Goal: Task Accomplishment & Management: Manage account settings

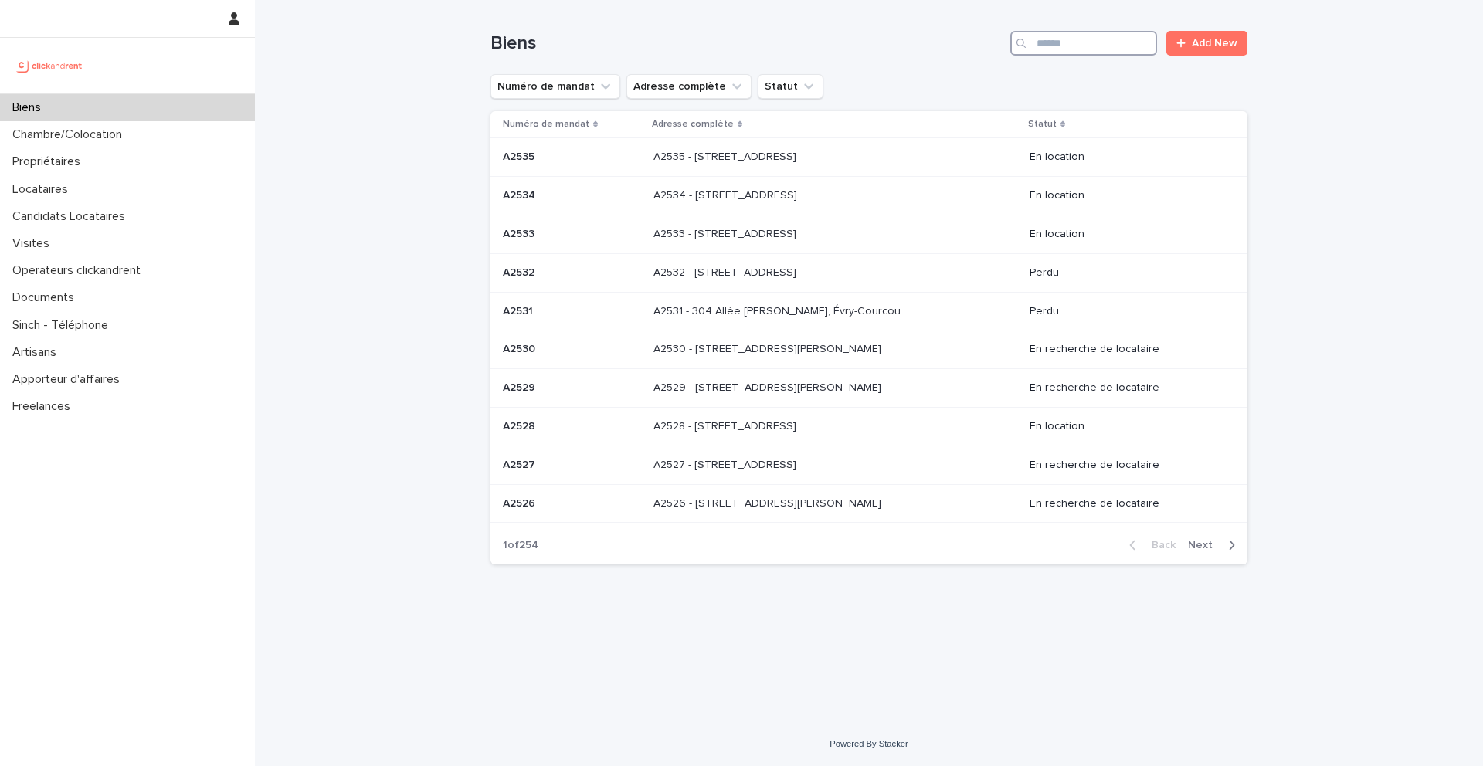
click at [1094, 44] on input "Search" at bounding box center [1083, 43] width 147 height 25
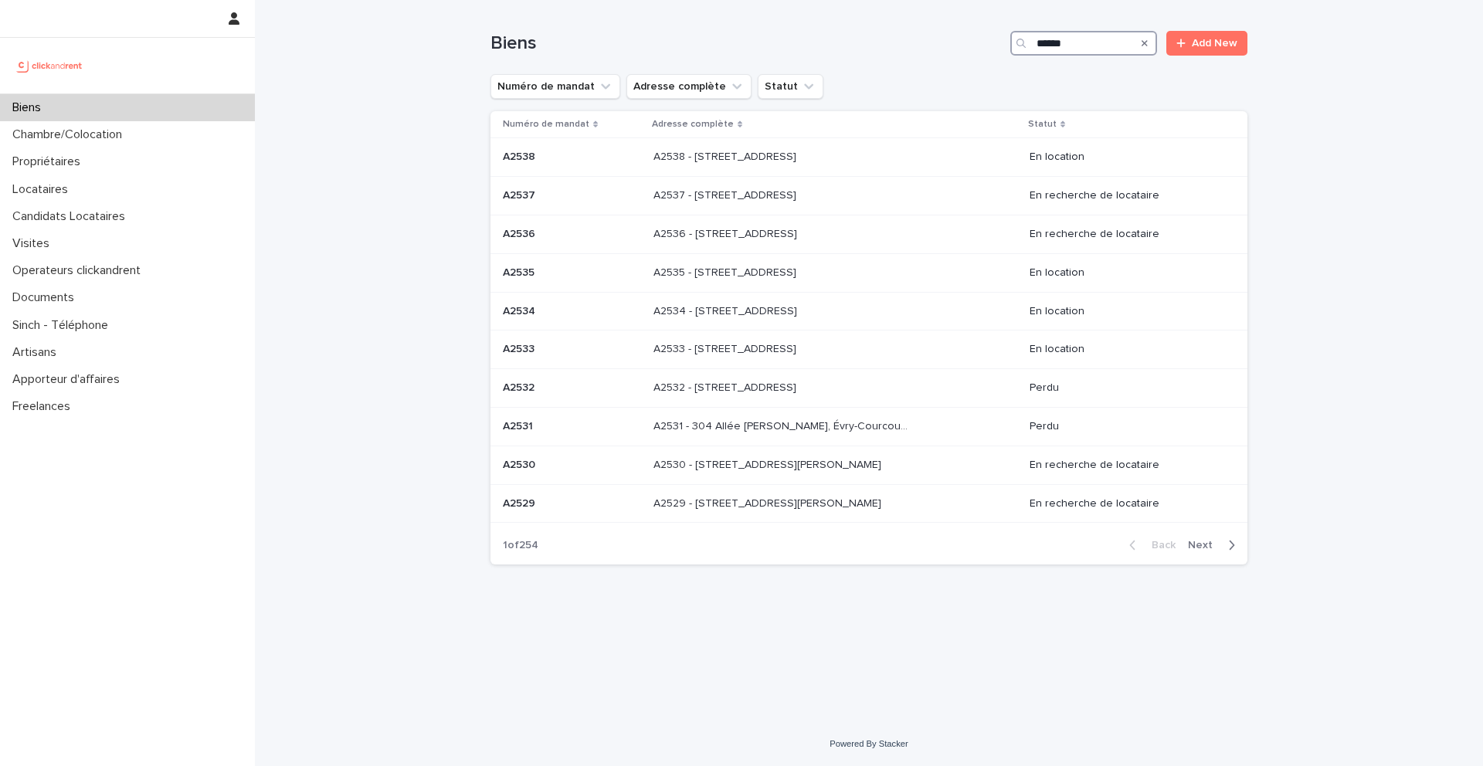
type input "*****"
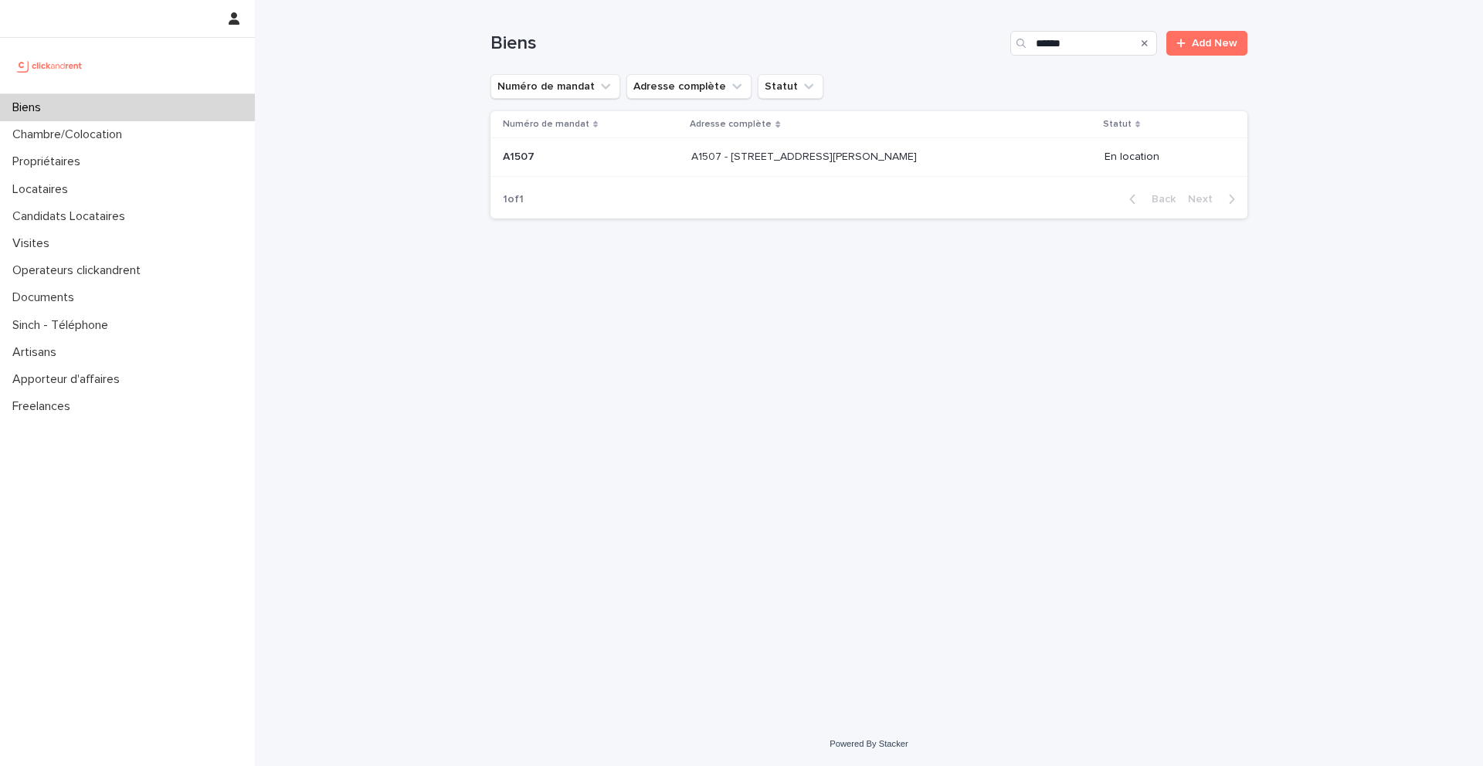
click at [811, 163] on p "A1507 - 44 Rue Camille Desmoulins, Choisy-le-Roi 94600" at bounding box center [805, 156] width 229 height 16
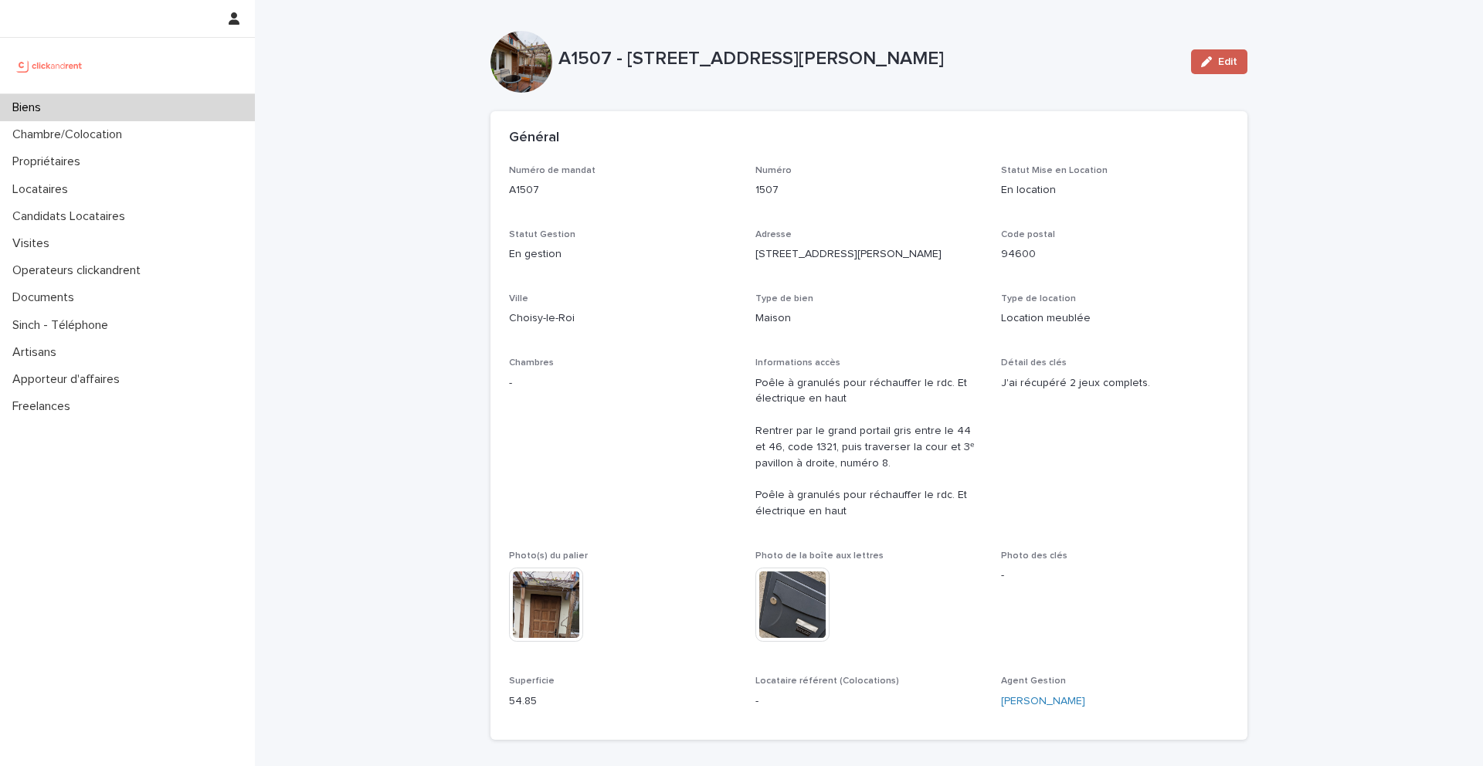
click at [1222, 61] on span "Edit" at bounding box center [1227, 61] width 19 height 11
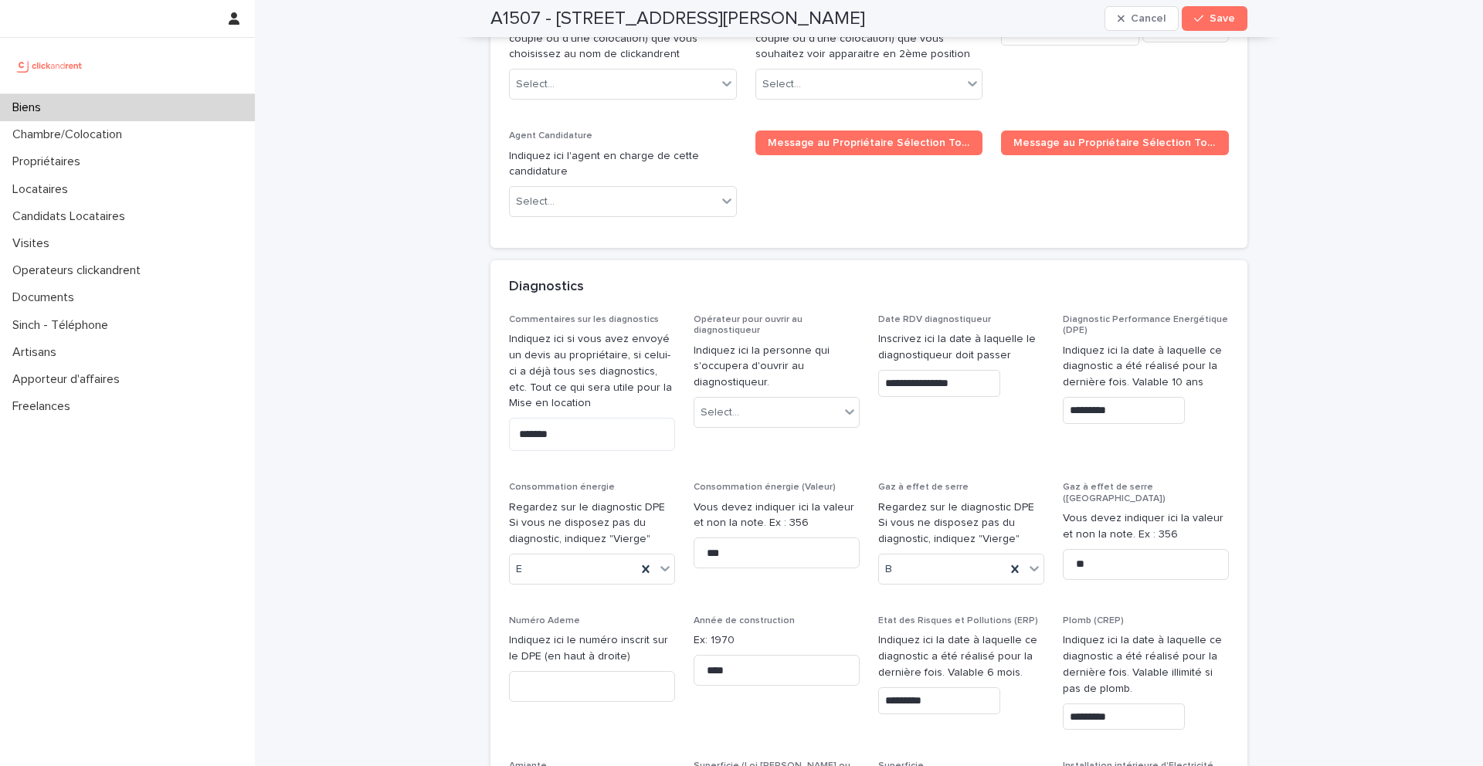
scroll to position [8346, 0]
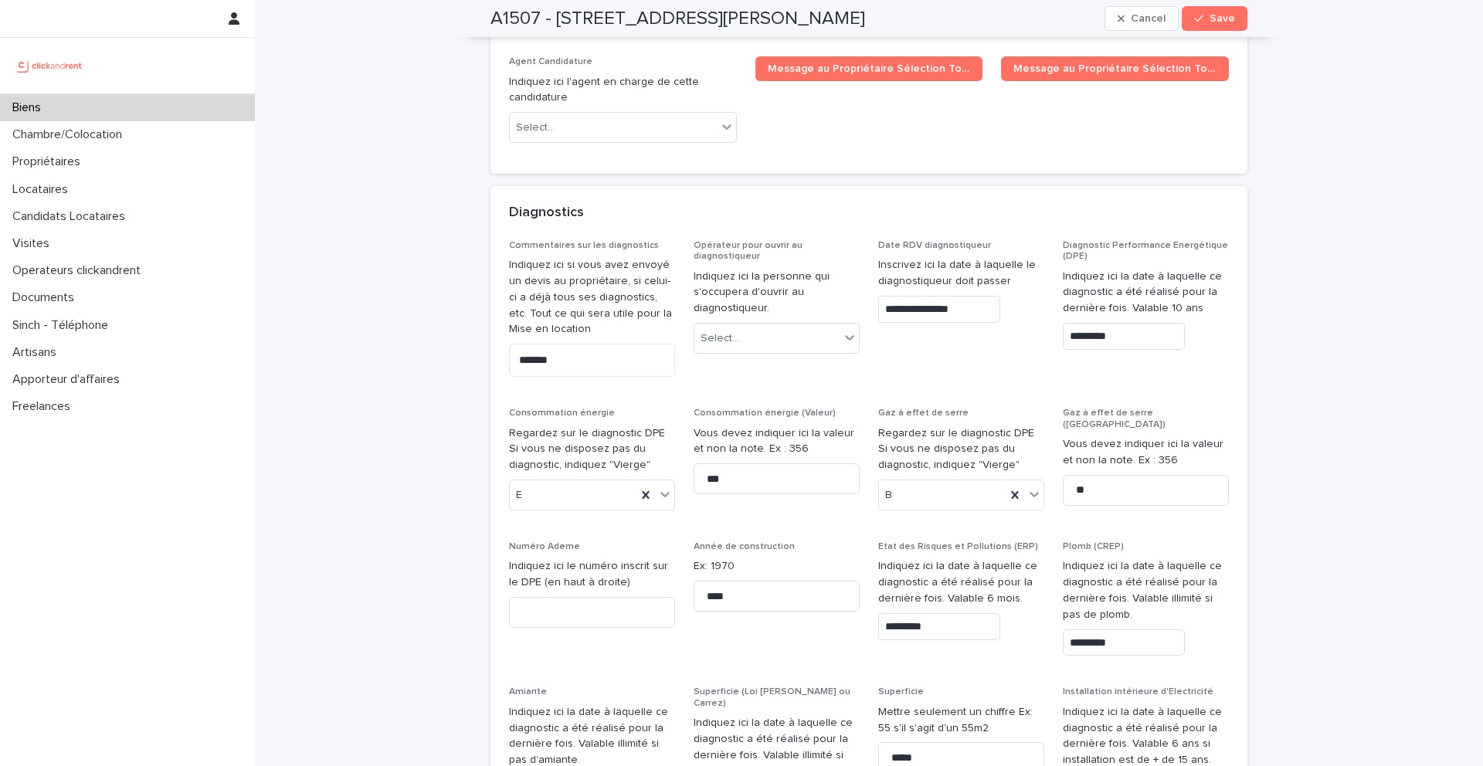
click at [1038, 240] on div "**********" at bounding box center [869, 613] width 720 height 746
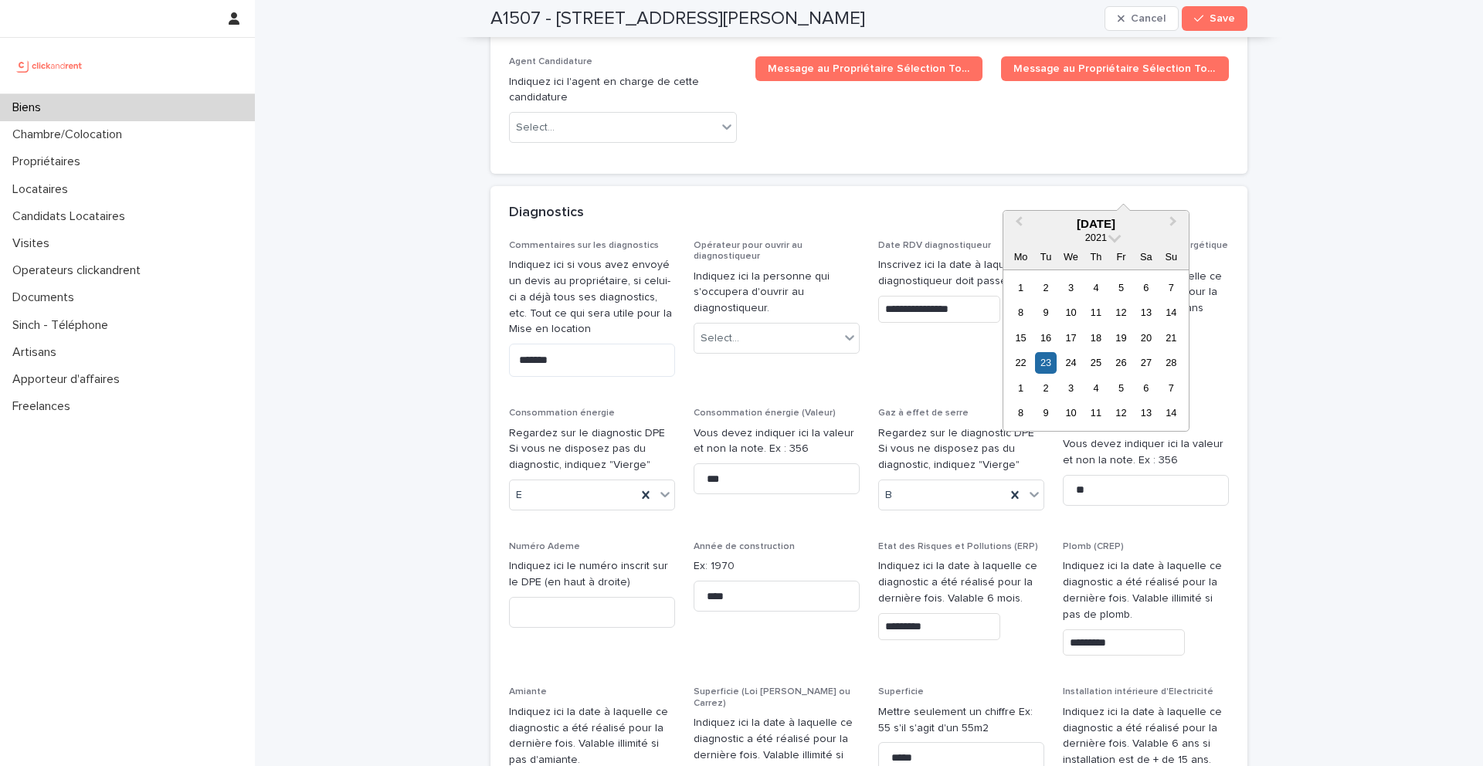
drag, startPoint x: 1119, startPoint y: 178, endPoint x: 1048, endPoint y: 177, distance: 71.1
click at [1048, 240] on div "**********" at bounding box center [869, 613] width 720 height 746
click at [553, 483] on div "E" at bounding box center [573, 495] width 127 height 25
type input "*********"
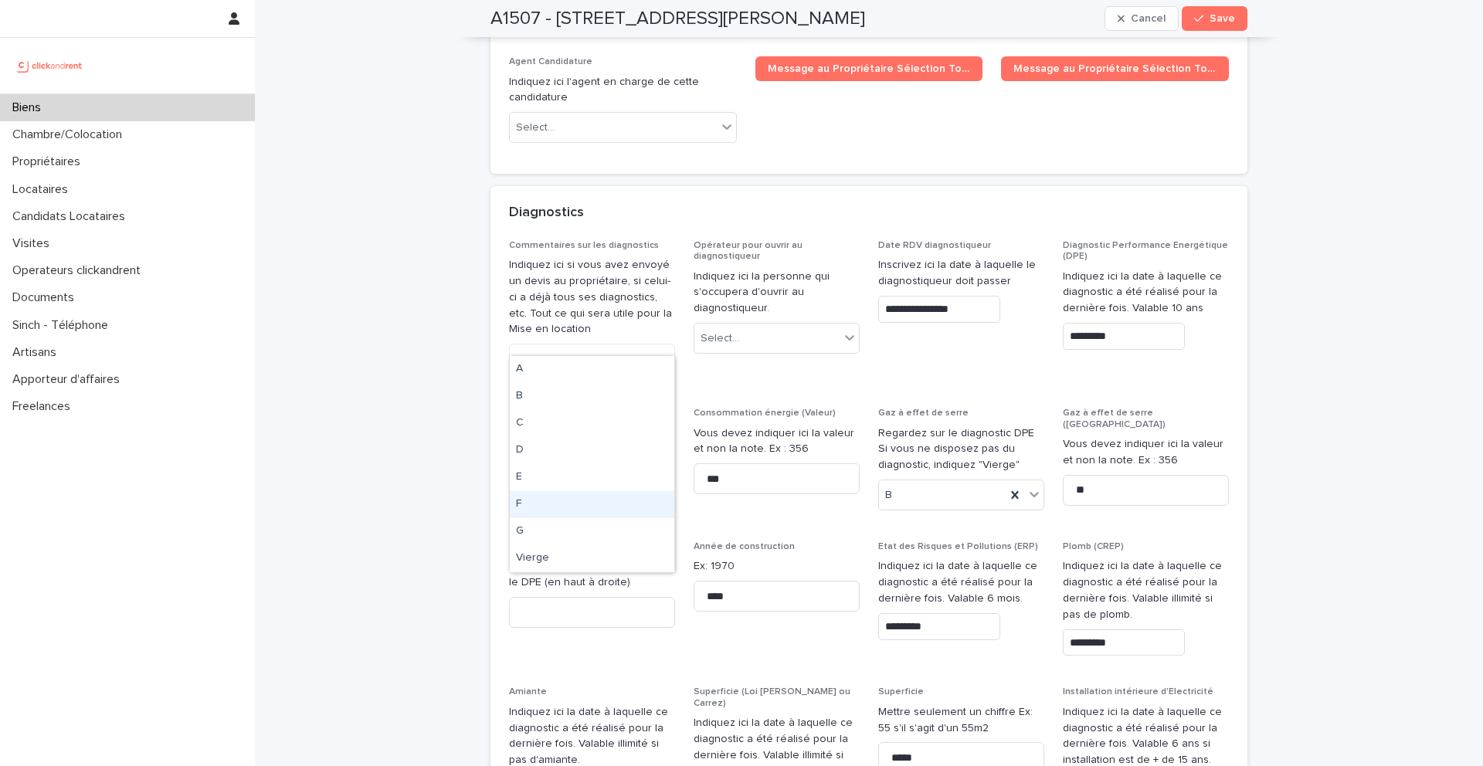
click at [553, 492] on div "F" at bounding box center [592, 504] width 165 height 27
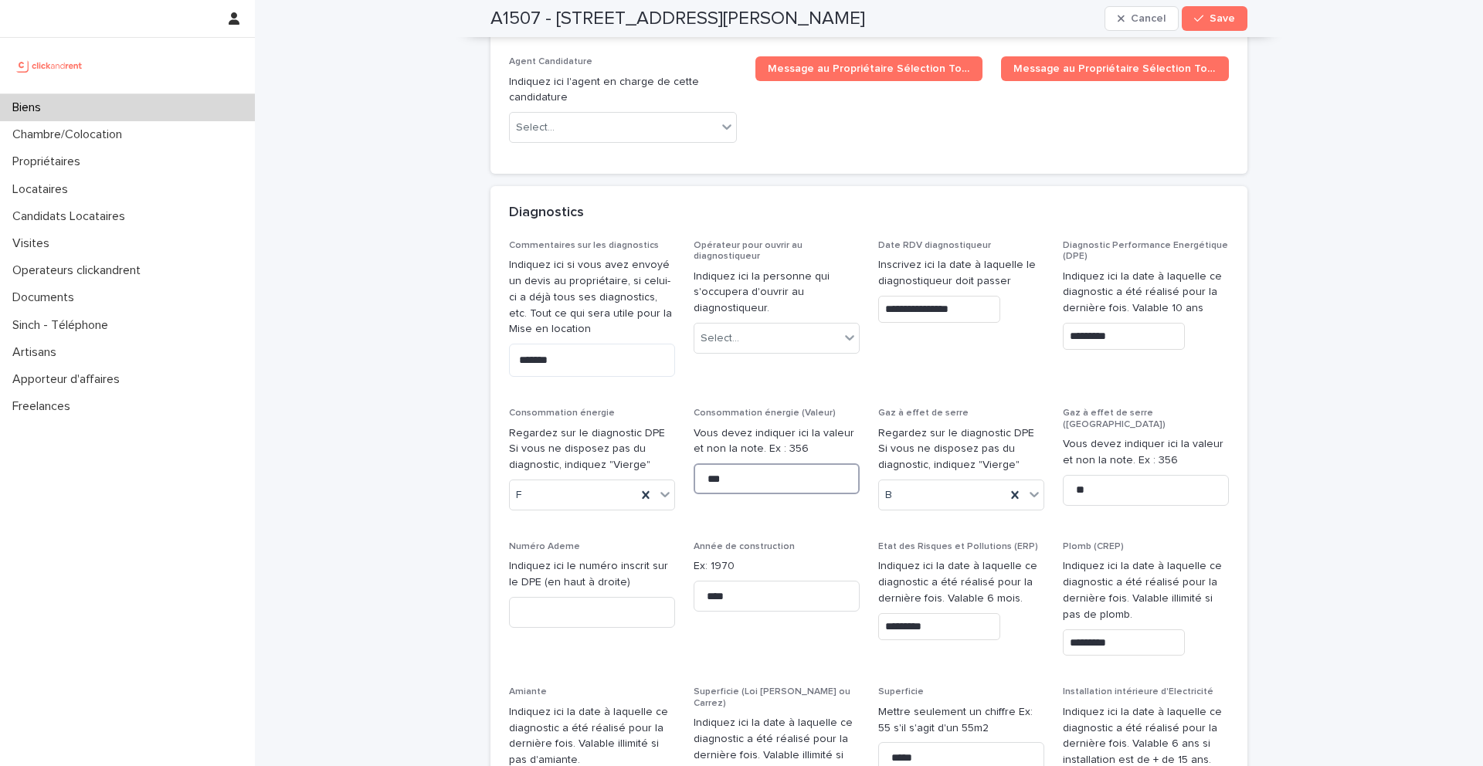
drag, startPoint x: 767, startPoint y: 325, endPoint x: 690, endPoint y: 324, distance: 77.3
click at [690, 325] on div "**********" at bounding box center [869, 613] width 720 height 746
type input "***"
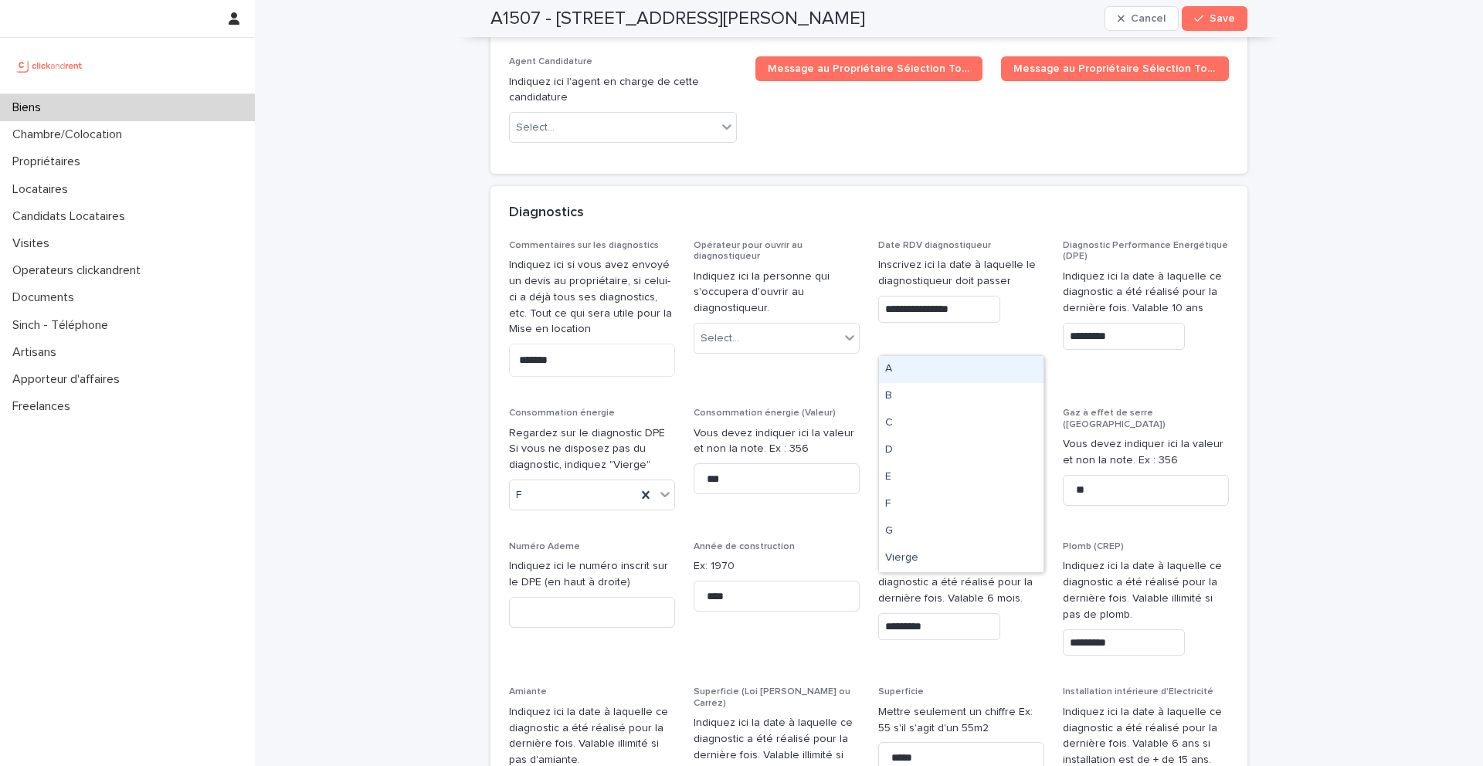
click at [961, 483] on div "B" at bounding box center [942, 495] width 127 height 25
click at [932, 483] on div "E" at bounding box center [961, 477] width 165 height 27
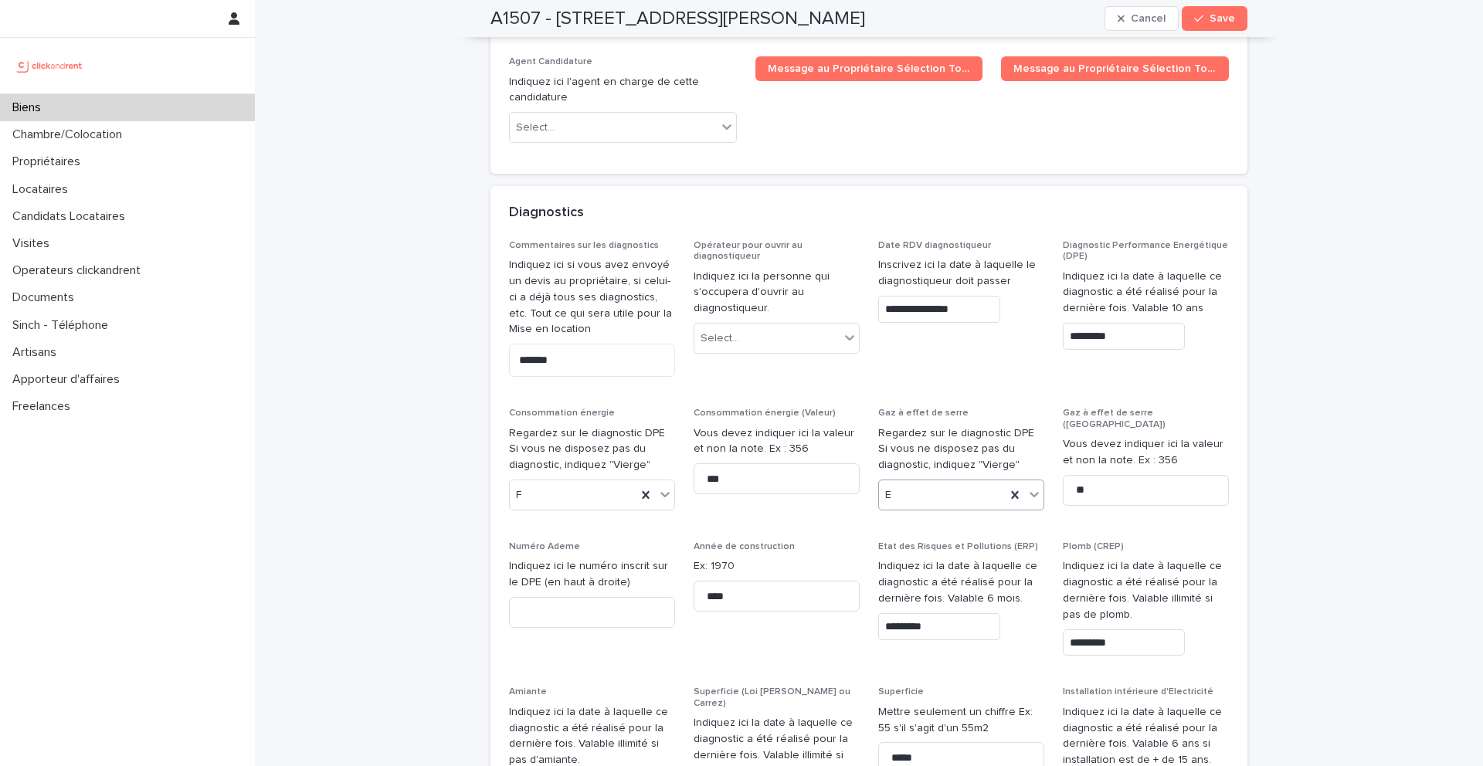
click at [932, 483] on div "E" at bounding box center [942, 495] width 127 height 25
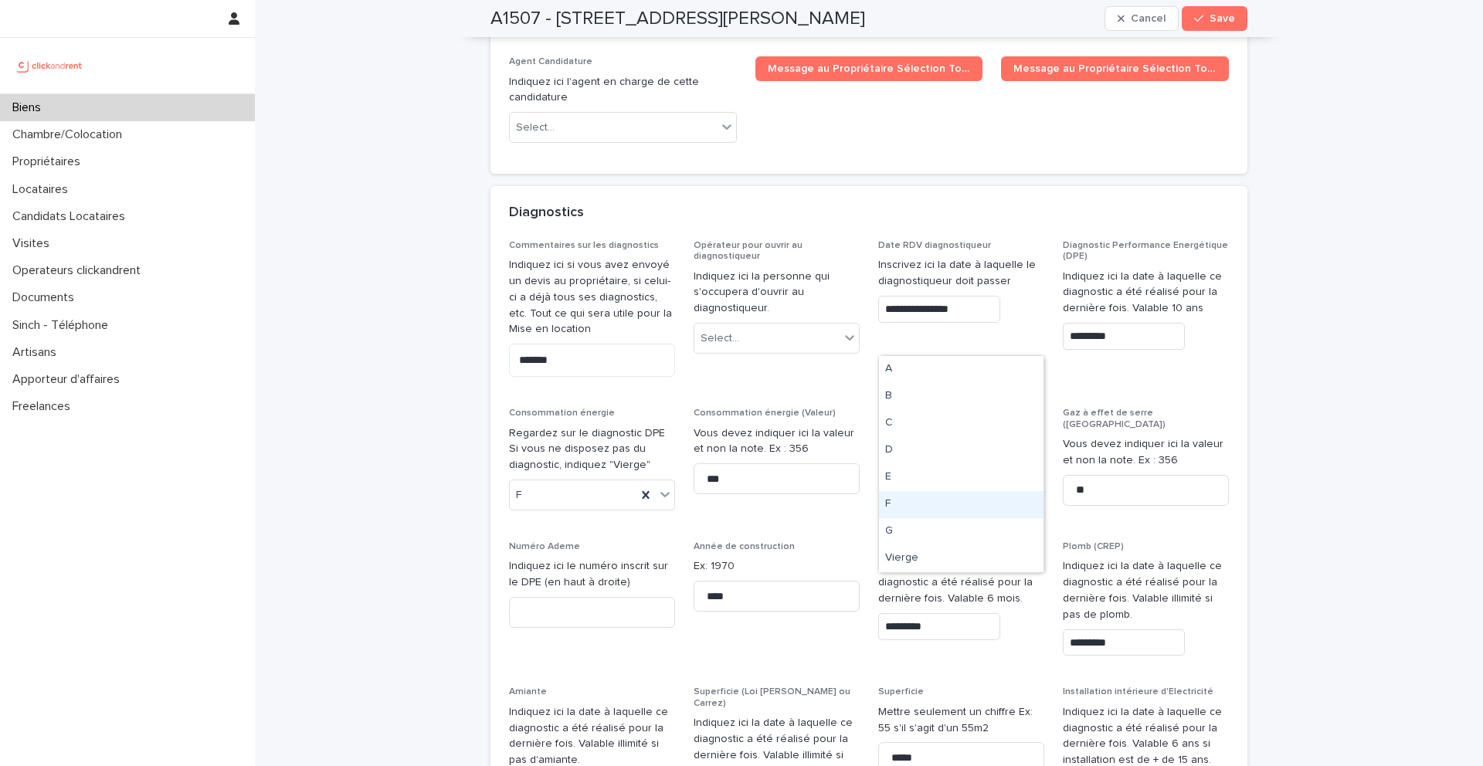
click at [928, 504] on div "F" at bounding box center [961, 504] width 165 height 27
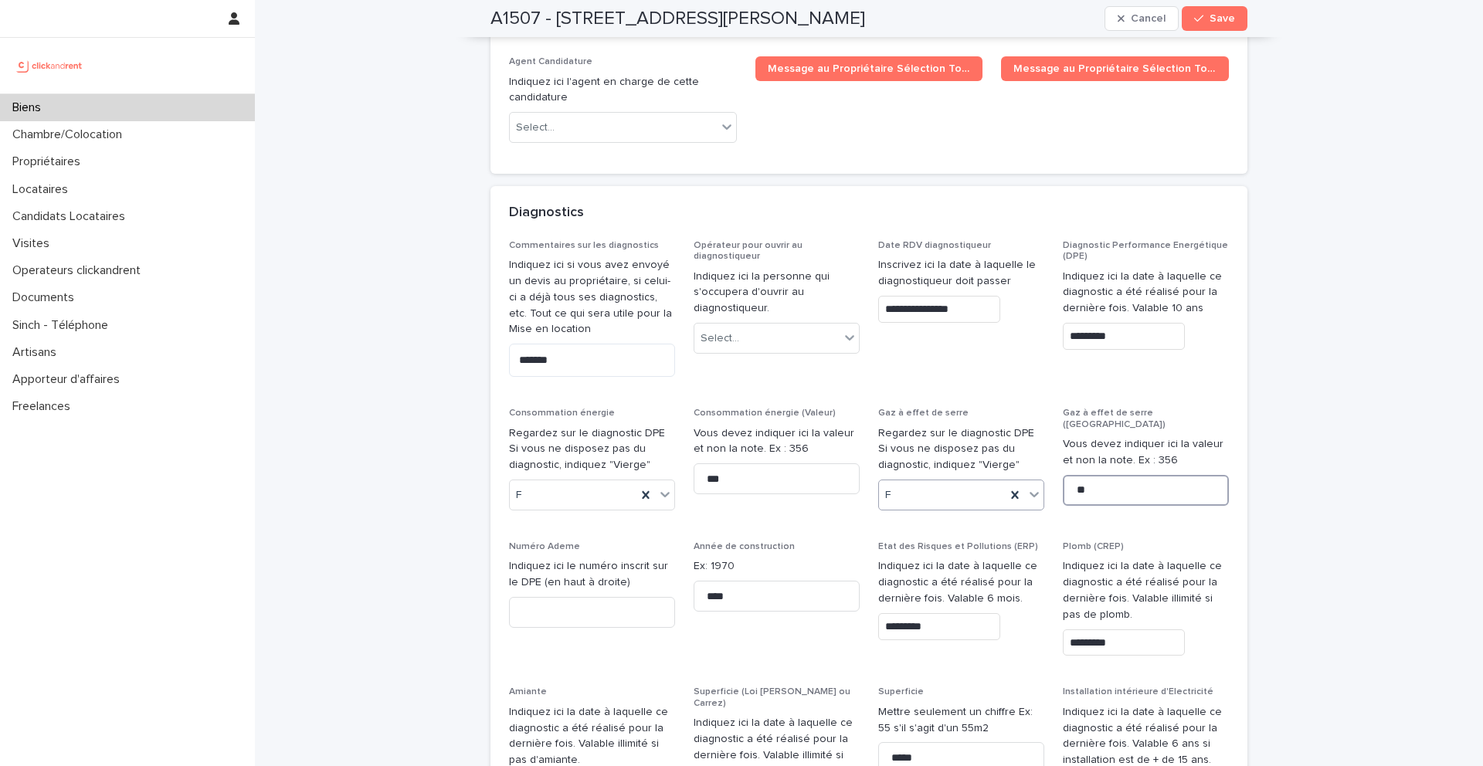
click at [1121, 475] on input "**" at bounding box center [1146, 490] width 166 height 31
type input "*"
type input "**"
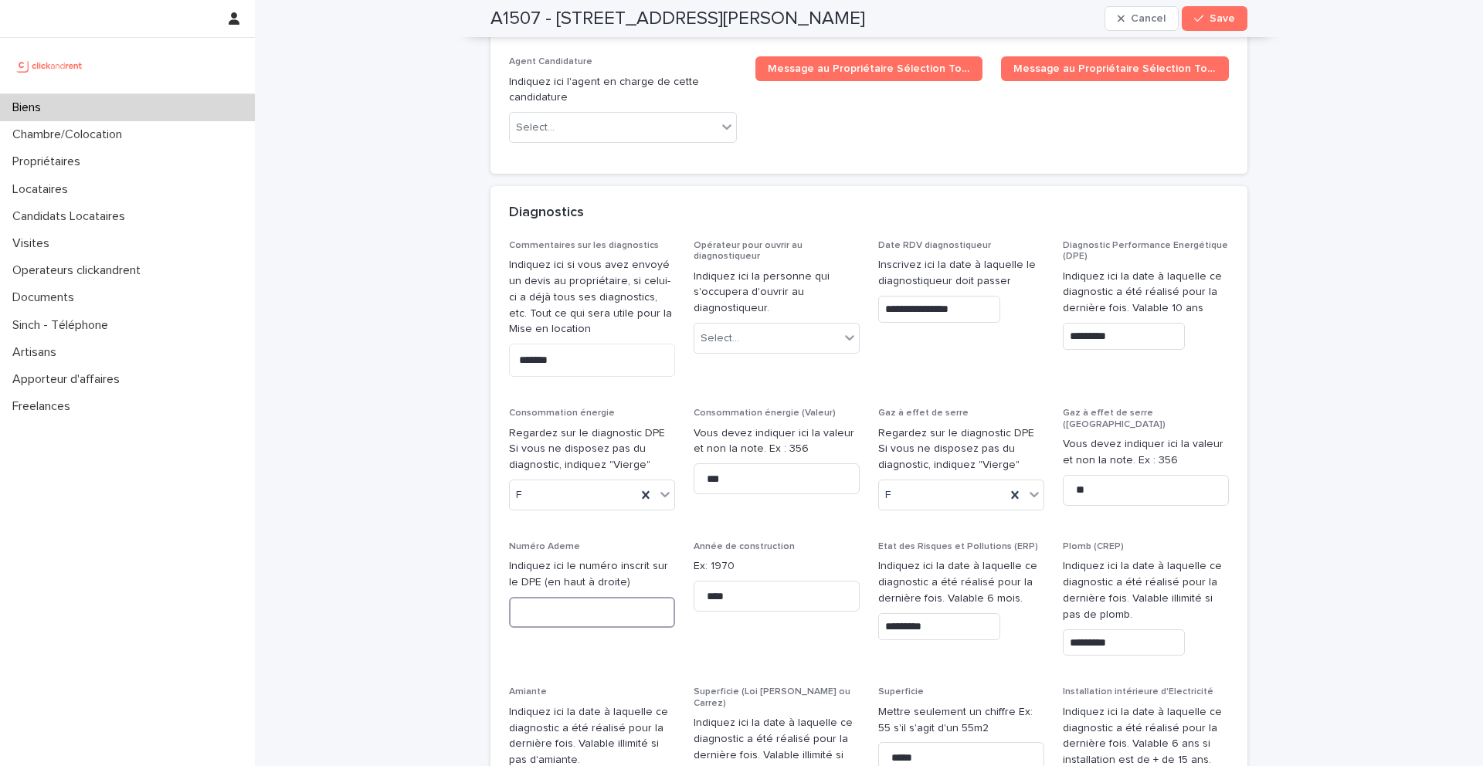
click at [575, 597] on input at bounding box center [592, 612] width 166 height 31
click at [571, 597] on input at bounding box center [592, 612] width 166 height 31
type input "**********"
click at [1224, 21] on span "Save" at bounding box center [1222, 18] width 25 height 11
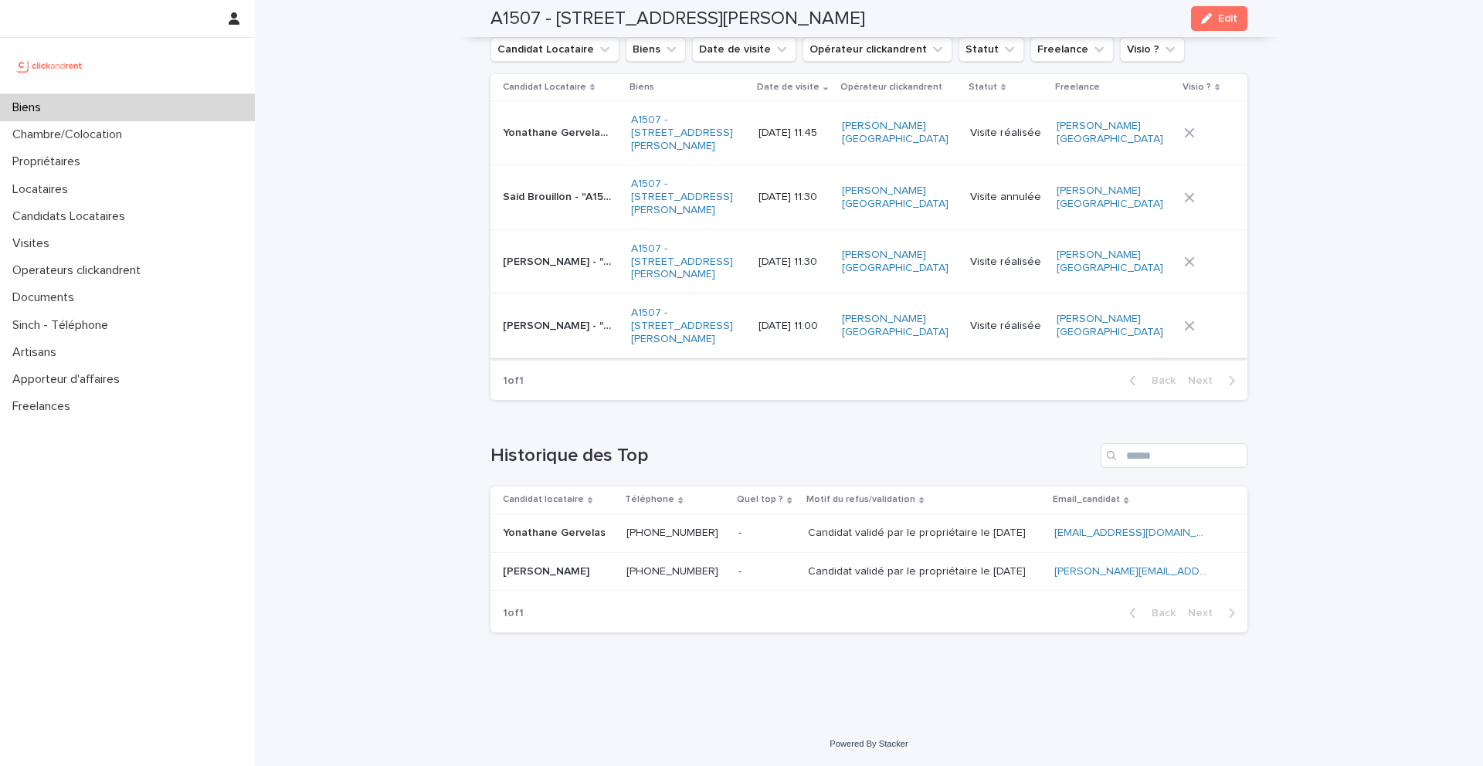
scroll to position [6614, 0]
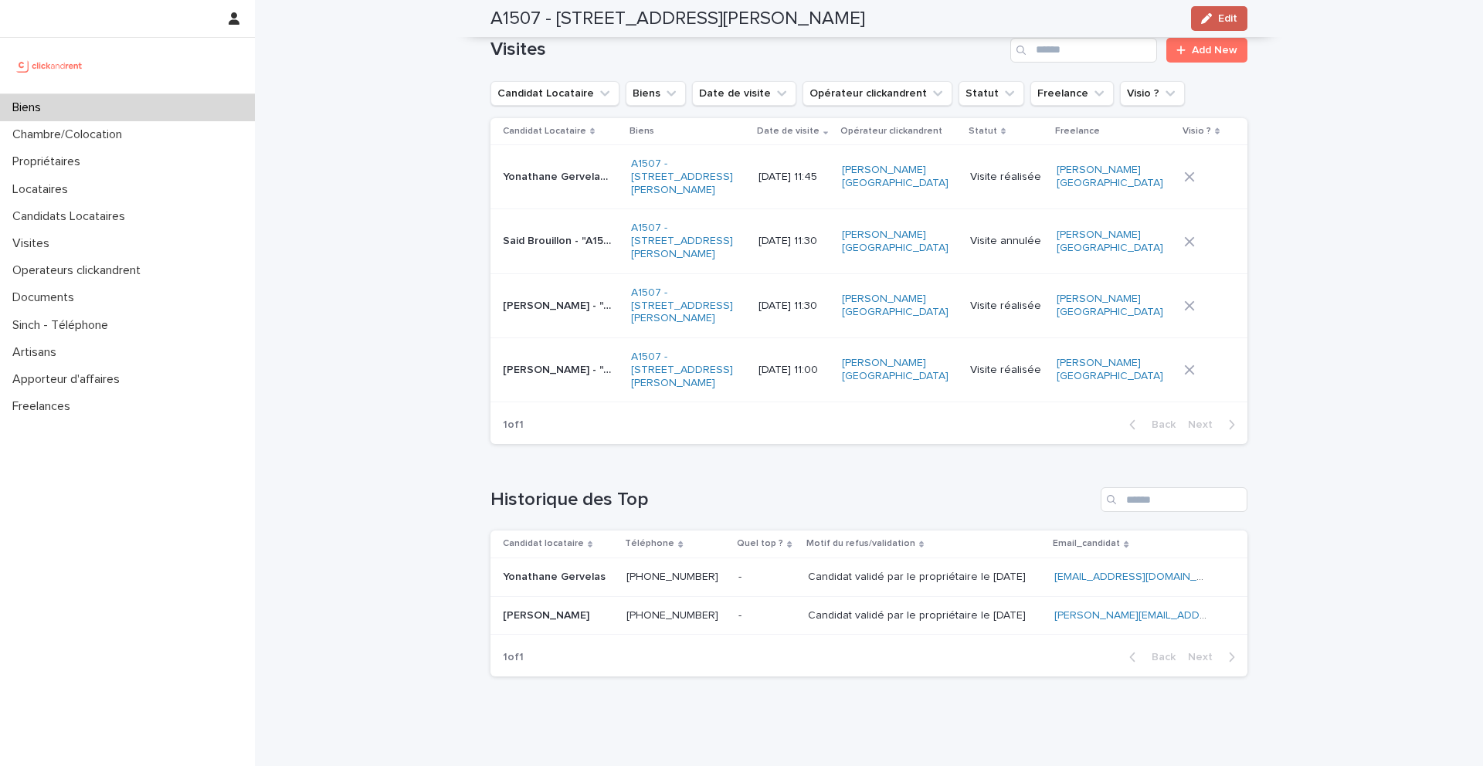
click at [1216, 18] on div "button" at bounding box center [1209, 18] width 17 height 11
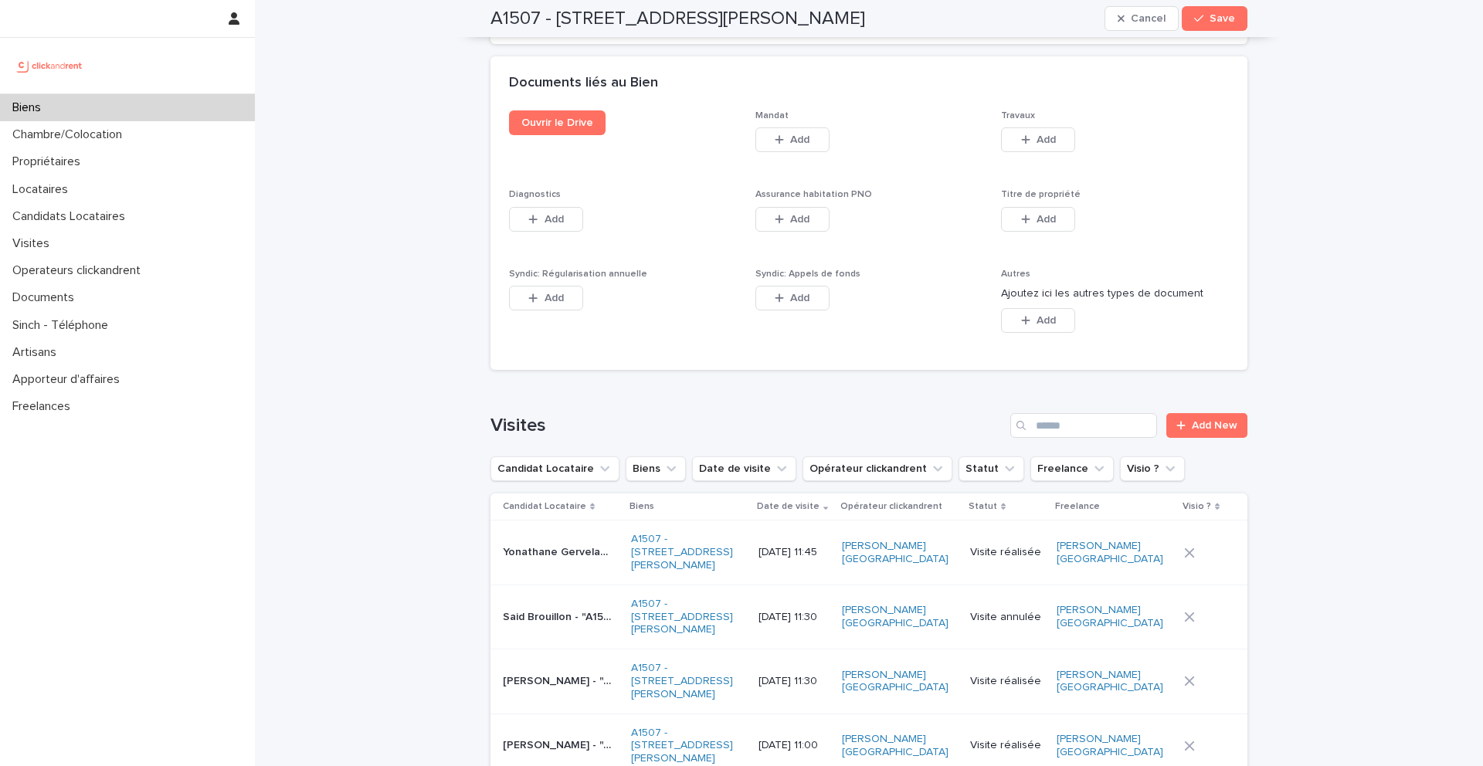
scroll to position [9636, 0]
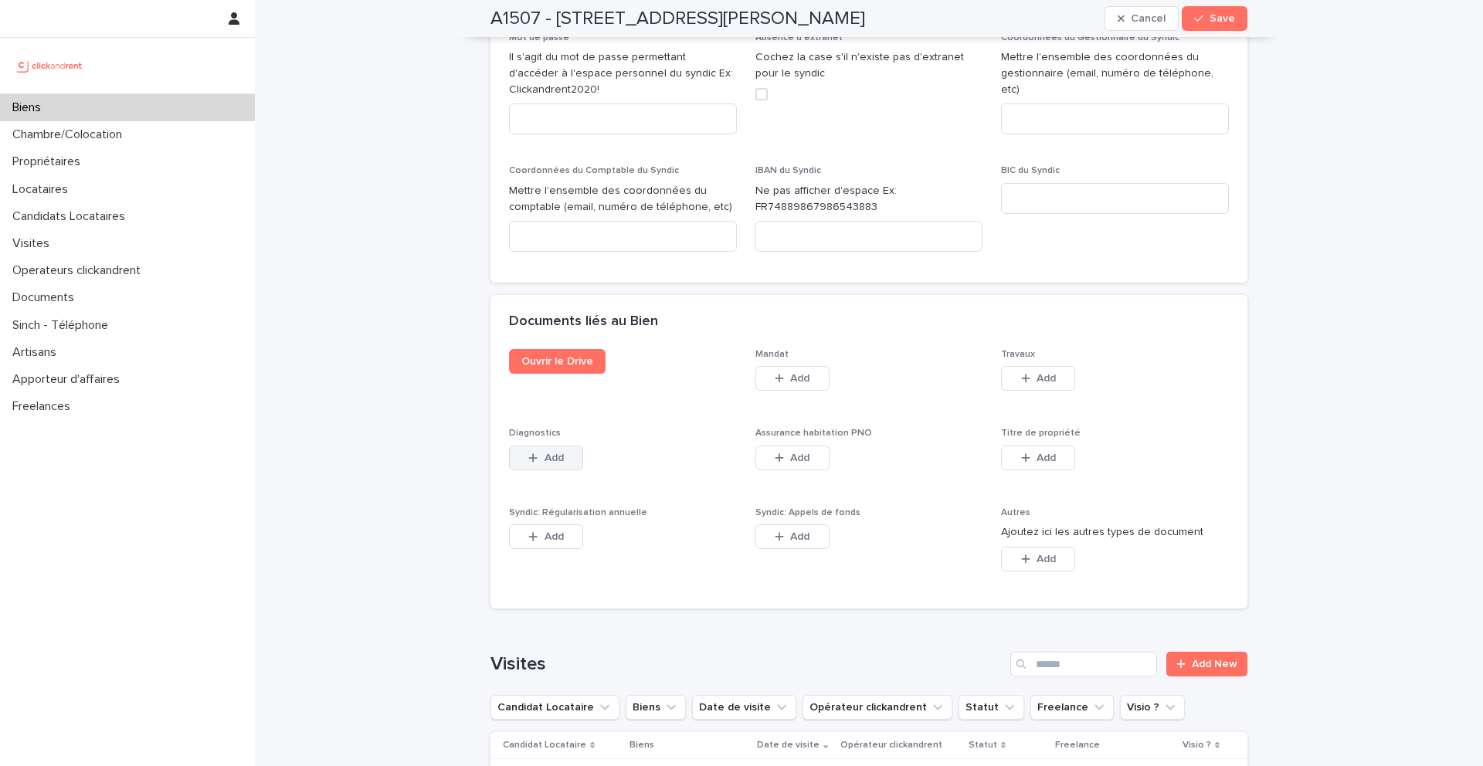
click at [545, 453] on span "Add" at bounding box center [554, 458] width 19 height 11
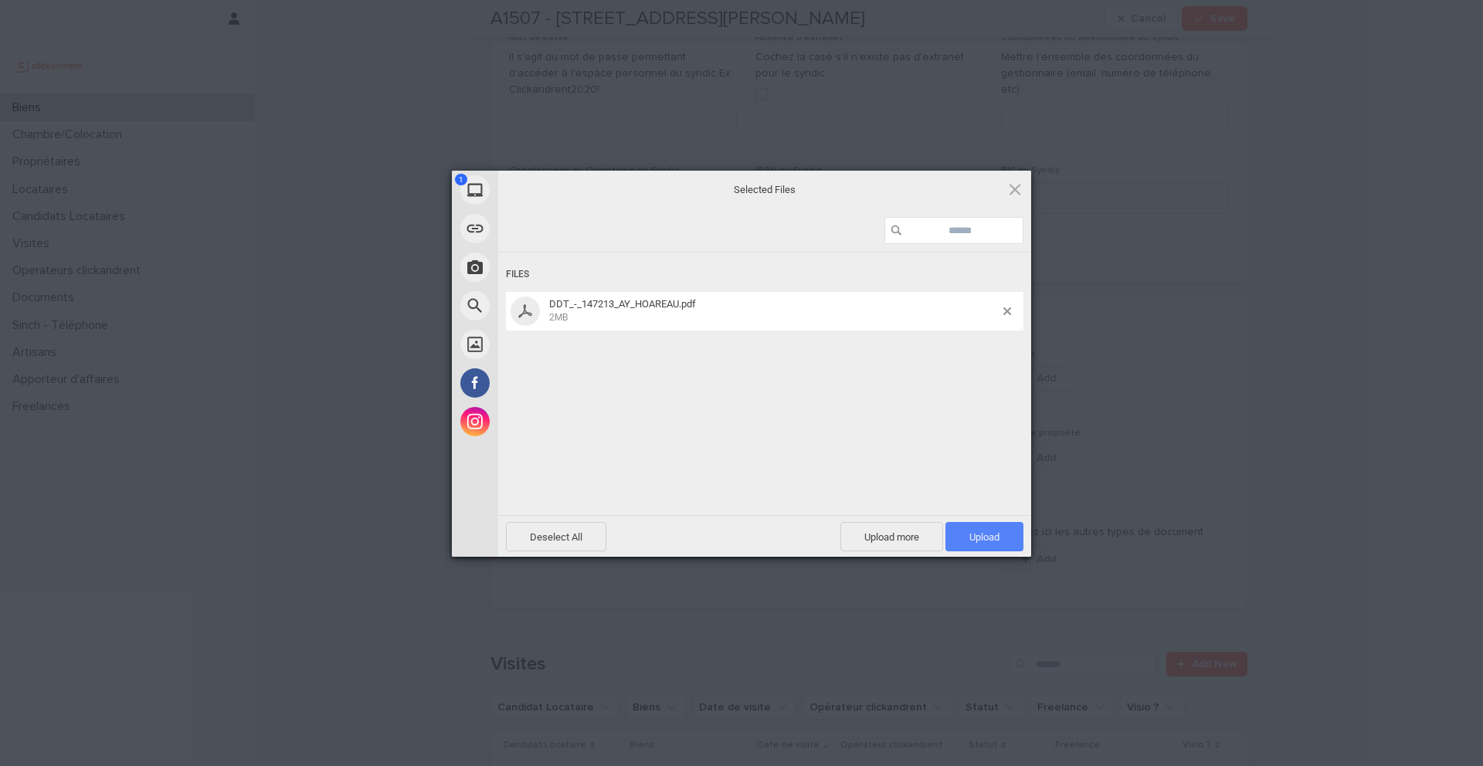
click at [988, 542] on span "Upload 1" at bounding box center [985, 538] width 30 height 12
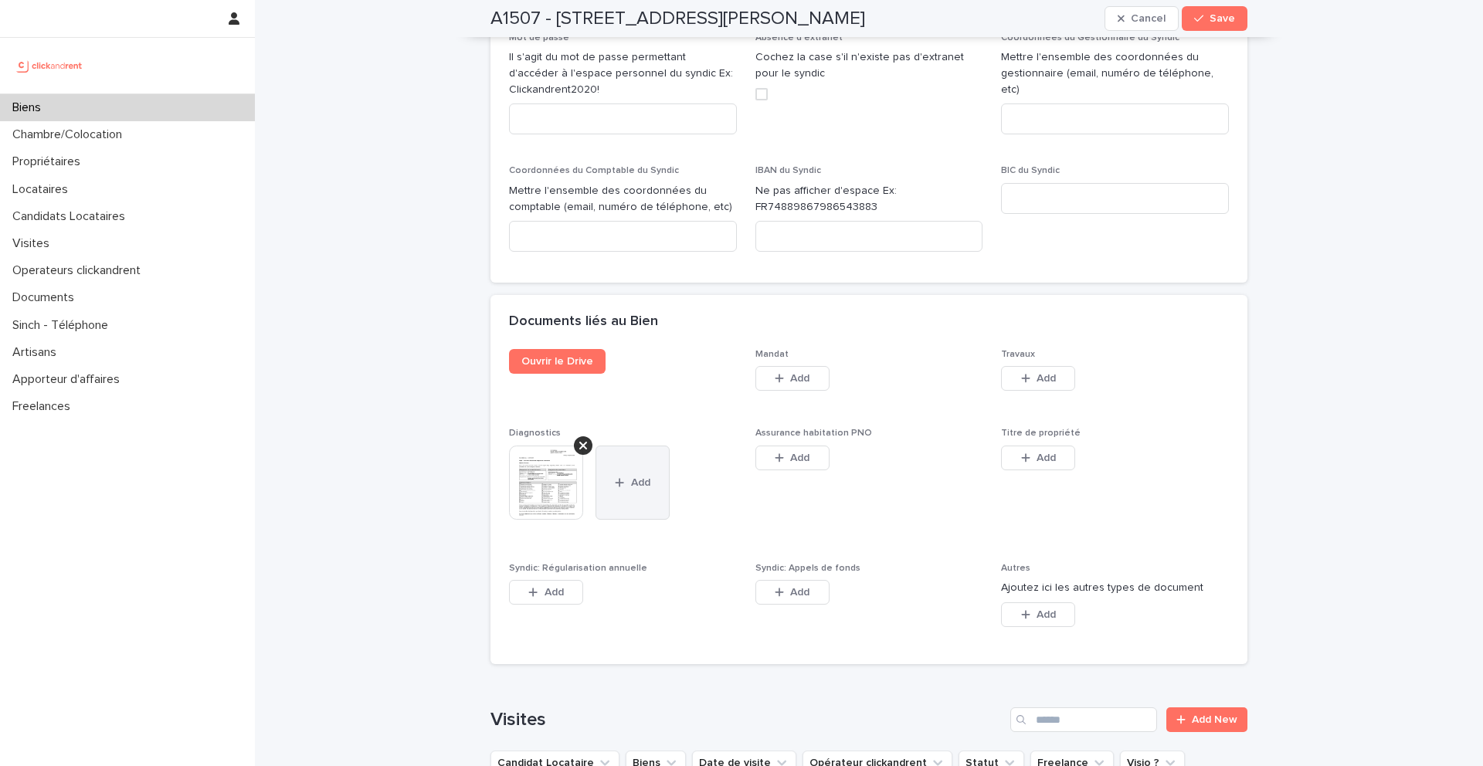
click at [638, 477] on span "Add" at bounding box center [640, 482] width 19 height 11
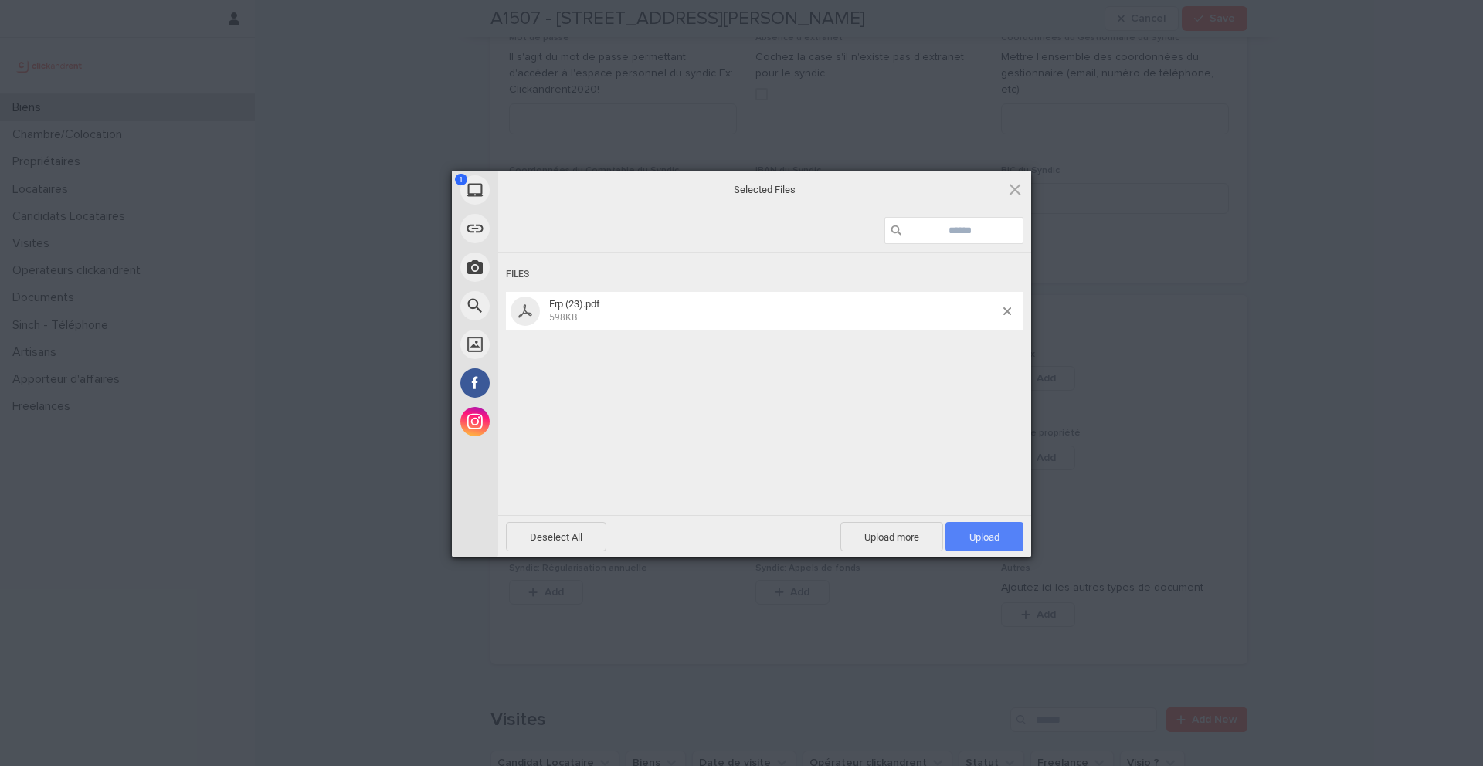
click at [973, 532] on span "Upload 1" at bounding box center [985, 538] width 30 height 12
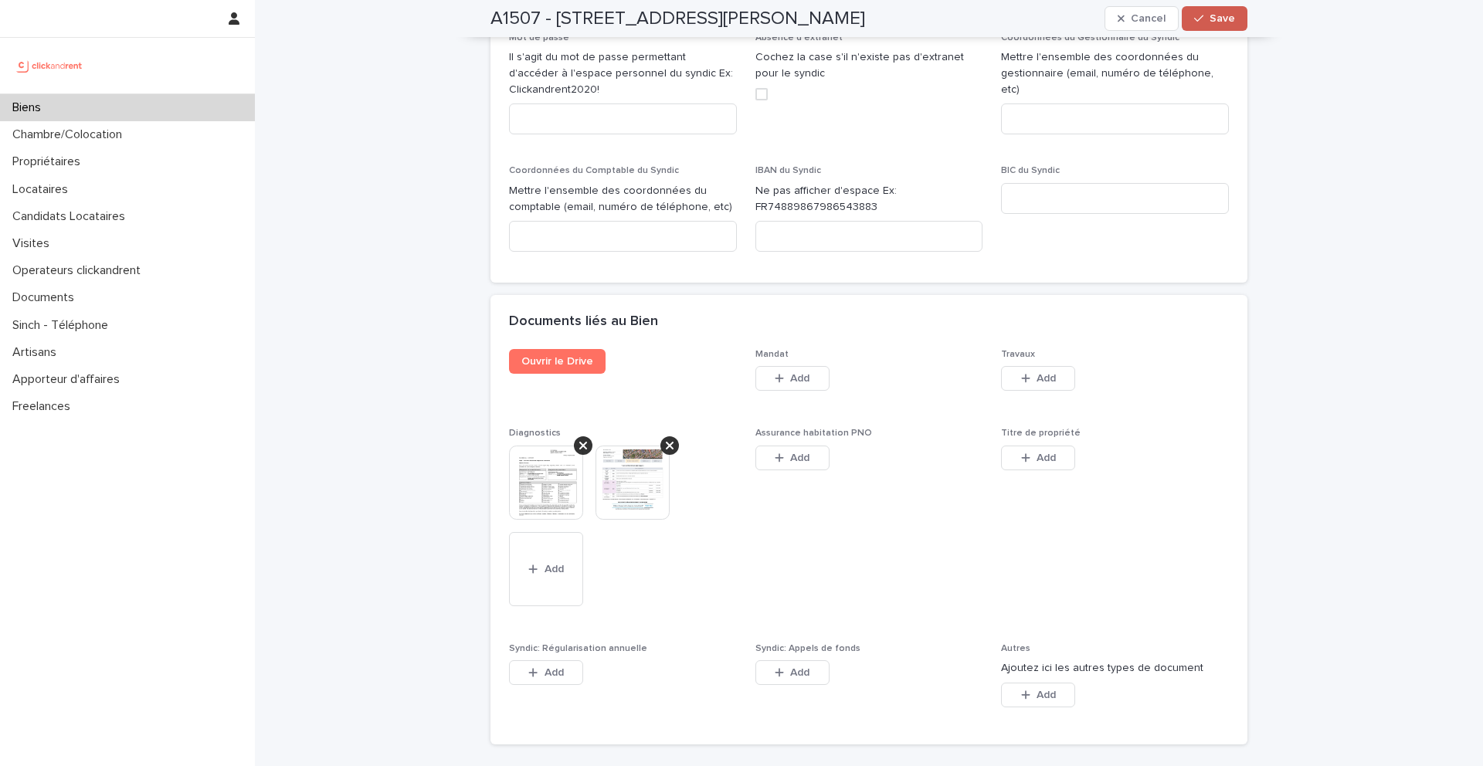
click at [1204, 22] on icon "button" at bounding box center [1198, 18] width 9 height 11
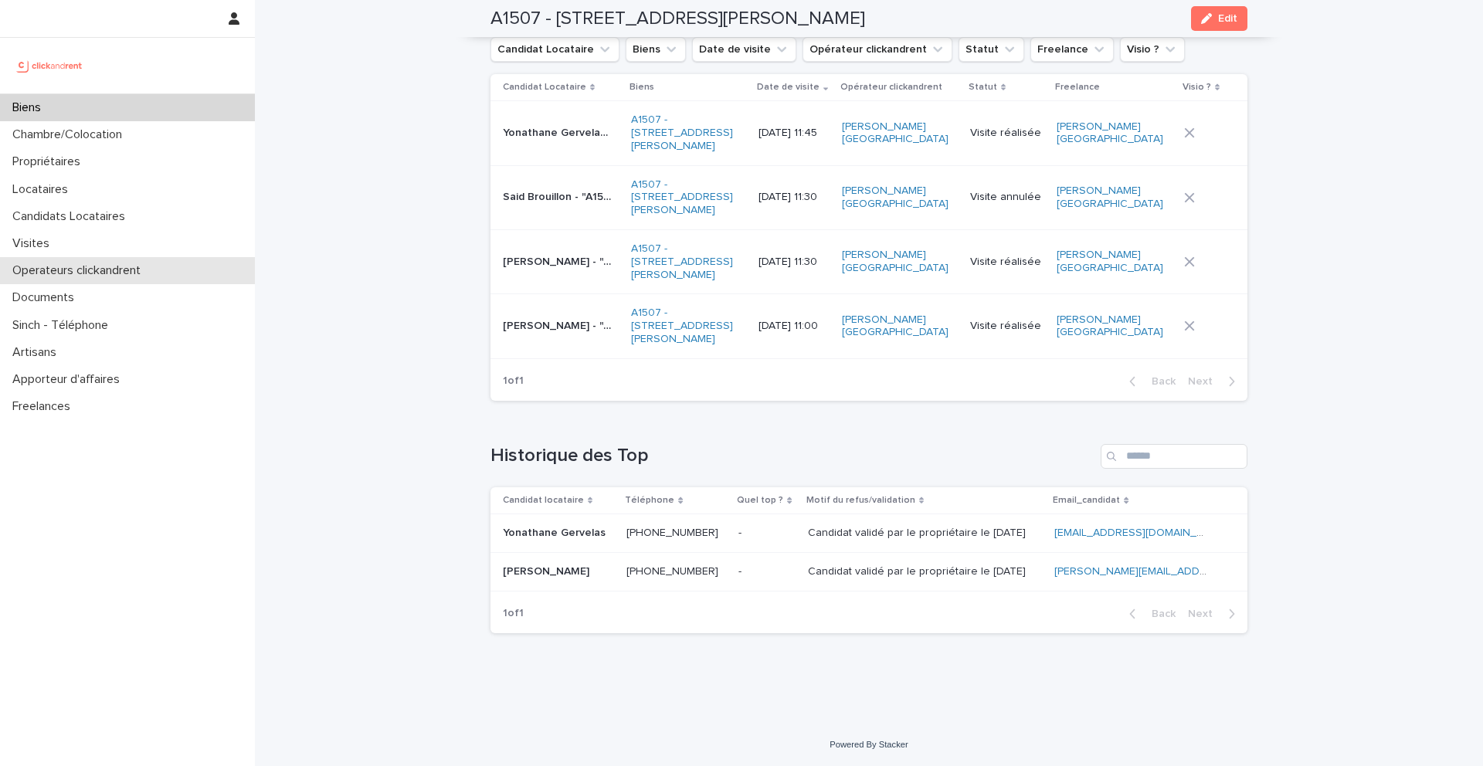
scroll to position [6675, 0]
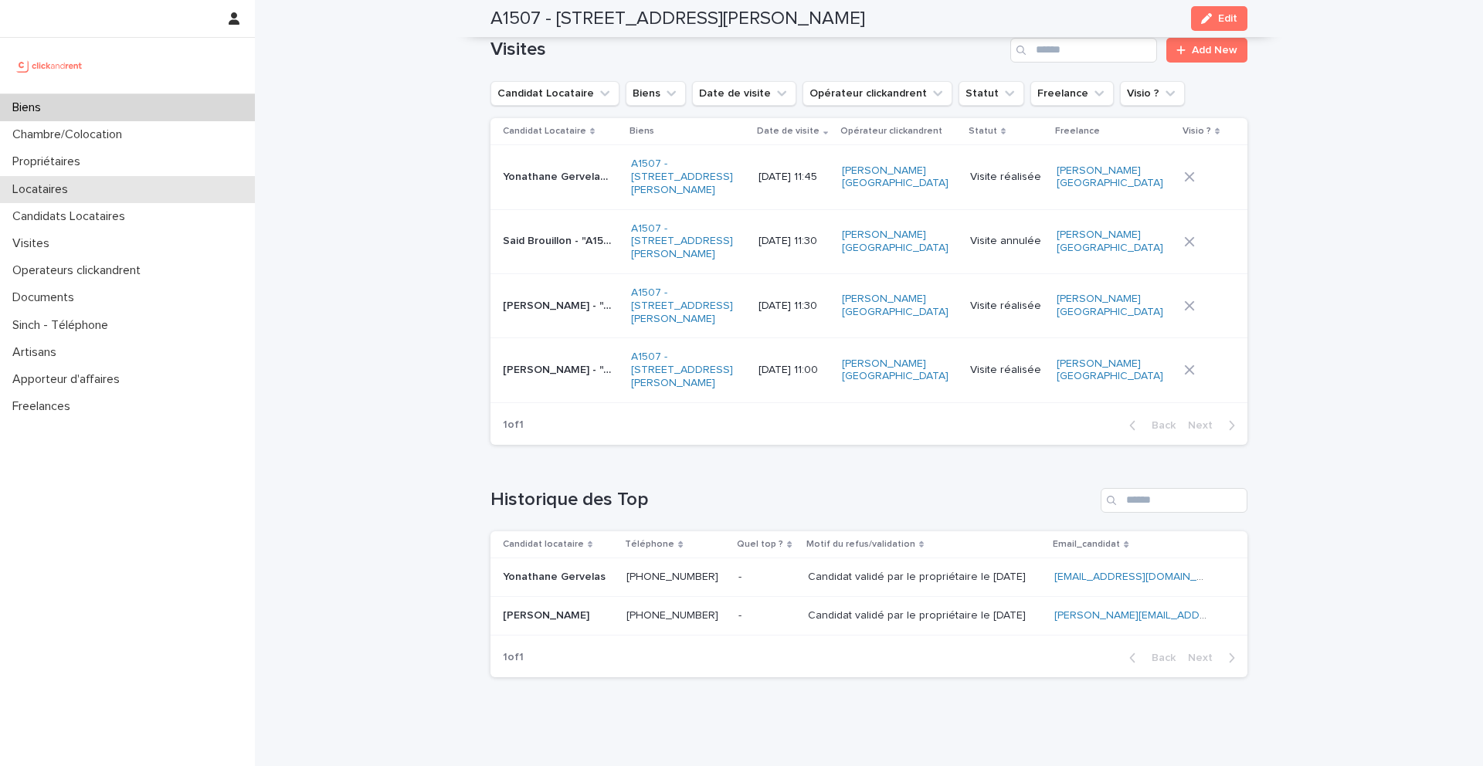
click at [116, 188] on div "Locataires" at bounding box center [127, 189] width 255 height 27
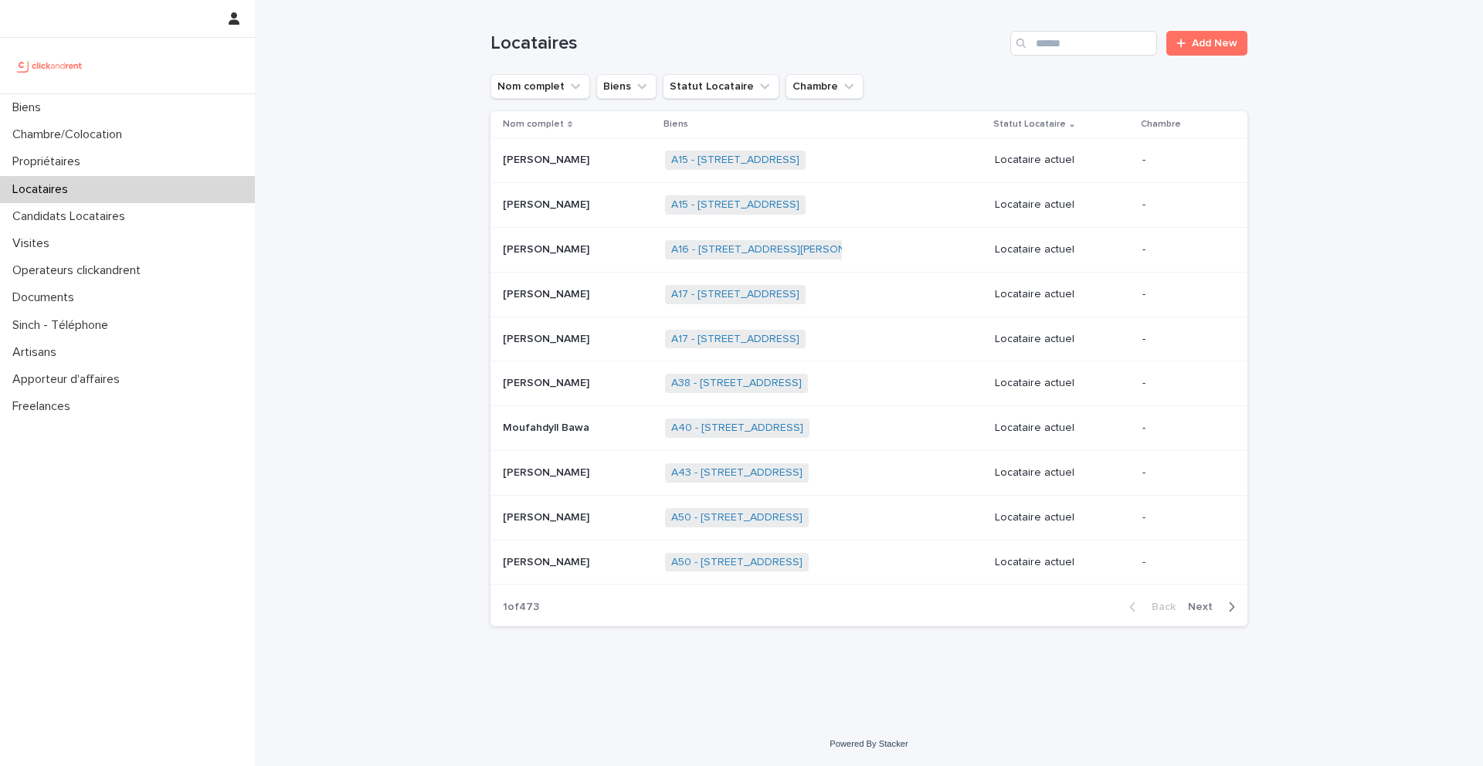
click at [1070, 42] on input "Search" at bounding box center [1083, 43] width 147 height 25
click at [1093, 42] on input "Search" at bounding box center [1083, 43] width 147 height 25
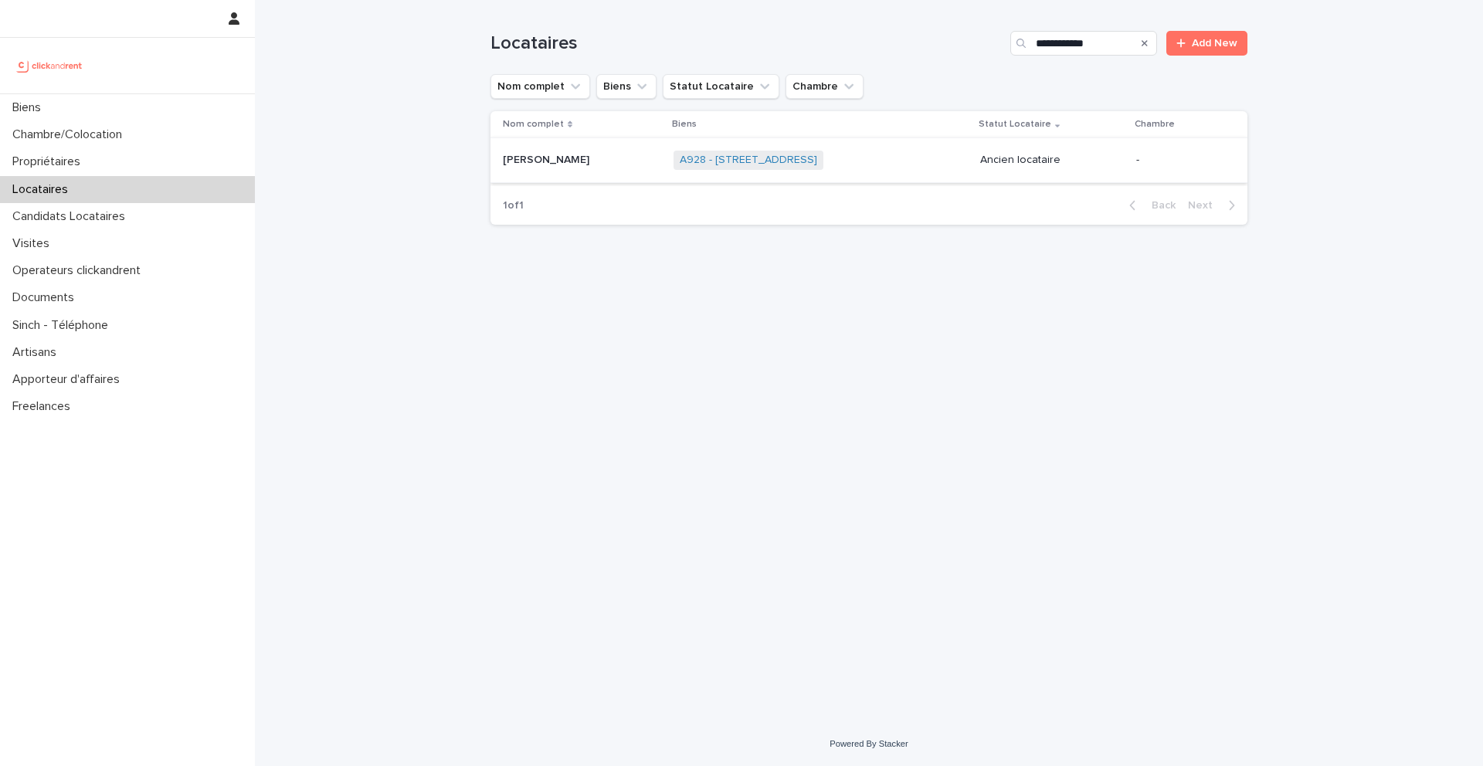
type input "**********"
click at [605, 164] on p at bounding box center [582, 160] width 158 height 13
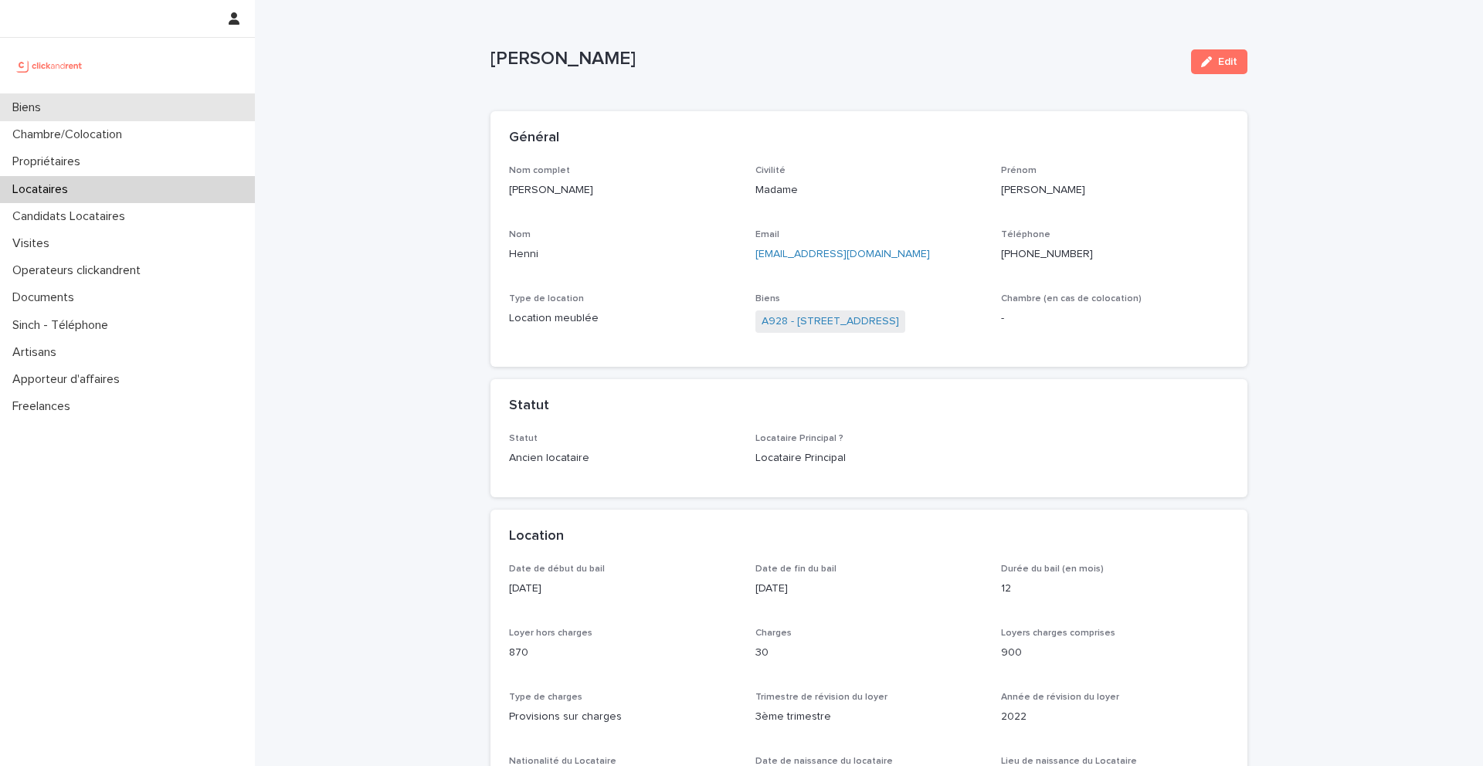
click at [209, 106] on div "Biens" at bounding box center [127, 107] width 255 height 27
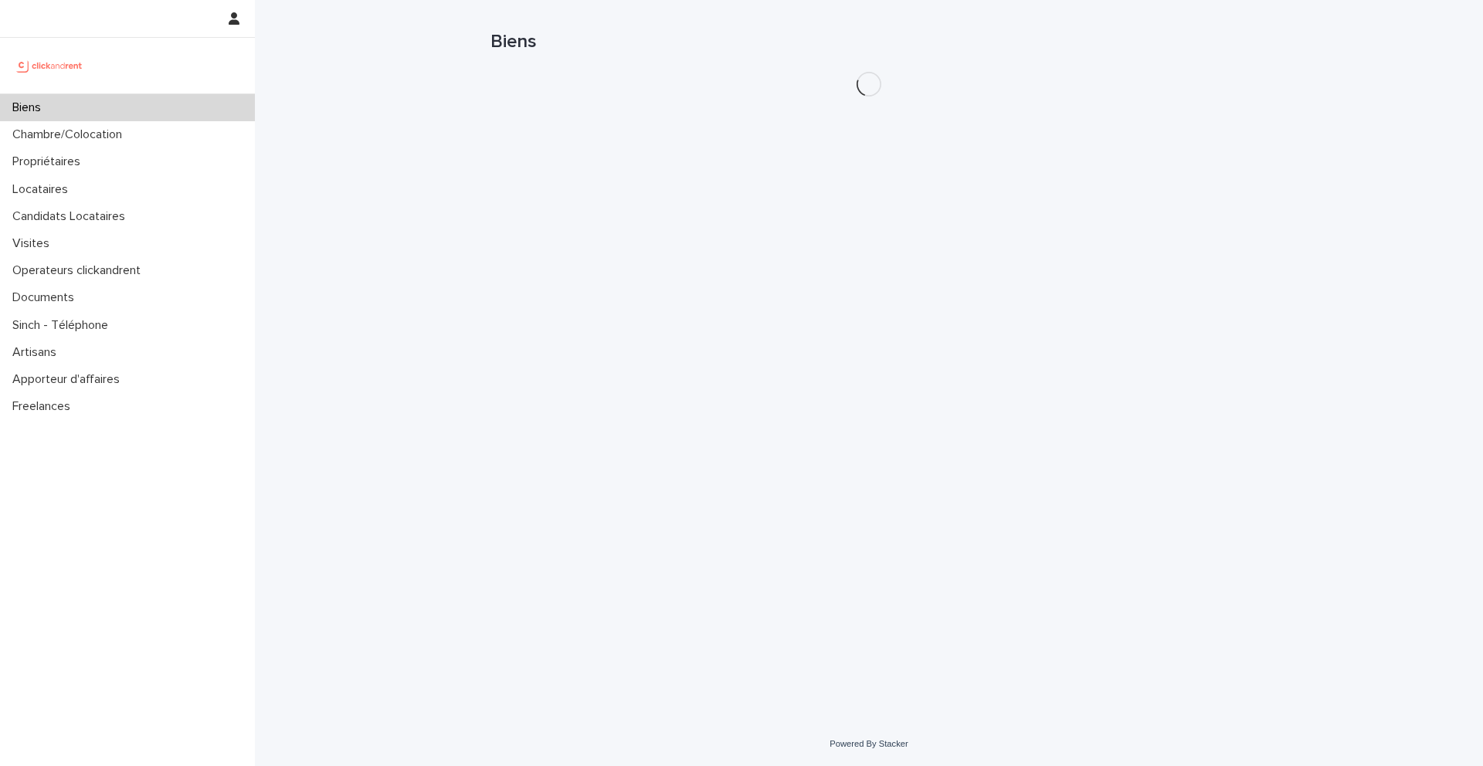
click at [1090, 46] on h1 "Biens" at bounding box center [869, 42] width 757 height 22
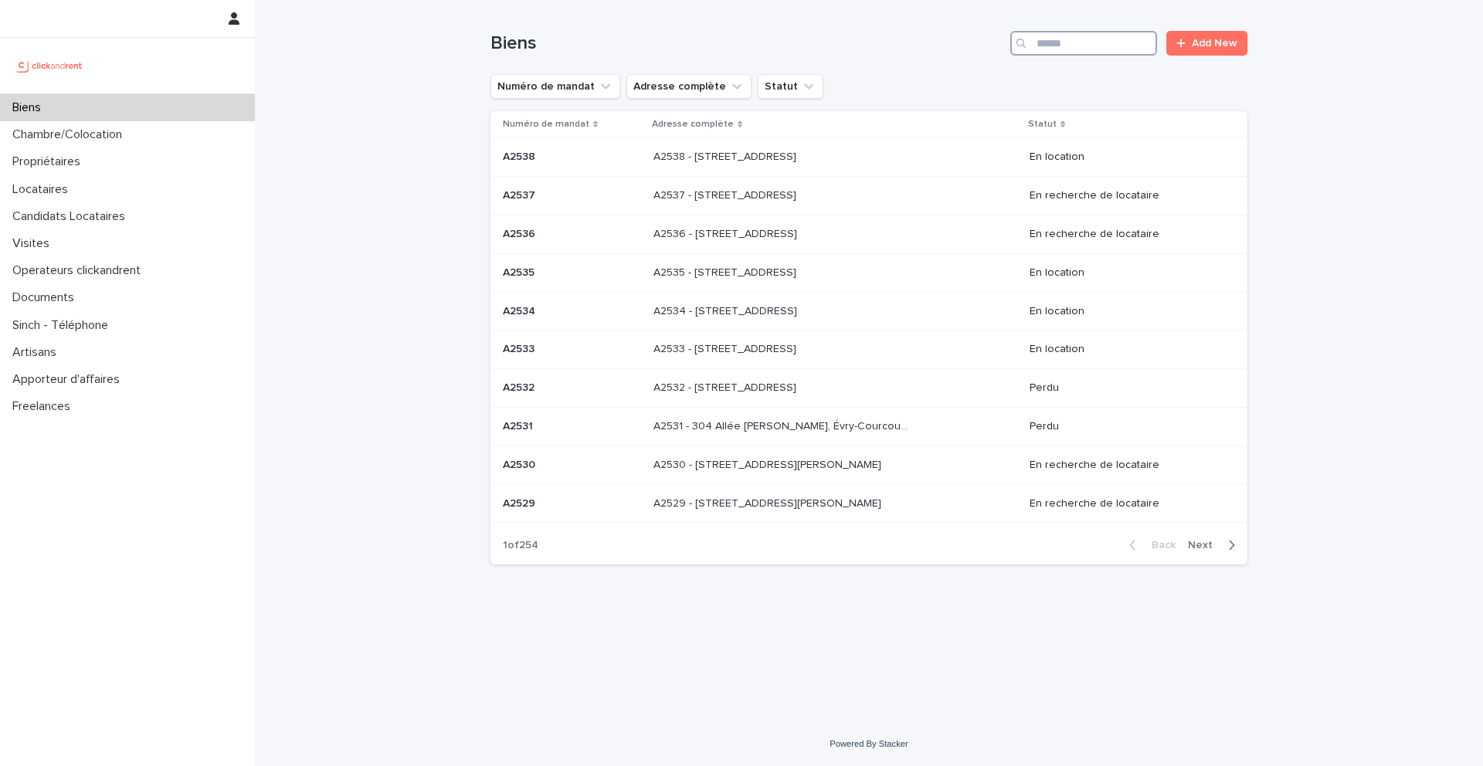
click at [1093, 46] on input "Search" at bounding box center [1083, 43] width 147 height 25
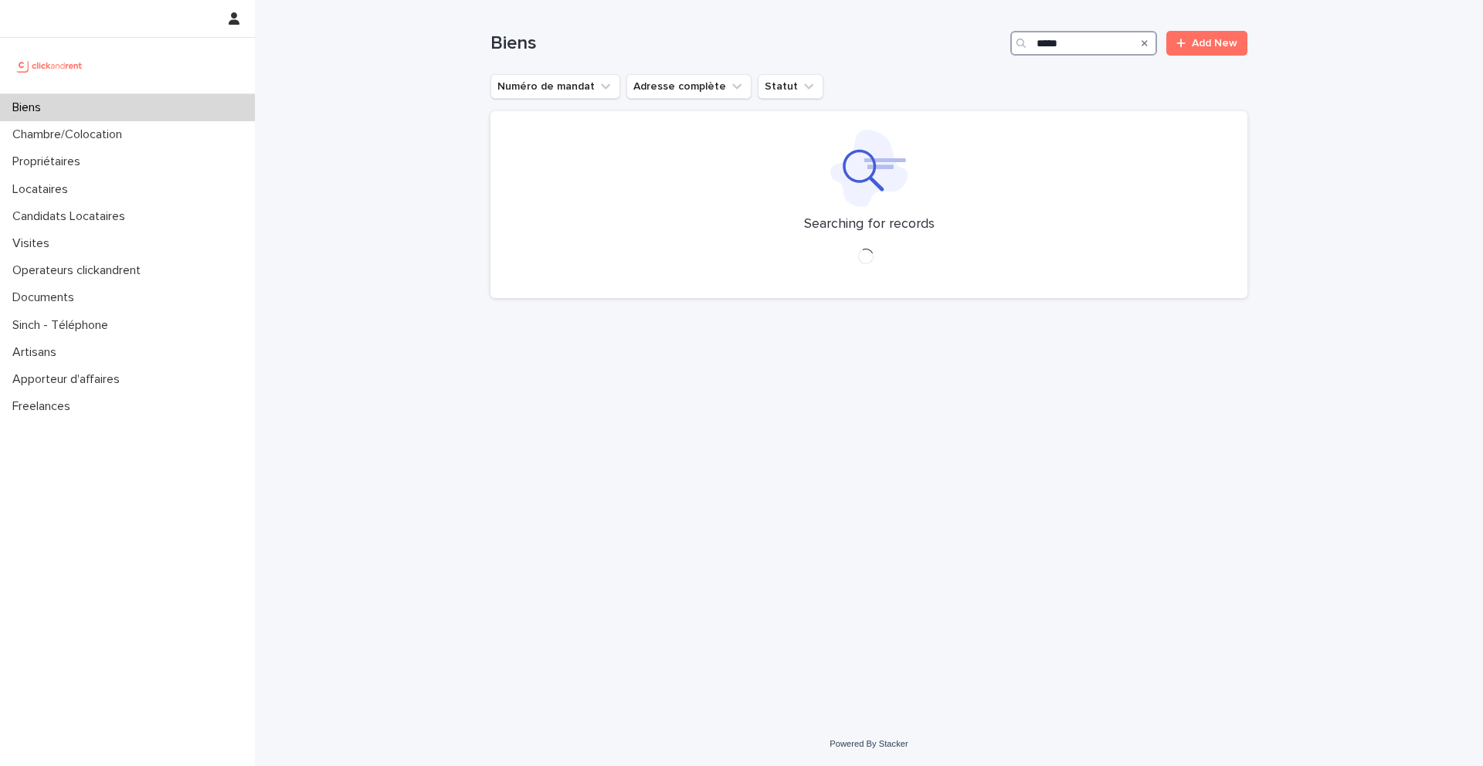
type input "****"
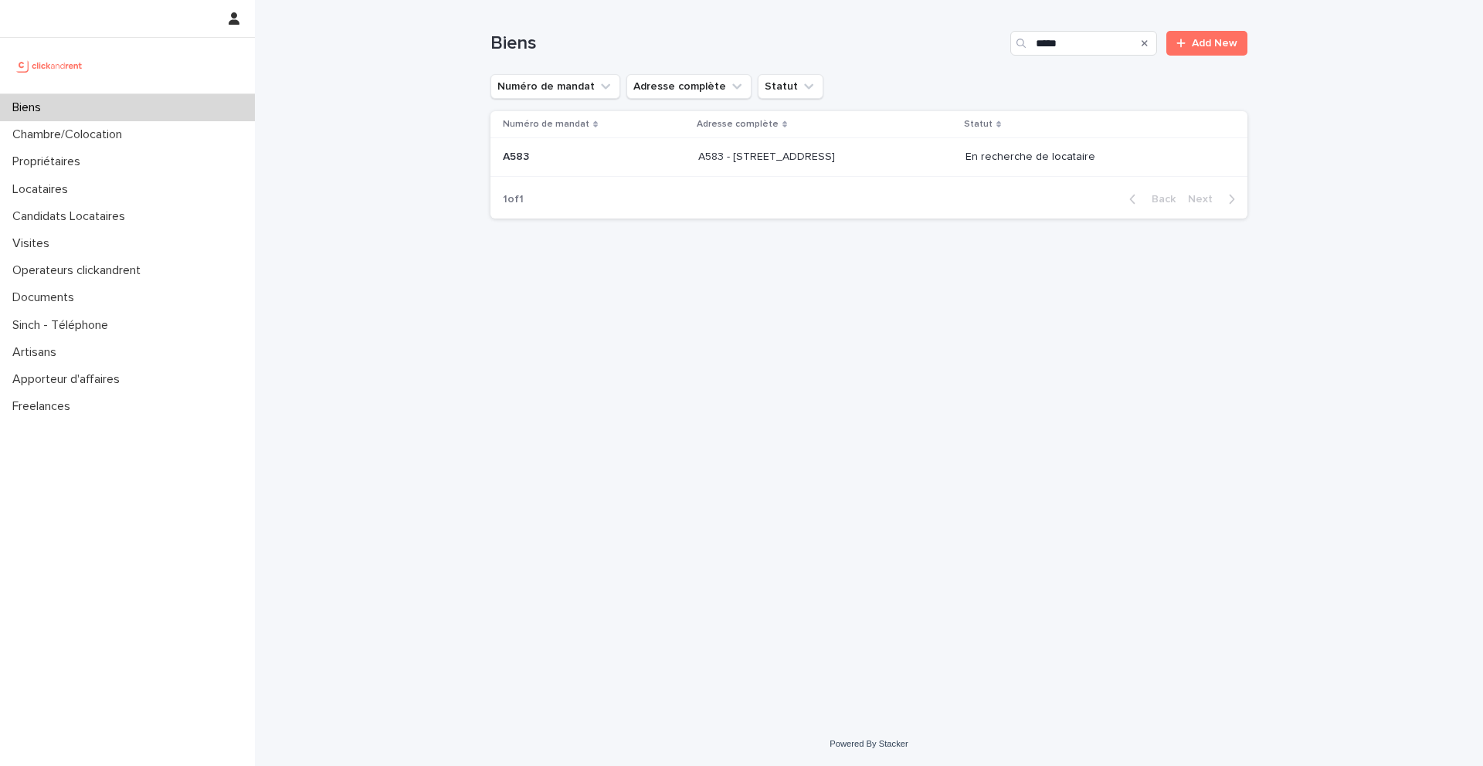
click at [838, 158] on p "A583 - 190 rue de Vaugirard, Paris 75015" at bounding box center [768, 156] width 140 height 16
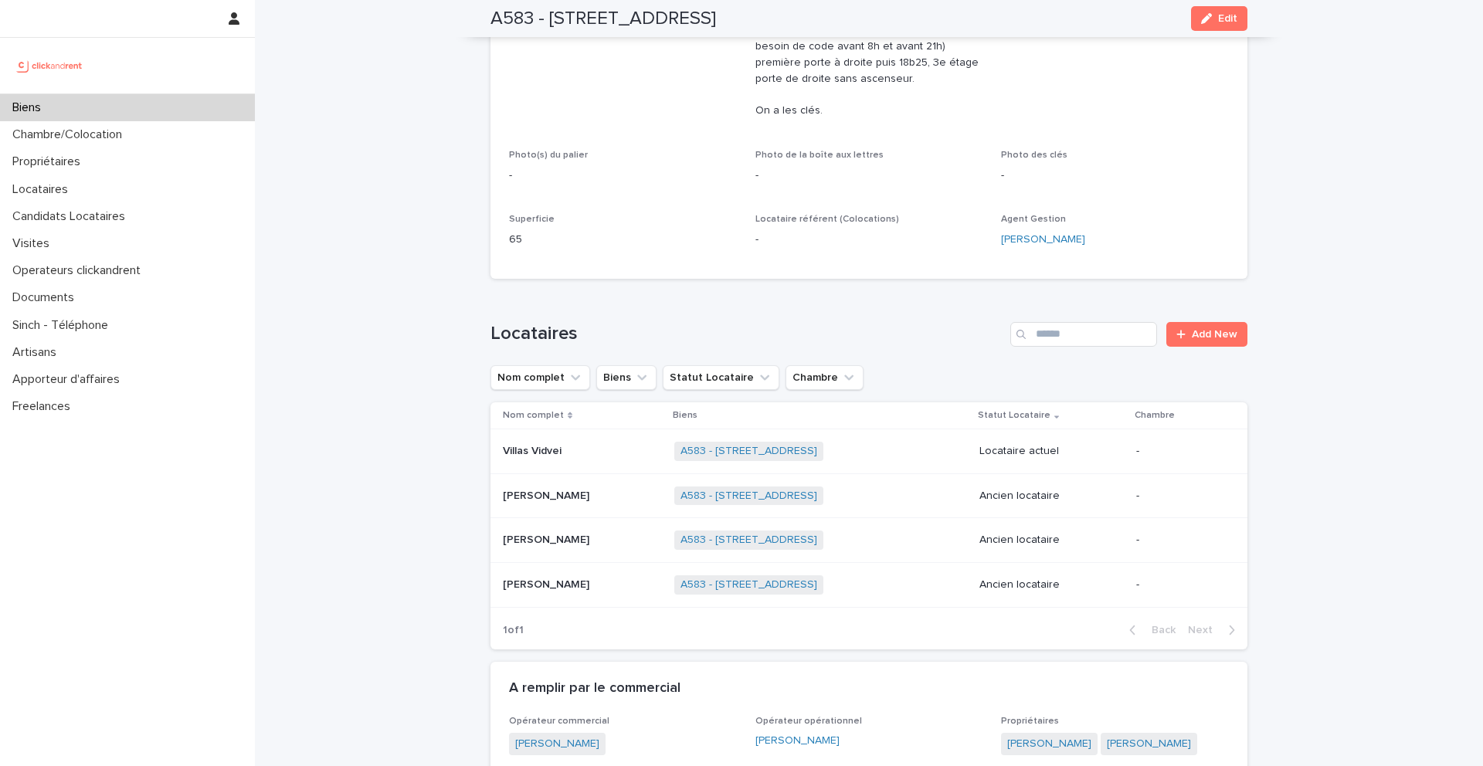
scroll to position [480, 0]
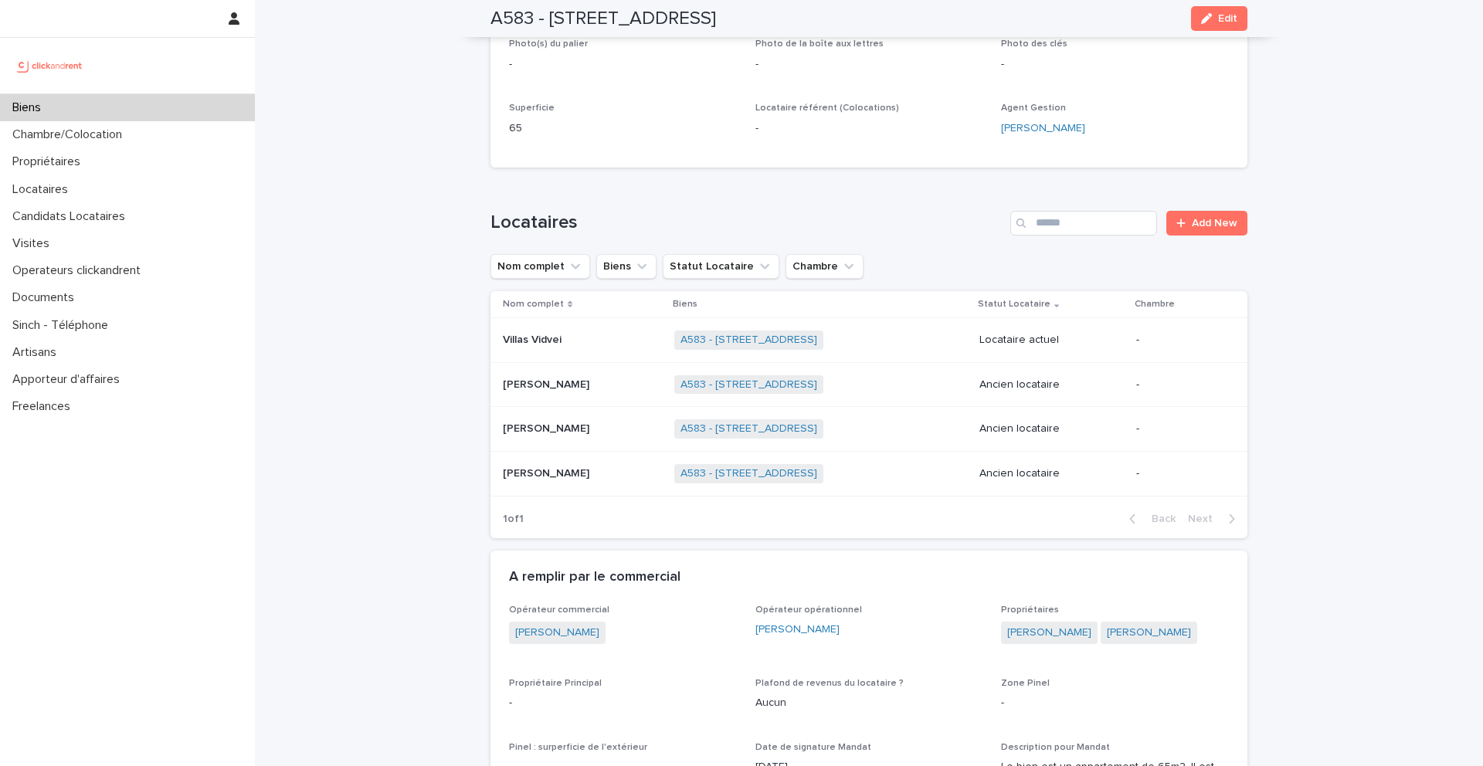
click at [198, 107] on div "Biens" at bounding box center [127, 107] width 255 height 27
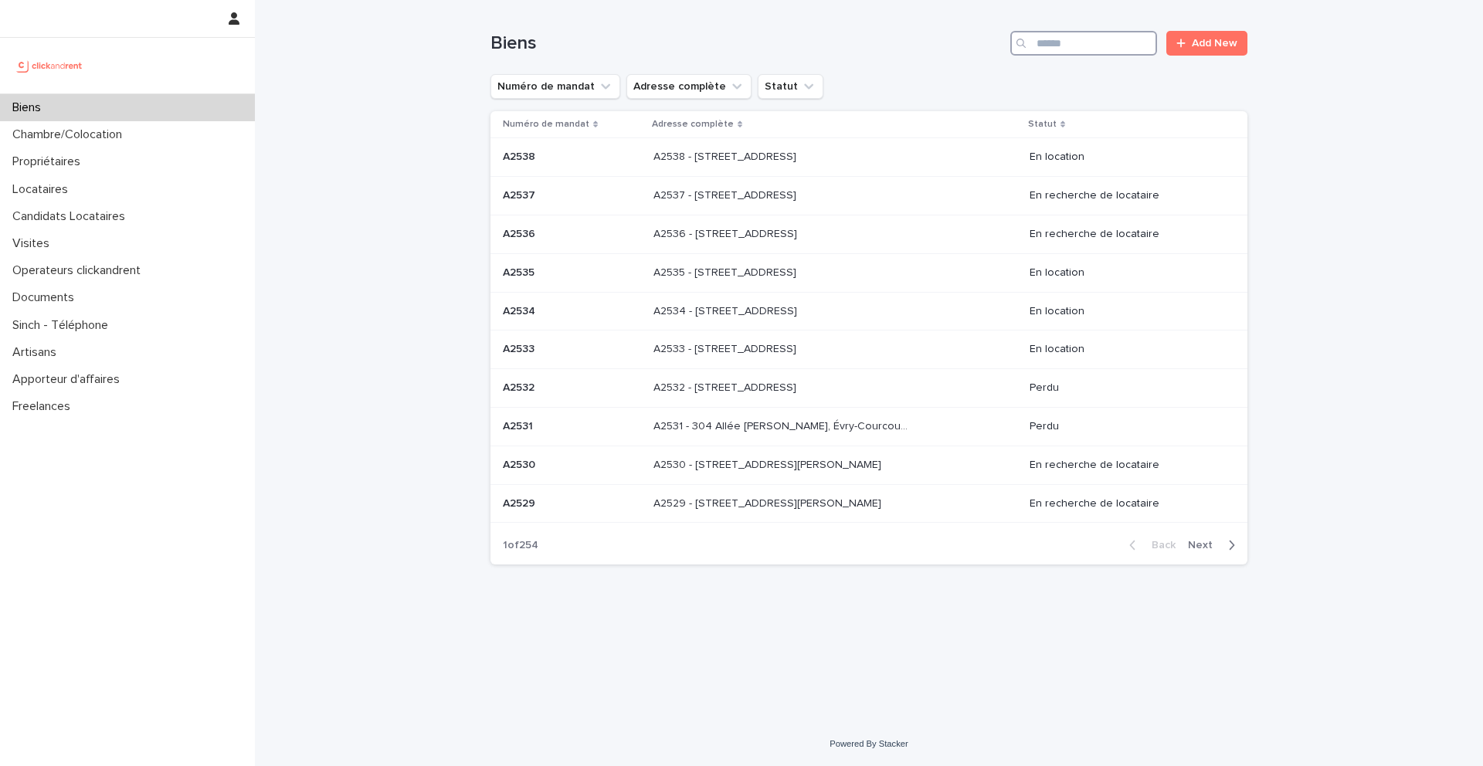
click at [1092, 40] on input "Search" at bounding box center [1083, 43] width 147 height 25
type input "*****"
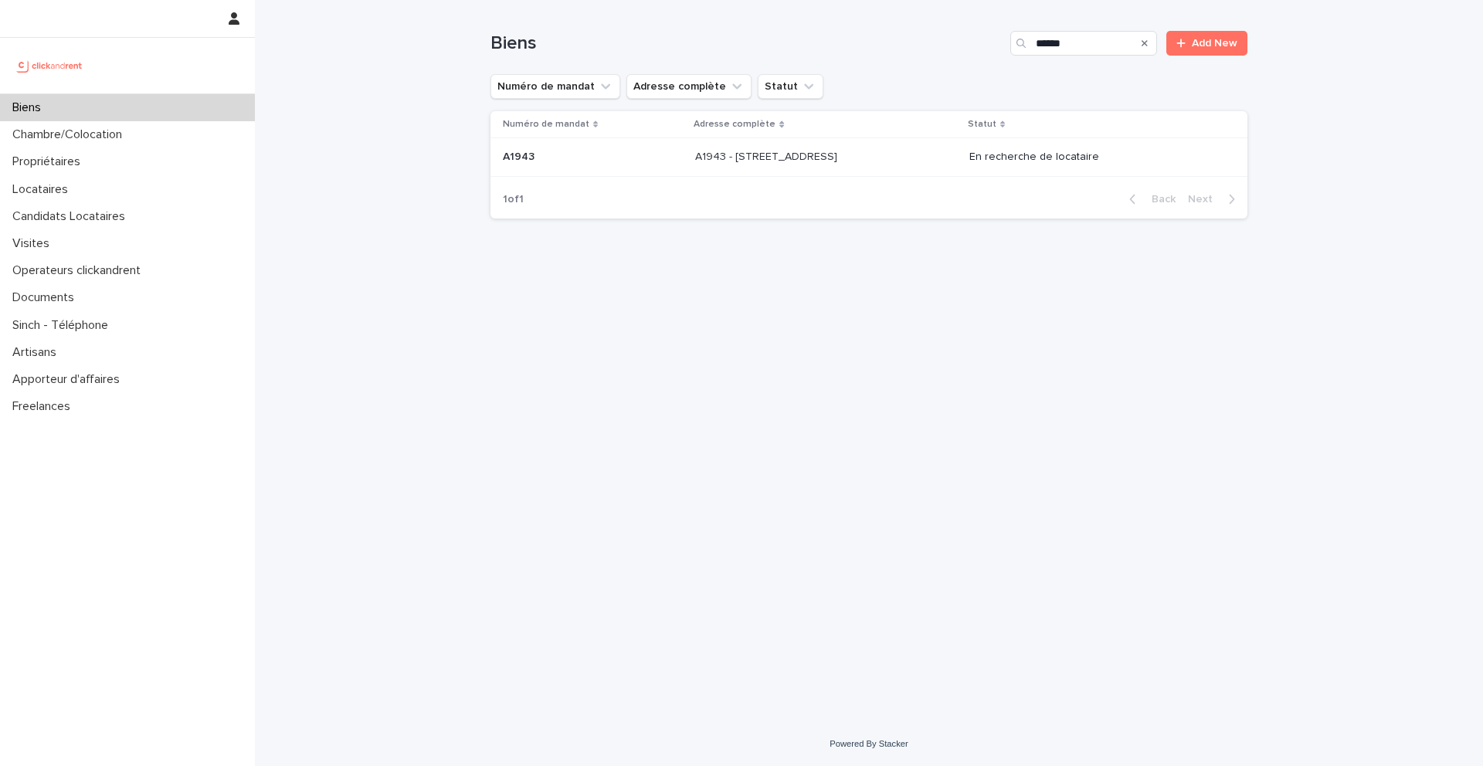
click at [841, 164] on p "A1943 - 5 Square des Tilleuls, Noisy le Sec 93130" at bounding box center [767, 156] width 145 height 16
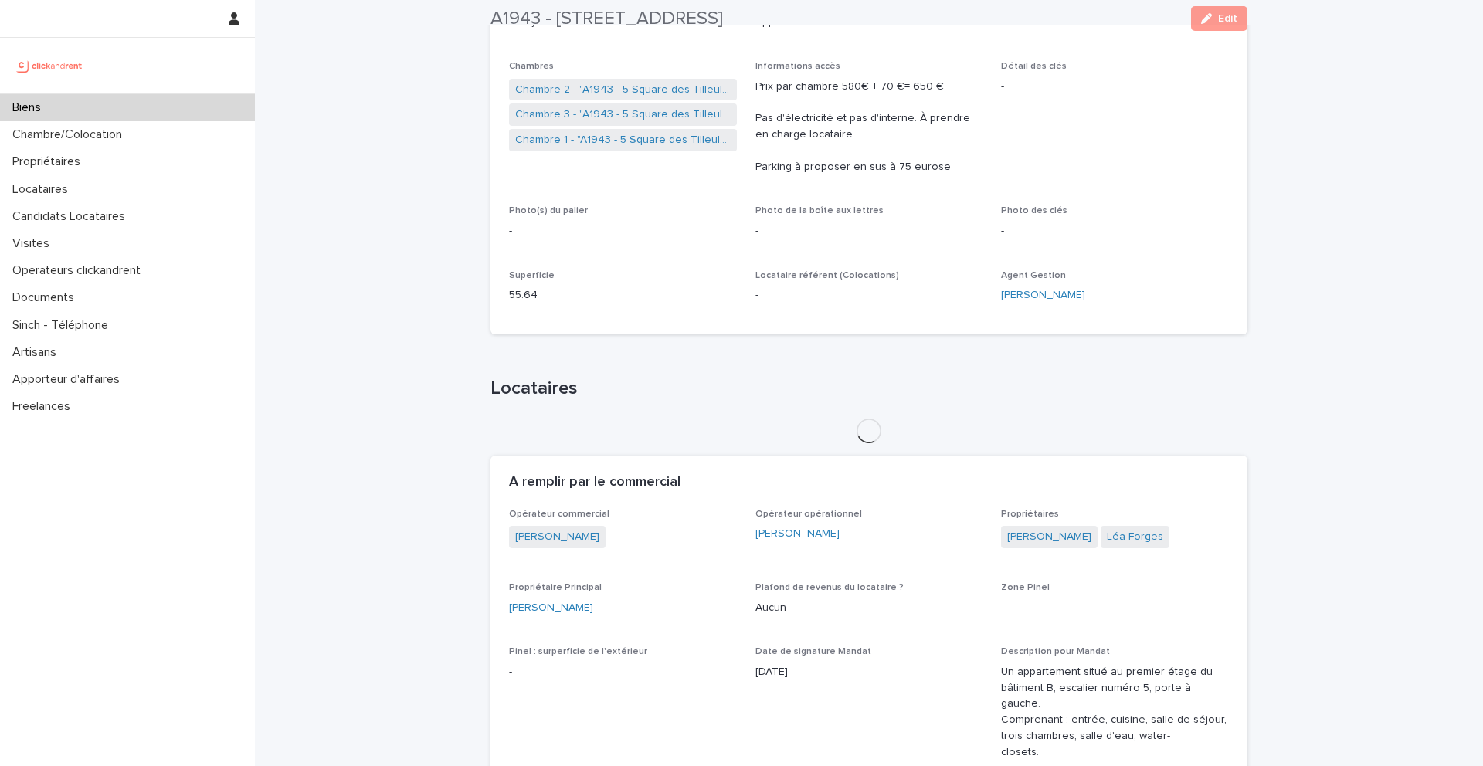
scroll to position [324, 0]
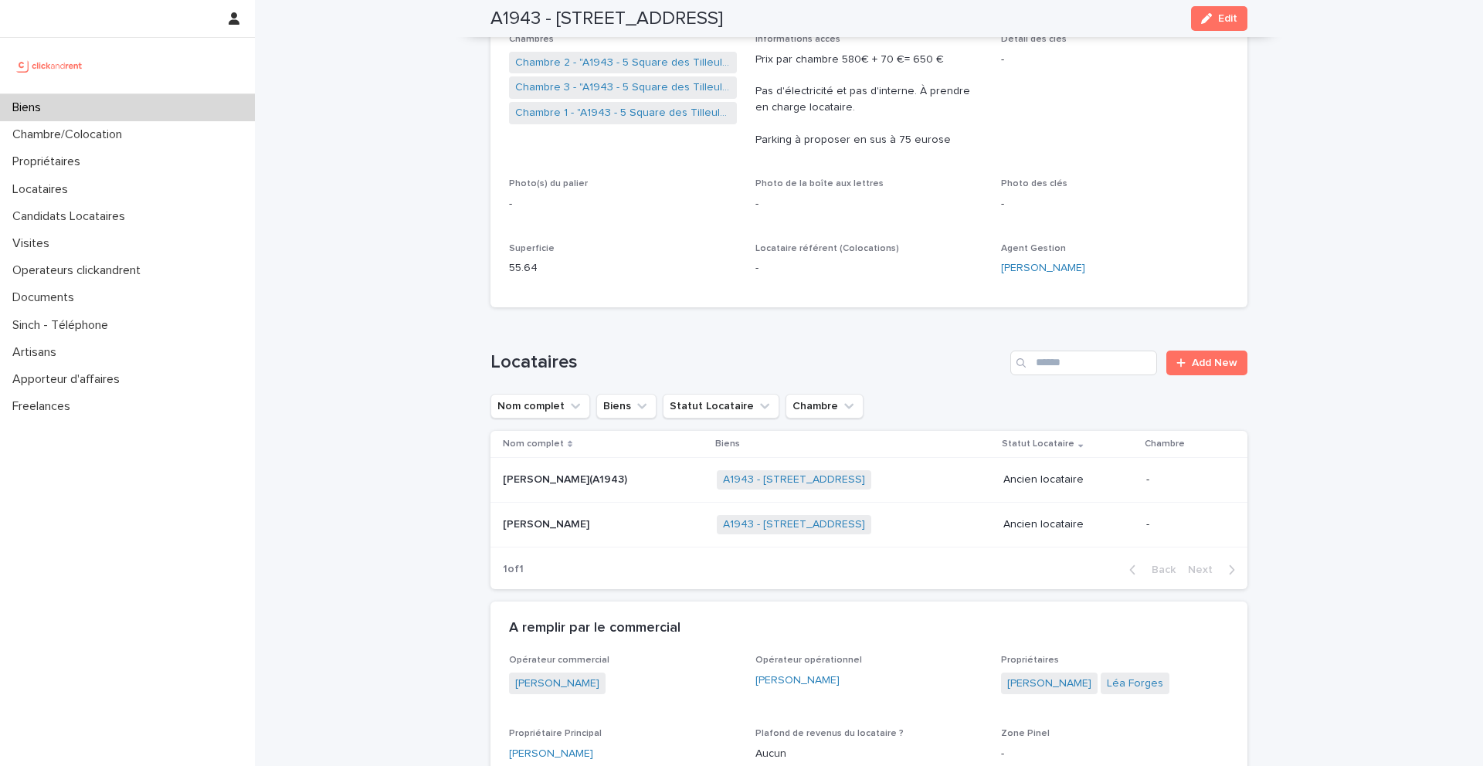
drag, startPoint x: 559, startPoint y: 12, endPoint x: 949, endPoint y: 21, distance: 391.0
click at [951, 22] on div "A1943 - 5 Square des Tilleuls, Noisy le Sec 93130 Edit" at bounding box center [869, 18] width 757 height 37
copy h2 "5 Square des Tilleuls, Noisy le Sec 93130"
click at [216, 107] on div "Biens" at bounding box center [127, 107] width 255 height 27
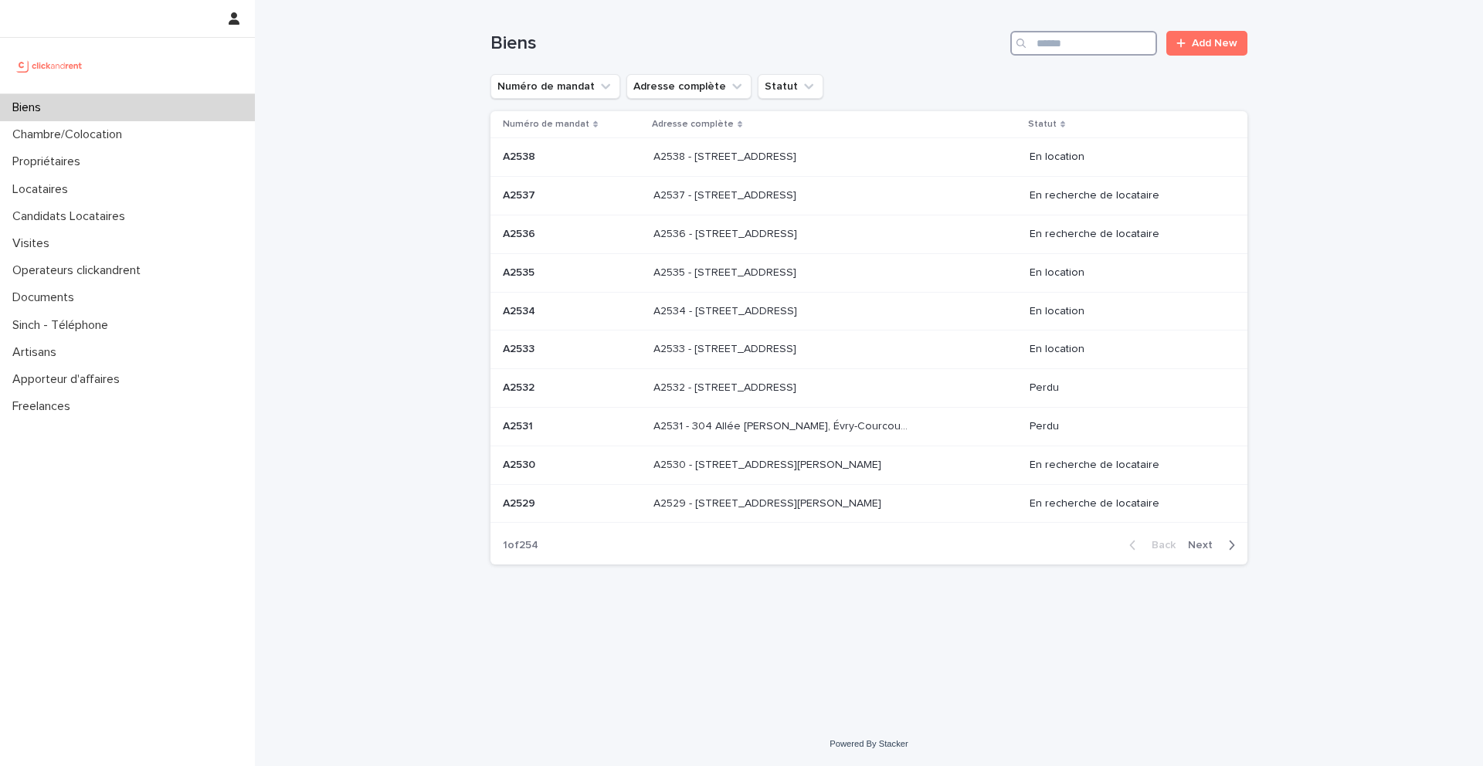
click at [1051, 37] on input "Search" at bounding box center [1083, 43] width 147 height 25
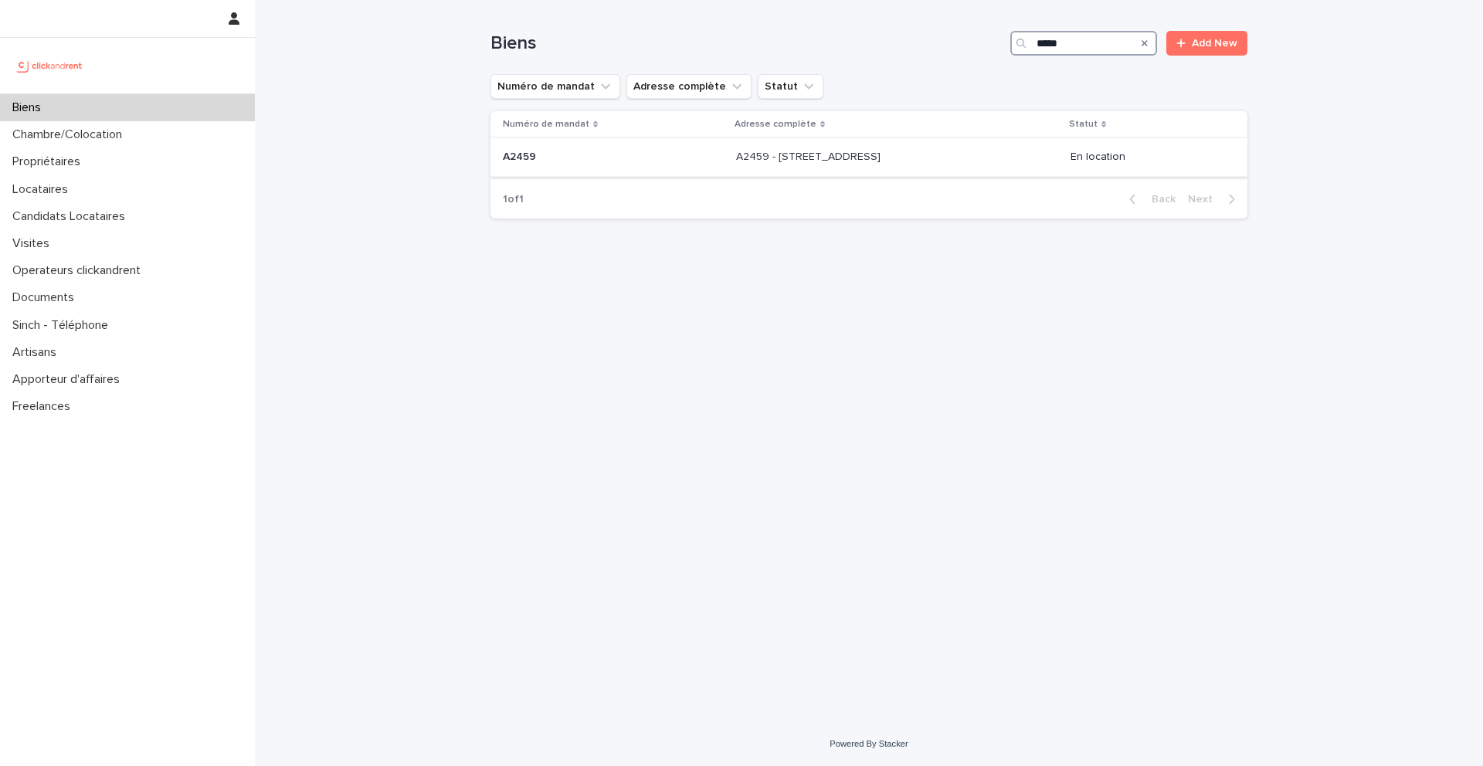
type input "*****"
click at [866, 159] on p "A2459 - 8 rue Custine, Paris 75018" at bounding box center [810, 156] width 148 height 16
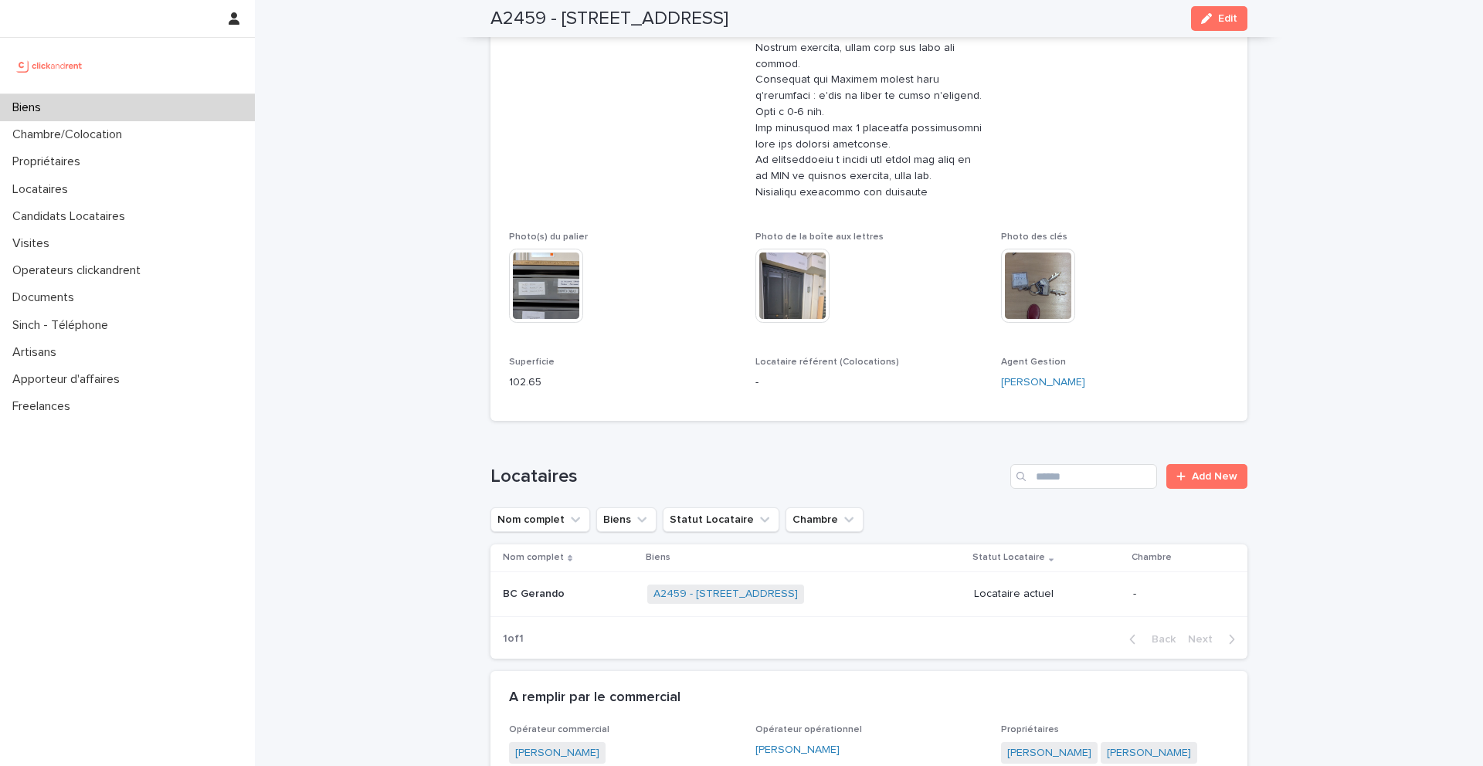
scroll to position [790, 0]
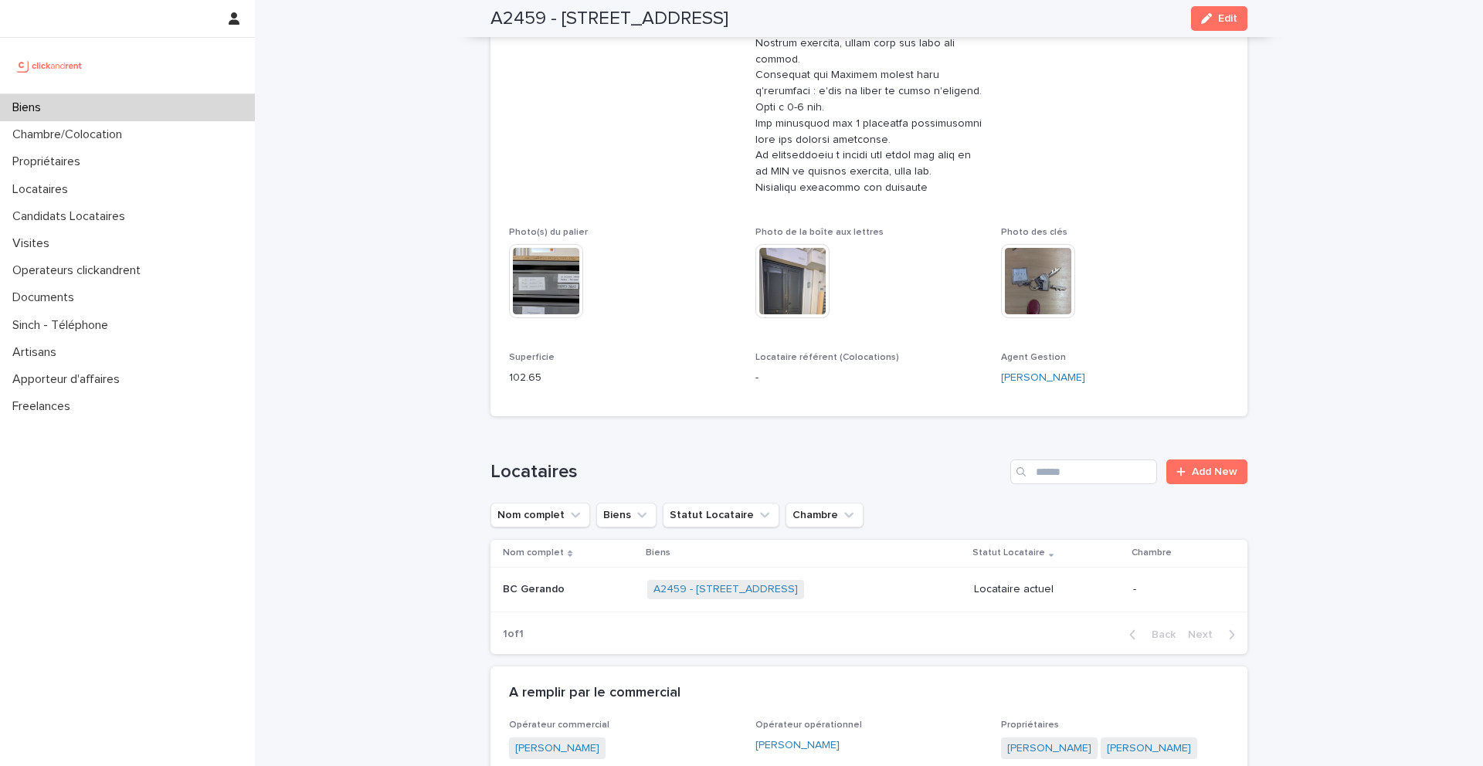
click at [586, 592] on p at bounding box center [569, 589] width 132 height 13
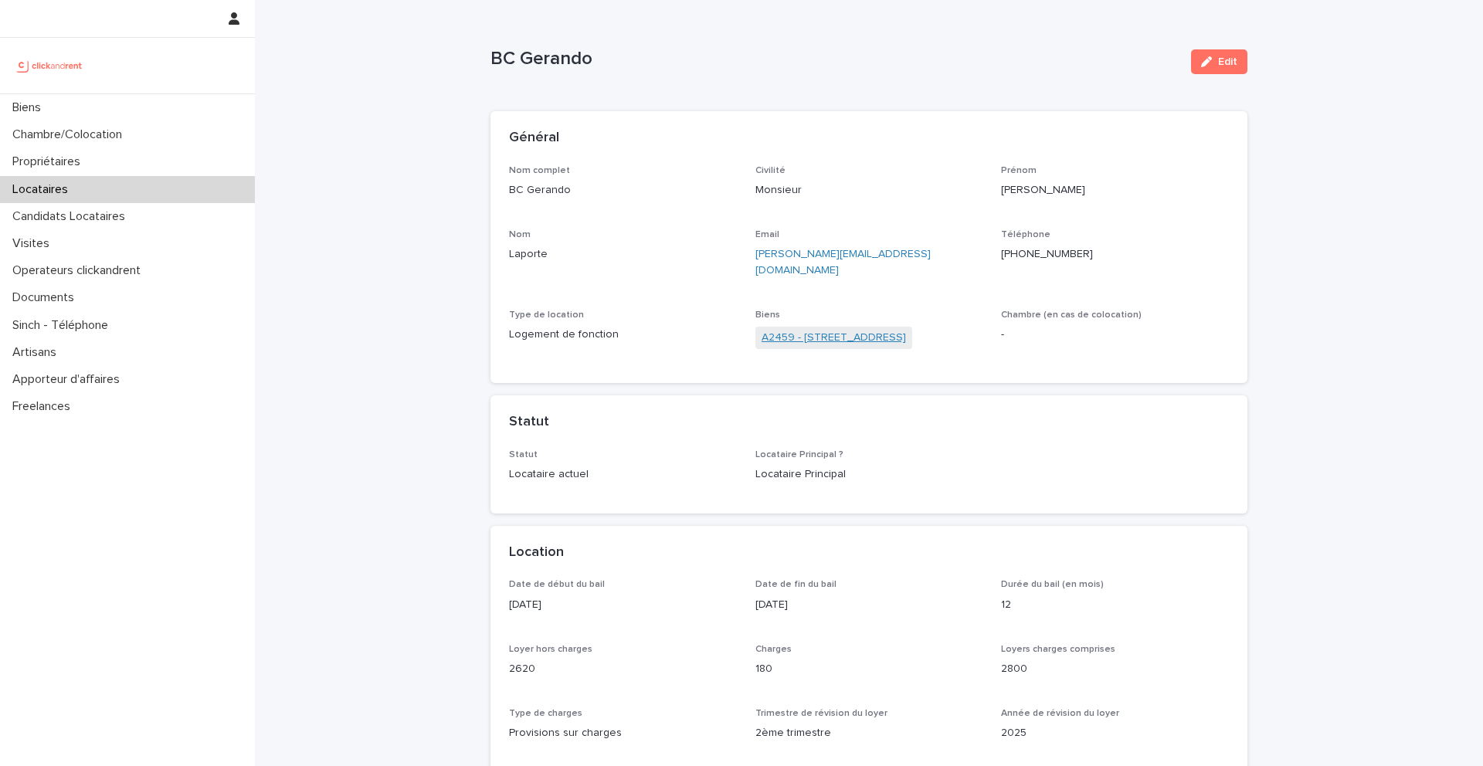
click at [837, 330] on link "A2459 - 8 rue Custine, Paris 75018" at bounding box center [834, 338] width 144 height 16
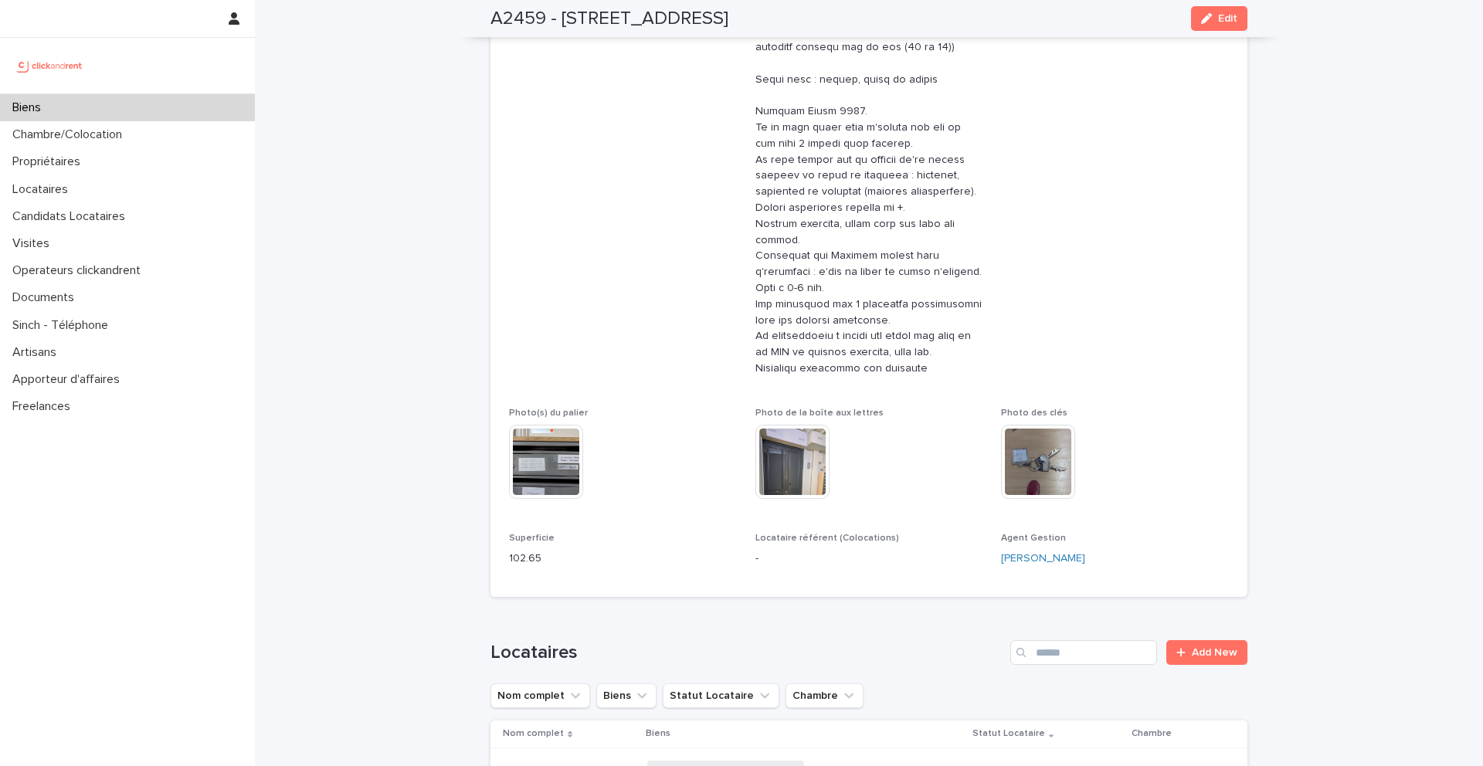
scroll to position [871, 0]
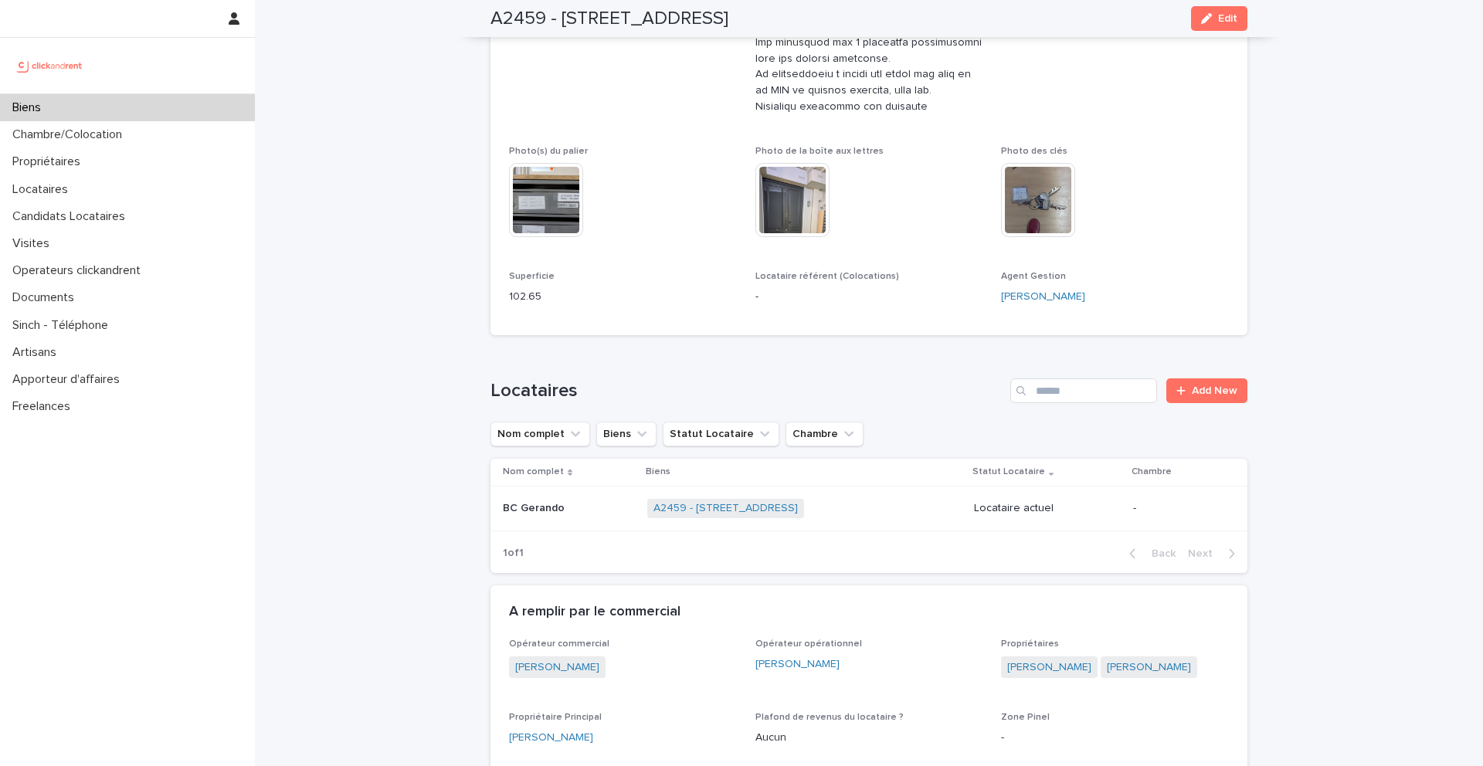
click at [568, 504] on p at bounding box center [569, 508] width 132 height 13
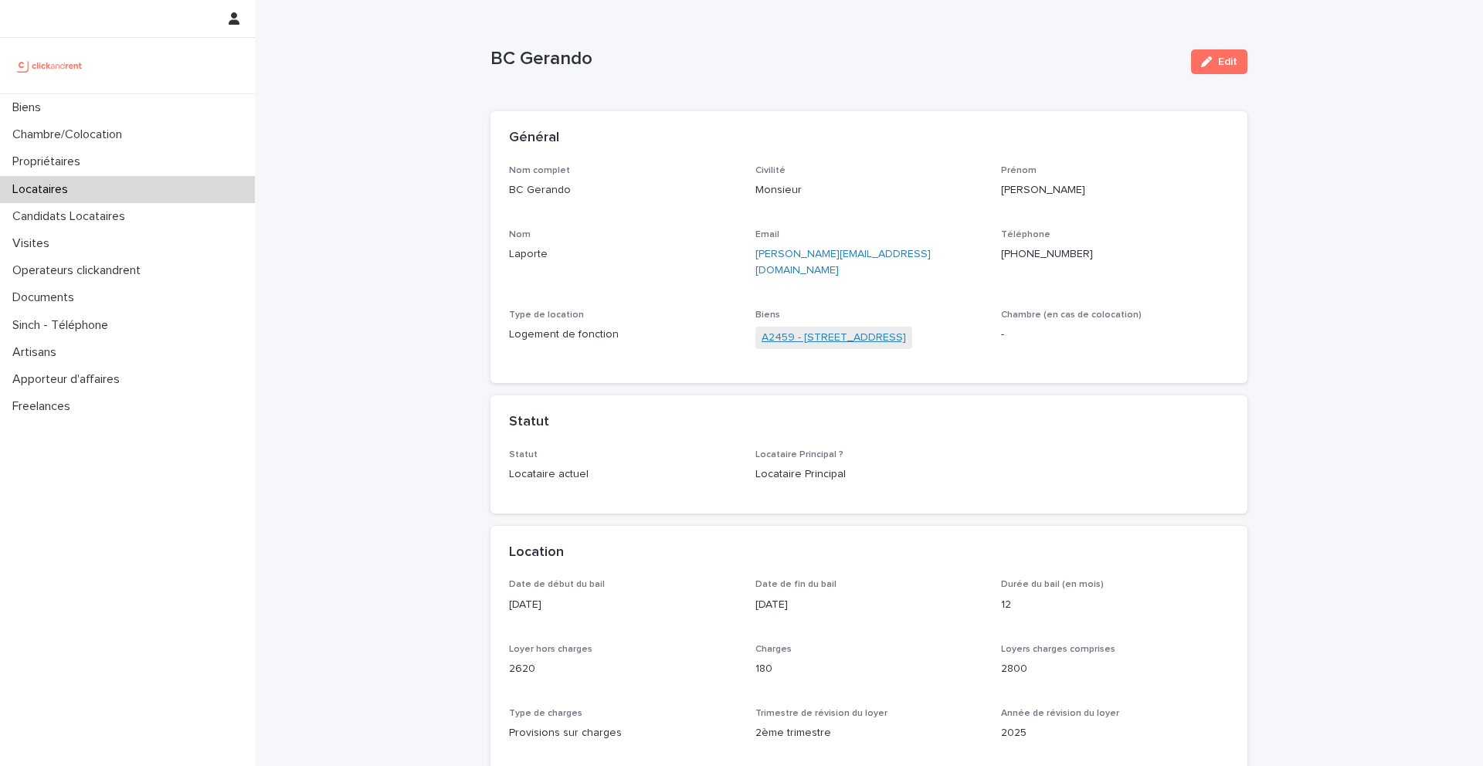
click at [822, 330] on link "A2459 - 8 rue Custine, Paris 75018" at bounding box center [834, 338] width 144 height 16
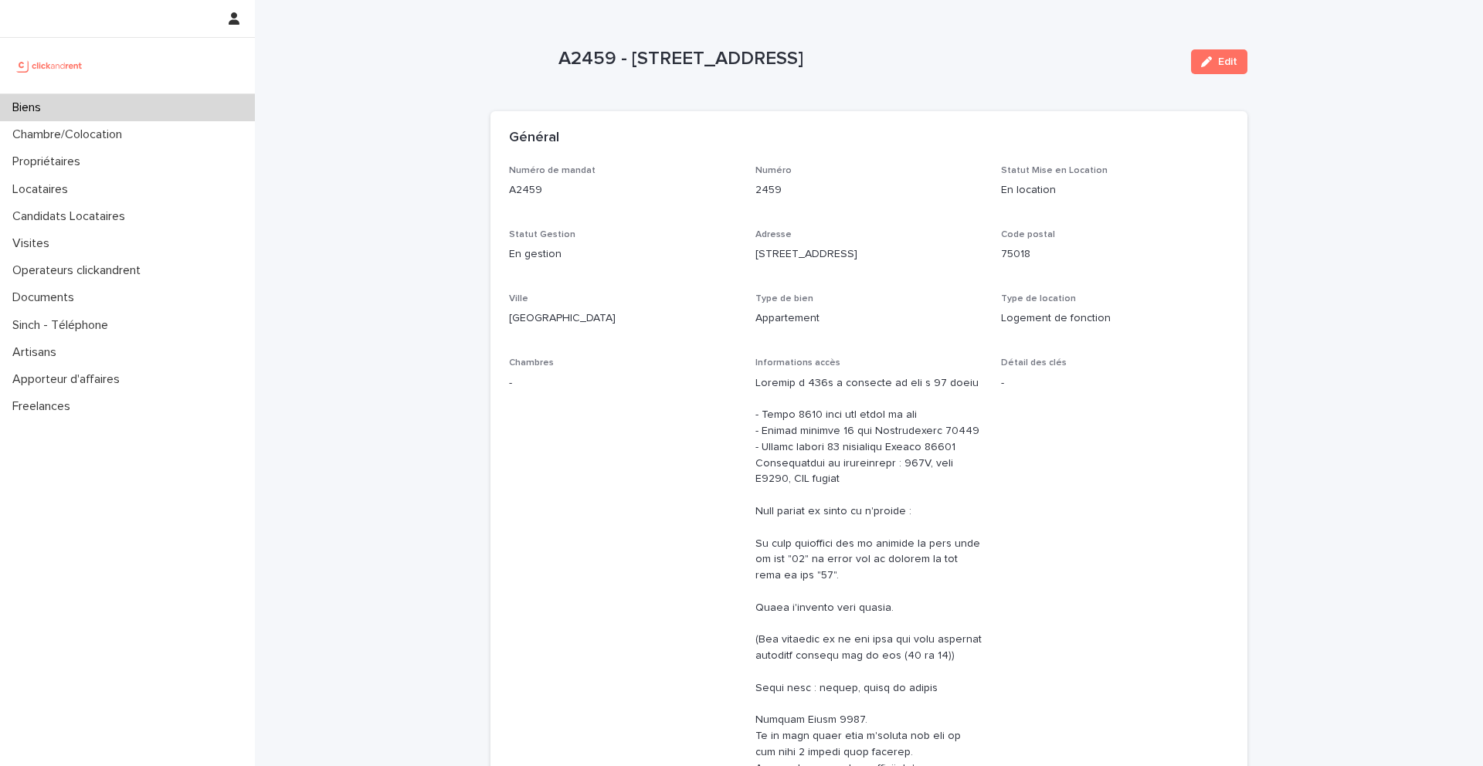
click at [165, 104] on div "Biens" at bounding box center [127, 107] width 255 height 27
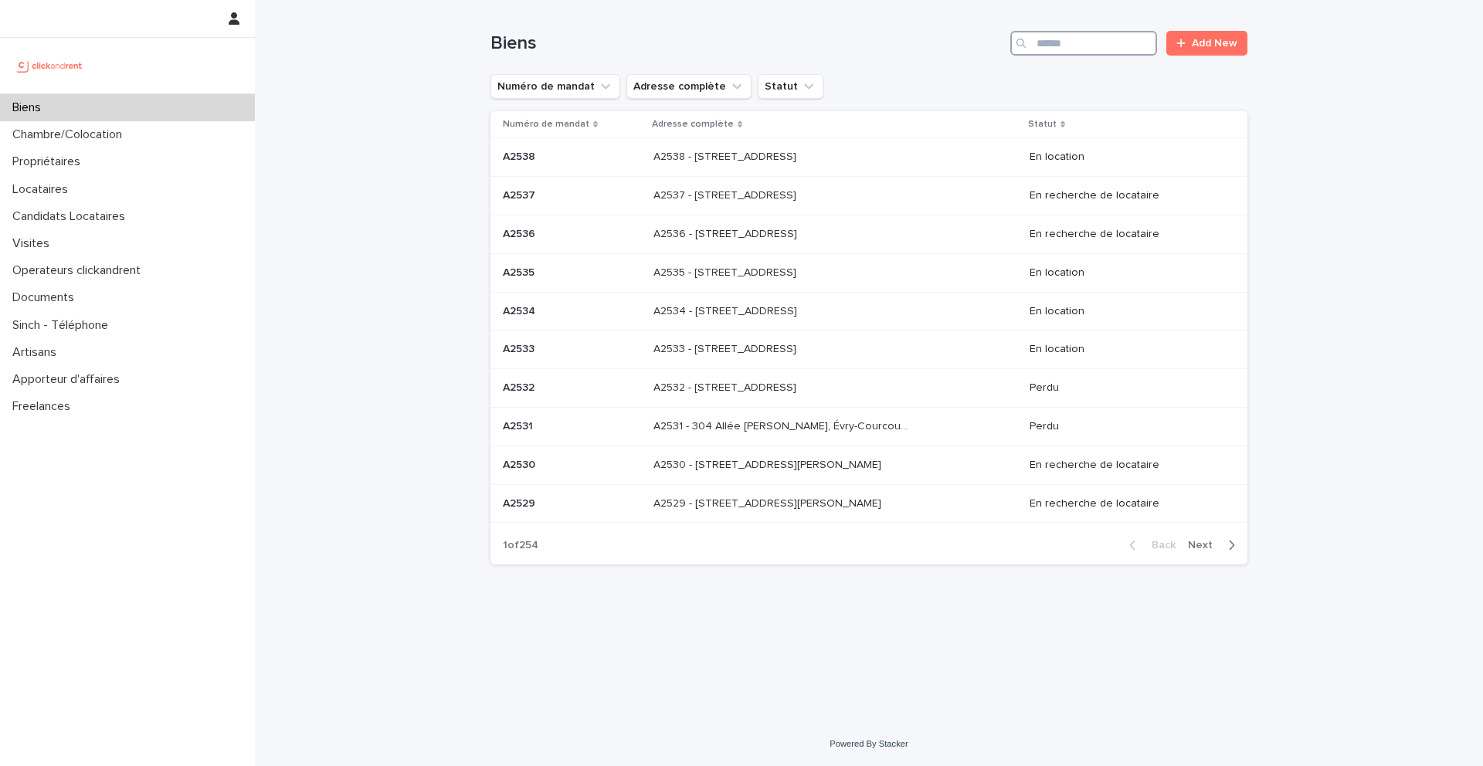
click at [1048, 44] on input "Search" at bounding box center [1083, 43] width 147 height 25
type input "*****"
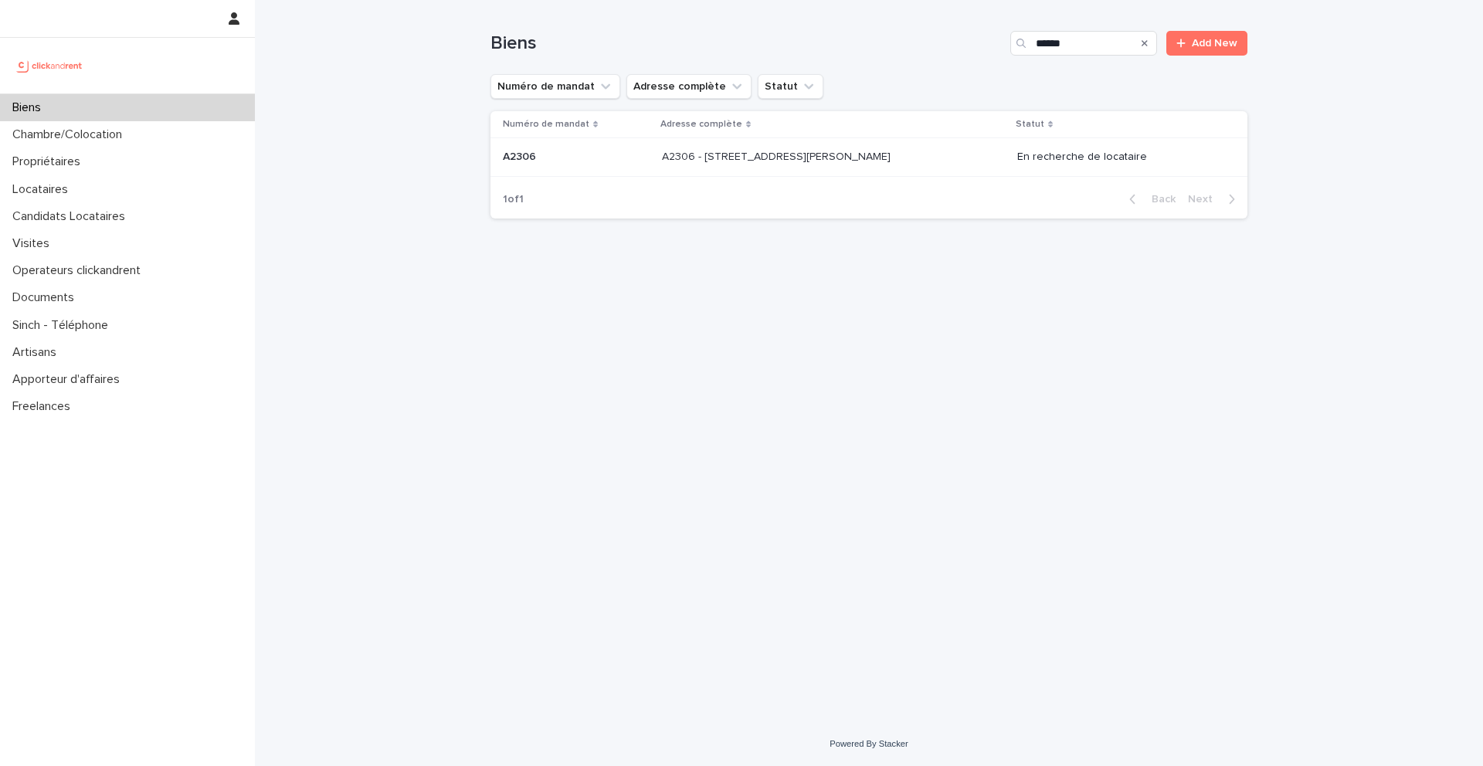
click at [831, 158] on p "A2306 - 84 rue Jean Durand, Stains 93240" at bounding box center [778, 156] width 232 height 16
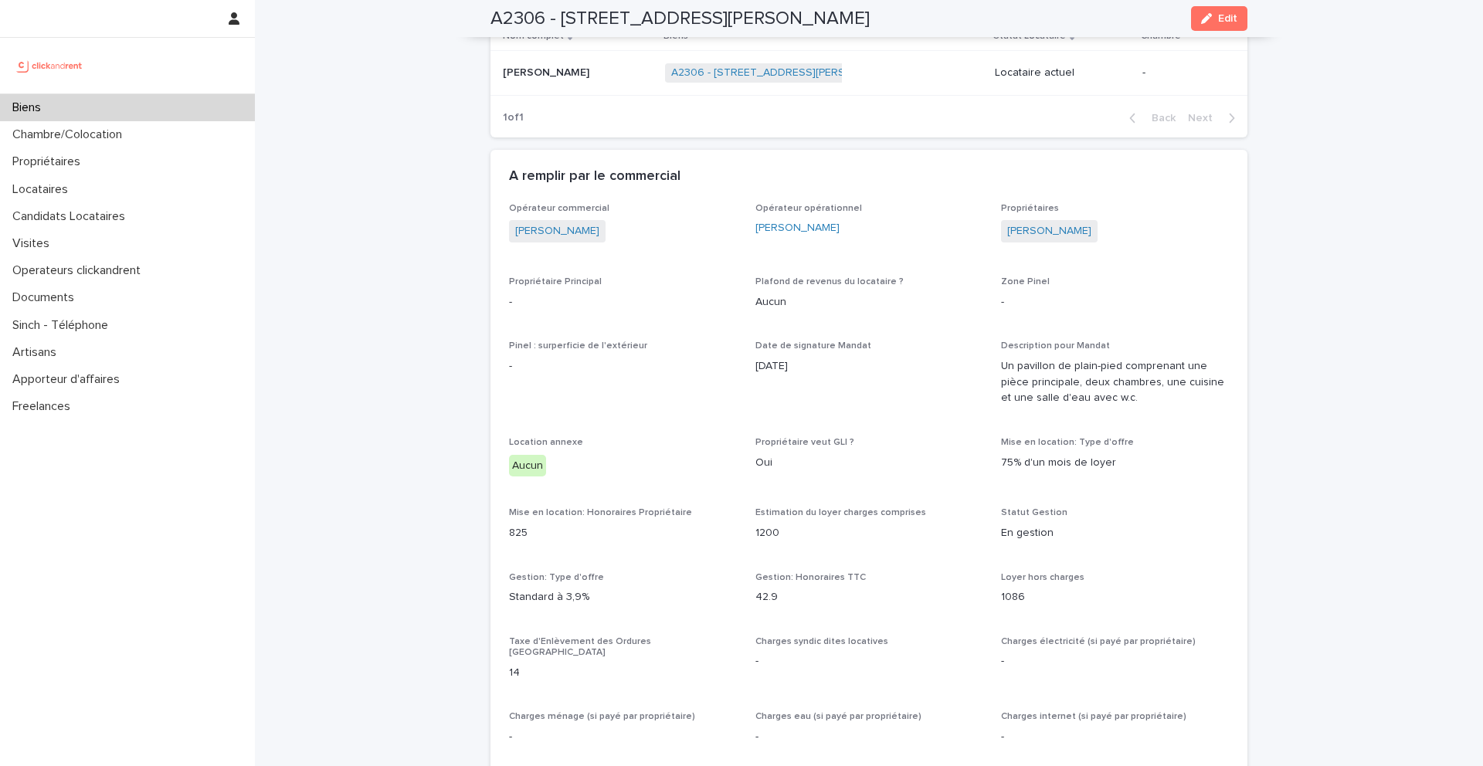
scroll to position [696, 0]
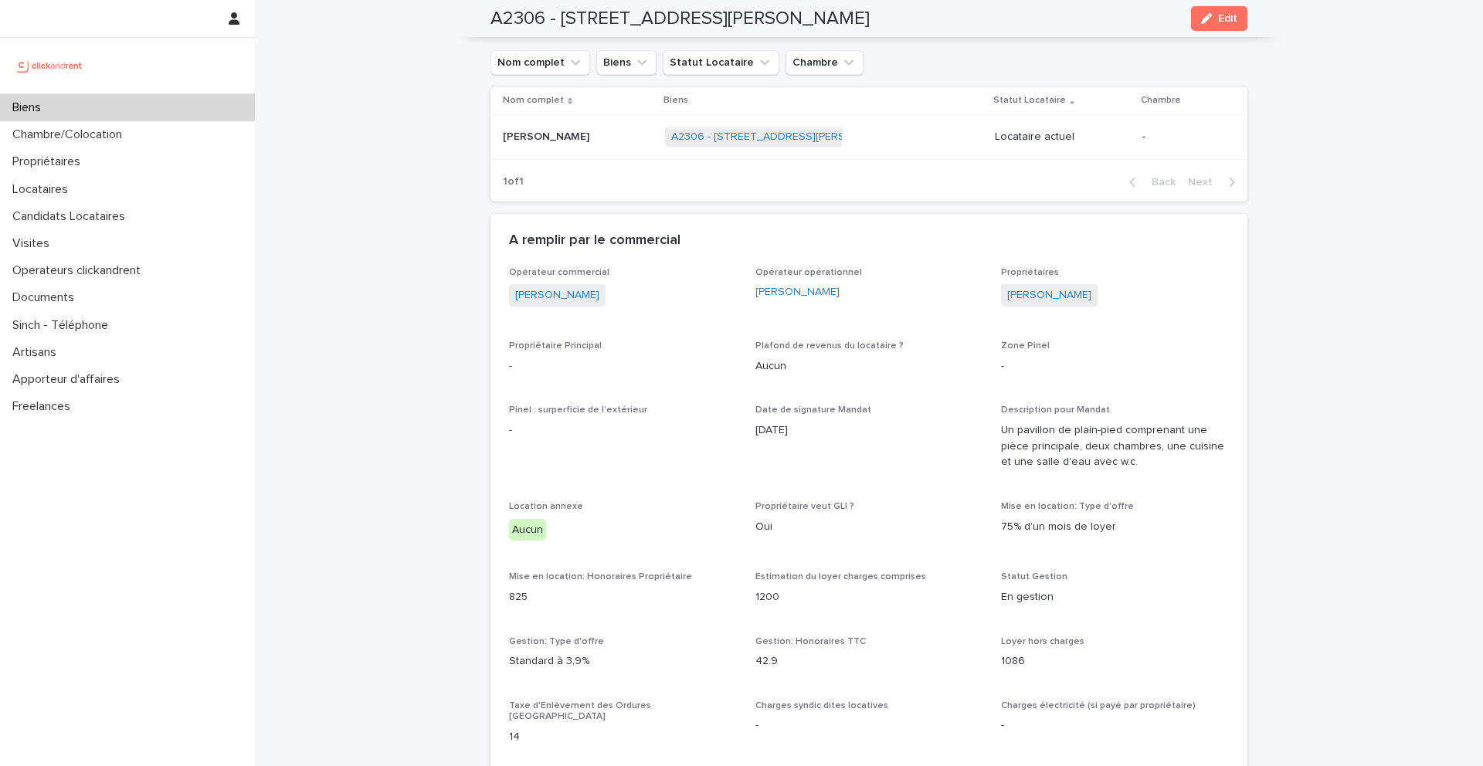
click at [613, 27] on h2 "A2306 - 84 rue Jean Durand, Stains 93240" at bounding box center [680, 19] width 379 height 22
drag, startPoint x: 562, startPoint y: 19, endPoint x: 185, endPoint y: 126, distance: 392.5
click at [899, 21] on div "A2306 - 84 rue Jean Durand, Stains 93240 Edit" at bounding box center [869, 18] width 757 height 37
copy h2 "84 rue Jean Durand, Stains 93240"
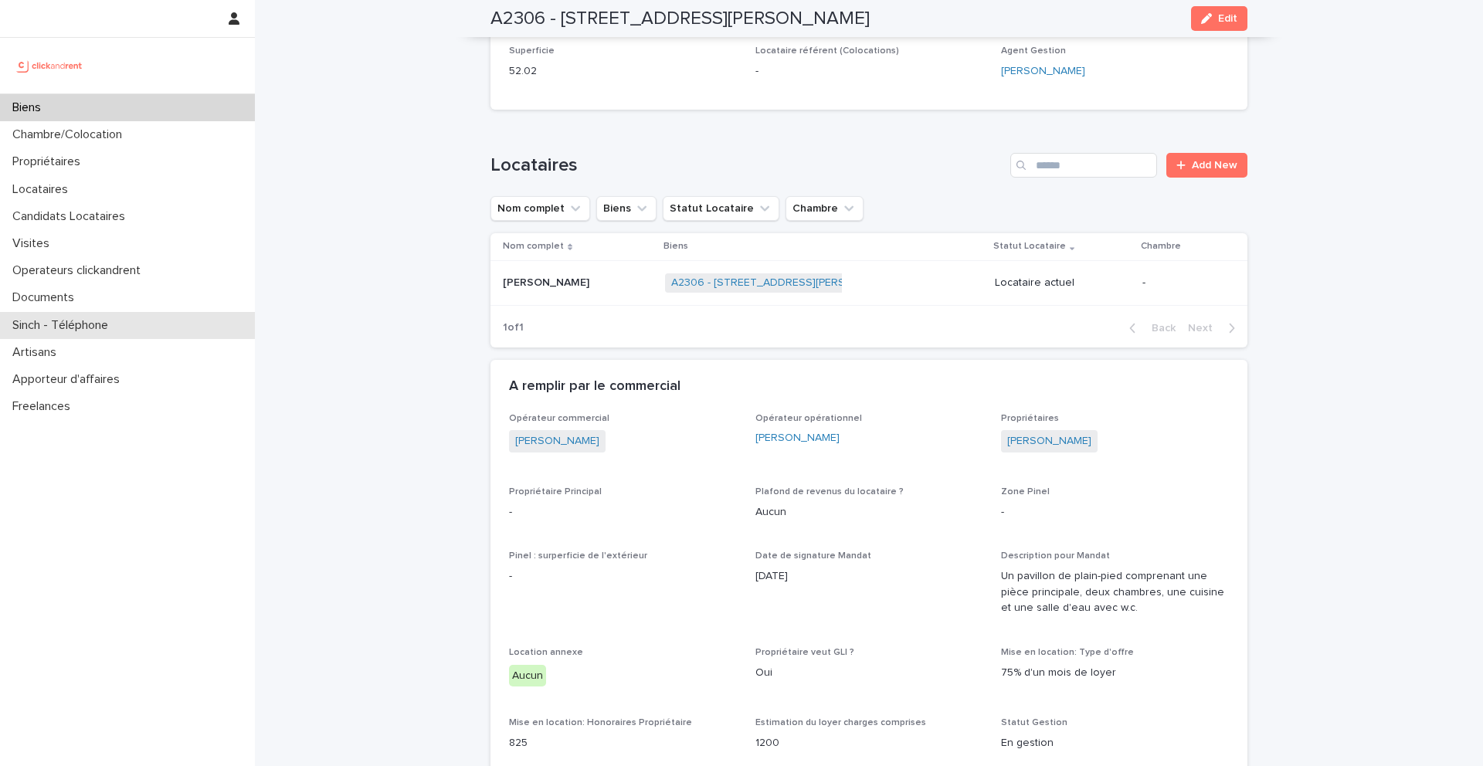
scroll to position [583, 0]
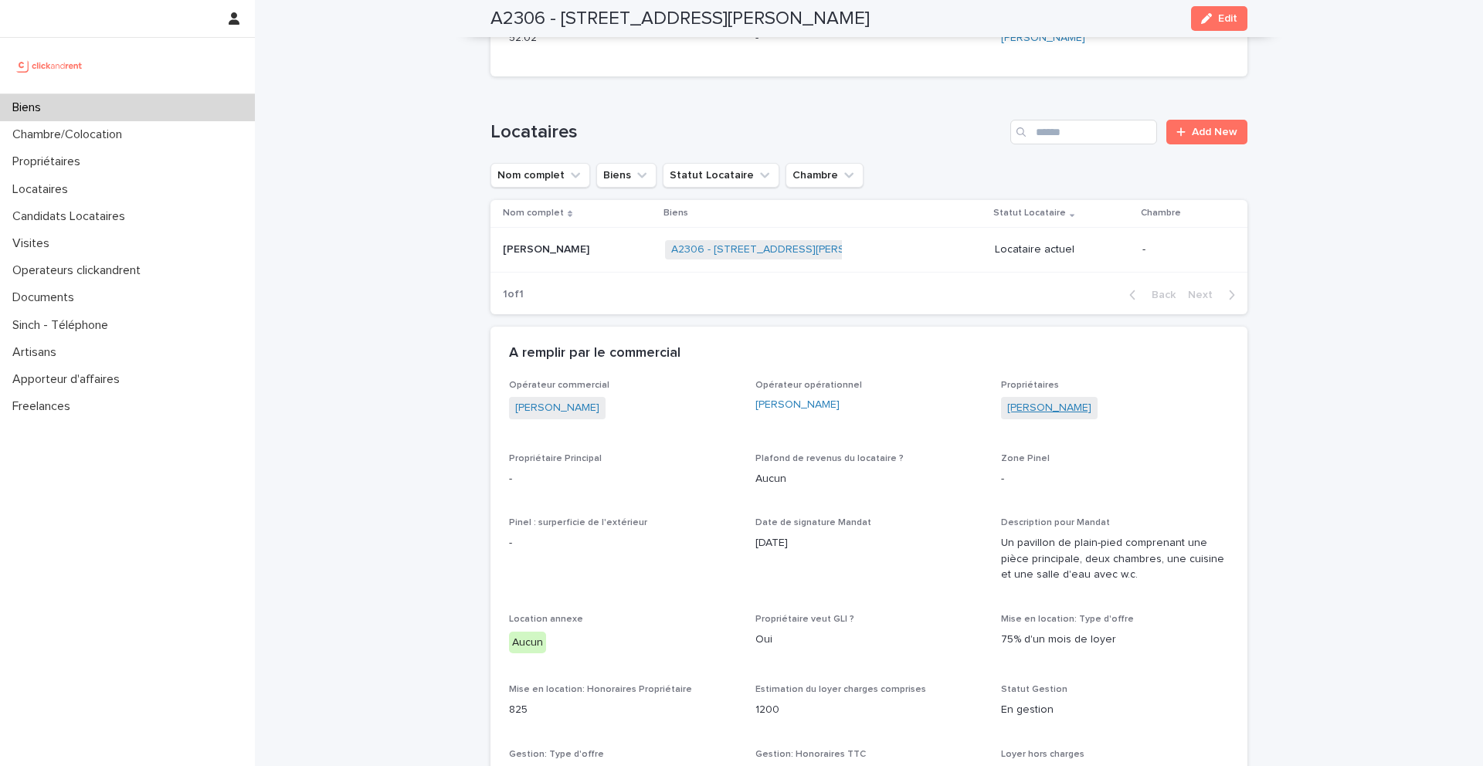
click at [1029, 406] on link "Moussa Doumbia" at bounding box center [1049, 408] width 84 height 16
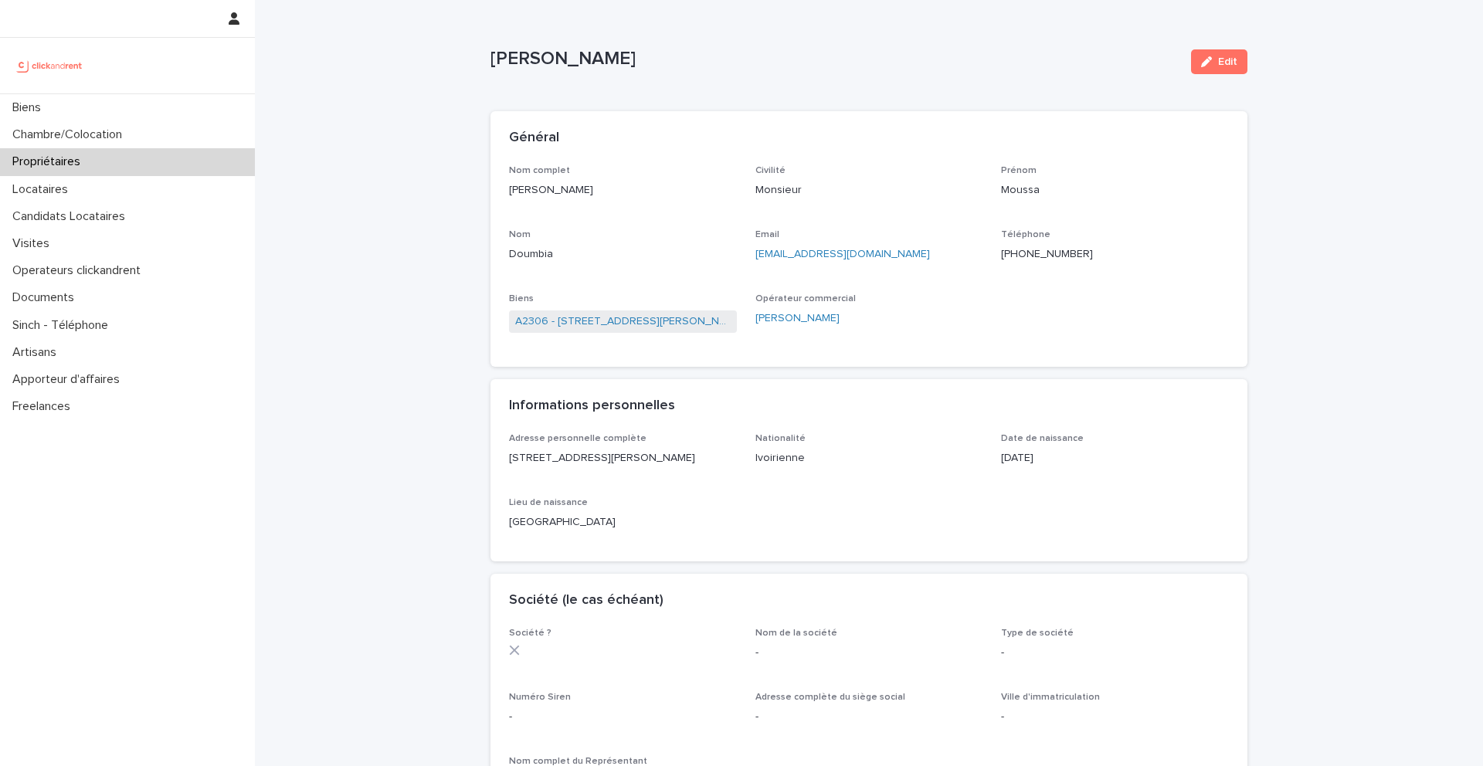
drag, startPoint x: 626, startPoint y: 194, endPoint x: 501, endPoint y: 190, distance: 124.4
click at [501, 190] on div "Nom complet Moussa Doumbia Civilité Monsieur Prénom Moussa Nom Doumbia Email do…" at bounding box center [869, 266] width 757 height 202
copy p "Moussa Doumbia"
drag, startPoint x: 929, startPoint y: 259, endPoint x: 751, endPoint y: 260, distance: 178.5
click at [751, 260] on div "Nom complet Moussa Doumbia Civilité Monsieur Prénom Moussa Nom Doumbia Email do…" at bounding box center [869, 257] width 720 height 184
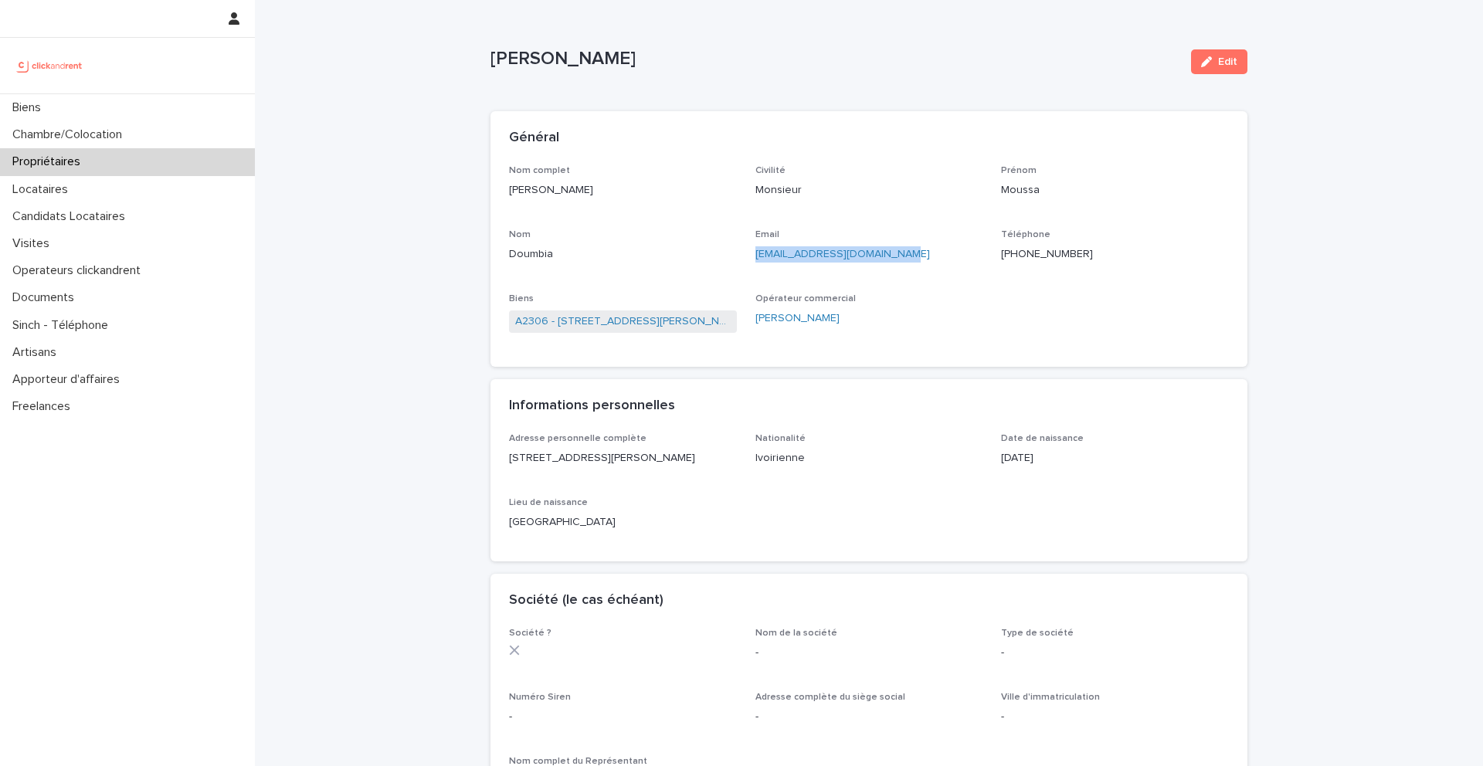
copy link "doumbia.moussa12@gmail.com"
drag, startPoint x: 1124, startPoint y: 250, endPoint x: 1009, endPoint y: 253, distance: 115.1
click at [1009, 253] on p "+33661786683" at bounding box center [1115, 254] width 228 height 16
copy ringoverc2c-84e06f14122c "+33661786683"
click at [905, 273] on div "Email doumbia.moussa12@gmail.com" at bounding box center [870, 252] width 228 height 46
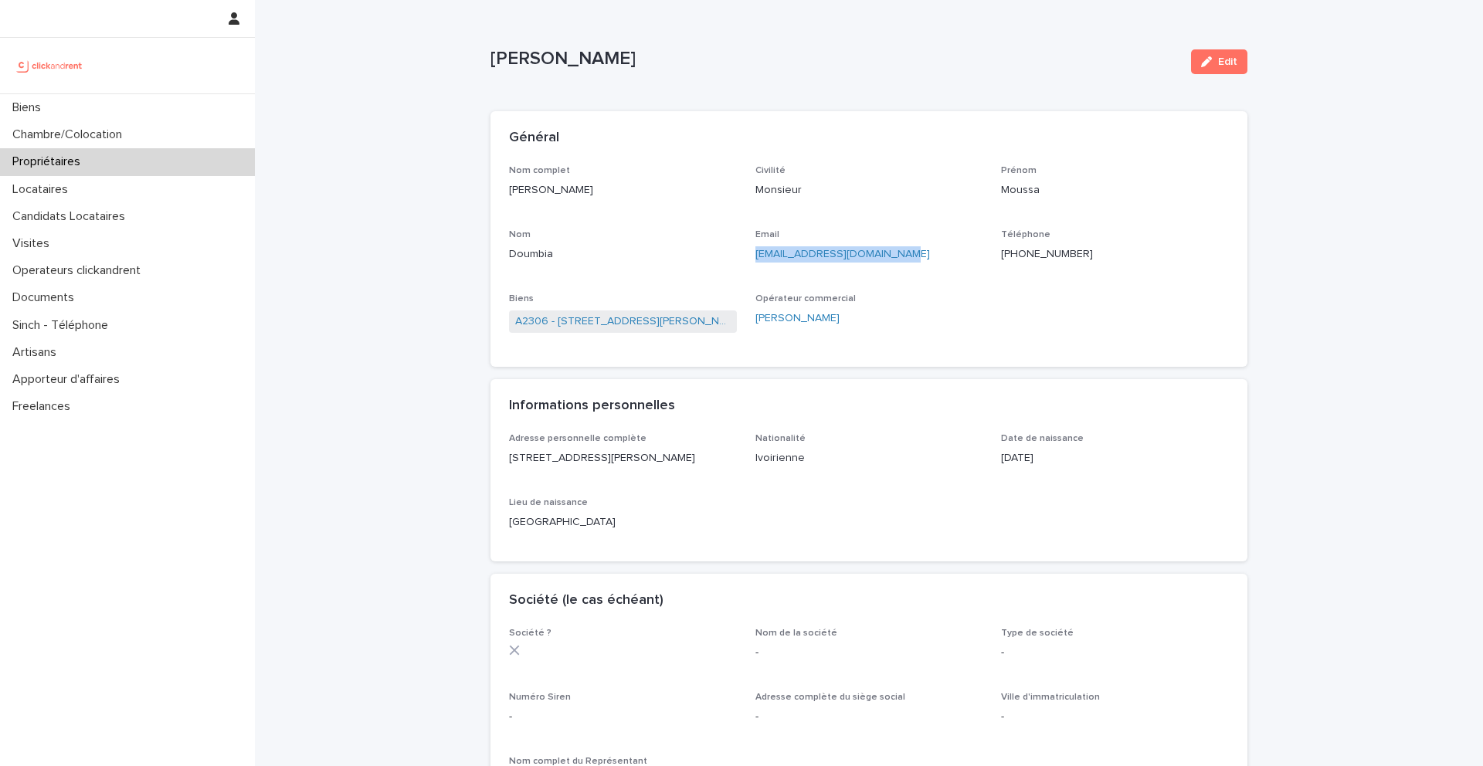
drag, startPoint x: 936, startPoint y: 259, endPoint x: 752, endPoint y: 258, distance: 183.9
click at [752, 258] on div "Nom complet Moussa Doumbia Civilité Monsieur Prénom Moussa Nom Doumbia Email do…" at bounding box center [869, 257] width 720 height 184
copy link "doumbia.moussa12@gmail.com"
click at [669, 317] on link "A2306 - 84 rue Jean Durand, Stains 93240" at bounding box center [623, 322] width 216 height 16
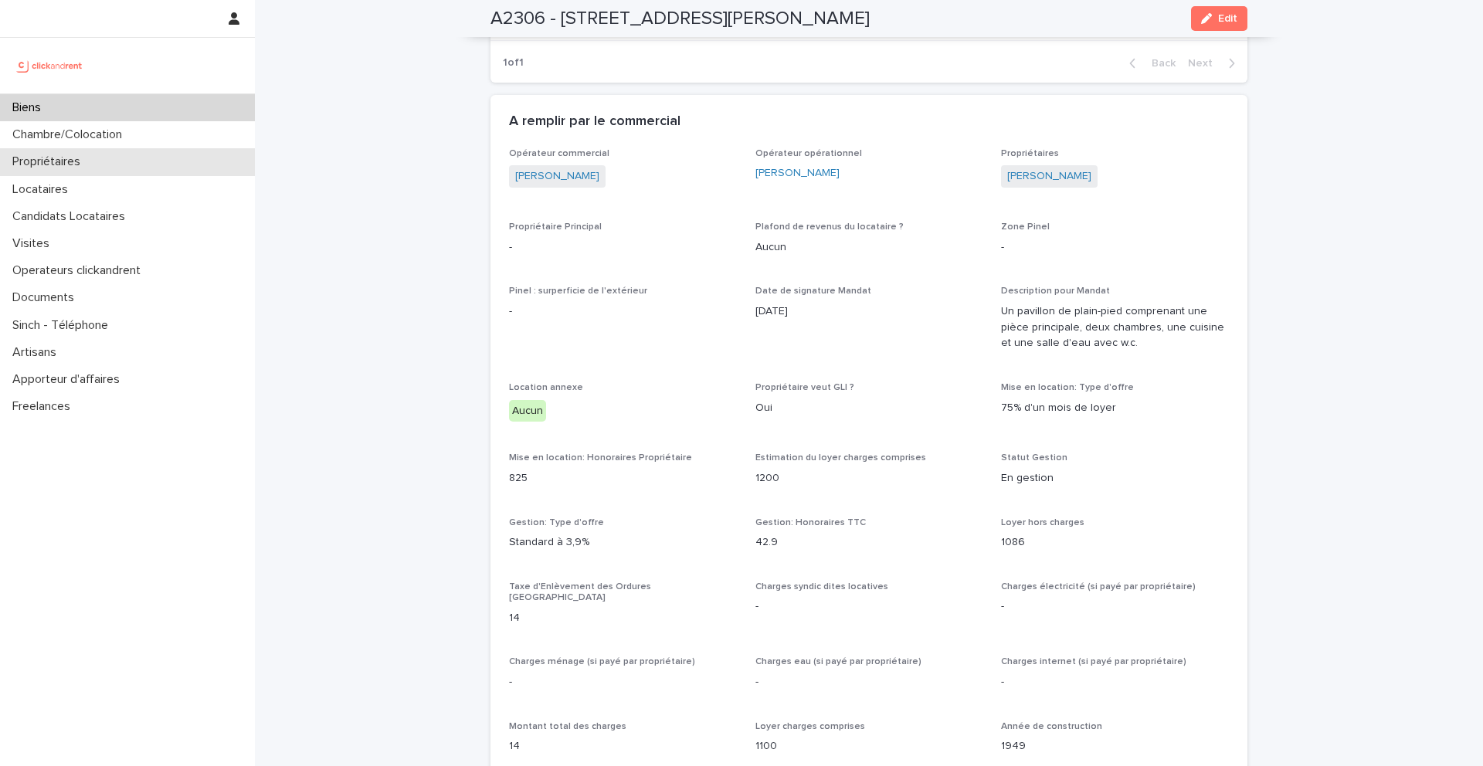
scroll to position [815, 0]
click at [60, 176] on div "Locataires" at bounding box center [127, 189] width 255 height 27
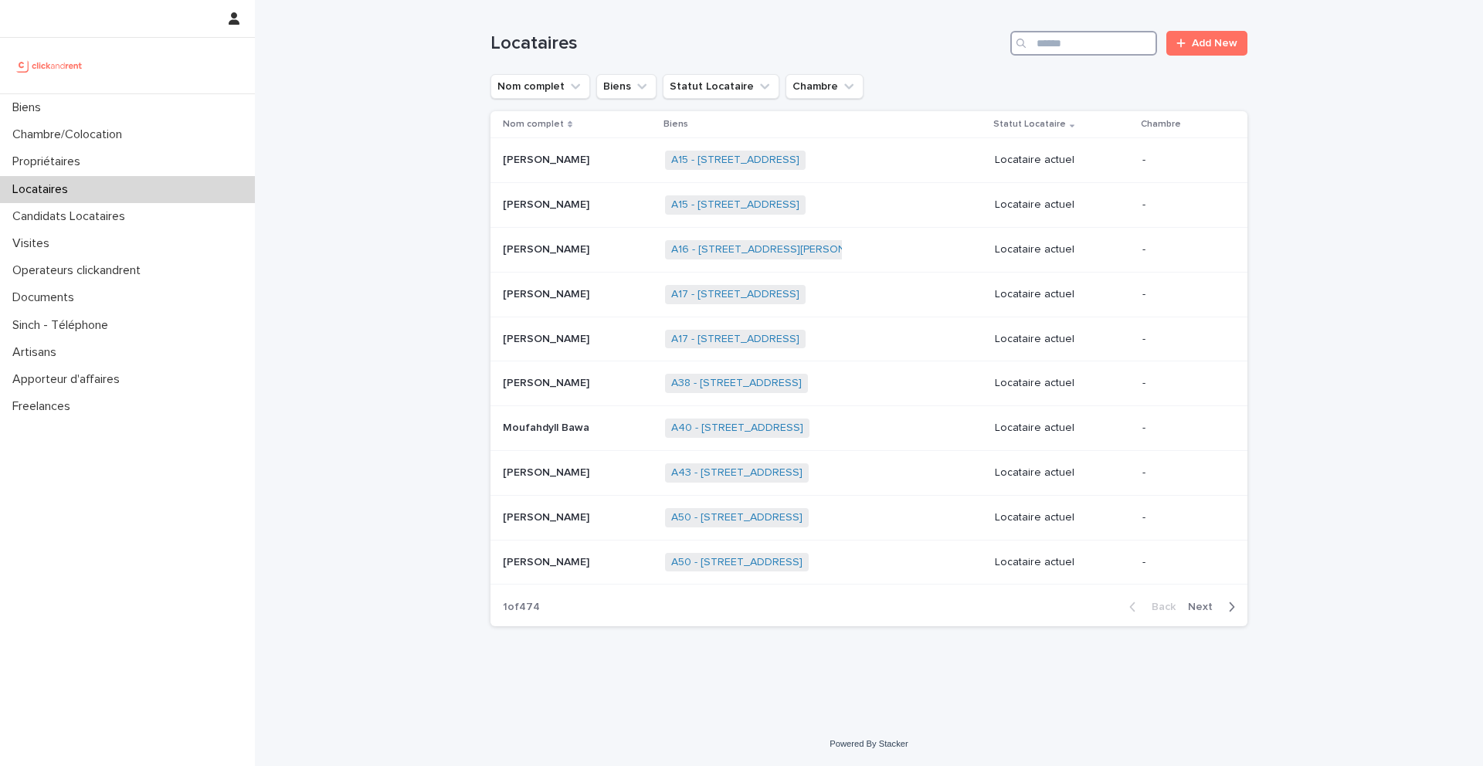
click at [1042, 50] on input "Search" at bounding box center [1083, 43] width 147 height 25
click at [1082, 53] on input "Search" at bounding box center [1083, 43] width 147 height 25
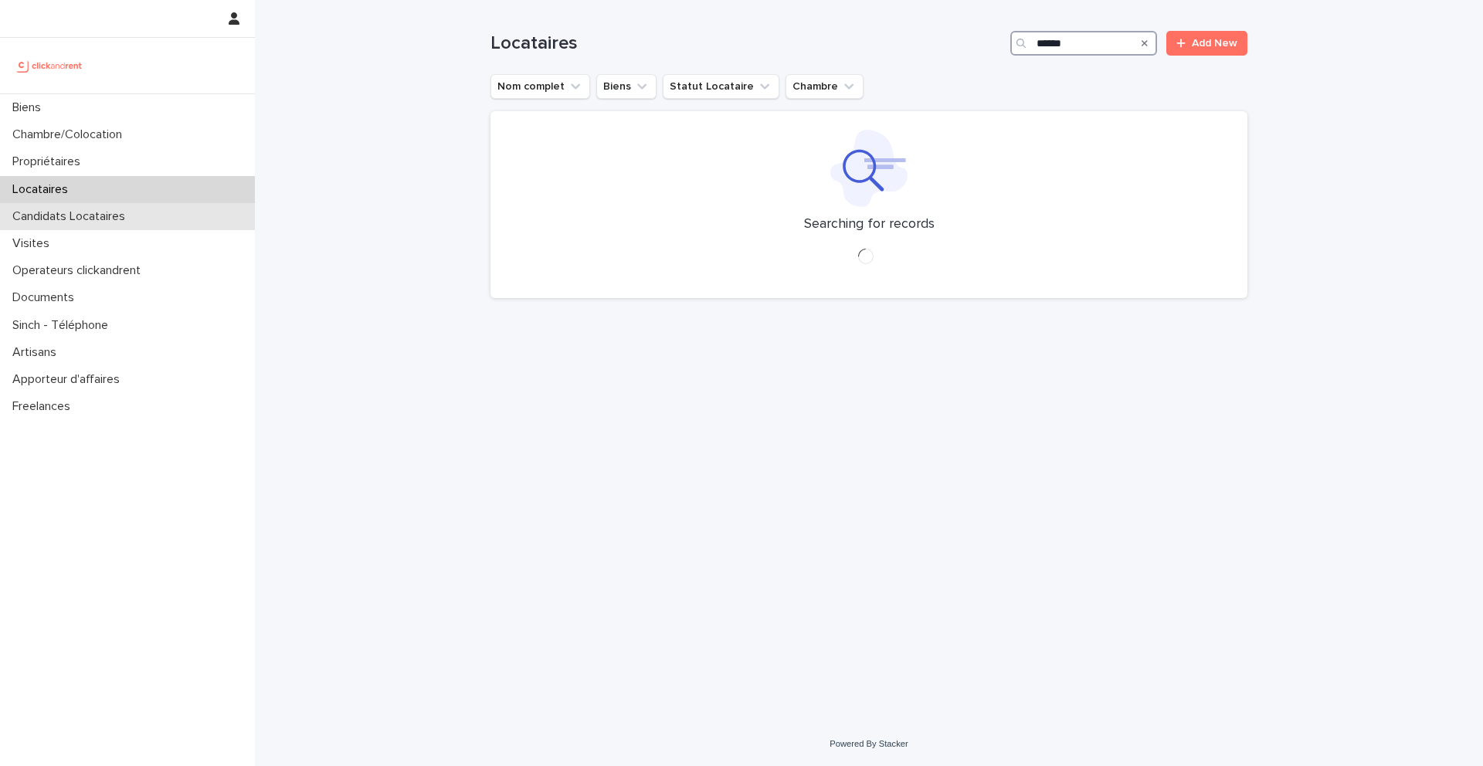
type input "******"
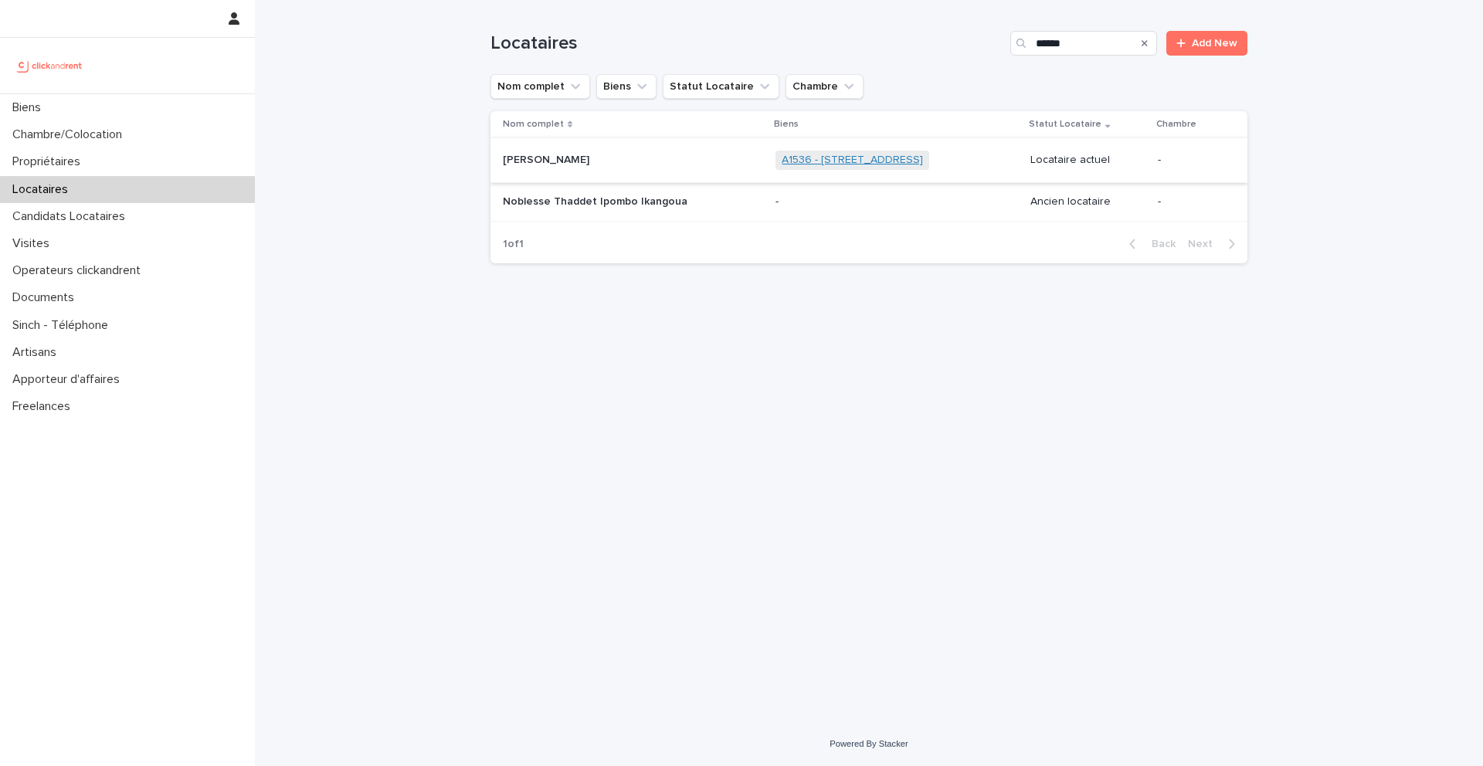
click at [854, 160] on link "A1536 - 53 boulevard Voltaire, Asnières-sur-Seine 92600" at bounding box center [852, 160] width 141 height 13
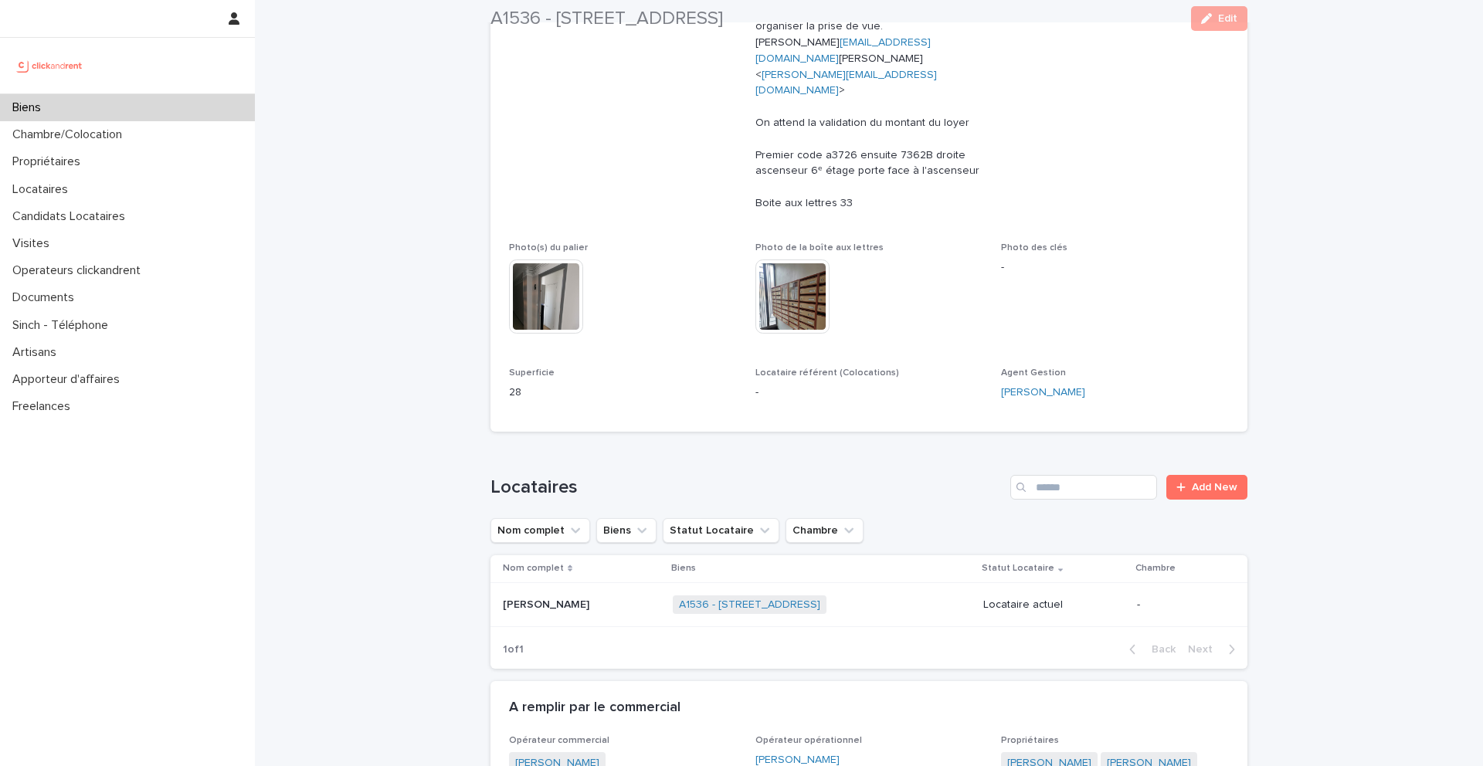
scroll to position [738, 0]
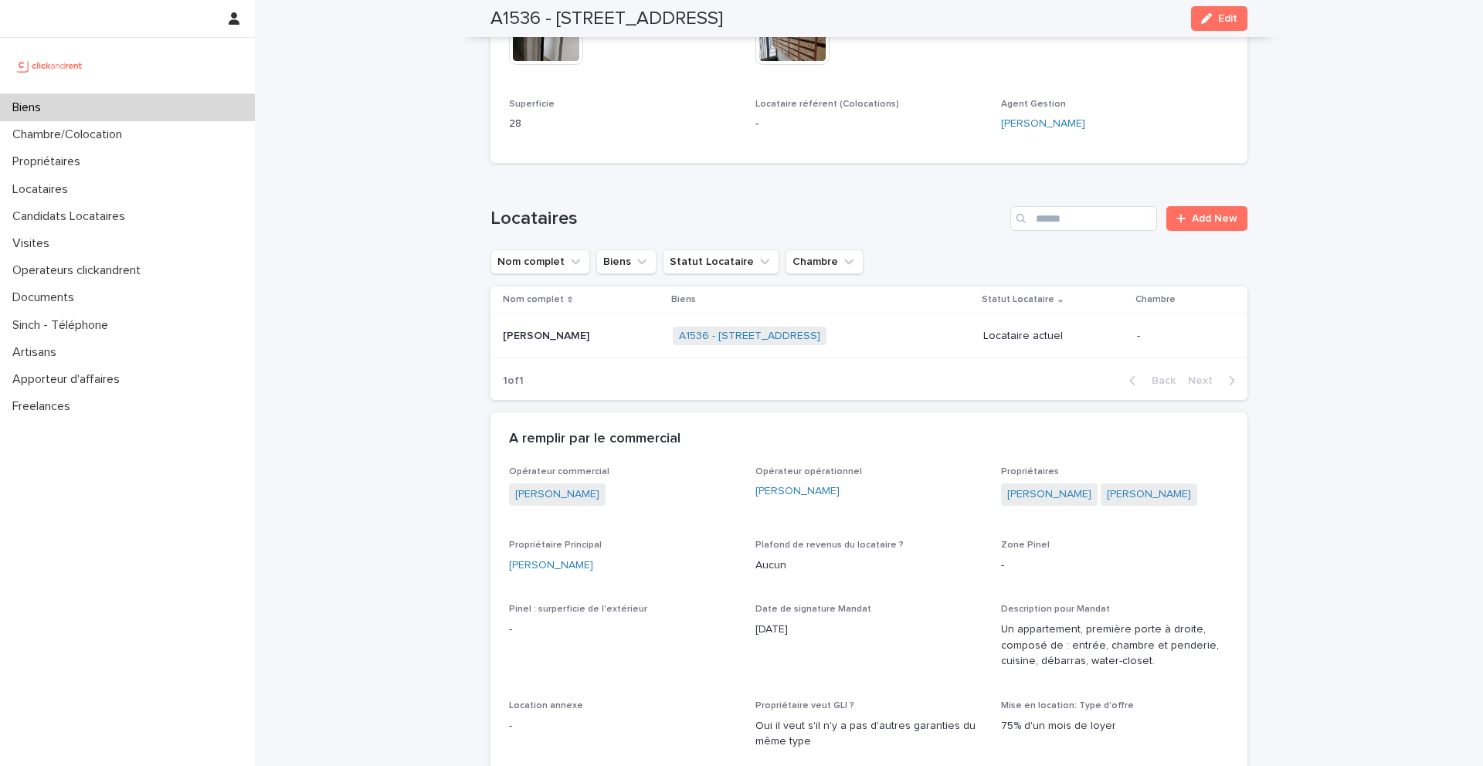
click at [592, 327] on p "Alexandre Kangou" at bounding box center [548, 335] width 90 height 16
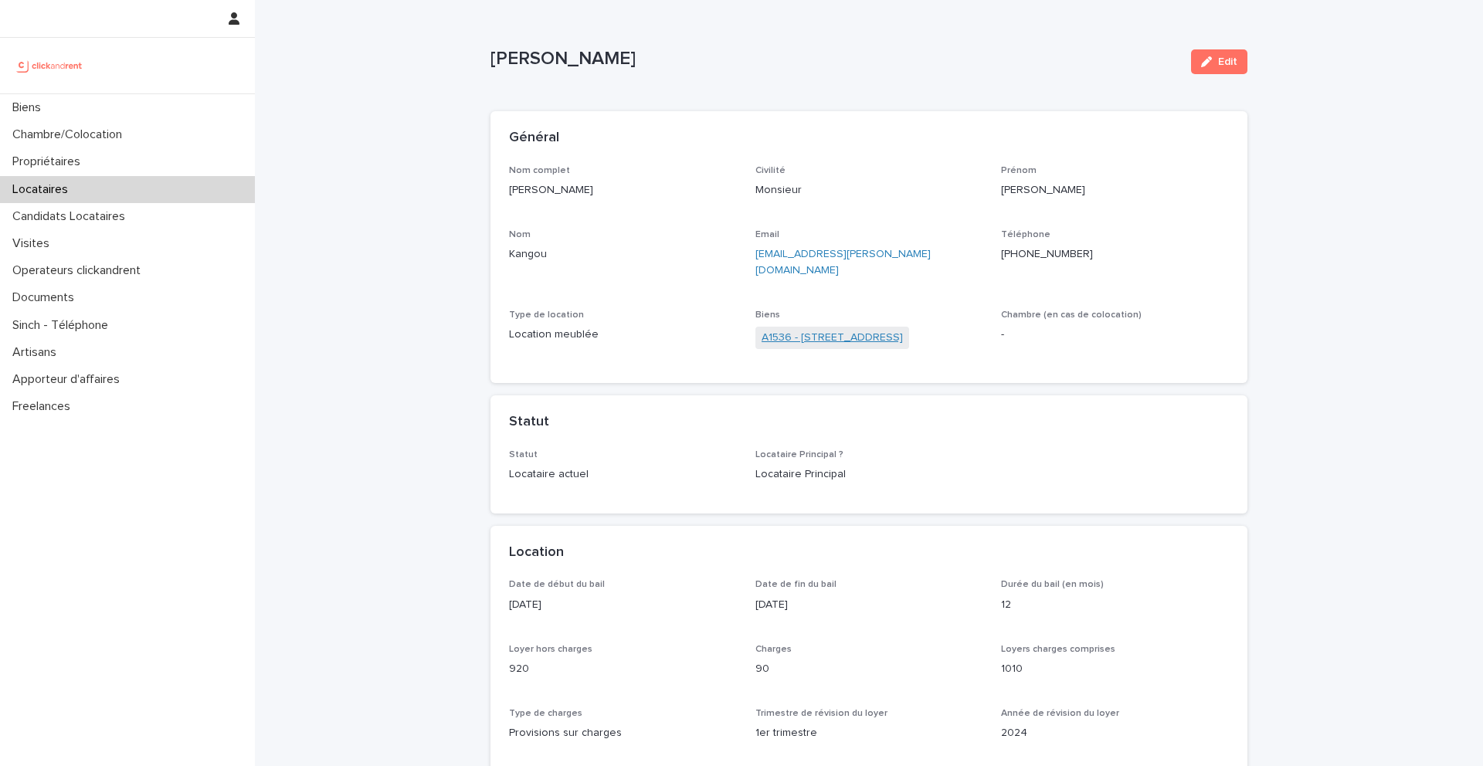
click at [861, 330] on link "A1536 - 53 boulevard Voltaire, Asnières-sur-Seine 92600" at bounding box center [832, 338] width 141 height 16
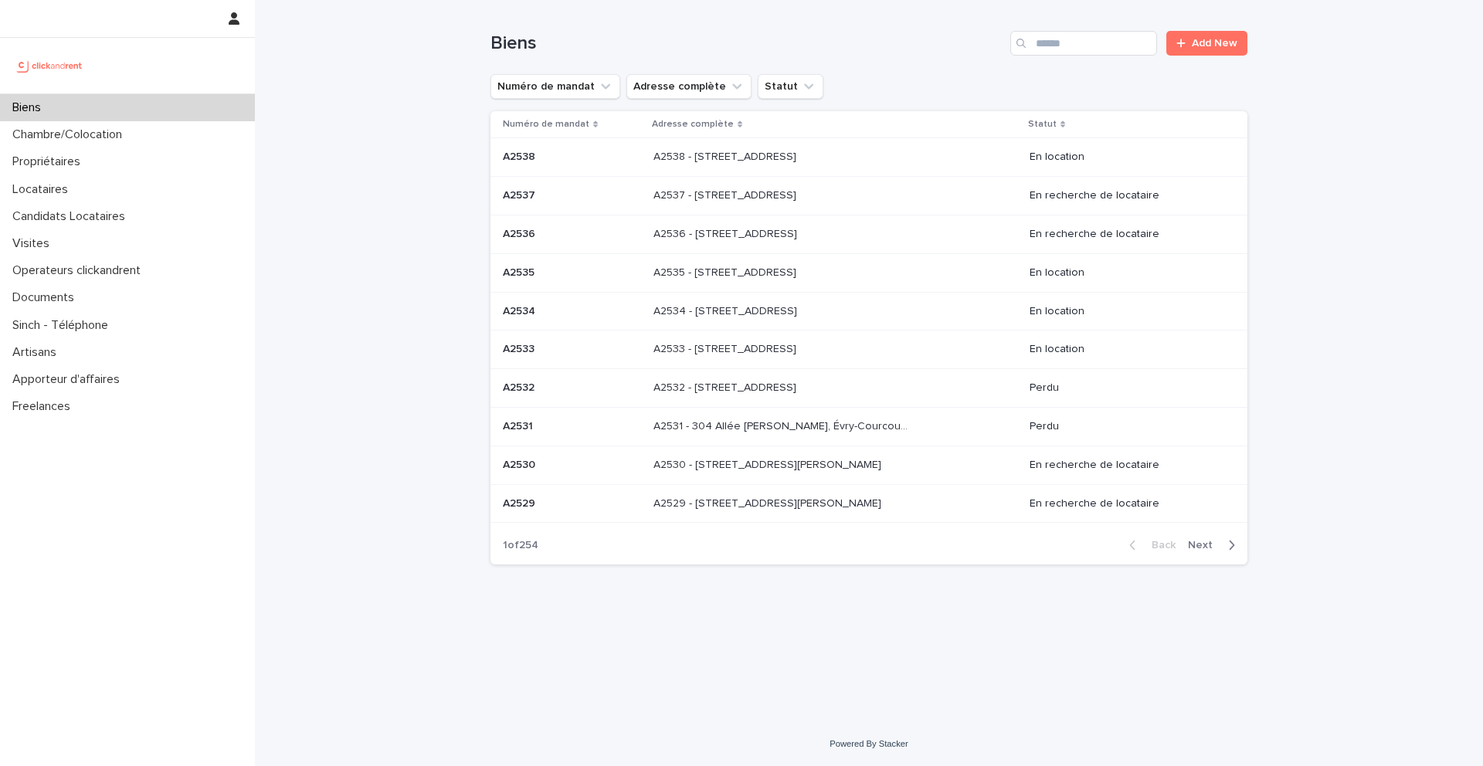
click at [1075, 73] on div "Biens Add New" at bounding box center [869, 37] width 757 height 74
click at [1074, 64] on div "Biens Add New" at bounding box center [869, 37] width 757 height 74
click at [1068, 41] on input "Search" at bounding box center [1083, 43] width 147 height 25
type input "*****"
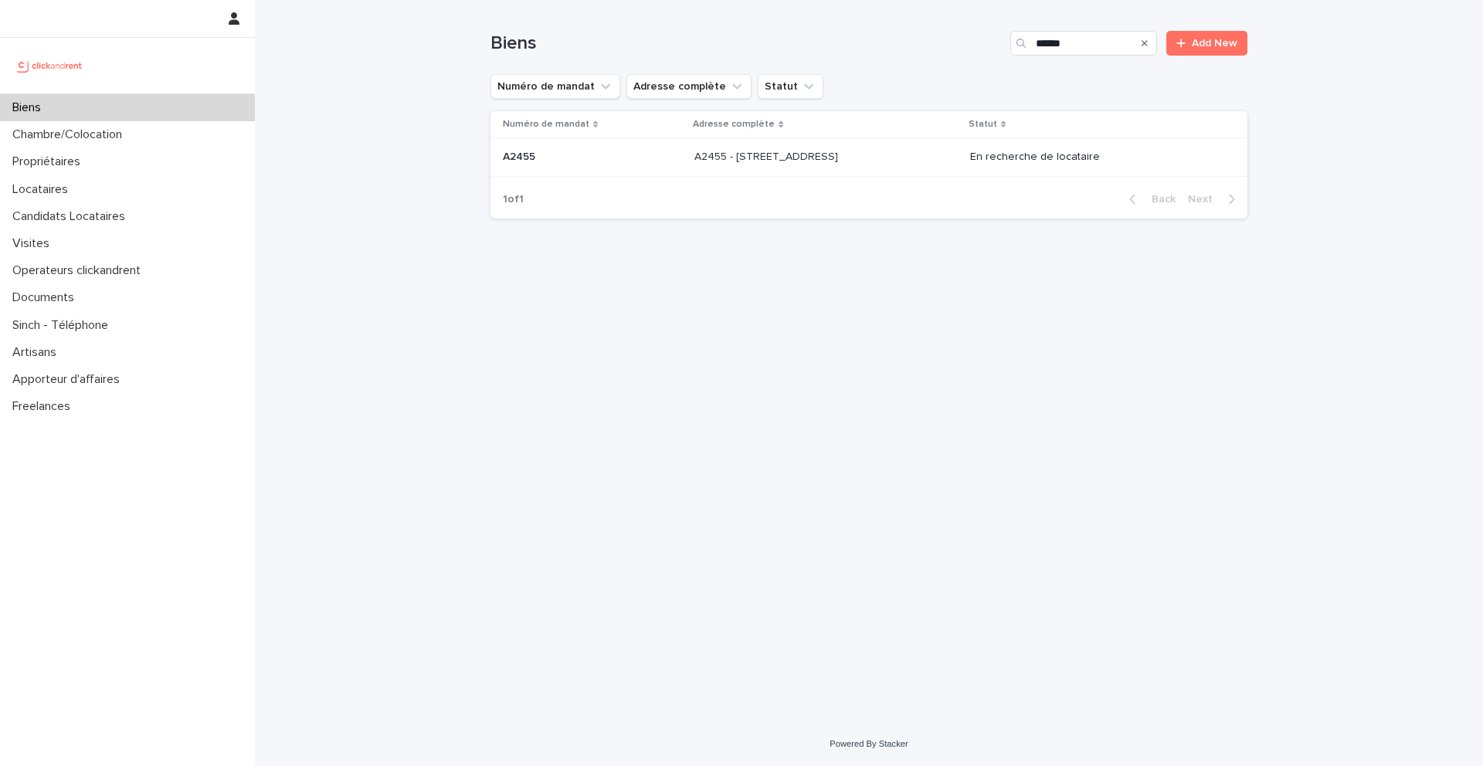
drag, startPoint x: 946, startPoint y: 109, endPoint x: 868, endPoint y: 155, distance: 90.8
click at [868, 155] on p at bounding box center [823, 157] width 257 height 13
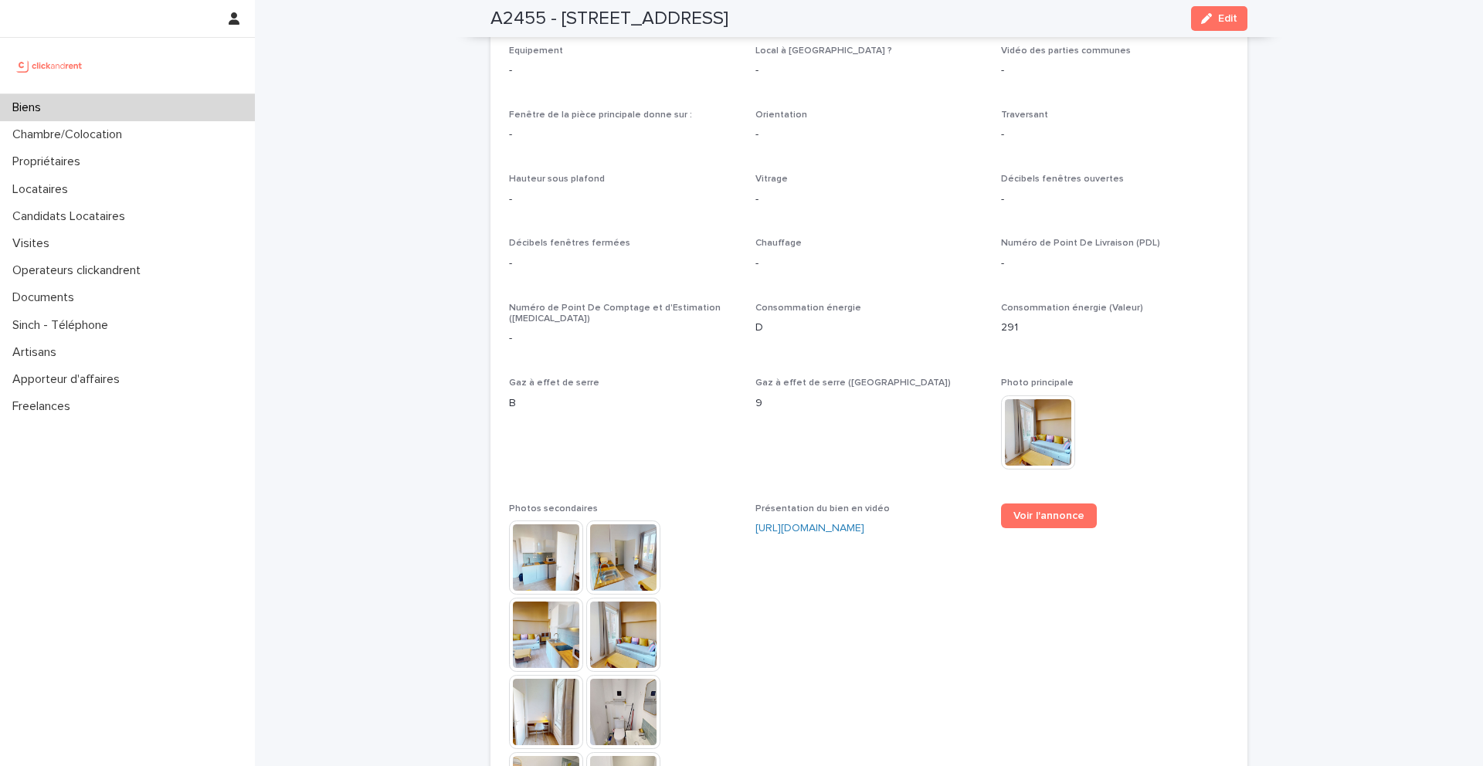
scroll to position [3759, 0]
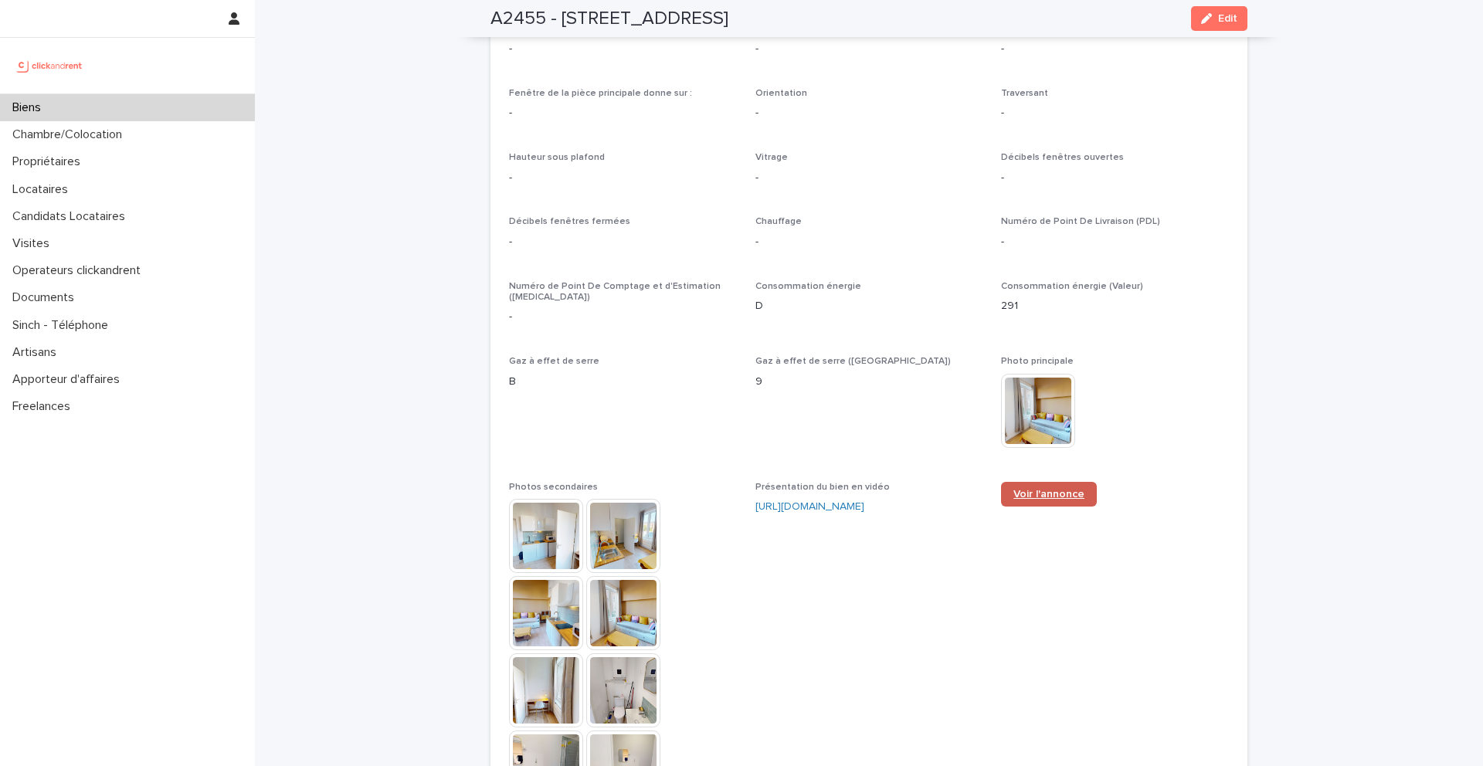
click at [1052, 489] on span "Voir l'annonce" at bounding box center [1049, 494] width 71 height 11
click at [76, 193] on p "Locataires" at bounding box center [43, 189] width 74 height 15
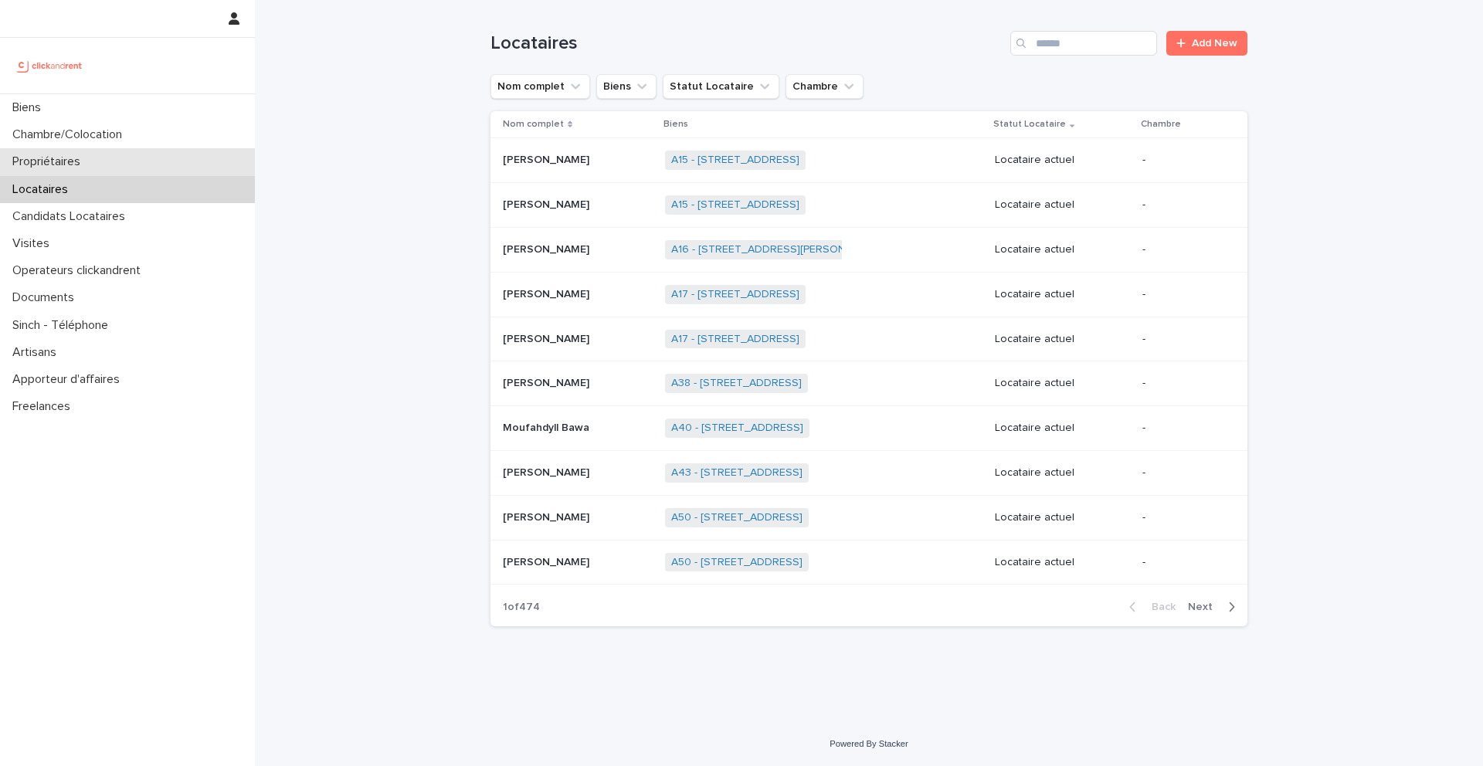
click at [121, 159] on div "Propriétaires" at bounding box center [127, 161] width 255 height 27
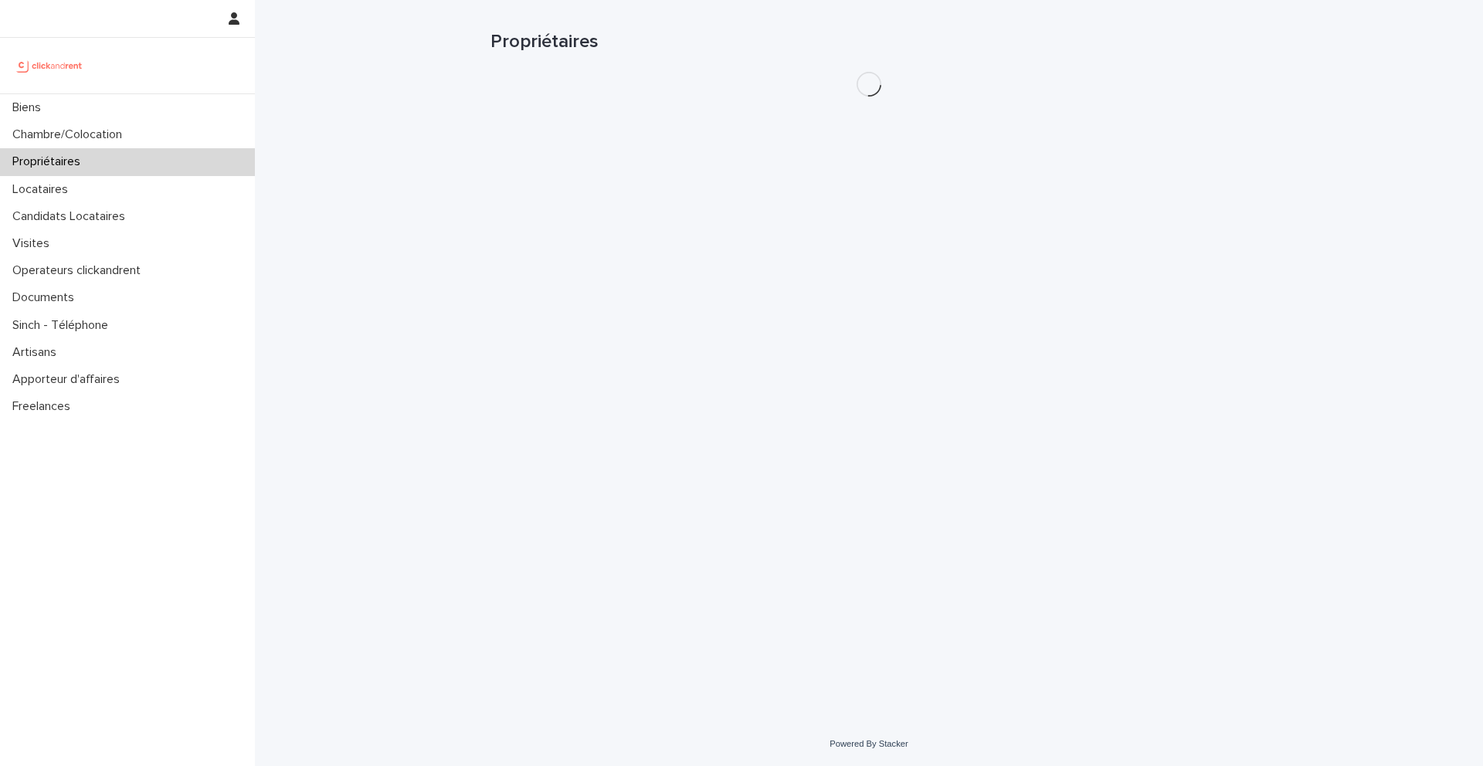
click at [1096, 31] on h1 "Propriétaires" at bounding box center [869, 42] width 757 height 22
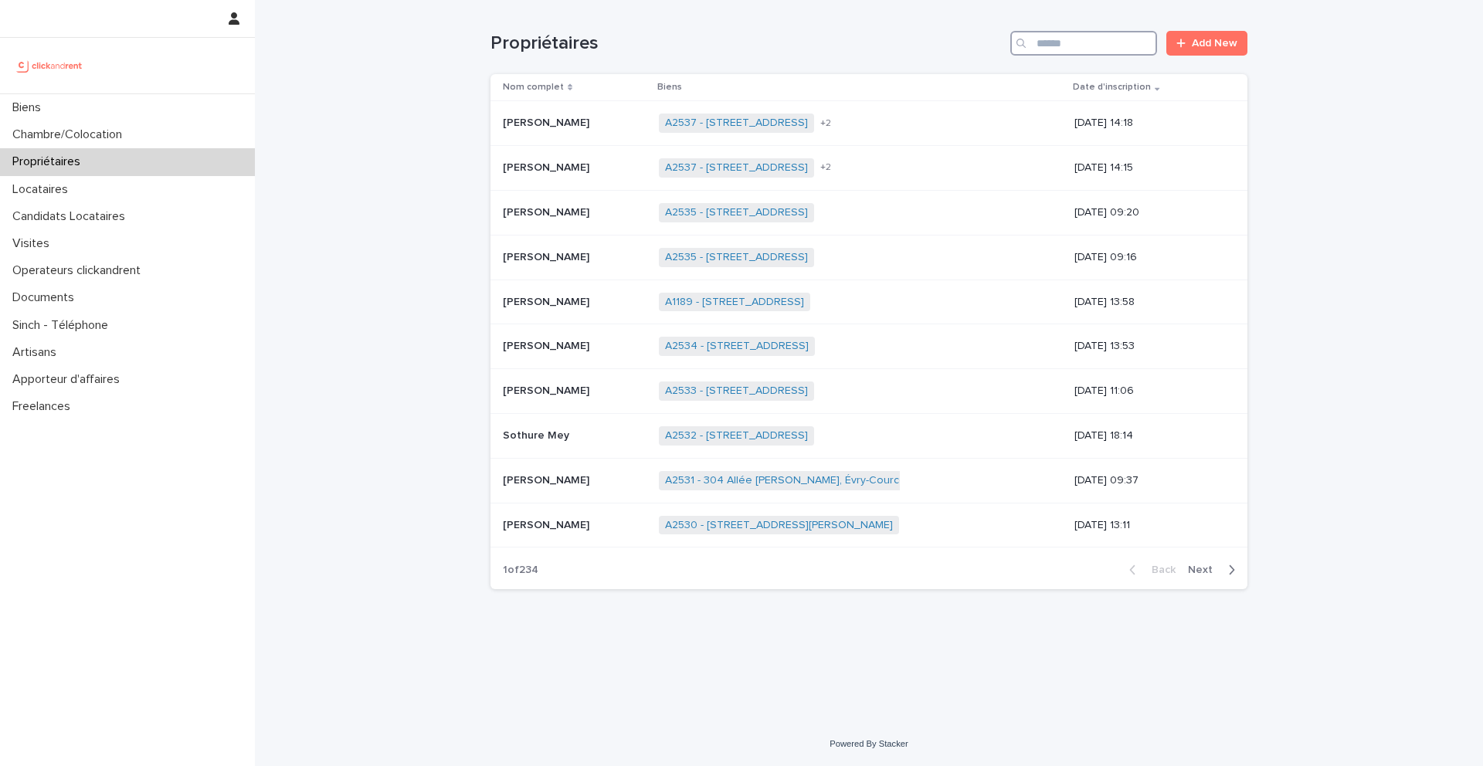
click at [1092, 38] on input "Search" at bounding box center [1083, 43] width 147 height 25
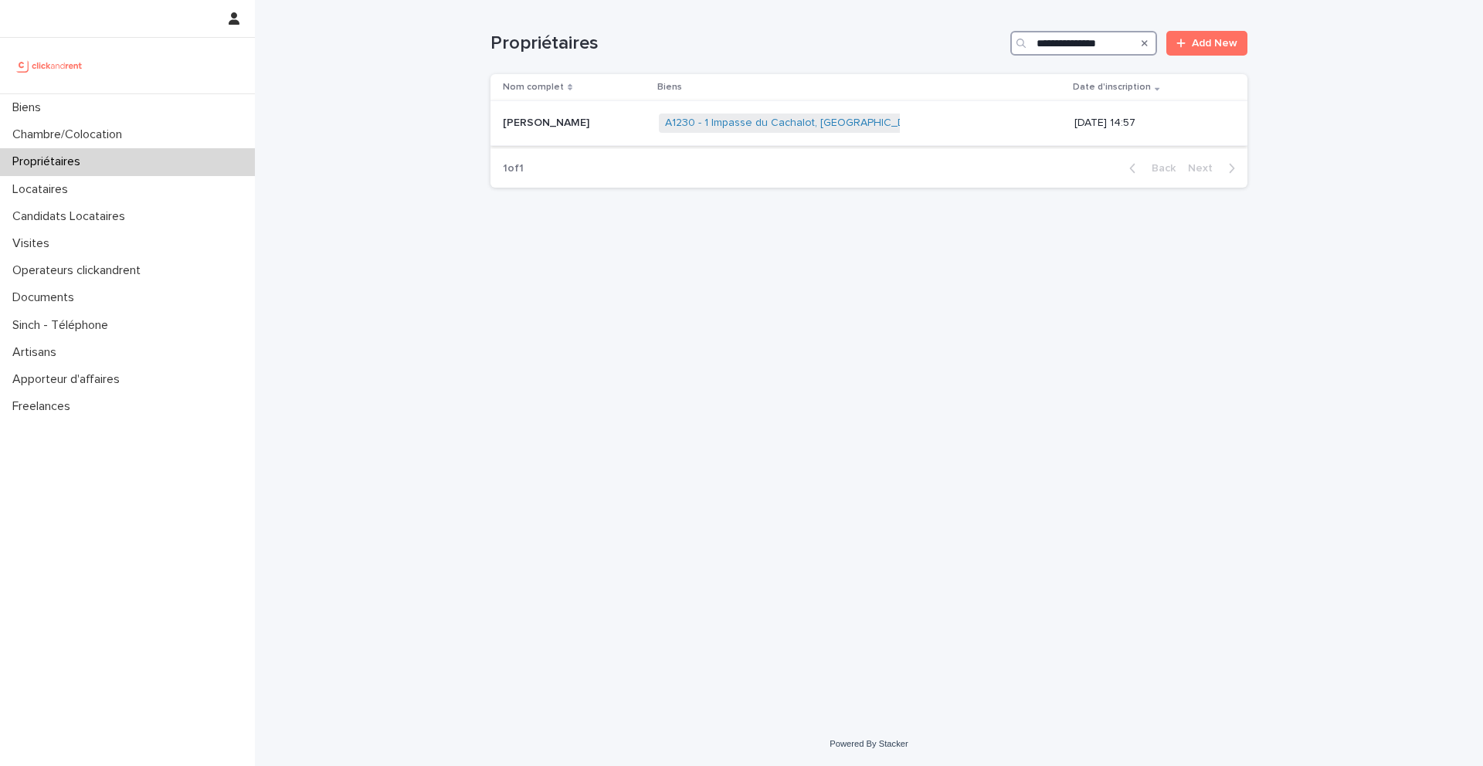
type input "**********"
click at [728, 131] on span "A1230 - 1 Impasse du Cachalot, [GEOGRAPHIC_DATA]-[GEOGRAPHIC_DATA] 92290" at bounding box center [869, 123] width 420 height 19
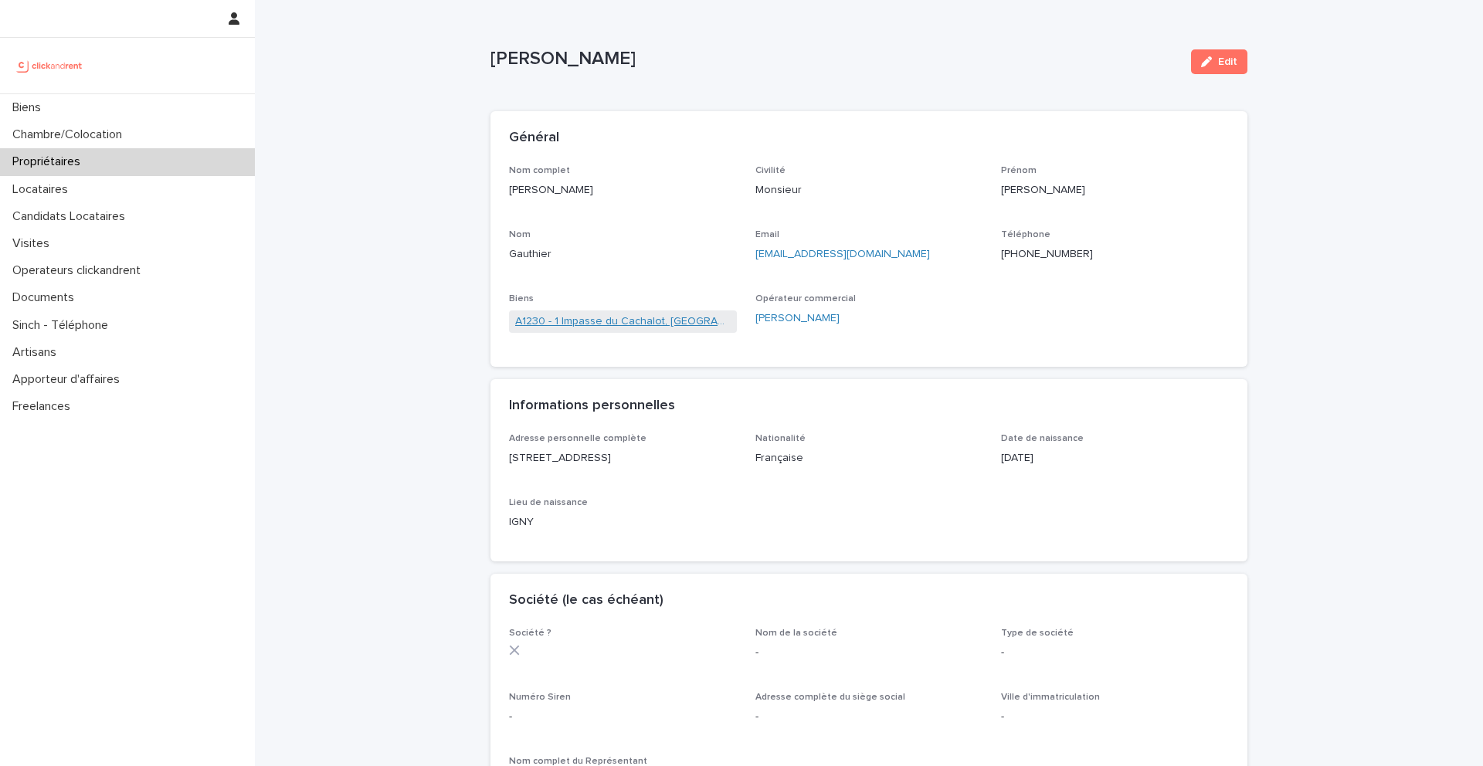
click at [686, 321] on link "A1230 - 1 Impasse du Cachalot, [GEOGRAPHIC_DATA]-[GEOGRAPHIC_DATA] 92290" at bounding box center [623, 322] width 216 height 16
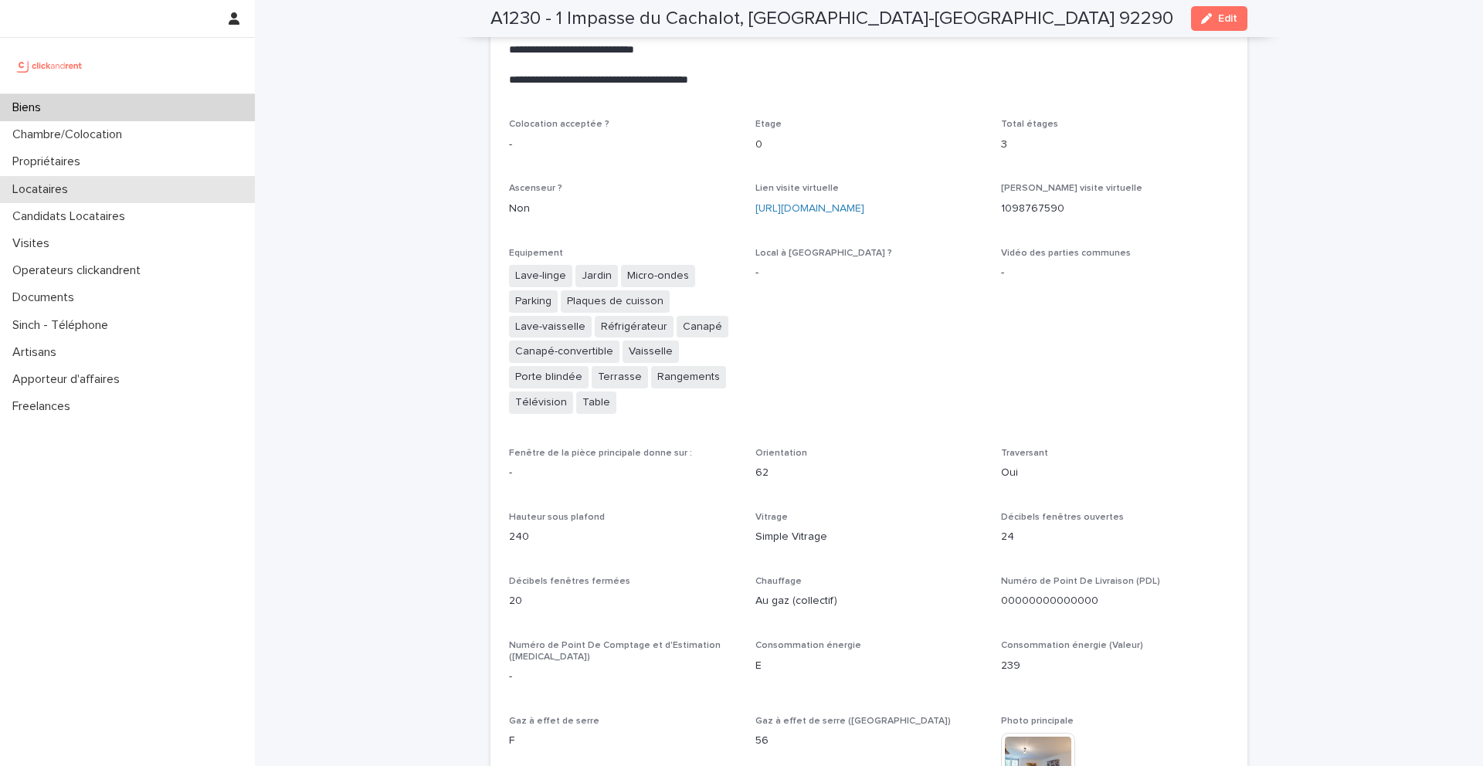
scroll to position [4470, 0]
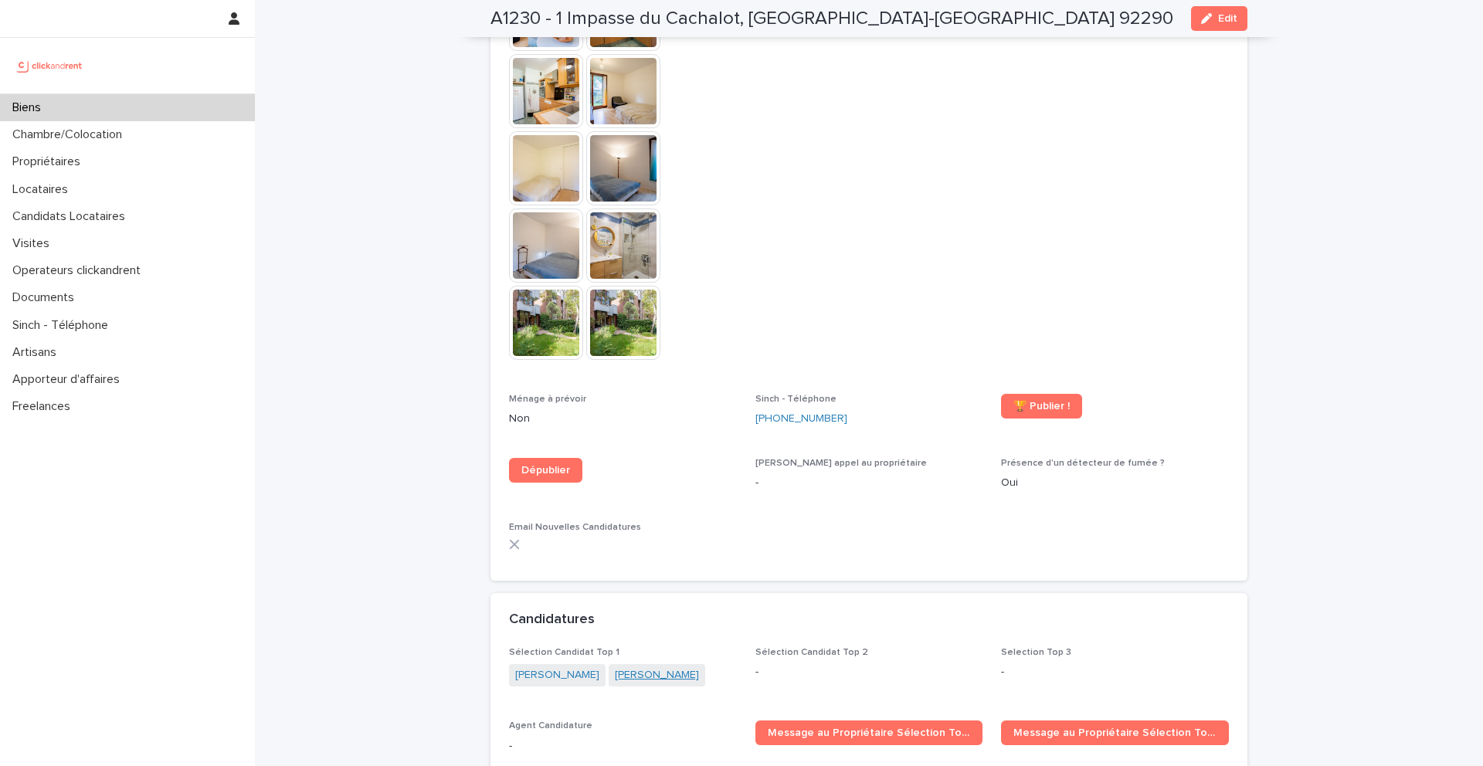
click at [621, 667] on link "[PERSON_NAME]" at bounding box center [657, 675] width 84 height 16
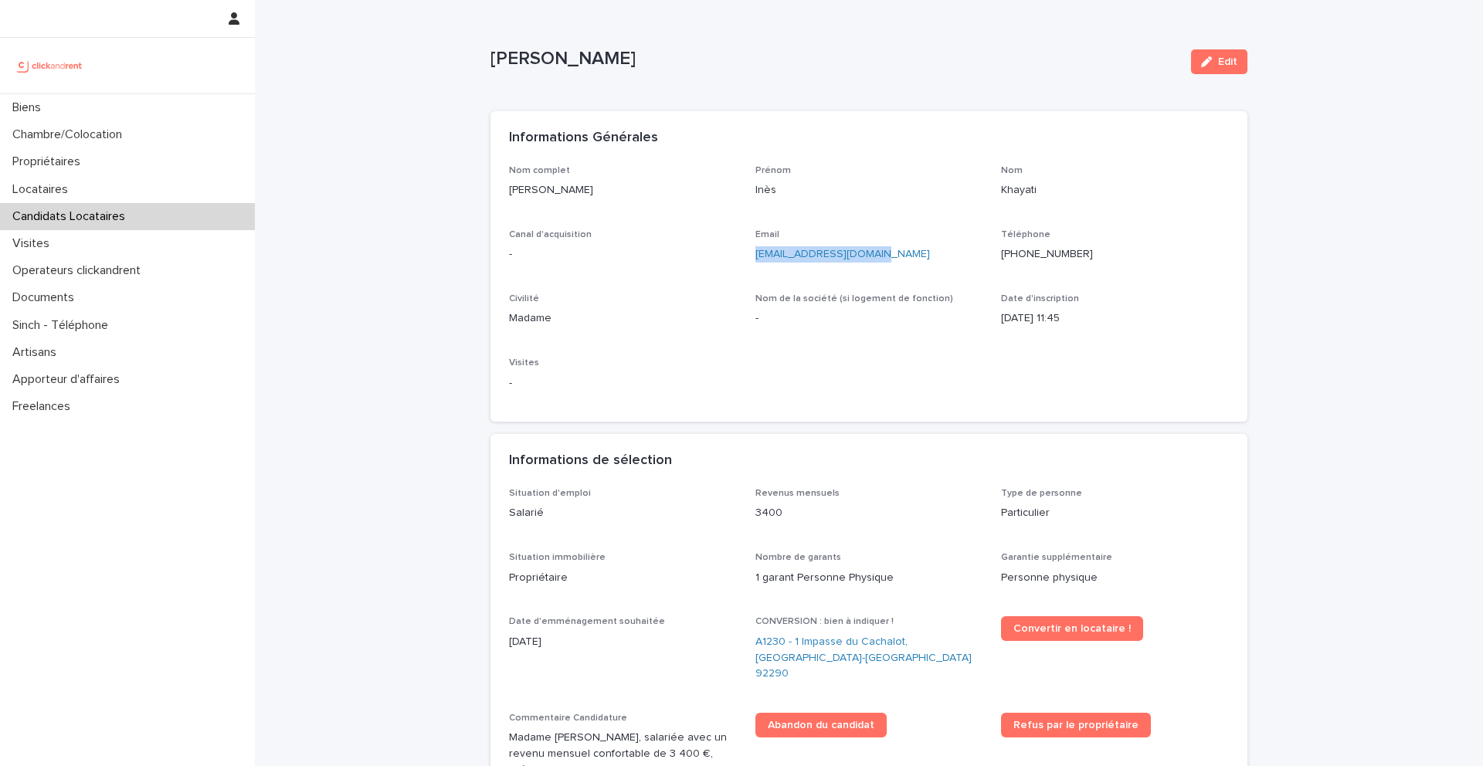
drag, startPoint x: 908, startPoint y: 256, endPoint x: 753, endPoint y: 260, distance: 155.3
click at [753, 260] on div "Nom complet Inès Khayati Prénom Inès Nom Khayati Canal d'acquisition - Email in…" at bounding box center [869, 284] width 720 height 239
copy link "[EMAIL_ADDRESS][DOMAIN_NAME]"
click at [793, 650] on link "A1230 - 1 Impasse du Cachalot, [GEOGRAPHIC_DATA]-[GEOGRAPHIC_DATA] 92290" at bounding box center [870, 658] width 228 height 48
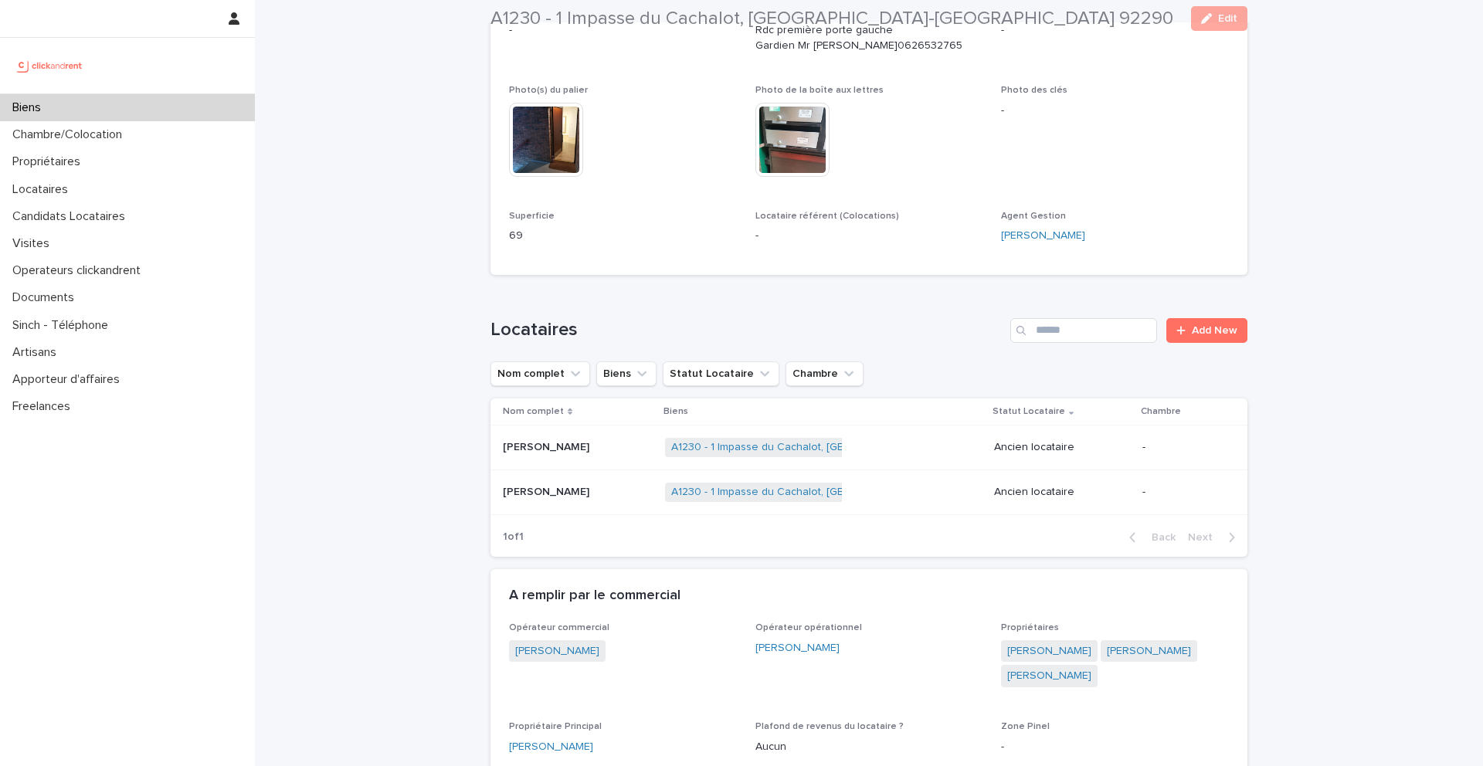
scroll to position [354, 0]
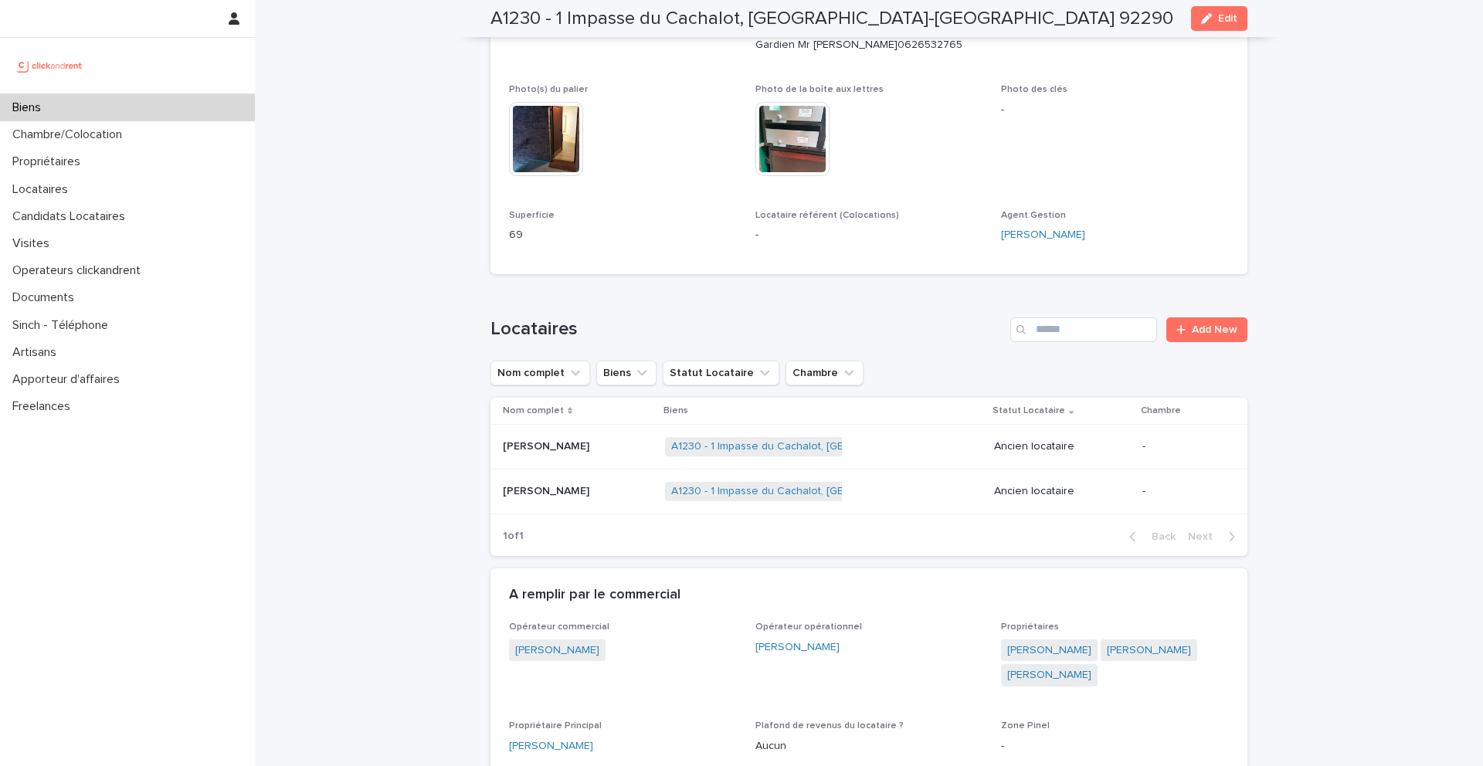
click at [605, 462] on td "Andréa Pinto Andréa Pinto" at bounding box center [575, 447] width 168 height 45
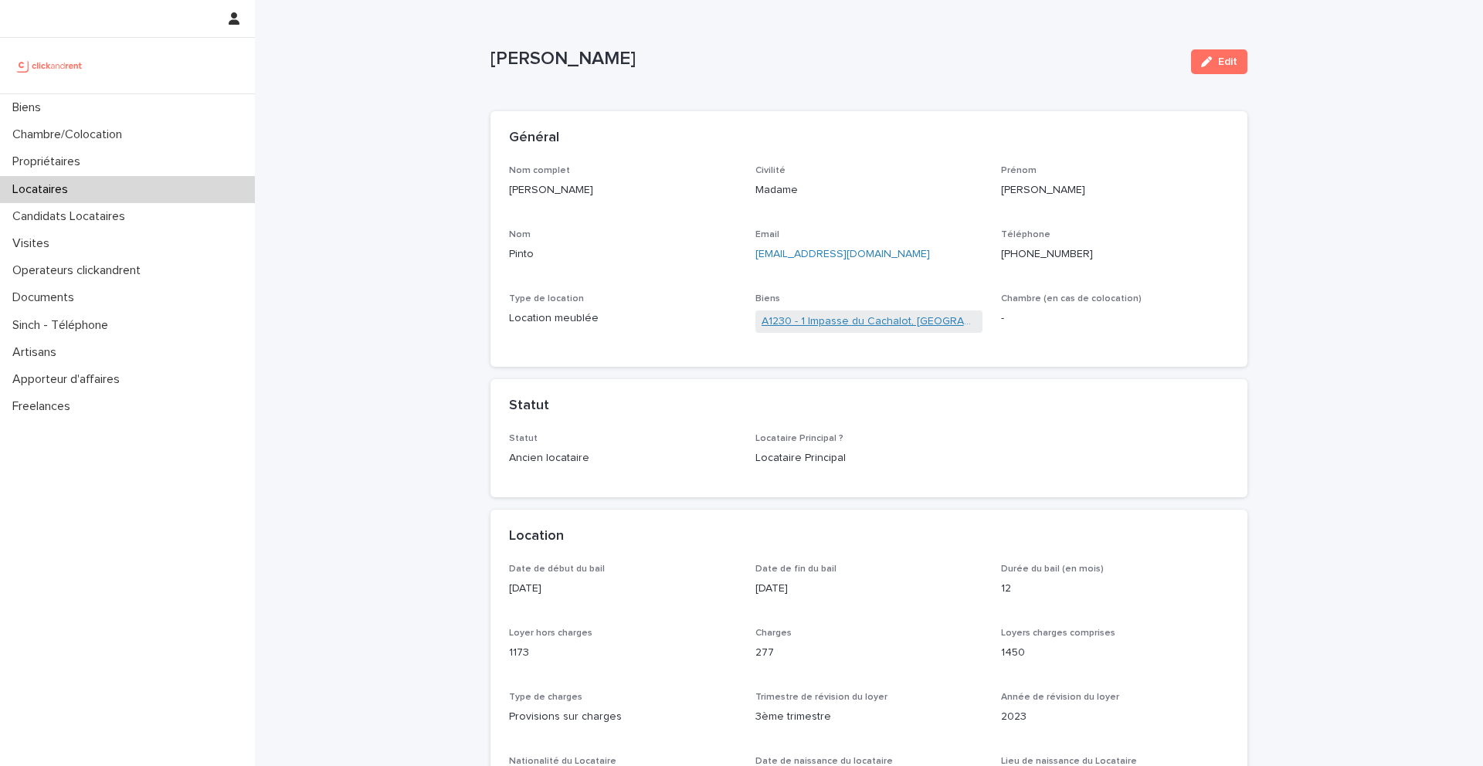
click at [818, 321] on link "A1230 - 1 Impasse du Cachalot, [GEOGRAPHIC_DATA]-[GEOGRAPHIC_DATA] 92290" at bounding box center [870, 322] width 216 height 16
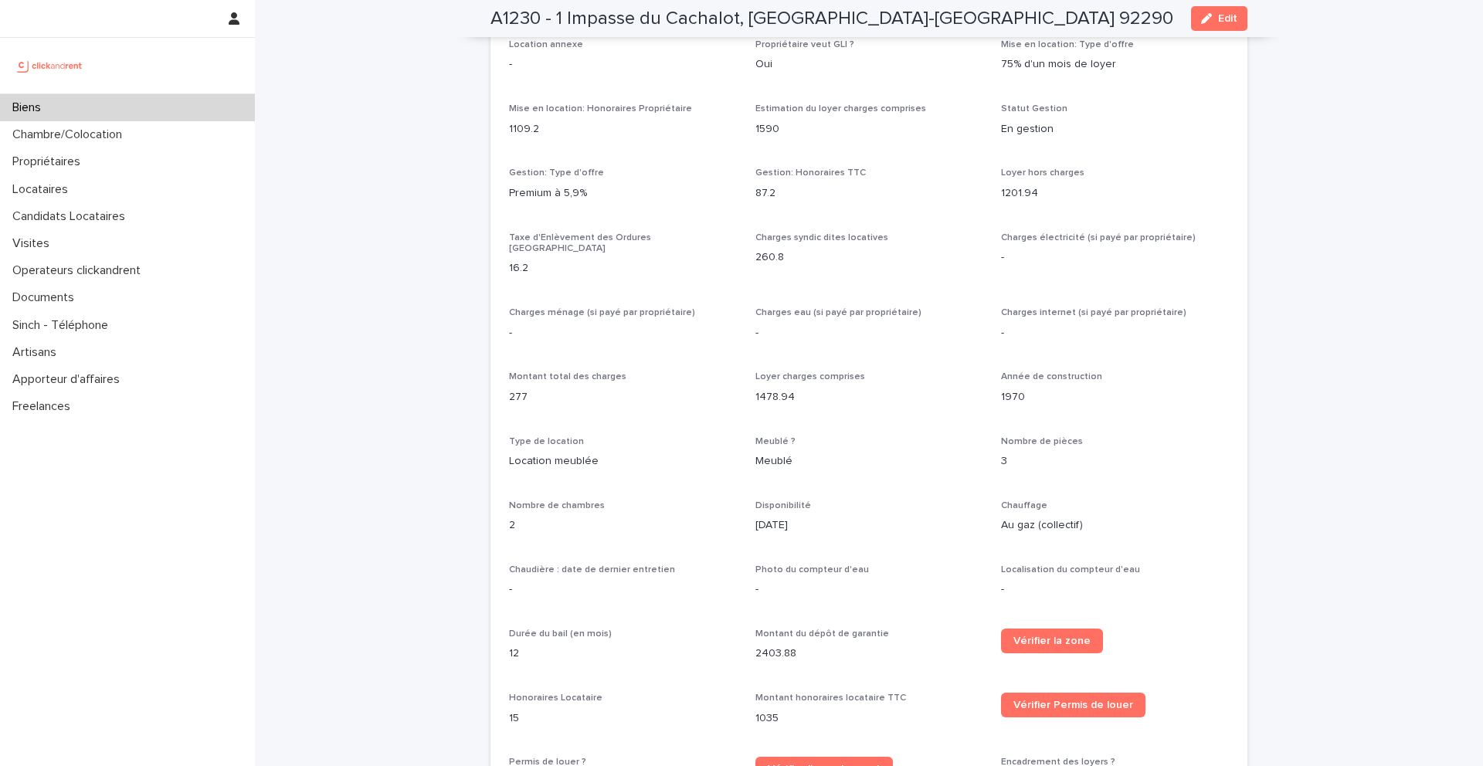
scroll to position [1375, 0]
click at [1156, 174] on p "Loyer hors charges" at bounding box center [1115, 170] width 228 height 11
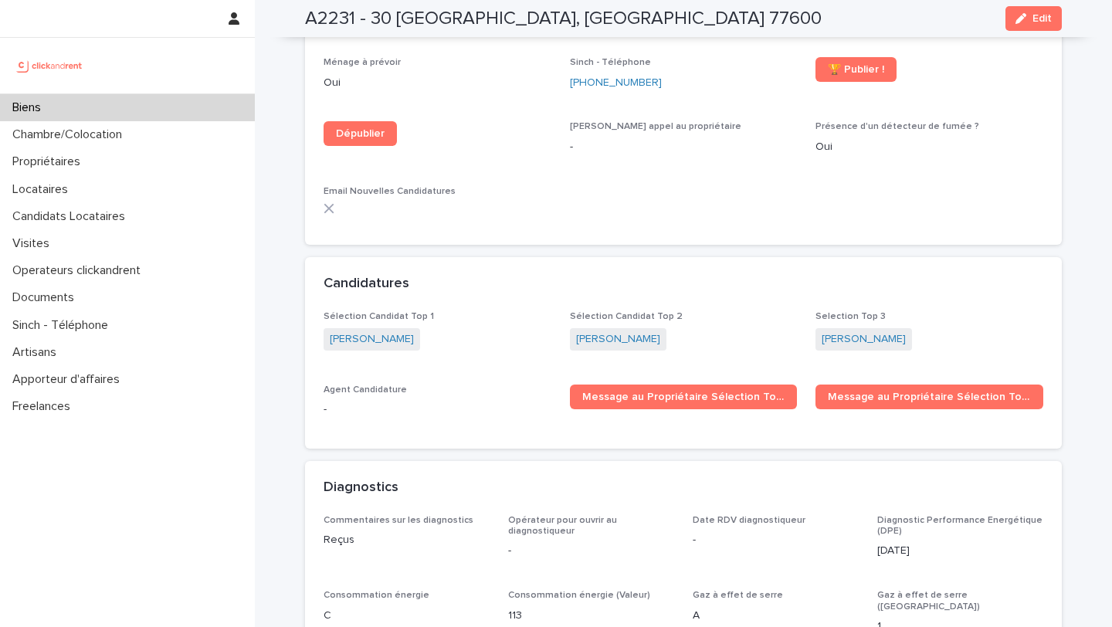
scroll to position [4460, 0]
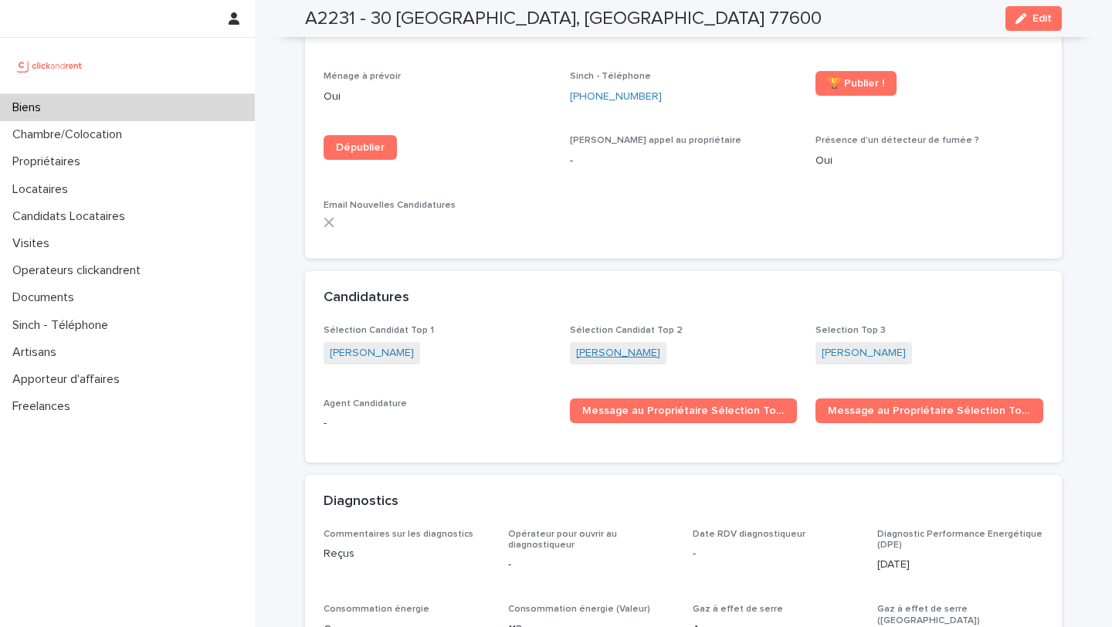
click at [630, 345] on link "Romain Kouyo" at bounding box center [618, 353] width 84 height 16
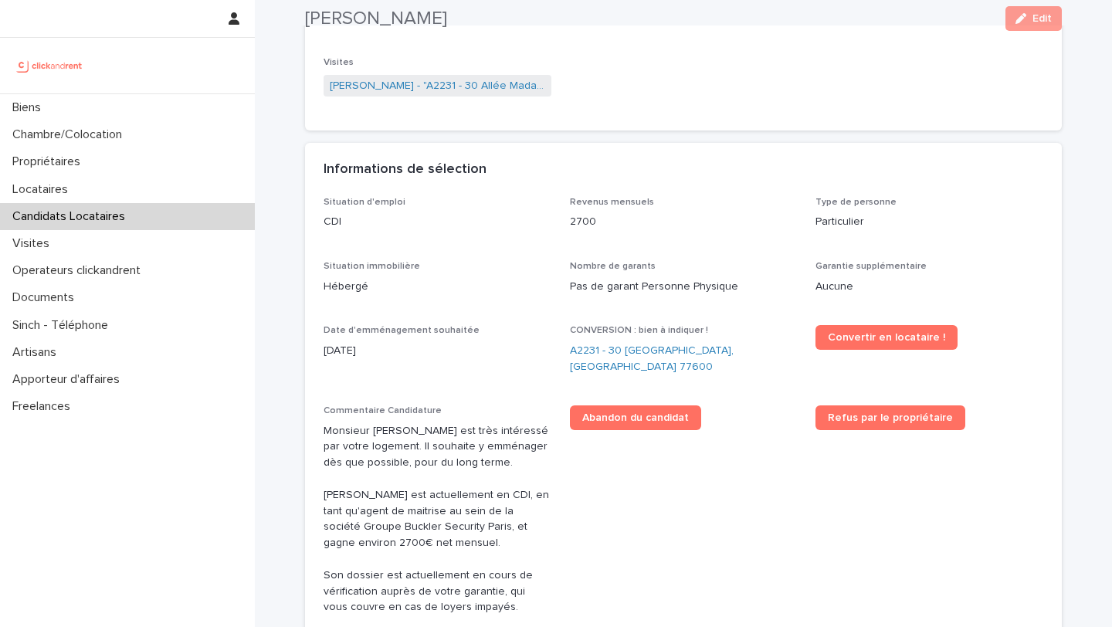
scroll to position [315, 0]
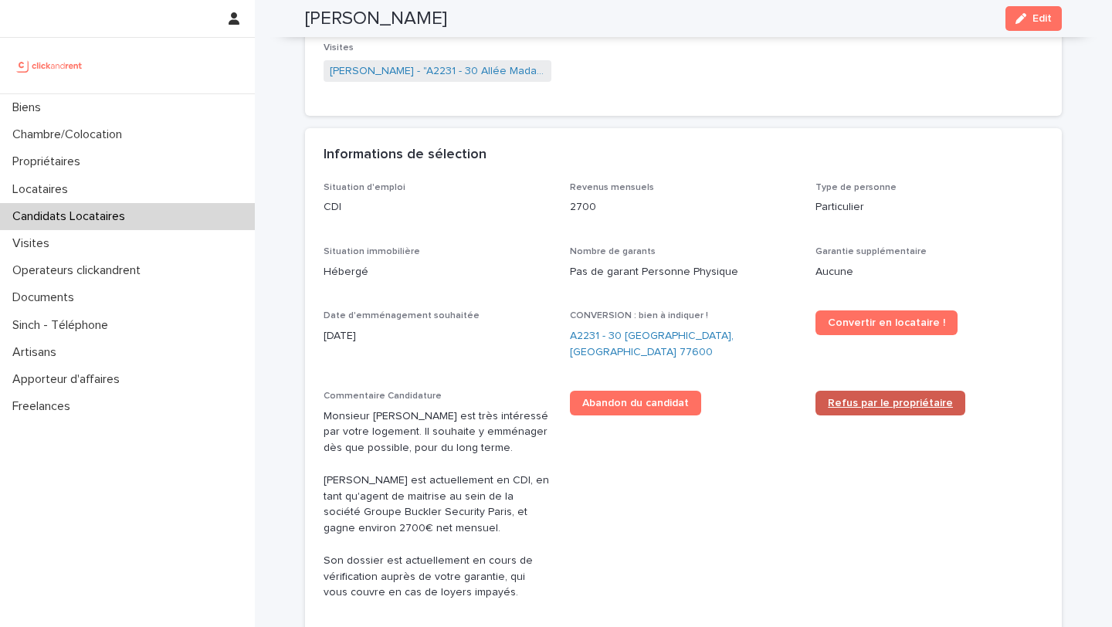
click at [871, 411] on link "Refus par le propriétaire" at bounding box center [891, 403] width 150 height 25
click at [652, 364] on div "CONVERSION : bien à indiquer ! A2231 - 30 Allée Madame de Montespan, Bussy-Sain…" at bounding box center [684, 342] width 228 height 62
click at [651, 345] on link "A2231 - 30 Allée Madame de Montespan, Bussy-Saint-Georges 77600" at bounding box center [684, 344] width 228 height 32
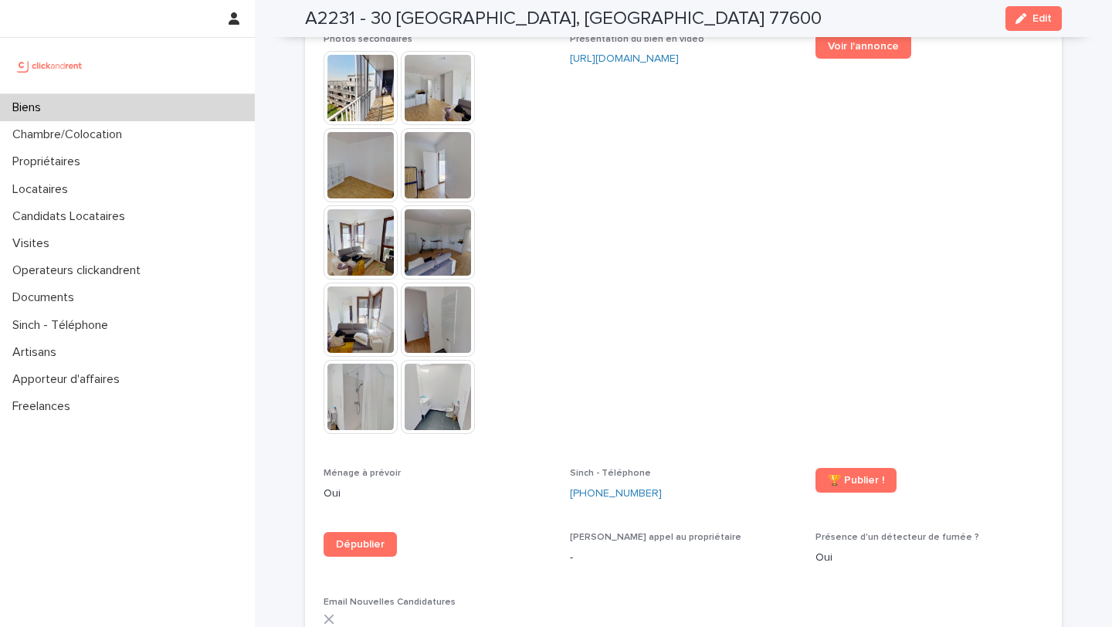
scroll to position [4455, 0]
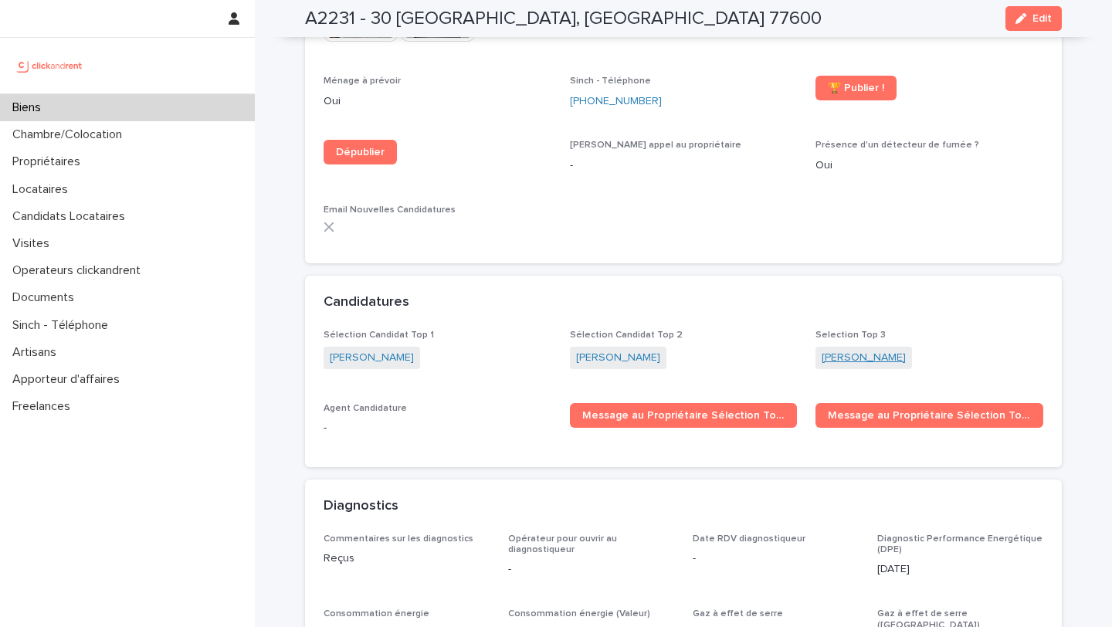
click at [870, 350] on link "Aminata Coumbassa" at bounding box center [864, 358] width 84 height 16
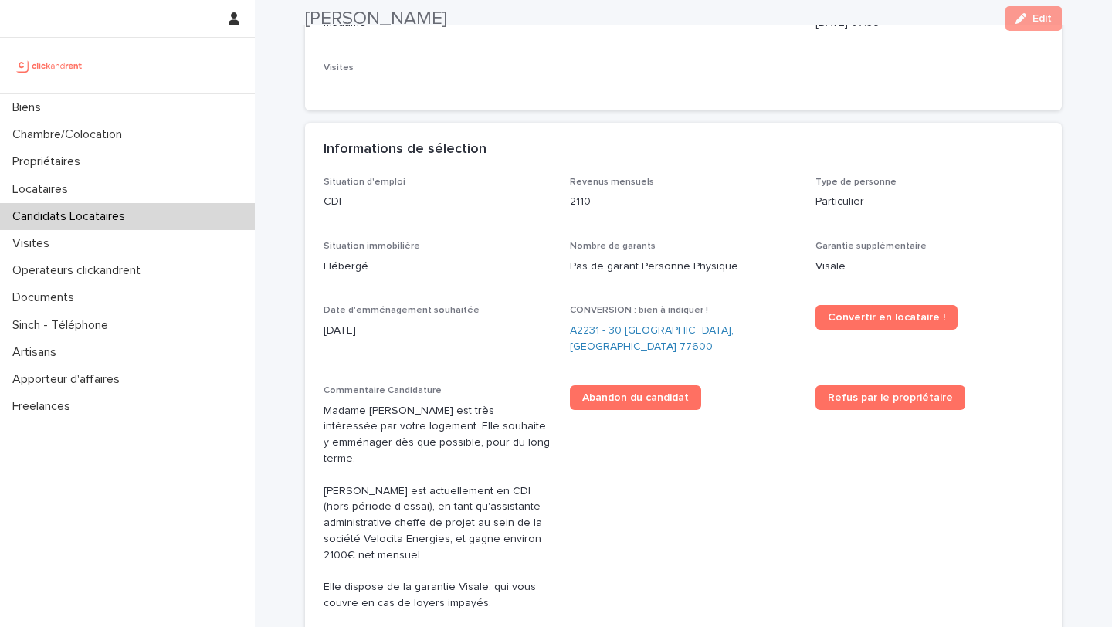
scroll to position [362, 0]
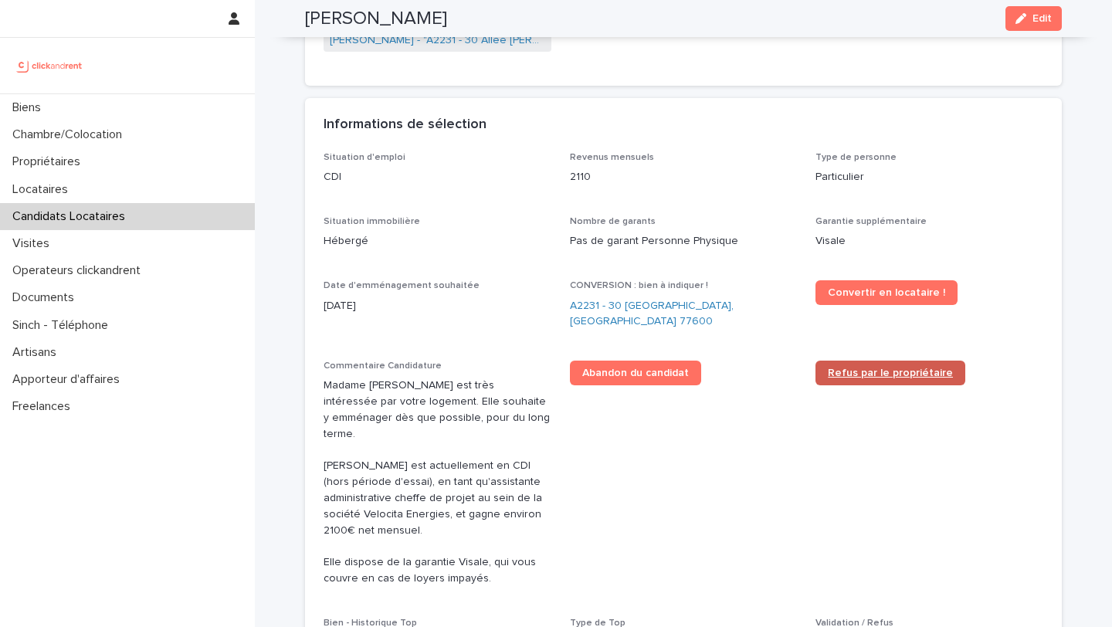
click at [888, 368] on link "Refus par le propriétaire" at bounding box center [891, 373] width 150 height 25
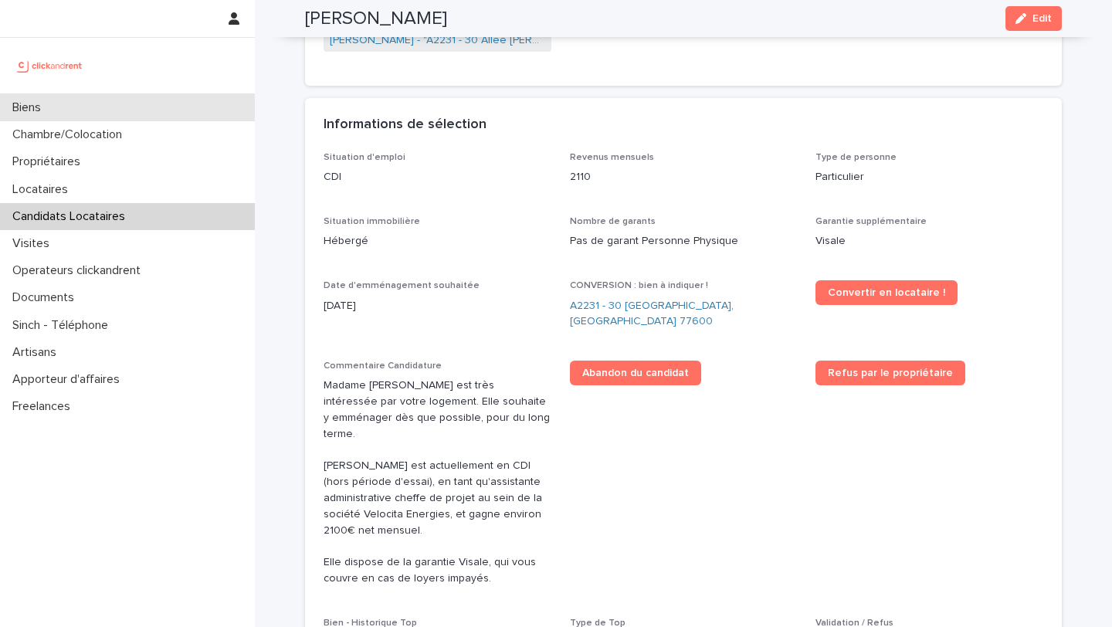
click at [195, 117] on div "Biens" at bounding box center [127, 107] width 255 height 27
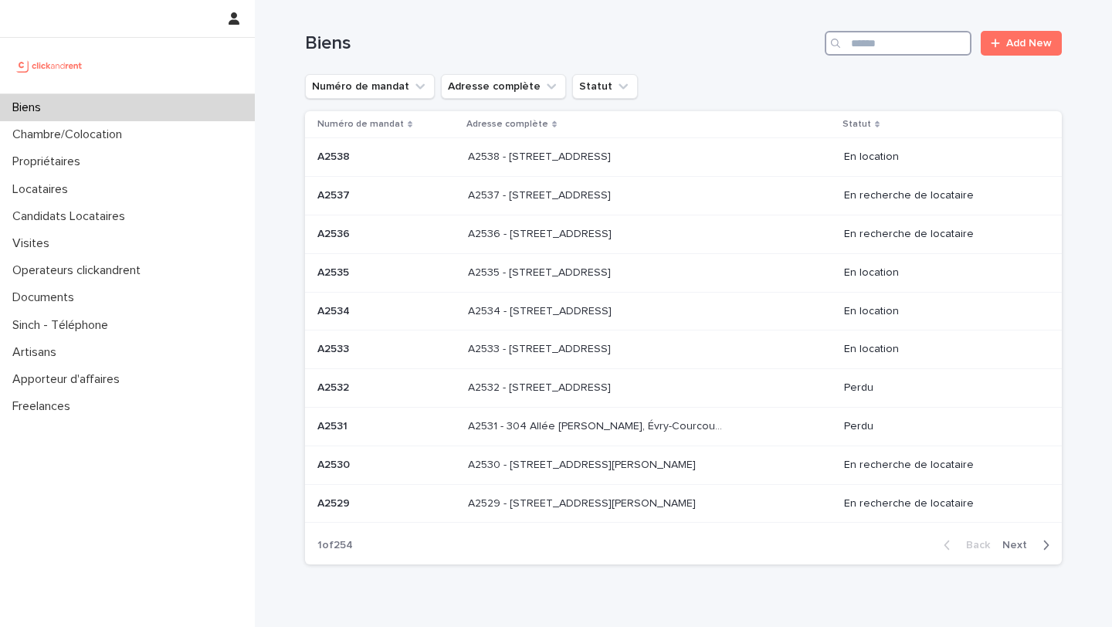
click at [901, 49] on input "Search" at bounding box center [898, 43] width 147 height 25
type input "****"
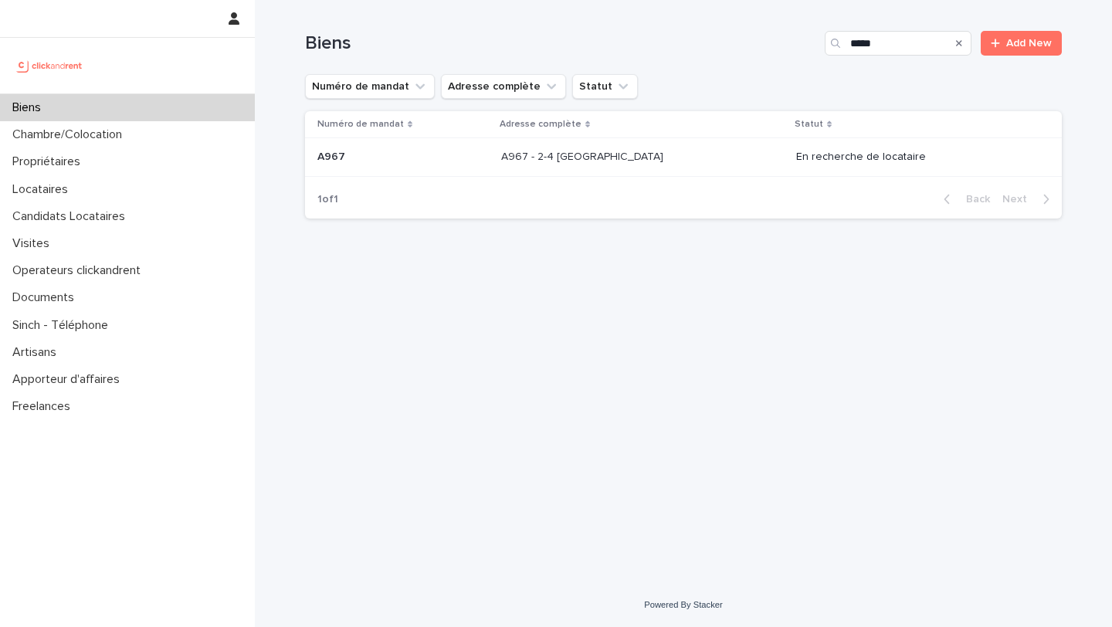
click at [748, 165] on div "A967 - 2-4 Chemin de Fer, Villepinte 93420 A967 - 2-4 Chemin de Fer, Villepinte…" at bounding box center [642, 156] width 283 height 25
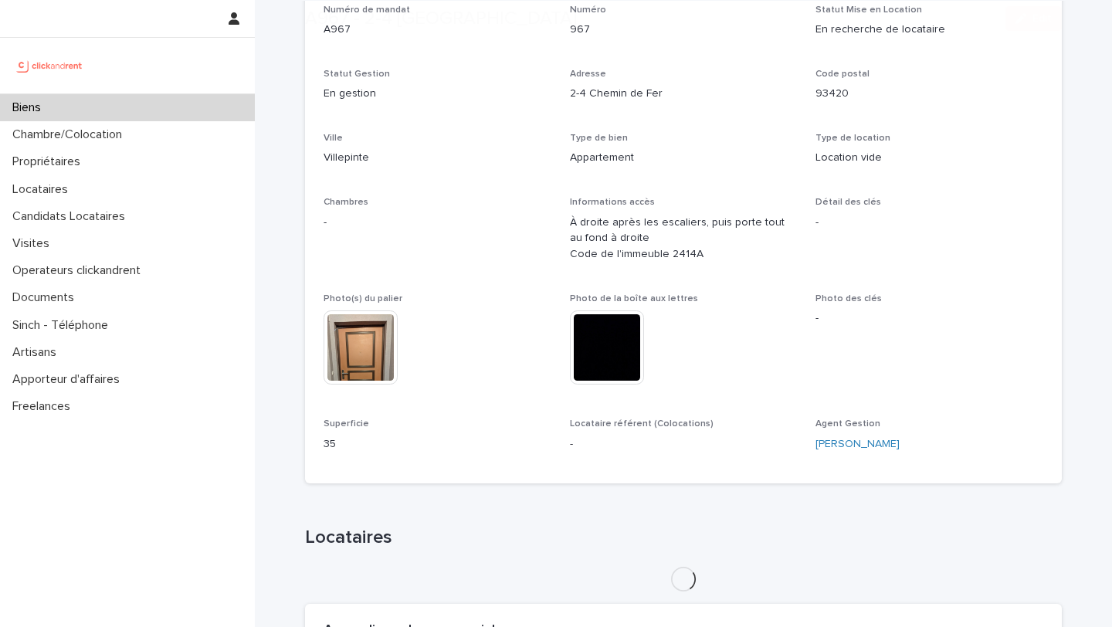
scroll to position [475, 0]
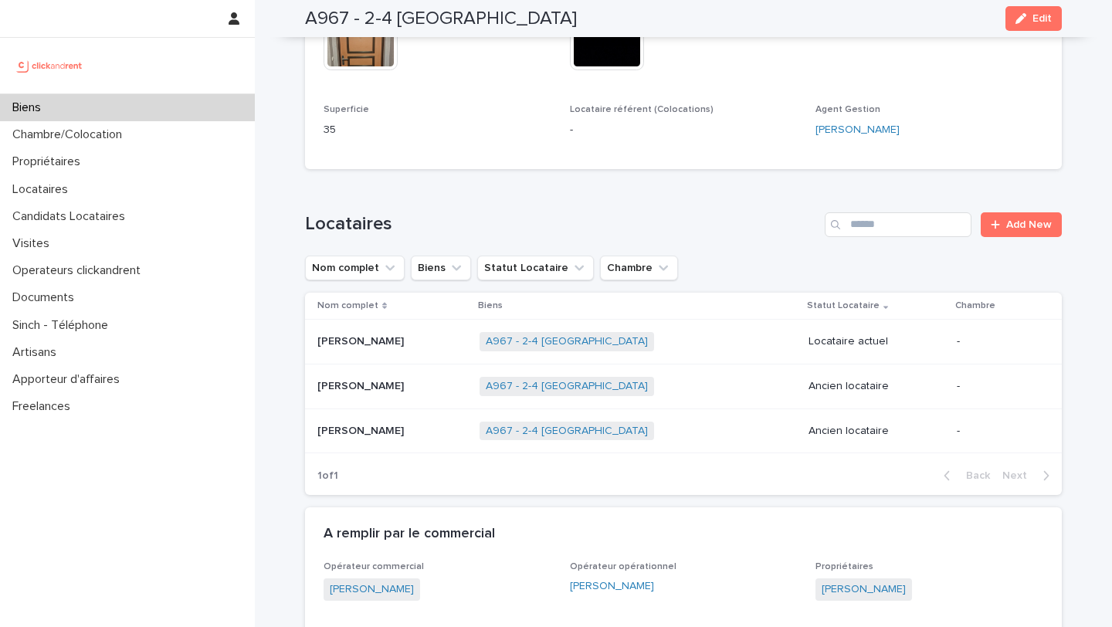
click at [416, 344] on p at bounding box center [393, 341] width 150 height 13
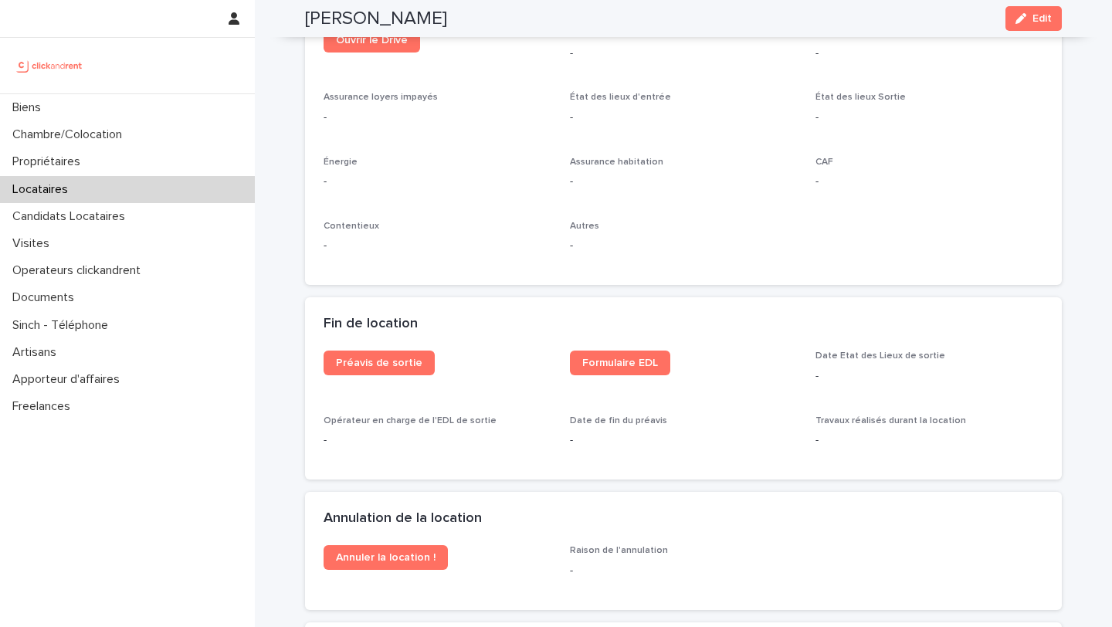
scroll to position [2012, 0]
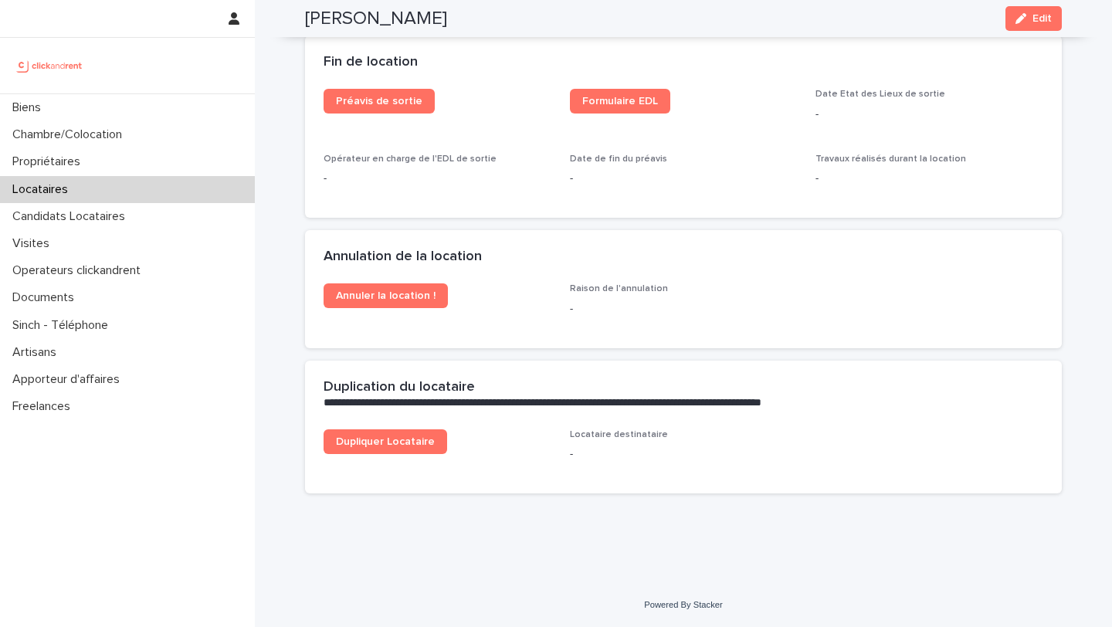
click at [1043, 24] on button "Edit" at bounding box center [1034, 18] width 56 height 25
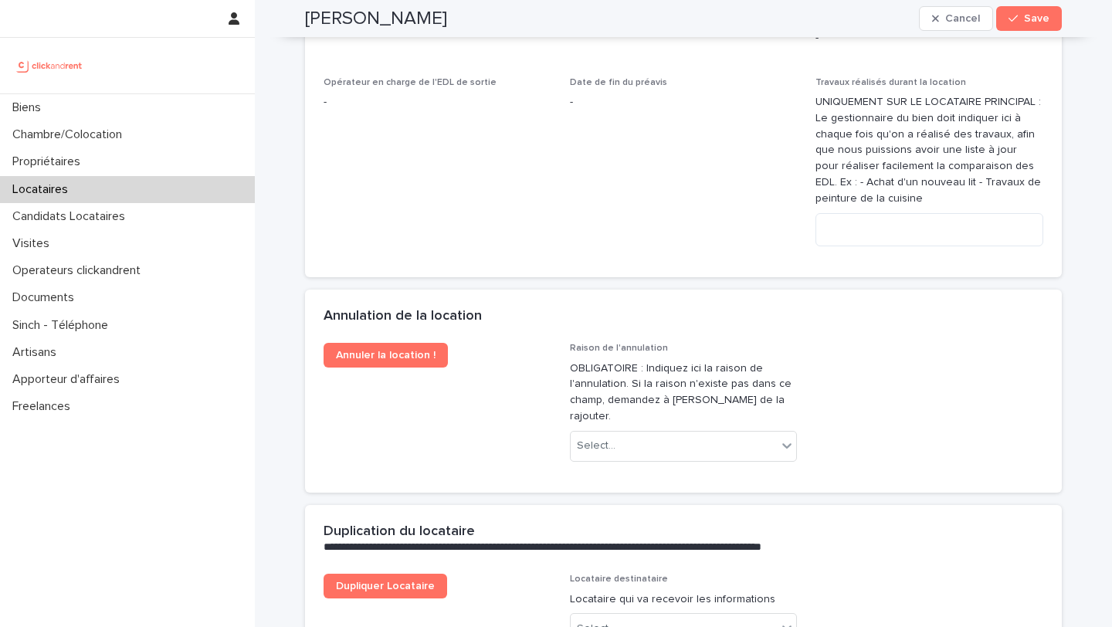
scroll to position [3065, 0]
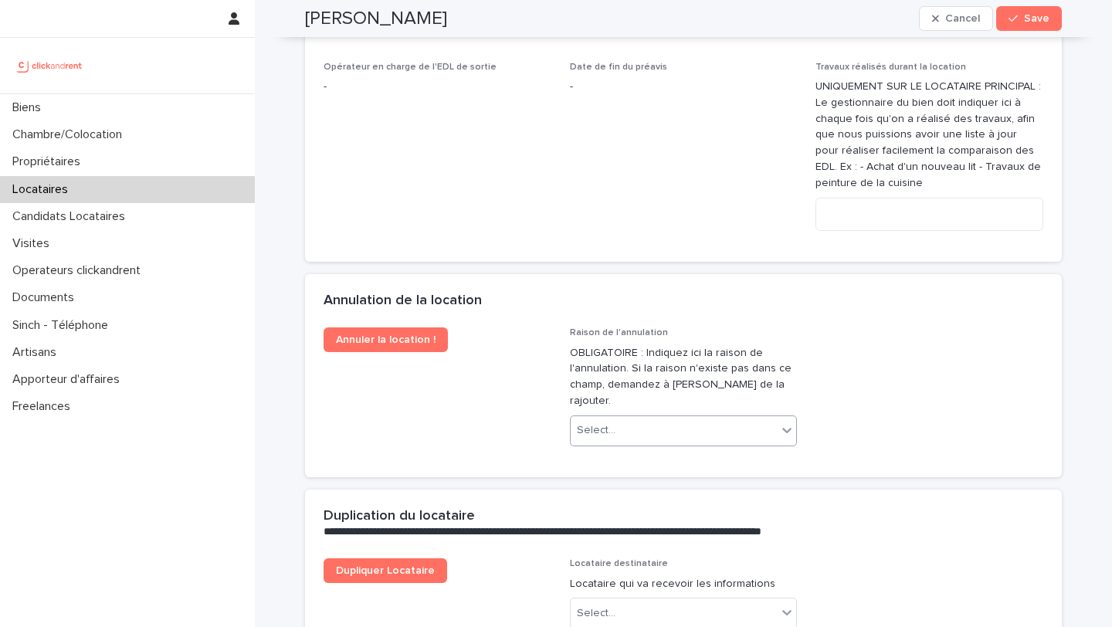
click at [674, 419] on div "Select..." at bounding box center [674, 430] width 207 height 25
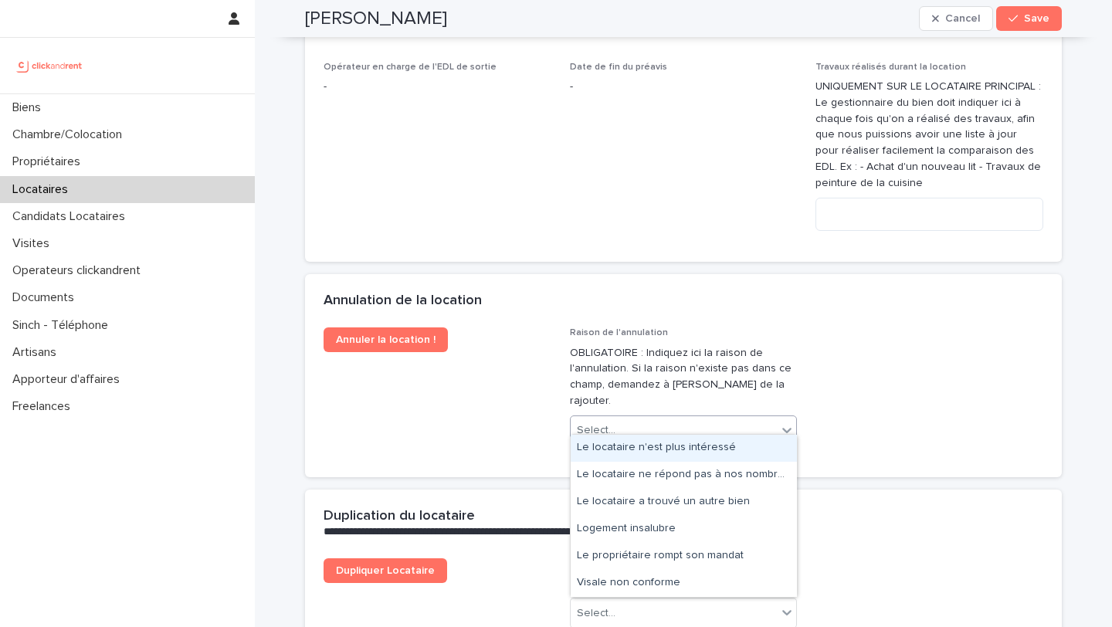
click at [730, 440] on div "Le locataire n'est plus intéressé" at bounding box center [684, 448] width 226 height 27
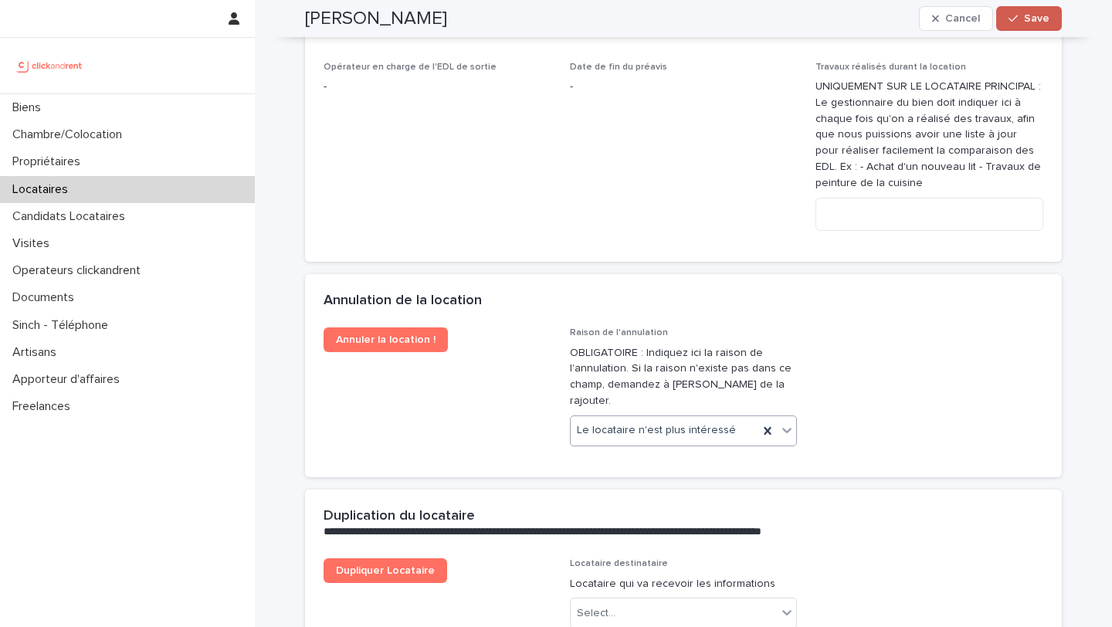
click at [1038, 20] on span "Save" at bounding box center [1036, 18] width 25 height 11
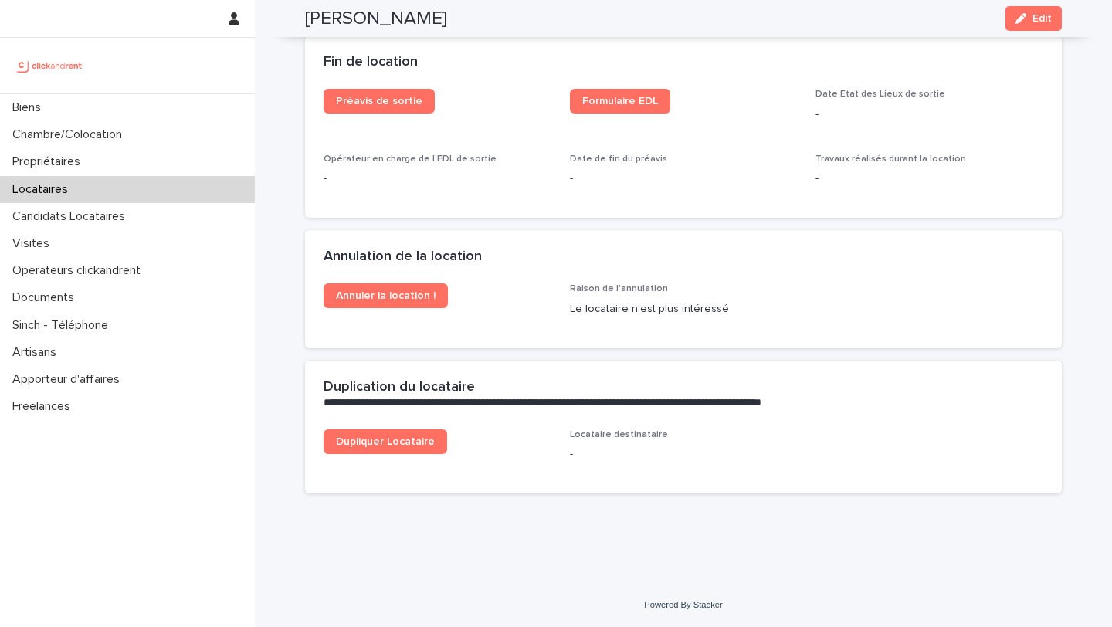
scroll to position [2012, 0]
click at [423, 297] on span "Annuler la location !" at bounding box center [386, 295] width 100 height 11
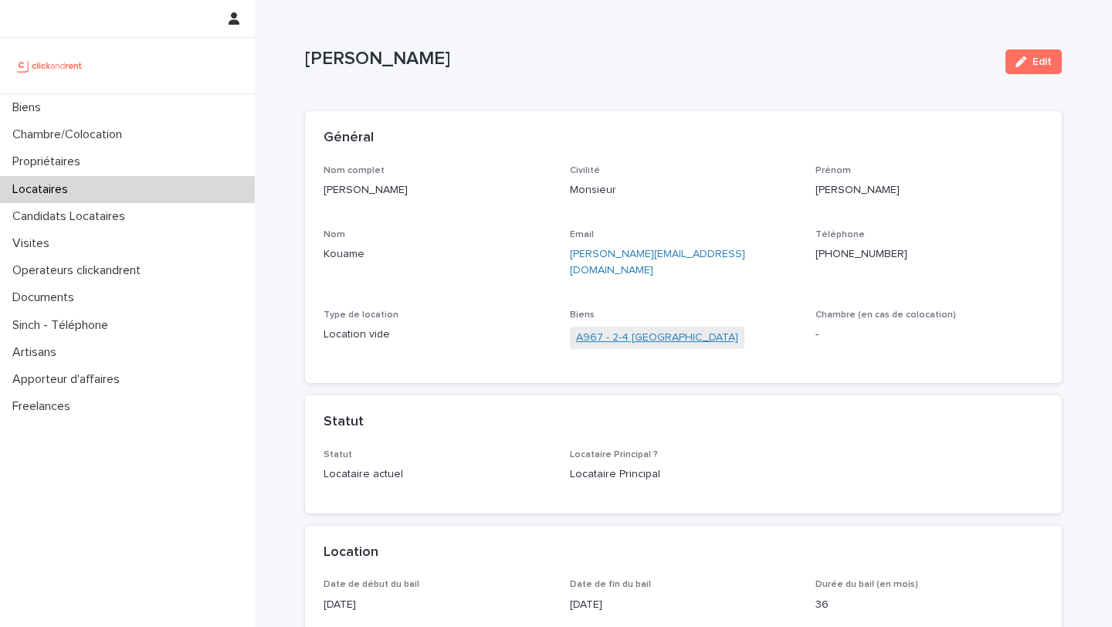
click at [651, 330] on link "A967 - 2-4 Chemin de Fer, Villepinte 93420" at bounding box center [657, 338] width 162 height 16
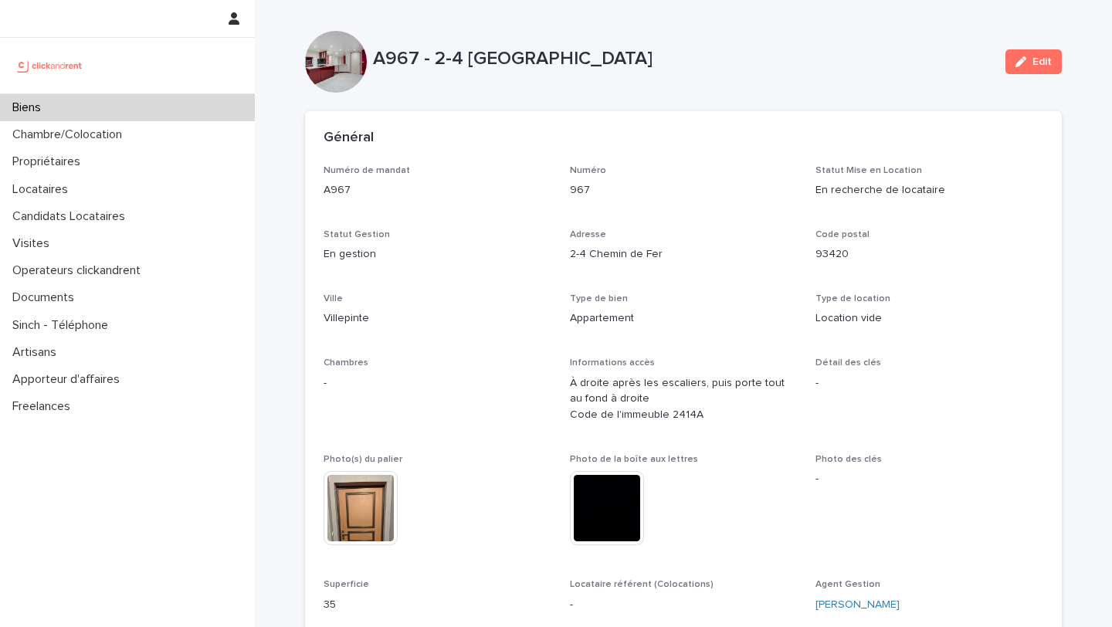
click at [175, 113] on div "Biens" at bounding box center [127, 107] width 255 height 27
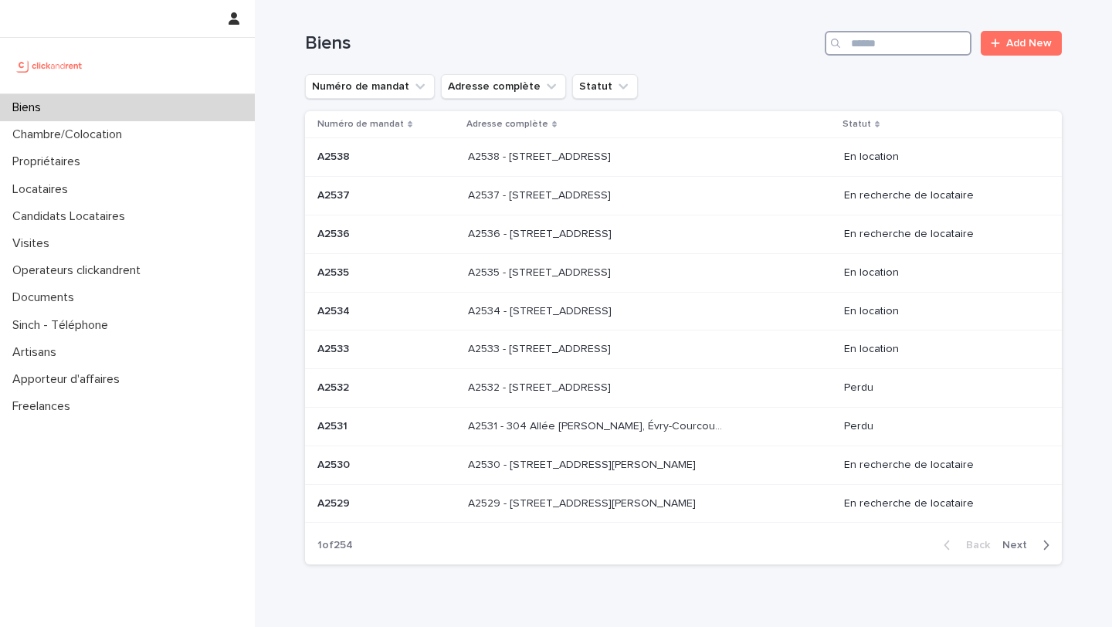
click at [865, 46] on input "Search" at bounding box center [898, 43] width 147 height 25
type input "*****"
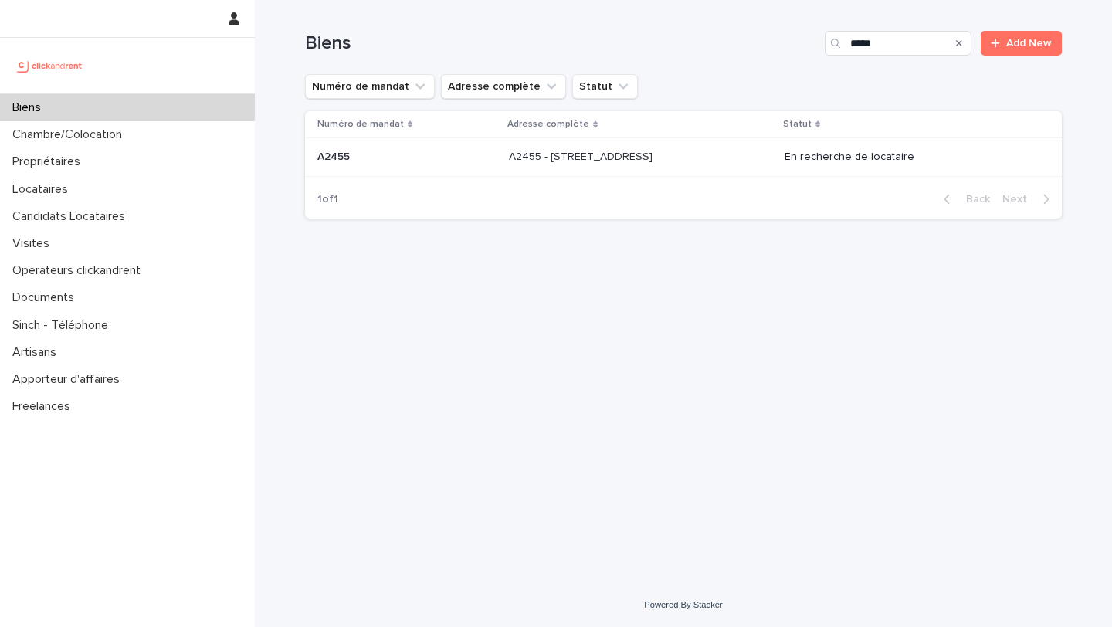
click at [668, 170] on div "A2455 - [STREET_ADDRESS][GEOGRAPHIC_DATA][STREET_ADDRESS]" at bounding box center [640, 156] width 263 height 25
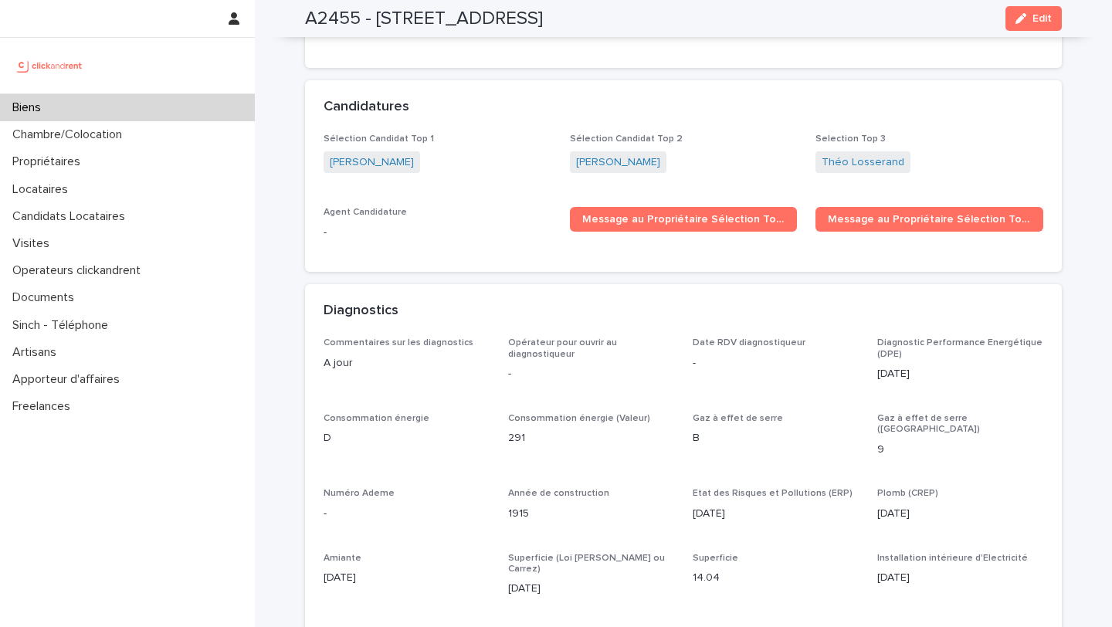
scroll to position [4720, 0]
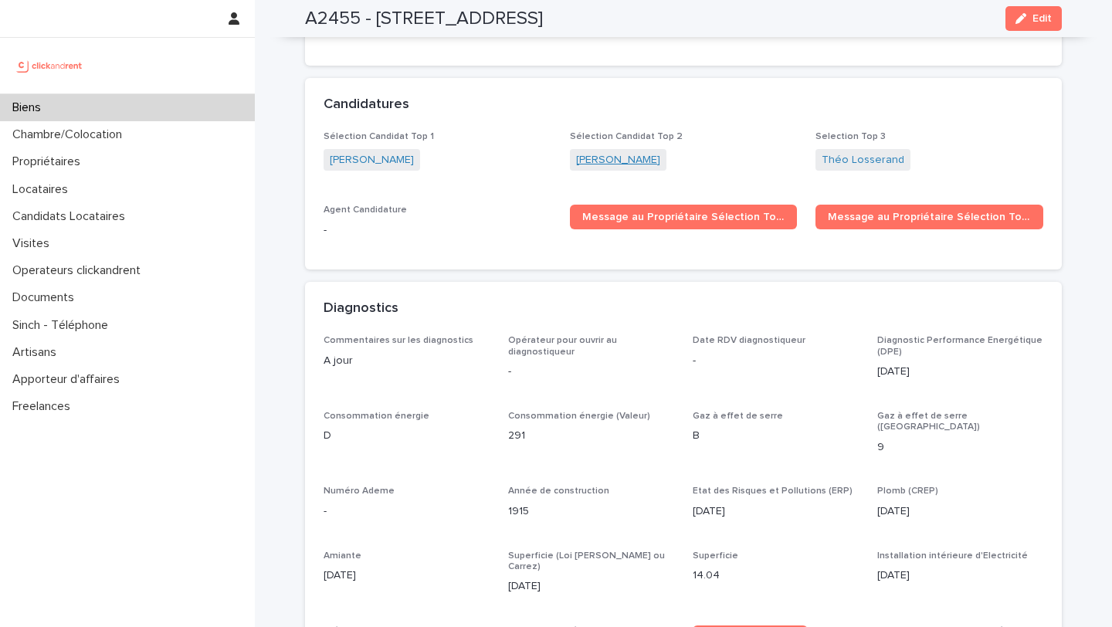
click at [609, 152] on link "[PERSON_NAME]" at bounding box center [618, 160] width 84 height 16
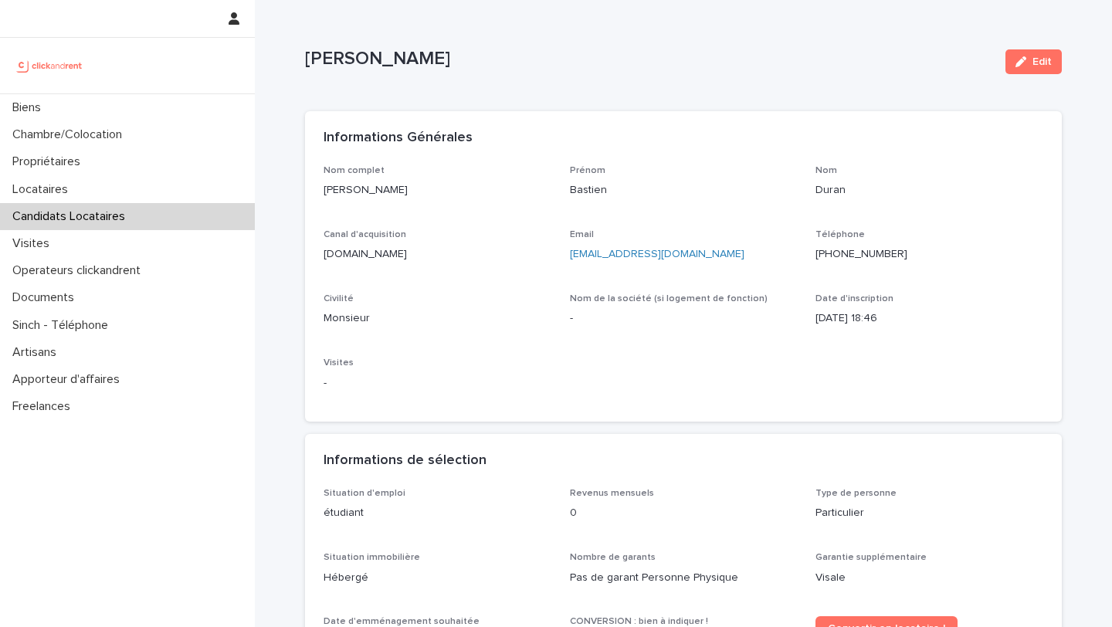
click at [872, 254] on ringoverc2c-number-84e06f14122c "[PHONE_NUMBER]" at bounding box center [862, 254] width 92 height 11
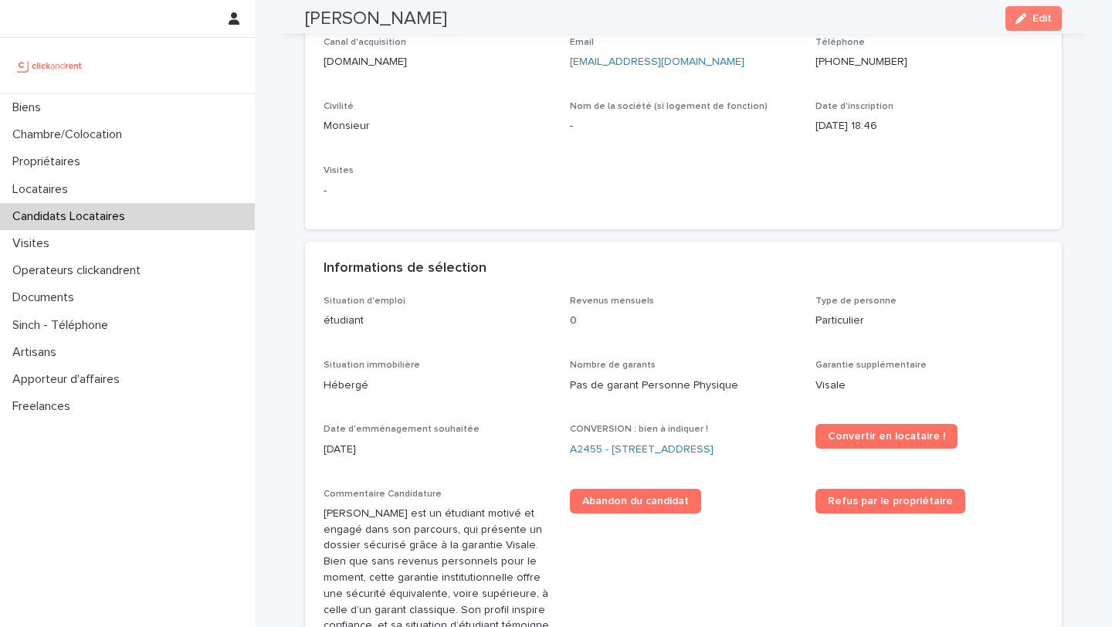
scroll to position [205, 0]
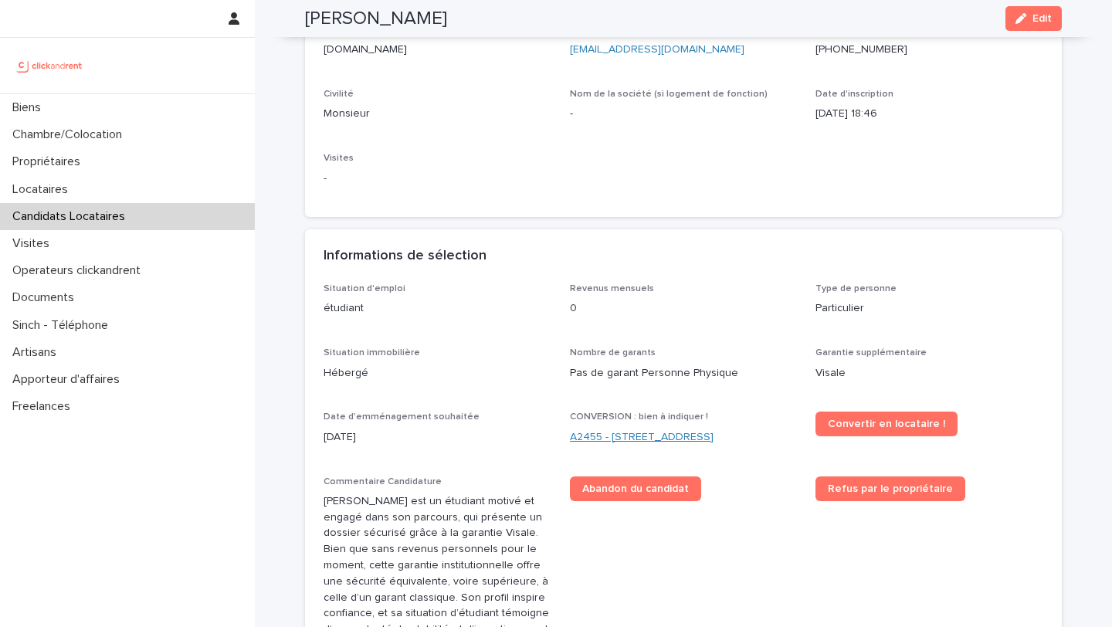
click at [637, 436] on link "A2455 - [STREET_ADDRESS]" at bounding box center [642, 438] width 144 height 16
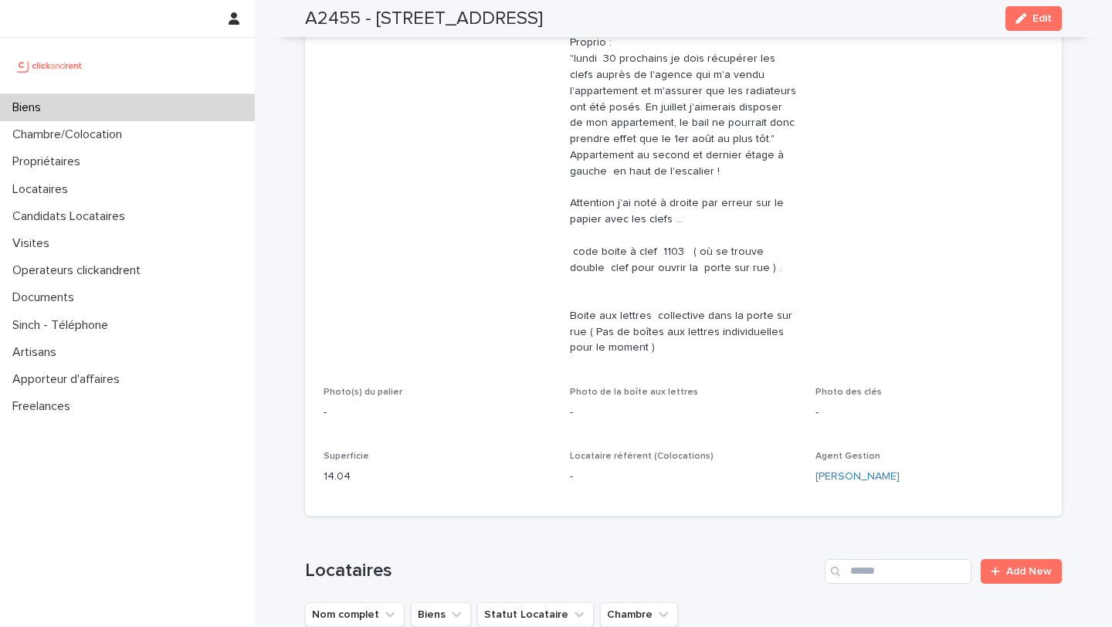
scroll to position [668, 0]
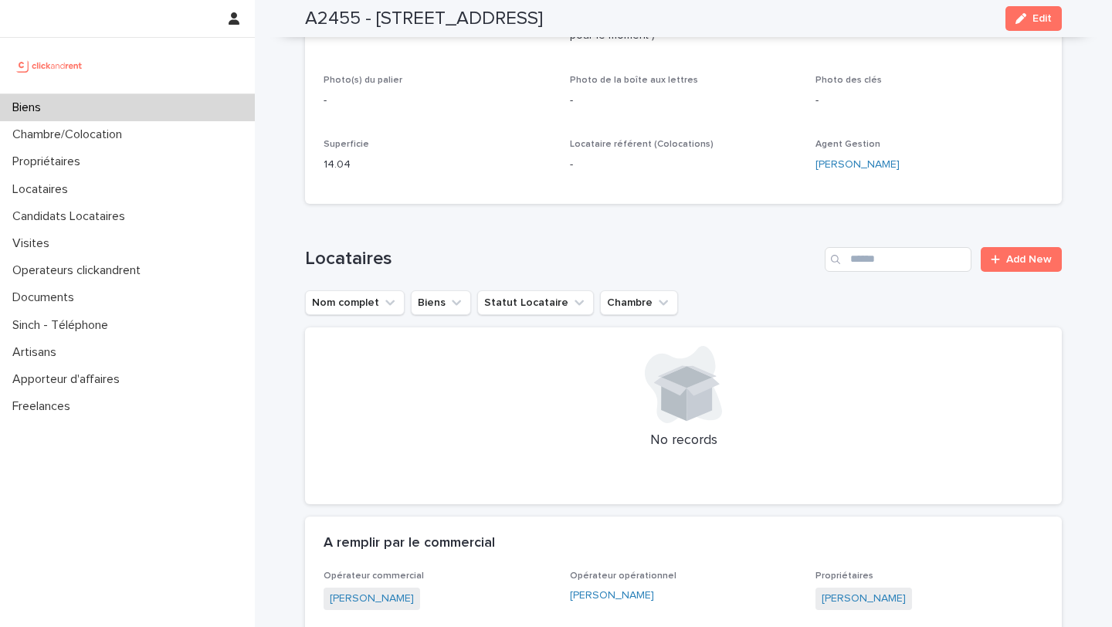
click at [236, 104] on div "Biens" at bounding box center [127, 107] width 255 height 27
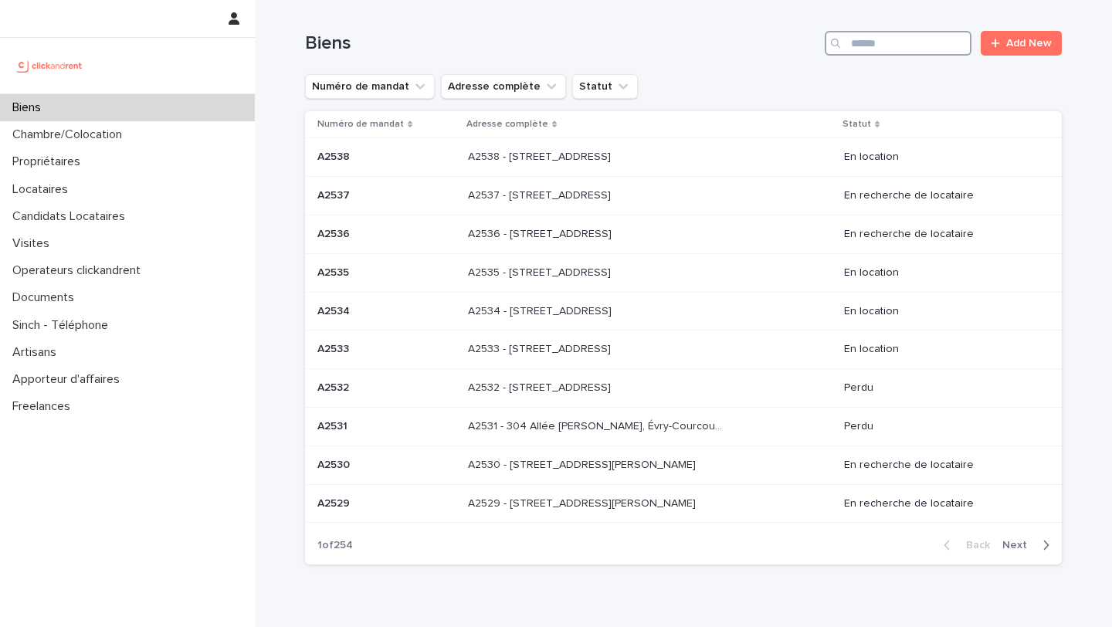
click at [919, 35] on input "Search" at bounding box center [898, 43] width 147 height 25
type input "*****"
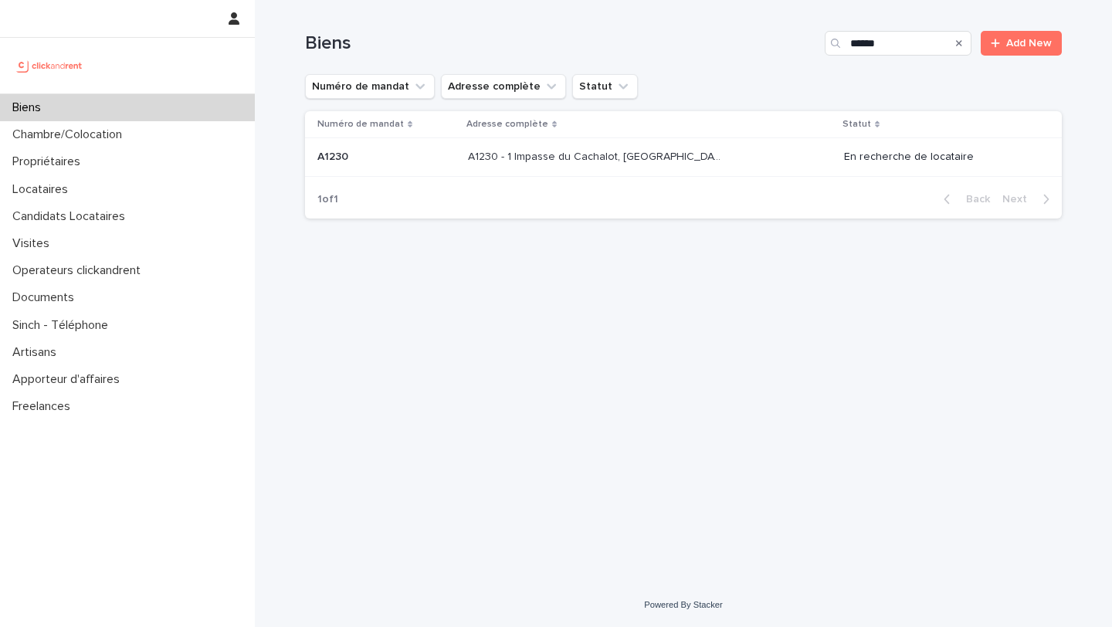
click at [610, 188] on div "1 of 1 Back Next" at bounding box center [683, 199] width 757 height 39
click at [607, 164] on div "A1230 - 1 Impasse du Cachalot, [GEOGRAPHIC_DATA]-[GEOGRAPHIC_DATA] 92290 A1230 …" at bounding box center [650, 156] width 364 height 25
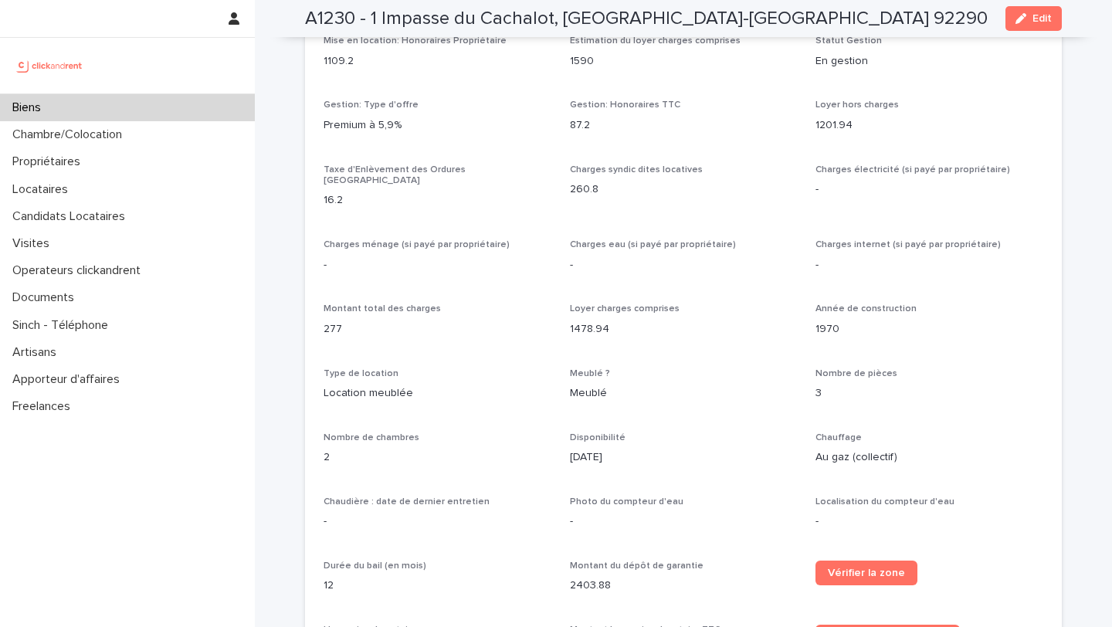
scroll to position [1444, 0]
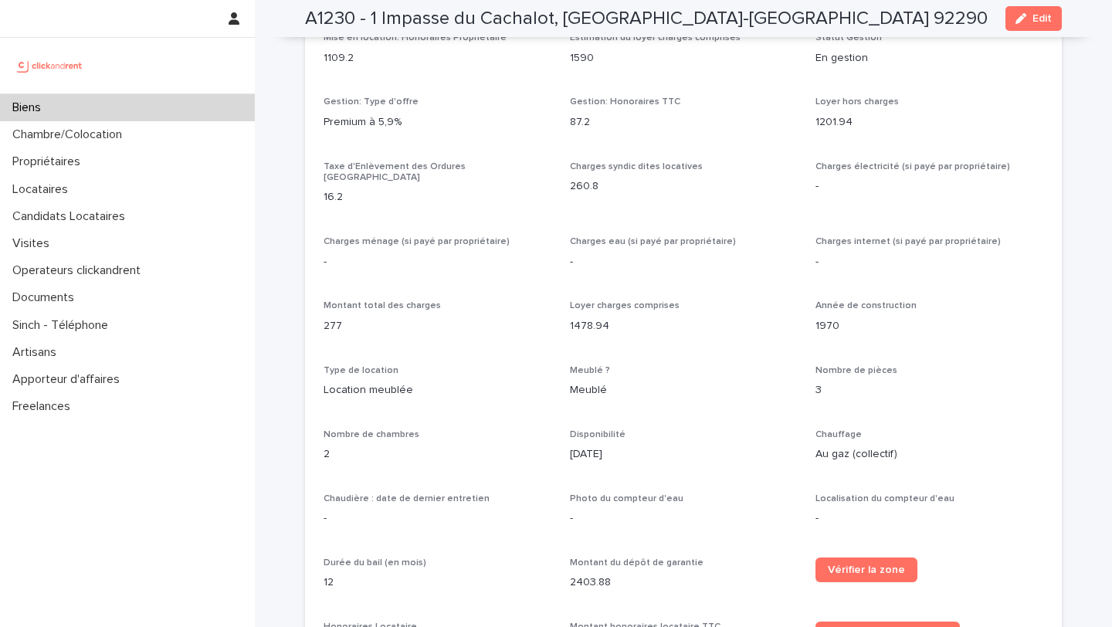
click at [963, 199] on div "Charges électricité (si payé par propriétaire) -" at bounding box center [930, 184] width 228 height 46
click at [1044, 22] on span "Edit" at bounding box center [1042, 18] width 19 height 11
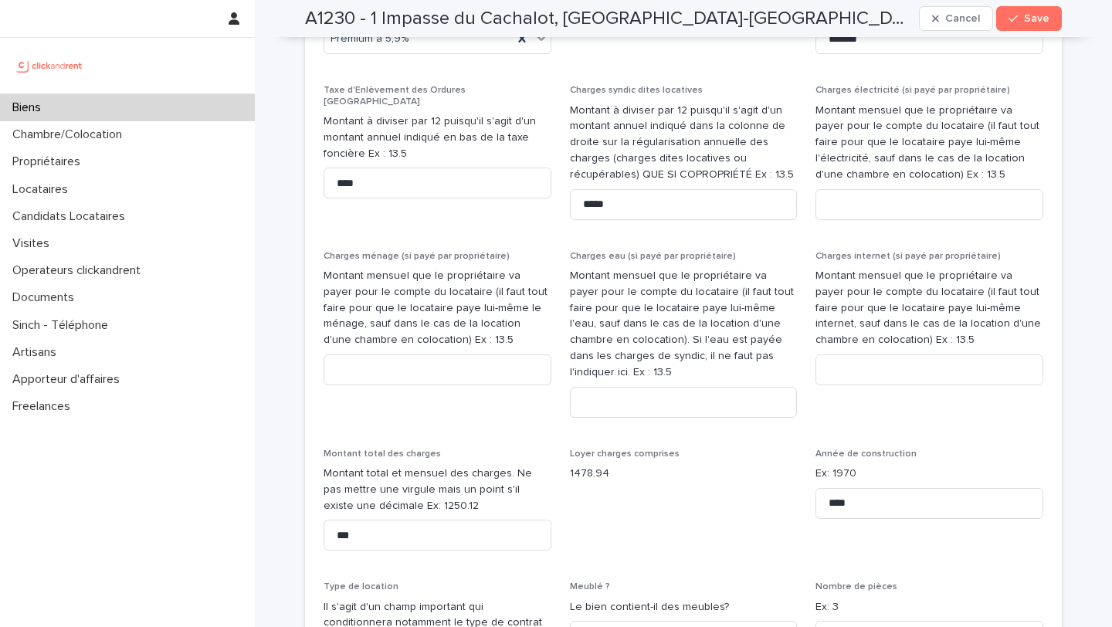
scroll to position [1893, 0]
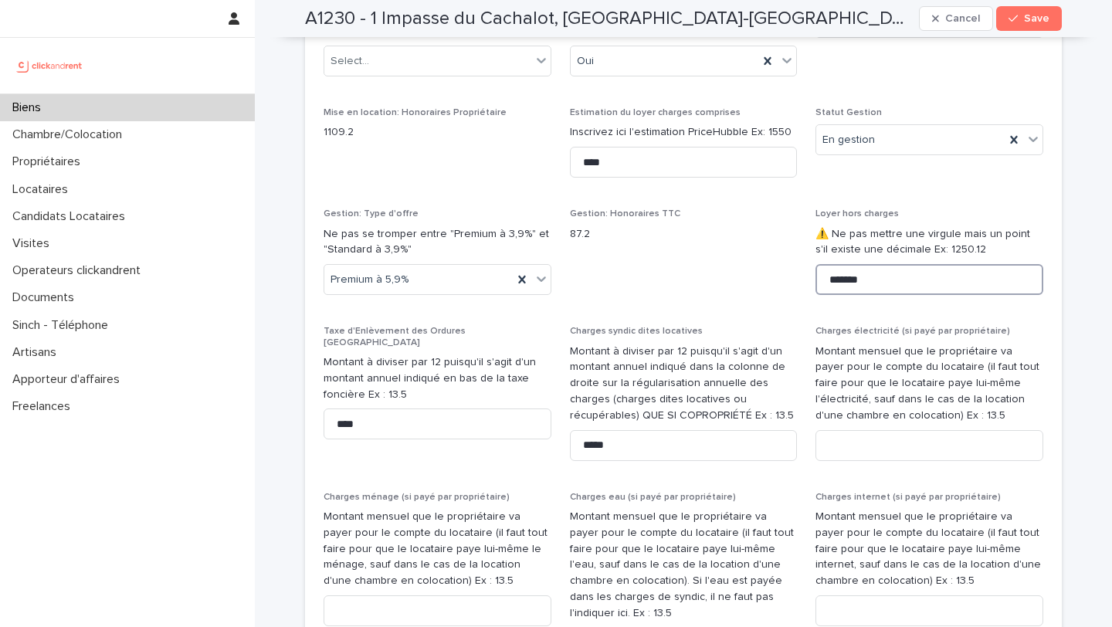
click at [884, 283] on input "*******" at bounding box center [930, 279] width 228 height 31
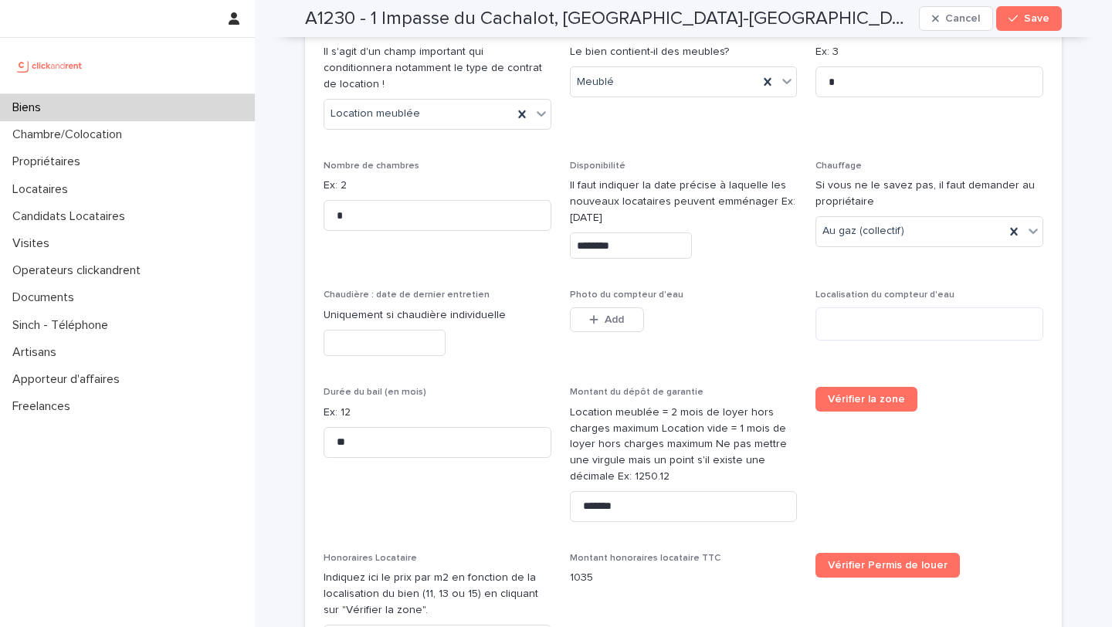
scroll to position [2767, 0]
type input "****"
drag, startPoint x: 708, startPoint y: 481, endPoint x: 566, endPoint y: 462, distance: 142.7
type input "****"
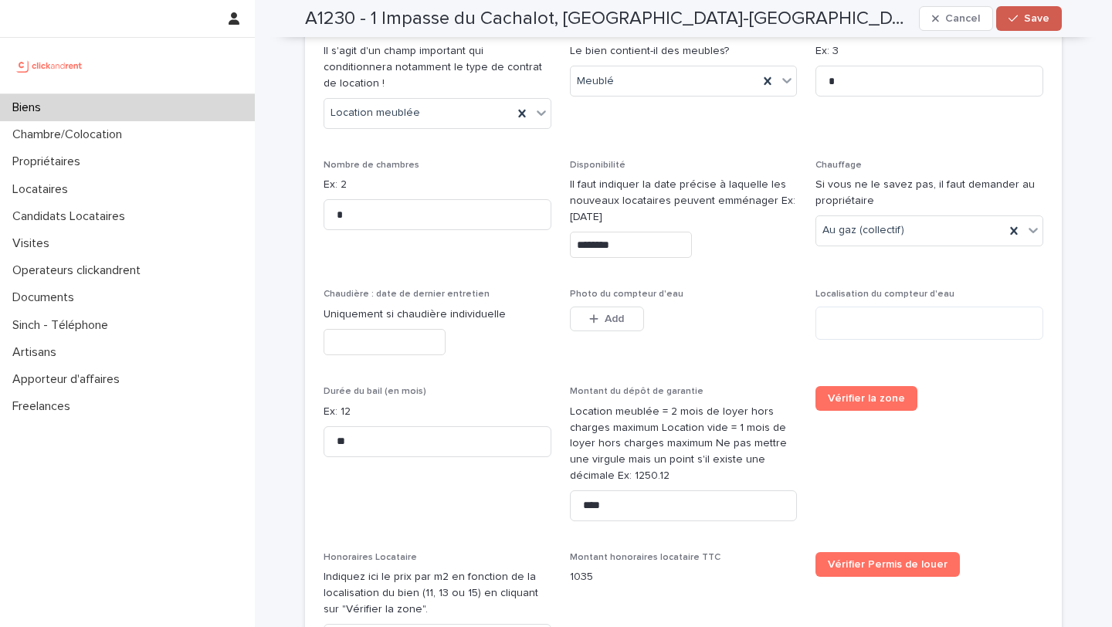
click at [1033, 17] on span "Save" at bounding box center [1036, 18] width 25 height 11
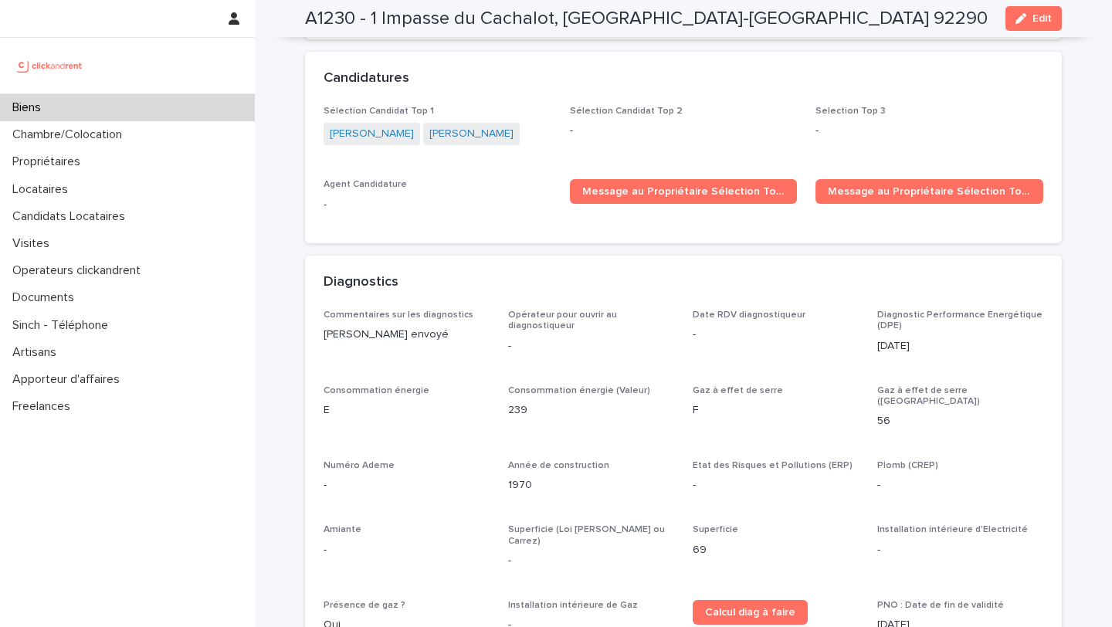
scroll to position [4959, 0]
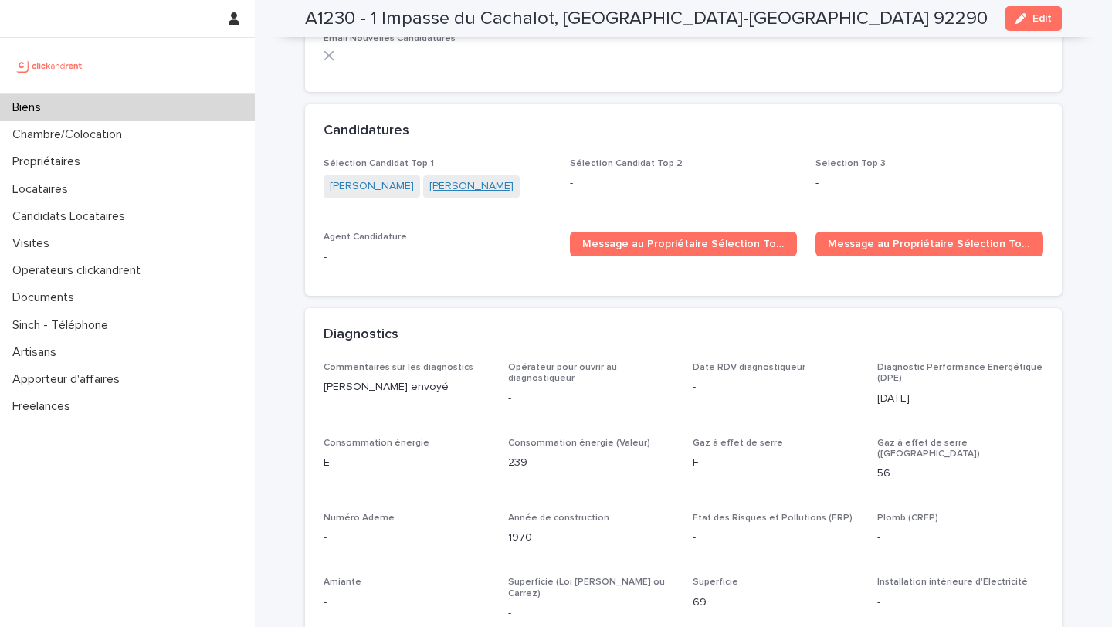
click at [430, 178] on link "[PERSON_NAME]" at bounding box center [472, 186] width 84 height 16
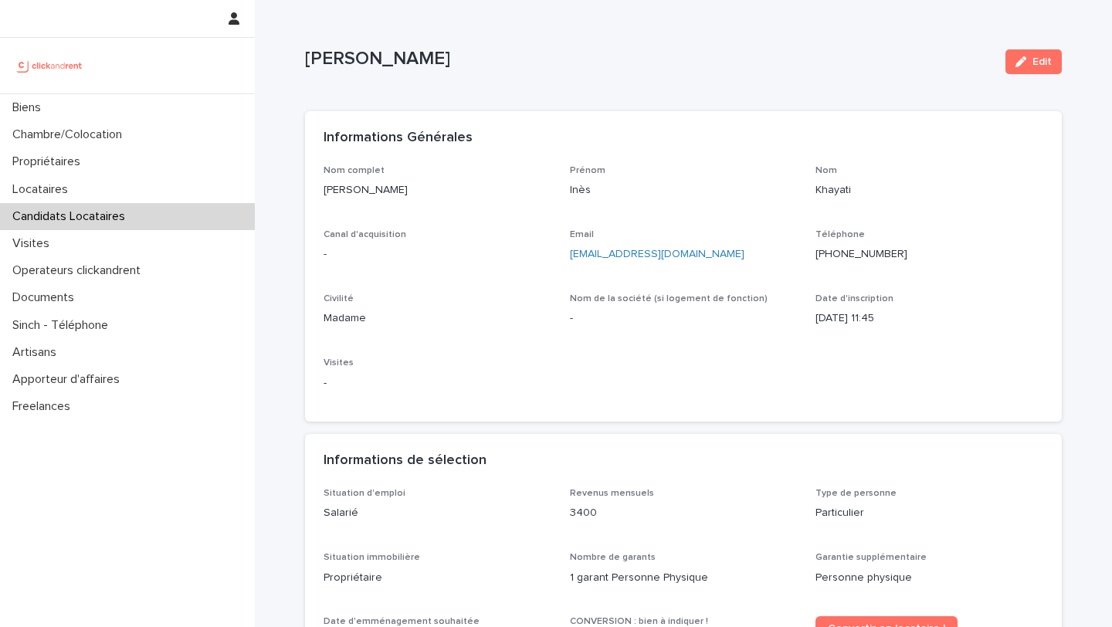
click at [875, 252] on ringoverc2c-number-84e06f14122c "[PHONE_NUMBER]" at bounding box center [862, 254] width 92 height 11
drag, startPoint x: 437, startPoint y: 185, endPoint x: 323, endPoint y: 186, distance: 114.3
click at [323, 186] on div "Nom complet [PERSON_NAME] Inès Nom Khayati Canal d'acquisition - Email [EMAIL_A…" at bounding box center [683, 293] width 757 height 257
copy p "[PERSON_NAME]"
click at [664, 280] on div "Nom complet [PERSON_NAME] Inès Nom Khayati Canal d'acquisition - Email [EMAIL_A…" at bounding box center [684, 284] width 720 height 239
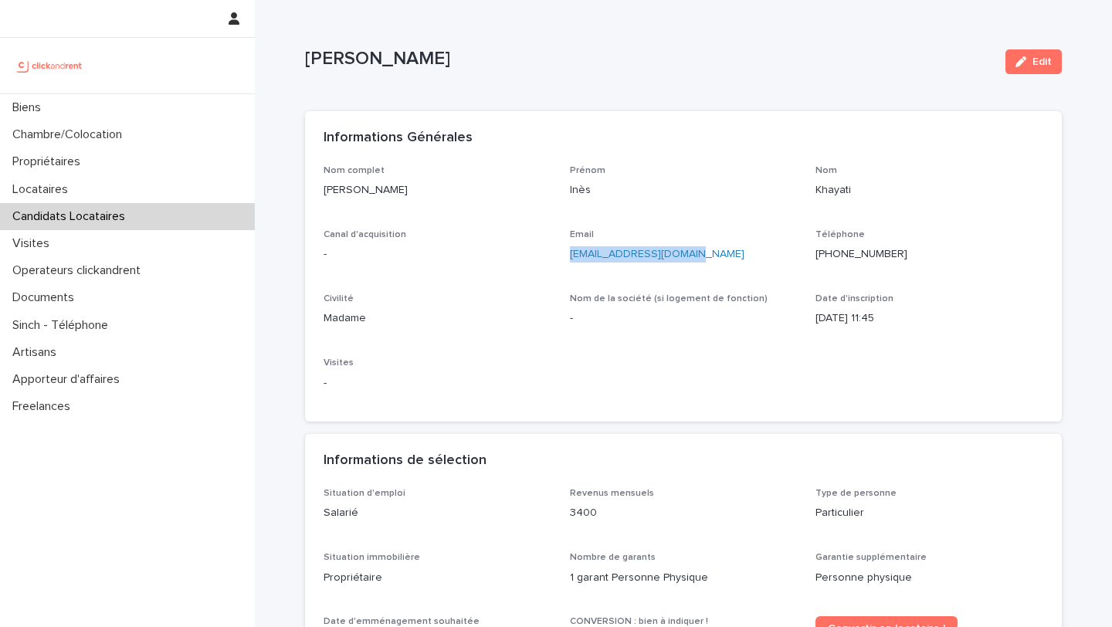
drag, startPoint x: 711, startPoint y: 252, endPoint x: 566, endPoint y: 255, distance: 144.5
click at [566, 255] on div "Nom complet [PERSON_NAME] Inès Nom Khayati Canal d'acquisition - Email [EMAIL_A…" at bounding box center [684, 284] width 720 height 239
copy link "[EMAIL_ADDRESS][DOMAIN_NAME]"
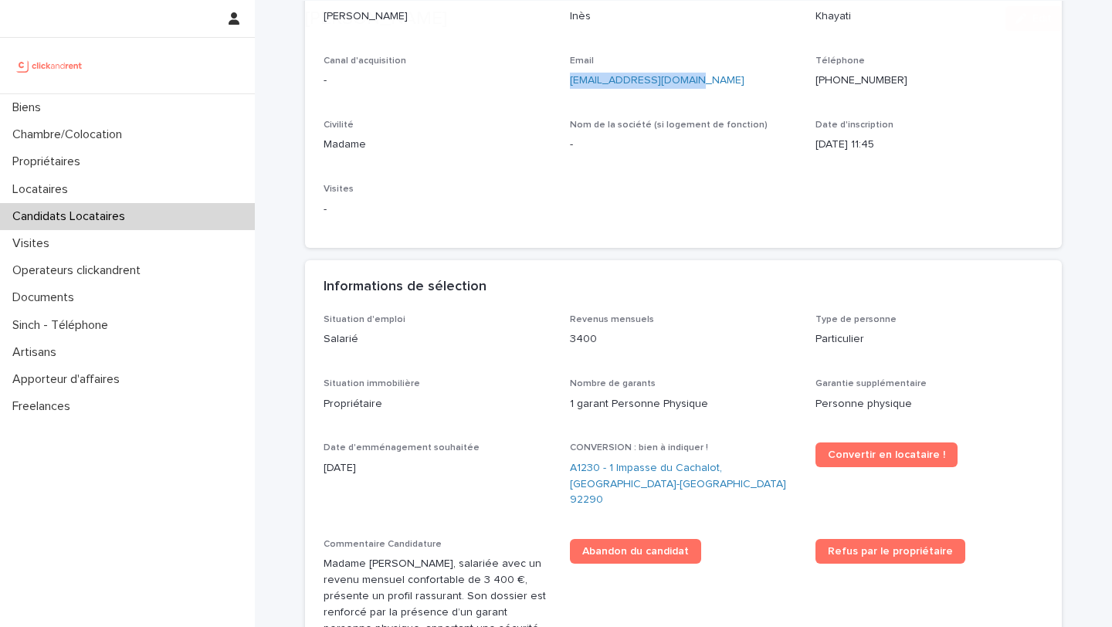
scroll to position [188, 0]
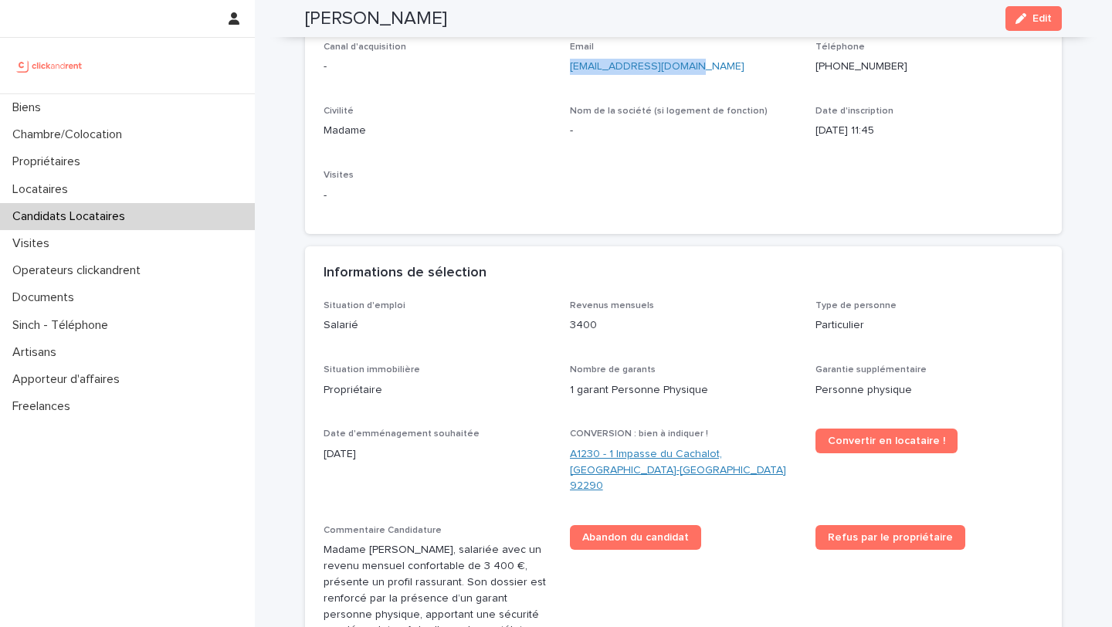
click at [649, 452] on link "A1230 - 1 Impasse du Cachalot, [GEOGRAPHIC_DATA]-[GEOGRAPHIC_DATA] 92290" at bounding box center [684, 471] width 228 height 48
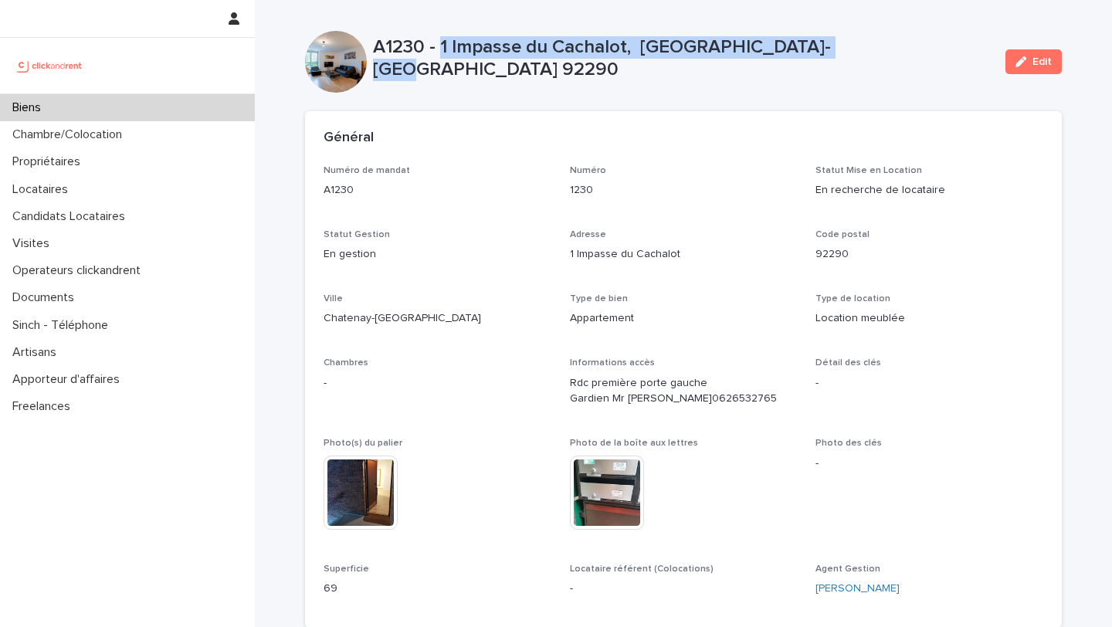
drag, startPoint x: 440, startPoint y: 59, endPoint x: 972, endPoint y: 58, distance: 531.5
click at [973, 59] on p "A1230 - 1 Impasse du Cachalot, [GEOGRAPHIC_DATA]-[GEOGRAPHIC_DATA] 92290" at bounding box center [683, 58] width 620 height 45
copy p "1 Impasse du Cachalot, [GEOGRAPHIC_DATA]-[GEOGRAPHIC_DATA] 92290"
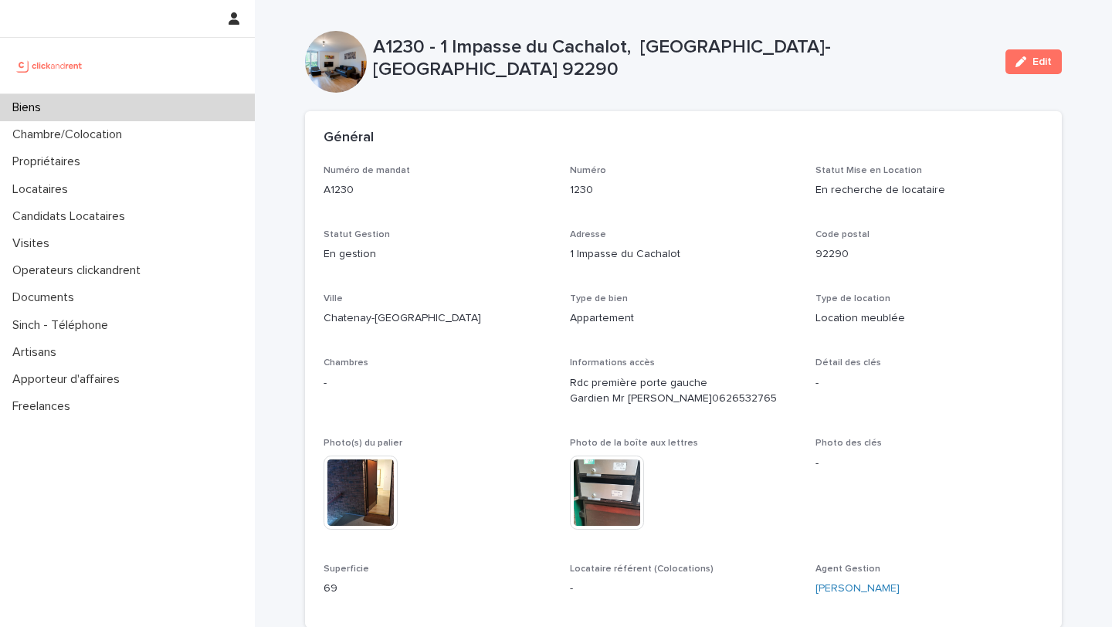
click at [503, 91] on div "A1230 - 1 Impasse du Cachalot, [GEOGRAPHIC_DATA]-[GEOGRAPHIC_DATA] 92290 Edit" at bounding box center [683, 62] width 757 height 62
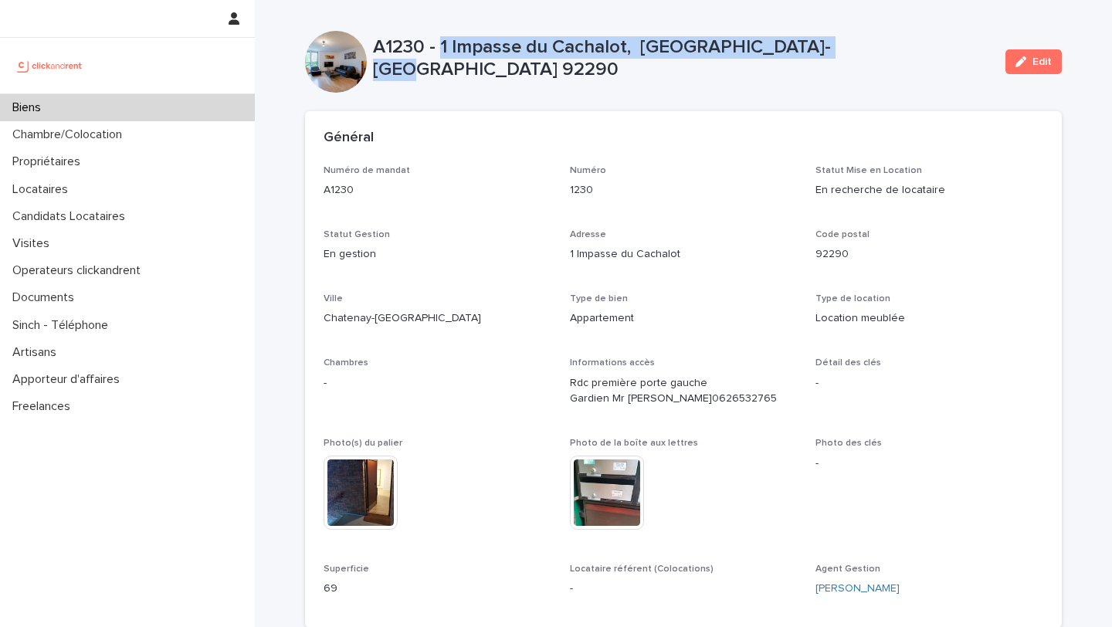
drag, startPoint x: 440, startPoint y: 57, endPoint x: 959, endPoint y: 57, distance: 519.9
click at [959, 57] on p "A1230 - 1 Impasse du Cachalot, Chatenay-Malabry 92290" at bounding box center [683, 58] width 620 height 45
copy p "1 Impasse du Cachalot, Chatenay-Malabry 92290"
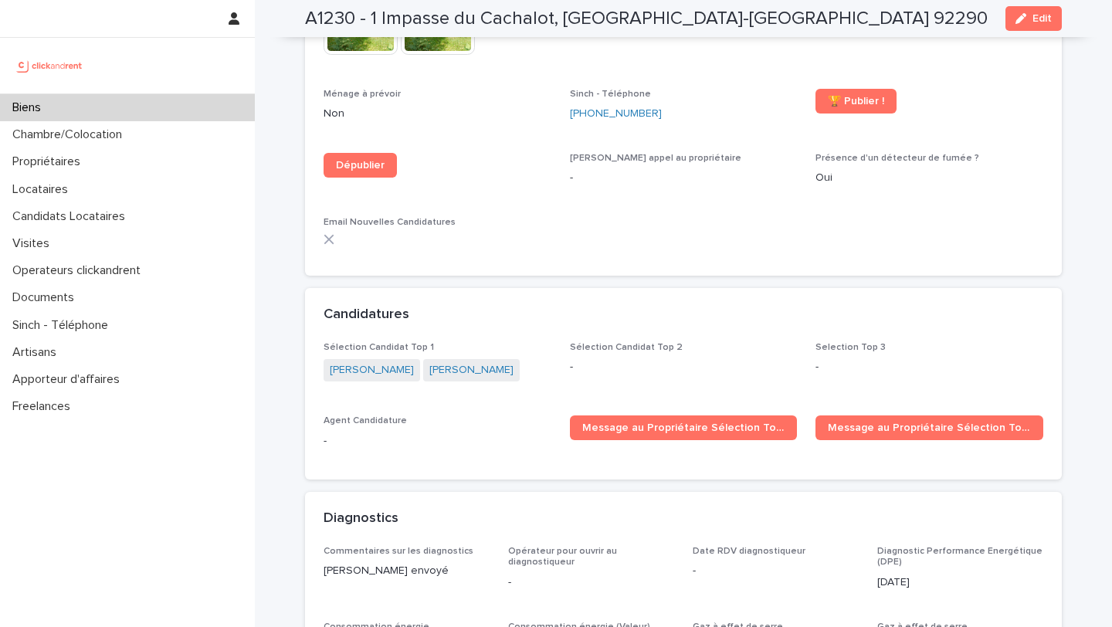
scroll to position [4778, 0]
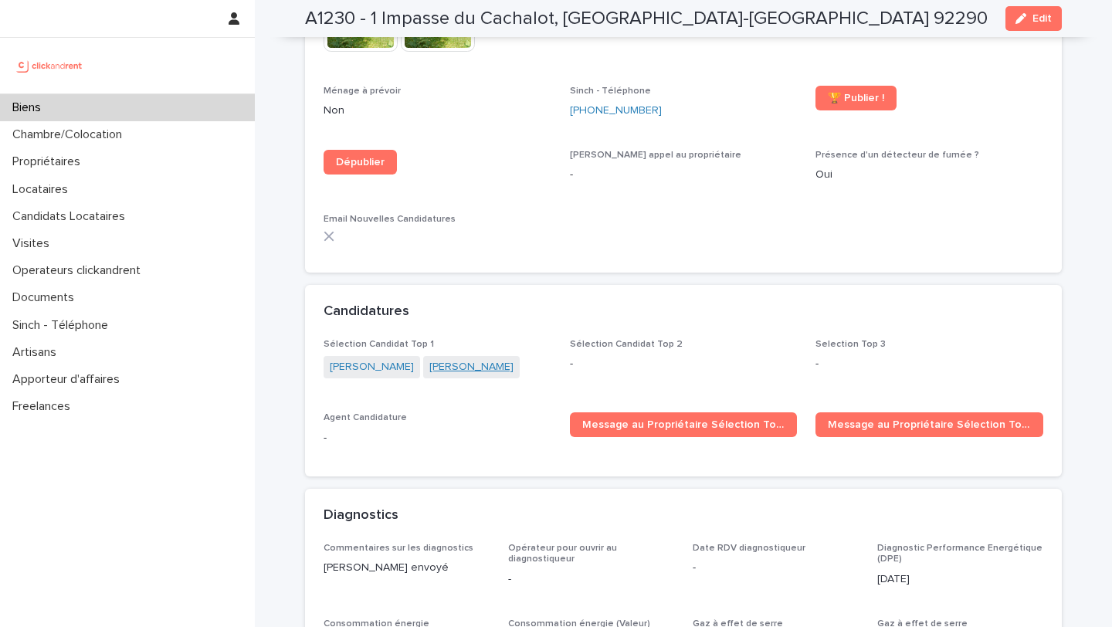
click at [430, 359] on link "Imen Khayati" at bounding box center [472, 367] width 84 height 16
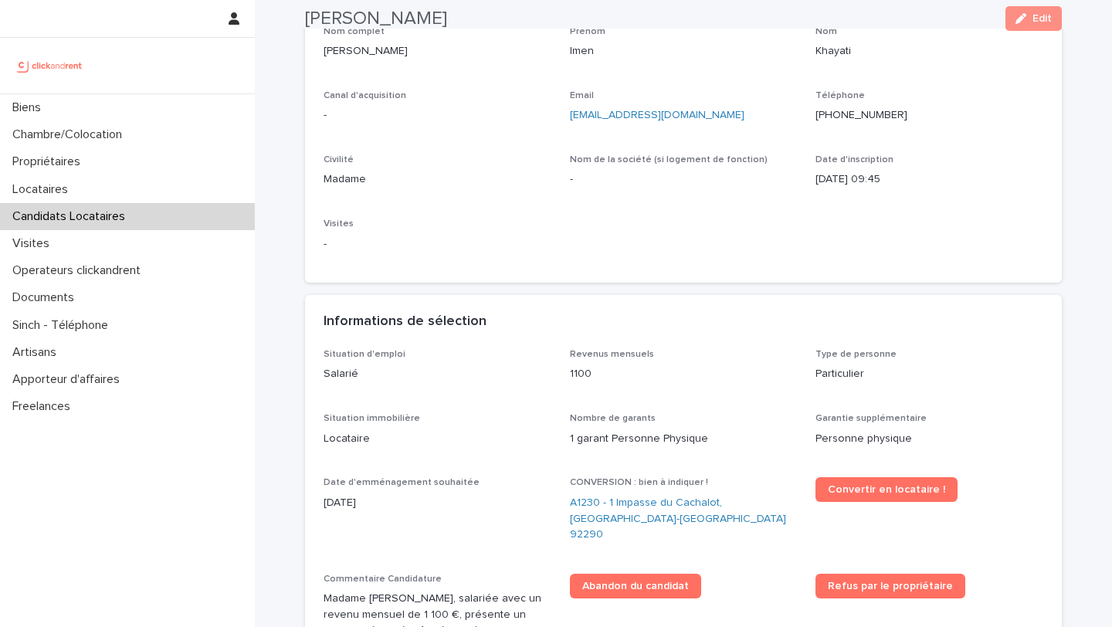
scroll to position [150, 0]
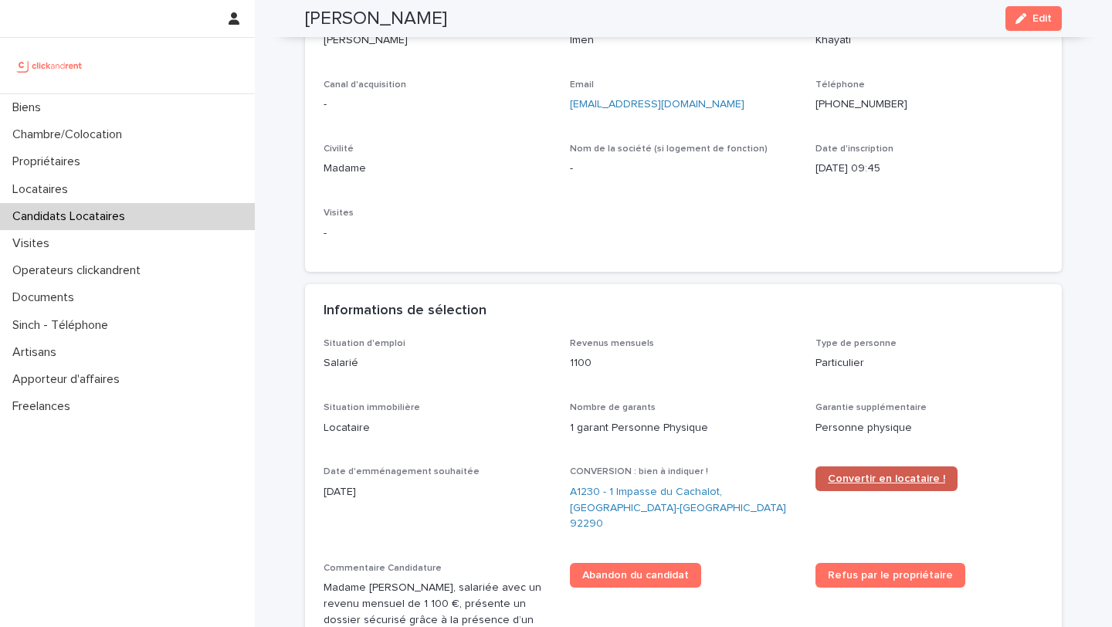
click at [883, 474] on span "Convertir en locataire !" at bounding box center [886, 479] width 117 height 11
click at [596, 503] on link "A1230 - 1 Impasse du Cachalot, Chatenay-Malabry 92290" at bounding box center [684, 508] width 228 height 48
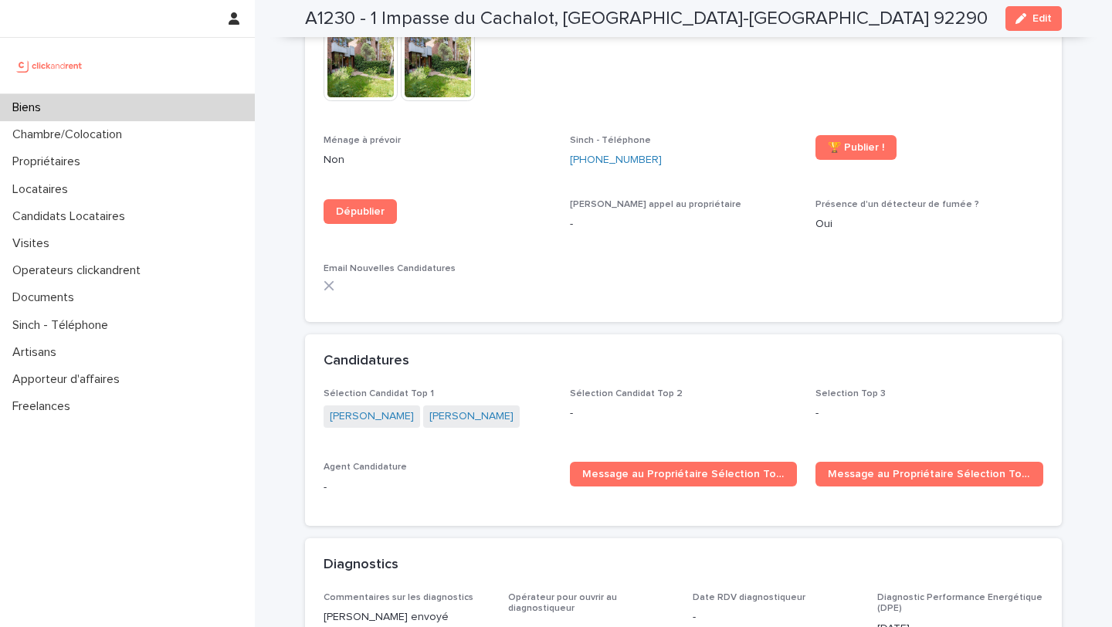
scroll to position [4852, 0]
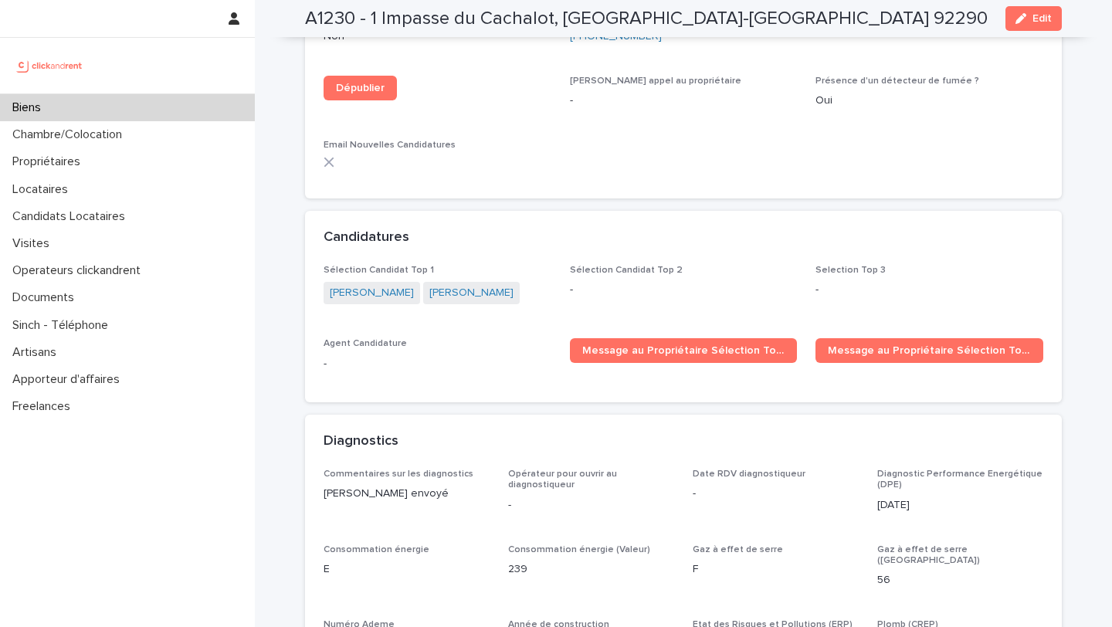
click at [437, 282] on span "Inès Khayati" at bounding box center [471, 293] width 97 height 22
click at [436, 285] on link "Inès Khayati" at bounding box center [472, 293] width 84 height 16
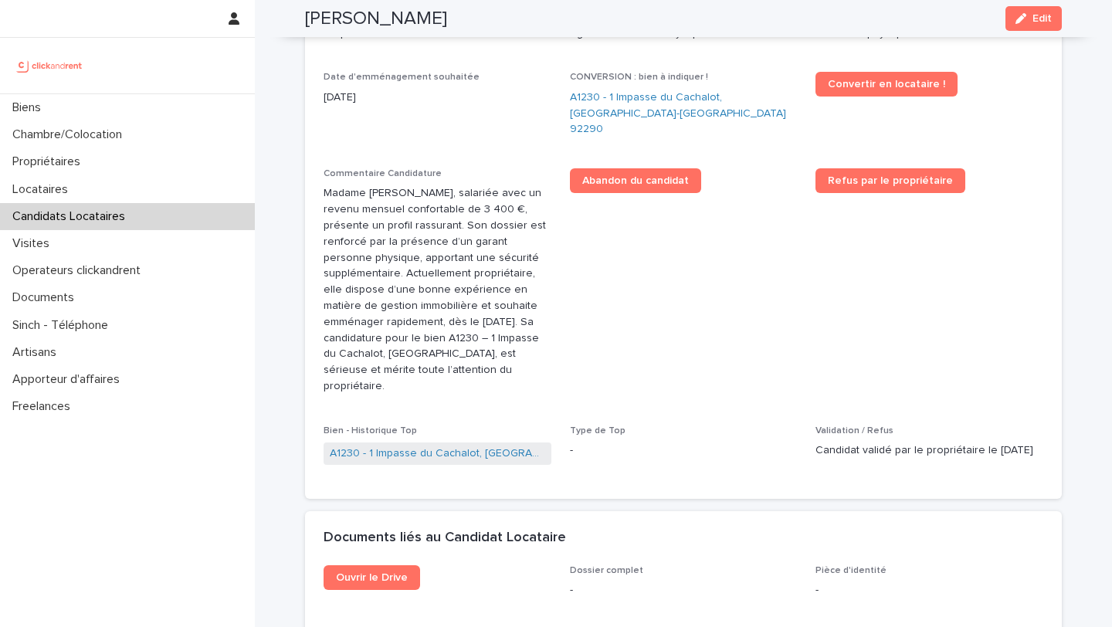
scroll to position [468, 0]
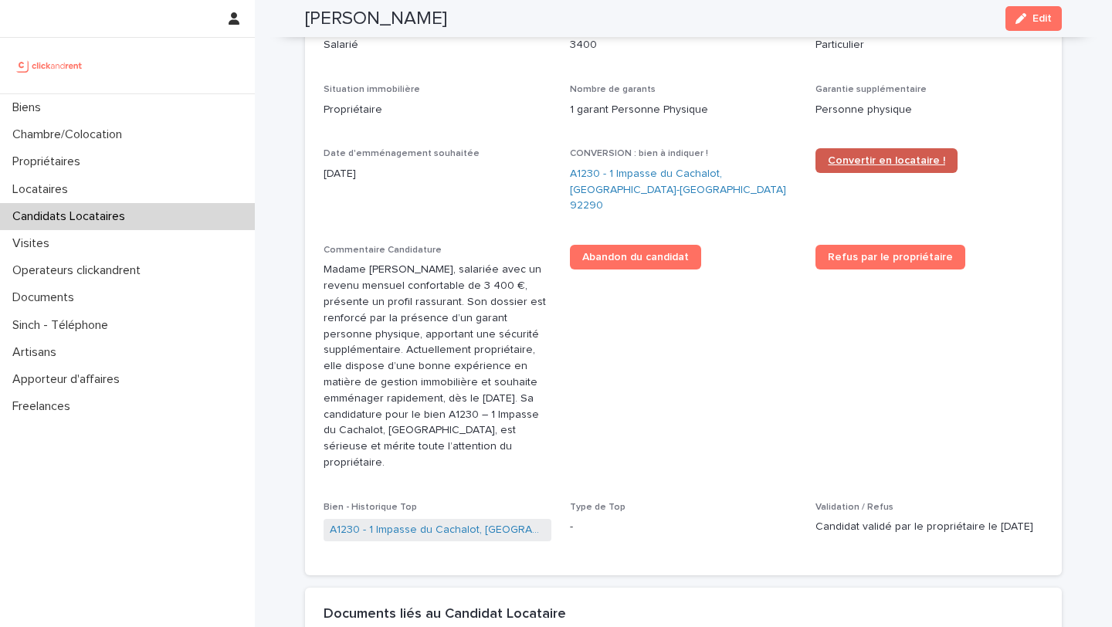
click at [912, 160] on span "Convertir en locataire !" at bounding box center [886, 160] width 117 height 11
click at [589, 178] on link "A1230 - 1 Impasse du Cachalot, Chatenay-Malabry 92290" at bounding box center [684, 190] width 228 height 48
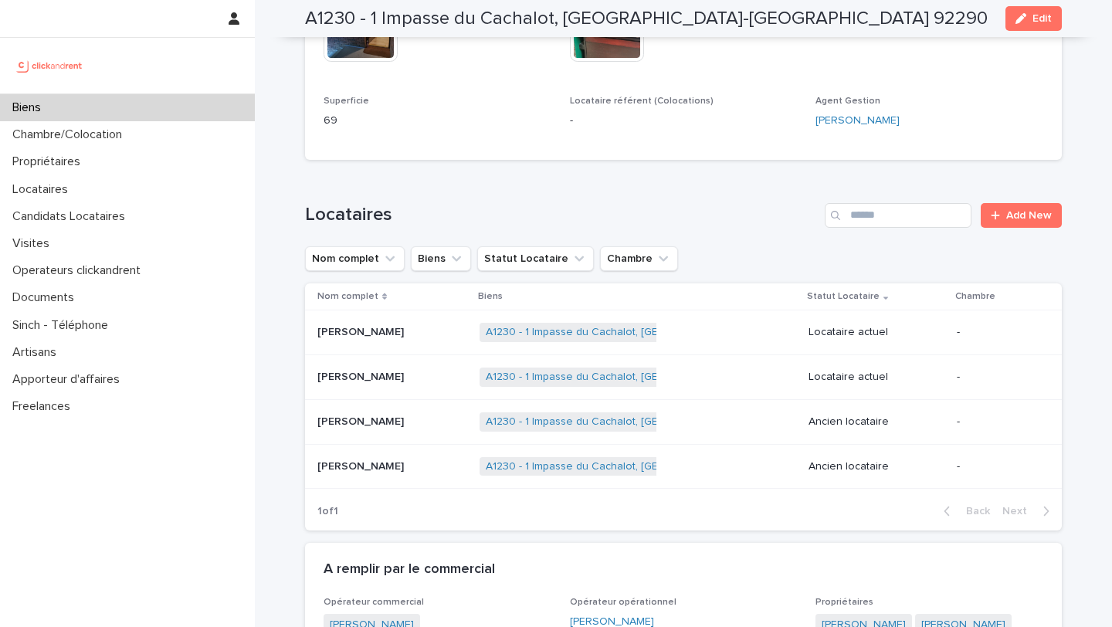
click at [402, 374] on p at bounding box center [393, 377] width 150 height 13
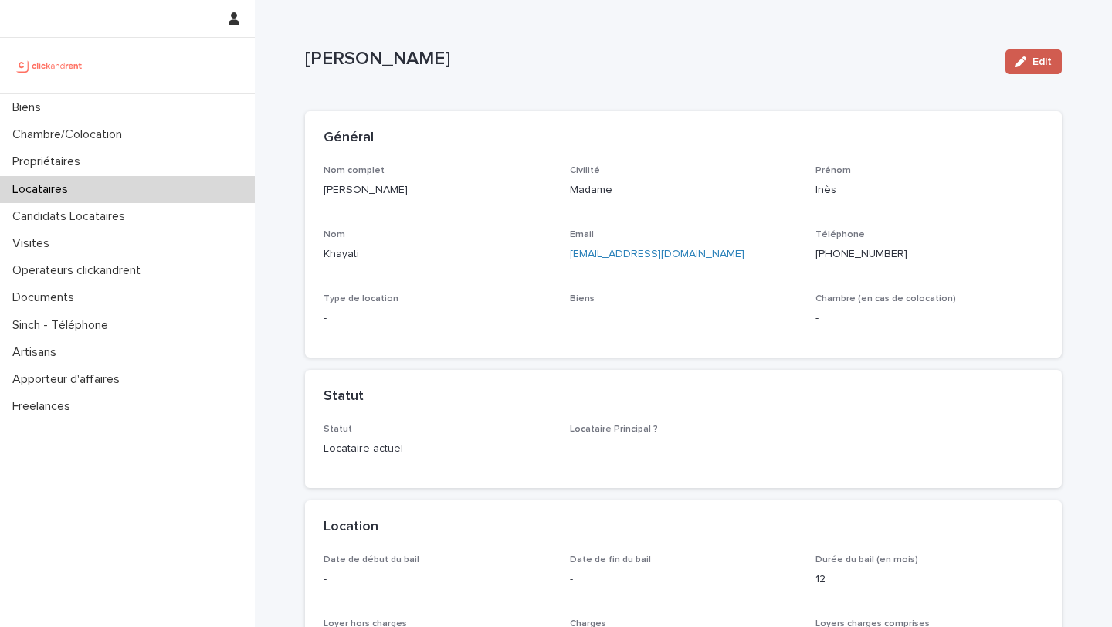
click at [1034, 56] on span "Edit" at bounding box center [1042, 61] width 19 height 11
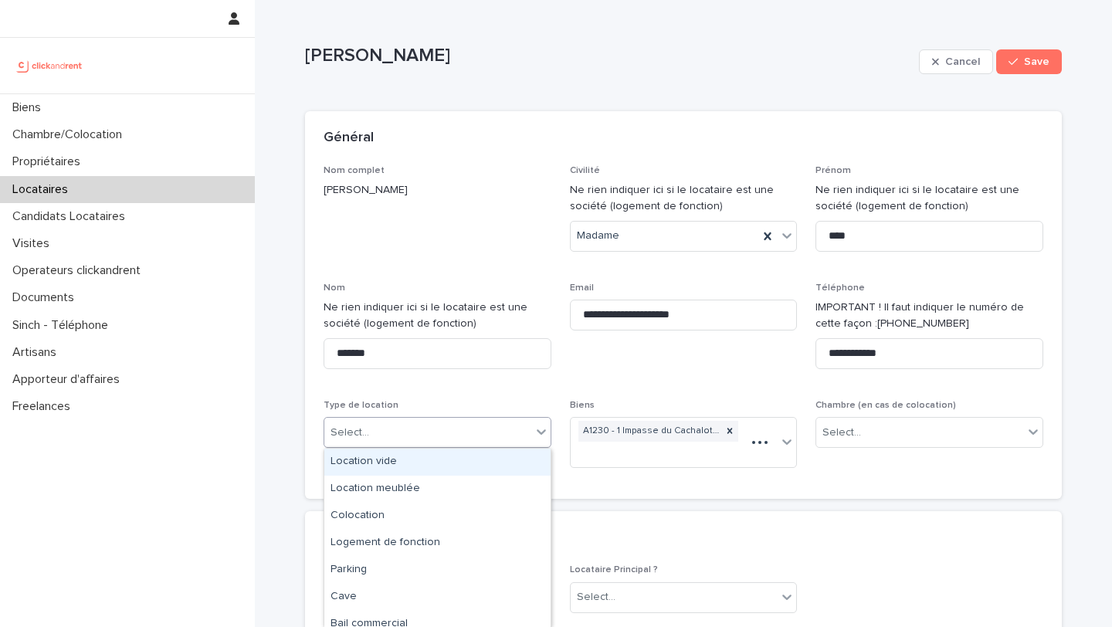
click at [498, 423] on div "Select..." at bounding box center [427, 432] width 207 height 25
click at [442, 442] on div "Select..." at bounding box center [427, 432] width 207 height 25
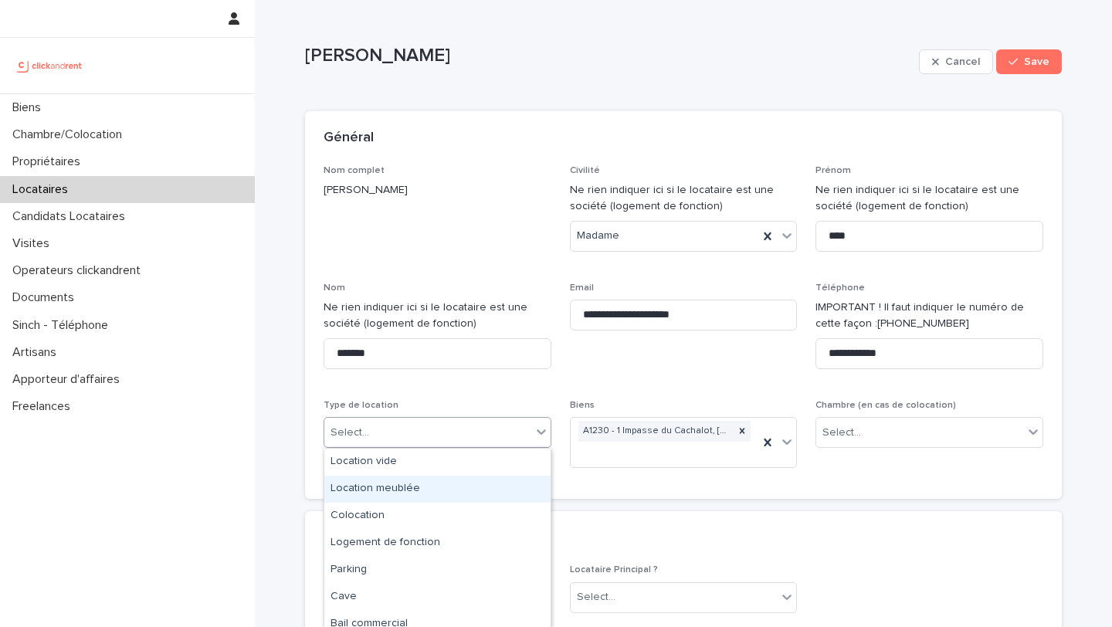
click at [443, 496] on div "Location meublée" at bounding box center [437, 489] width 226 height 27
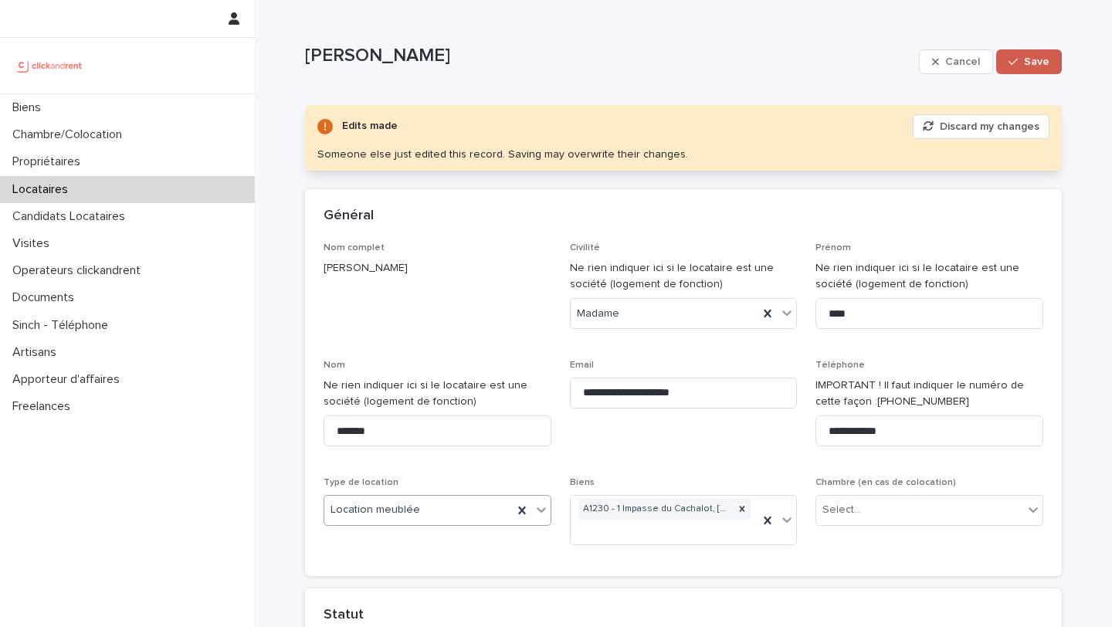
click at [1024, 70] on button "Save" at bounding box center [1030, 61] width 66 height 25
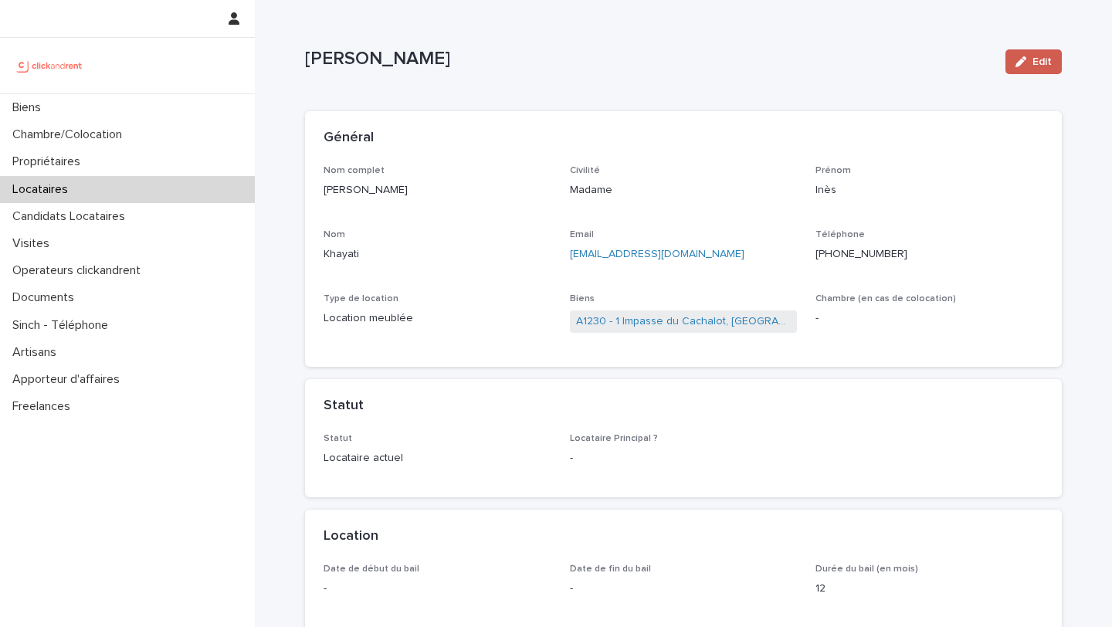
click at [1044, 58] on span "Edit" at bounding box center [1042, 61] width 19 height 11
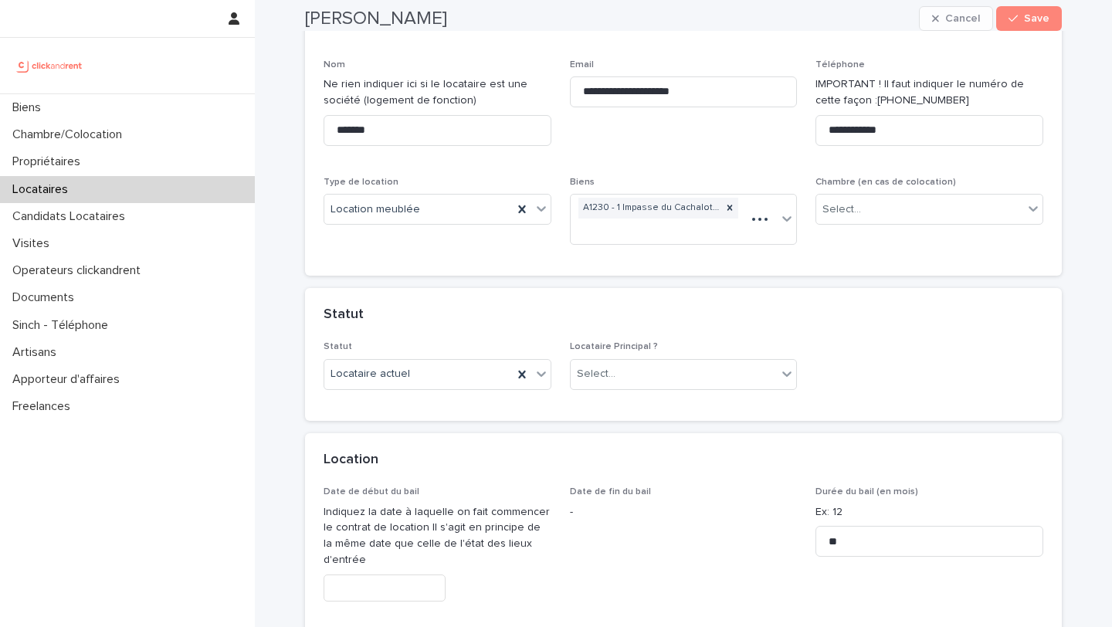
scroll to position [266, 0]
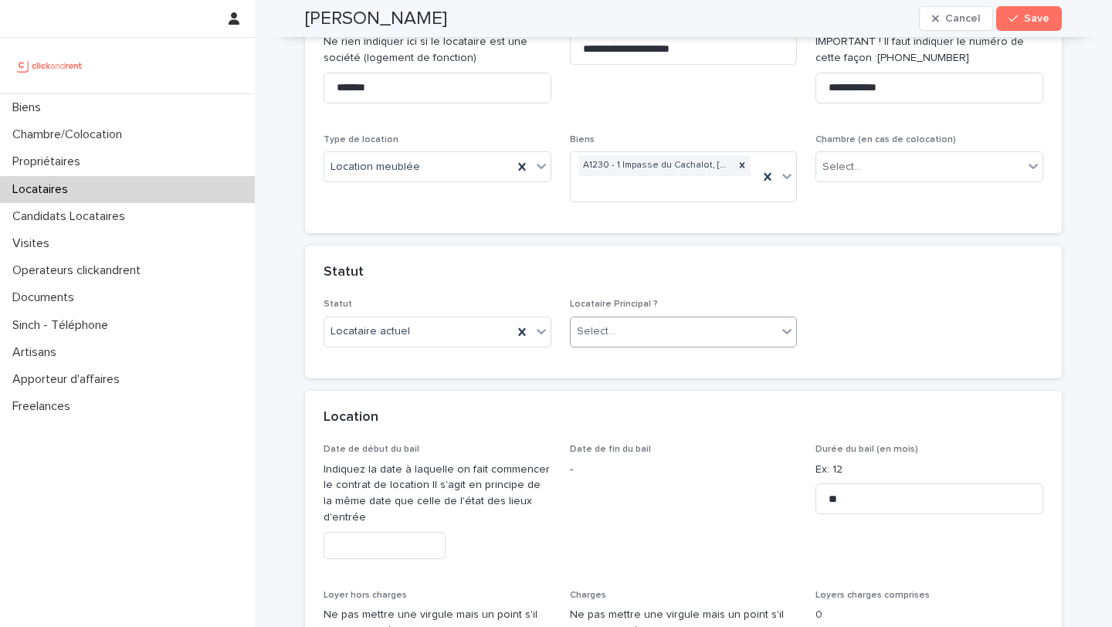
click at [684, 334] on div "Select..." at bounding box center [674, 331] width 207 height 25
click at [684, 362] on div "Locataire Principal" at bounding box center [684, 361] width 226 height 27
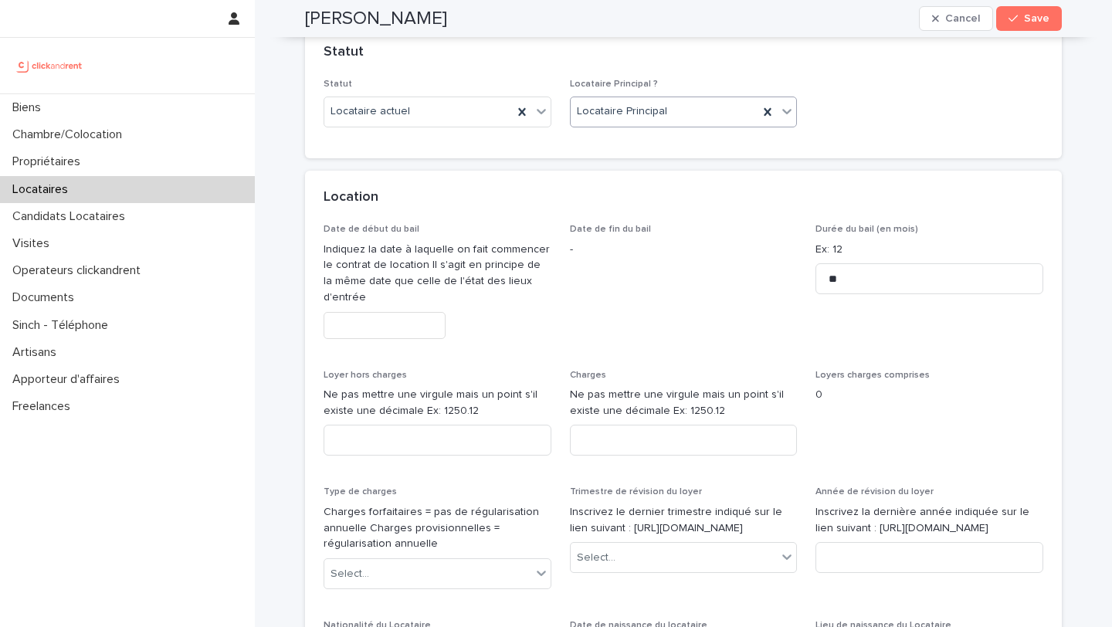
click at [396, 329] on input "text" at bounding box center [385, 325] width 122 height 27
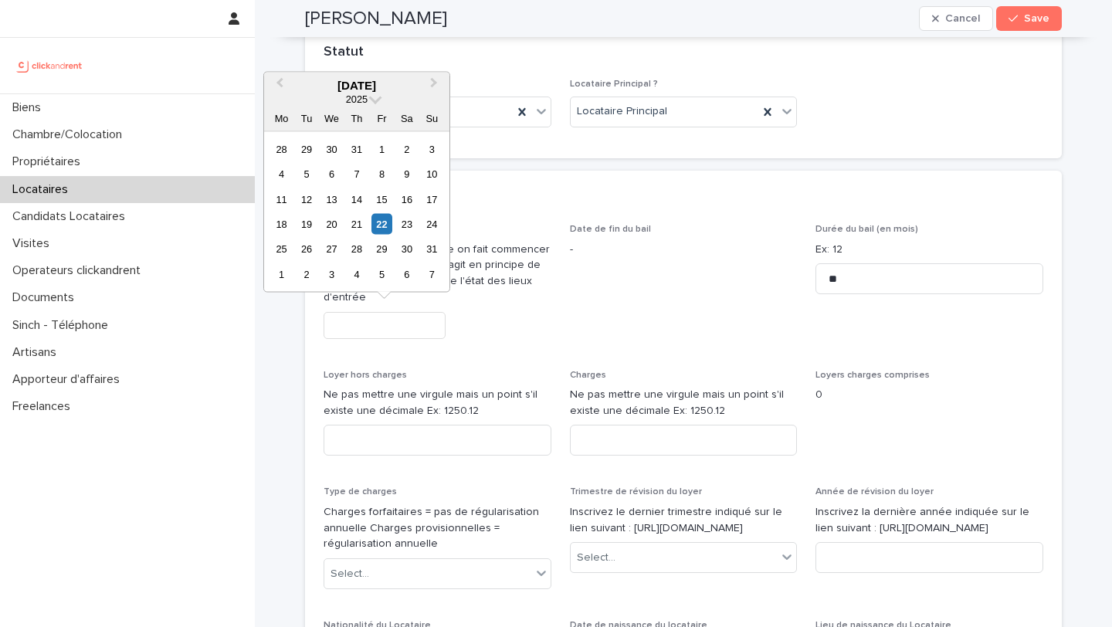
click at [363, 255] on div "28" at bounding box center [356, 249] width 21 height 21
type input "*********"
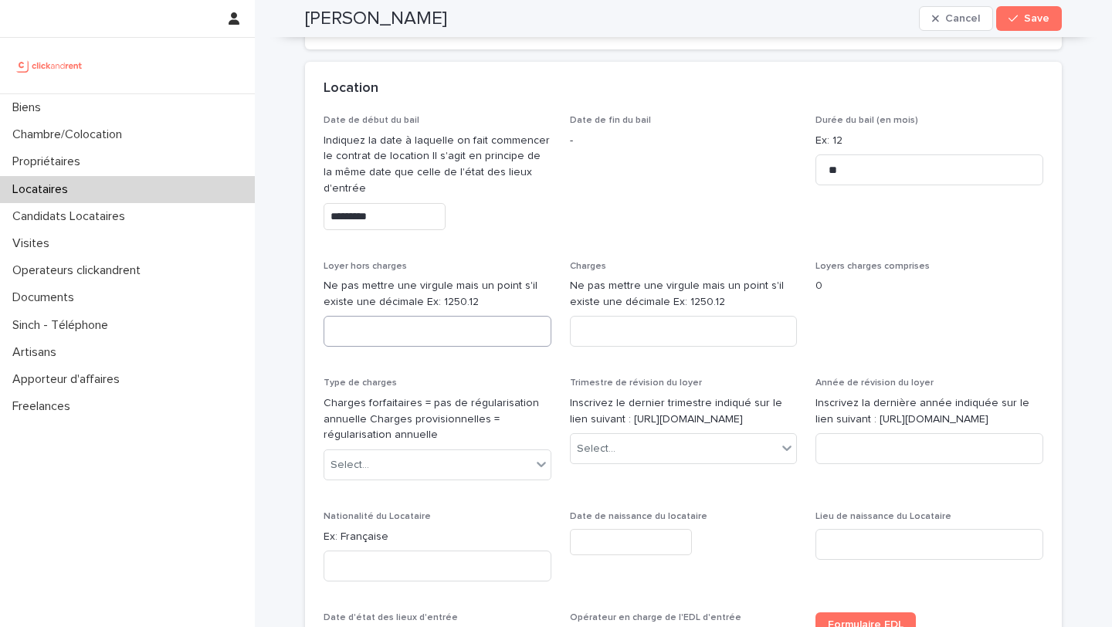
scroll to position [640, 0]
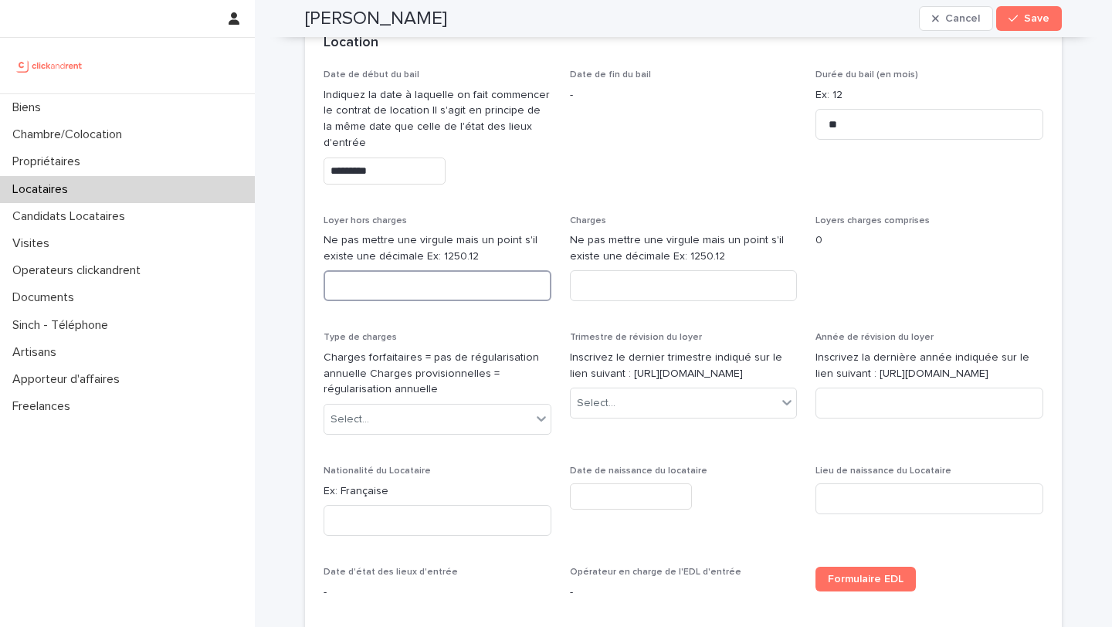
click at [500, 290] on input at bounding box center [438, 285] width 228 height 31
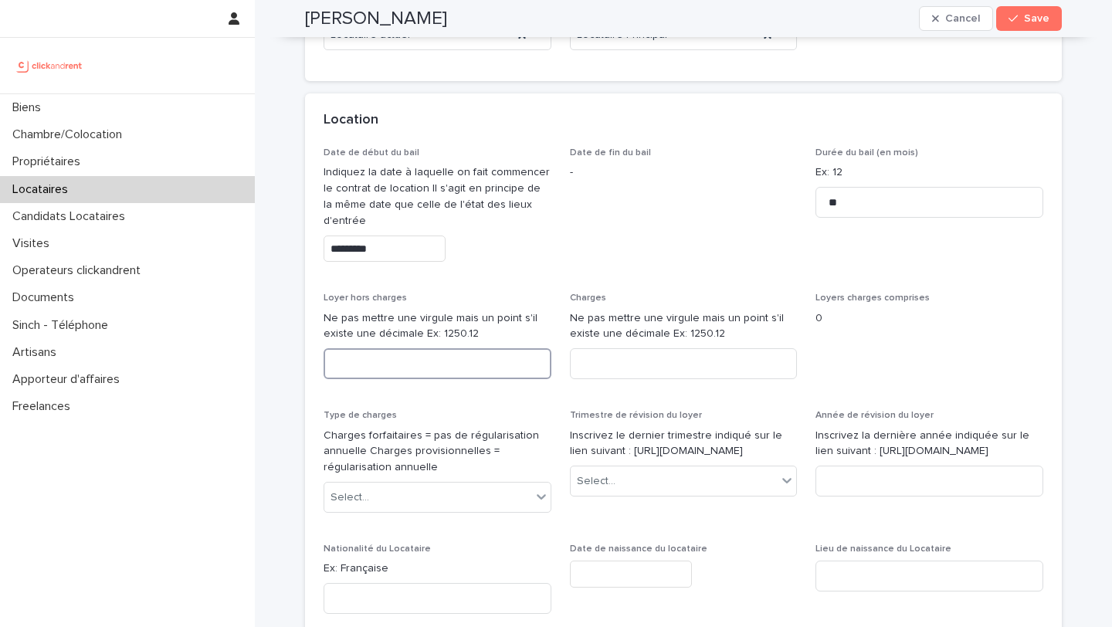
click at [384, 364] on input at bounding box center [438, 363] width 228 height 31
click at [1025, 23] on span "Save" at bounding box center [1036, 18] width 25 height 11
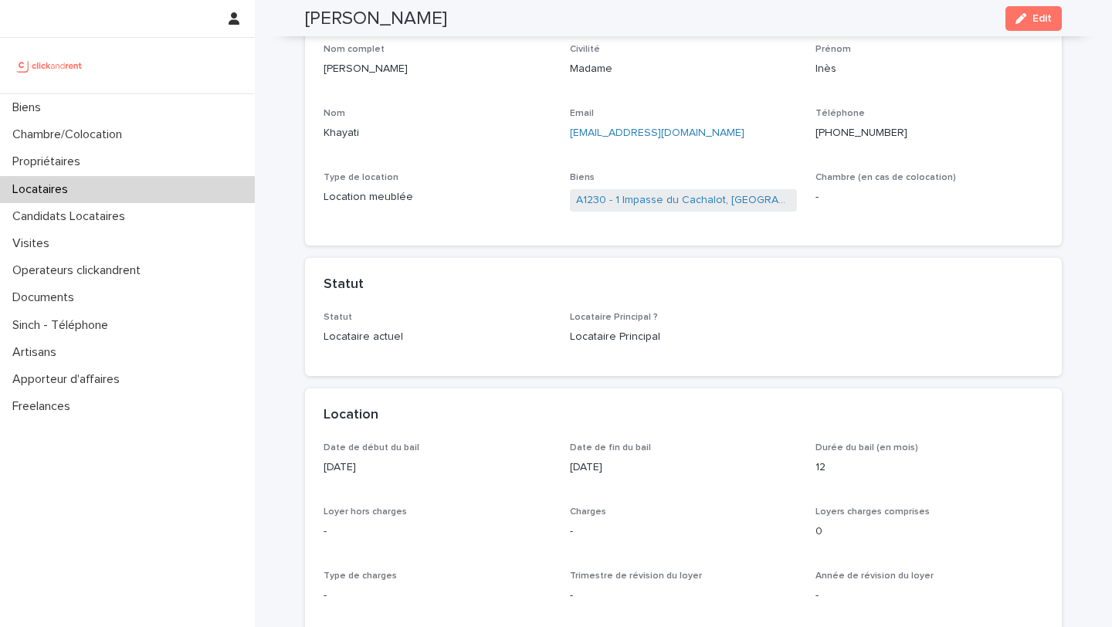
scroll to position [0, 0]
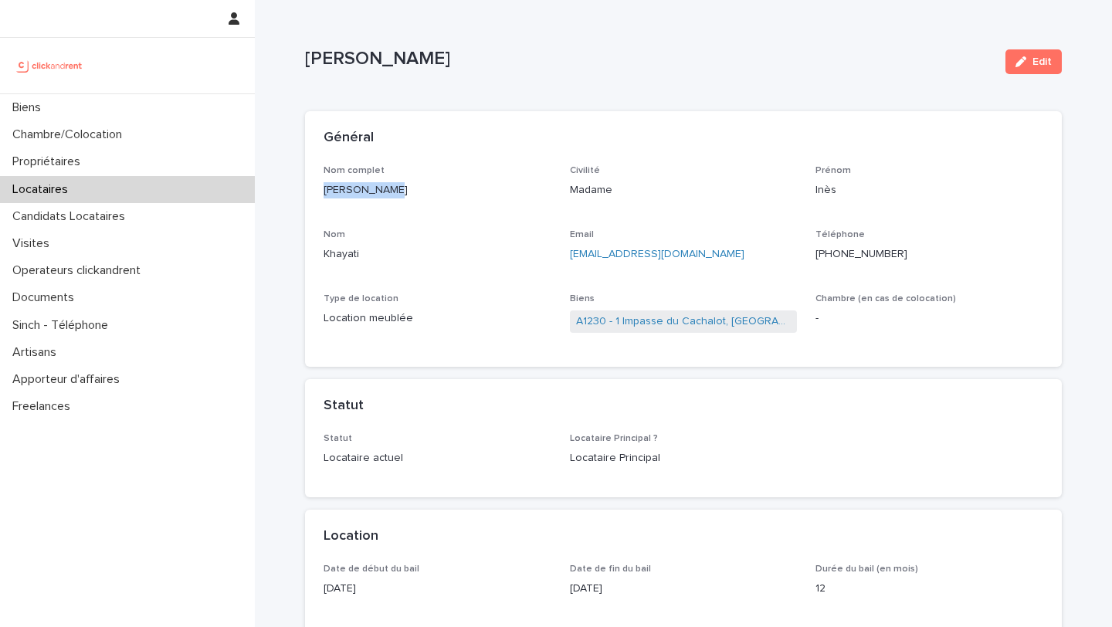
drag, startPoint x: 388, startPoint y: 189, endPoint x: 319, endPoint y: 188, distance: 68.8
click at [319, 188] on div "Nom complet Inès Khayati Civilité Madame Prénom Inès Nom Khayati Email ineskhay…" at bounding box center [683, 266] width 757 height 202
copy p "[PERSON_NAME]"
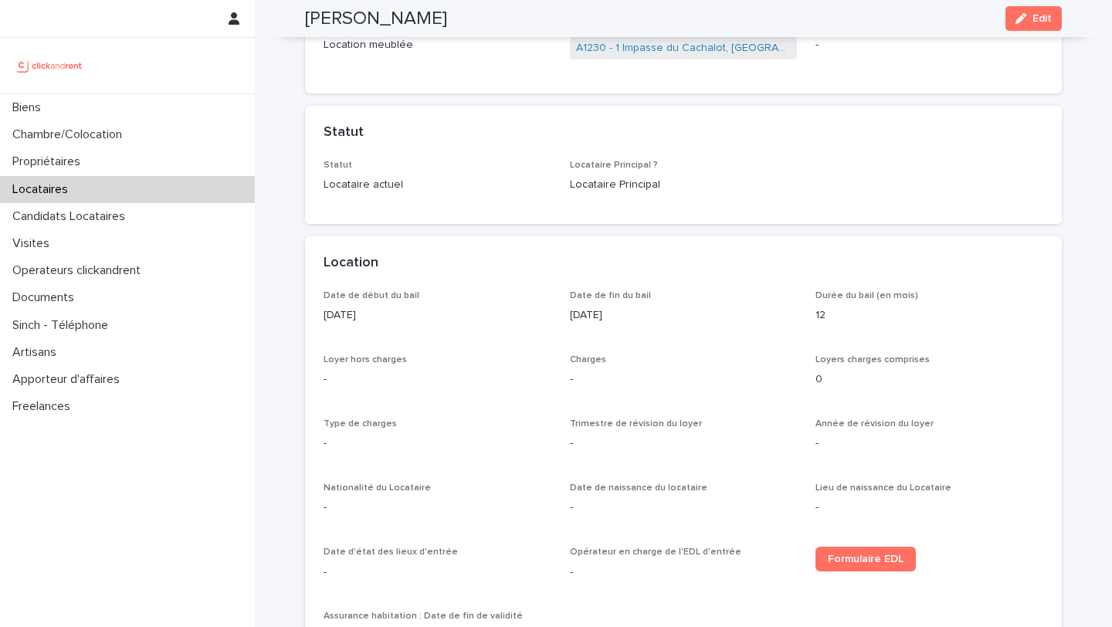
scroll to position [282, 0]
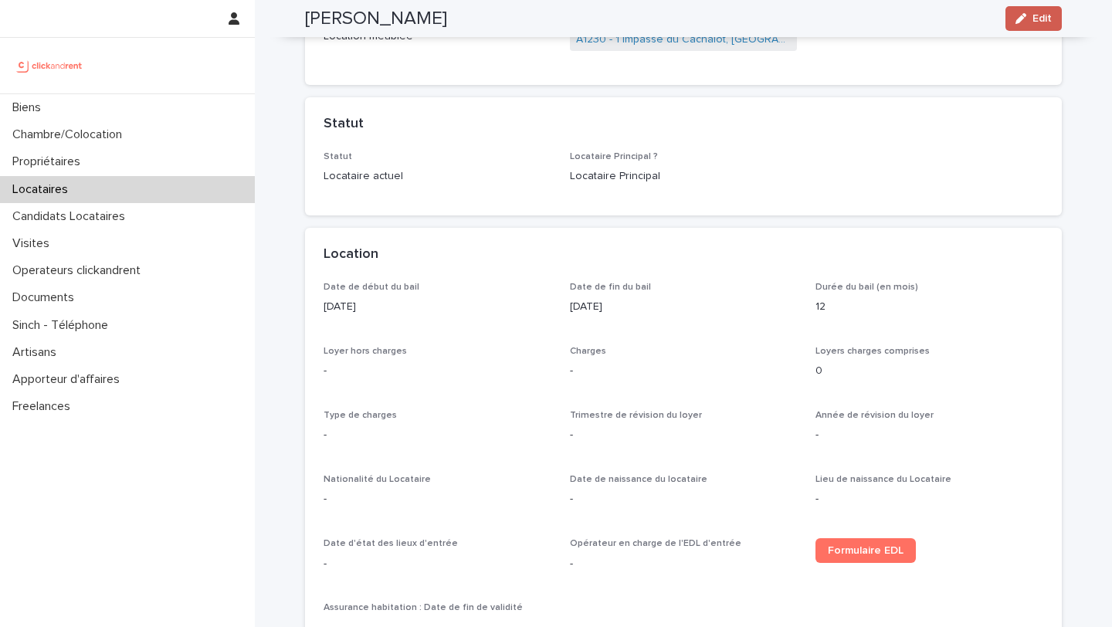
click at [1035, 25] on button "Edit" at bounding box center [1034, 18] width 56 height 25
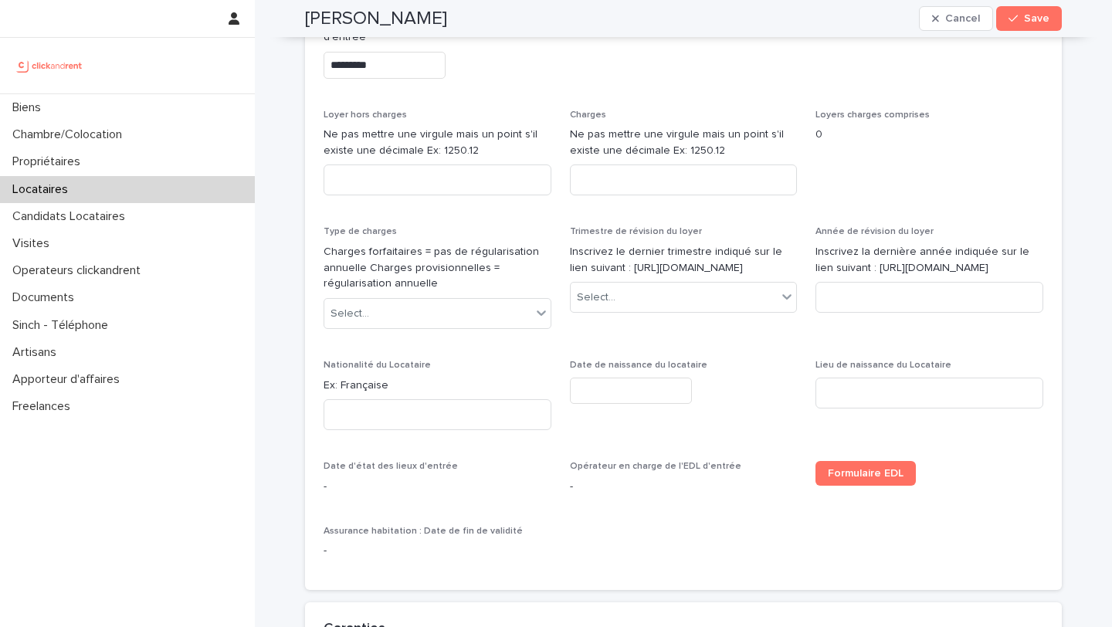
scroll to position [780, 0]
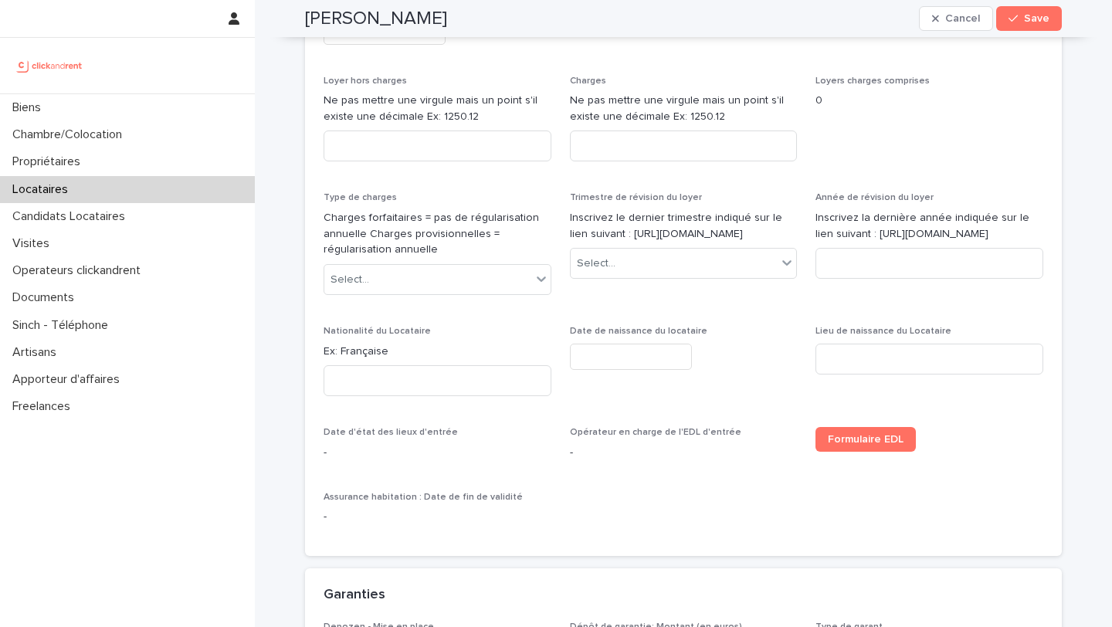
click at [436, 166] on div "Loyer hors charges Ne pas mettre une virgule mais un point s'il existe une déci…" at bounding box center [438, 125] width 228 height 99
click at [436, 155] on input at bounding box center [438, 146] width 228 height 31
type input "****"
click at [657, 160] on input at bounding box center [684, 146] width 228 height 31
type input "***"
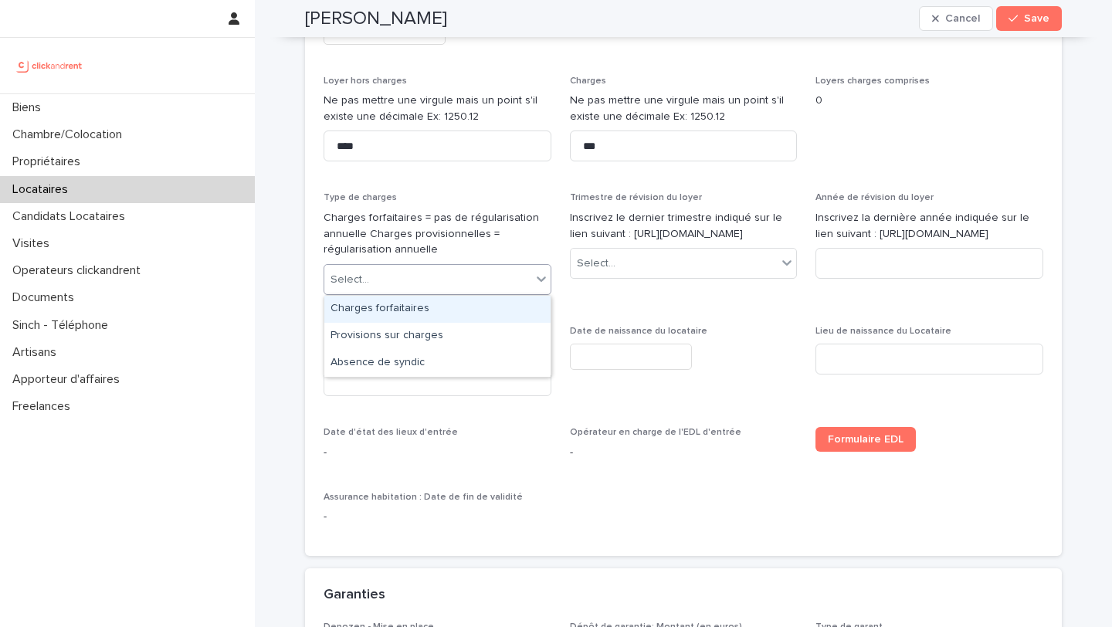
click at [492, 287] on div "Select..." at bounding box center [427, 279] width 207 height 25
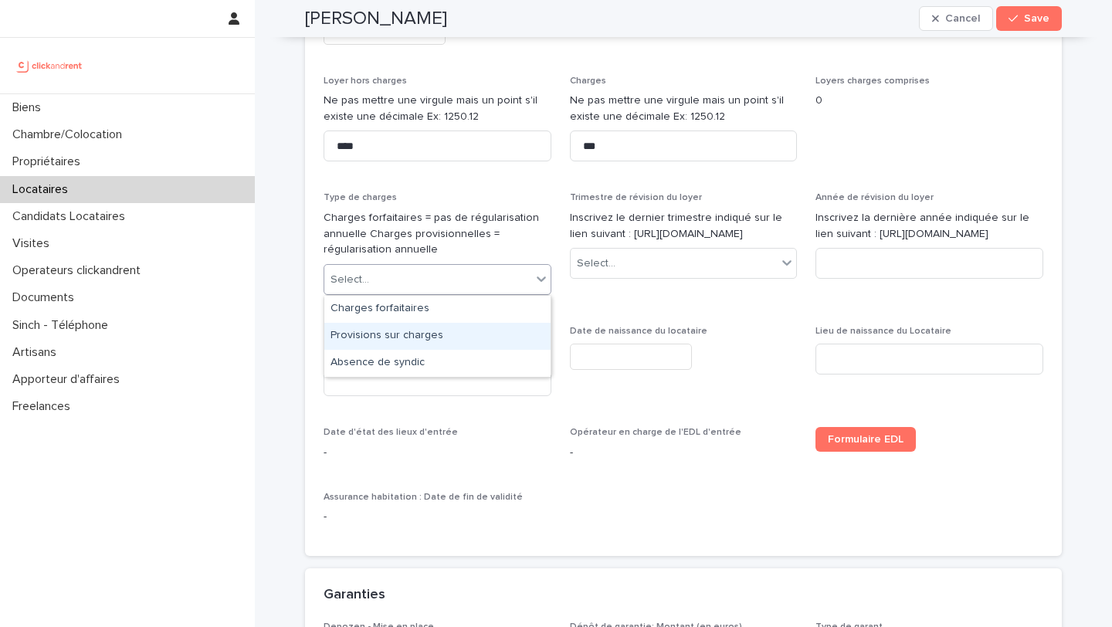
click at [477, 334] on div "Provisions sur charges" at bounding box center [437, 336] width 226 height 27
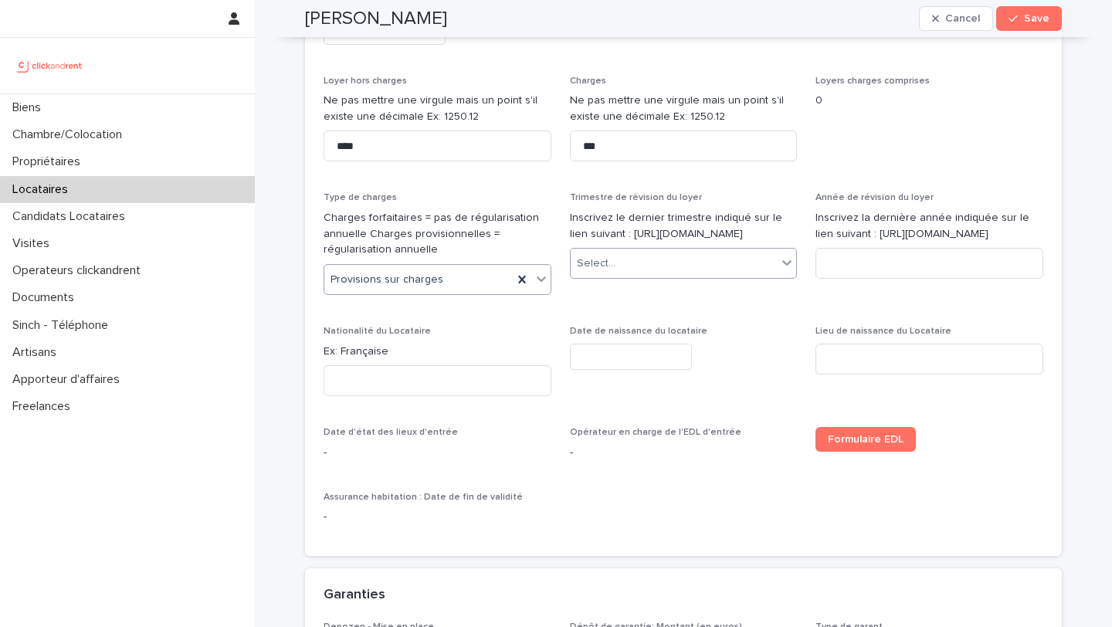
click at [637, 277] on div "Select..." at bounding box center [674, 263] width 207 height 25
drag, startPoint x: 633, startPoint y: 319, endPoint x: 633, endPoint y: 340, distance: 20.9
click at [633, 340] on div "2ème trimestre" at bounding box center [684, 336] width 226 height 27
click at [870, 279] on input at bounding box center [930, 263] width 228 height 31
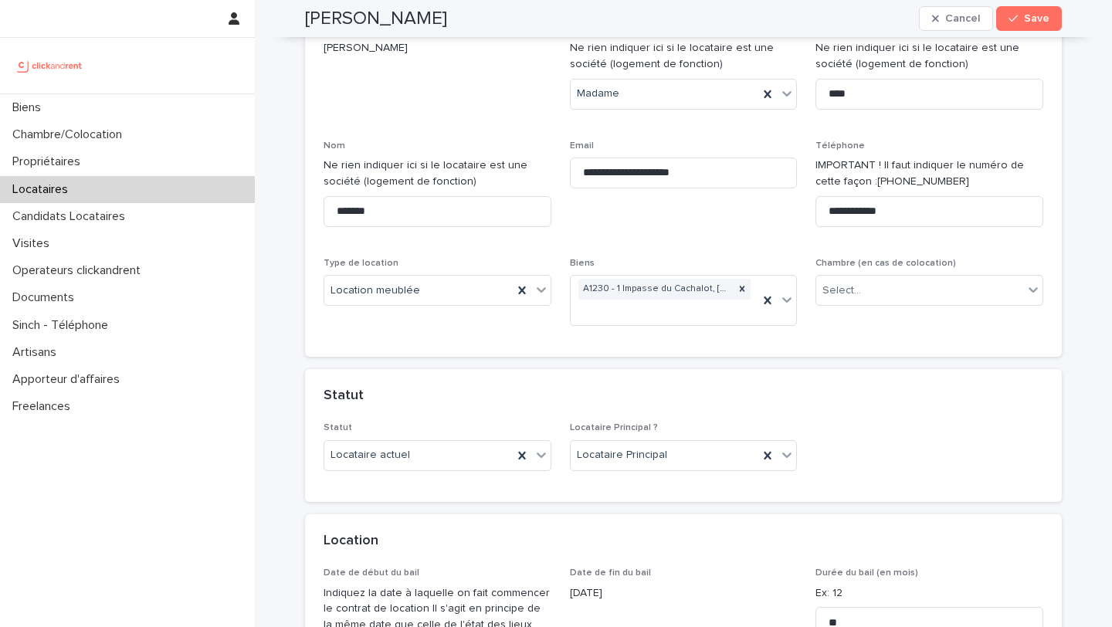
scroll to position [100, 0]
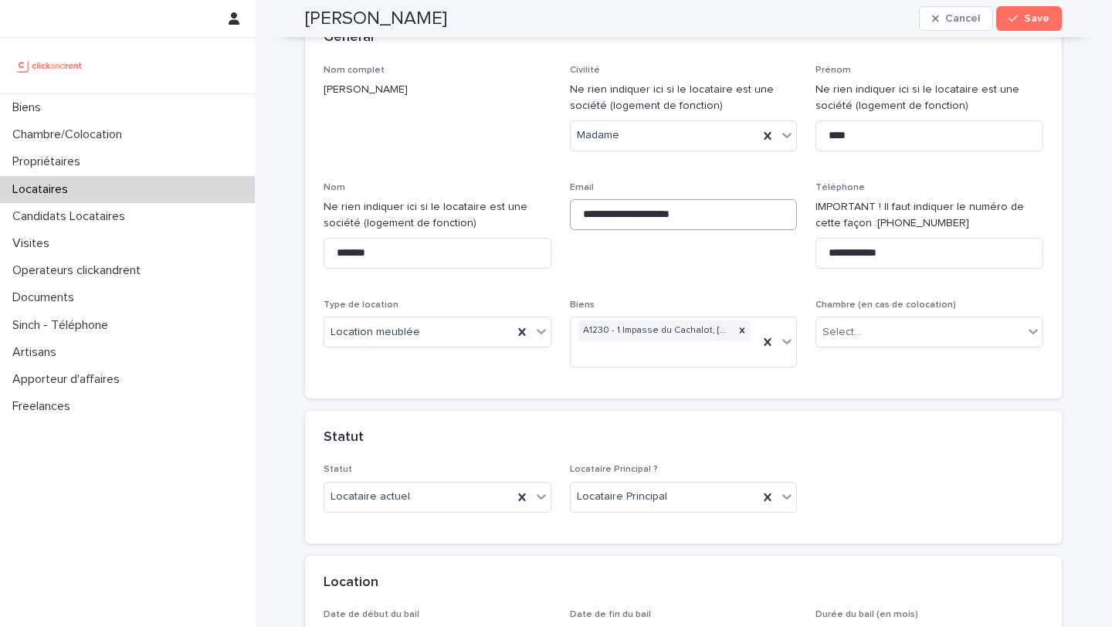
type input "****"
drag, startPoint x: 729, startPoint y: 219, endPoint x: 559, endPoint y: 218, distance: 170.7
click at [559, 218] on div "**********" at bounding box center [684, 222] width 720 height 315
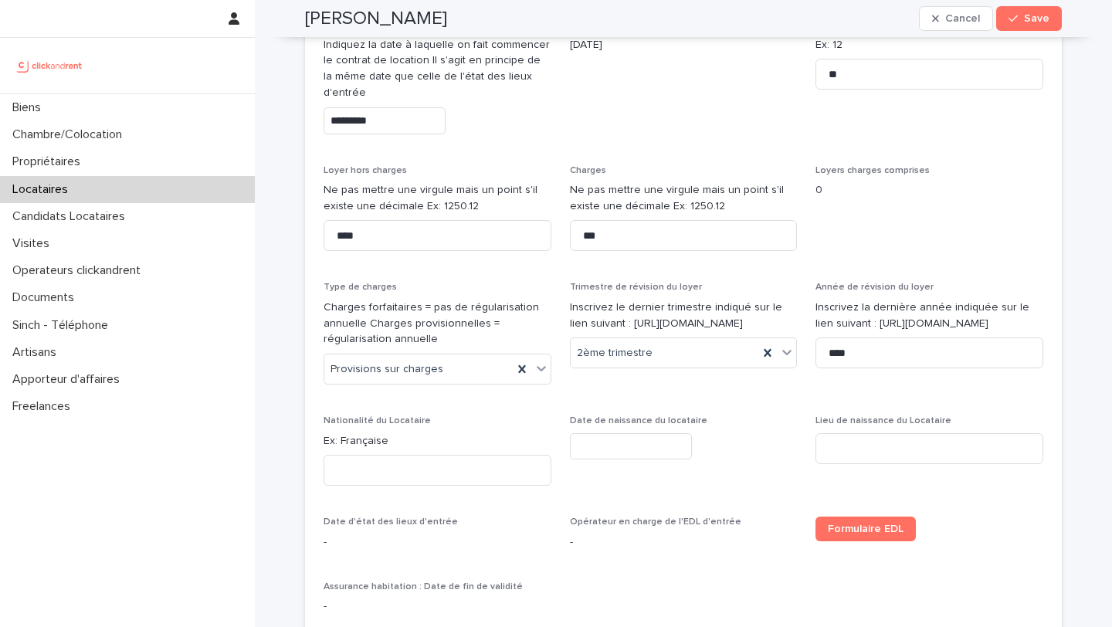
scroll to position [727, 0]
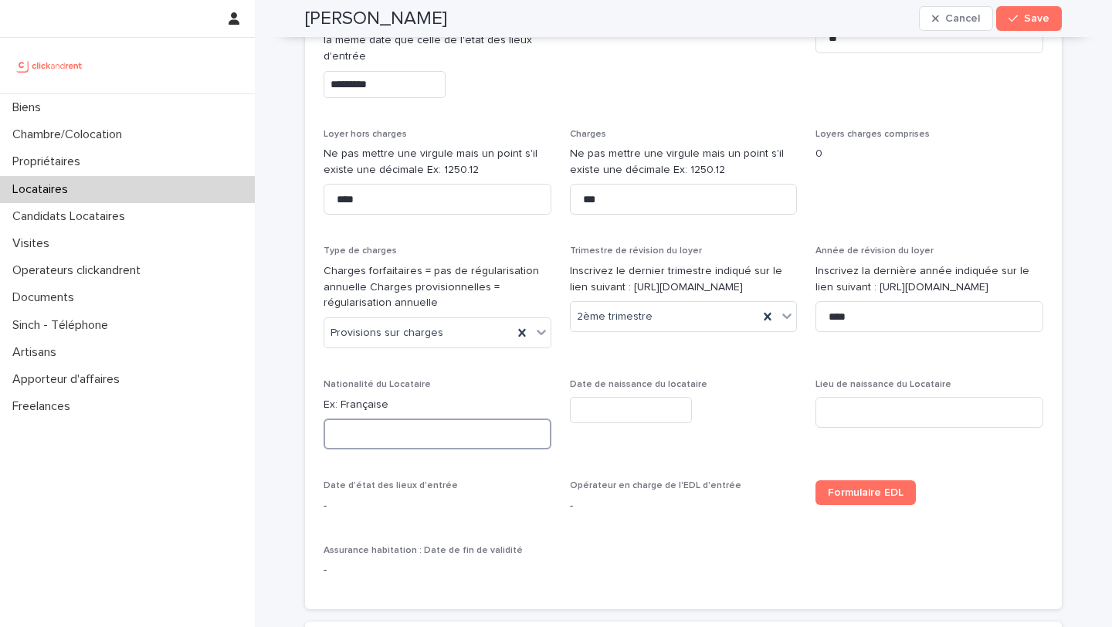
click at [410, 441] on input at bounding box center [438, 434] width 228 height 31
type input "*********"
click at [579, 413] on input "text" at bounding box center [631, 410] width 122 height 27
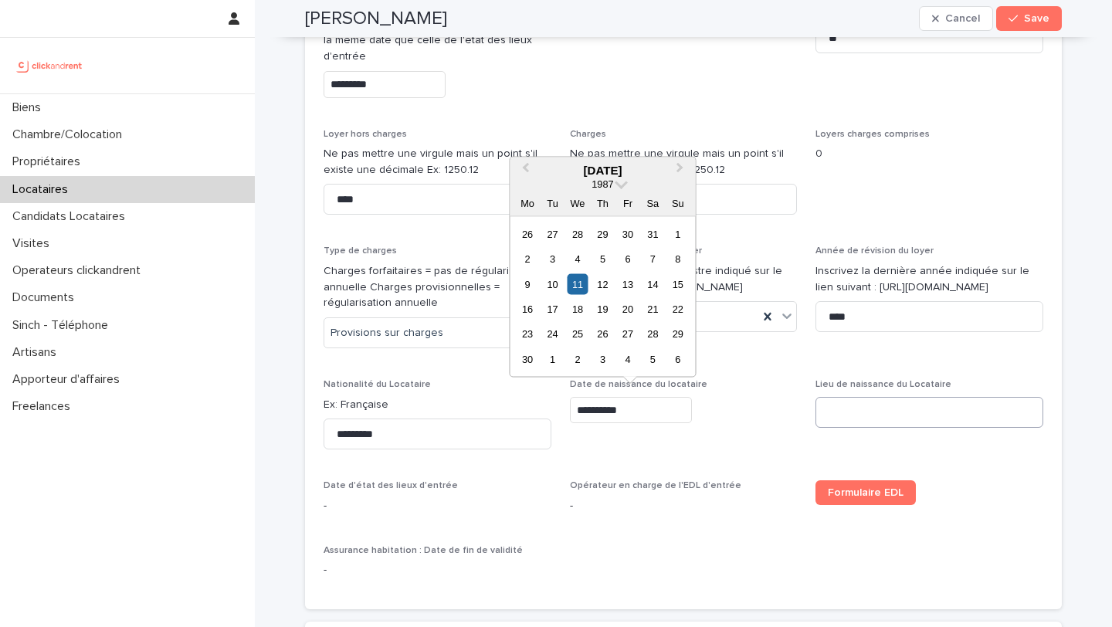
type input "**********"
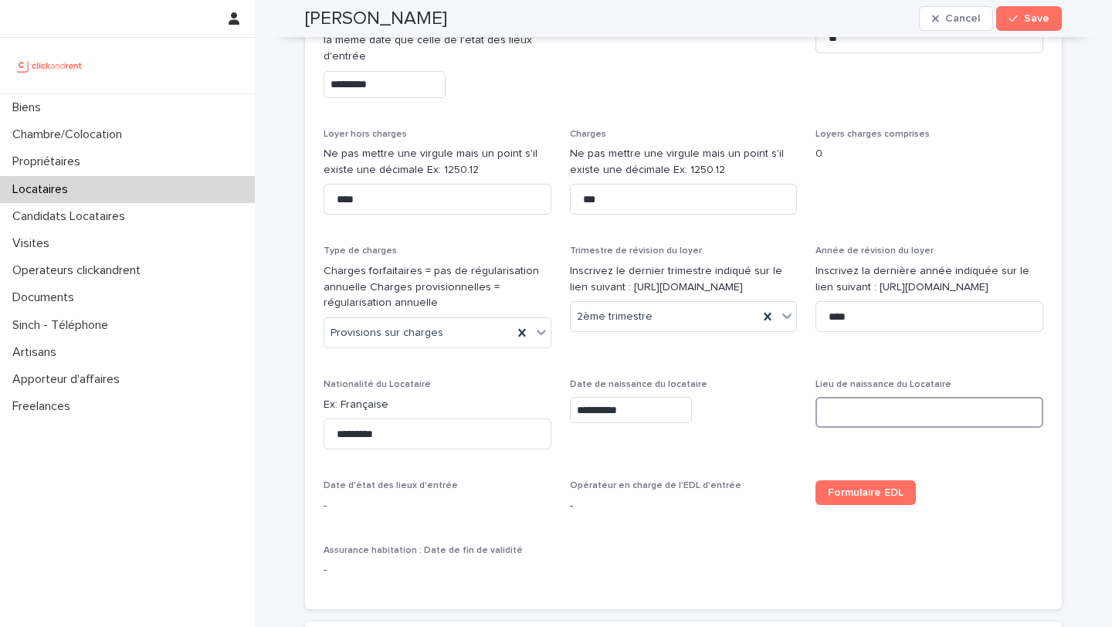
click at [861, 416] on input at bounding box center [930, 412] width 228 height 31
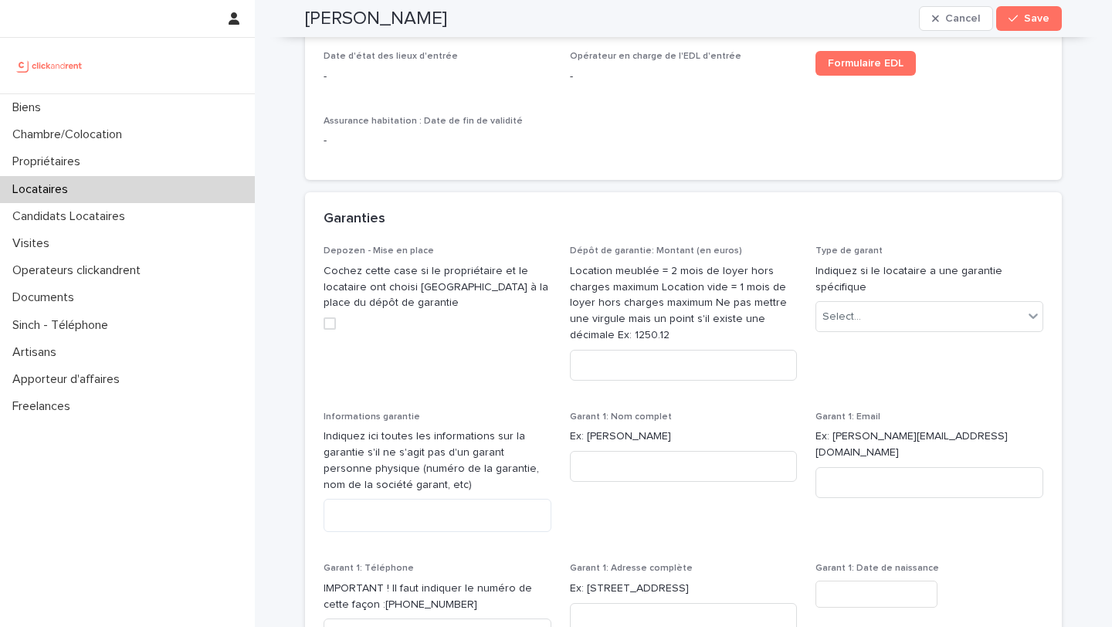
scroll to position [1169, 0]
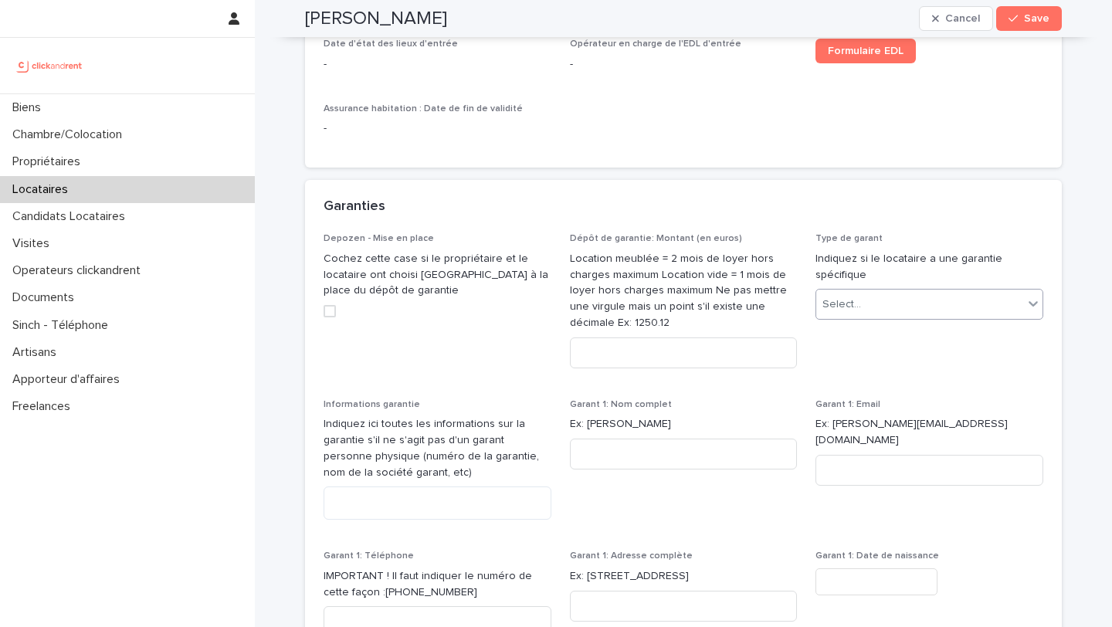
type input "****"
click at [884, 314] on div "Select..." at bounding box center [920, 304] width 207 height 25
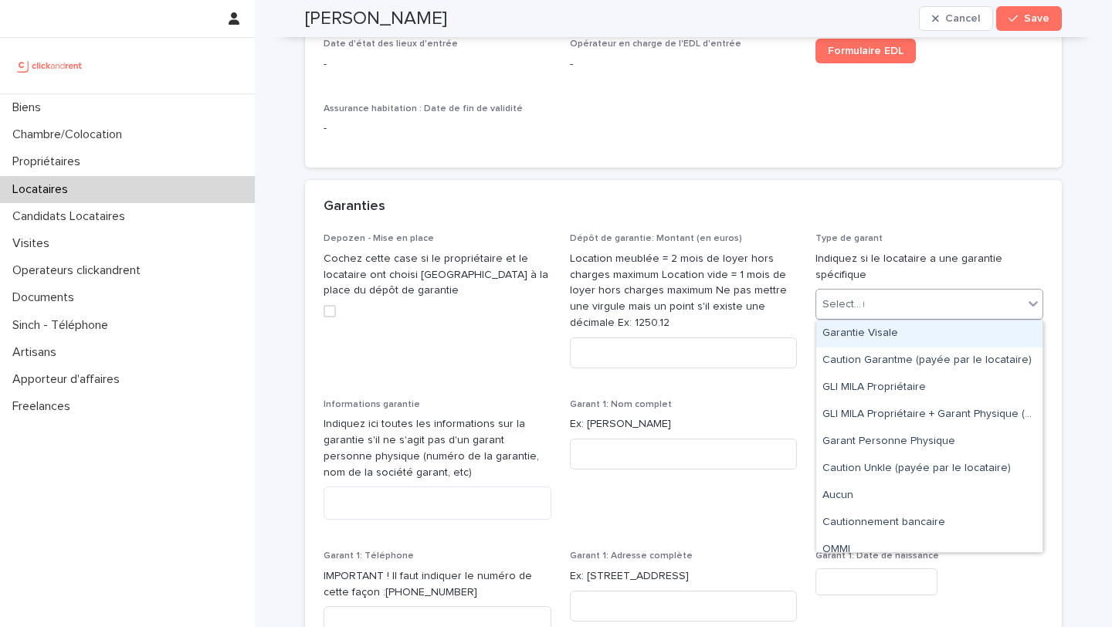
type input "**"
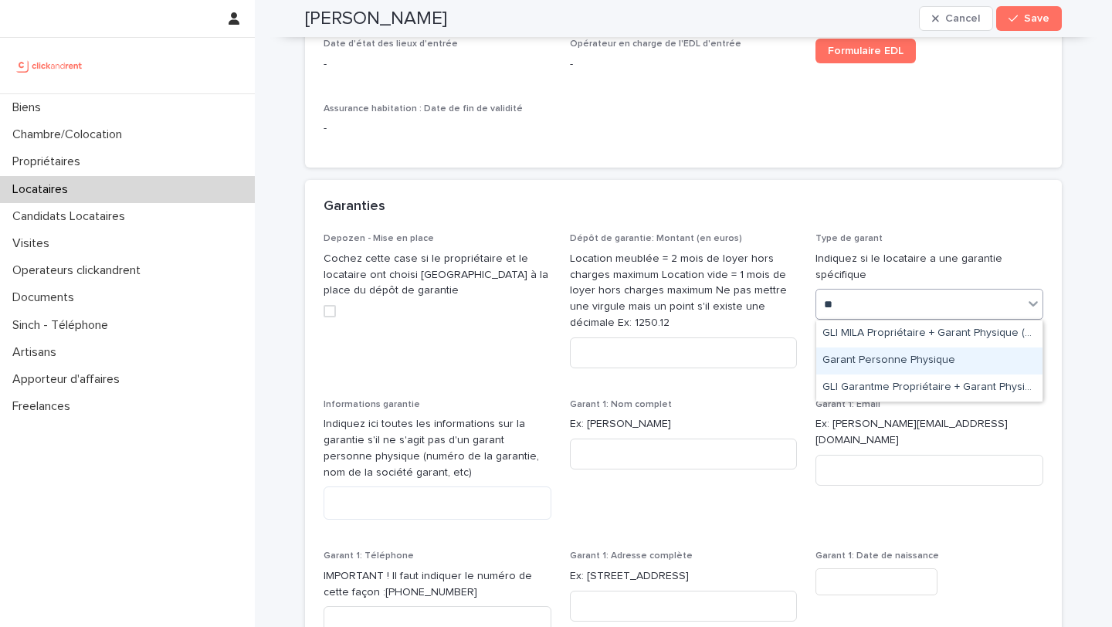
click at [913, 358] on div "Garant Personne Physique" at bounding box center [930, 361] width 226 height 27
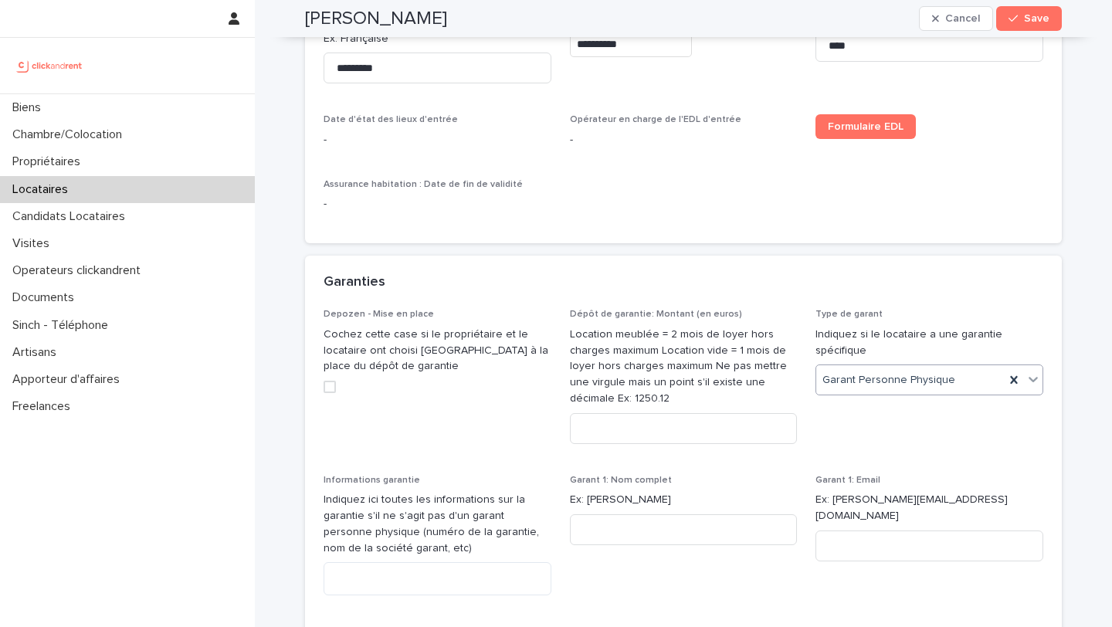
scroll to position [1112, 0]
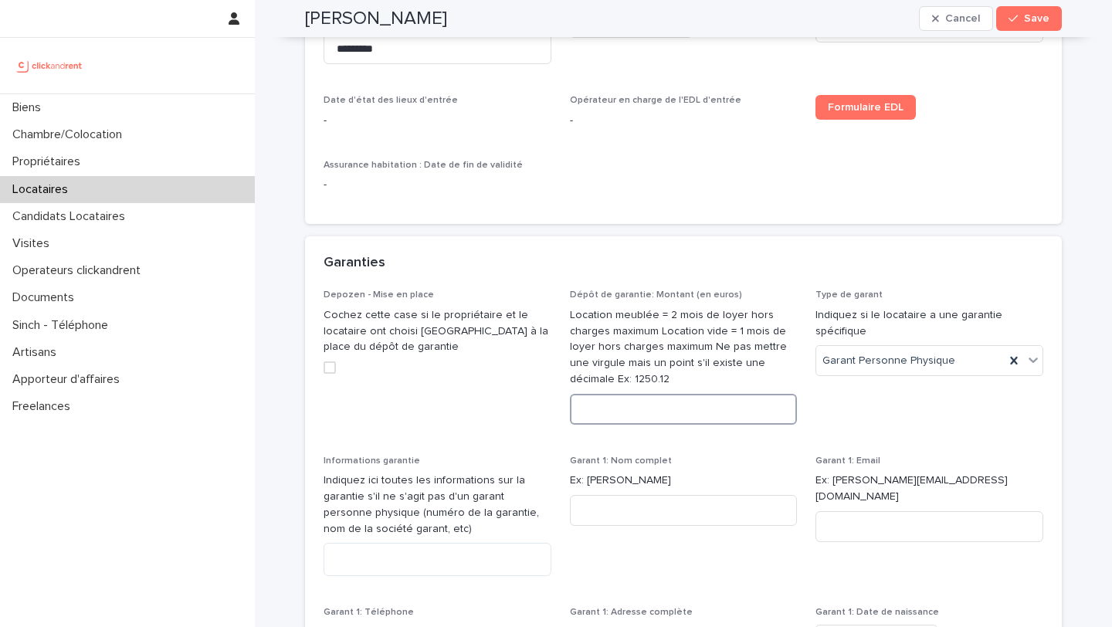
click at [655, 414] on input at bounding box center [684, 409] width 228 height 31
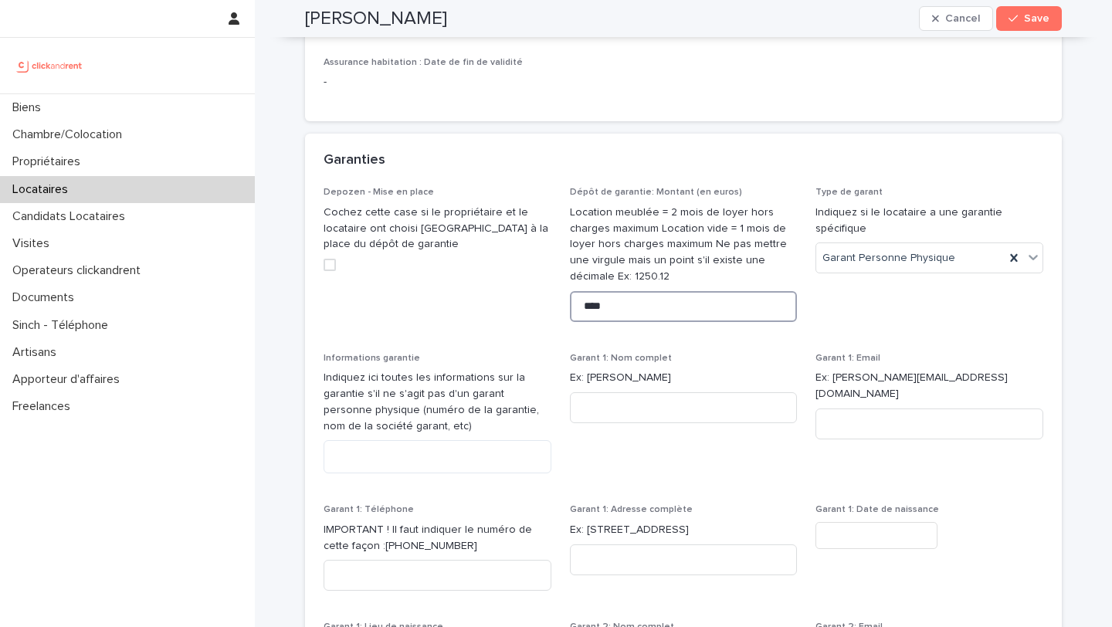
scroll to position [1258, 0]
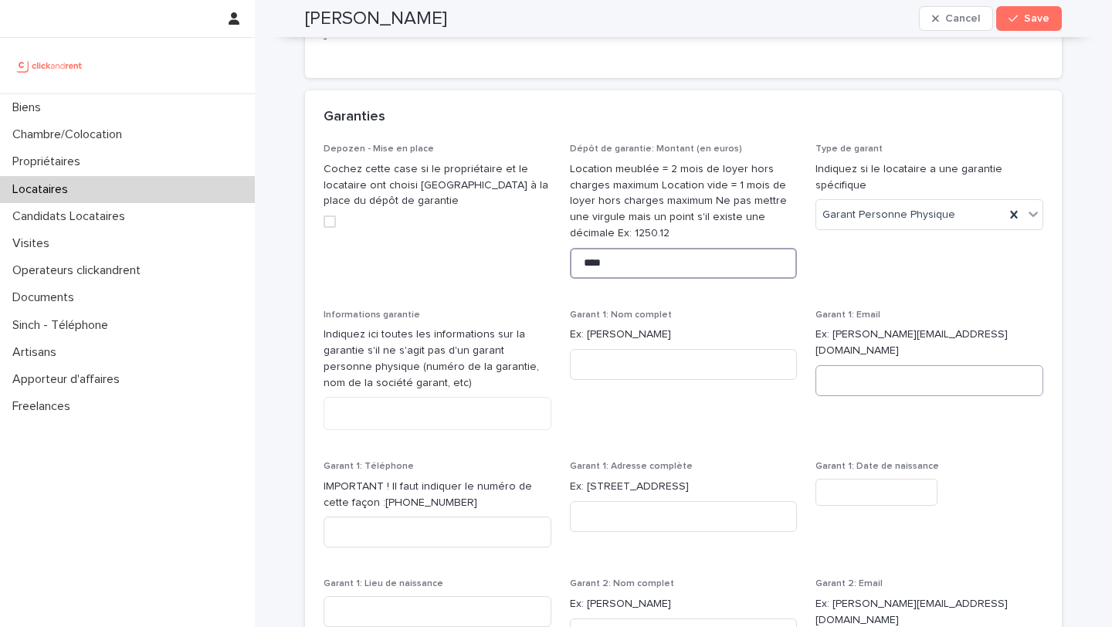
type input "****"
click at [731, 362] on input at bounding box center [684, 364] width 228 height 31
paste input "**********"
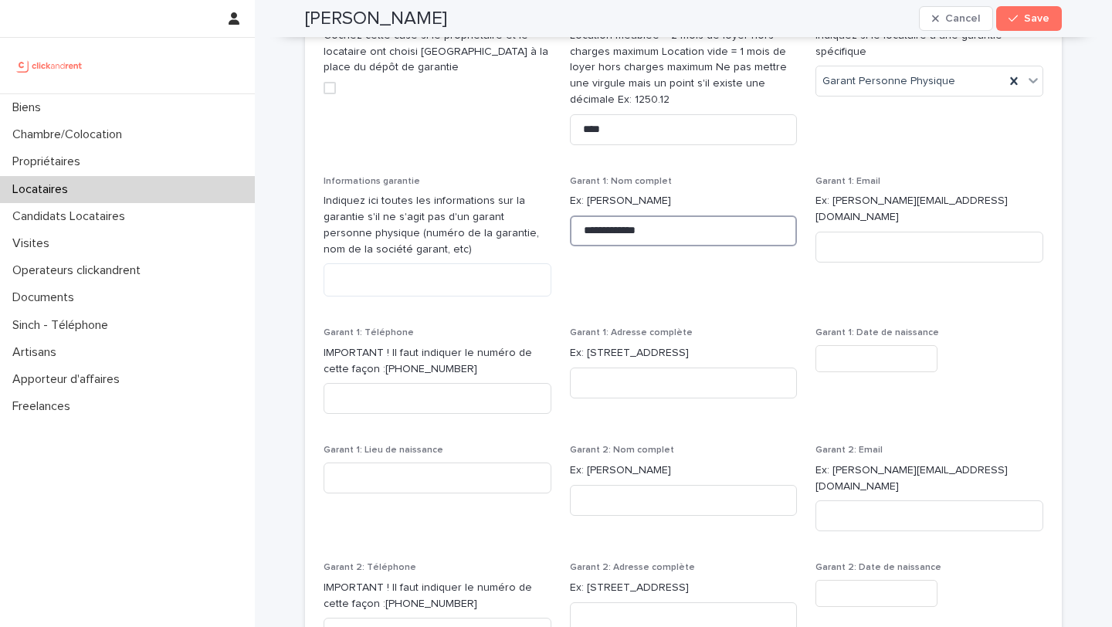
scroll to position [1420, 0]
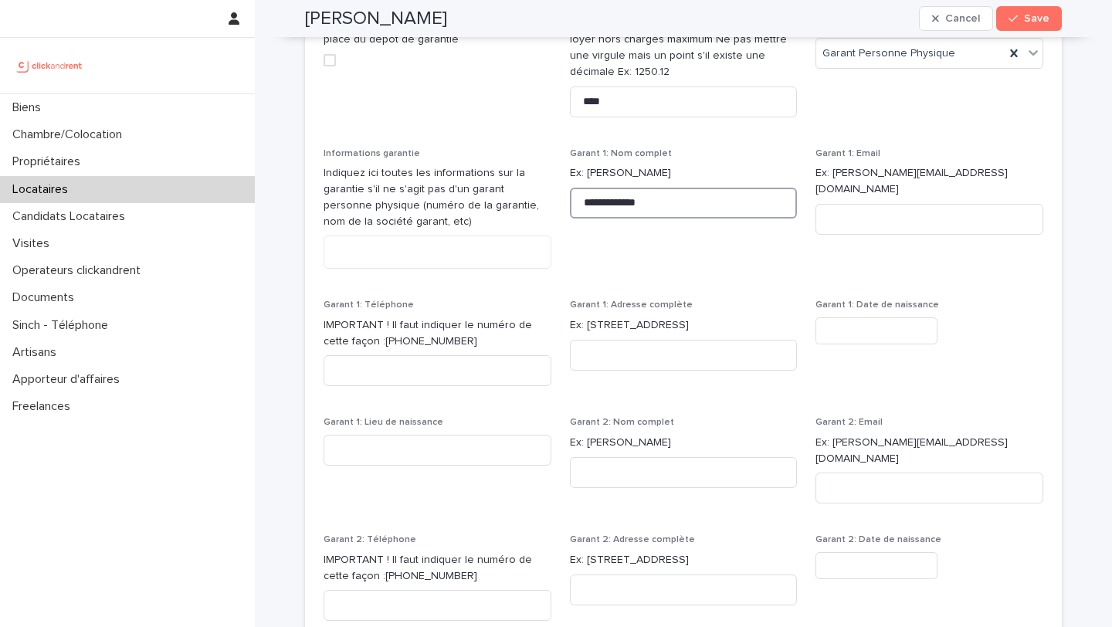
type input "**********"
click at [868, 329] on input "text" at bounding box center [877, 331] width 122 height 27
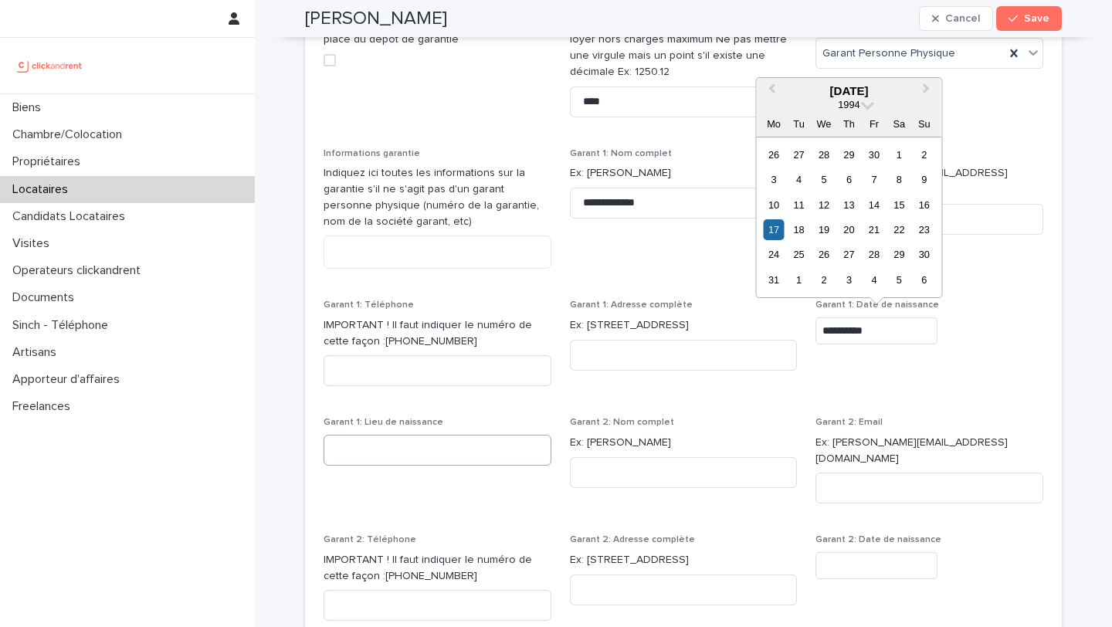
type input "**********"
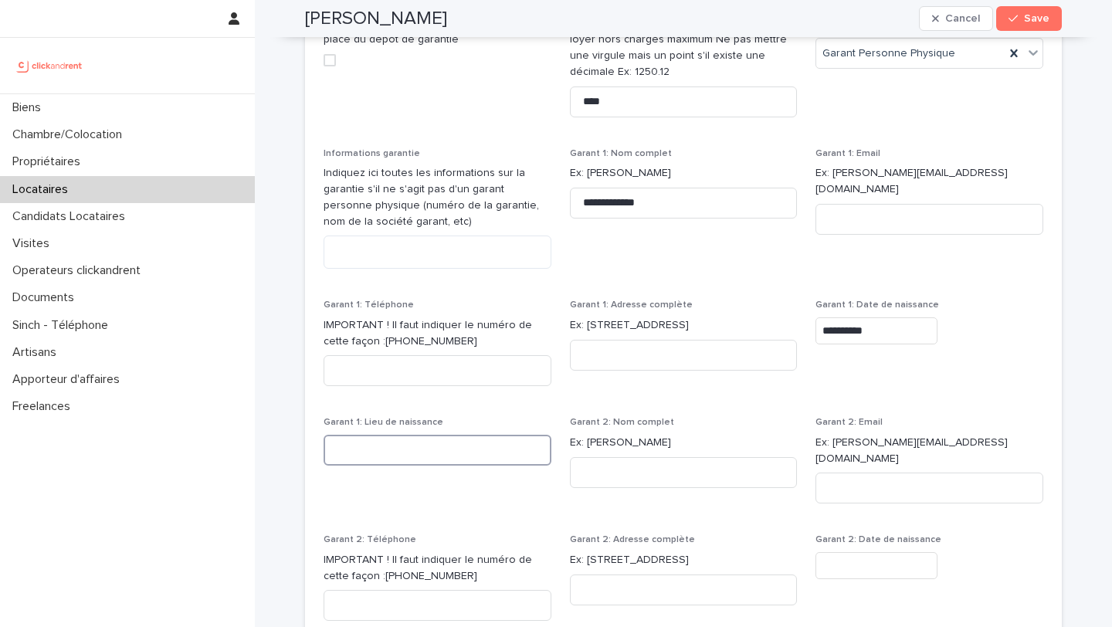
click at [491, 449] on input at bounding box center [438, 450] width 228 height 31
type input "****"
click at [696, 361] on input at bounding box center [684, 355] width 228 height 31
type input "**********"
click at [922, 211] on input at bounding box center [930, 219] width 228 height 31
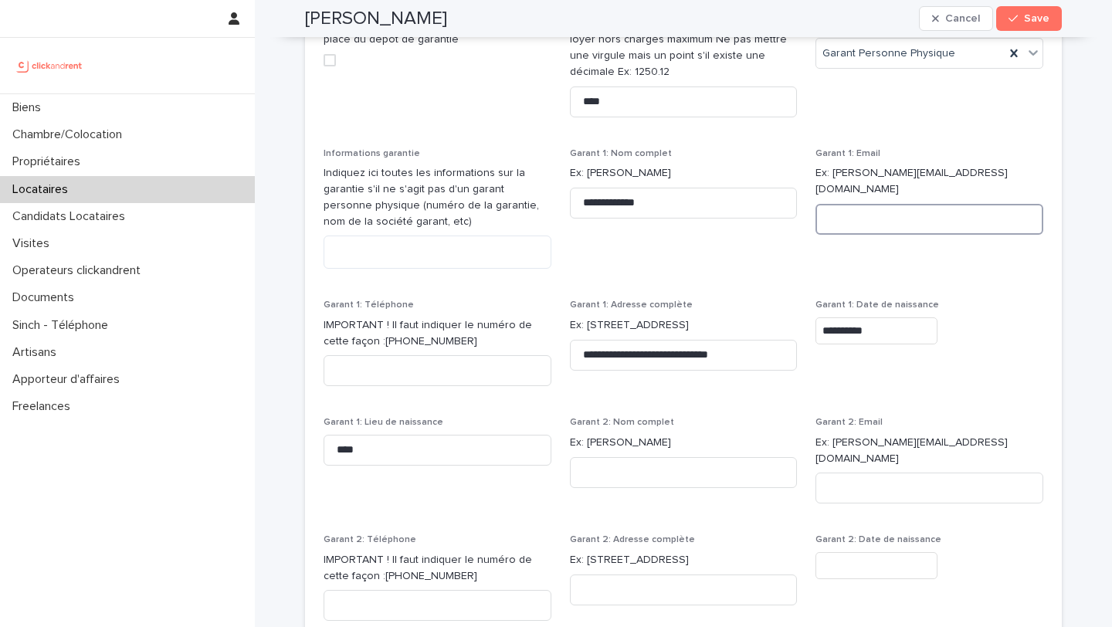
click at [922, 211] on input at bounding box center [930, 219] width 228 height 31
paste input "**********"
type input "**********"
click at [478, 362] on input at bounding box center [438, 370] width 228 height 31
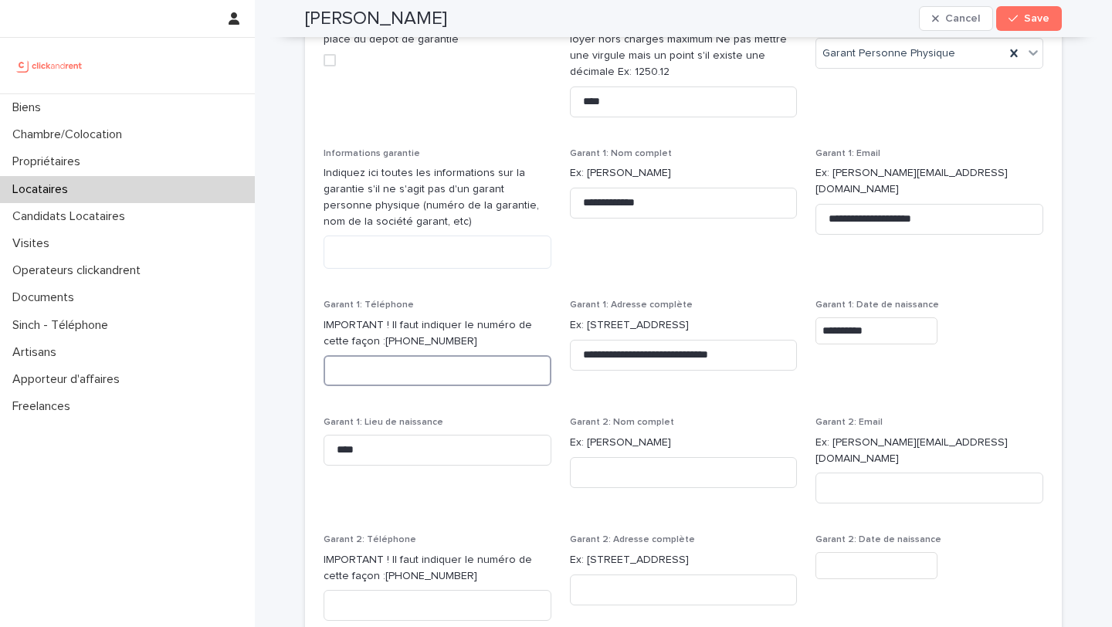
paste input "**********"
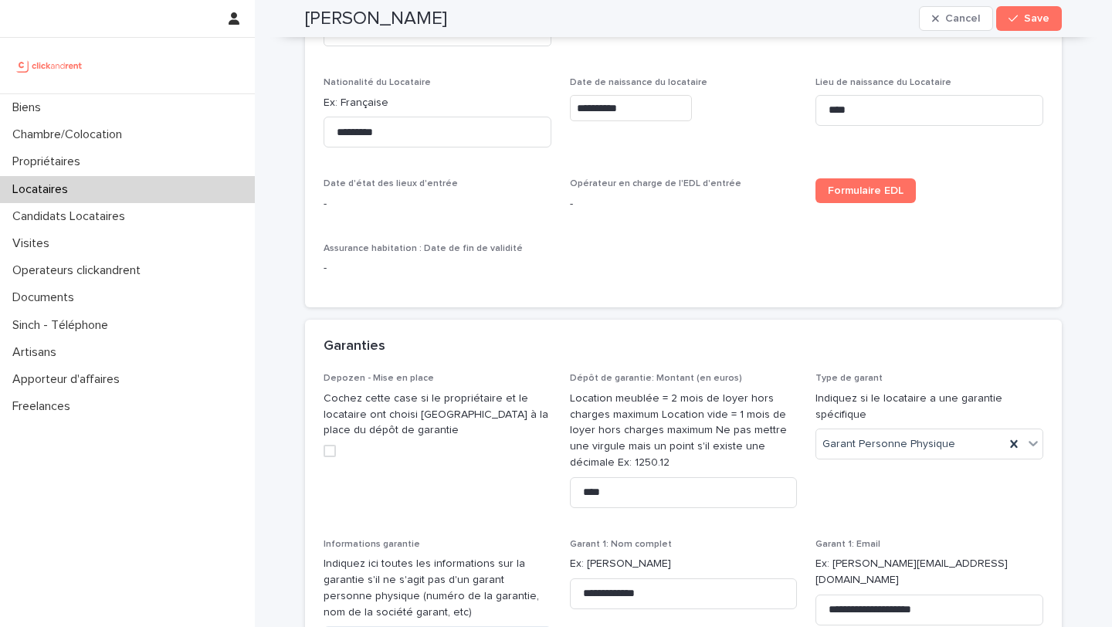
scroll to position [1013, 0]
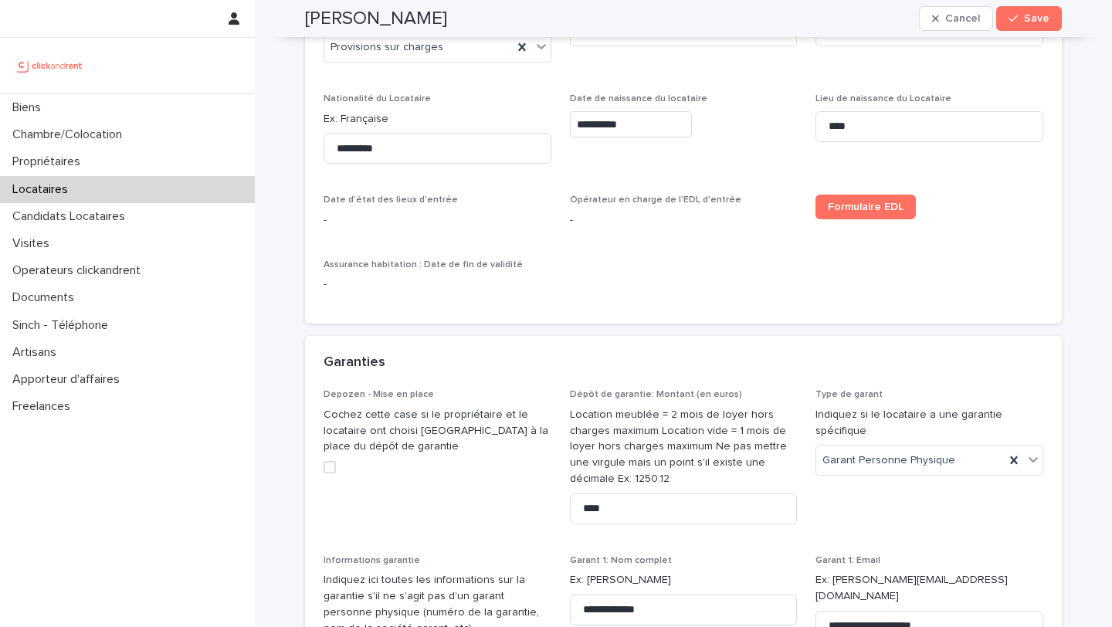
type input "**********"
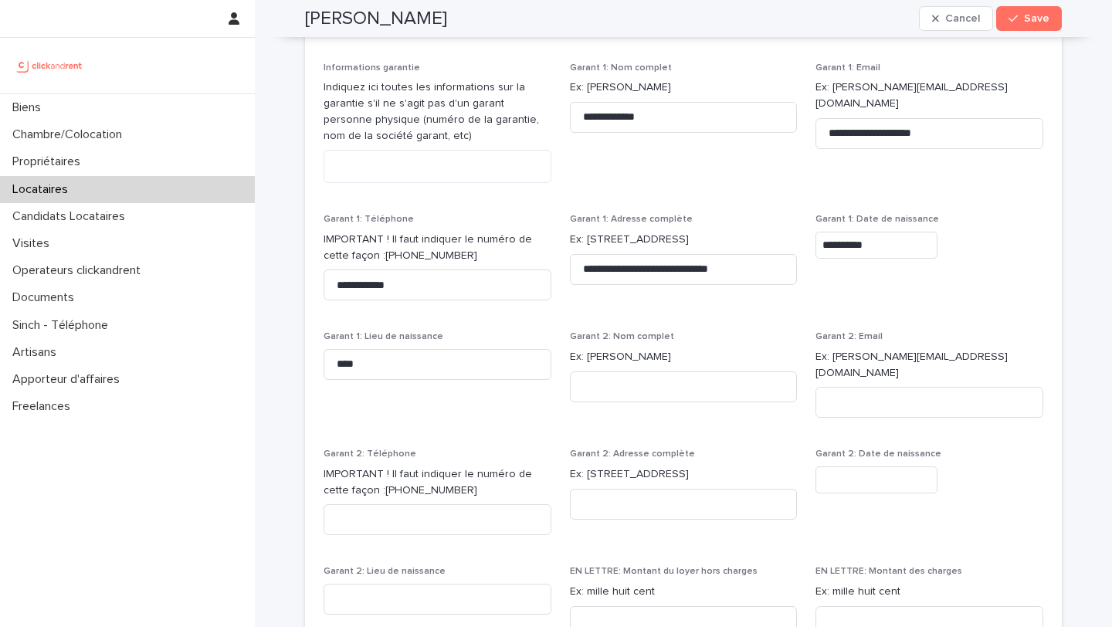
scroll to position [1659, 0]
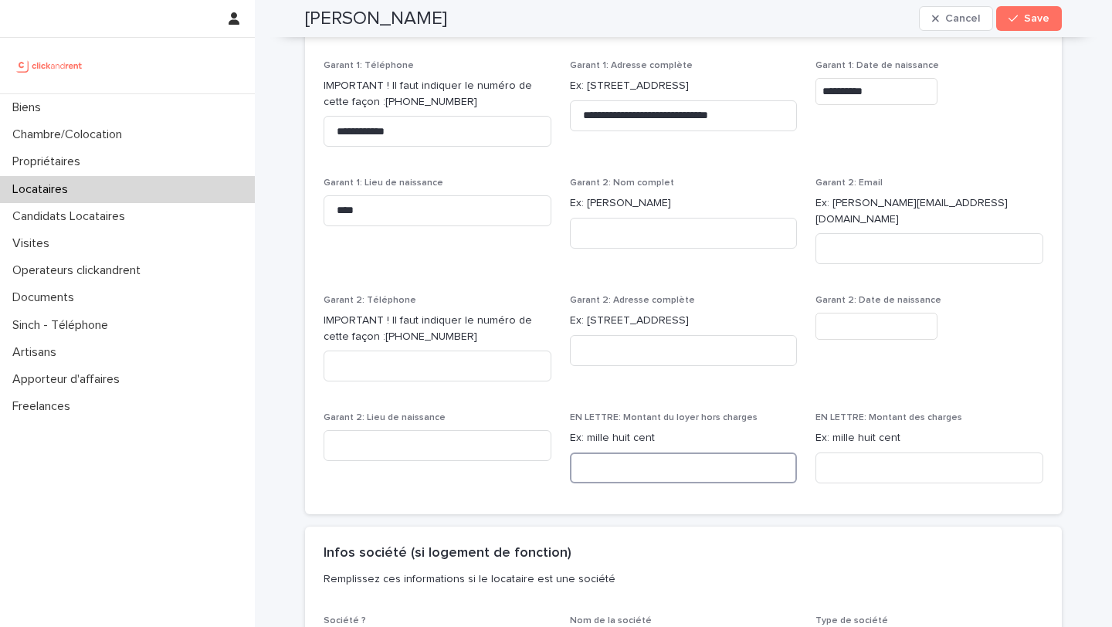
click at [630, 457] on input at bounding box center [684, 468] width 228 height 31
paste input "**********"
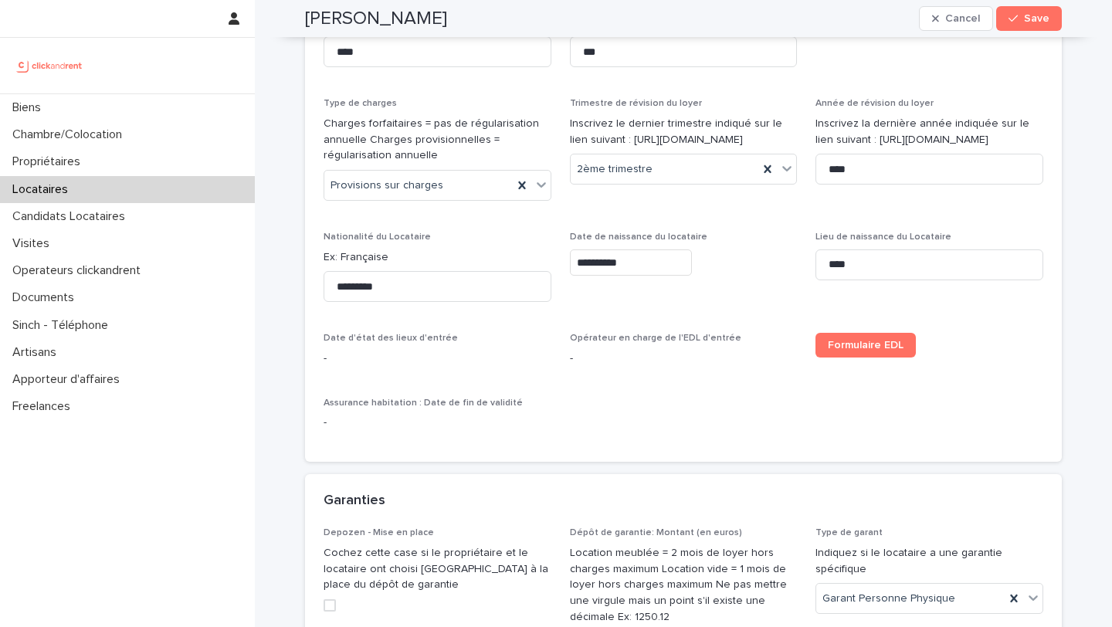
scroll to position [693, 0]
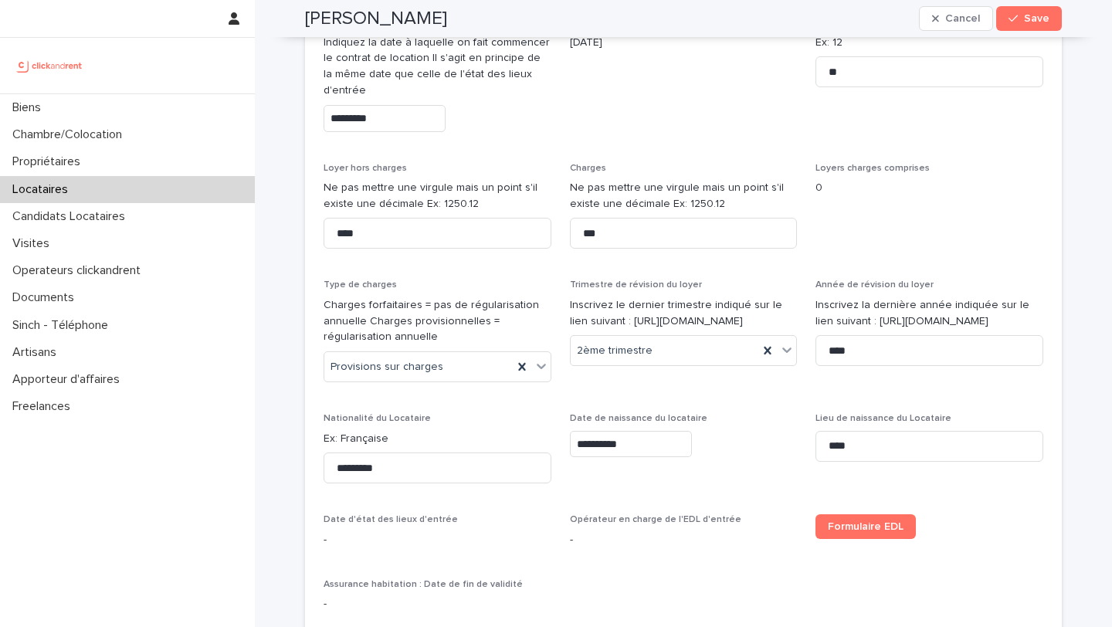
type input "**********"
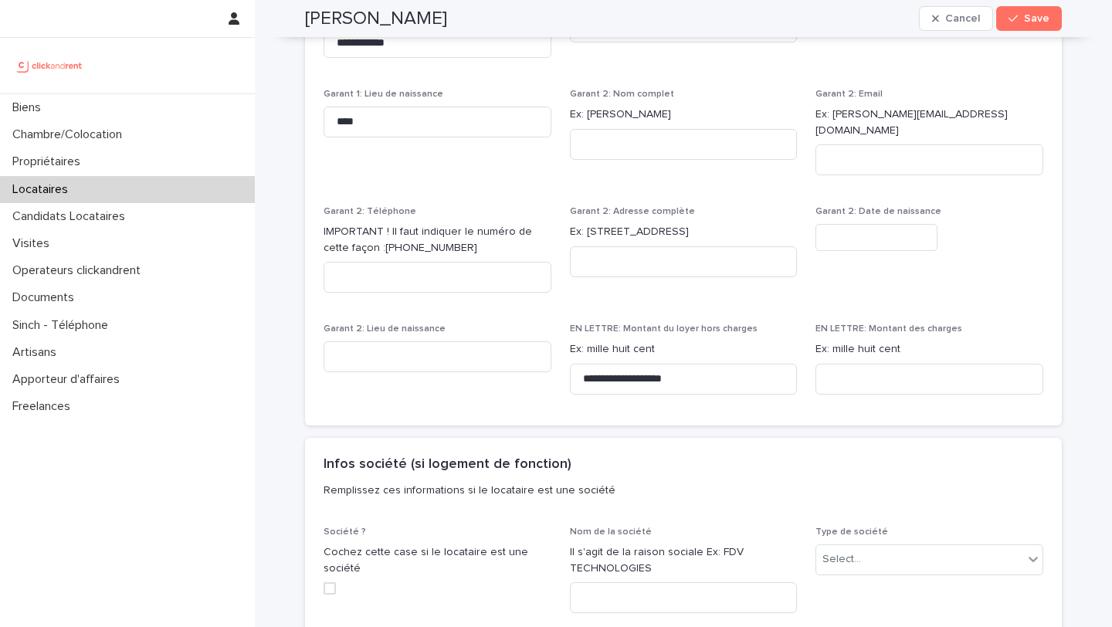
scroll to position [1754, 0]
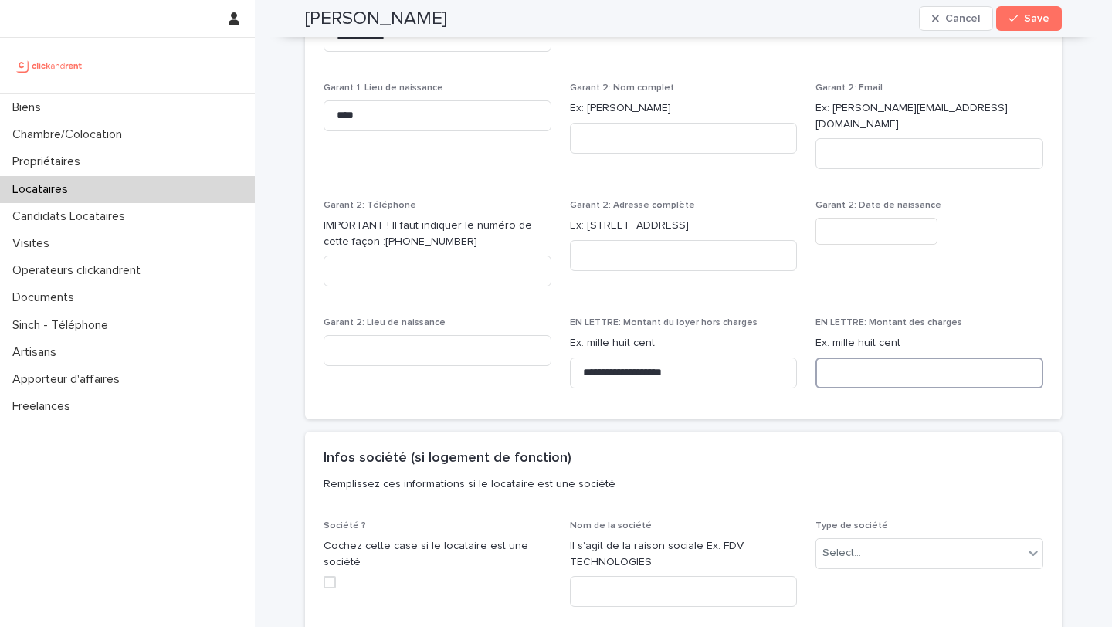
click at [894, 364] on input at bounding box center [930, 373] width 228 height 31
paste input "**********"
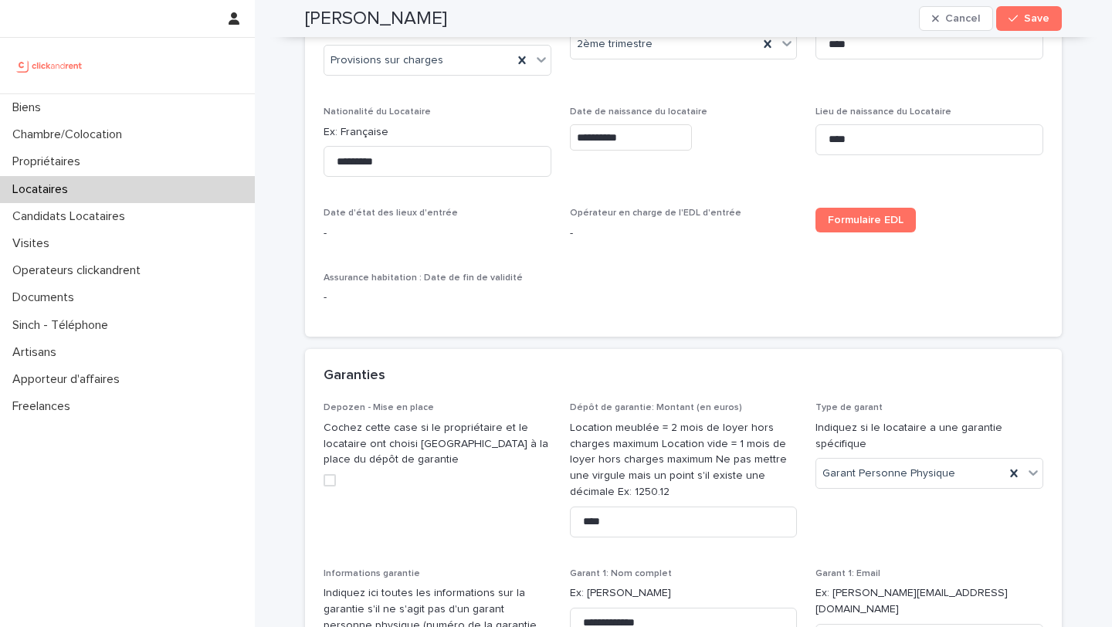
scroll to position [962, 0]
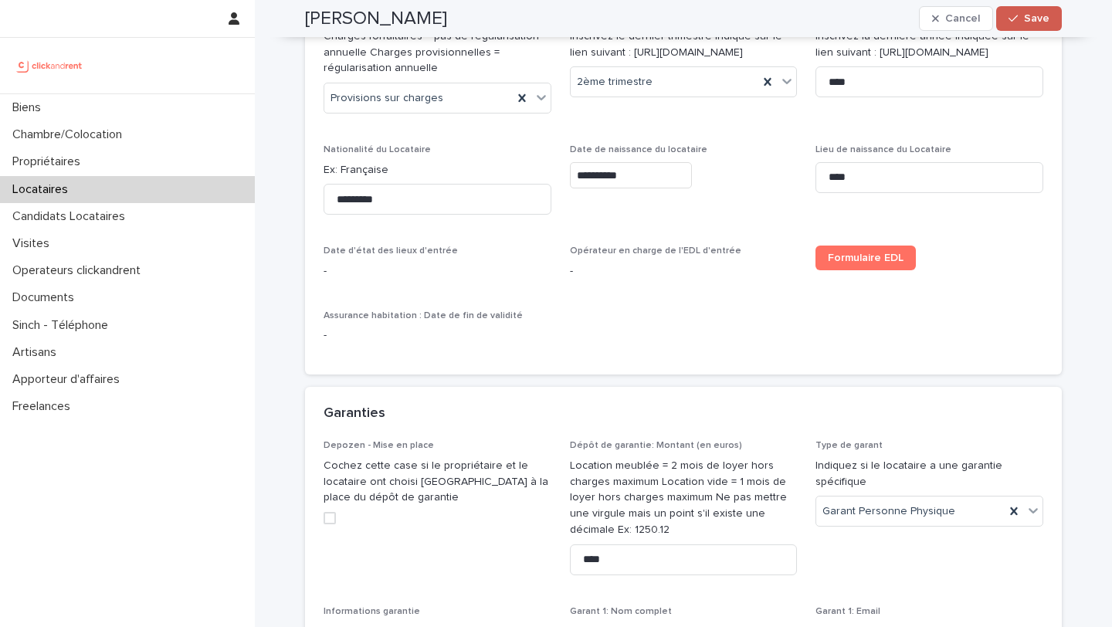
type input "**********"
click at [1028, 13] on span "Save" at bounding box center [1036, 18] width 25 height 11
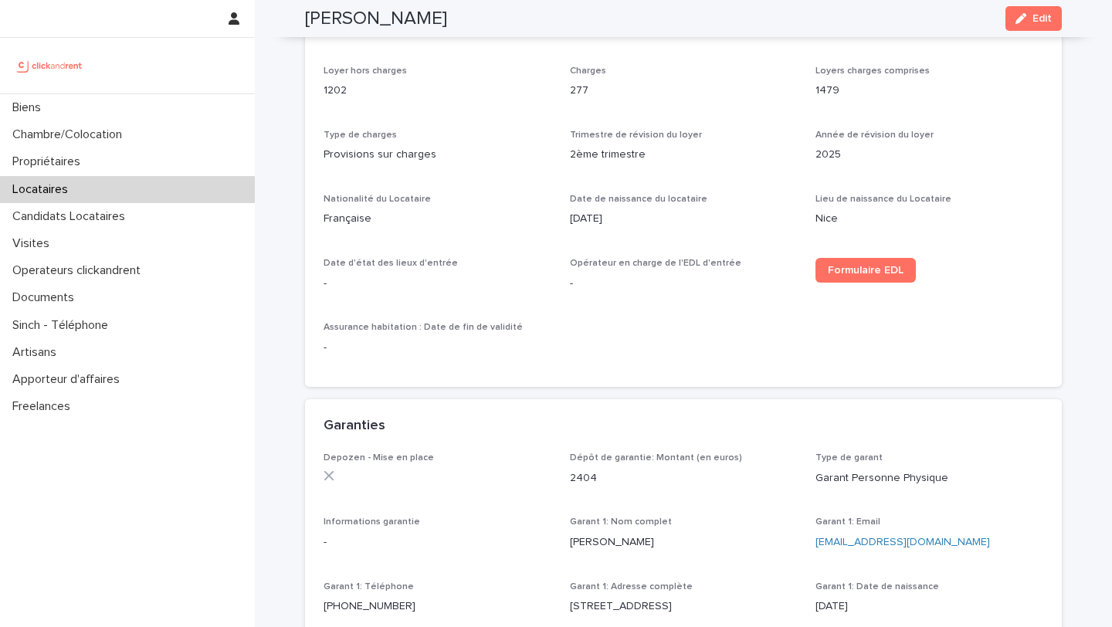
scroll to position [560, 0]
click at [885, 284] on link "Formulaire EDL" at bounding box center [866, 272] width 100 height 25
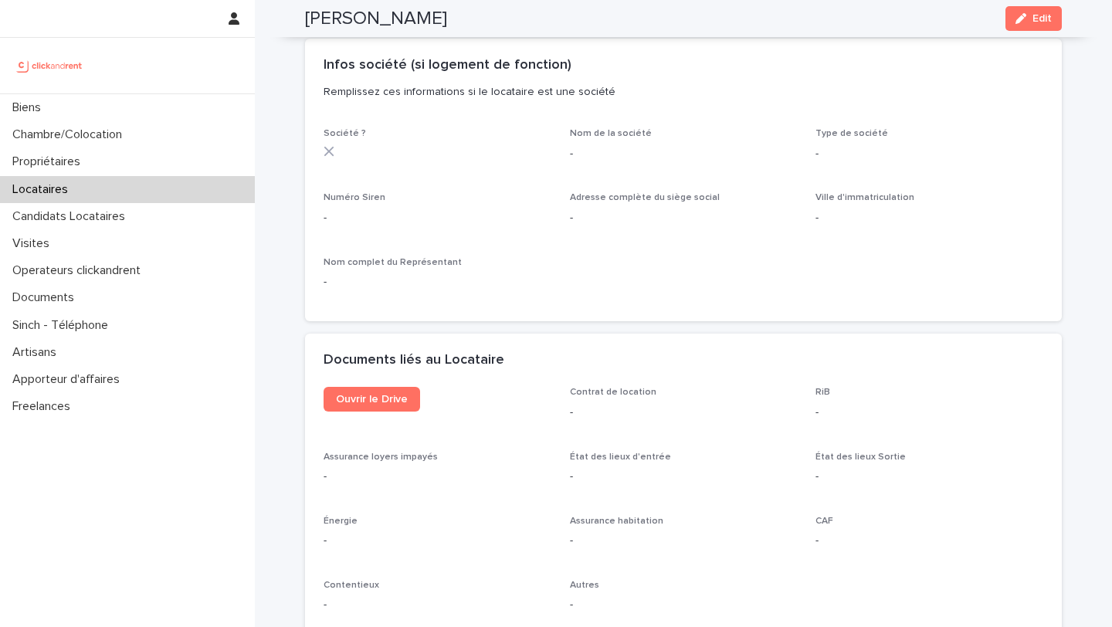
scroll to position [1539, 0]
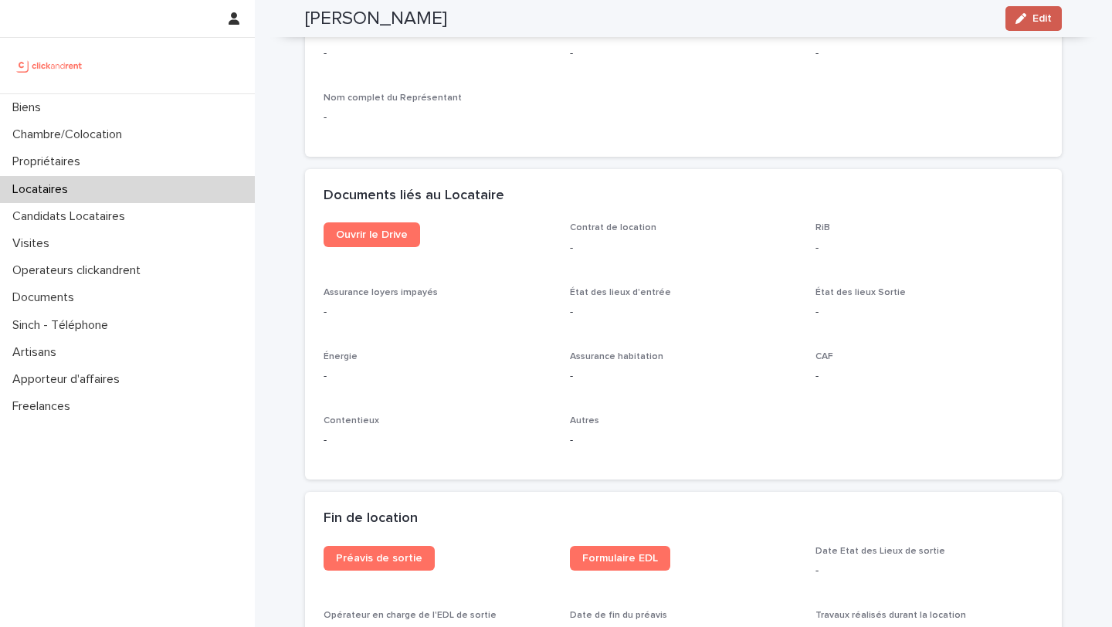
click at [1034, 24] on button "Edit" at bounding box center [1034, 18] width 56 height 25
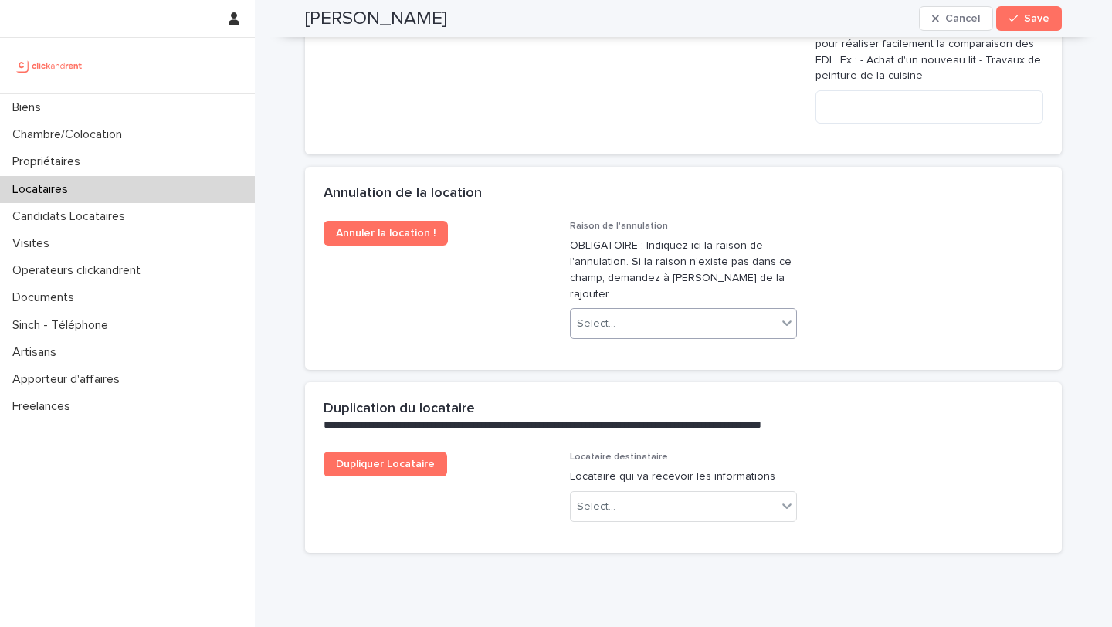
scroll to position [3200, 0]
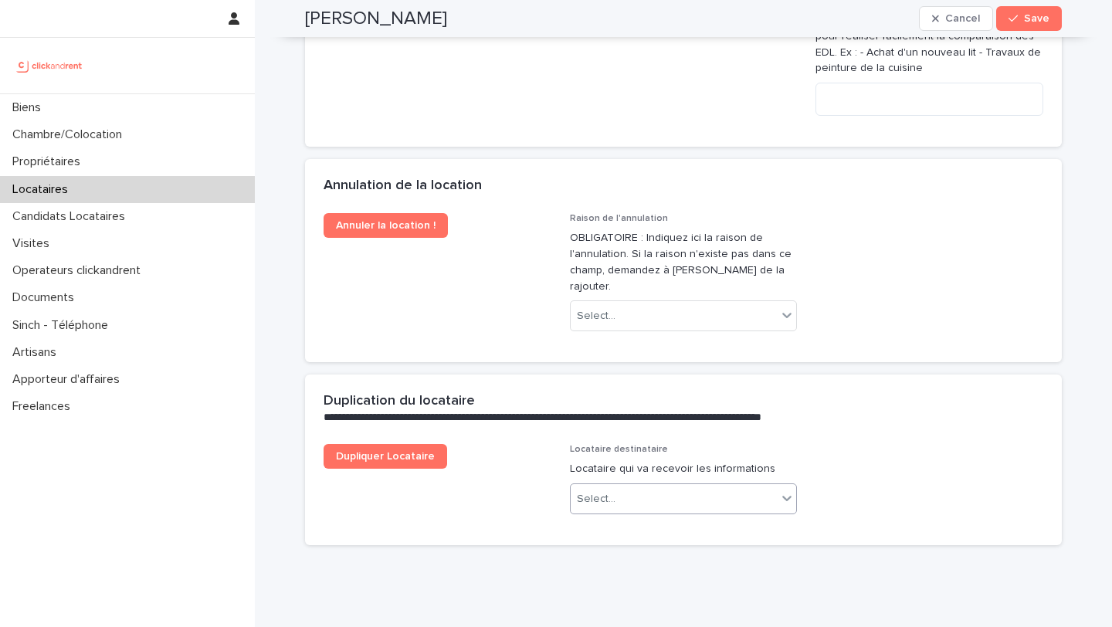
click at [651, 487] on div "Select..." at bounding box center [674, 499] width 207 height 25
type input "*******"
click at [686, 494] on div "[PERSON_NAME]" at bounding box center [684, 497] width 226 height 27
click at [1026, 19] on span "Save" at bounding box center [1036, 18] width 25 height 11
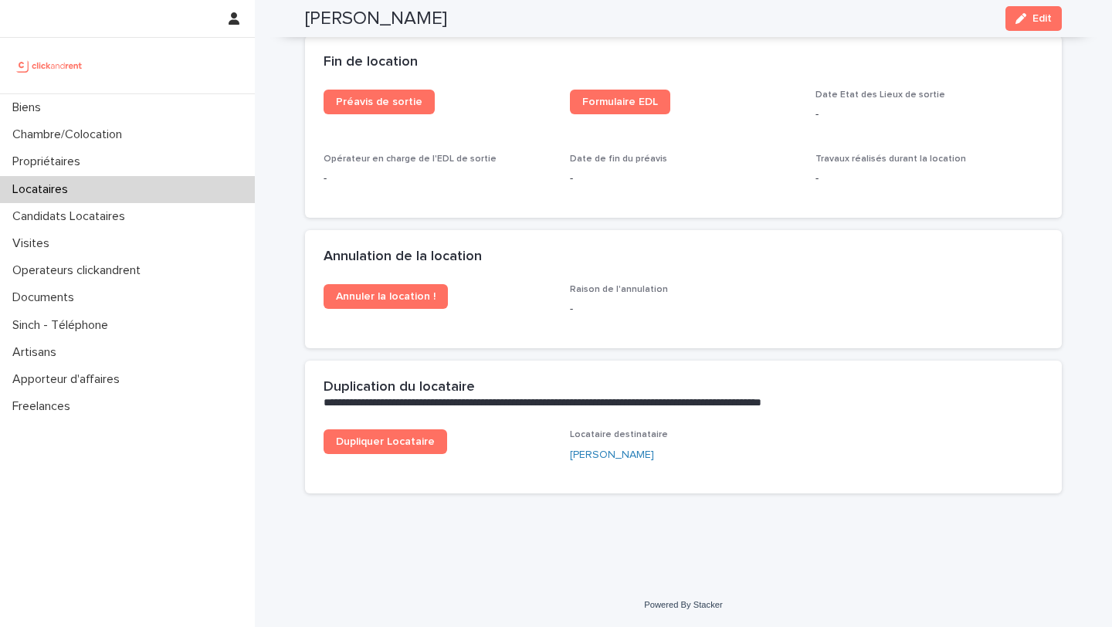
scroll to position [1995, 0]
click at [413, 436] on span "Dupliquer Locataire" at bounding box center [385, 441] width 99 height 11
click at [608, 459] on link "[PERSON_NAME]" at bounding box center [612, 455] width 84 height 16
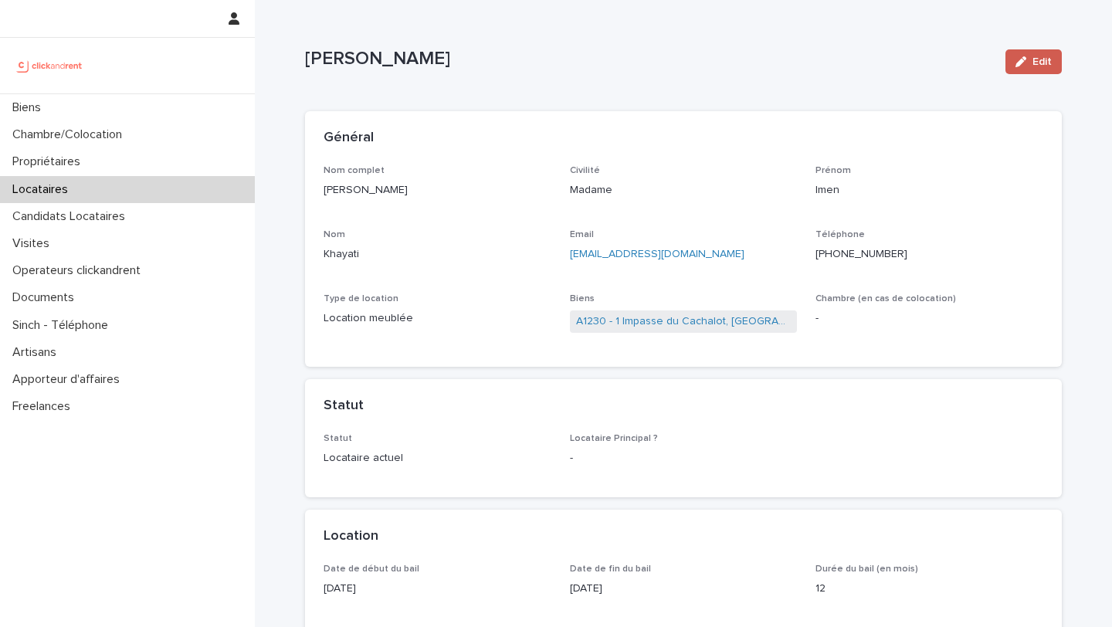
click at [1044, 61] on span "Edit" at bounding box center [1042, 61] width 19 height 11
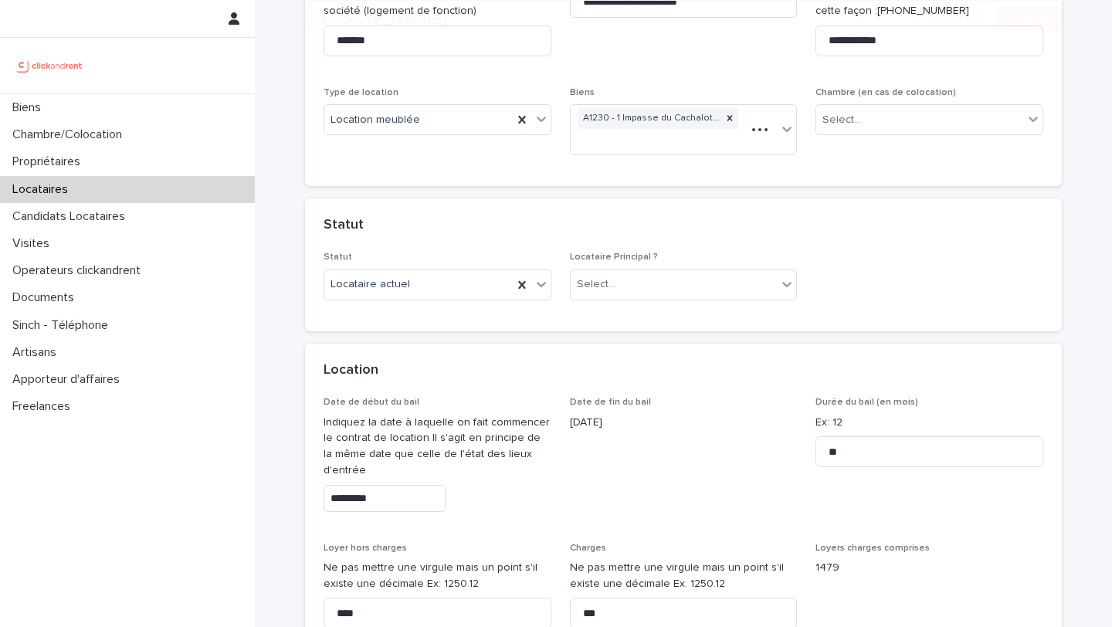
scroll to position [351, 0]
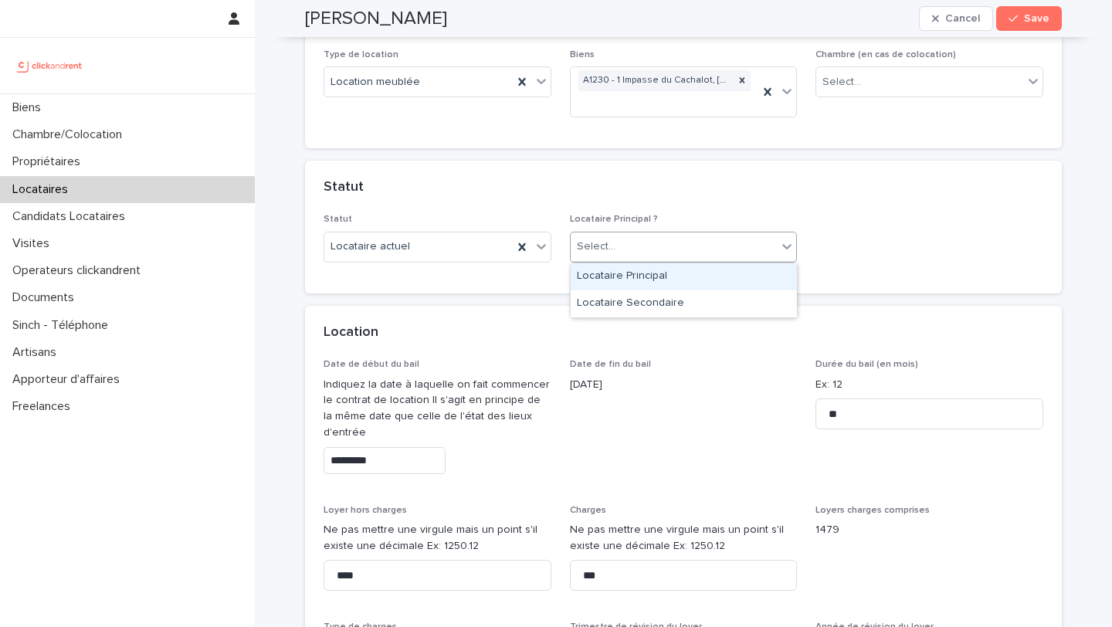
click at [700, 252] on div "Select..." at bounding box center [674, 246] width 207 height 25
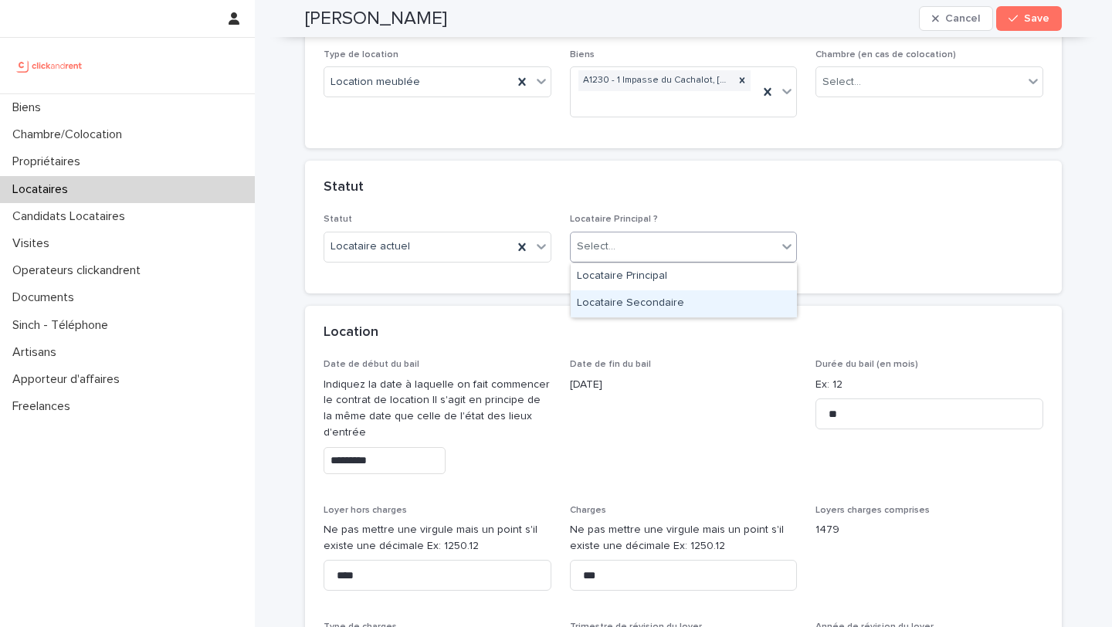
click at [688, 306] on div "Locataire Secondaire" at bounding box center [684, 303] width 226 height 27
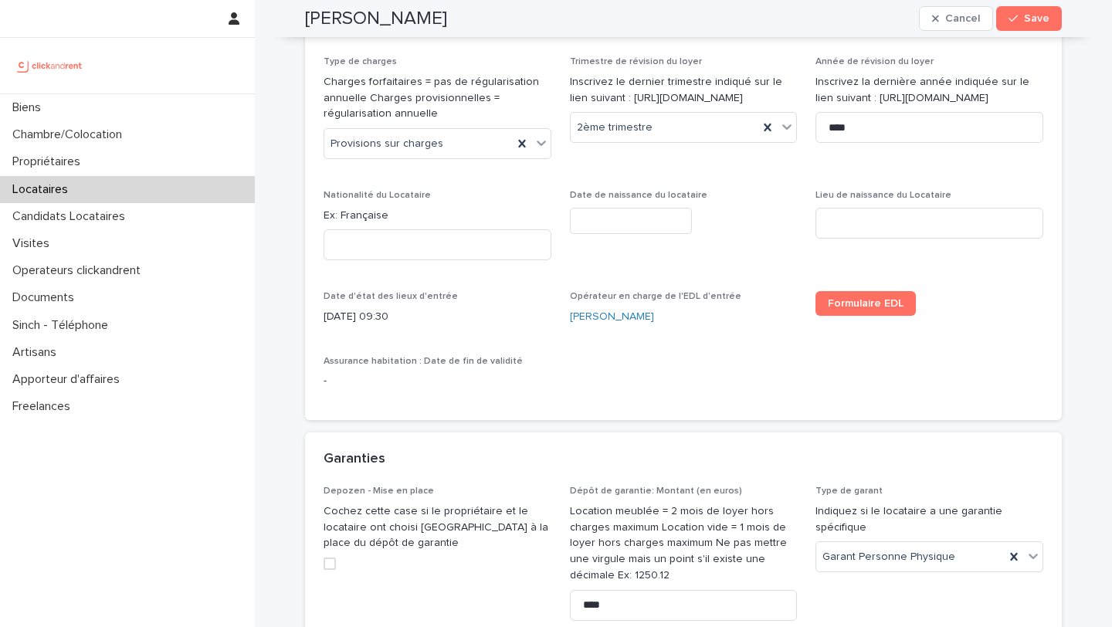
scroll to position [918, 0]
click at [498, 242] on input at bounding box center [438, 243] width 228 height 31
type input "*********"
click at [663, 226] on input "text" at bounding box center [631, 219] width 122 height 27
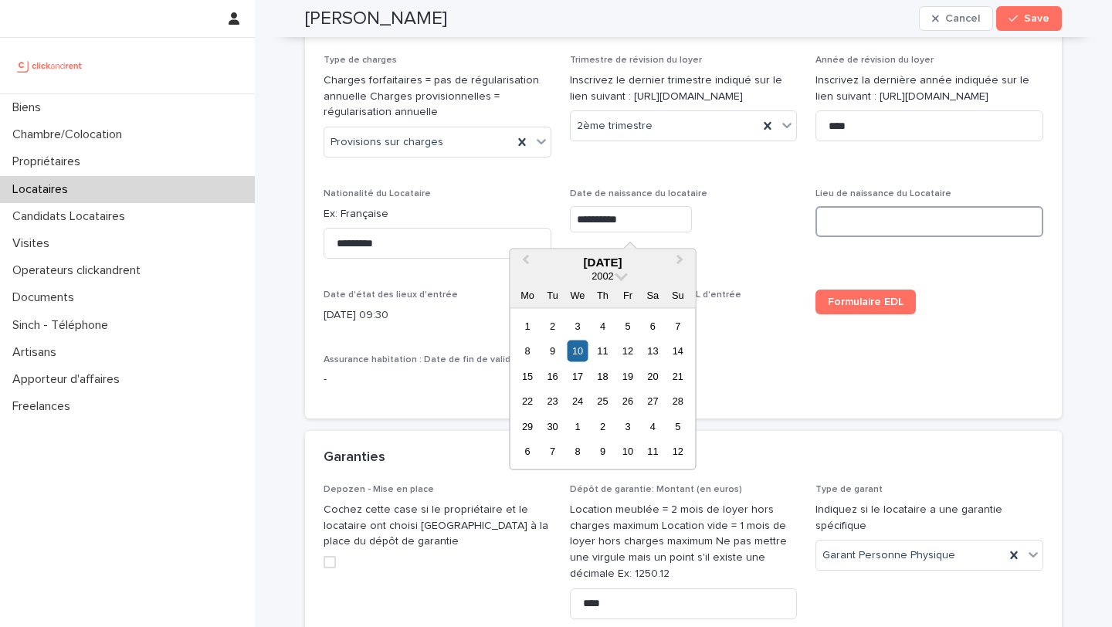
type input "*********"
click at [909, 216] on input at bounding box center [930, 221] width 228 height 31
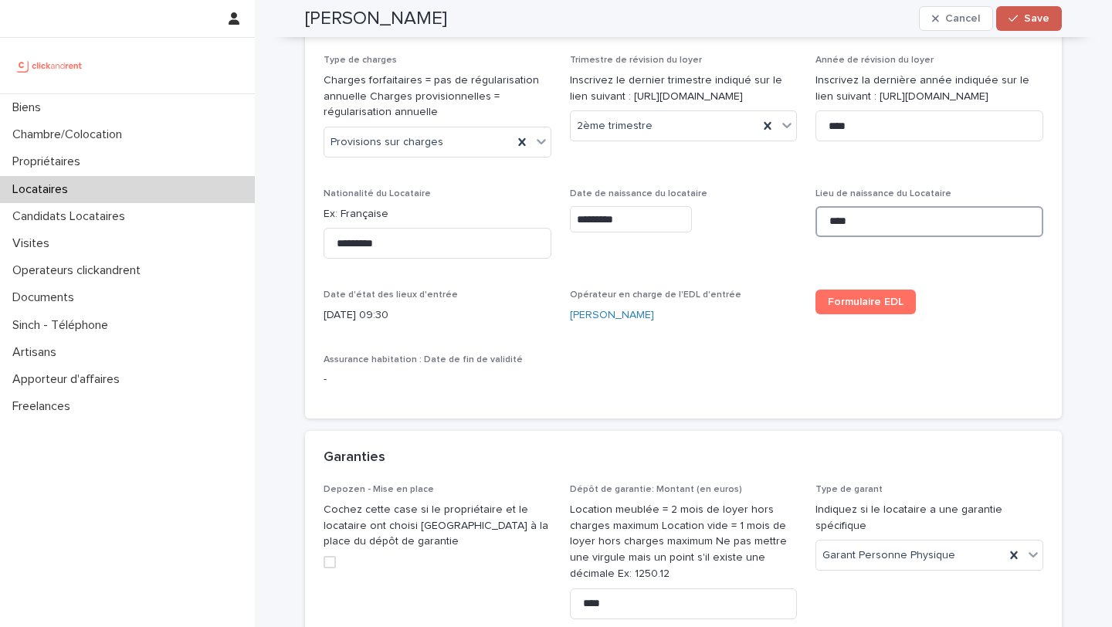
type input "****"
click at [1044, 25] on button "Save" at bounding box center [1030, 18] width 66 height 25
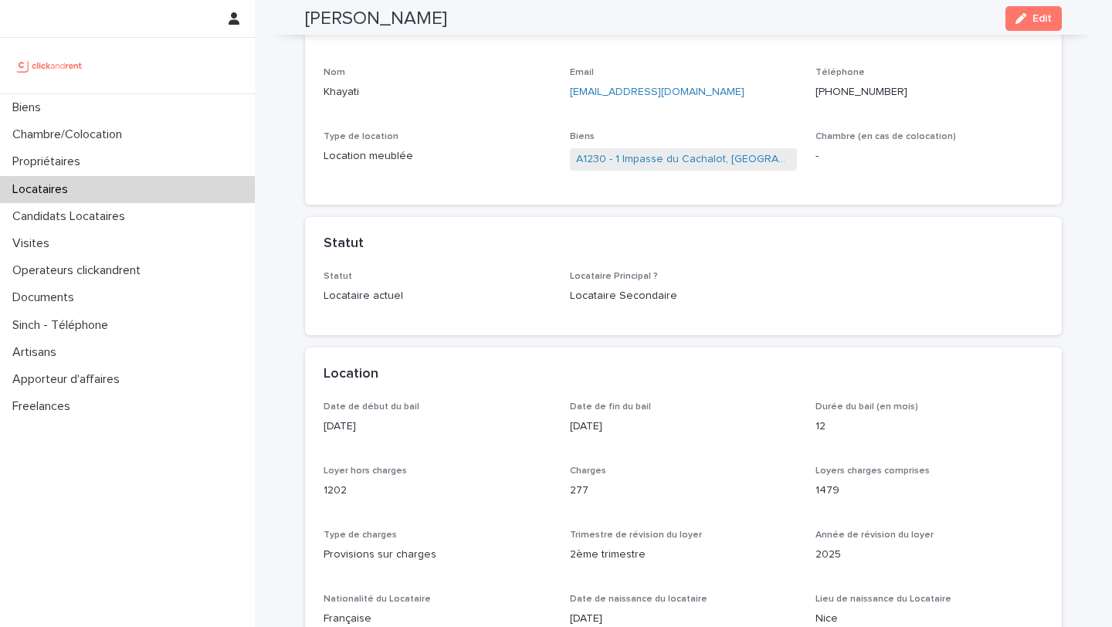
scroll to position [0, 0]
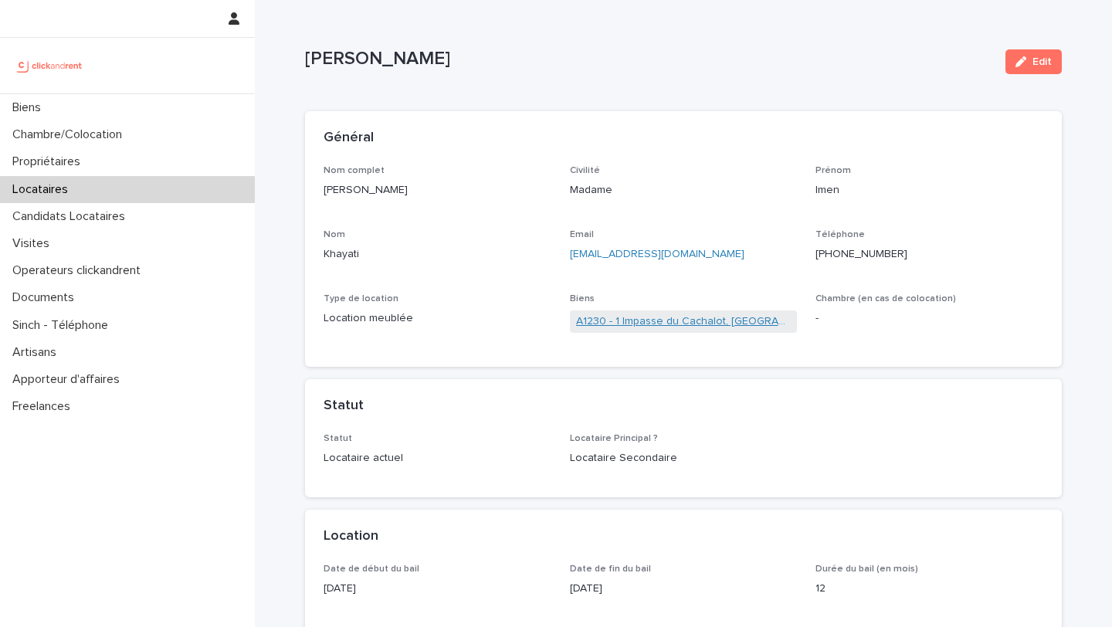
click at [701, 318] on link "A1230 - 1 Impasse du Cachalot, [GEOGRAPHIC_DATA]-[GEOGRAPHIC_DATA] 92290" at bounding box center [684, 322] width 216 height 16
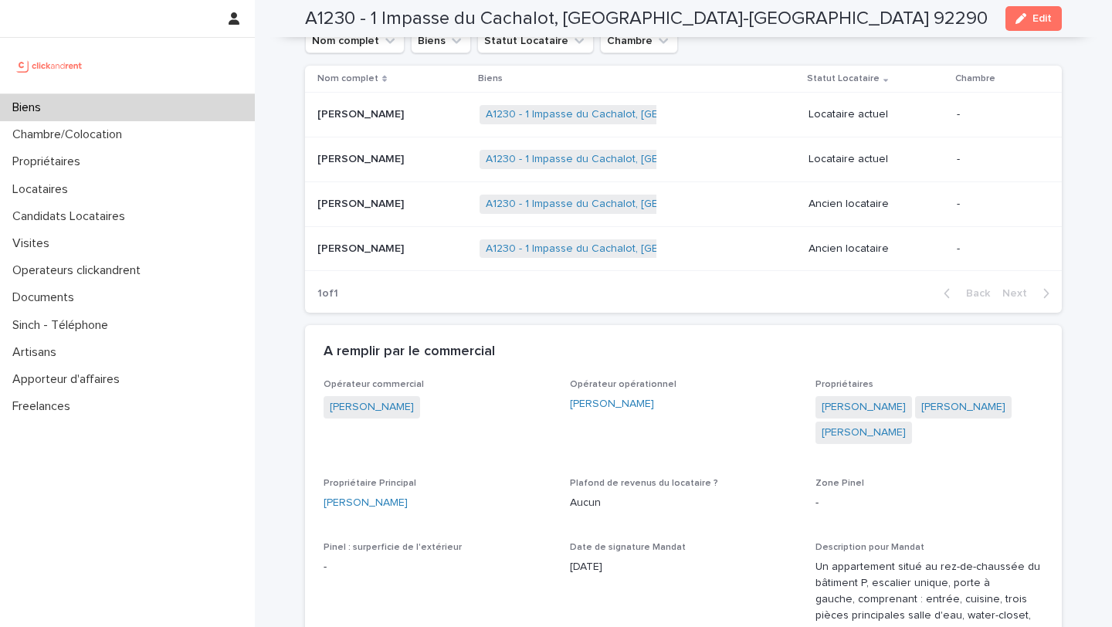
scroll to position [695, 0]
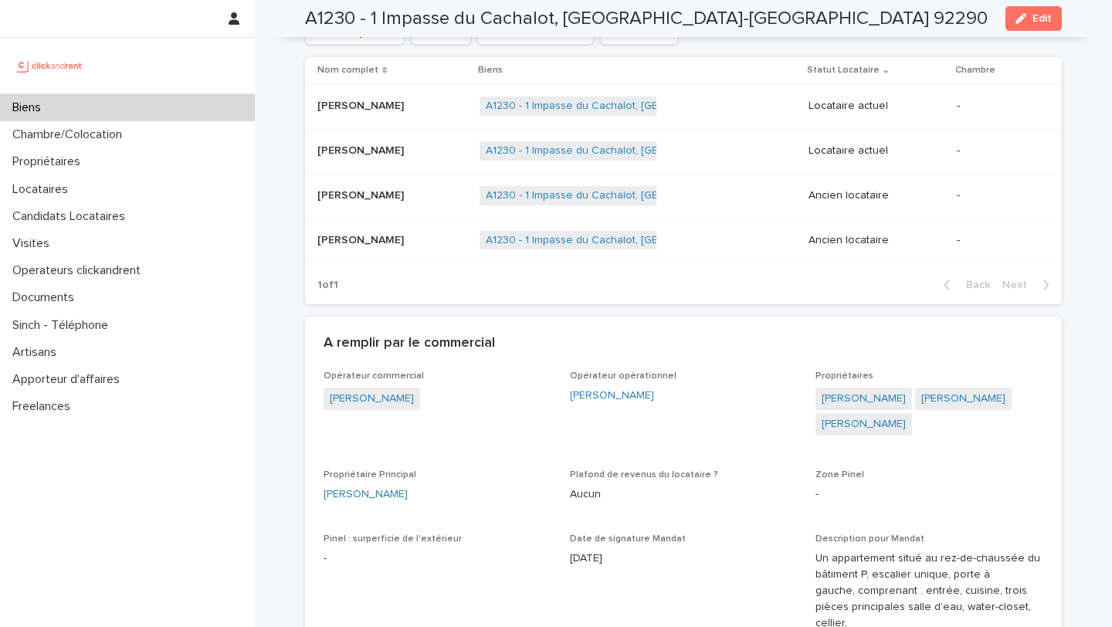
click at [382, 189] on p "[PERSON_NAME]" at bounding box center [363, 194] width 90 height 16
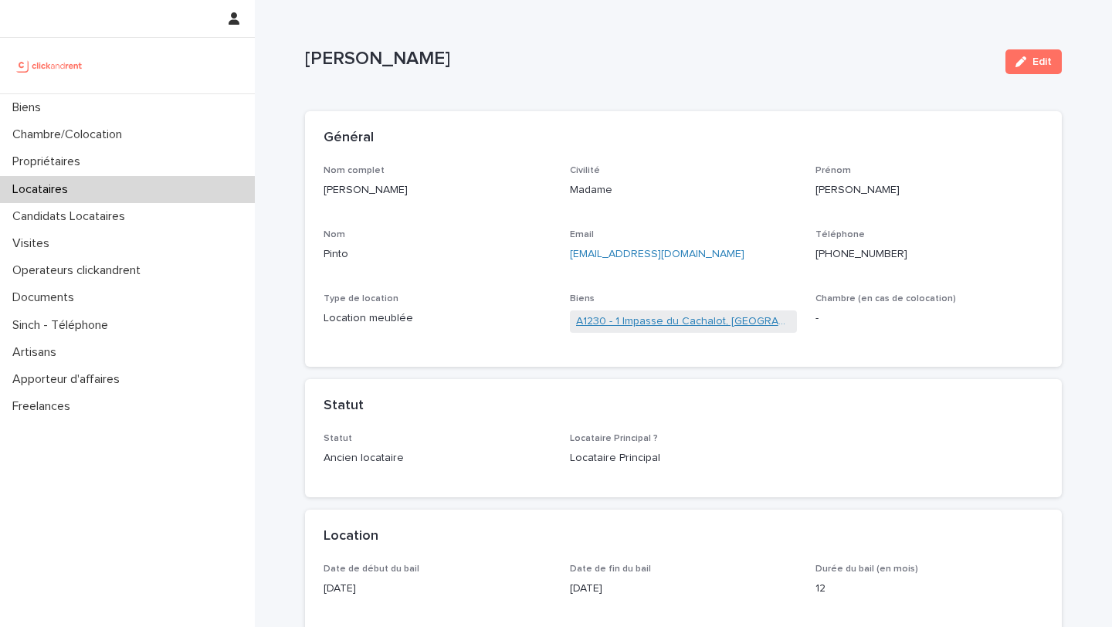
click at [664, 315] on link "A1230 - 1 Impasse du Cachalot, [GEOGRAPHIC_DATA]-[GEOGRAPHIC_DATA] 92290" at bounding box center [684, 322] width 216 height 16
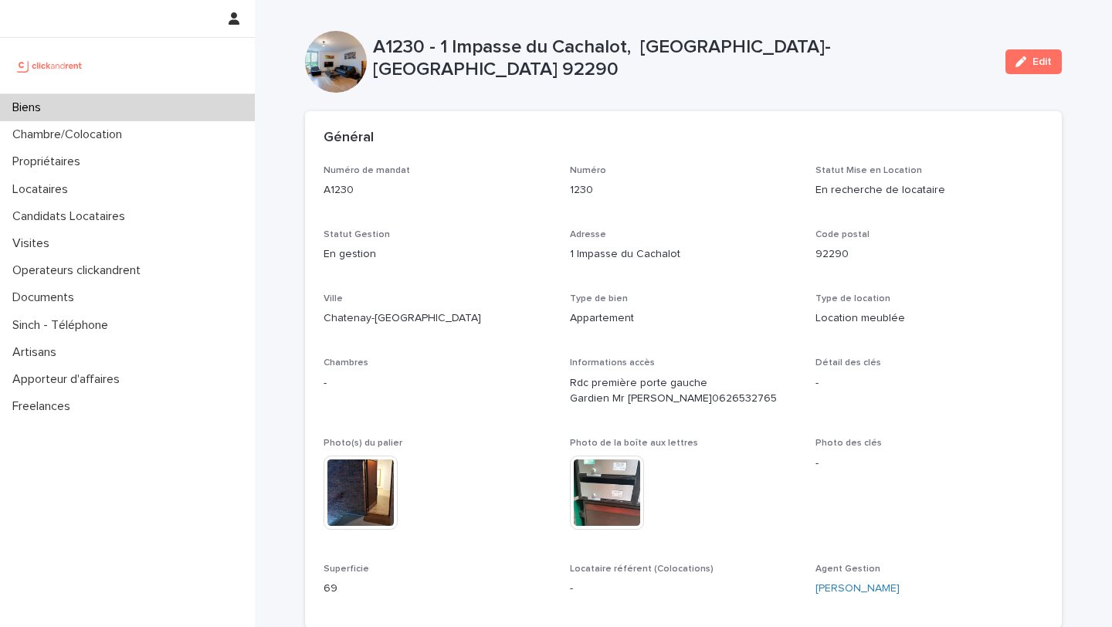
click at [210, 110] on div "Biens" at bounding box center [127, 107] width 255 height 27
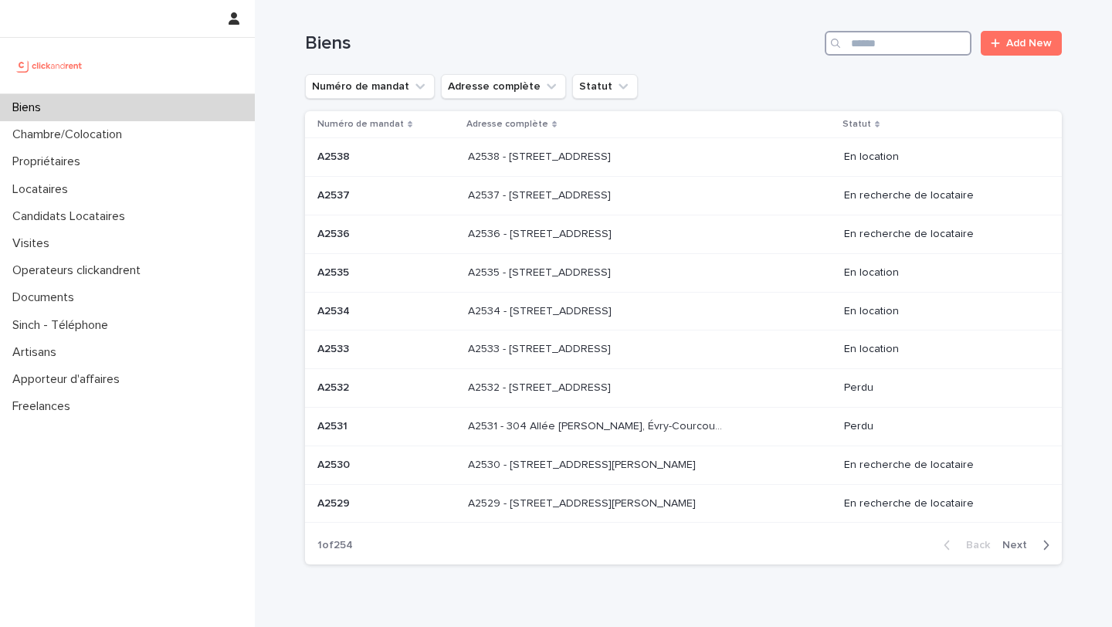
click at [911, 49] on input "Search" at bounding box center [898, 43] width 147 height 25
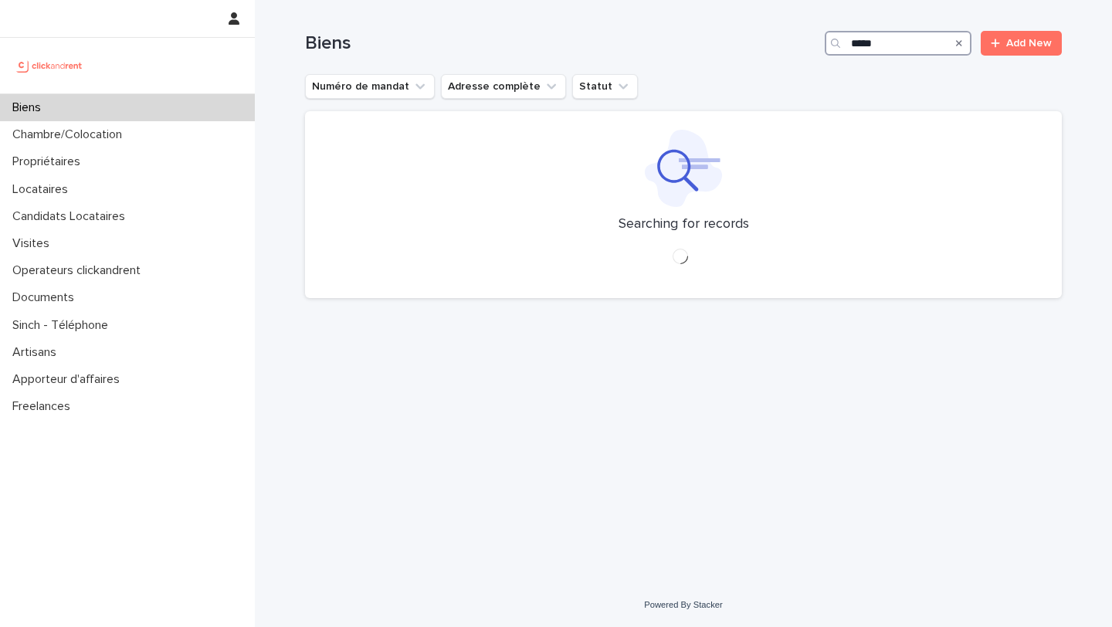
type input "*****"
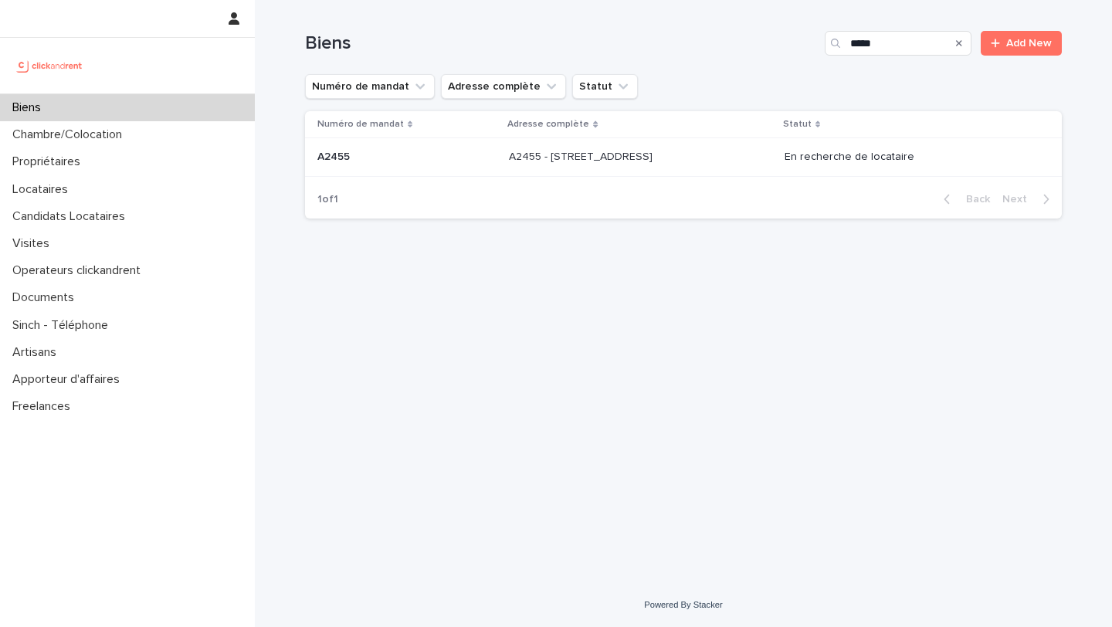
click at [681, 154] on p at bounding box center [637, 157] width 257 height 13
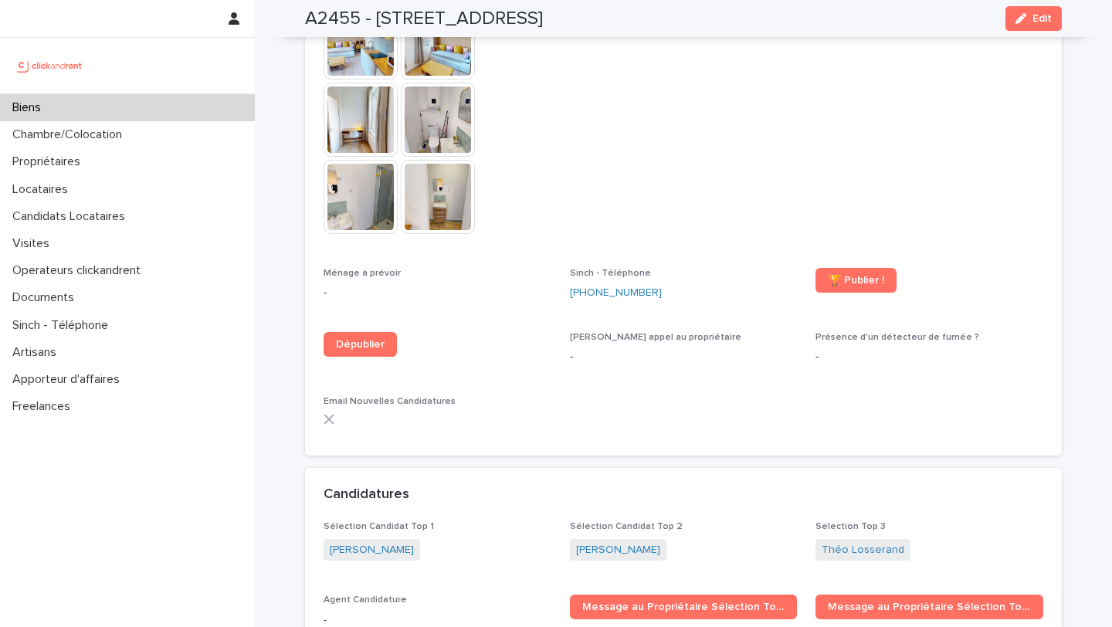
scroll to position [4453, 0]
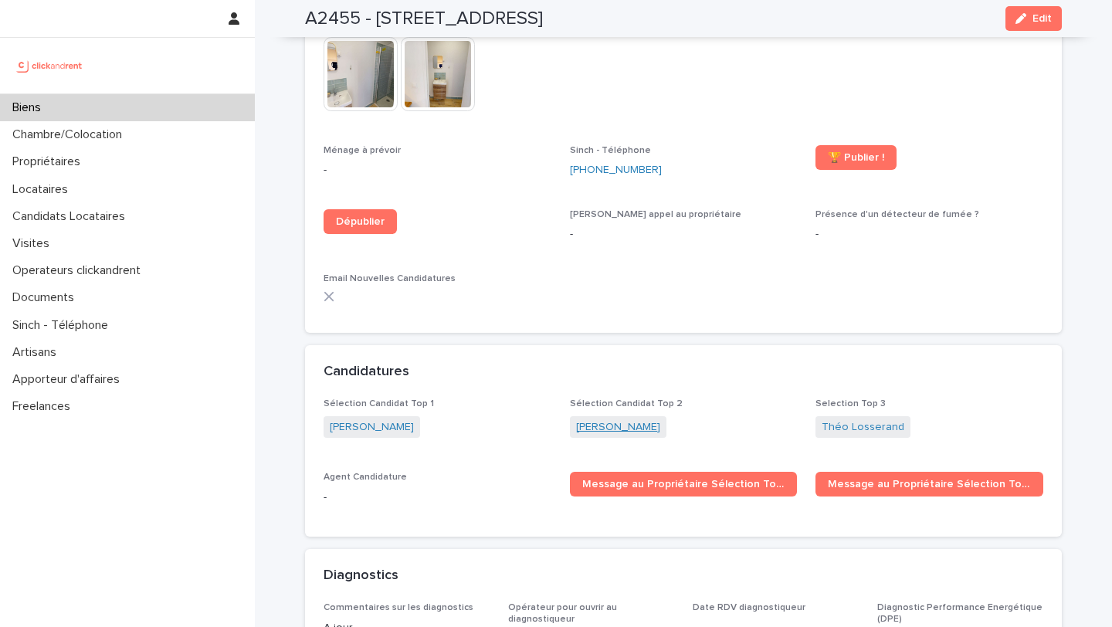
click at [608, 419] on link "[PERSON_NAME]" at bounding box center [618, 427] width 84 height 16
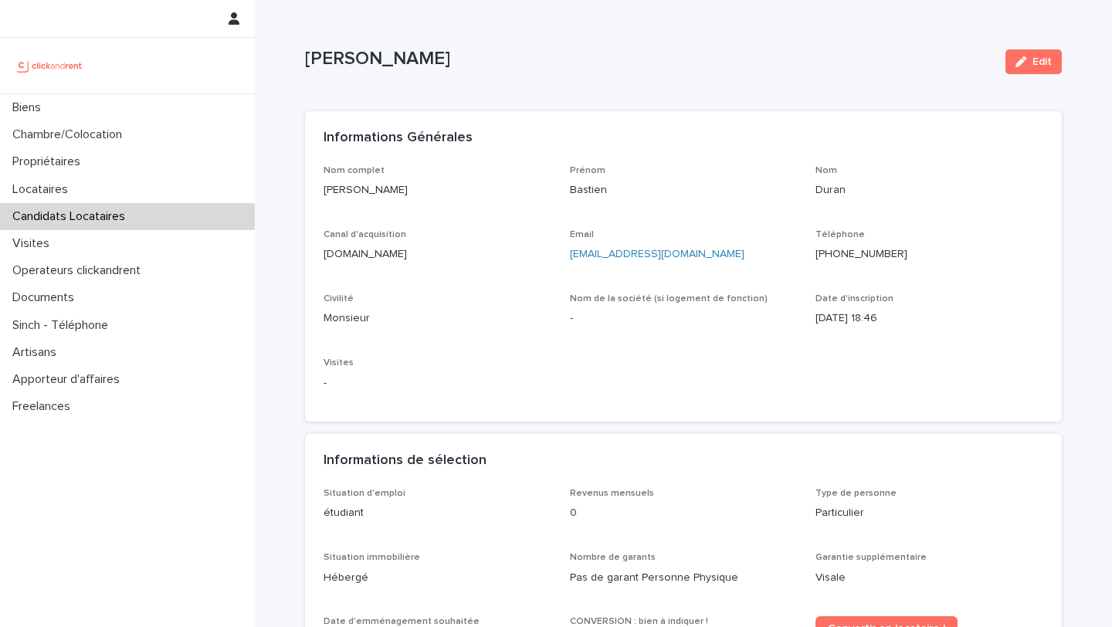
click at [861, 250] on ringoverc2c-number-84e06f14122c "+33618652109" at bounding box center [862, 254] width 92 height 11
drag, startPoint x: 422, startPoint y: 195, endPoint x: 310, endPoint y: 194, distance: 112.0
click at [310, 194] on div "Nom complet Bastien Duran Prénom Bastien Nom Duran Canal d'acquisition clickand…" at bounding box center [683, 293] width 757 height 257
copy p "[PERSON_NAME]"
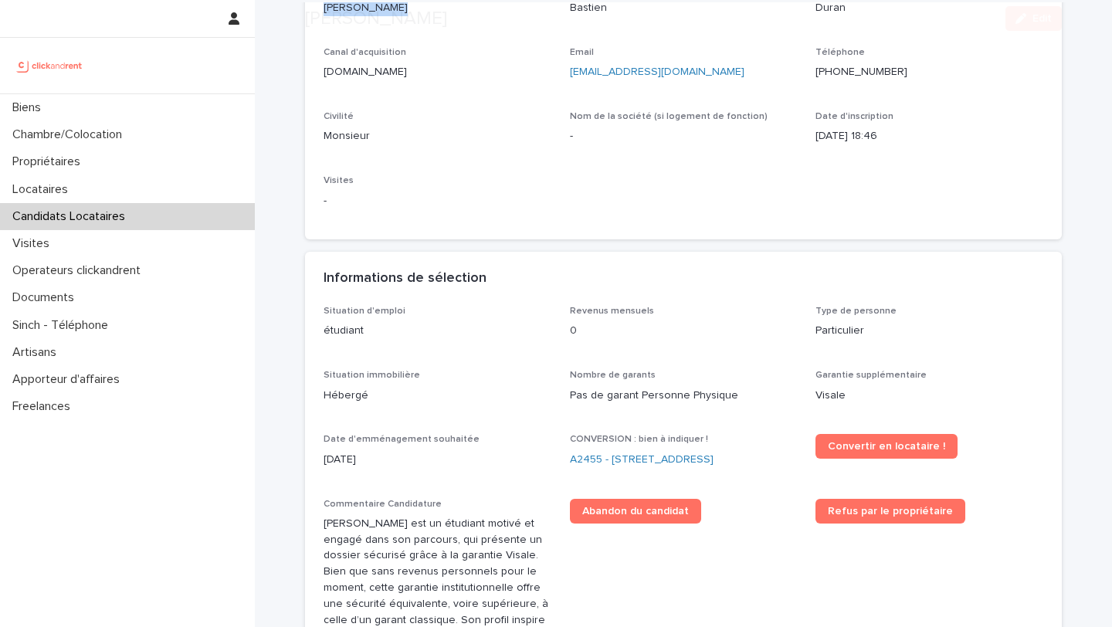
scroll to position [233, 0]
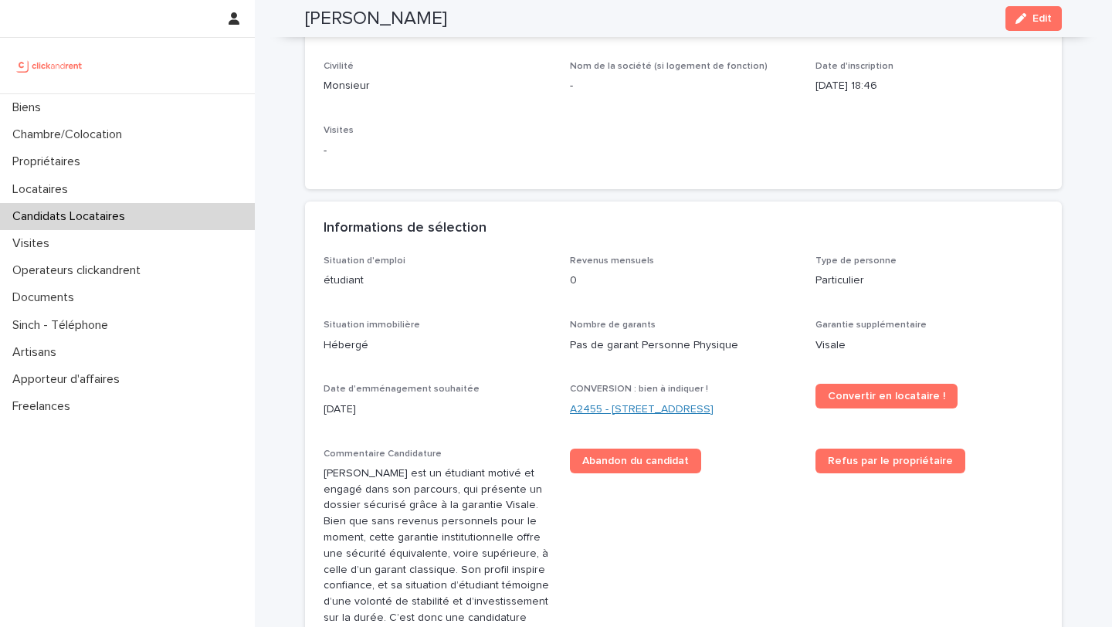
click at [640, 404] on link "A2455 - [STREET_ADDRESS]" at bounding box center [642, 410] width 144 height 16
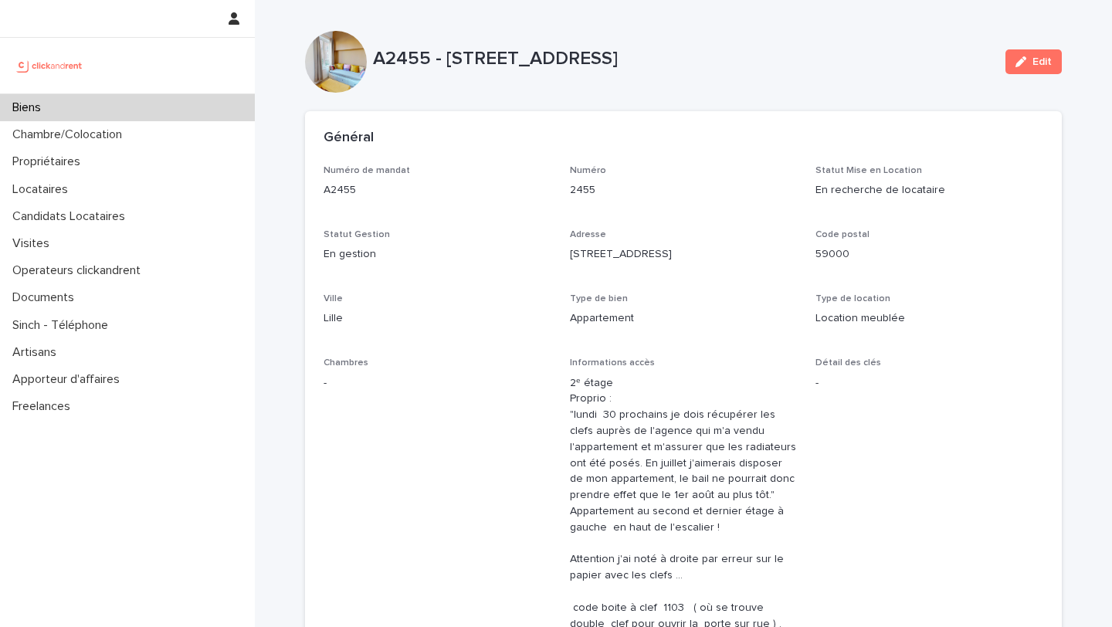
drag, startPoint x: 445, startPoint y: 58, endPoint x: 758, endPoint y: 52, distance: 312.9
click at [758, 52] on p "A2455 - [STREET_ADDRESS]" at bounding box center [683, 59] width 620 height 22
copy p "188 rue Nationale, Lille 59000"
click at [118, 104] on div "Biens" at bounding box center [127, 107] width 255 height 27
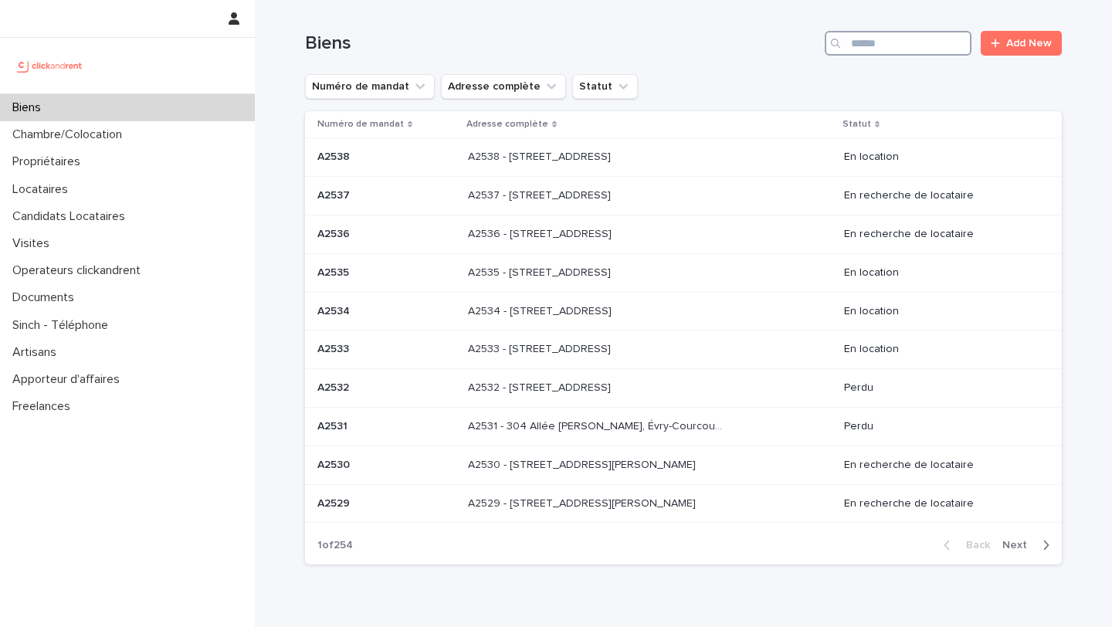
click at [889, 42] on input "Search" at bounding box center [898, 43] width 147 height 25
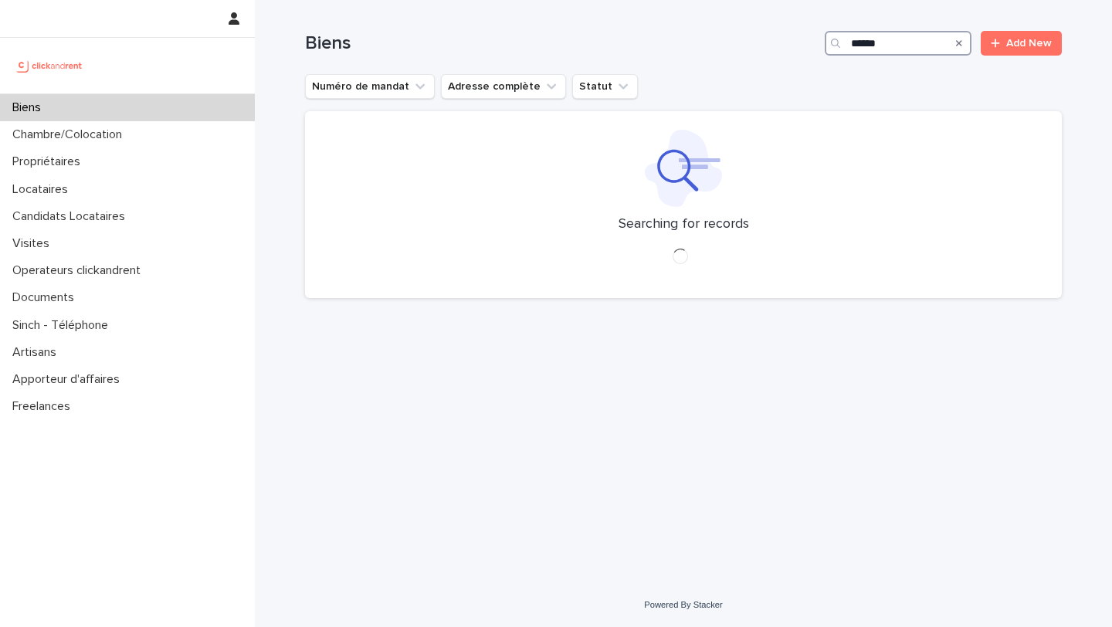
type input "*****"
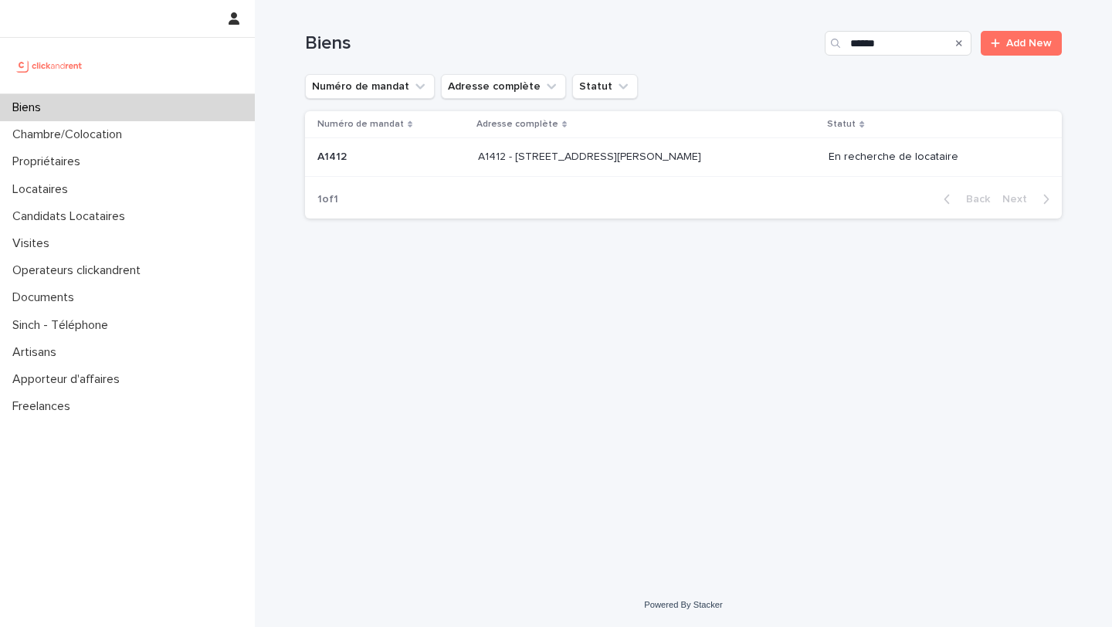
click at [590, 172] on td "A1412 - 11 rue Camille Desmoulins, Levallois-Perret 92300 A1412 - 11 rue Camill…" at bounding box center [647, 157] width 351 height 39
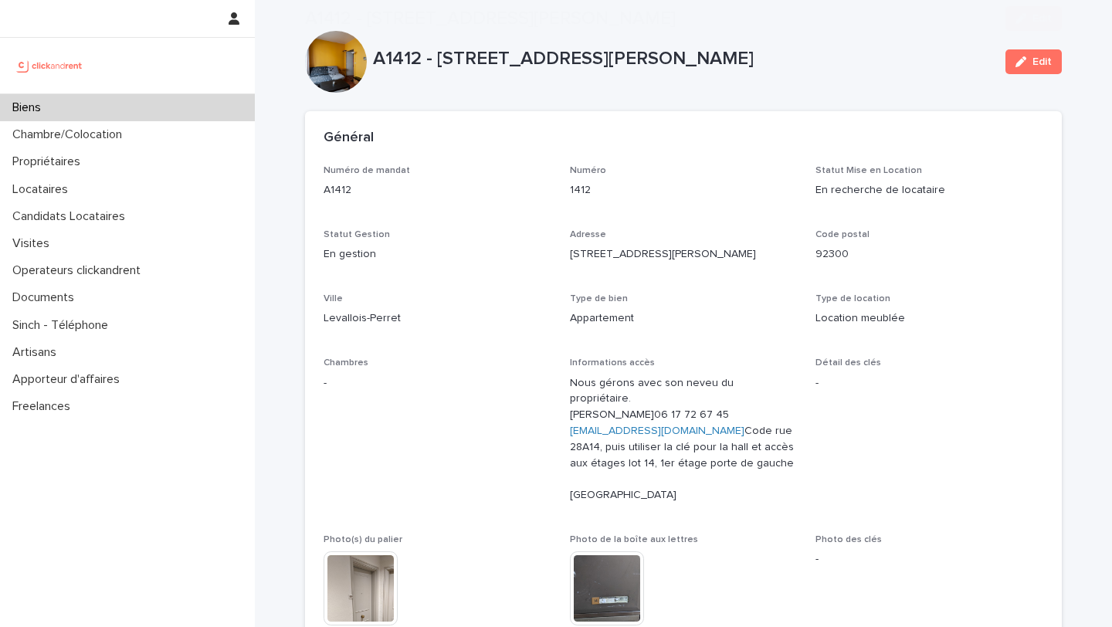
scroll to position [739, 0]
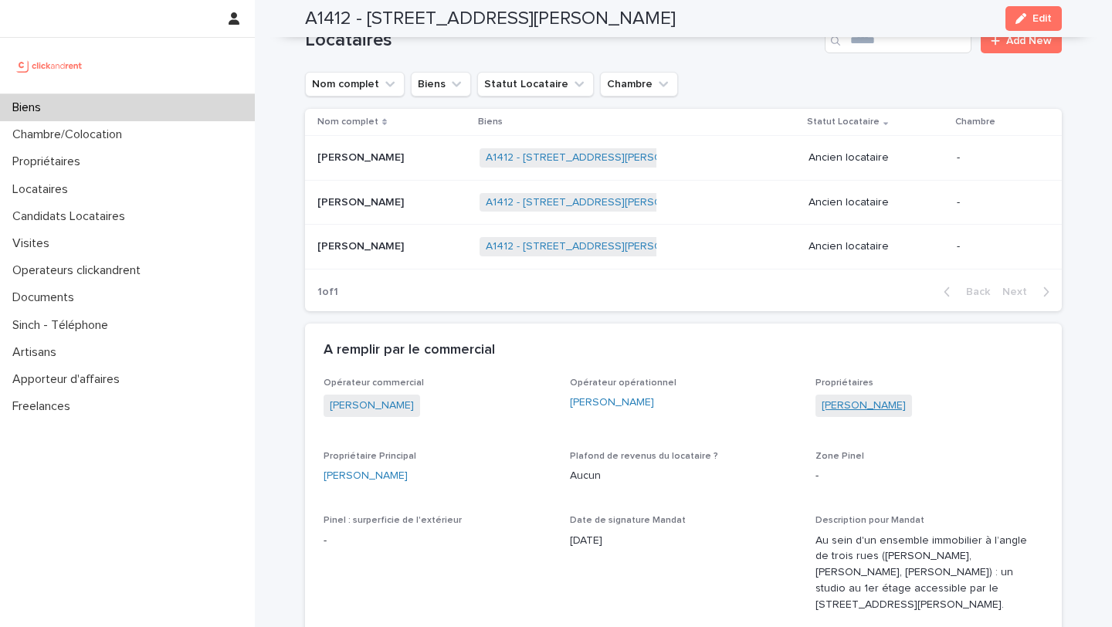
click at [851, 414] on link "Boucary Mouhamadoussene" at bounding box center [864, 406] width 84 height 16
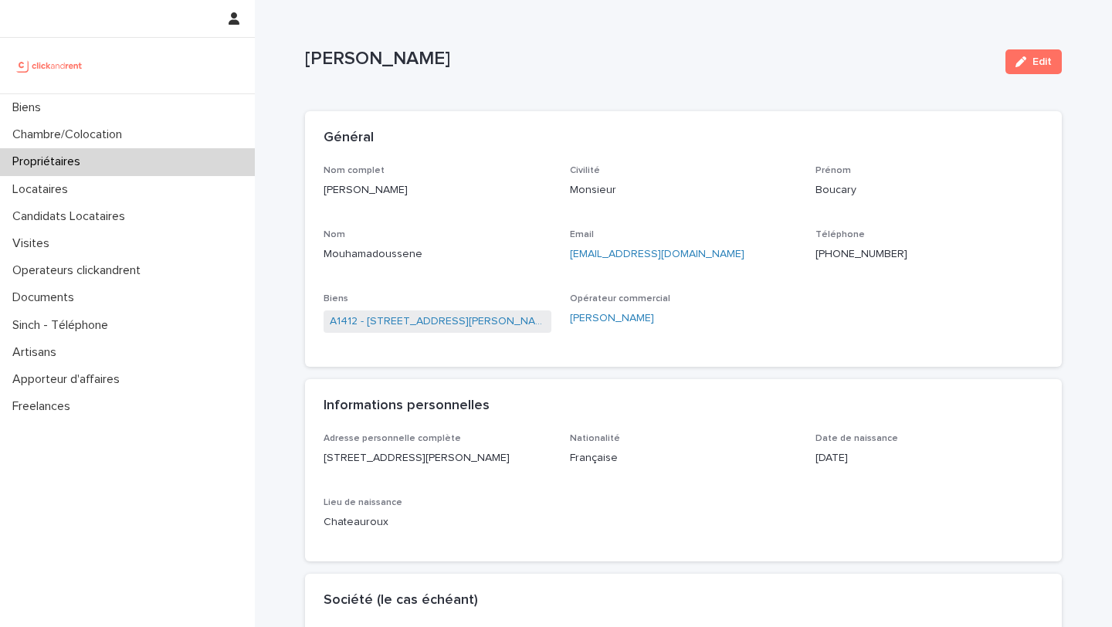
click at [859, 252] on ringoverc2c-number-84e06f14122c "+17788476465" at bounding box center [862, 254] width 92 height 11
click at [160, 99] on div "Biens" at bounding box center [127, 107] width 255 height 27
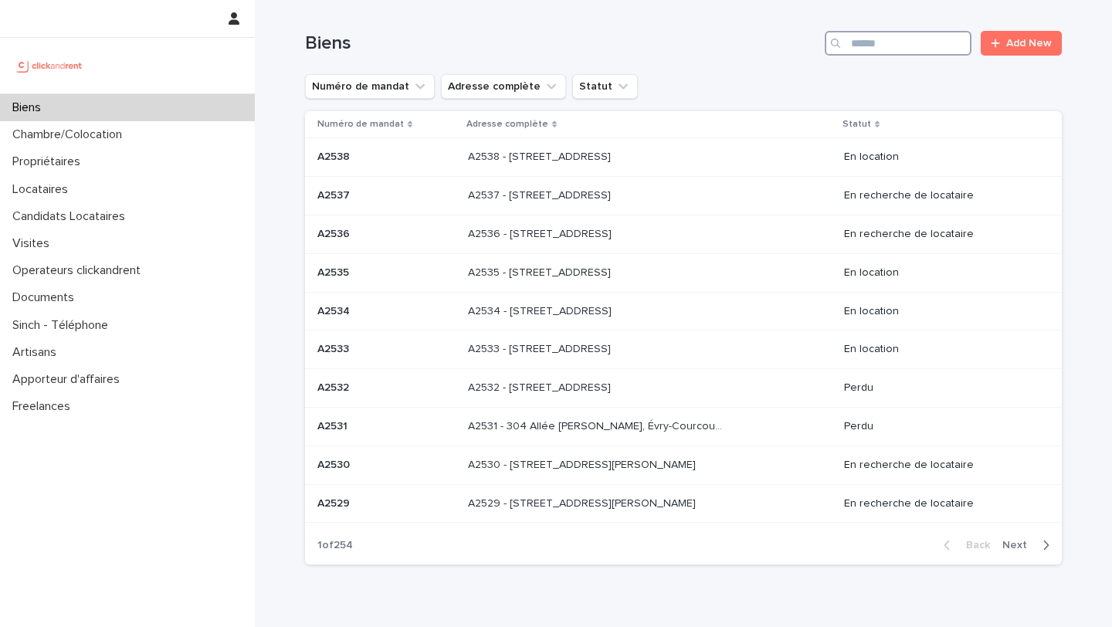
click at [898, 38] on input "Search" at bounding box center [898, 43] width 147 height 25
type input "*****"
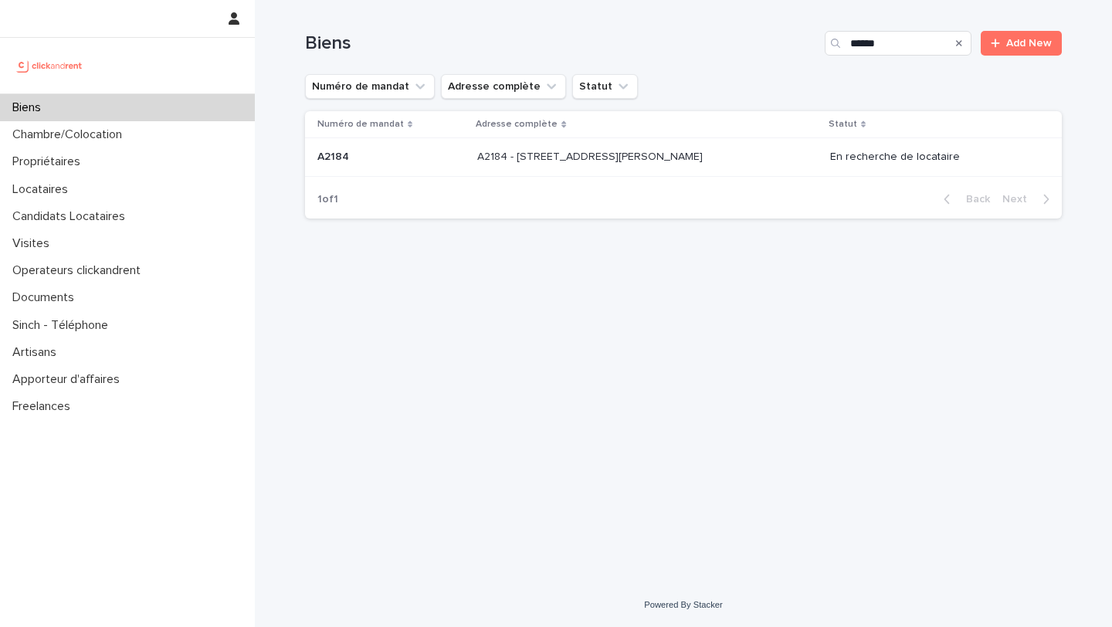
click at [708, 147] on div "A2184 - 59 rue Pierre Butin, Pontoise 95300 A2184 - 59 rue Pierre Butin, Pontoi…" at bounding box center [647, 156] width 340 height 25
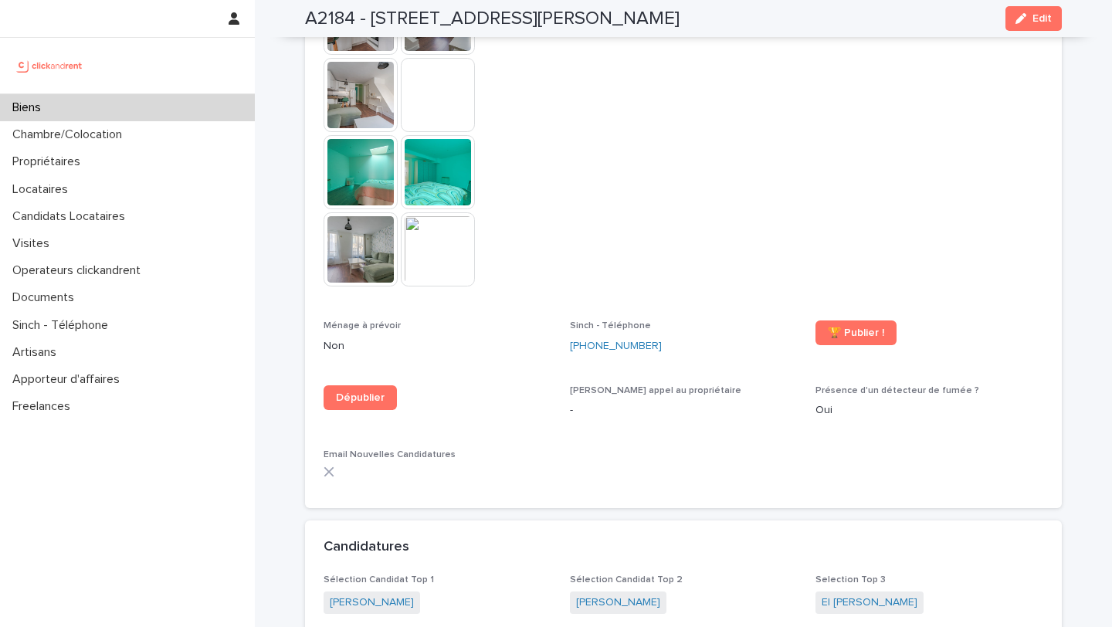
scroll to position [4616, 0]
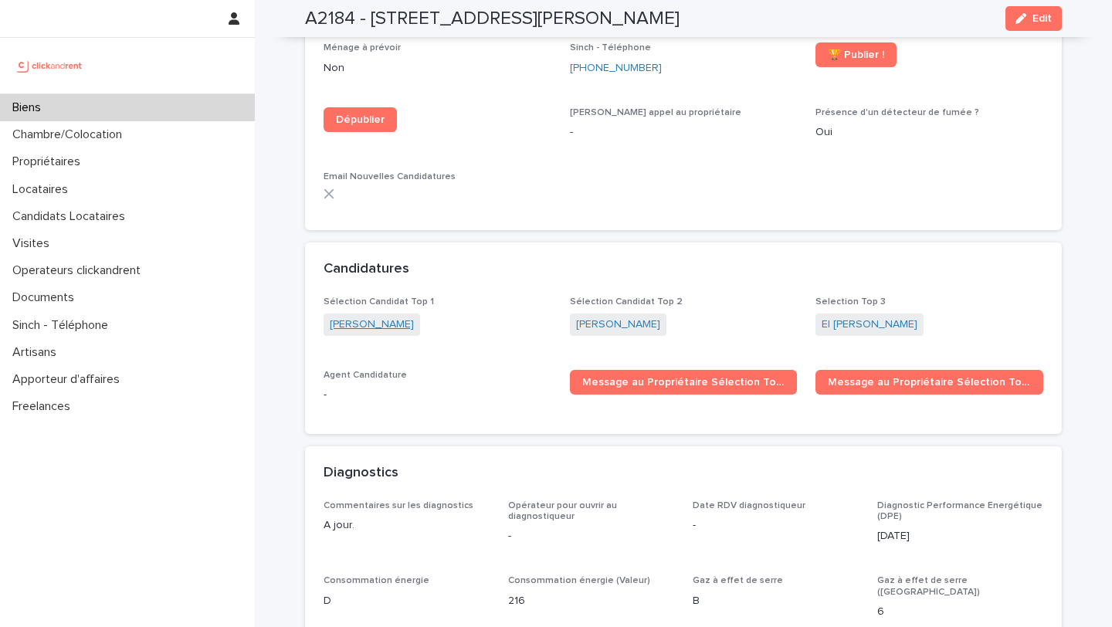
click at [372, 317] on link "[PERSON_NAME]" at bounding box center [372, 325] width 84 height 16
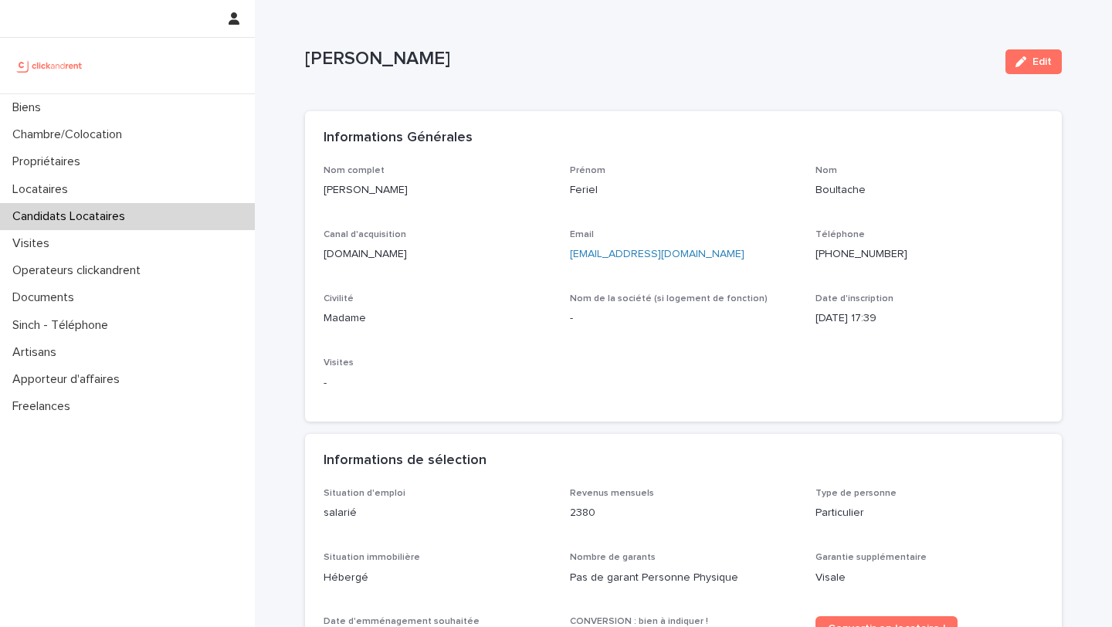
click at [852, 251] on ringoverc2c-number-84e06f14122c "[PHONE_NUMBER]" at bounding box center [862, 254] width 92 height 11
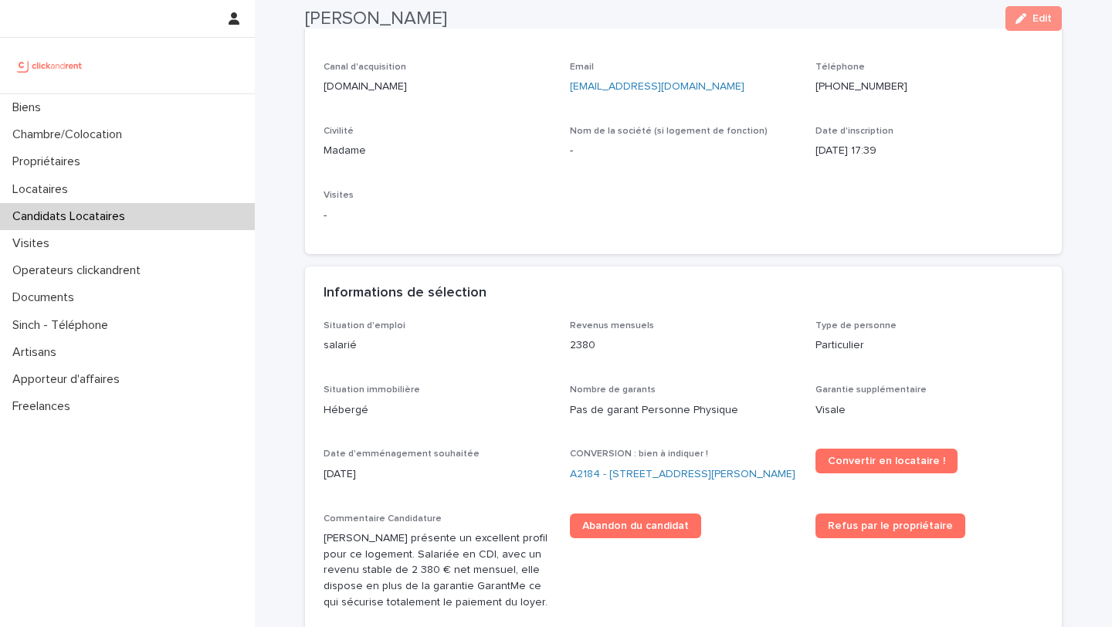
scroll to position [185, 0]
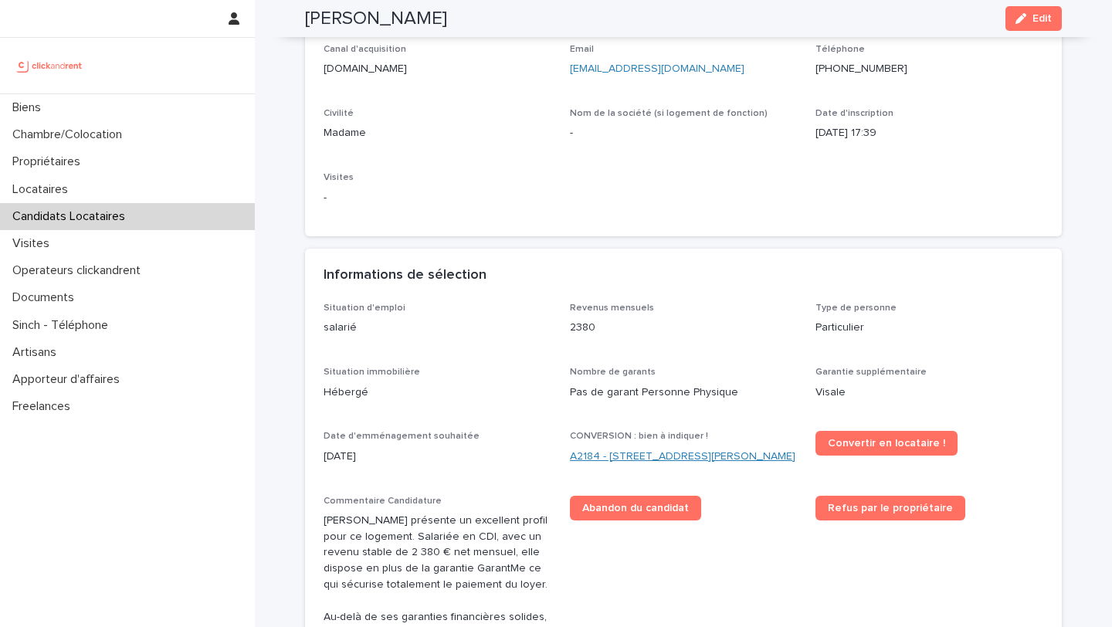
click at [651, 460] on link "A2184 - [STREET_ADDRESS][PERSON_NAME]" at bounding box center [683, 457] width 226 height 16
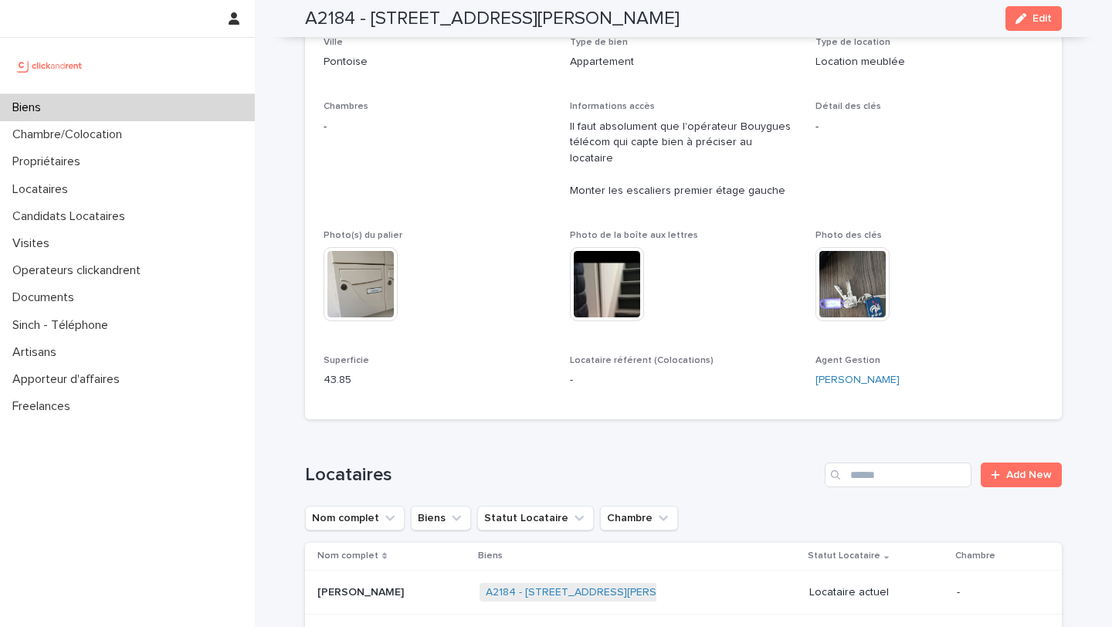
scroll to position [299, 0]
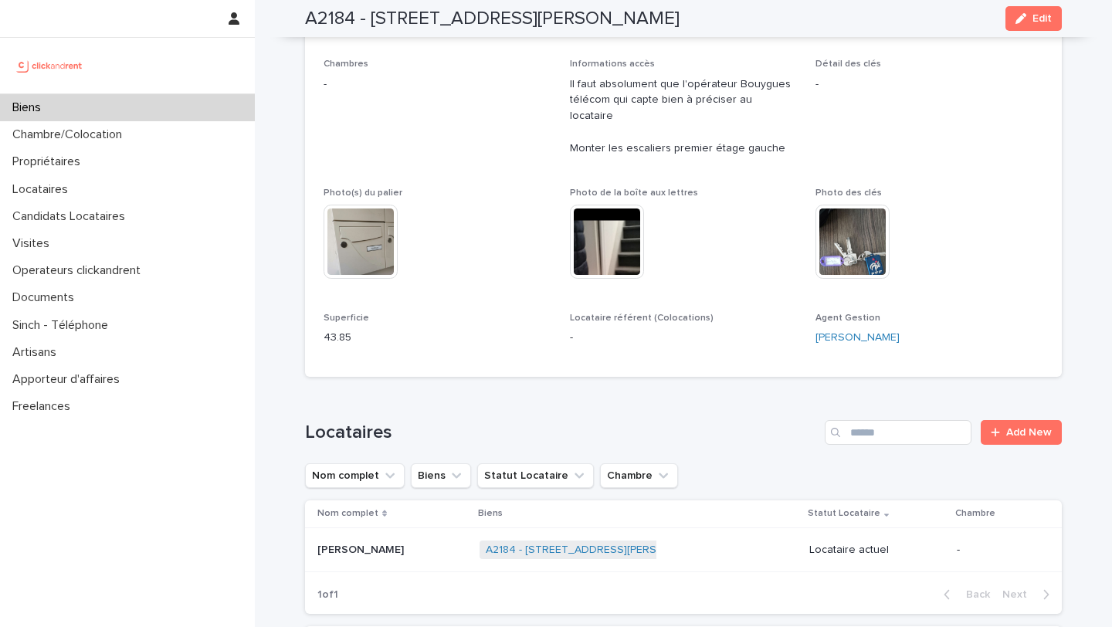
click at [405, 545] on div "Étienne Cherchour Étienne Cherchour" at bounding box center [393, 550] width 150 height 25
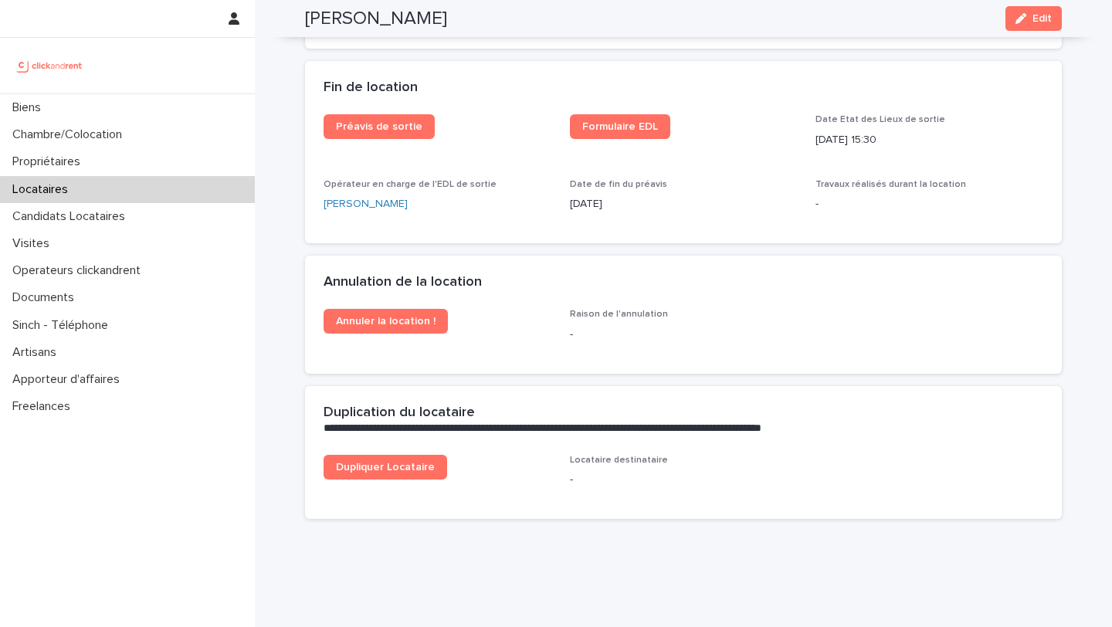
scroll to position [1995, 0]
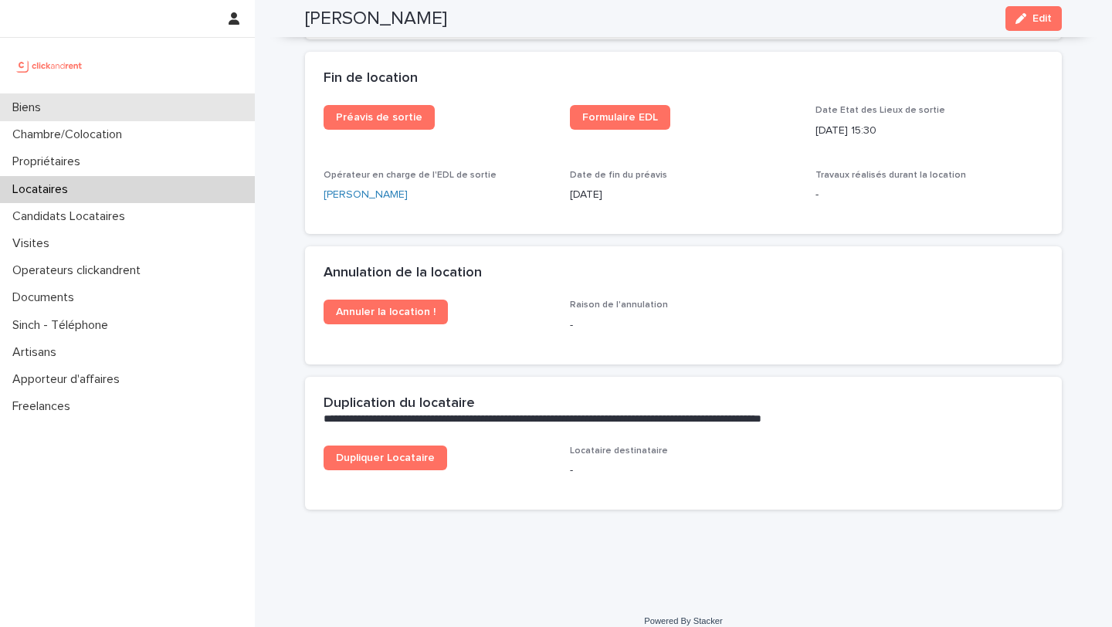
click at [173, 115] on div "Biens" at bounding box center [127, 107] width 255 height 27
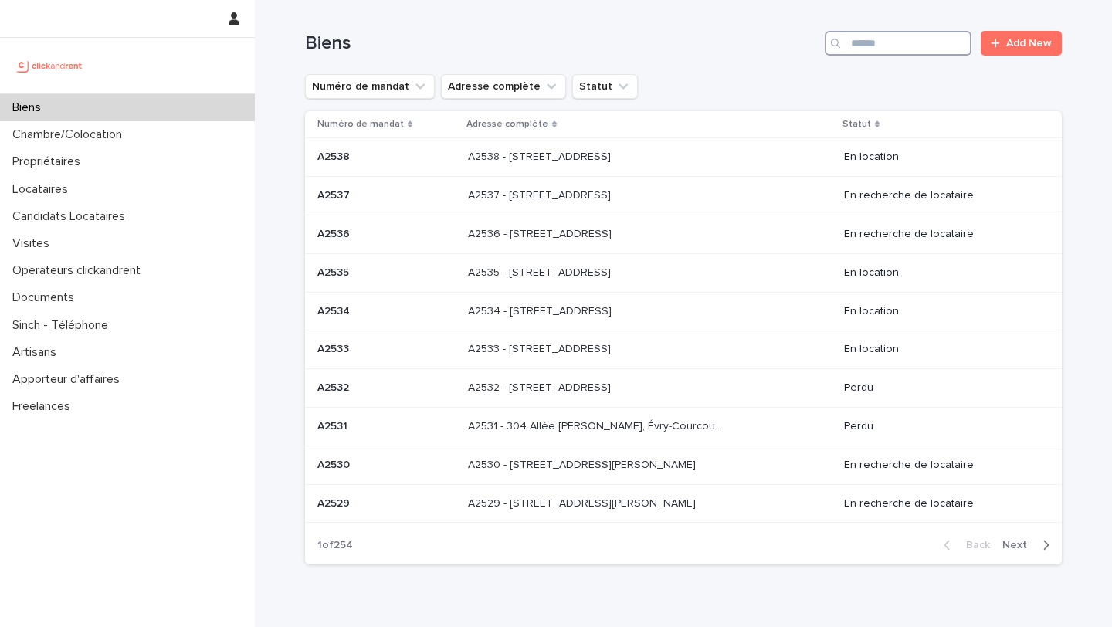
click at [906, 40] on input "Search" at bounding box center [898, 43] width 147 height 25
type input "*****"
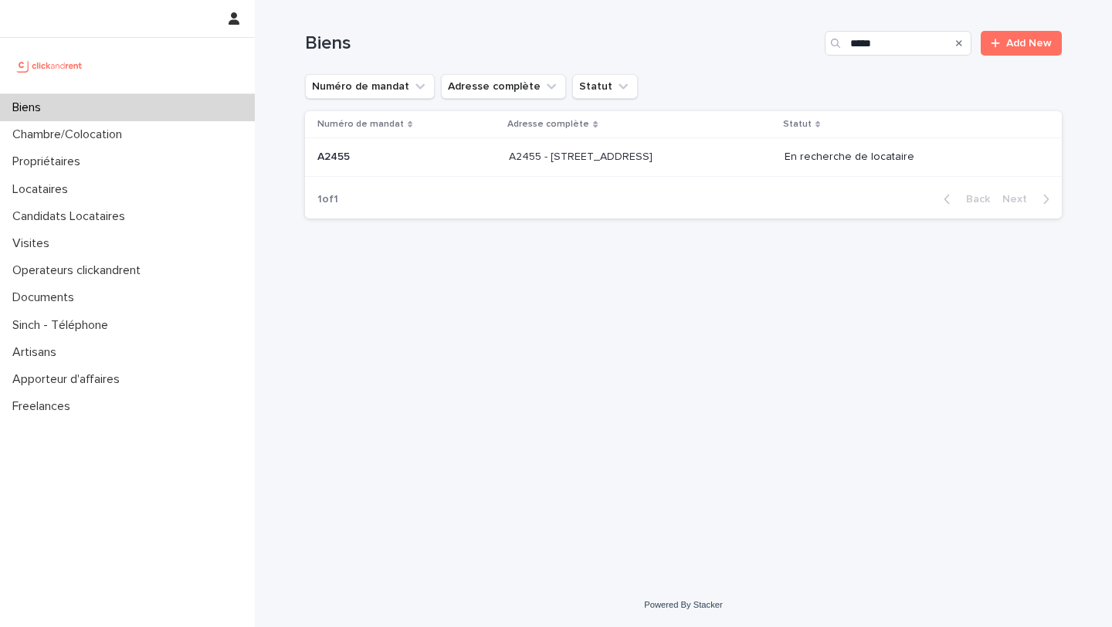
click at [656, 151] on p "A2455 - [STREET_ADDRESS]" at bounding box center [582, 156] width 147 height 16
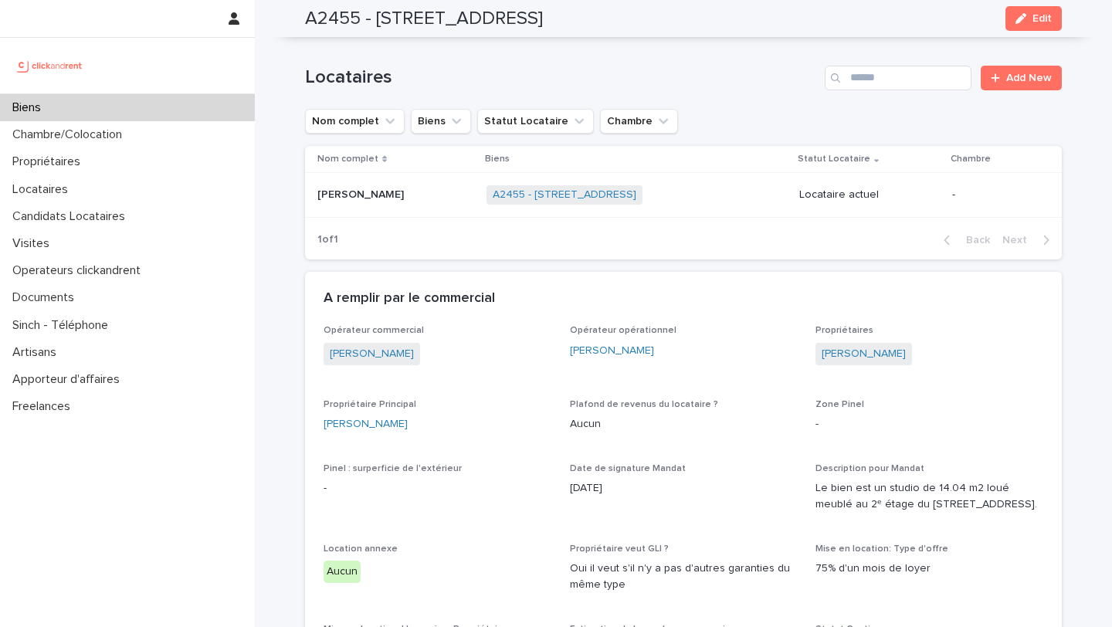
scroll to position [799, 0]
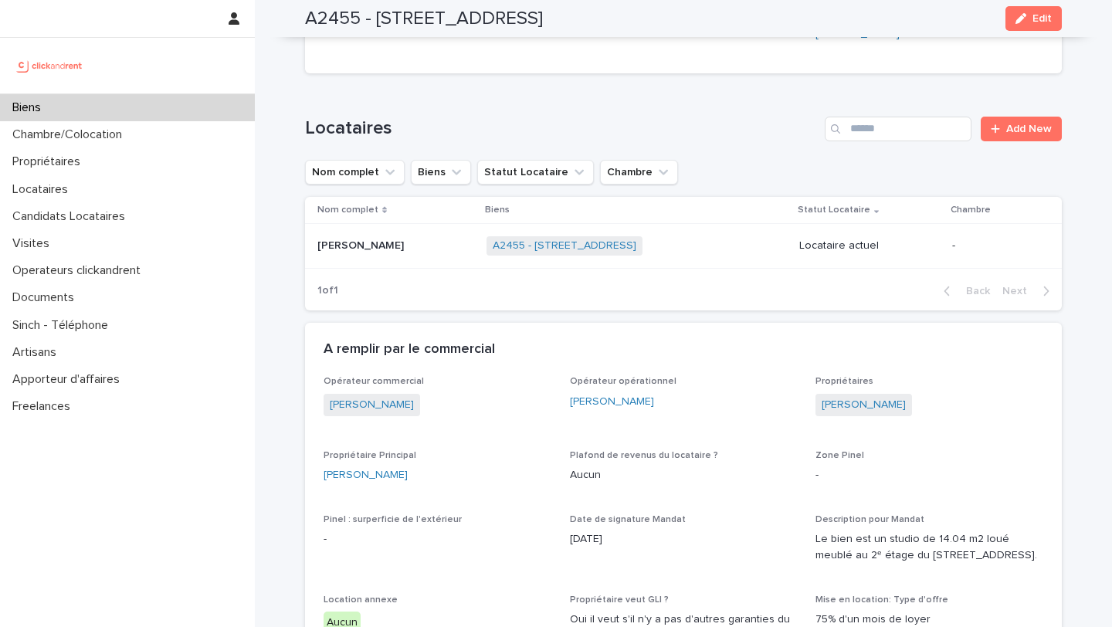
click at [398, 250] on p at bounding box center [396, 245] width 157 height 13
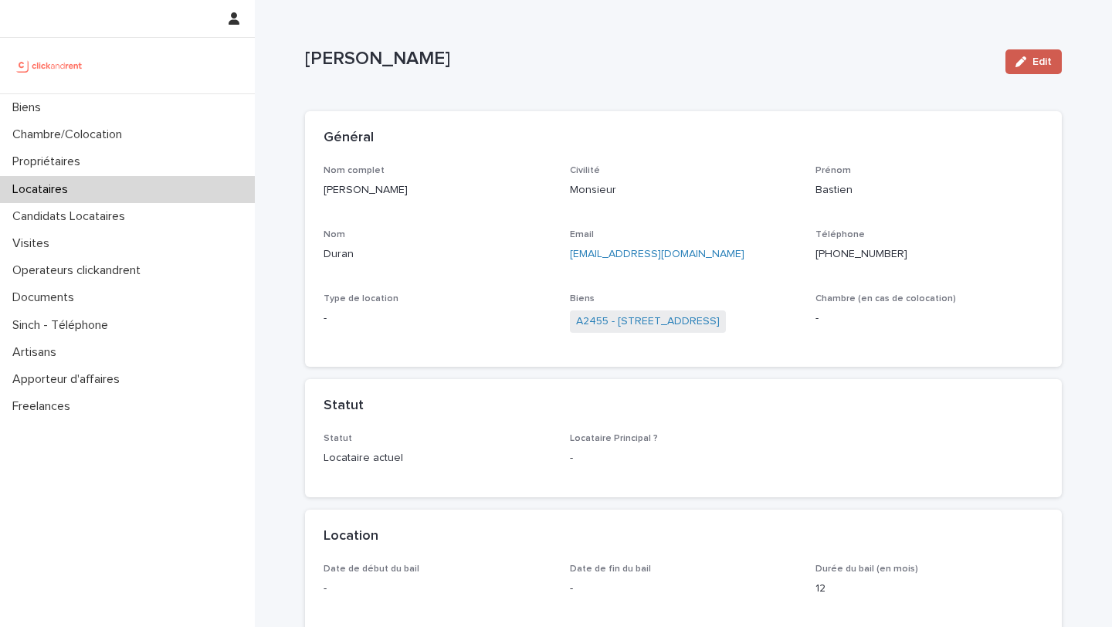
click at [1038, 63] on span "Edit" at bounding box center [1042, 61] width 19 height 11
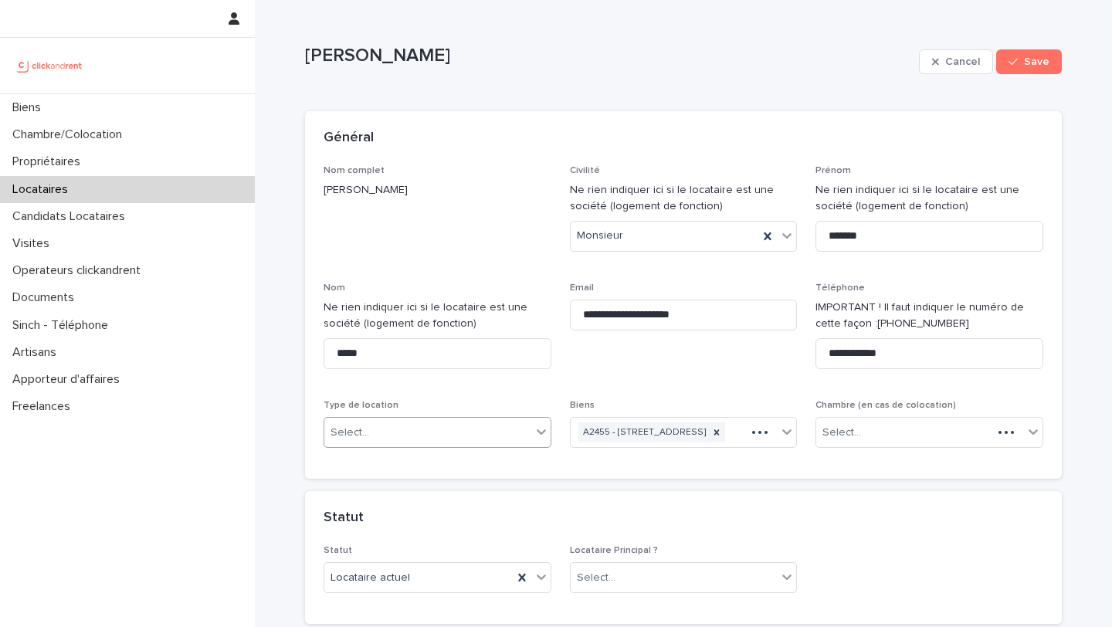
click at [460, 421] on div "Select..." at bounding box center [427, 432] width 207 height 25
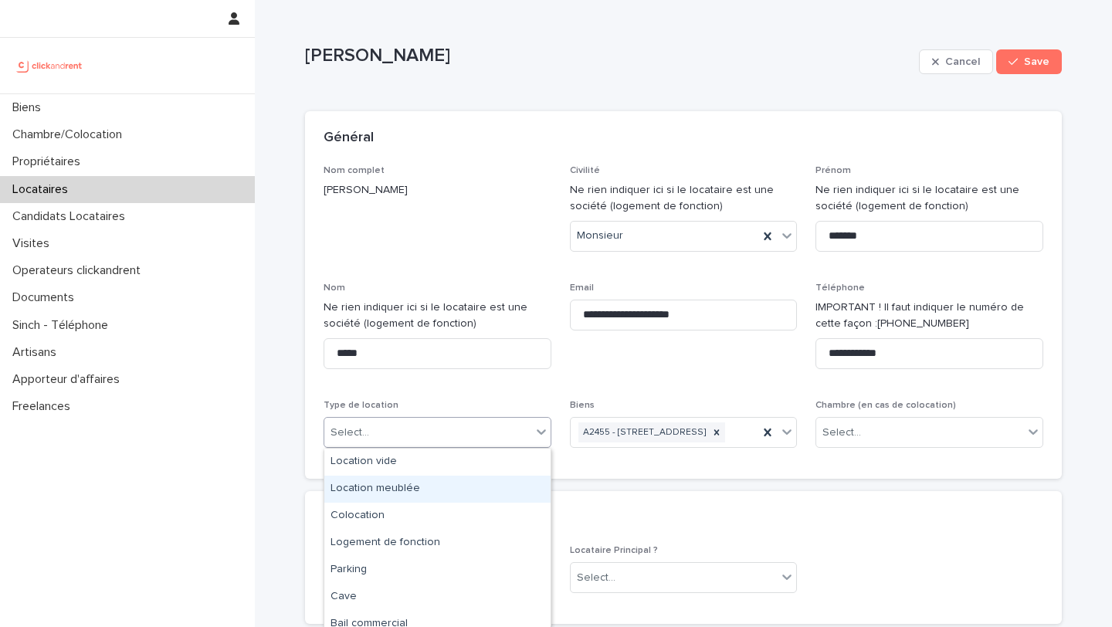
click at [463, 490] on div "Location meublée" at bounding box center [437, 489] width 226 height 27
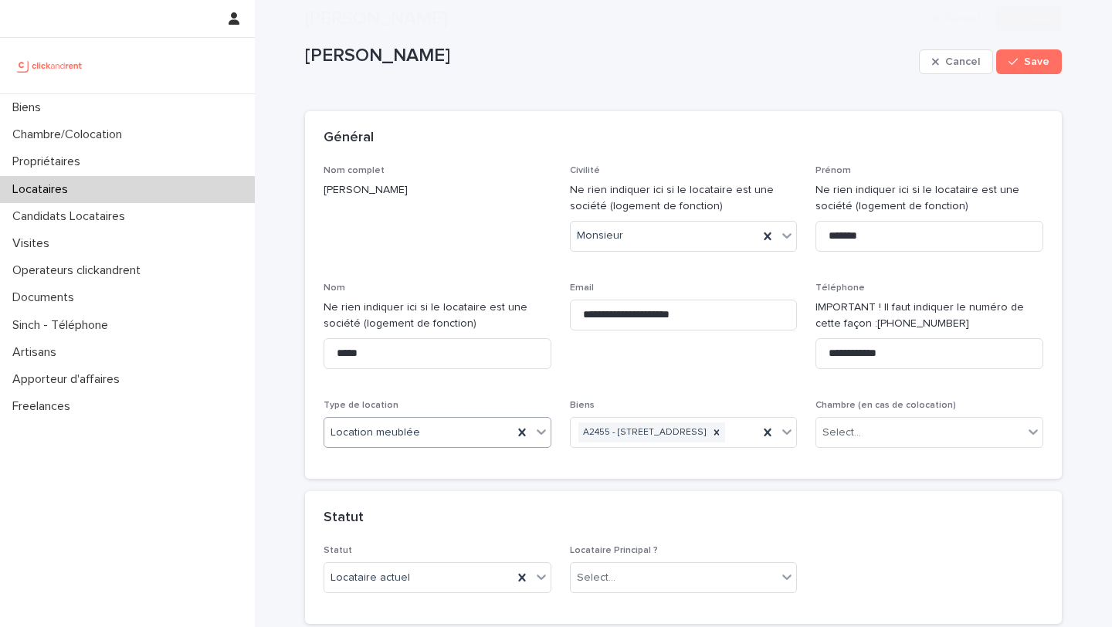
scroll to position [342, 0]
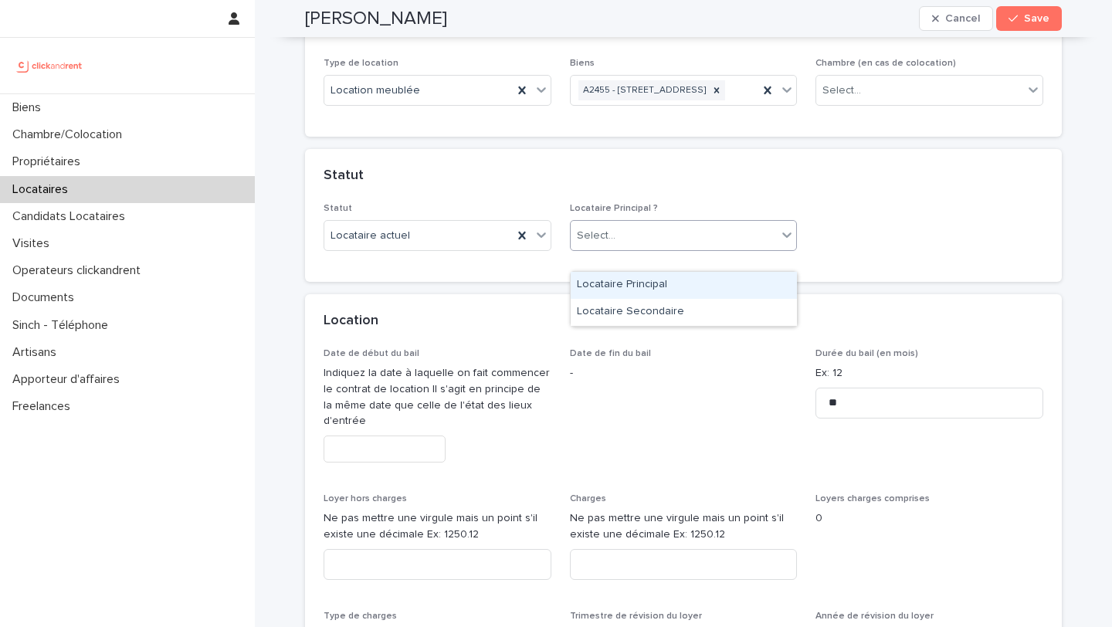
click at [644, 249] on div "Select..." at bounding box center [674, 235] width 207 height 25
click at [657, 283] on div "Locataire Principal" at bounding box center [684, 285] width 226 height 27
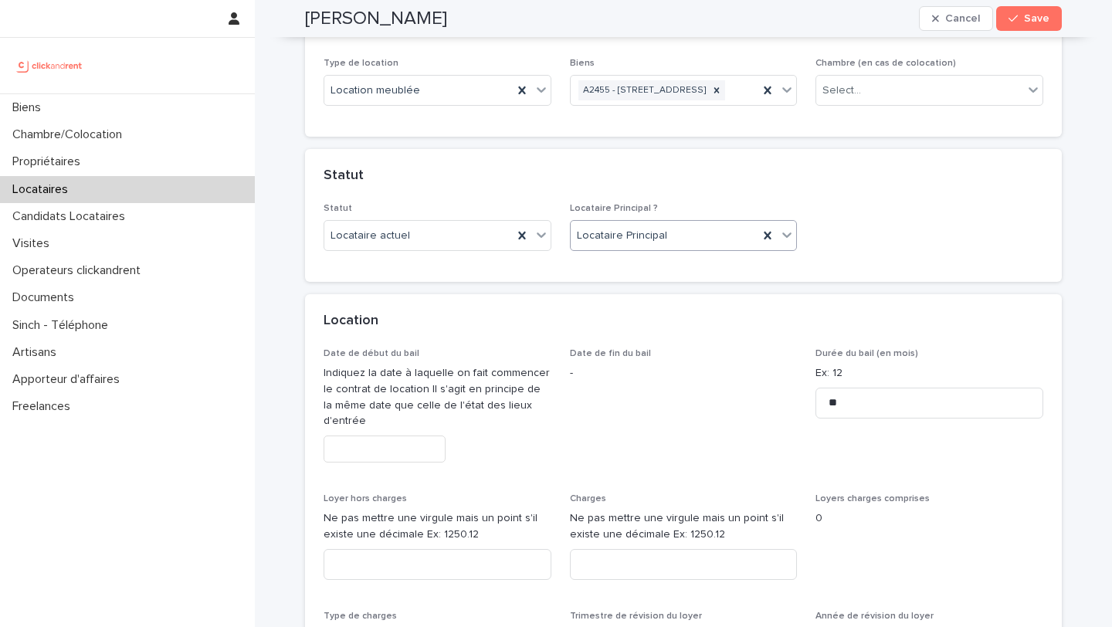
click at [406, 463] on input "text" at bounding box center [385, 449] width 122 height 27
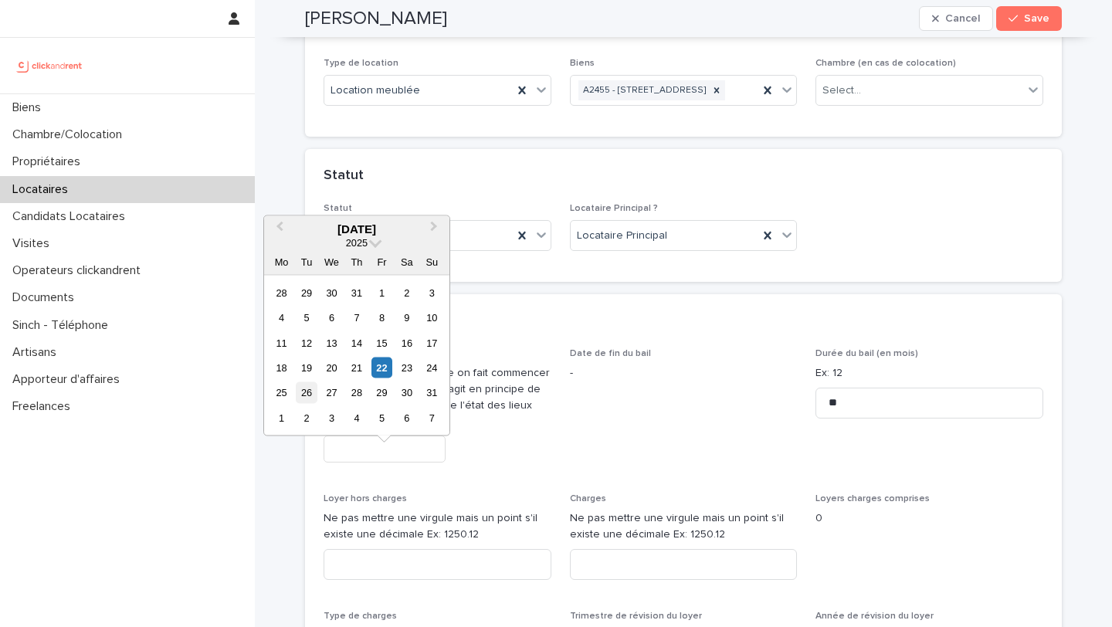
click at [306, 391] on div "26" at bounding box center [306, 392] width 21 height 21
type input "*********"
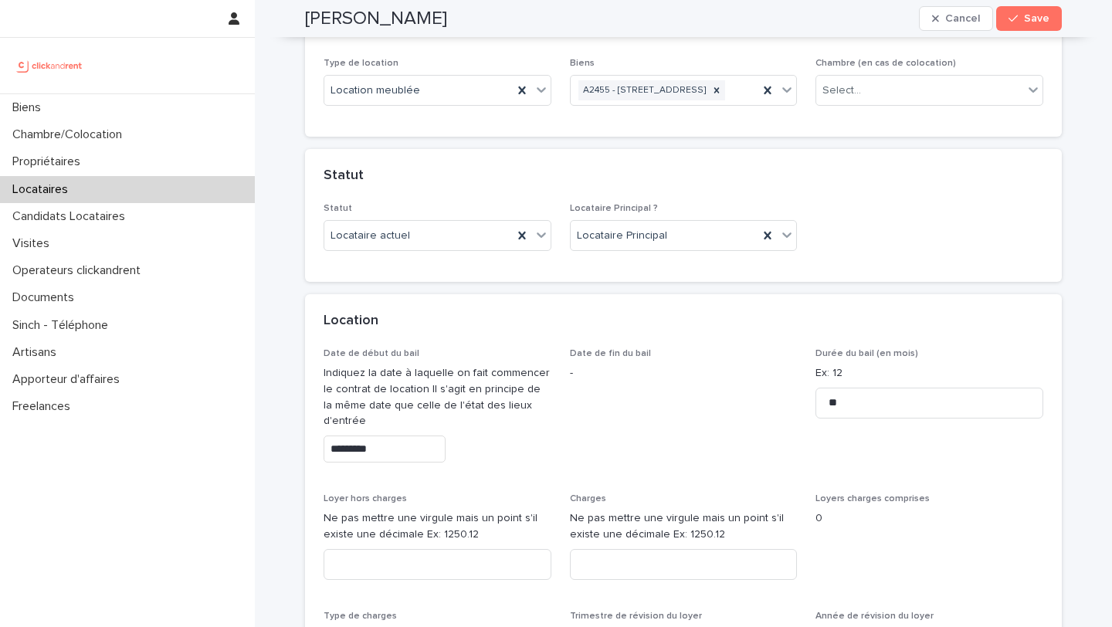
scroll to position [576, 0]
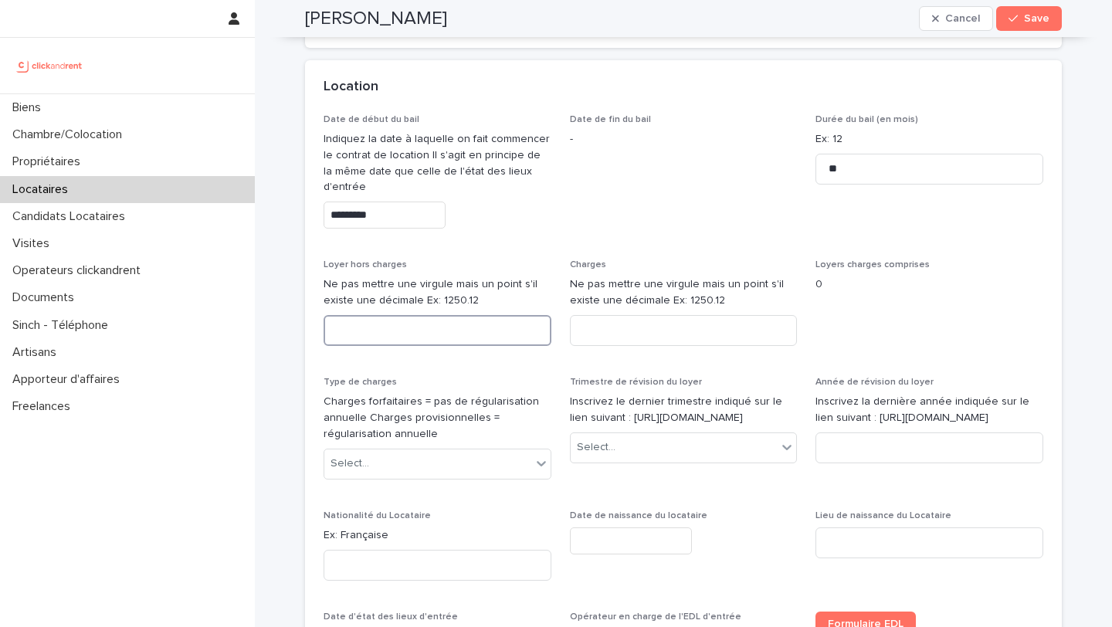
click at [459, 346] on input at bounding box center [438, 330] width 228 height 31
type input "***"
click at [666, 345] on input at bounding box center [684, 330] width 228 height 31
type input "**"
click at [477, 477] on div "Select..." at bounding box center [427, 463] width 207 height 25
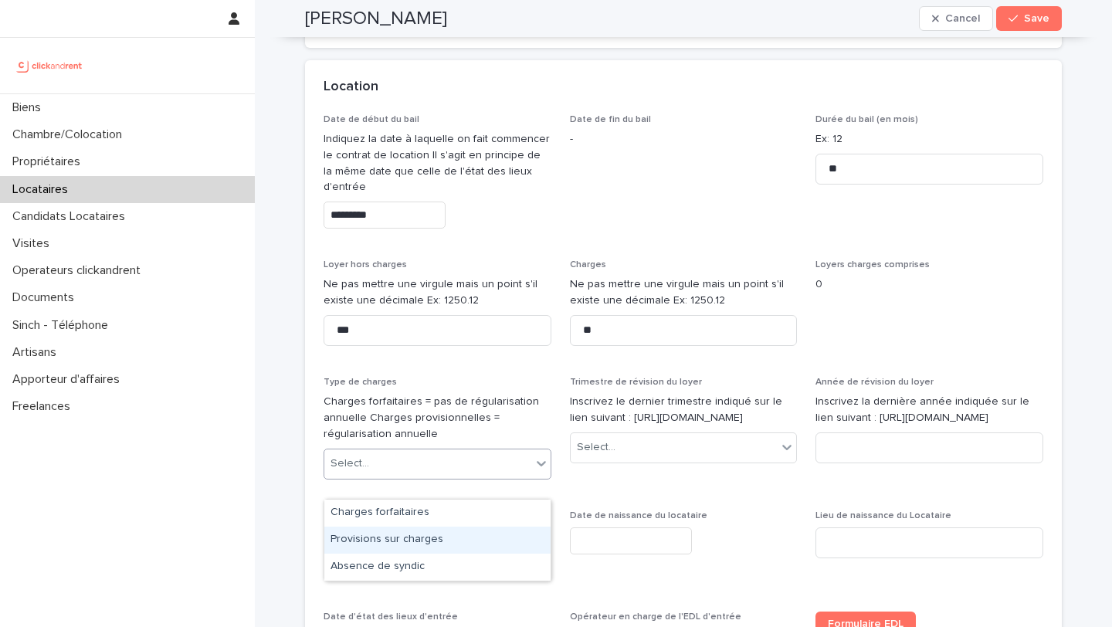
click at [486, 537] on div "Provisions sur charges" at bounding box center [437, 540] width 226 height 27
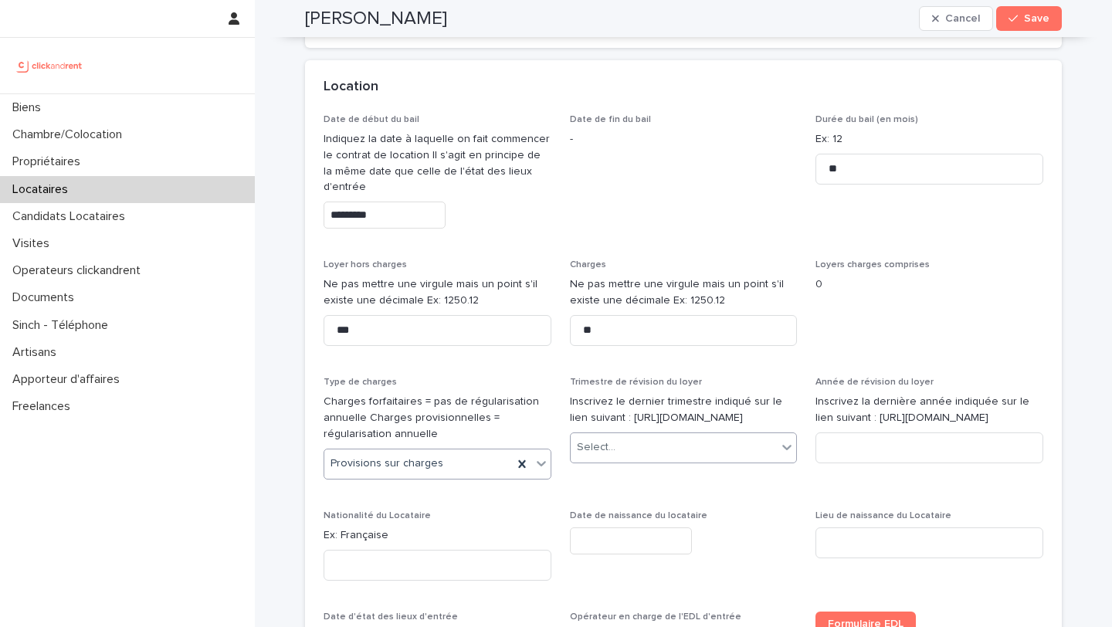
click at [620, 460] on div "Select..." at bounding box center [674, 447] width 207 height 25
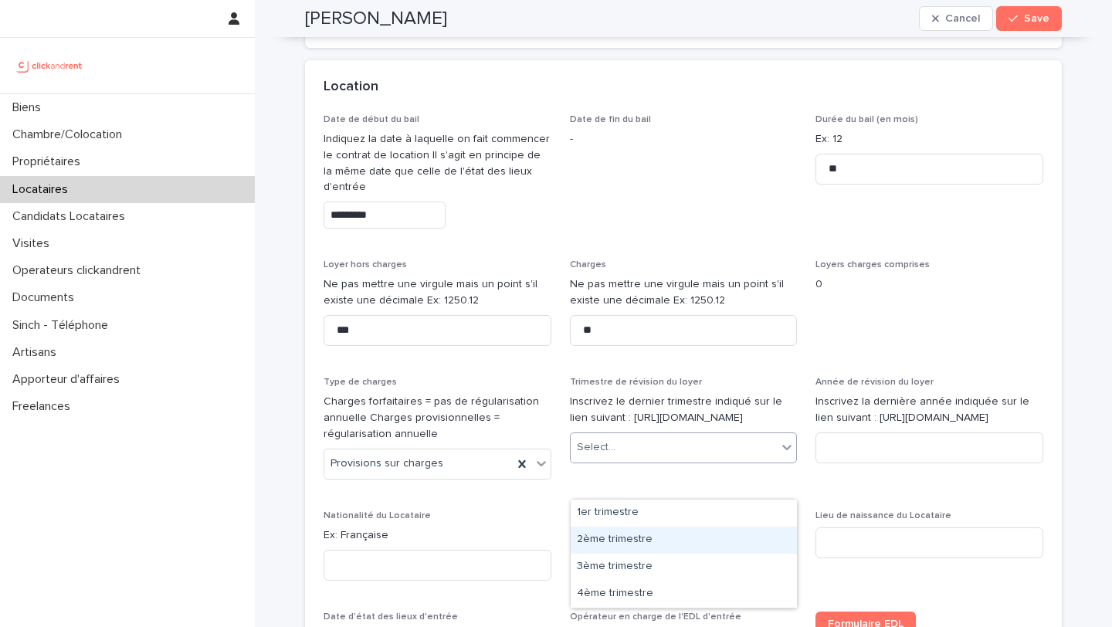
click at [646, 545] on div "2ème trimestre" at bounding box center [684, 540] width 226 height 27
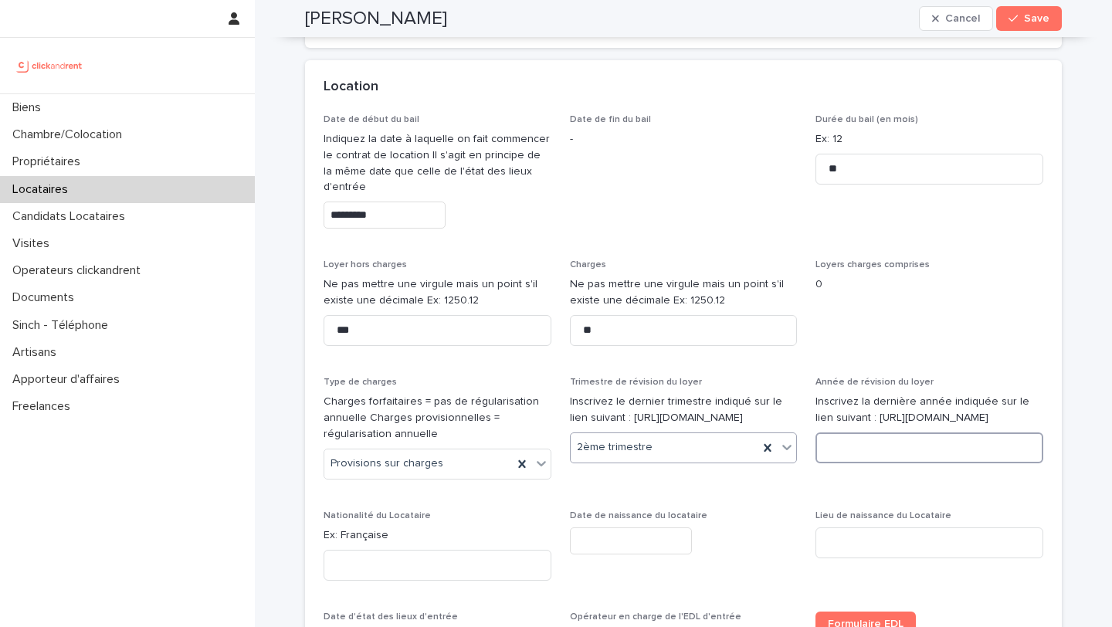
click at [900, 464] on input at bounding box center [930, 448] width 228 height 31
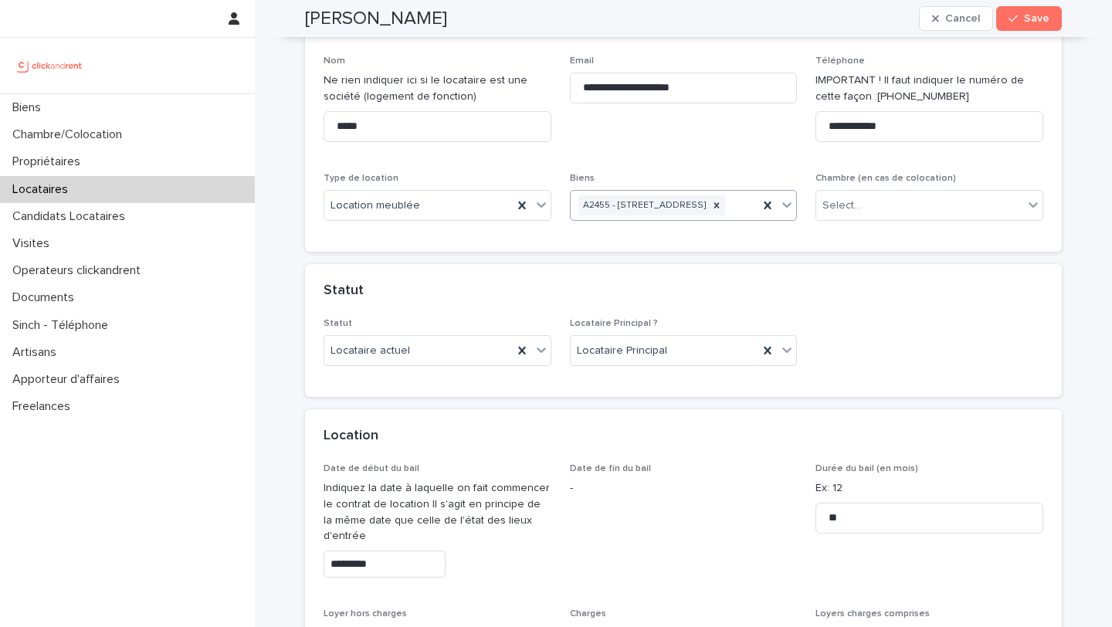
scroll to position [161, 0]
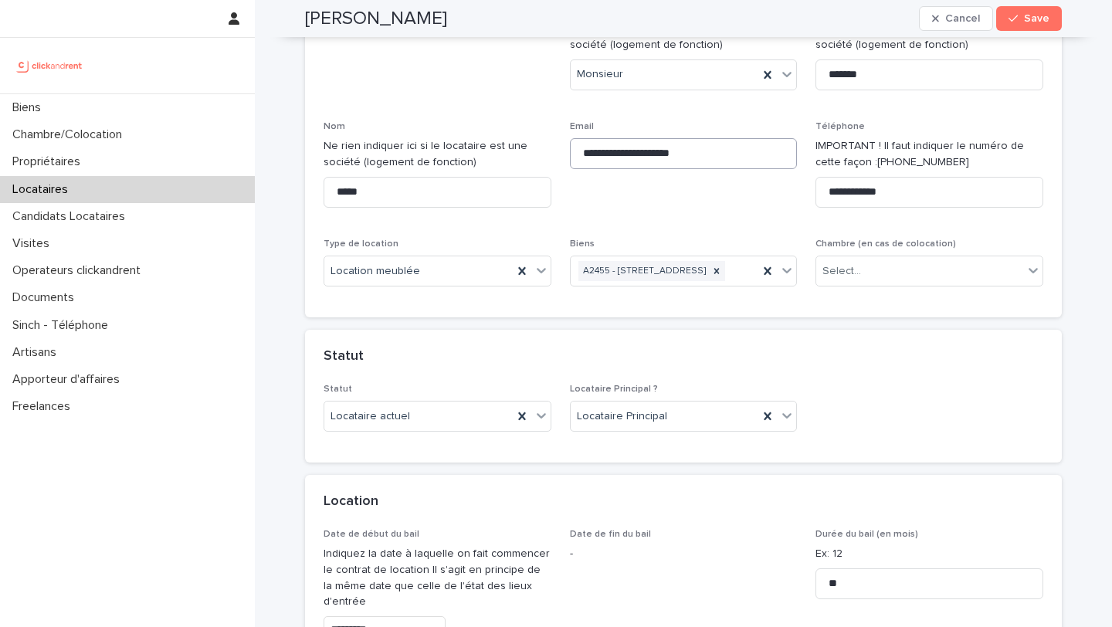
type input "****"
click at [734, 167] on input "**********" at bounding box center [684, 153] width 228 height 31
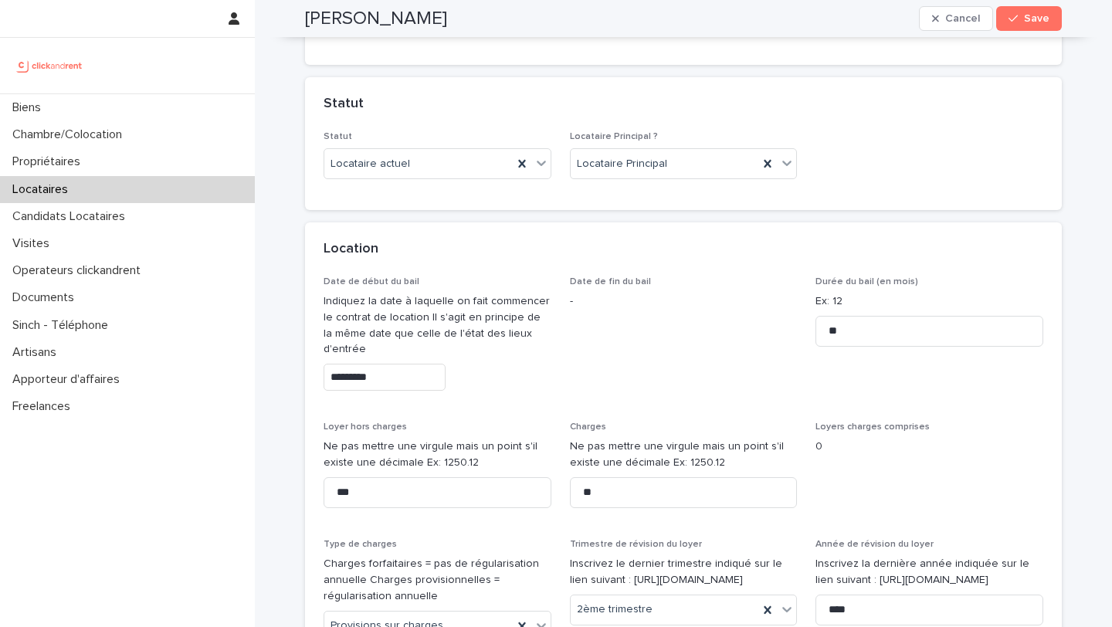
scroll to position [596, 0]
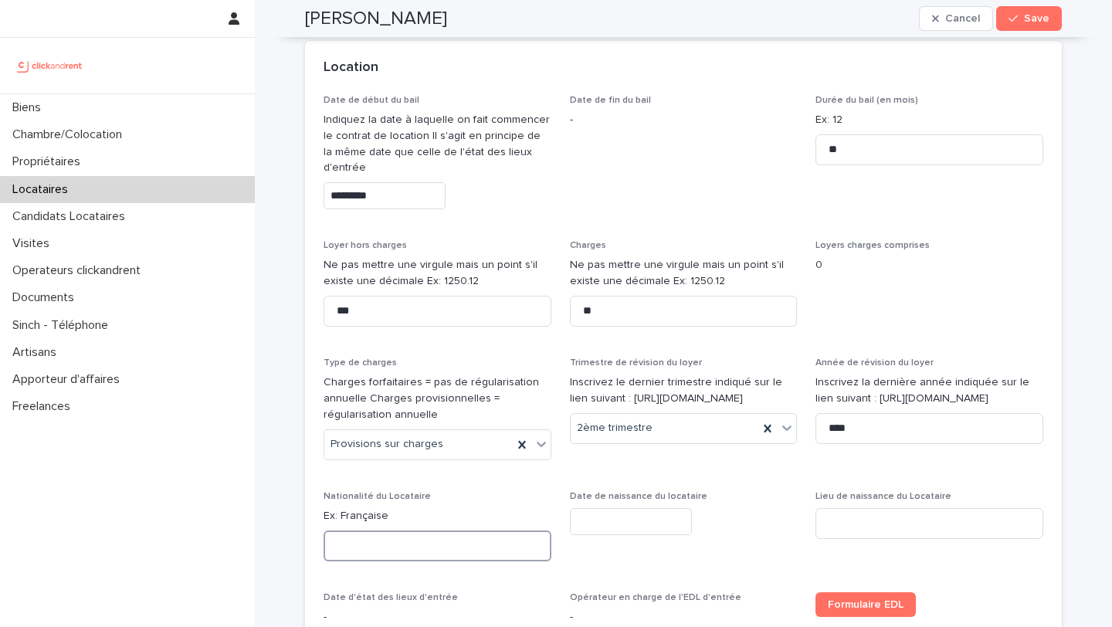
click at [433, 562] on input at bounding box center [438, 546] width 228 height 31
type input "*********"
click at [602, 535] on input "text" at bounding box center [631, 521] width 122 height 27
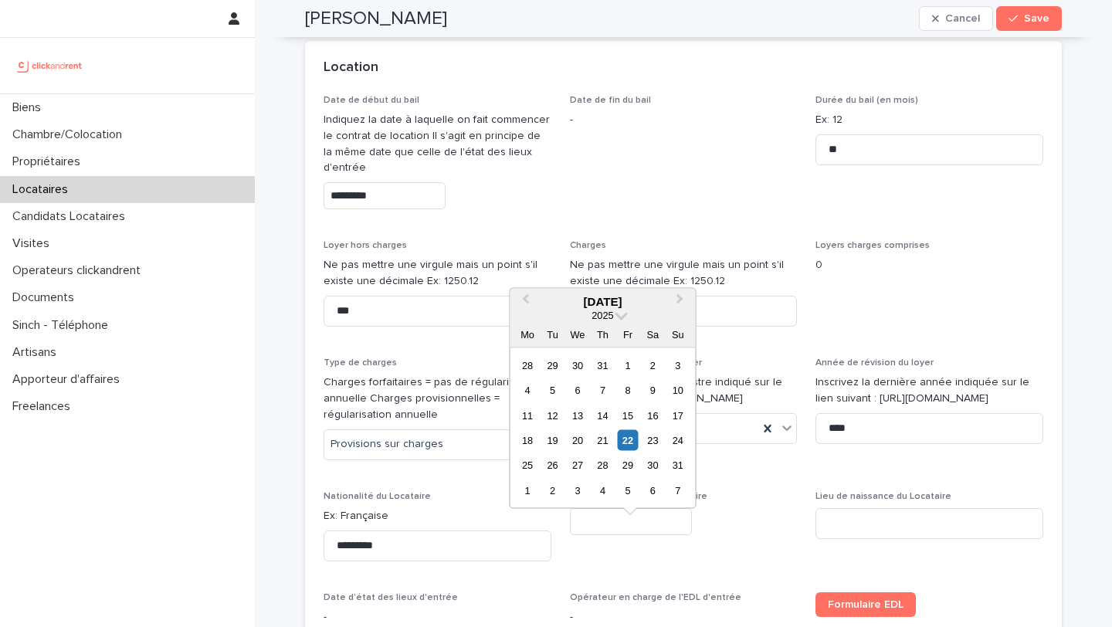
click at [641, 535] on input "text" at bounding box center [631, 521] width 122 height 27
type input "*********"
click at [860, 539] on input at bounding box center [930, 523] width 228 height 31
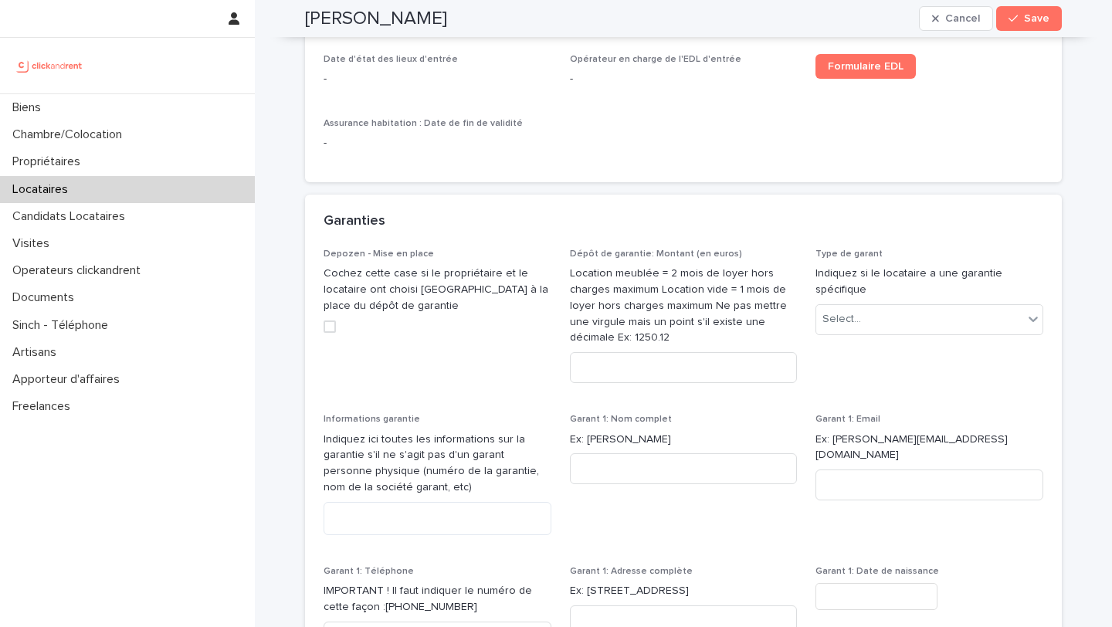
scroll to position [1169, 0]
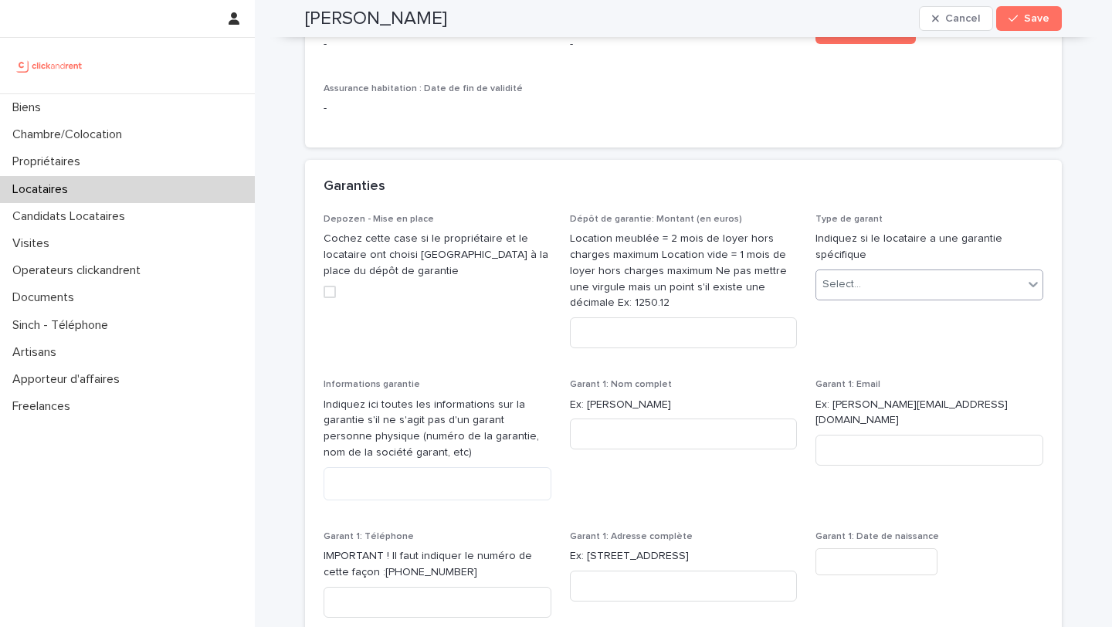
type input "********"
click at [868, 297] on div "Select..." at bounding box center [920, 284] width 207 height 25
type input "***"
click at [871, 336] on div "Garantie Visale" at bounding box center [930, 334] width 226 height 27
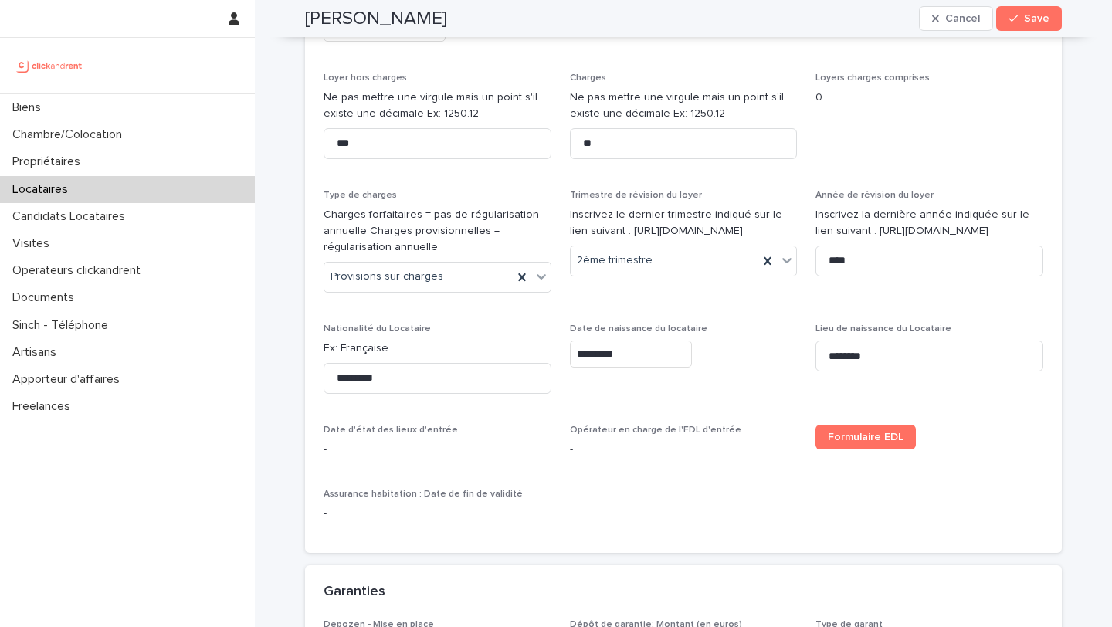
scroll to position [1095, 0]
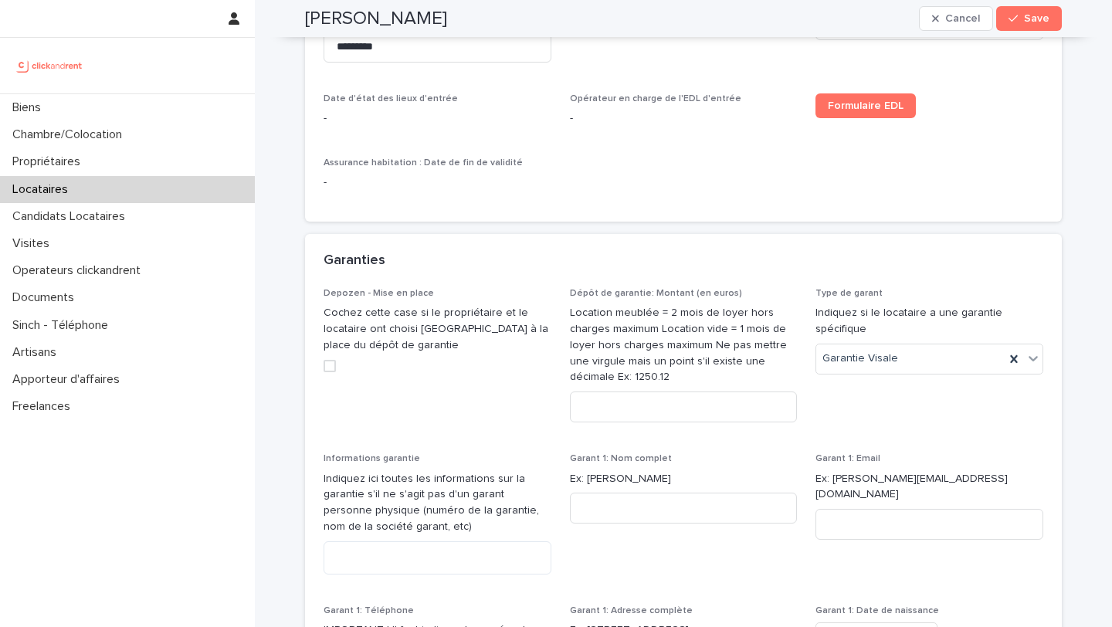
click at [685, 409] on div "Dépôt de garantie: Montant (en euros) Location meublée = 2 mois de loyer hors c…" at bounding box center [684, 361] width 228 height 147
click at [685, 420] on input at bounding box center [684, 407] width 228 height 31
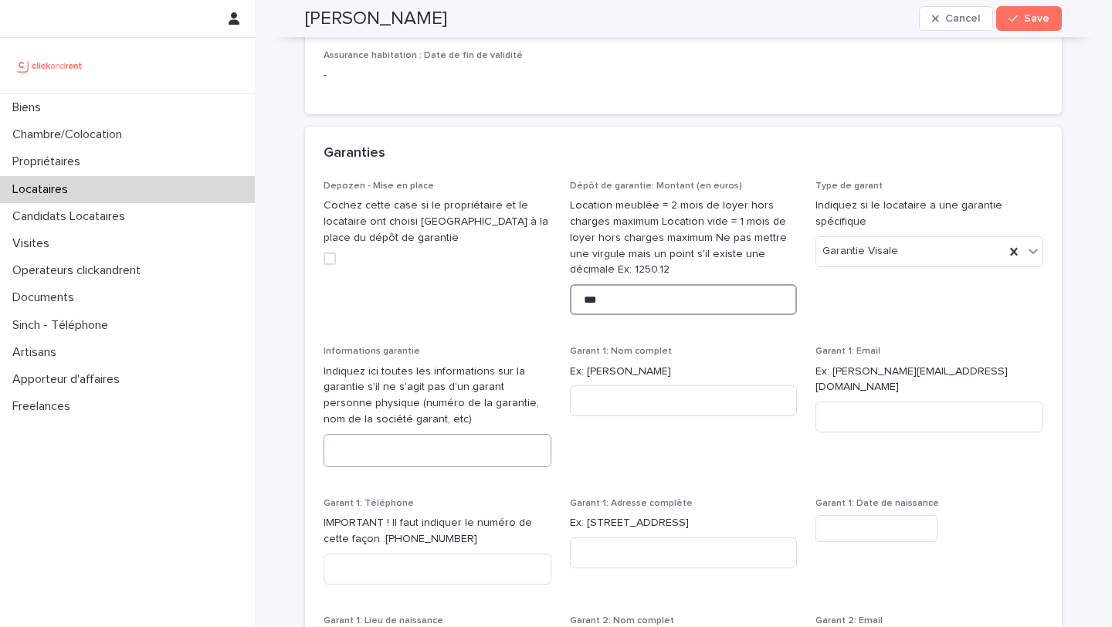
type input "***"
click at [505, 467] on textarea at bounding box center [438, 450] width 228 height 33
type textarea "**********"
click at [1044, 25] on button "Save" at bounding box center [1030, 18] width 66 height 25
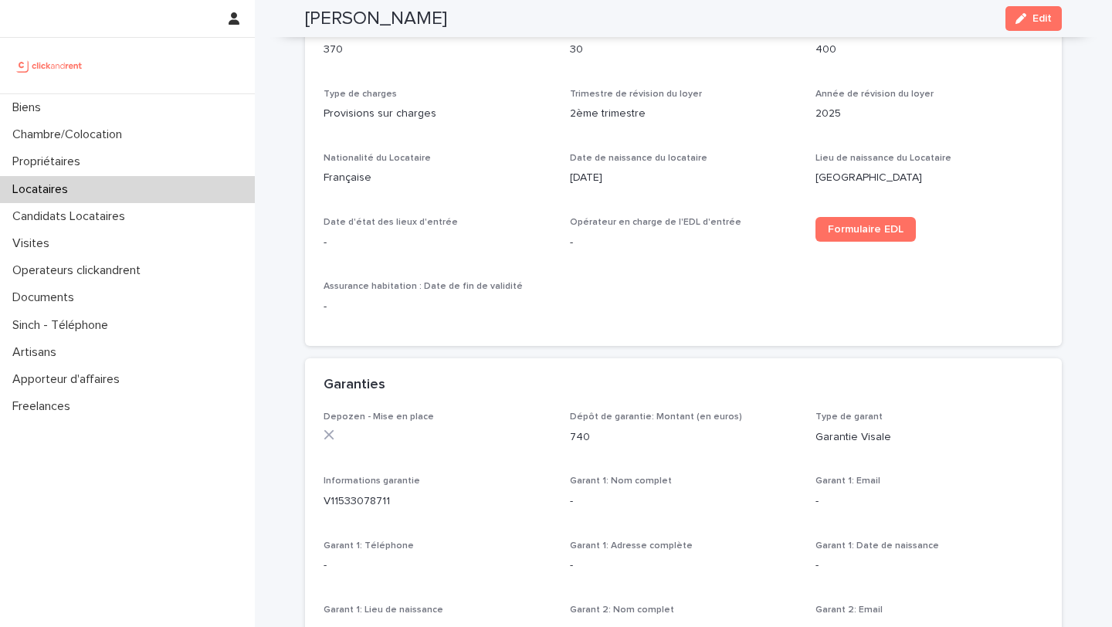
scroll to position [532, 0]
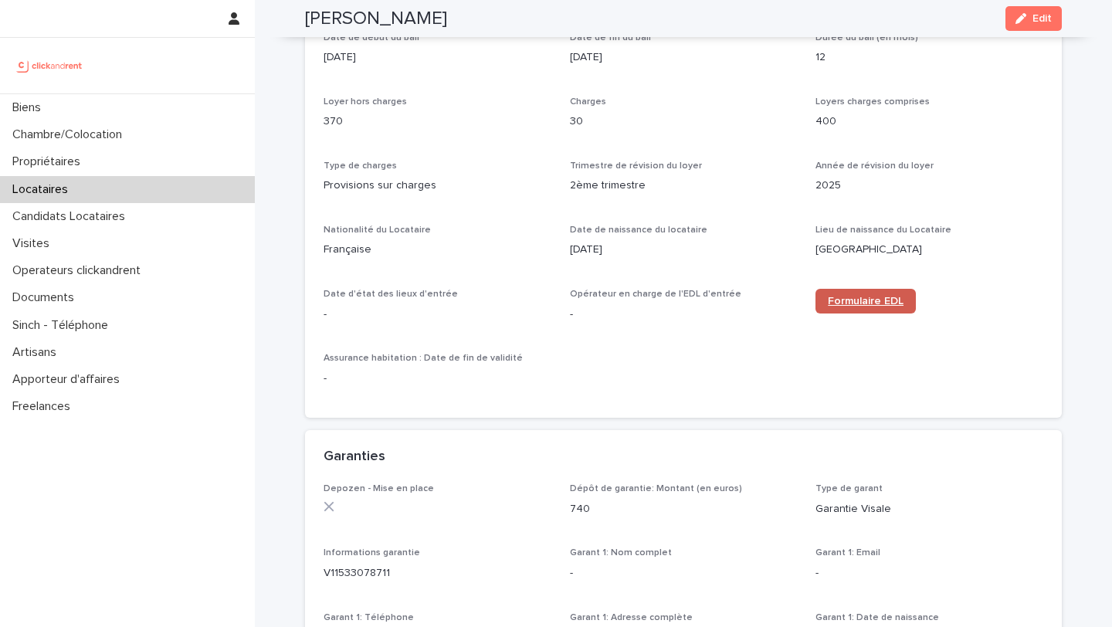
click at [872, 290] on link "Formulaire EDL" at bounding box center [866, 301] width 100 height 25
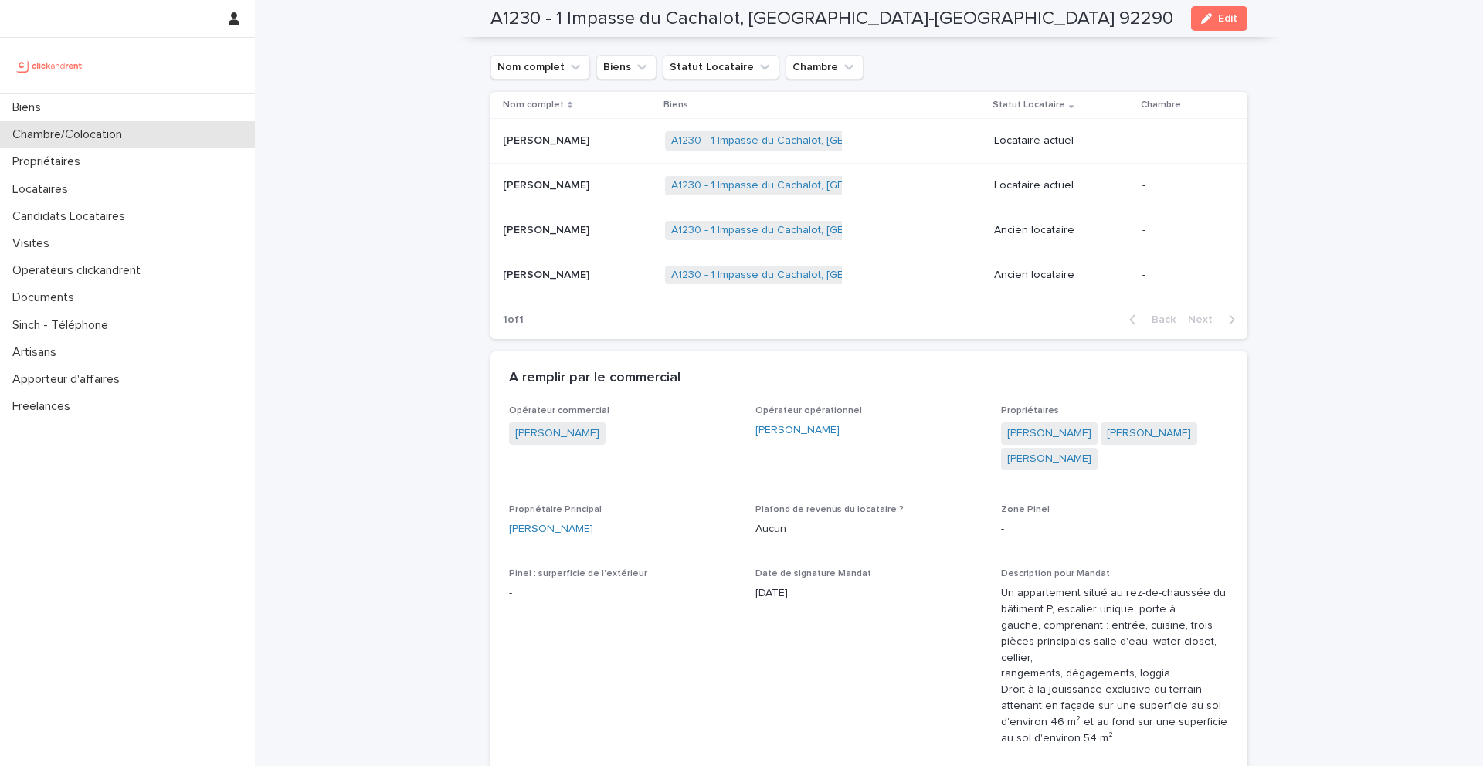
scroll to position [660, 0]
click at [1129, 426] on link "[PERSON_NAME]" at bounding box center [1149, 434] width 84 height 16
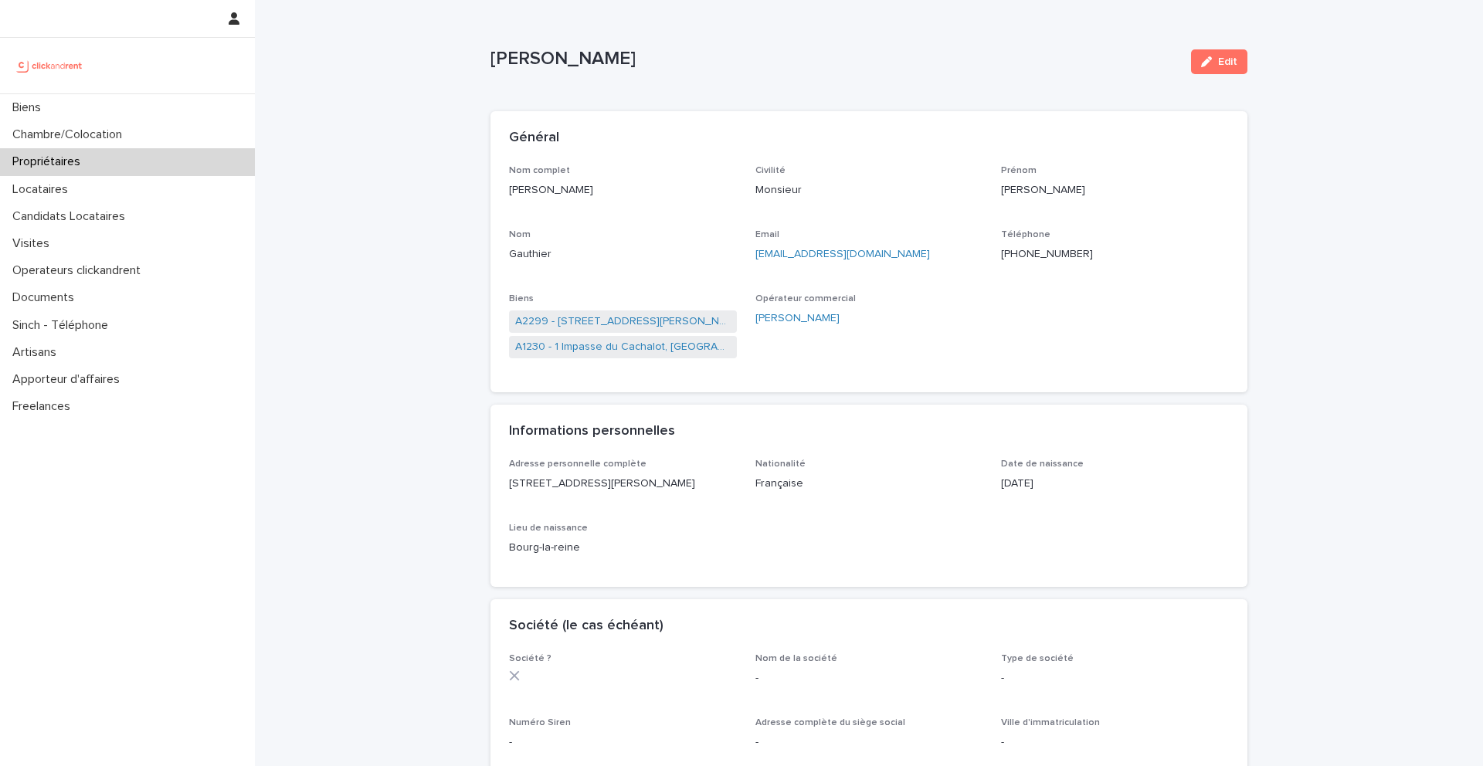
drag, startPoint x: 617, startPoint y: 501, endPoint x: 502, endPoint y: 488, distance: 115.9
click at [502, 488] on div "Adresse personnelle complète 815 avenue du général Leclerc, 92100 Boulogne-Bill…" at bounding box center [869, 523] width 757 height 128
copy p "815 avenue du général Leclerc, 92100 Boulogne-Billancourt"
drag, startPoint x: 596, startPoint y: 190, endPoint x: 507, endPoint y: 191, distance: 89.6
click at [508, 191] on div "Nom complet Nicolas Gauthier Civilité Monsieur Prénom Nicolas Nom Gauthier Emai…" at bounding box center [869, 278] width 757 height 227
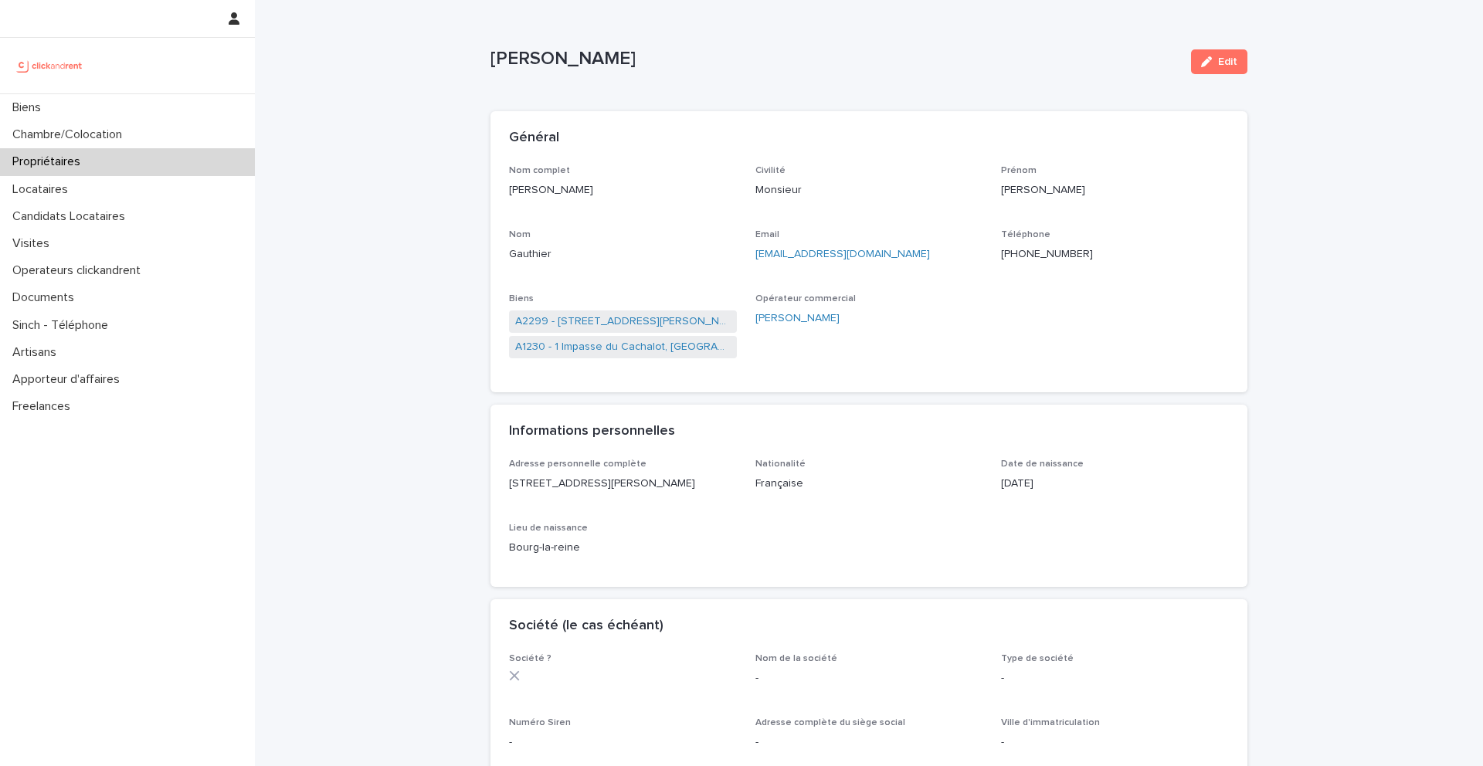
copy p "[PERSON_NAME]"
drag, startPoint x: 911, startPoint y: 261, endPoint x: 752, endPoint y: 261, distance: 158.4
click at [752, 261] on div "Nom complet Nicolas Gauthier Civilité Monsieur Prénom Nicolas Nom Gauthier Emai…" at bounding box center [869, 269] width 720 height 209
copy link "ngauthier92@gmail.com"
drag, startPoint x: 1129, startPoint y: 242, endPoint x: 1125, endPoint y: 253, distance: 11.5
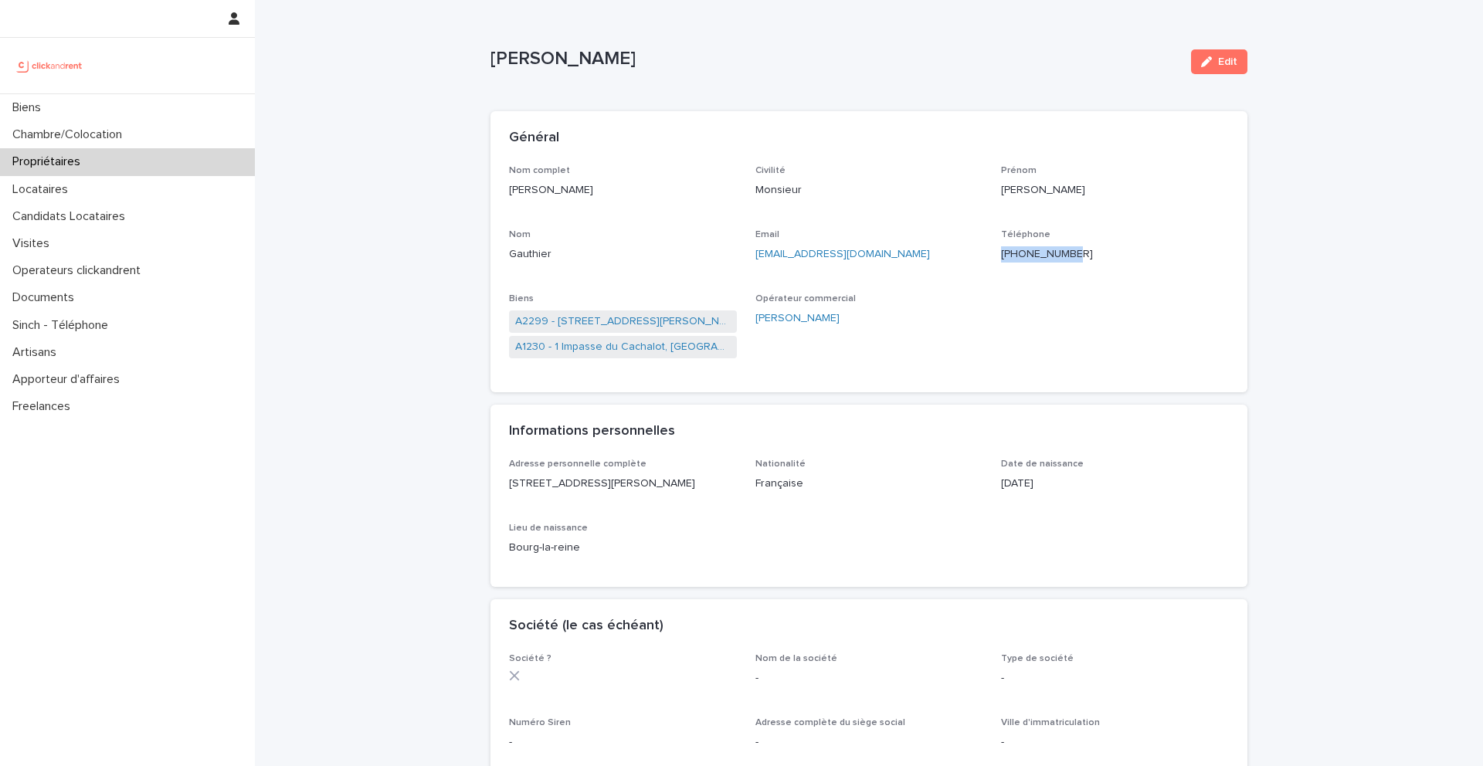
click at [1125, 253] on div "Téléphone +33750088428" at bounding box center [1115, 252] width 228 height 46
copy div "Téléphone +33750088428"
click at [647, 346] on link "A1230 - 1 Impasse du Cachalot, [GEOGRAPHIC_DATA]-[GEOGRAPHIC_DATA] 92290" at bounding box center [623, 347] width 216 height 16
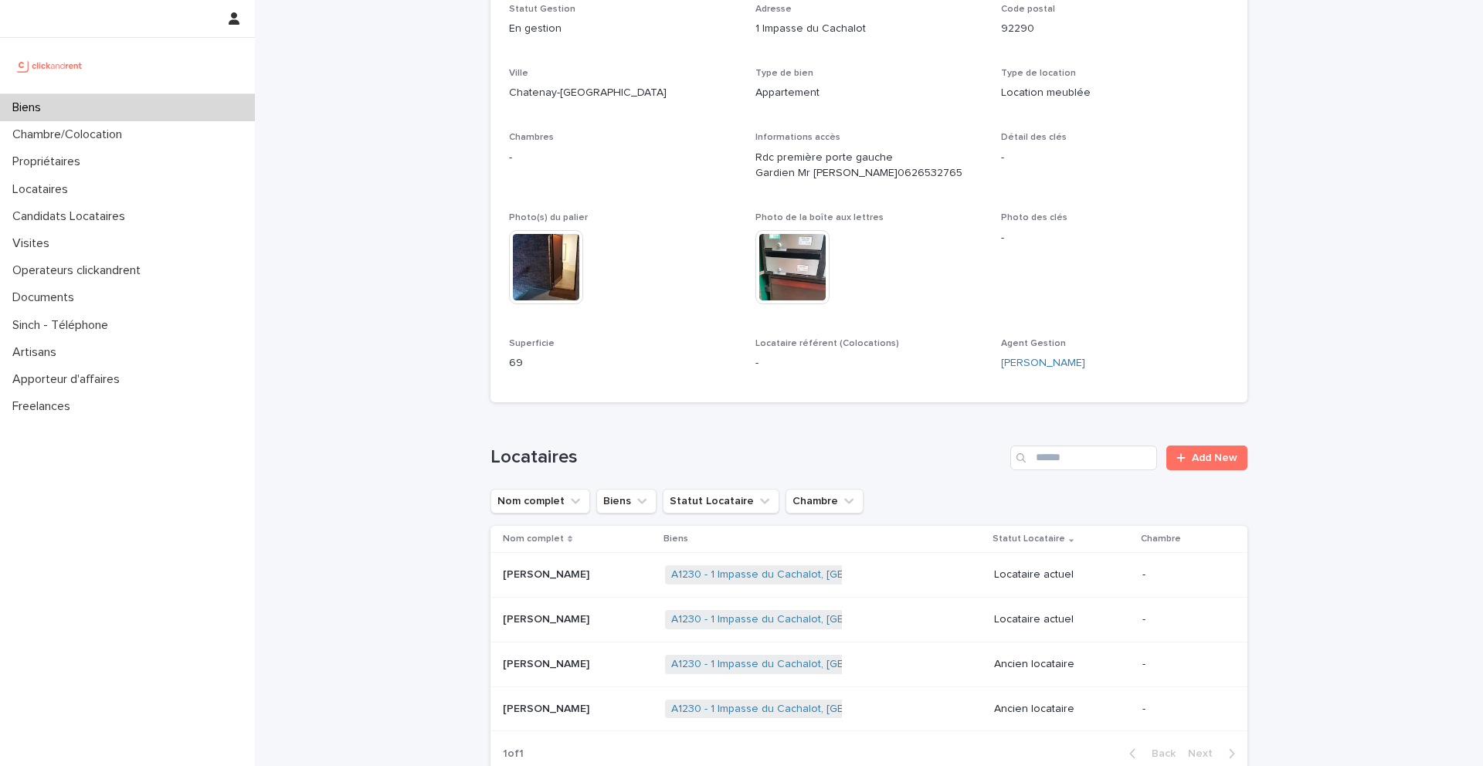
scroll to position [576, 0]
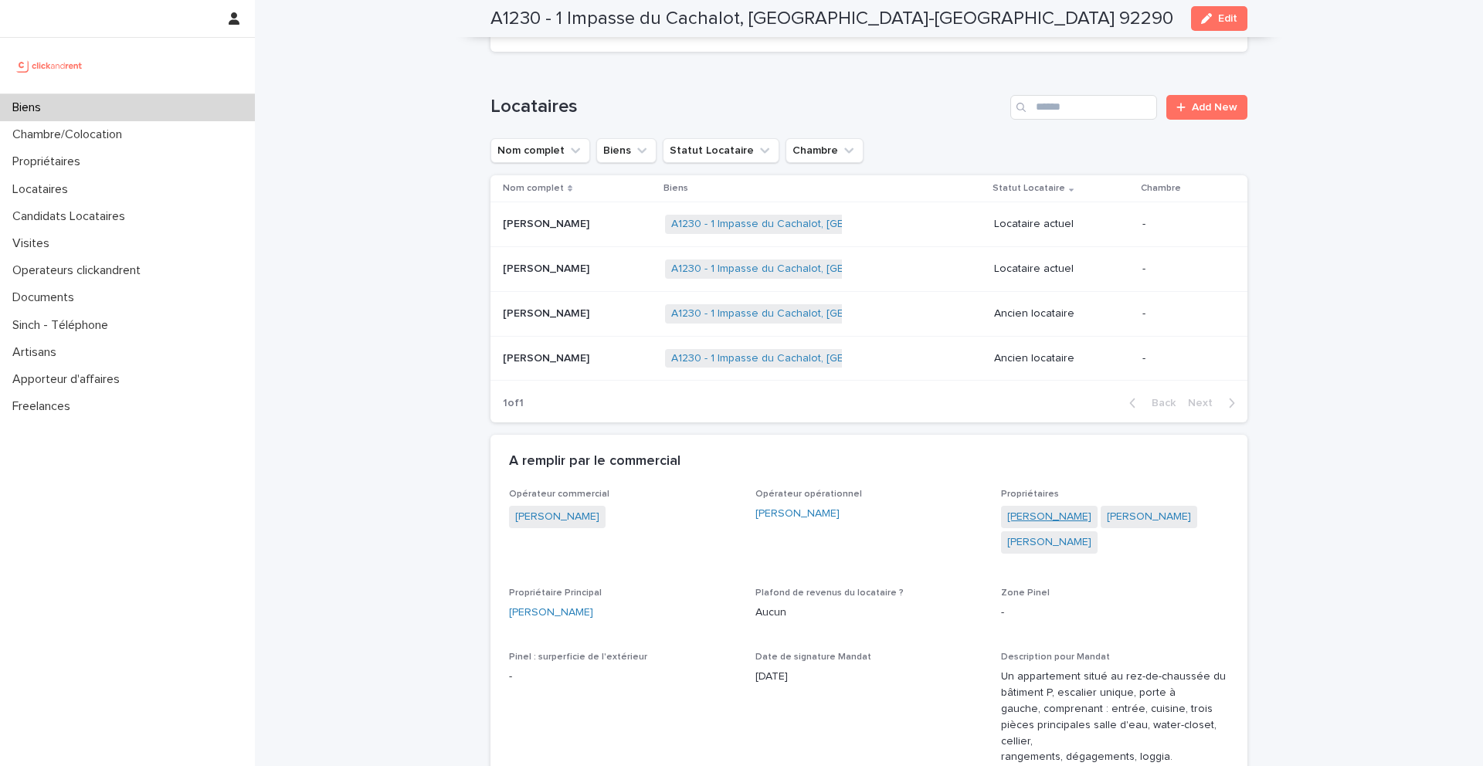
click at [1058, 520] on link "[PERSON_NAME]" at bounding box center [1049, 517] width 84 height 16
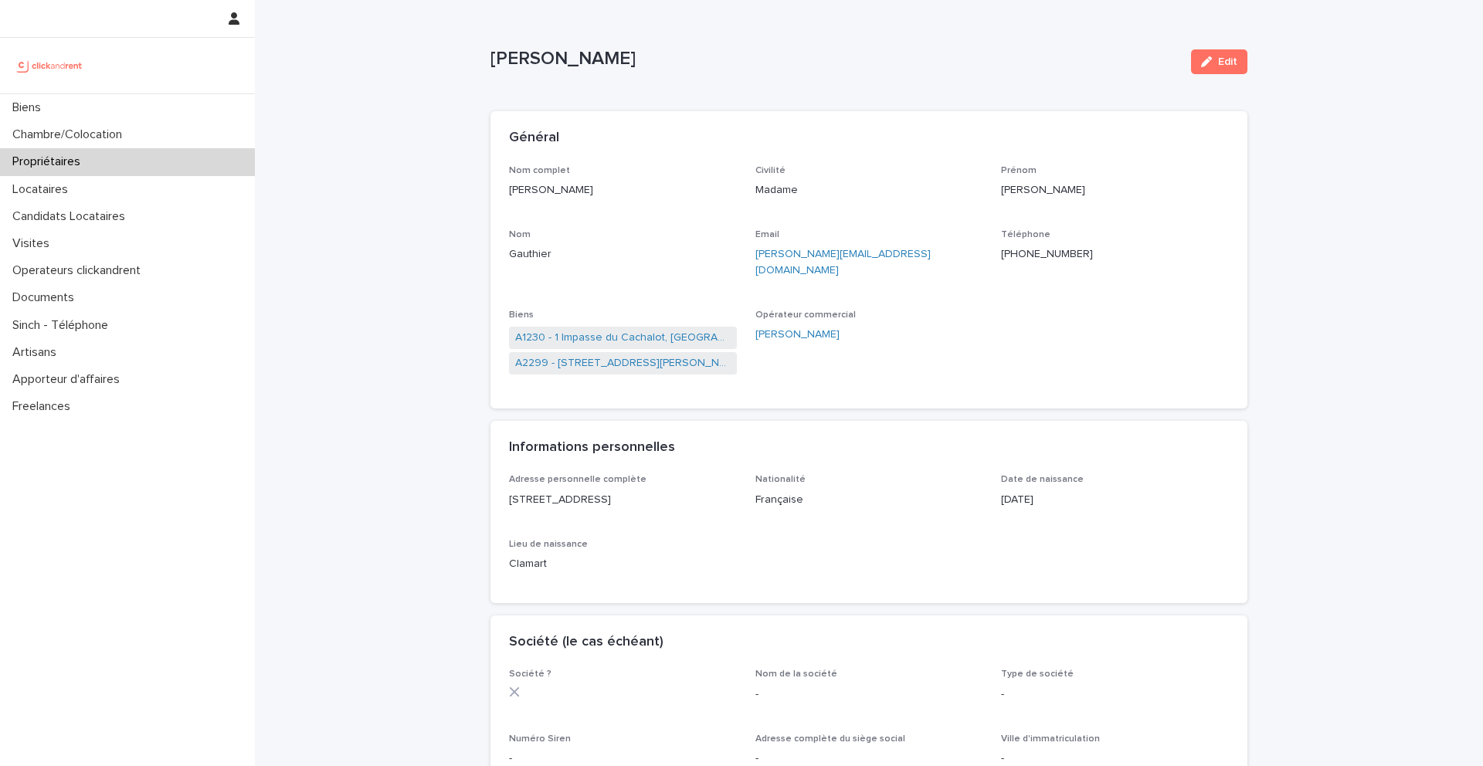
drag, startPoint x: 643, startPoint y: 203, endPoint x: 502, endPoint y: 192, distance: 141.0
click at [503, 192] on div "Nom complet Jennifer Gauthier Civilité Madame Prénom Jennifer Nom Gauthier Emai…" at bounding box center [869, 286] width 757 height 243
copy p "[PERSON_NAME]"
drag, startPoint x: 937, startPoint y: 265, endPoint x: 752, endPoint y: 260, distance: 184.7
click at [752, 260] on div "Nom complet Jennifer Gauthier Civilité Madame Prénom Jennifer Nom Gauthier Emai…" at bounding box center [869, 277] width 720 height 225
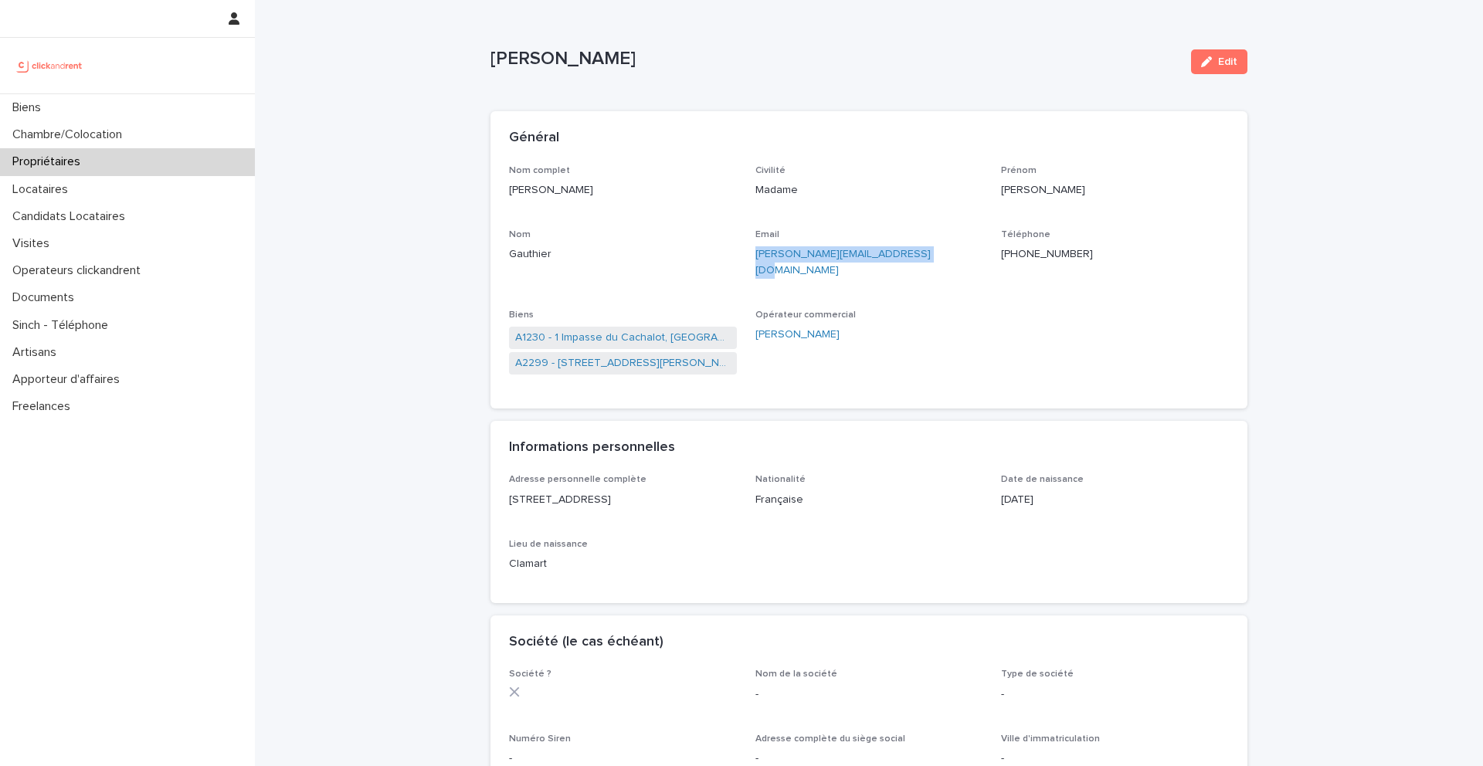
copy link "jennifer.gauthier1985@gmail.com"
drag, startPoint x: 1119, startPoint y: 260, endPoint x: 1012, endPoint y: 255, distance: 106.7
click at [1012, 255] on p "+33661585920" at bounding box center [1115, 254] width 228 height 16
copy ringoverc2c-84e06f14122c "+33661585920"
click at [616, 330] on link "A1230 - 1 Impasse du Cachalot, [GEOGRAPHIC_DATA]-[GEOGRAPHIC_DATA] 92290" at bounding box center [623, 338] width 216 height 16
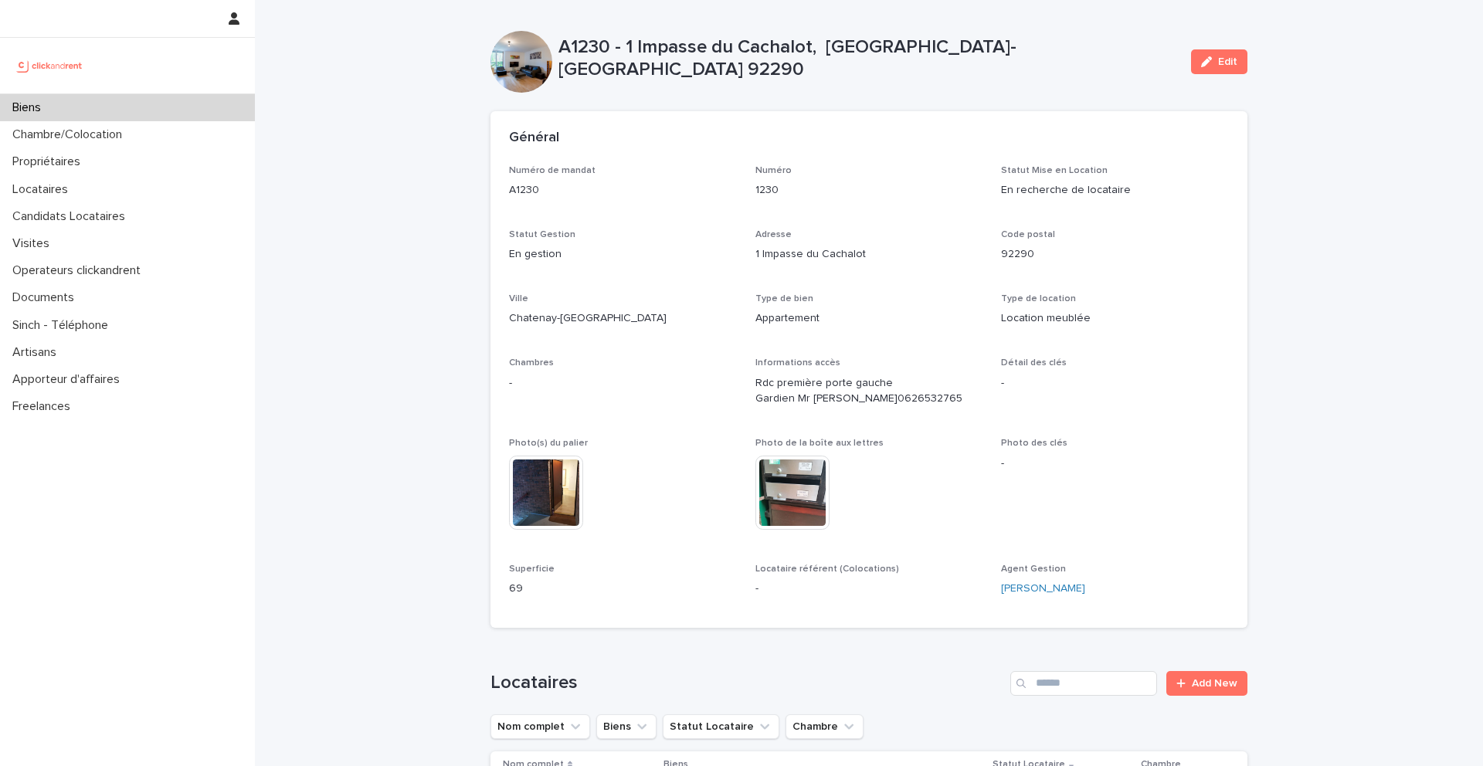
scroll to position [697, 0]
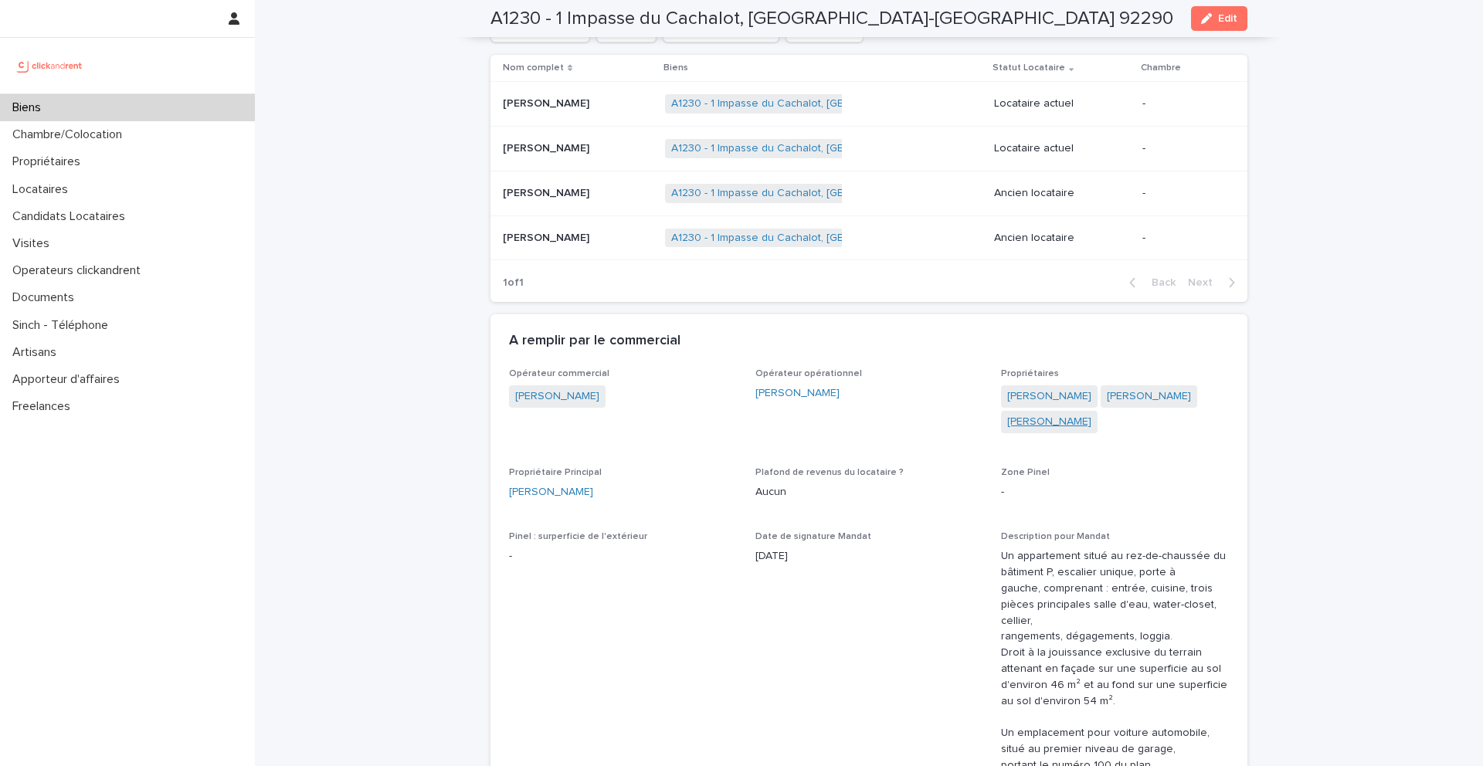
click at [1060, 426] on link "[PERSON_NAME]" at bounding box center [1049, 422] width 84 height 16
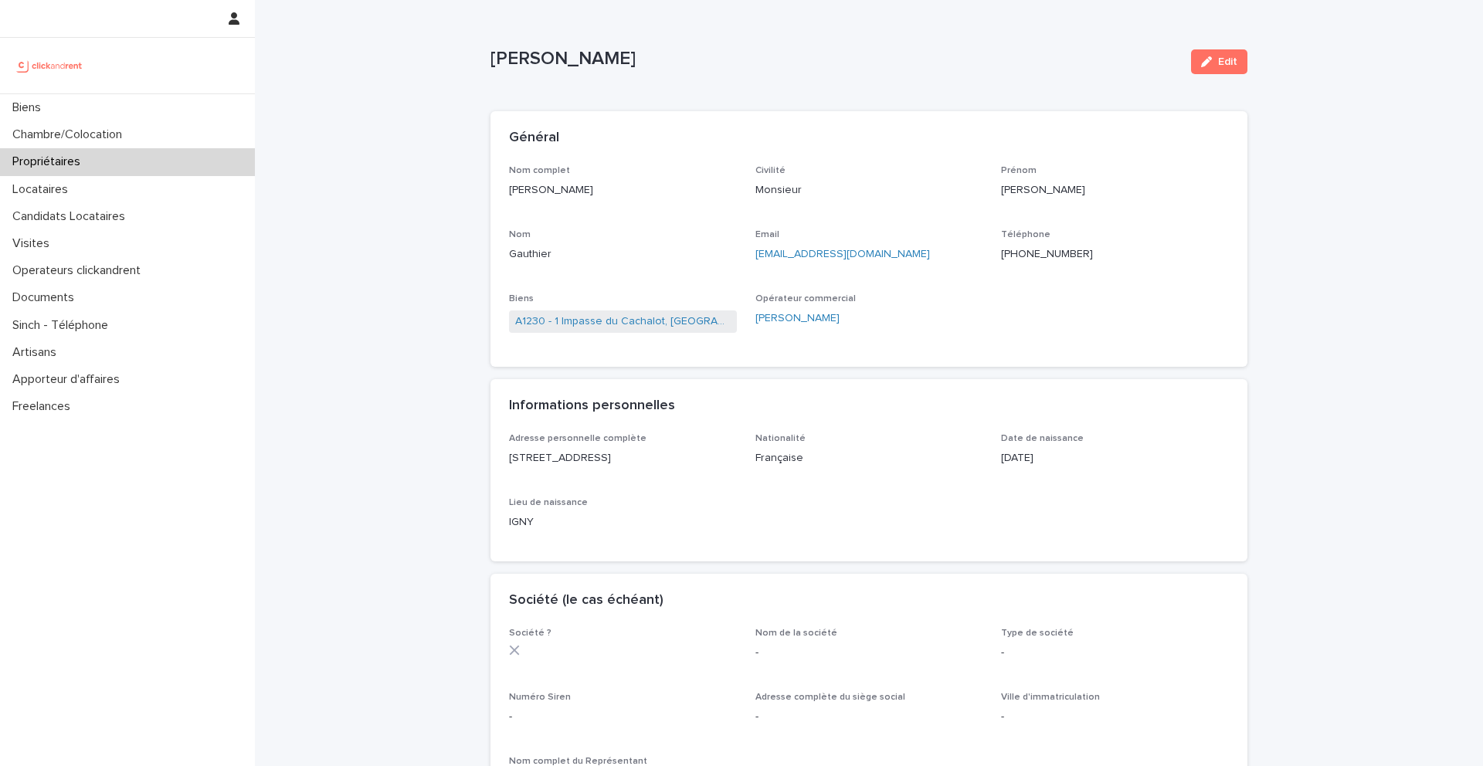
drag, startPoint x: 589, startPoint y: 197, endPoint x: 504, endPoint y: 195, distance: 85.0
click at [504, 195] on div "Nom complet Arnaud Gauthier Civilité Monsieur Prénom Arnaud Nom Gauthier Email …" at bounding box center [869, 266] width 757 height 202
copy p "[PERSON_NAME]"
drag, startPoint x: 872, startPoint y: 257, endPoint x: 752, endPoint y: 260, distance: 119.8
click at [752, 260] on div "Nom complet Arnaud Gauthier Civilité Monsieur Prénom Arnaud Nom Gauthier Email …" at bounding box center [869, 257] width 720 height 184
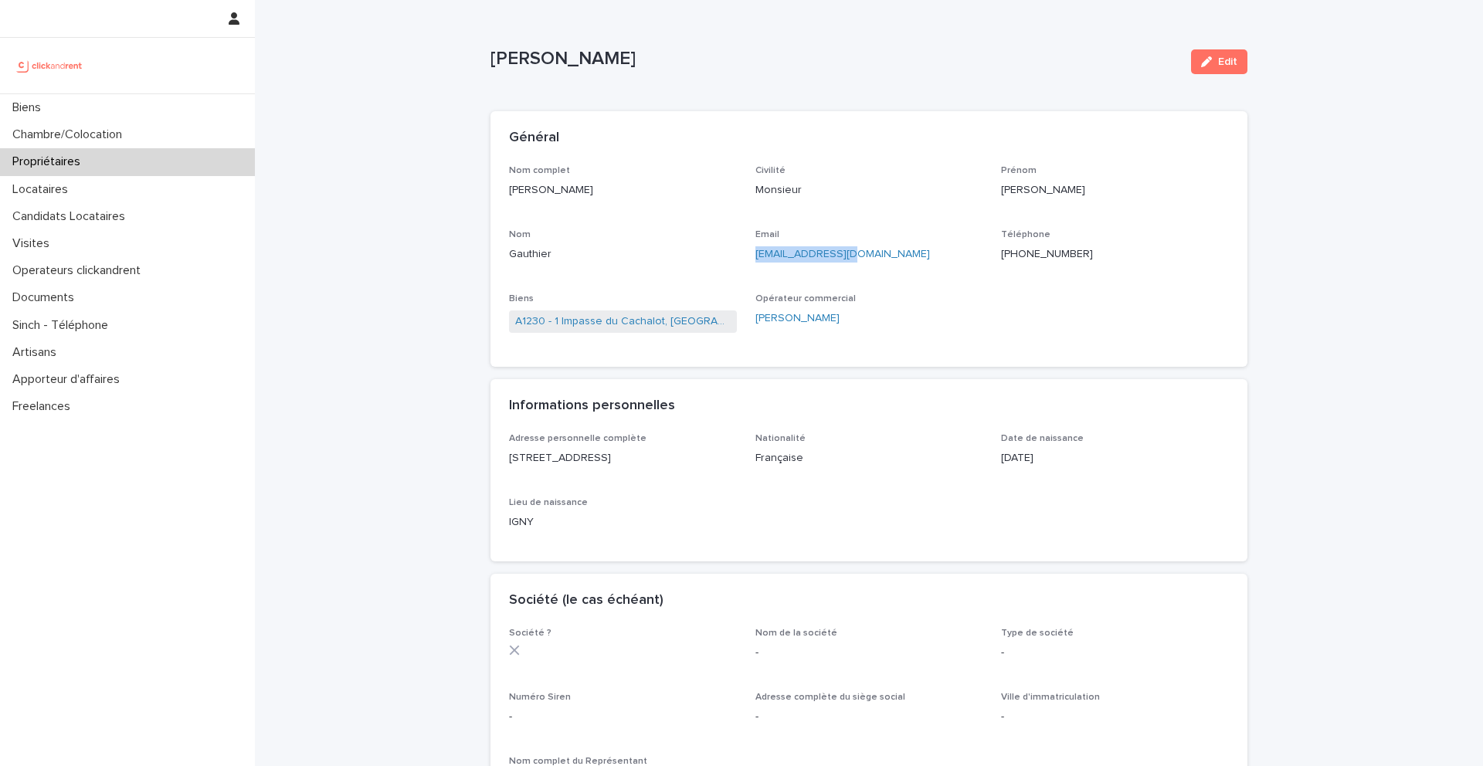
copy link "[EMAIL_ADDRESS][DOMAIN_NAME]"
drag, startPoint x: 1133, startPoint y: 260, endPoint x: 1010, endPoint y: 250, distance: 124.0
click at [1009, 250] on p "+33620671381" at bounding box center [1115, 254] width 228 height 16
copy ringoverc2c-84e06f14122c "+33620671381"
click at [583, 317] on link "A1230 - 1 Impasse du Cachalot, [GEOGRAPHIC_DATA]-[GEOGRAPHIC_DATA] 92290" at bounding box center [623, 322] width 216 height 16
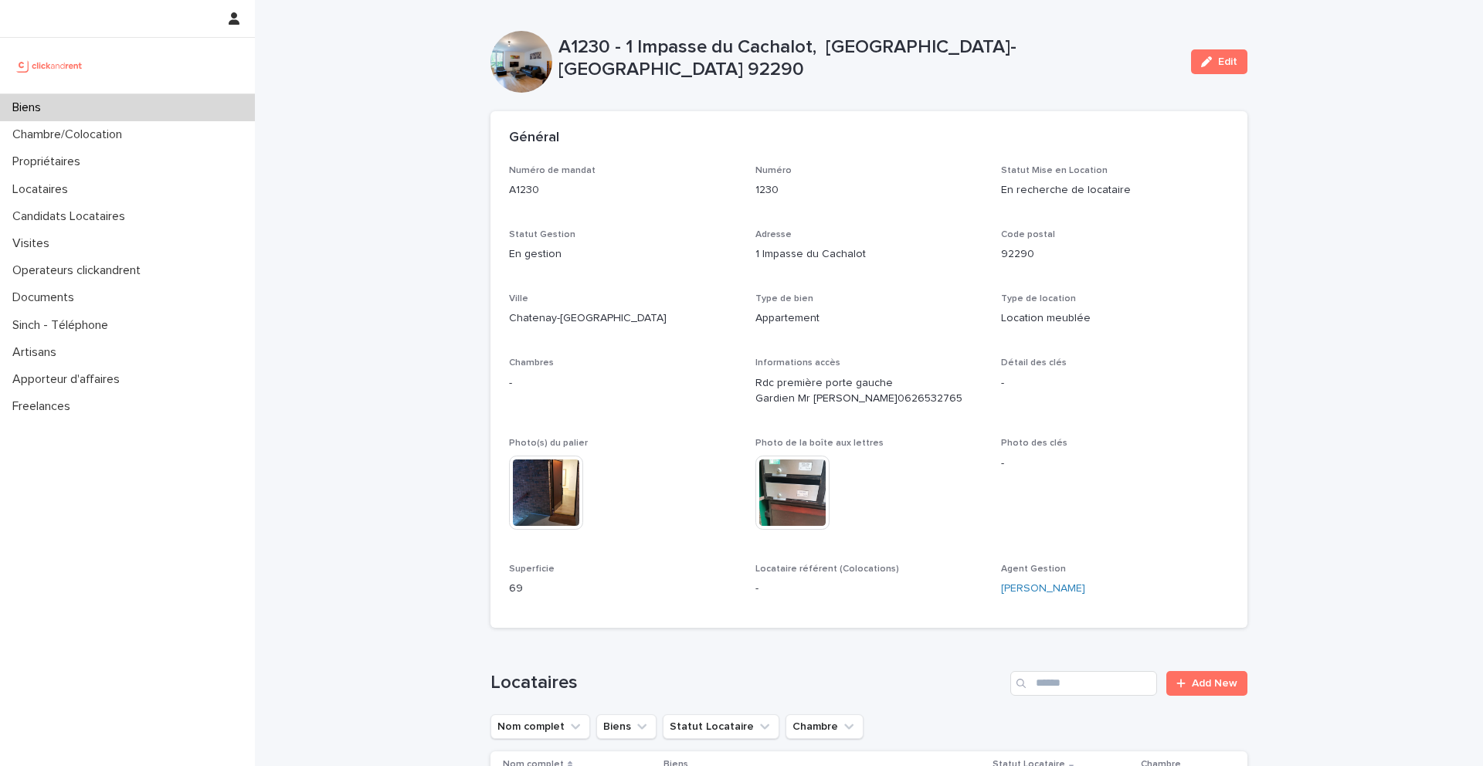
scroll to position [372, 0]
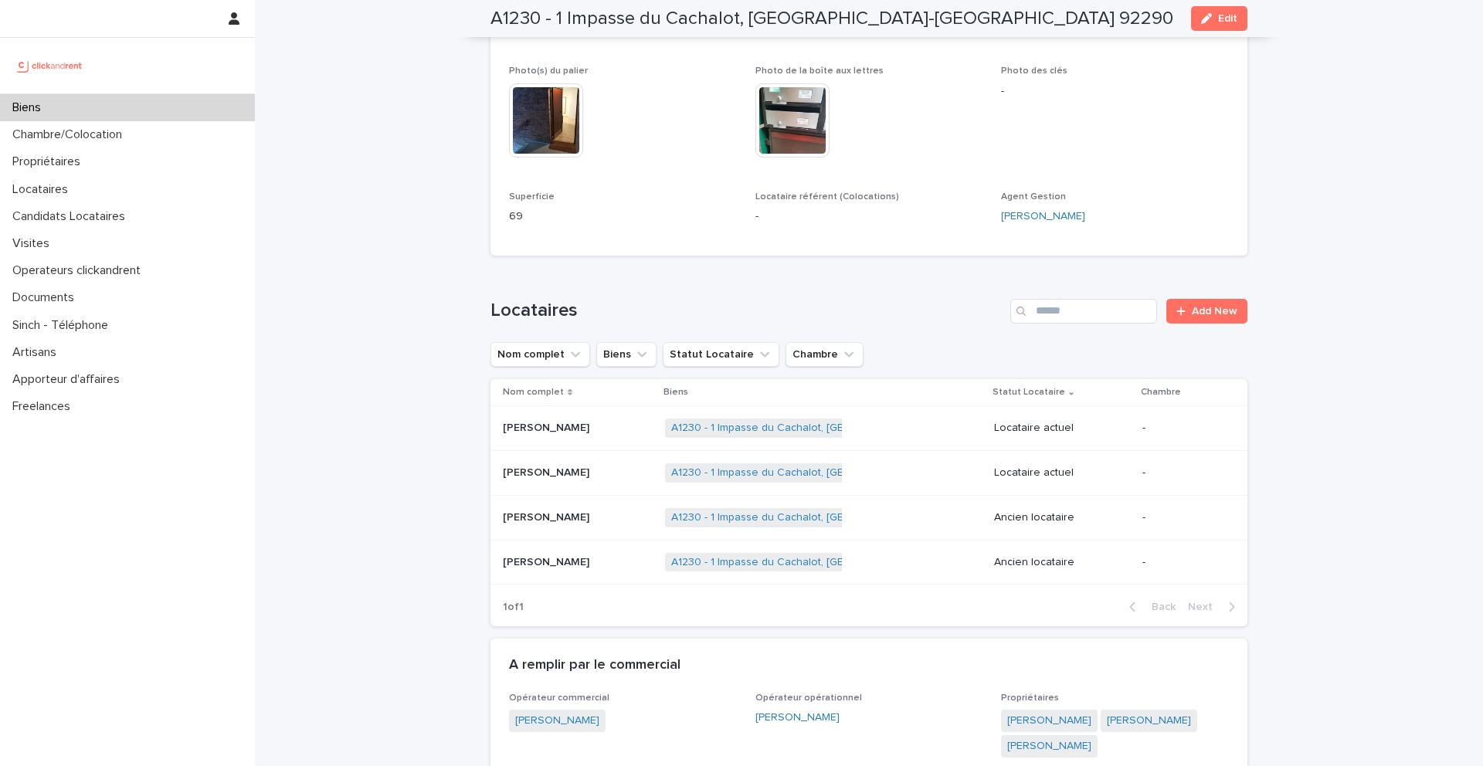
click at [574, 444] on td "Imen Khayati Imen Khayati" at bounding box center [575, 428] width 168 height 45
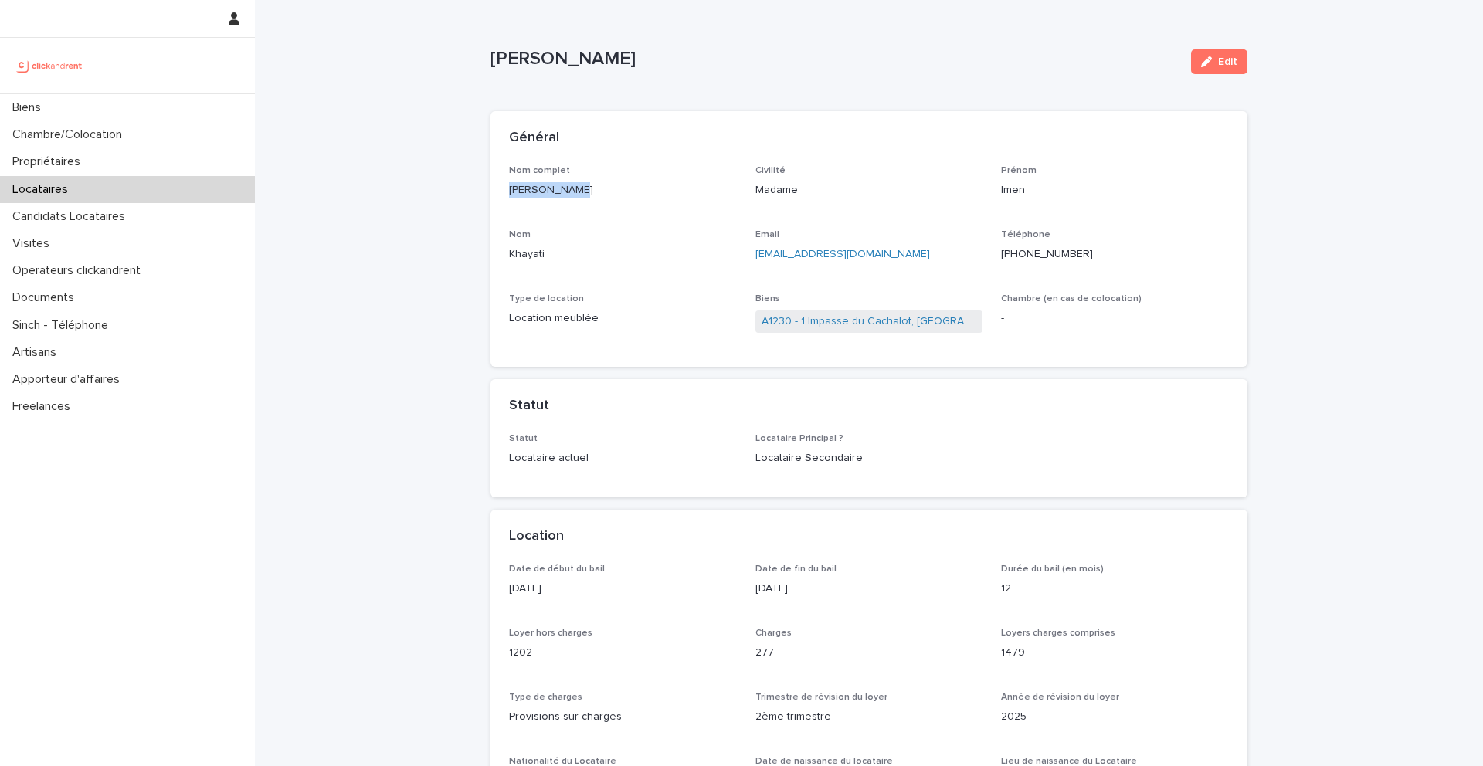
drag, startPoint x: 620, startPoint y: 202, endPoint x: 501, endPoint y: 194, distance: 119.3
click at [501, 194] on div "Nom complet Imen Khayati Civilité Madame Prénom Imen Nom Khayati Email imen.kha…" at bounding box center [869, 266] width 757 height 202
drag, startPoint x: 901, startPoint y: 264, endPoint x: 751, endPoint y: 259, distance: 150.0
click at [751, 259] on div "Nom complet Imen Khayati Civilité Madame Prénom Imen Nom Khayati Email imen.kha…" at bounding box center [869, 257] width 720 height 184
drag, startPoint x: 1116, startPoint y: 256, endPoint x: 1014, endPoint y: 255, distance: 102.0
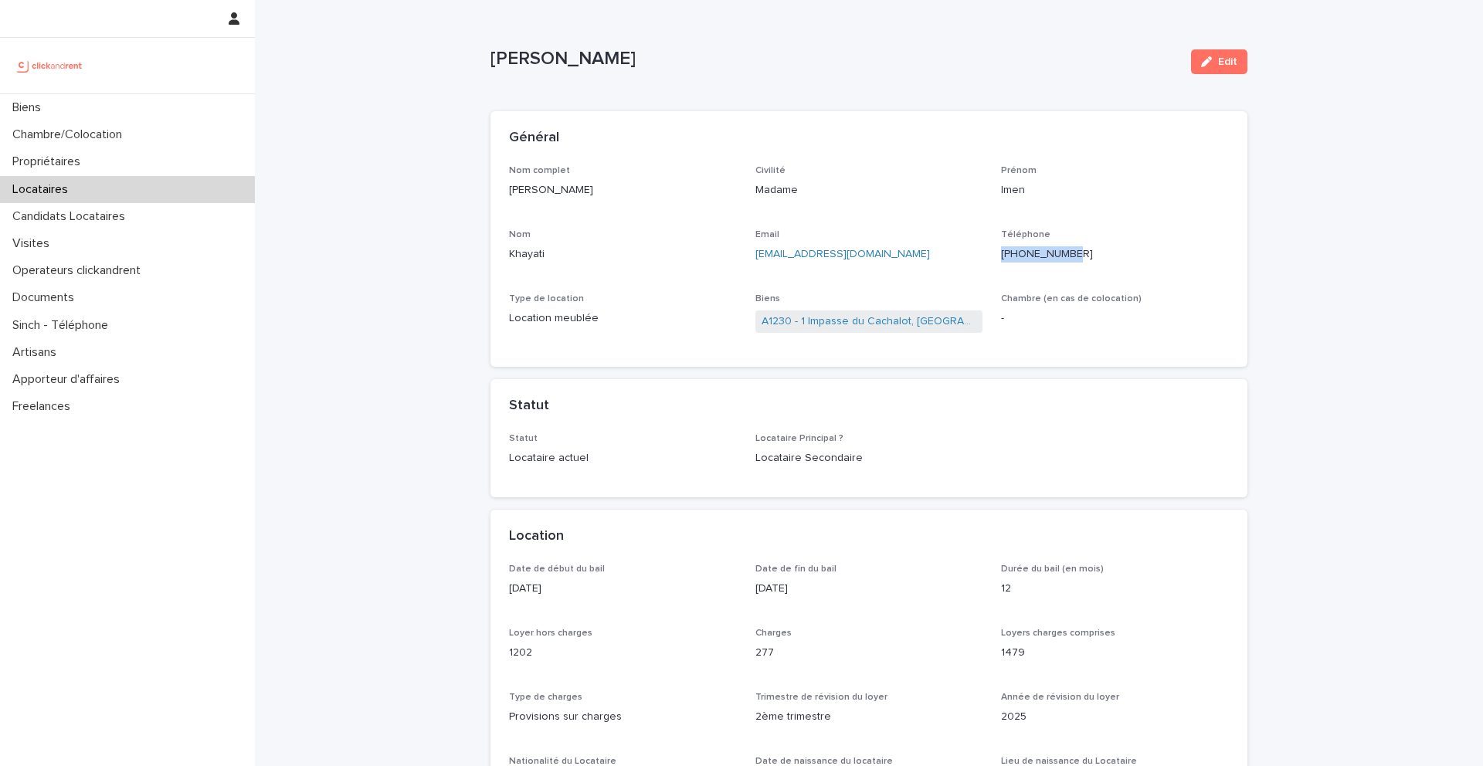
click at [1014, 255] on p "[PHONE_NUMBER]" at bounding box center [1115, 254] width 228 height 16
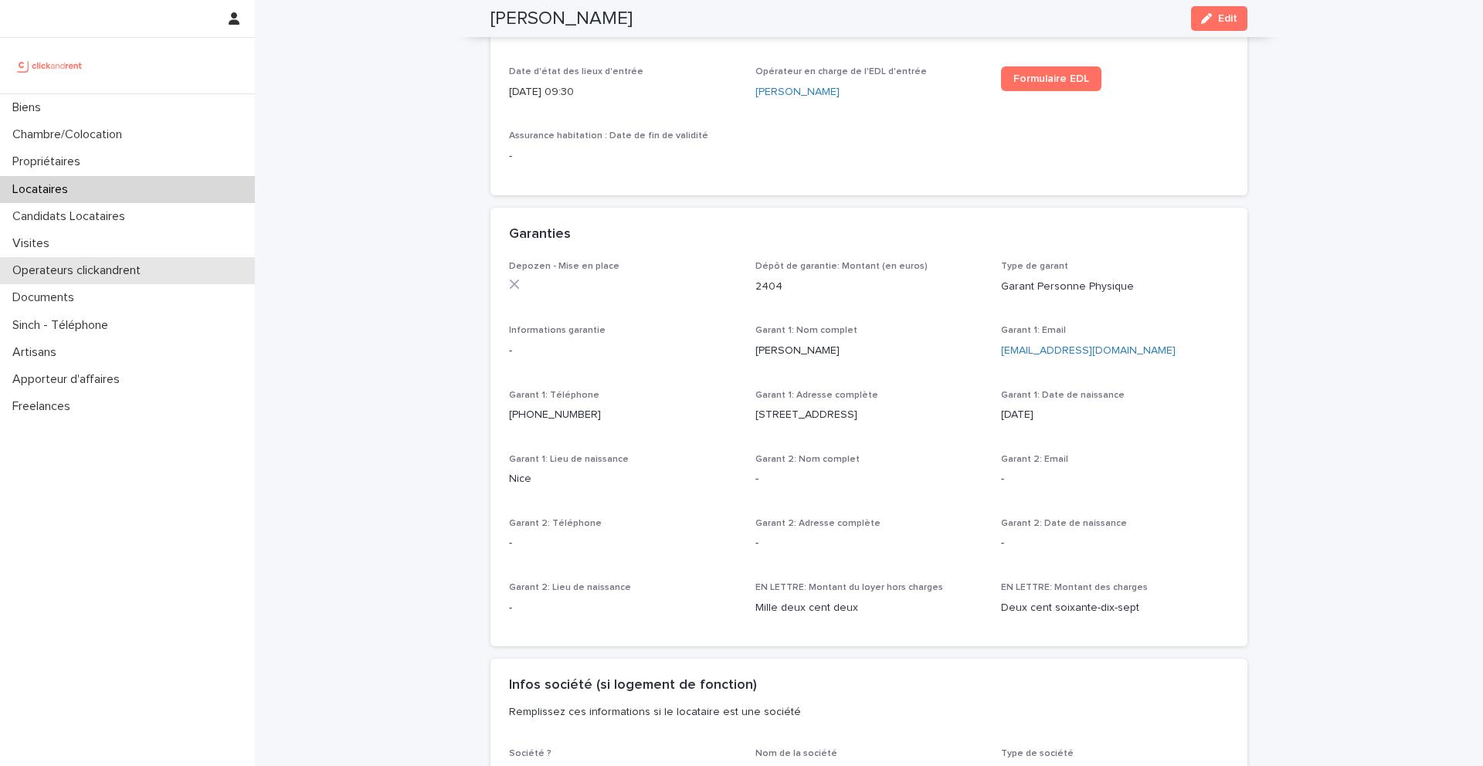
scroll to position [762, 0]
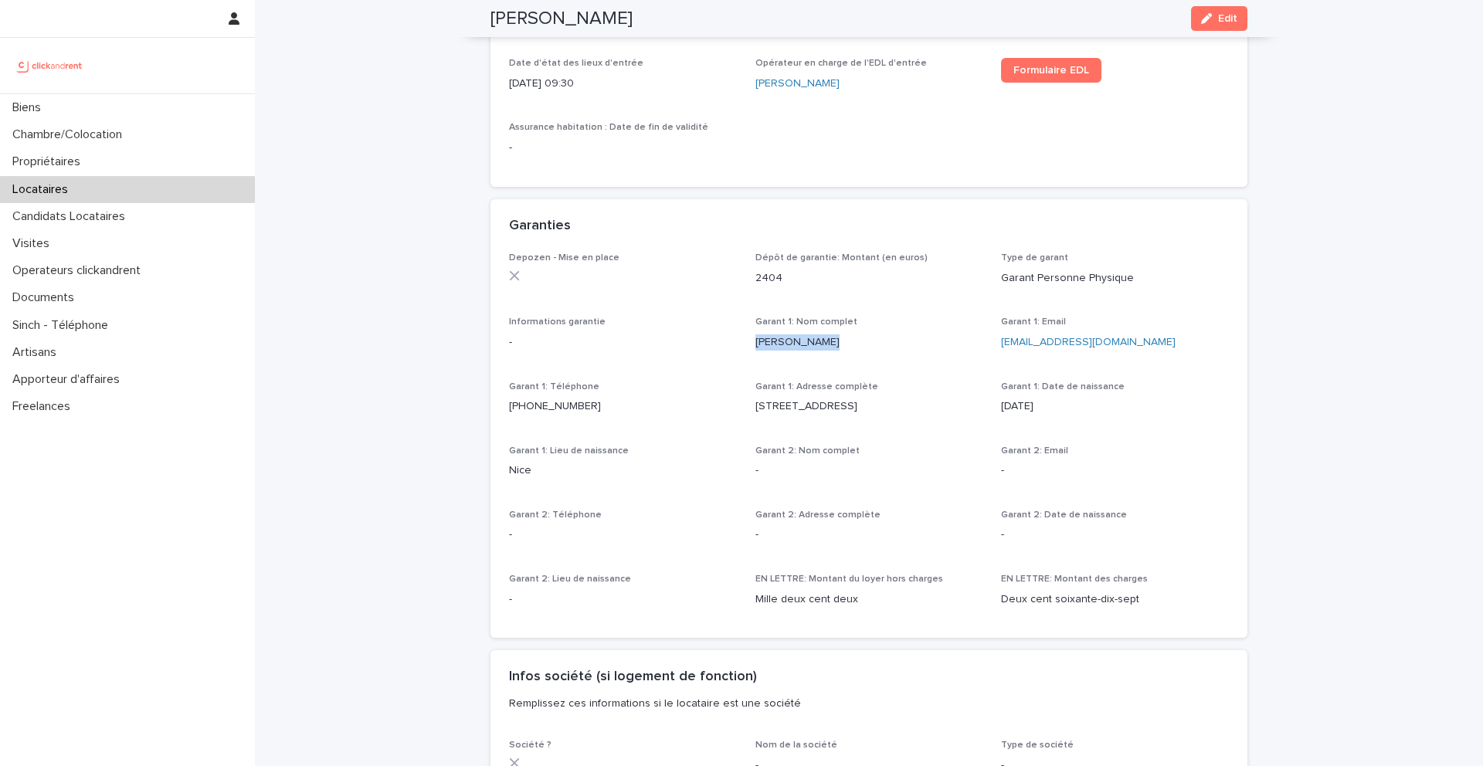
drag, startPoint x: 853, startPoint y: 342, endPoint x: 755, endPoint y: 342, distance: 98.1
click at [756, 342] on p "[PERSON_NAME]" at bounding box center [870, 343] width 228 height 16
drag, startPoint x: 1124, startPoint y: 345, endPoint x: 1001, endPoint y: 345, distance: 122.8
click at [1001, 345] on p "[EMAIL_ADDRESS][DOMAIN_NAME]" at bounding box center [1115, 343] width 228 height 16
drag, startPoint x: 640, startPoint y: 408, endPoint x: 515, endPoint y: 406, distance: 124.4
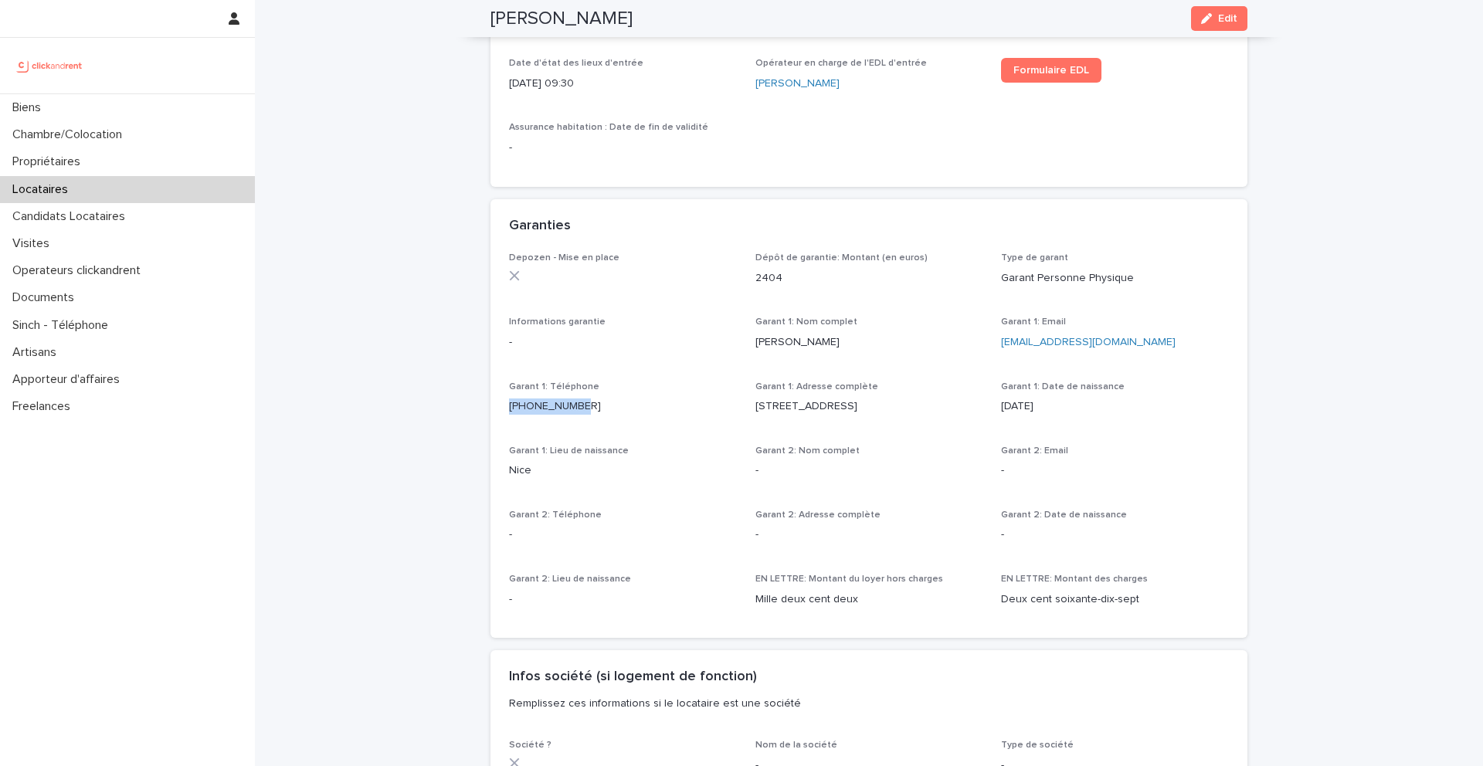
click at [515, 406] on p "[PHONE_NUMBER]" at bounding box center [623, 407] width 228 height 16
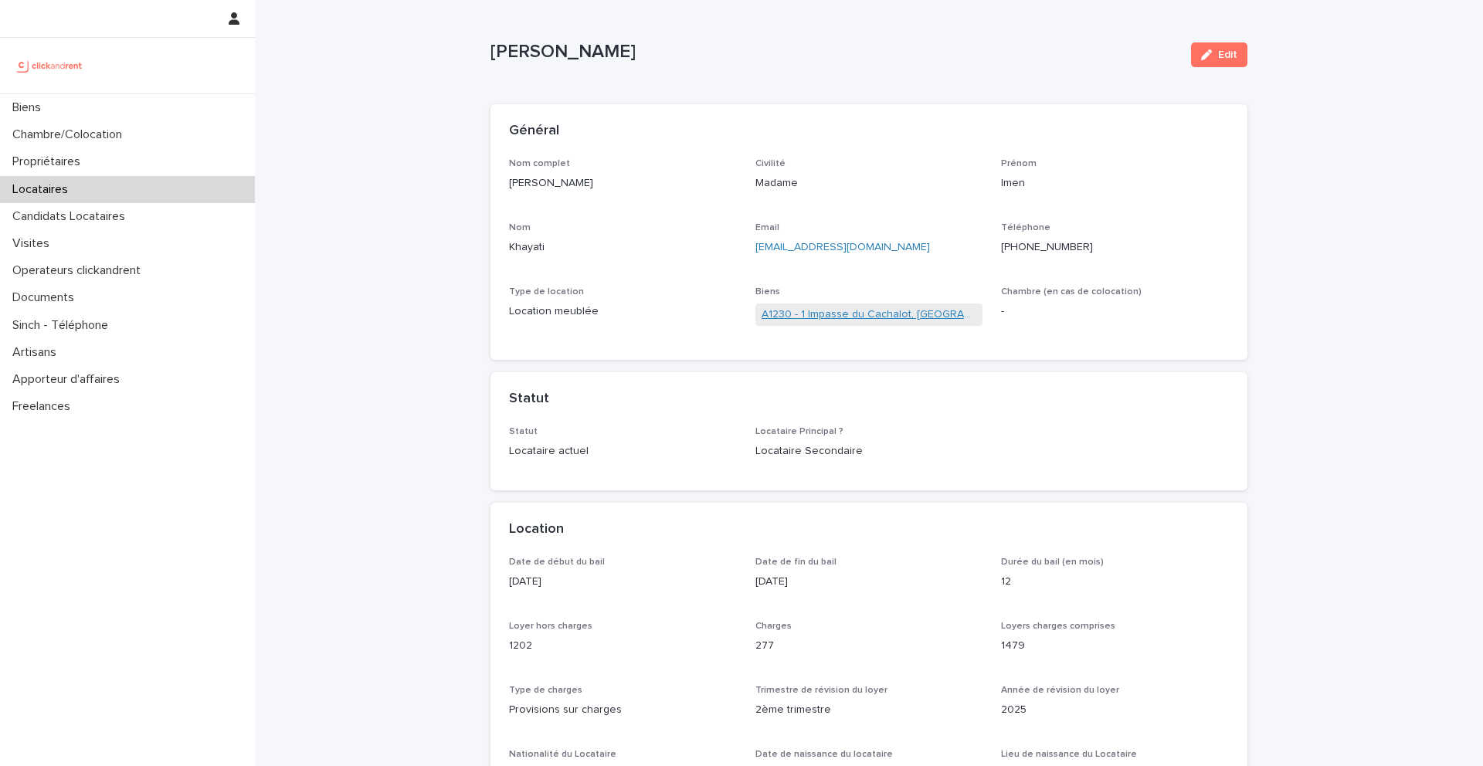
click at [877, 312] on link "A1230 - 1 Impasse du Cachalot, [GEOGRAPHIC_DATA]-[GEOGRAPHIC_DATA] 92290" at bounding box center [870, 315] width 216 height 16
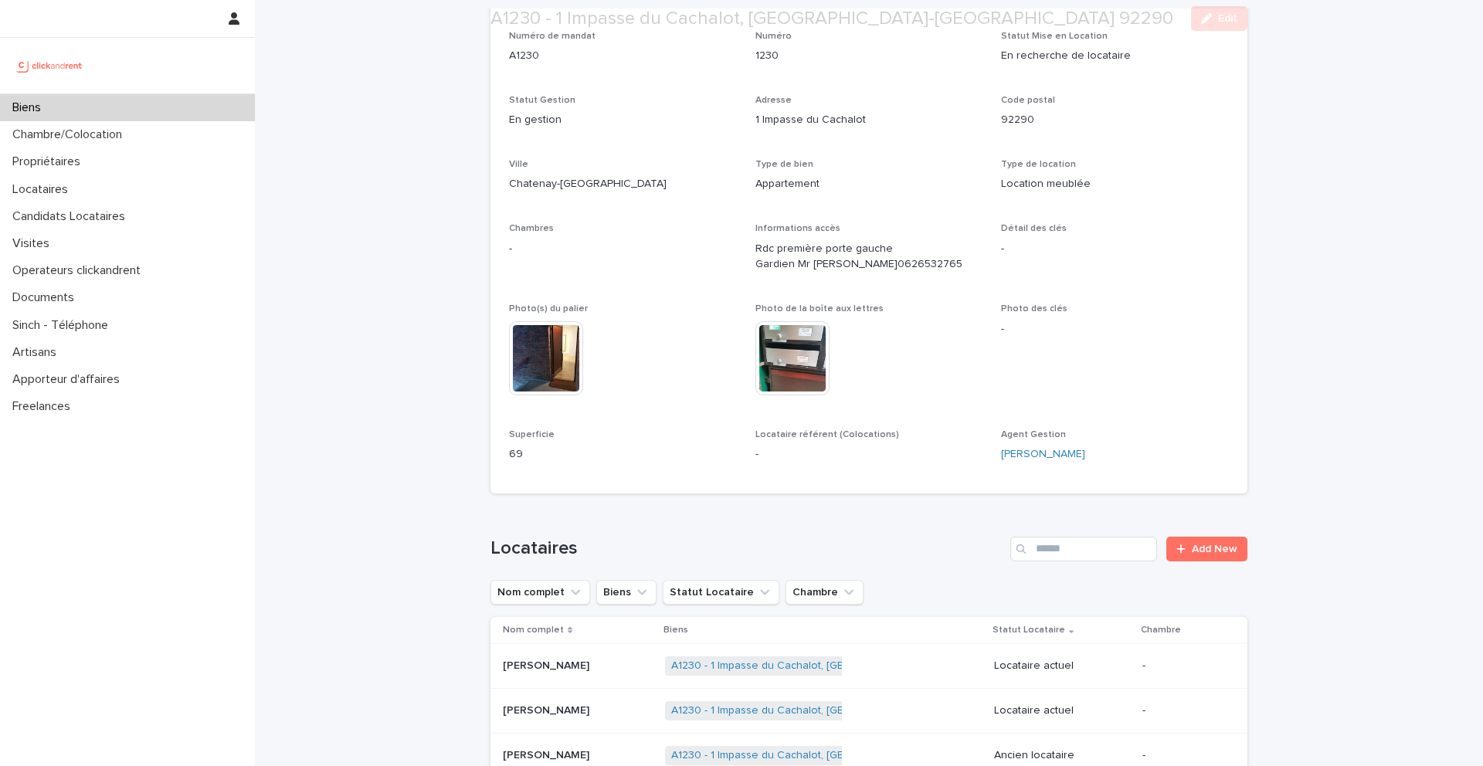
scroll to position [347, 0]
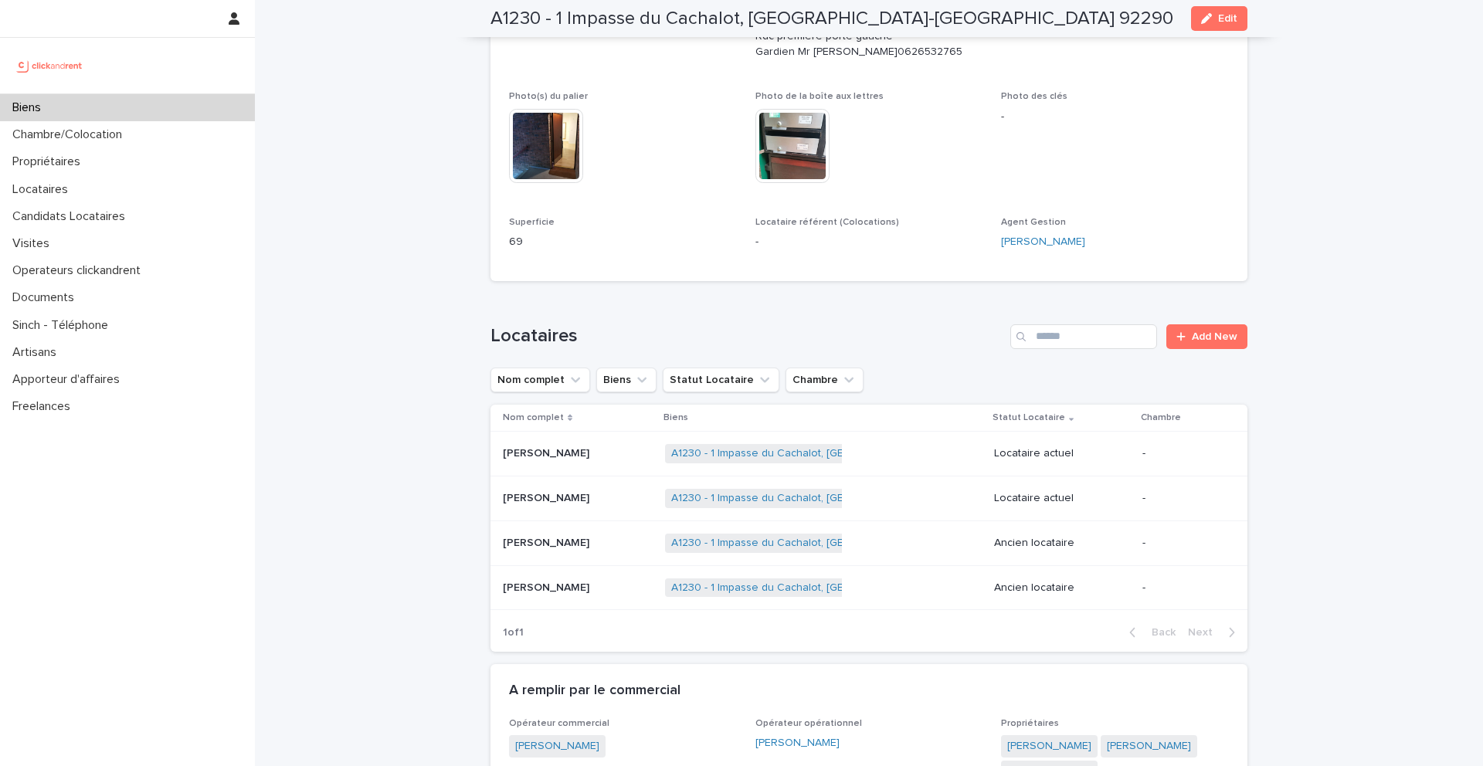
click at [569, 507] on div "Inès Khayati Inès Khayati" at bounding box center [578, 498] width 150 height 25
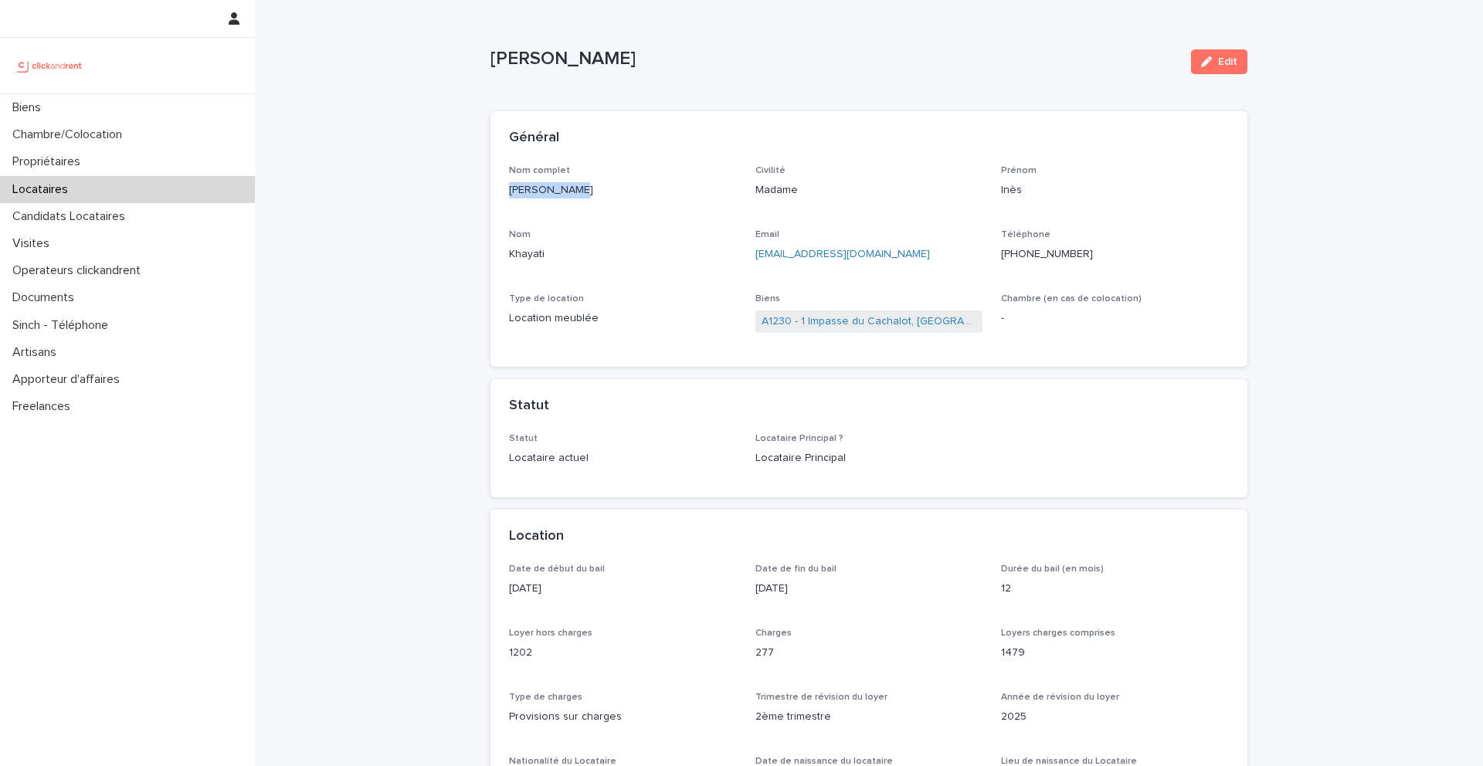
drag, startPoint x: 614, startPoint y: 205, endPoint x: 508, endPoint y: 193, distance: 106.5
click at [509, 192] on div "Nom complet Inès Khayati" at bounding box center [623, 188] width 228 height 46
drag, startPoint x: 880, startPoint y: 261, endPoint x: 749, endPoint y: 261, distance: 130.6
click at [749, 261] on div "Nom complet [PERSON_NAME] Civilité Madame Prénom Inès Nom Khayati Email [EMAIL_…" at bounding box center [869, 257] width 720 height 184
drag, startPoint x: 1122, startPoint y: 249, endPoint x: 1014, endPoint y: 250, distance: 108.2
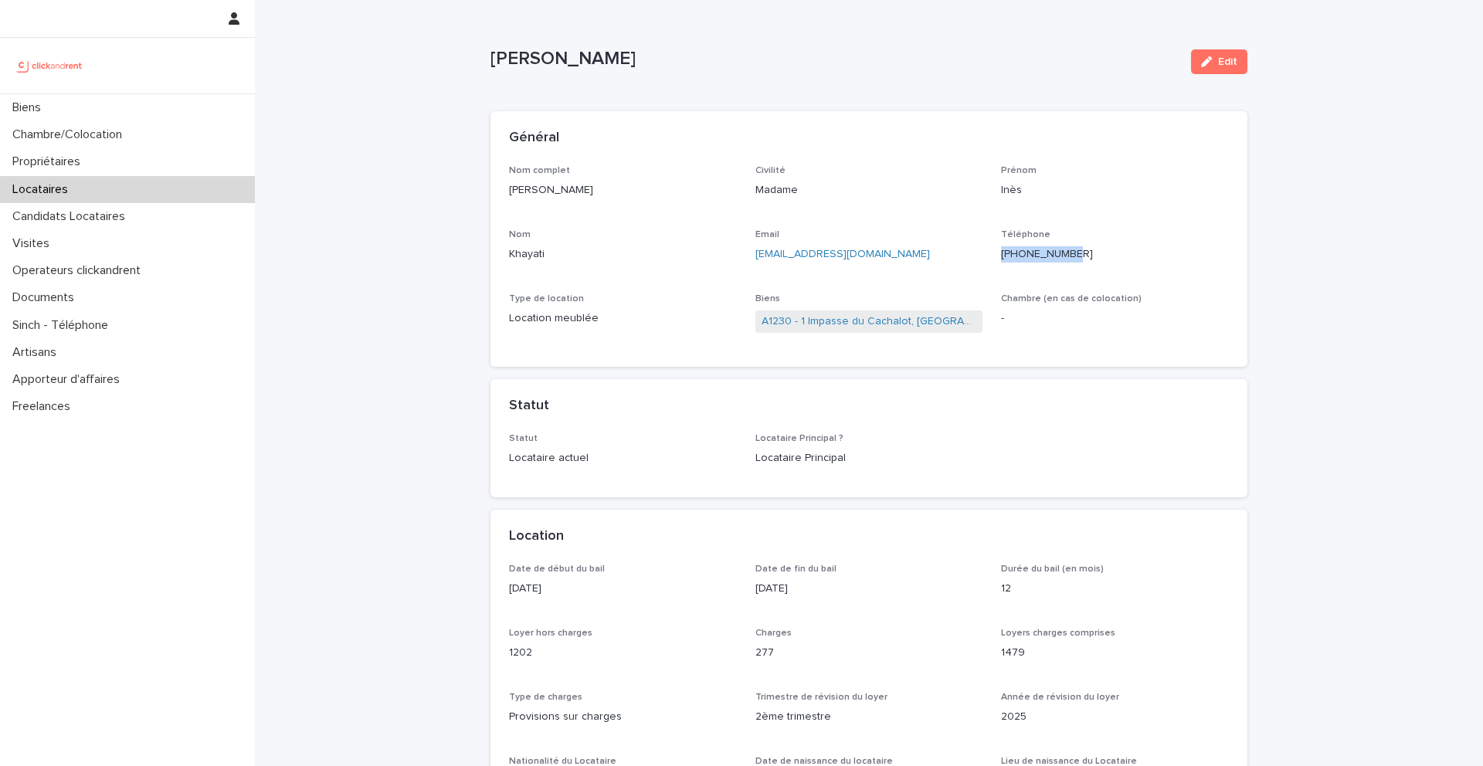
click at [1014, 250] on p "[PHONE_NUMBER]" at bounding box center [1115, 254] width 228 height 16
click at [90, 103] on div "Biens" at bounding box center [127, 107] width 255 height 27
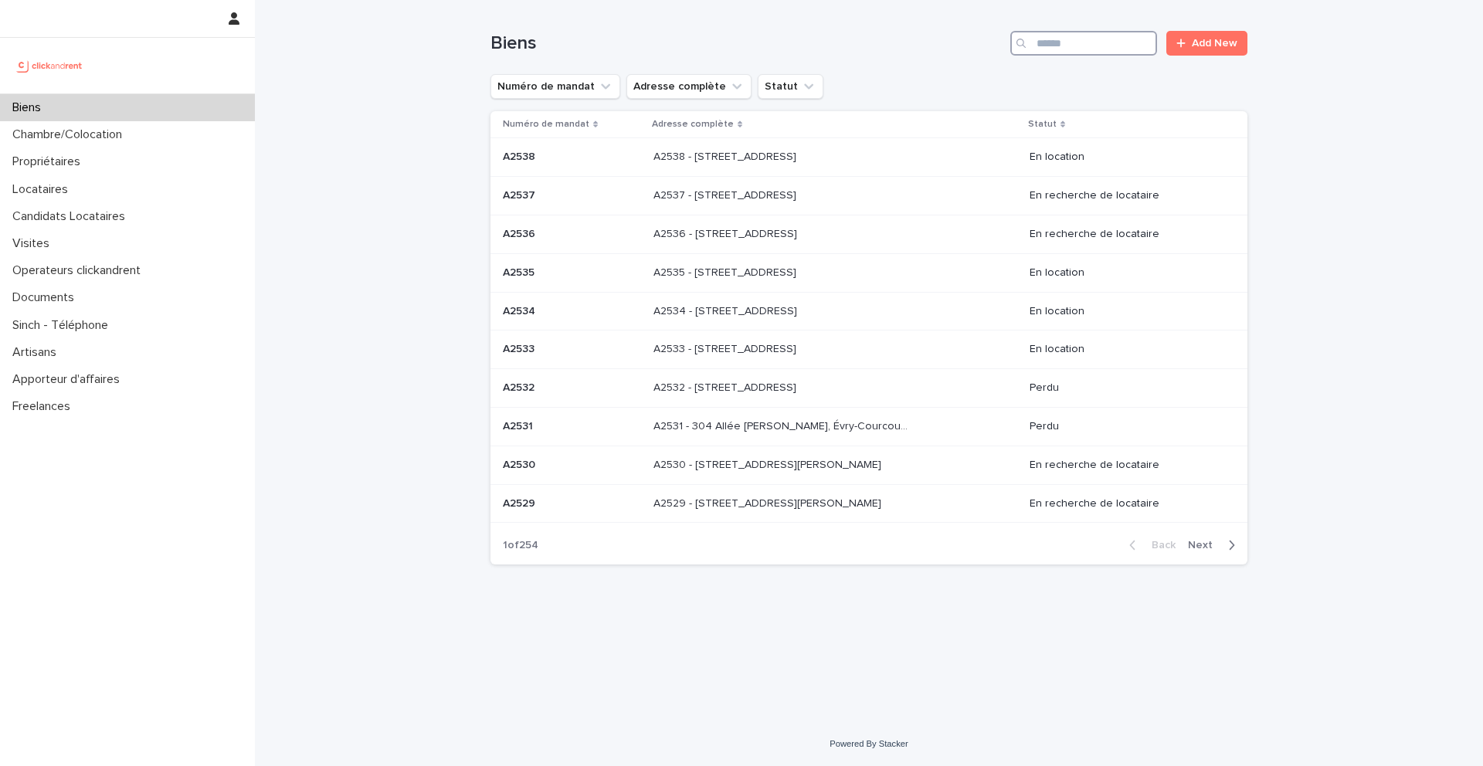
click at [1036, 39] on input "Search" at bounding box center [1083, 43] width 147 height 25
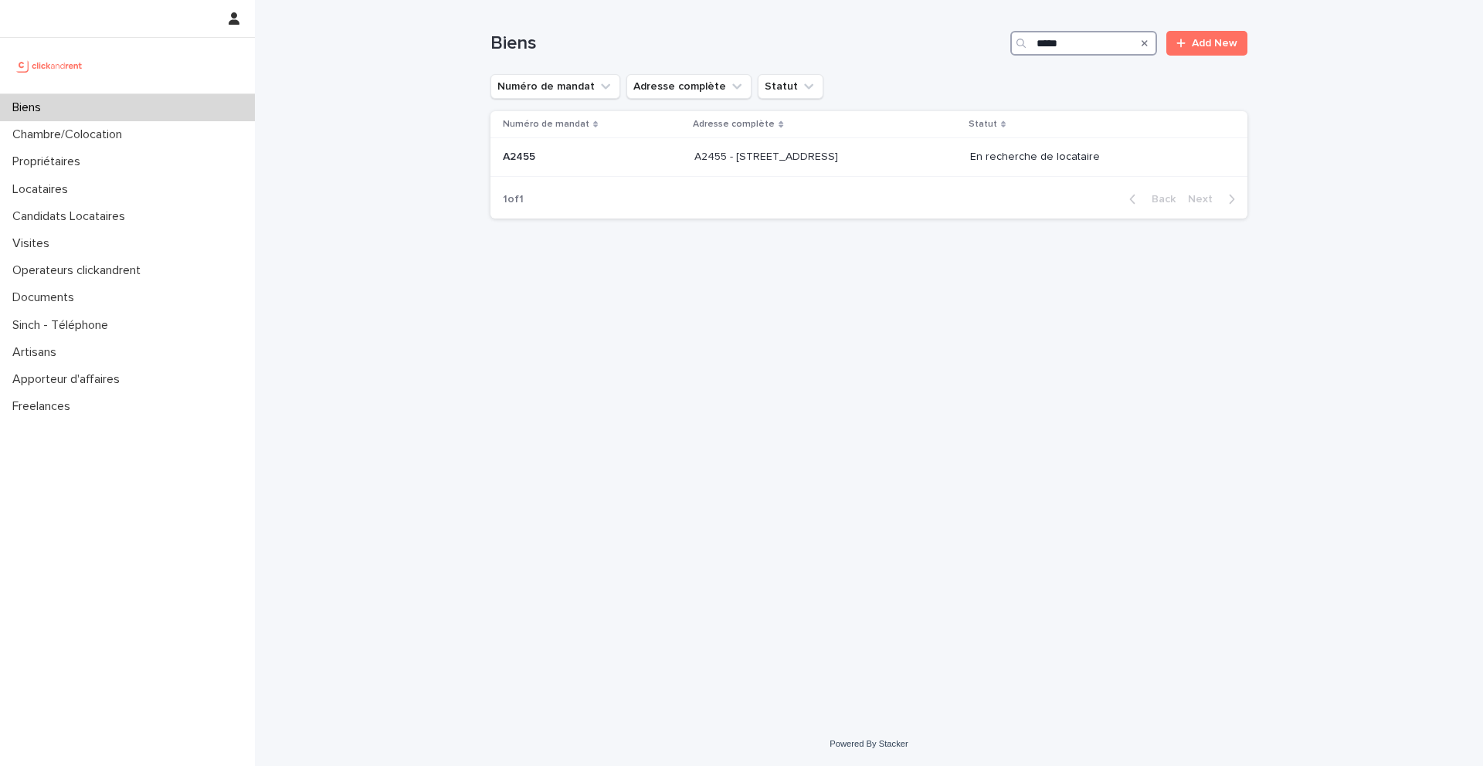
type input "*****"
click at [832, 163] on p "A2455 - [STREET_ADDRESS]" at bounding box center [768, 156] width 147 height 16
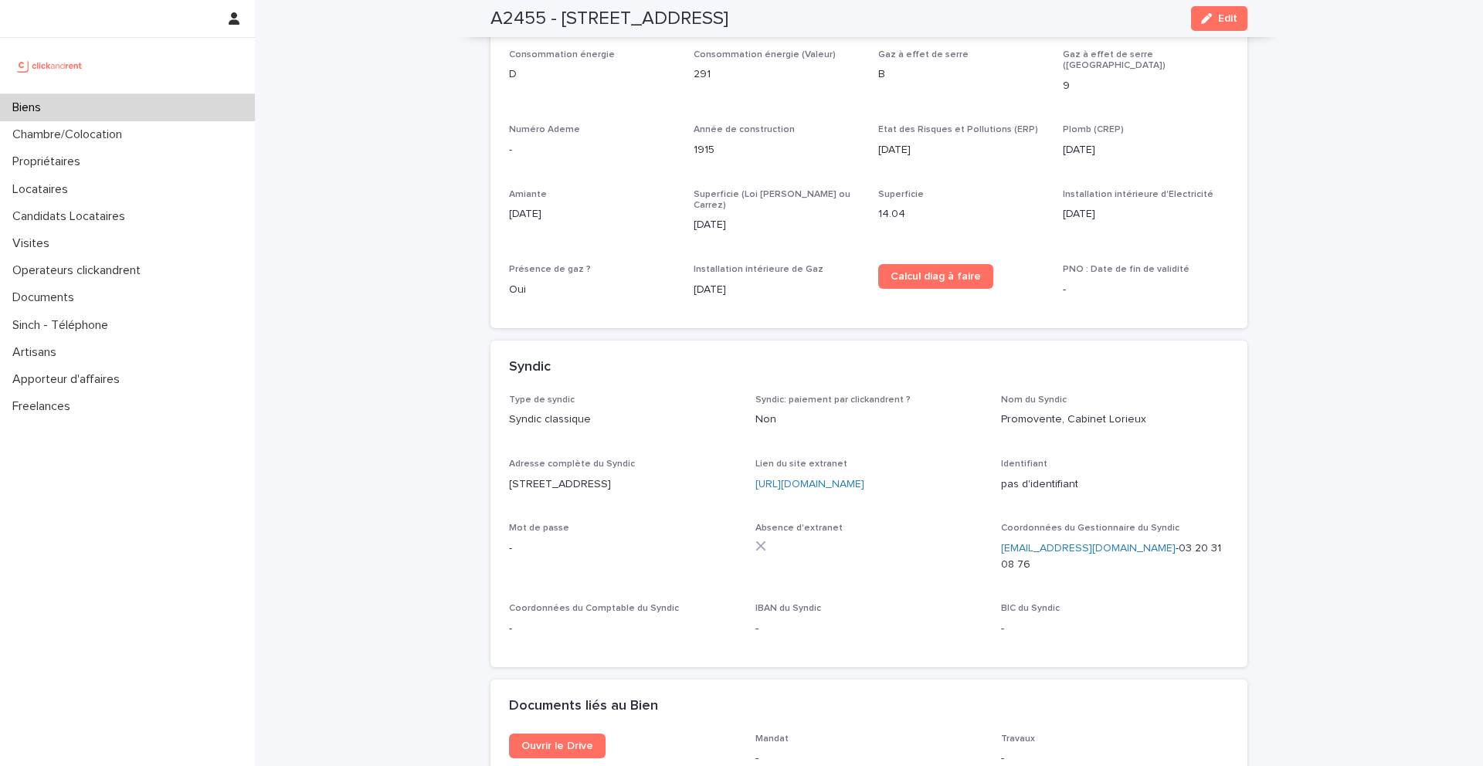
scroll to position [5333, 0]
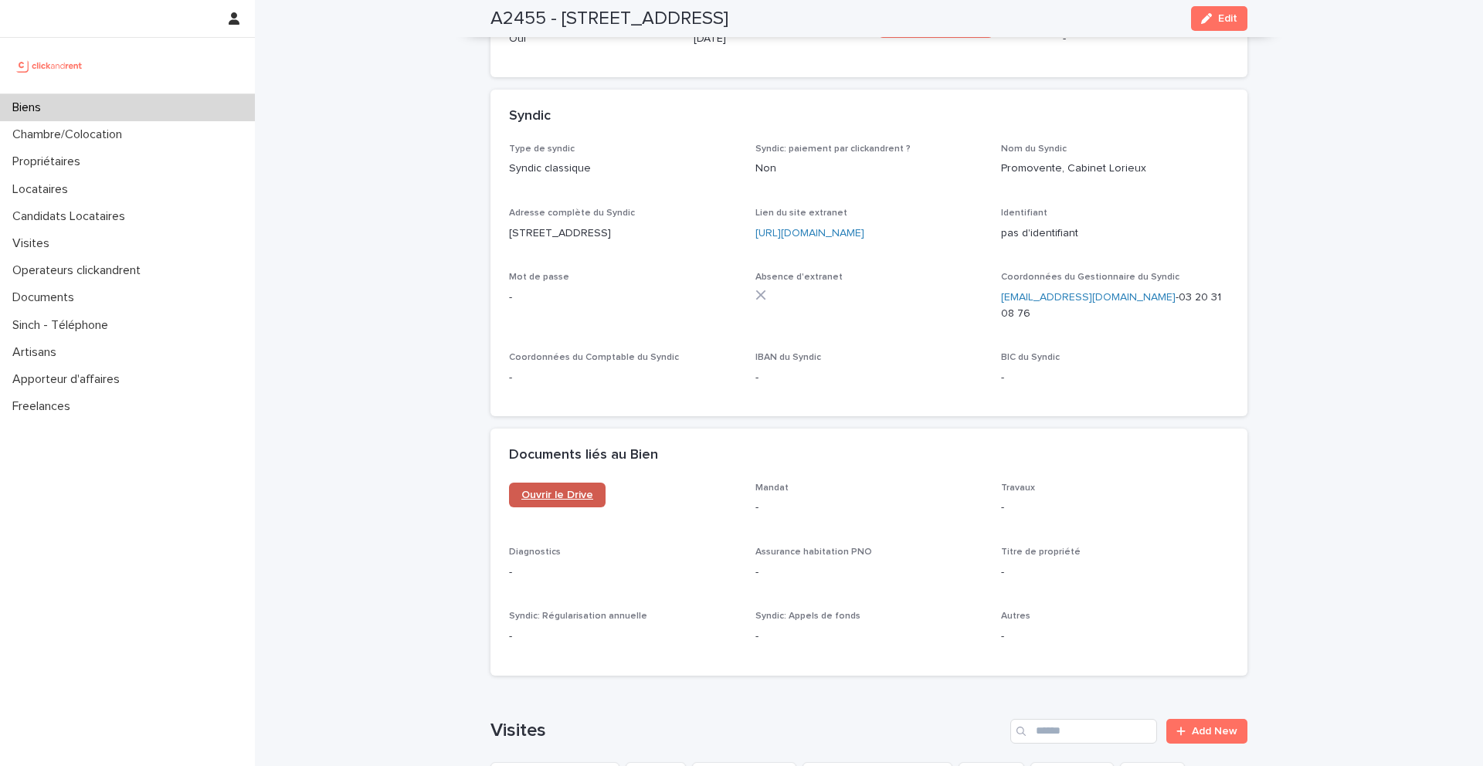
click at [576, 483] on link "Ouvrir le Drive" at bounding box center [557, 495] width 97 height 25
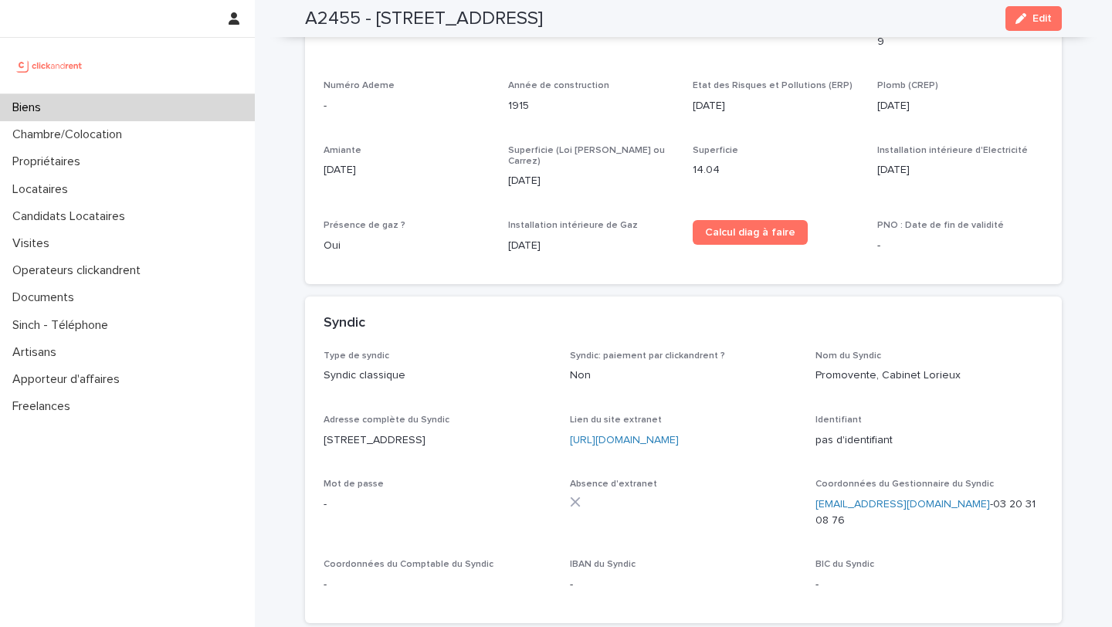
scroll to position [4929, 0]
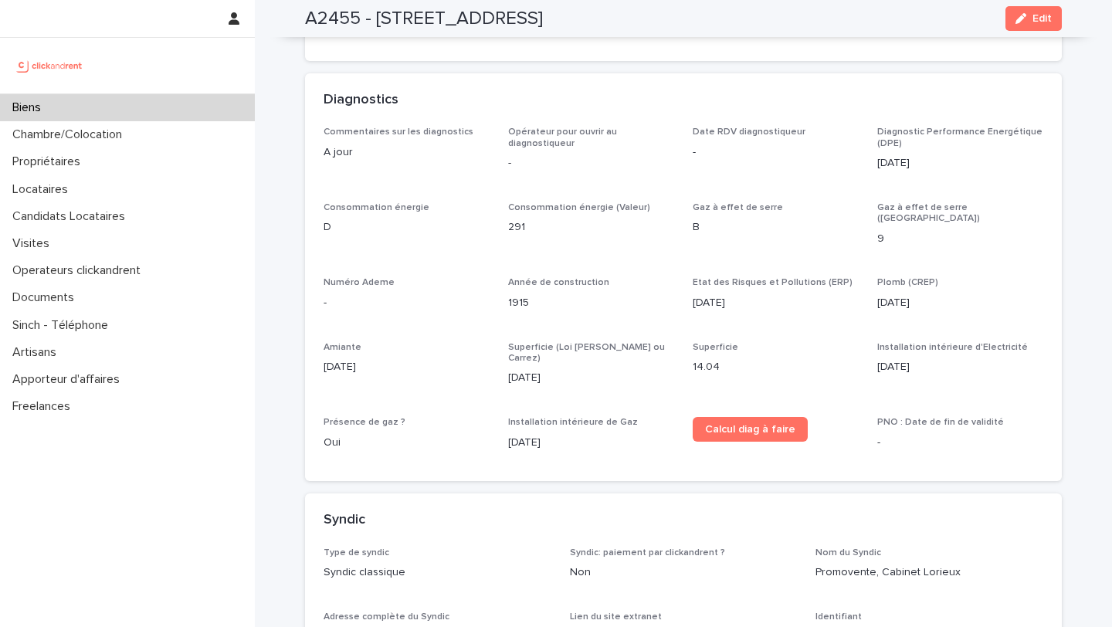
drag, startPoint x: 1040, startPoint y: 15, endPoint x: 606, endPoint y: 365, distance: 556.6
click at [1040, 15] on span "Edit" at bounding box center [1042, 18] width 19 height 11
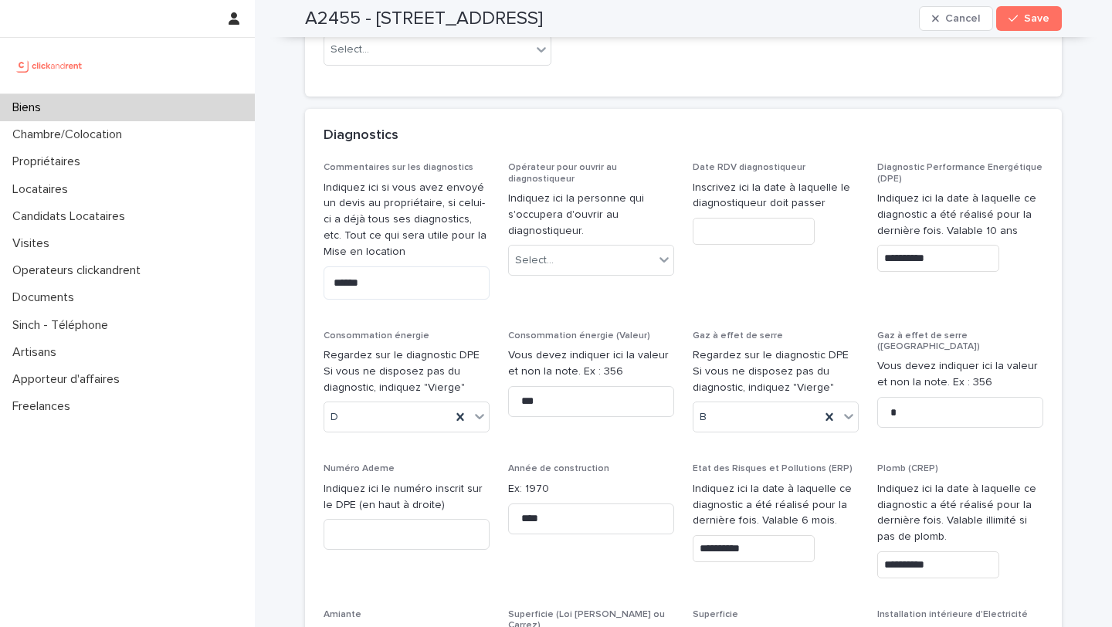
scroll to position [7755, 0]
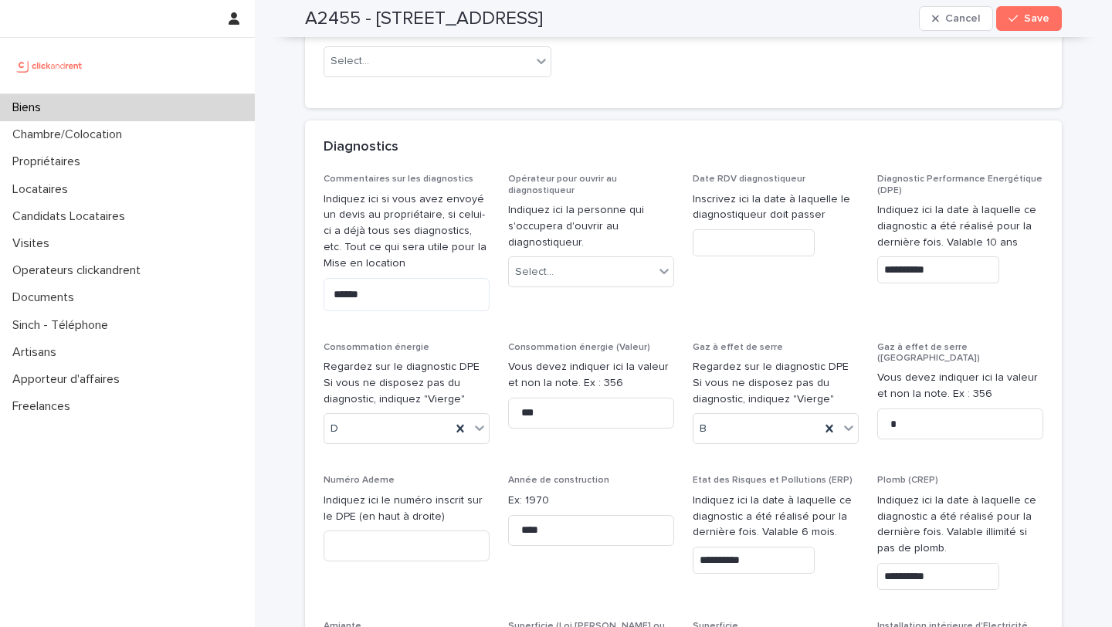
click at [402, 475] on div "Numéro Ademe Indiquez ici le numéro inscrit sur le DPE (en haut à droite)" at bounding box center [407, 524] width 166 height 99
click at [403, 531] on input at bounding box center [407, 546] width 166 height 31
type input "**********"
click at [1034, 27] on button "Save" at bounding box center [1030, 18] width 66 height 25
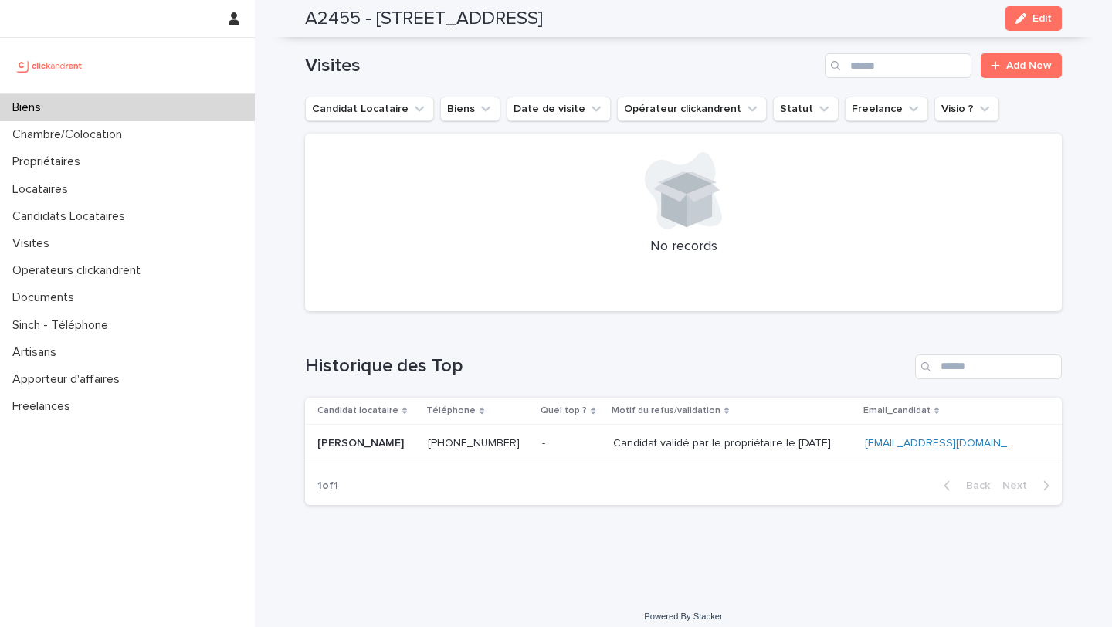
scroll to position [5871, 0]
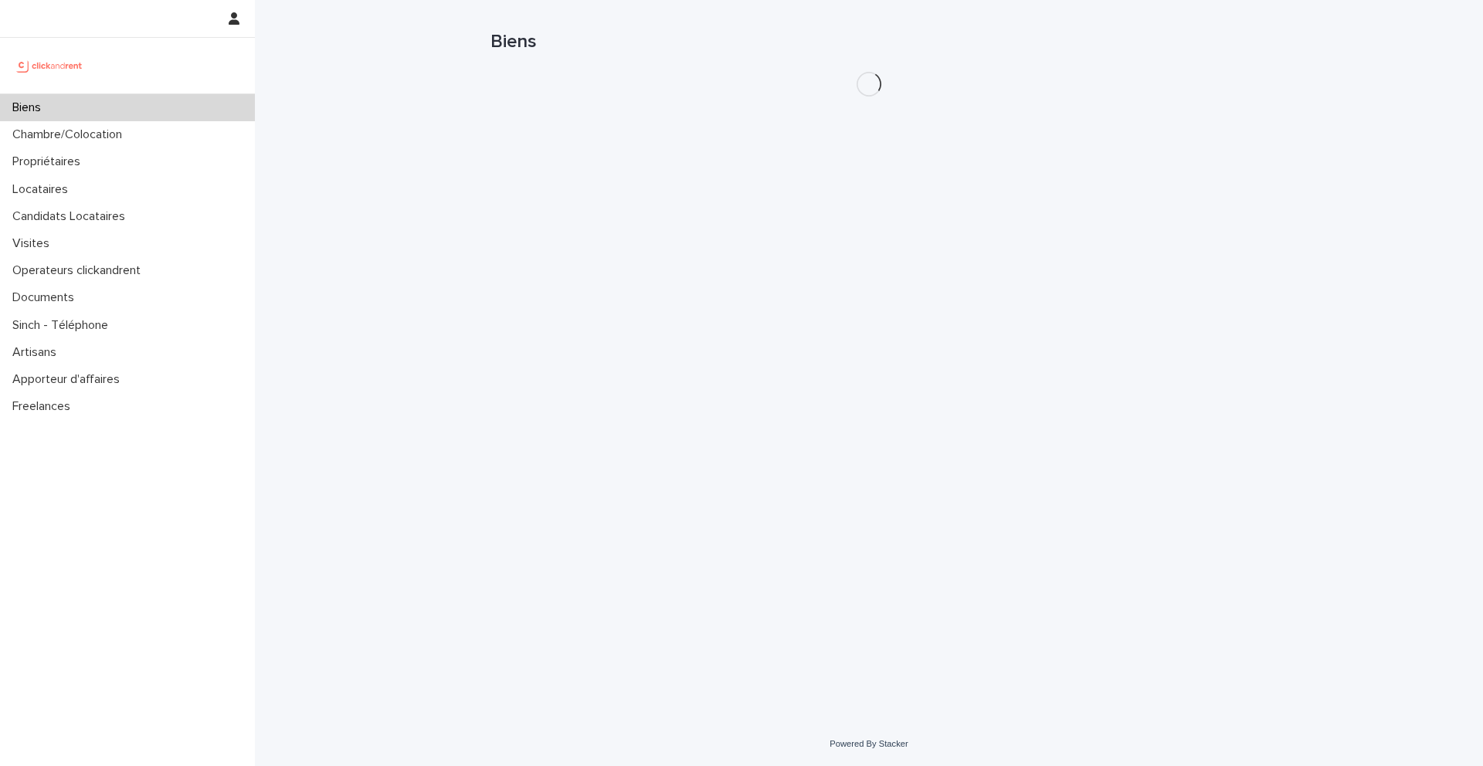
click at [1103, 69] on div "Biens" at bounding box center [869, 36] width 757 height 72
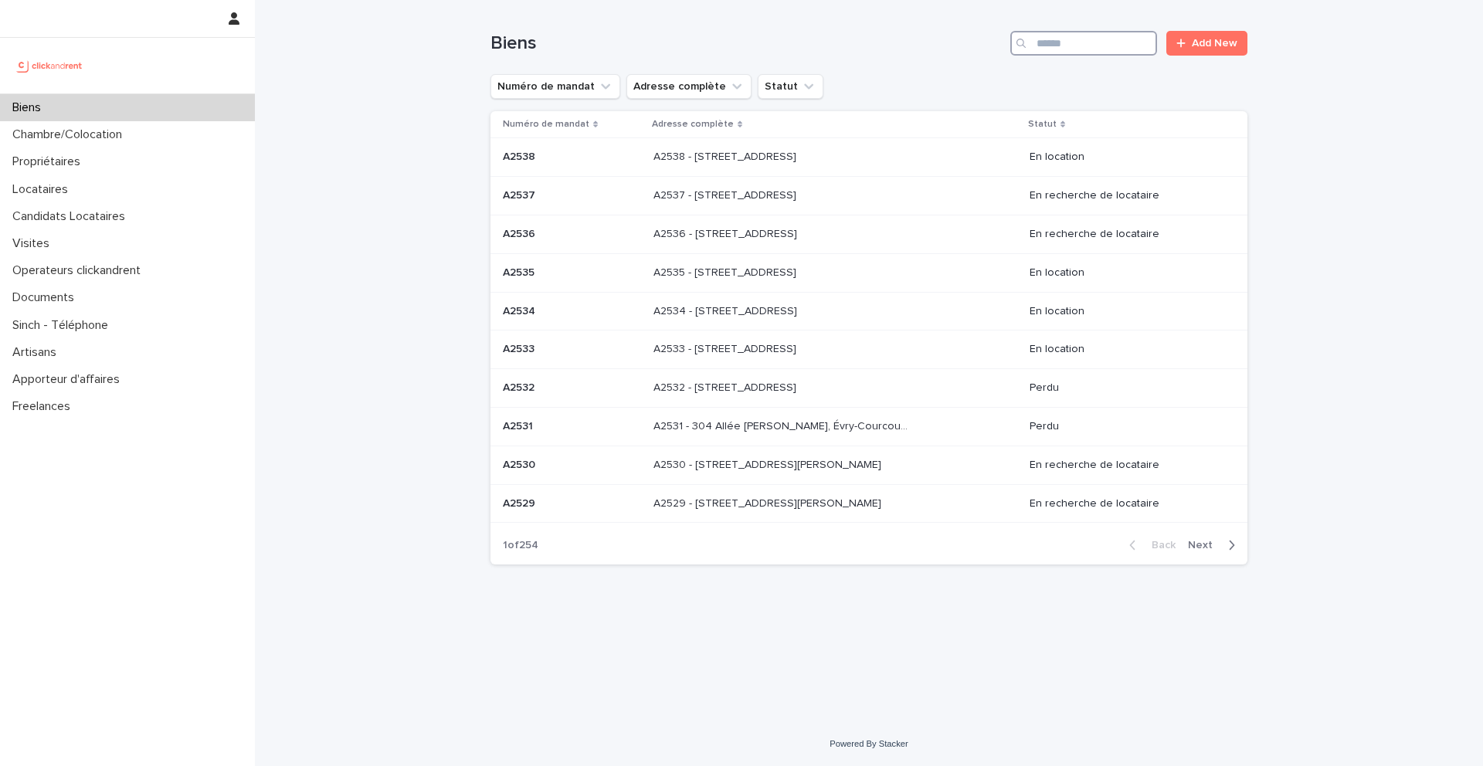
click at [1106, 47] on input "Search" at bounding box center [1083, 43] width 147 height 25
type input "*****"
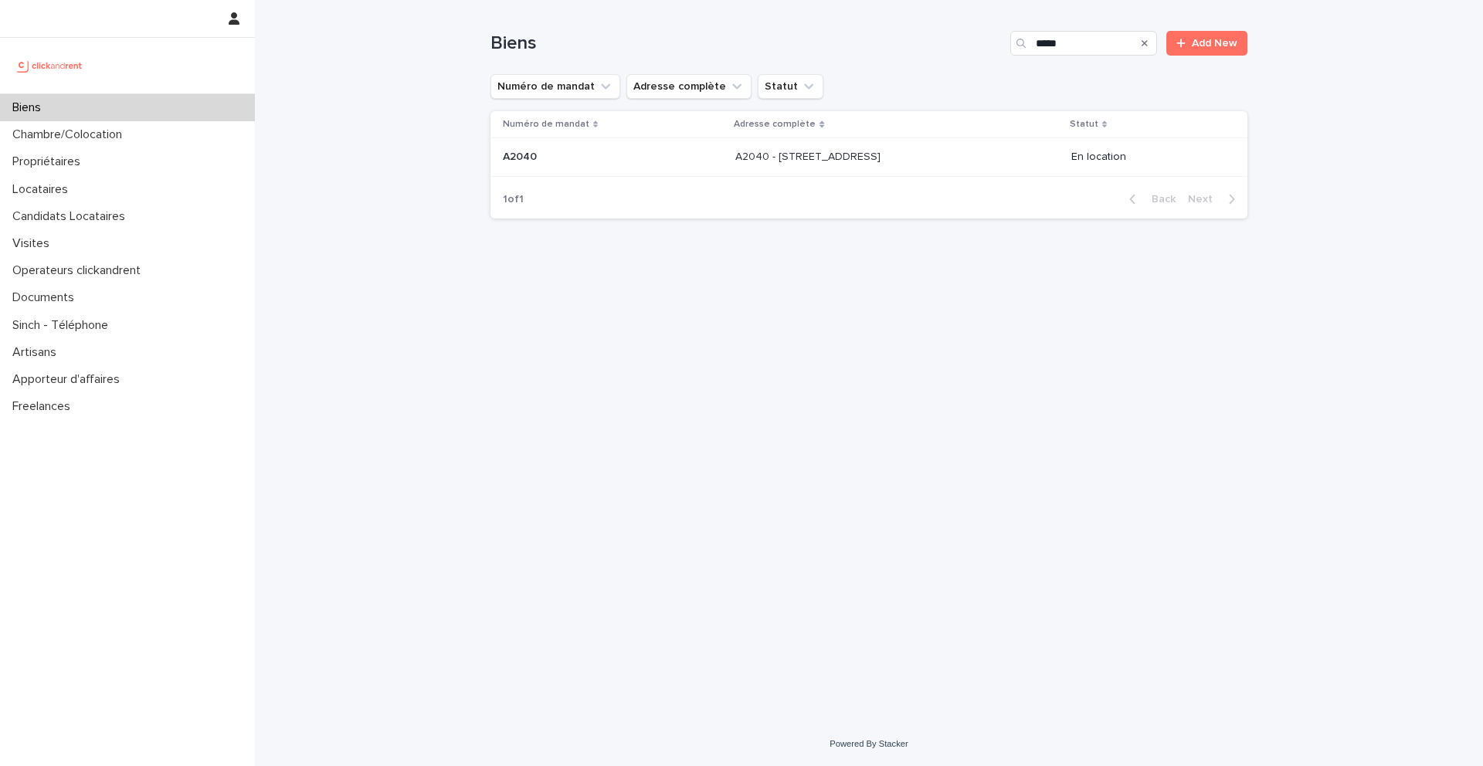
click at [802, 165] on div "A2040 - [STREET_ADDRESS][GEOGRAPHIC_DATA] A2040 - [STREET_ADDRESS]" at bounding box center [896, 156] width 323 height 25
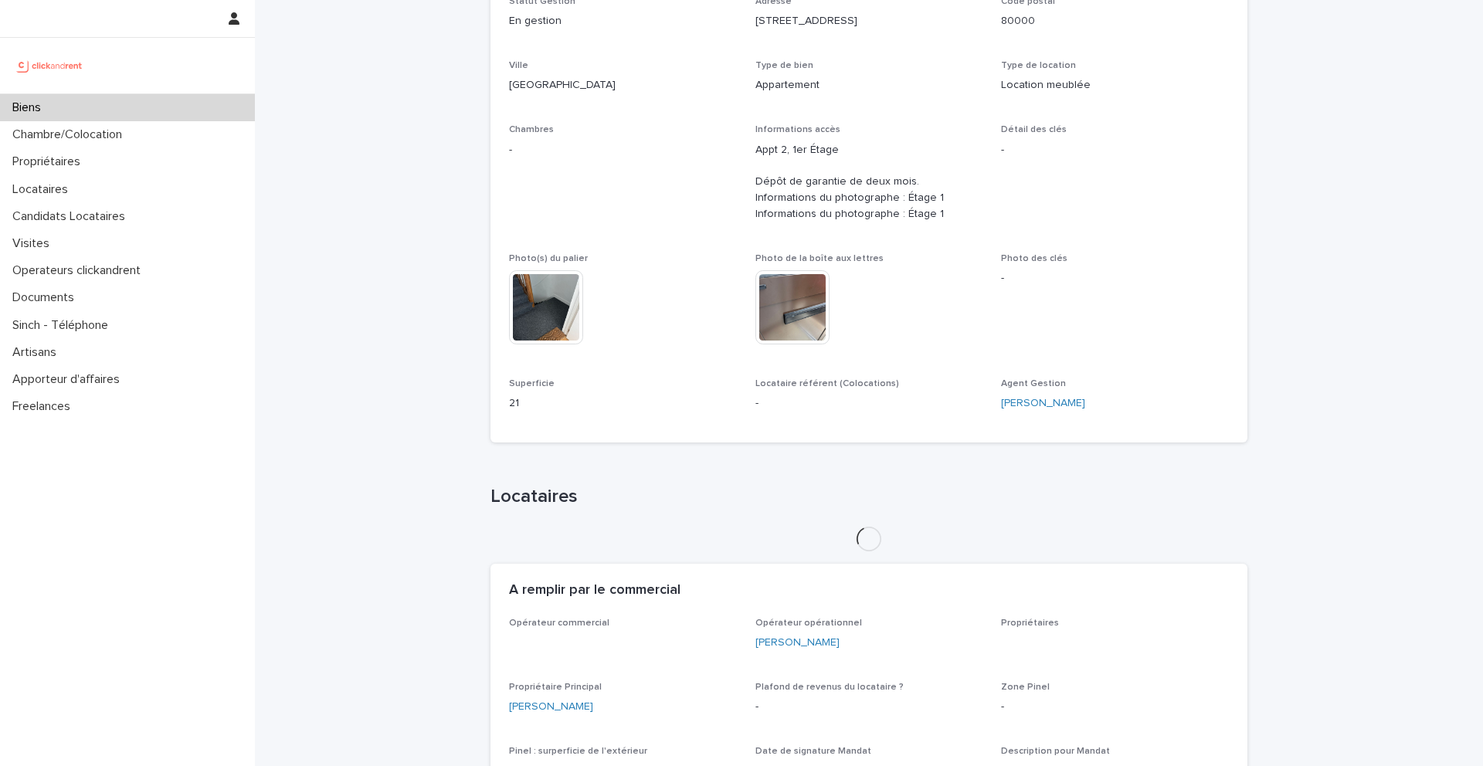
scroll to position [584, 0]
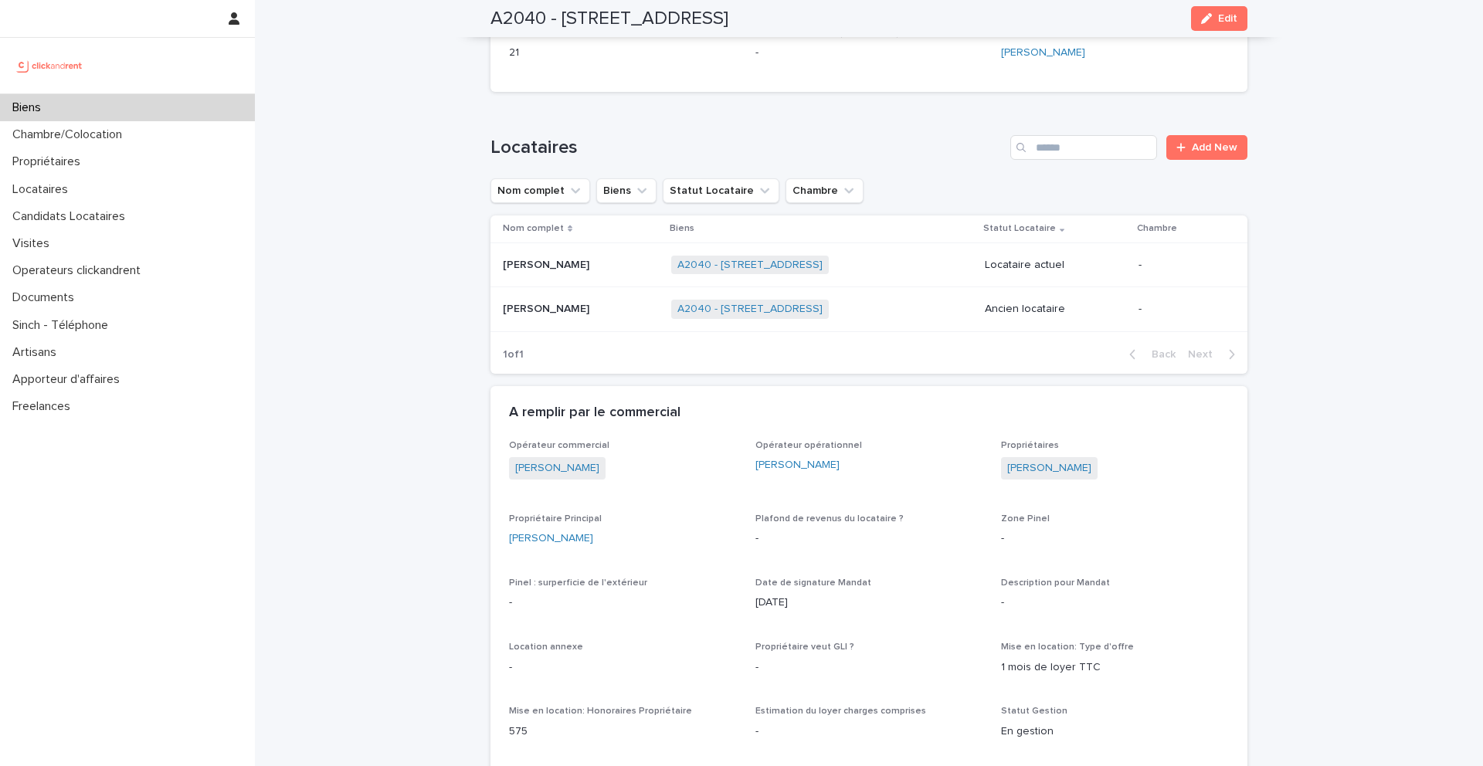
click at [593, 267] on p at bounding box center [581, 265] width 156 height 13
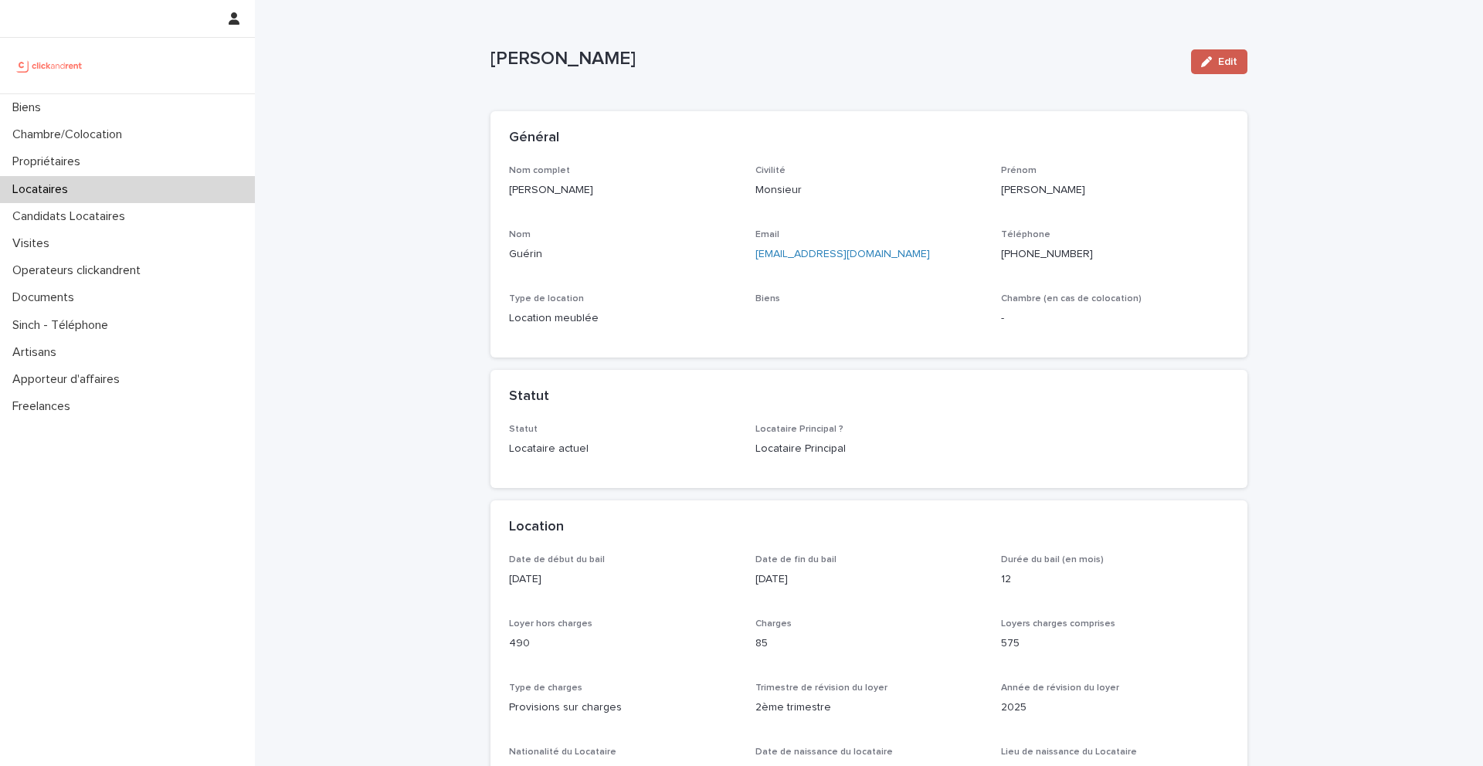
click at [1226, 60] on span "Edit" at bounding box center [1227, 61] width 19 height 11
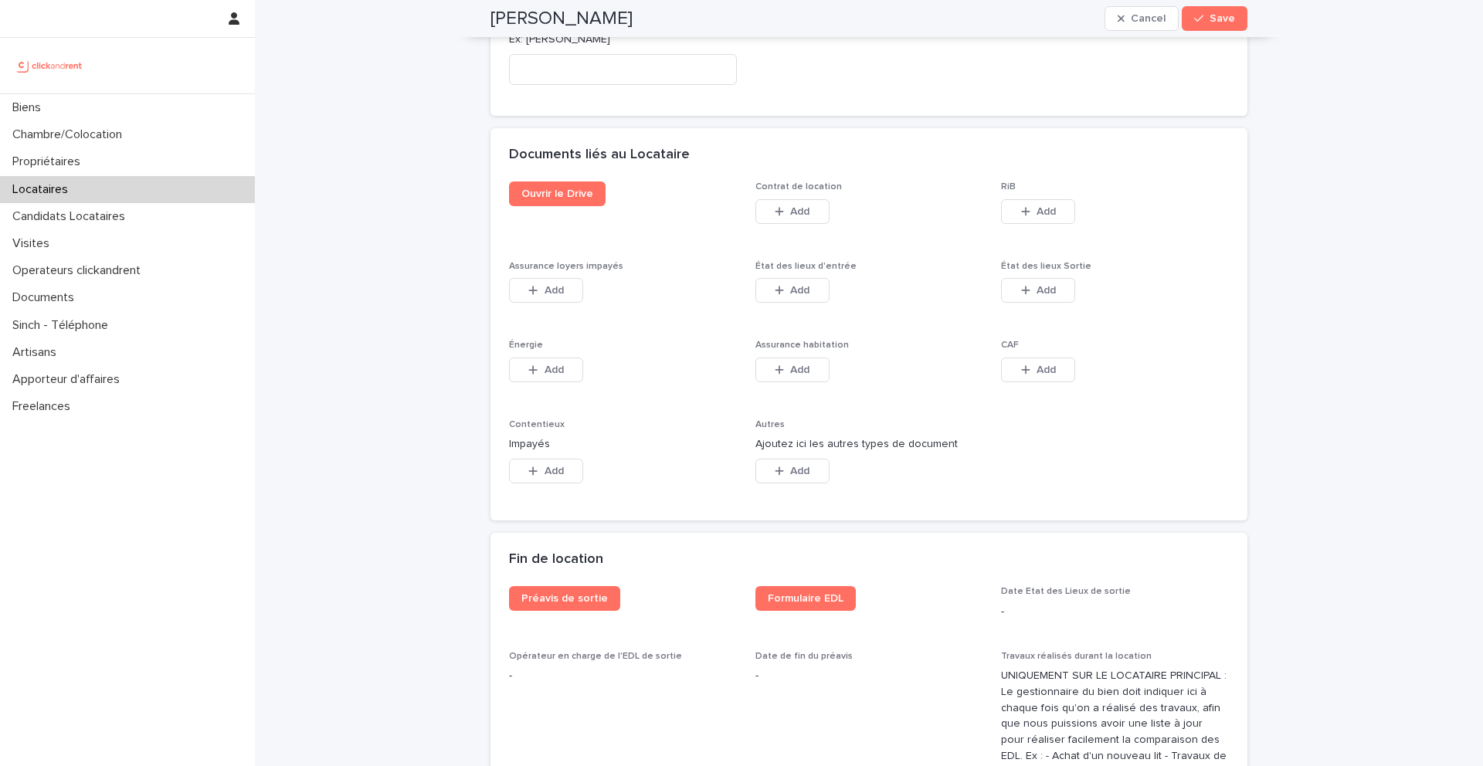
scroll to position [2417, 0]
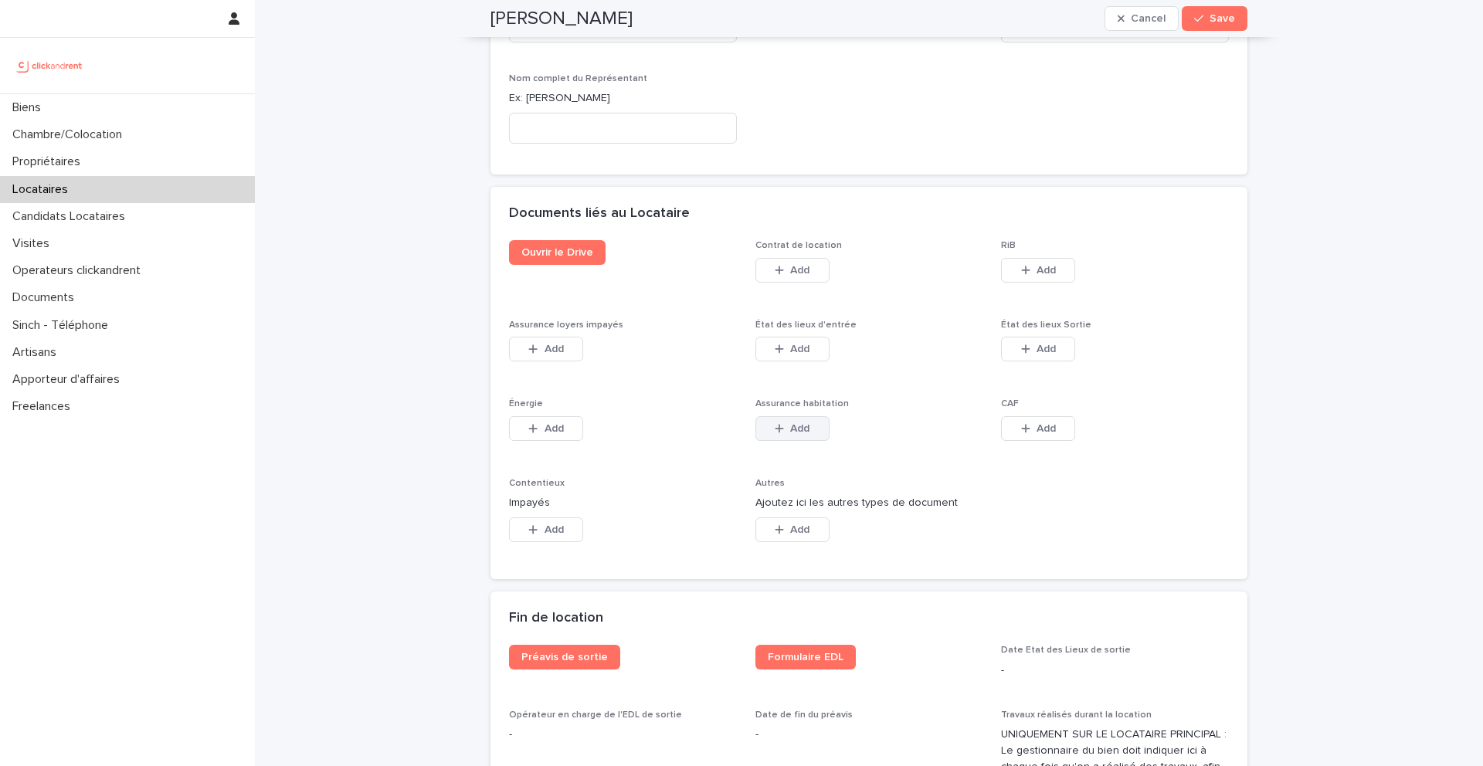
click at [794, 428] on span "Add" at bounding box center [799, 428] width 19 height 11
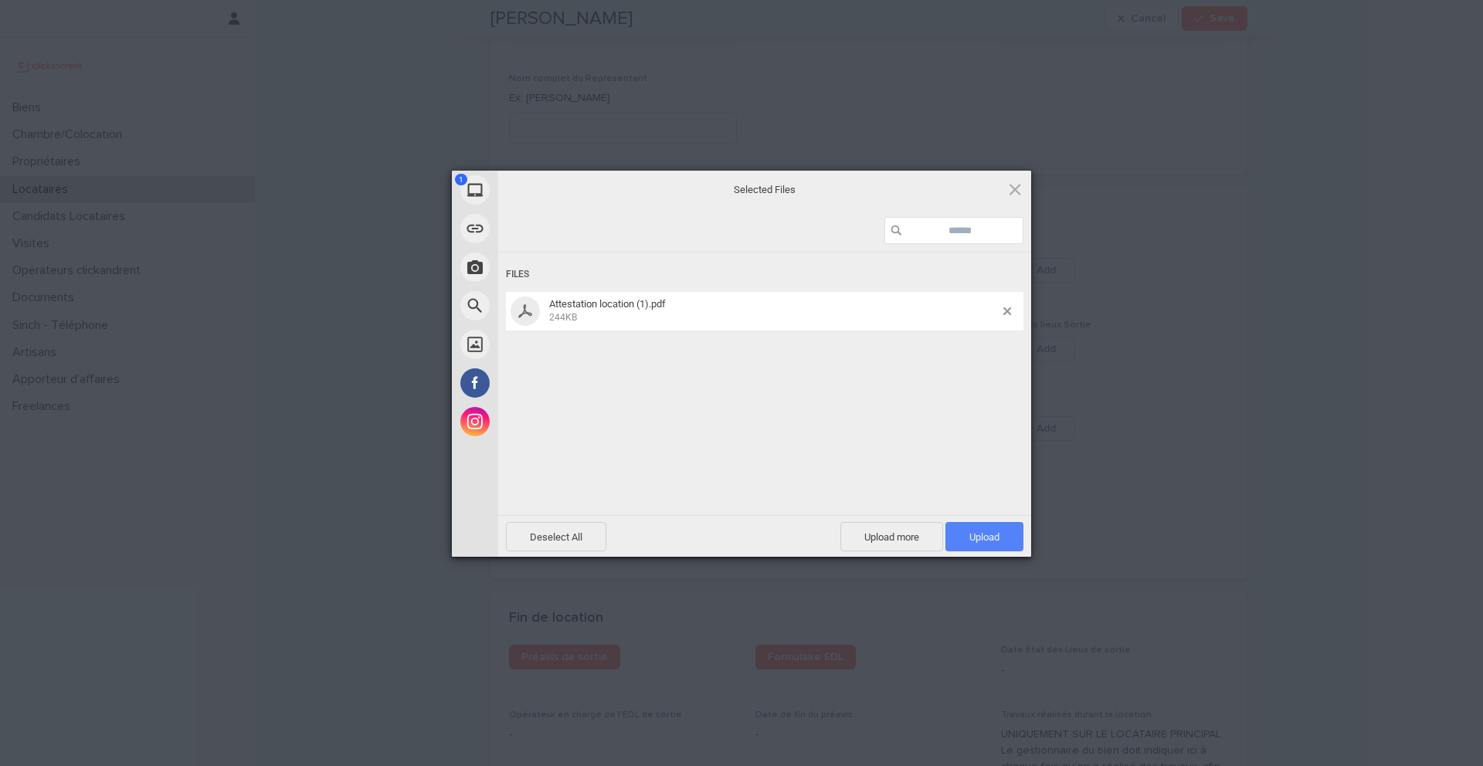
click at [992, 542] on span "Upload 1" at bounding box center [985, 538] width 30 height 12
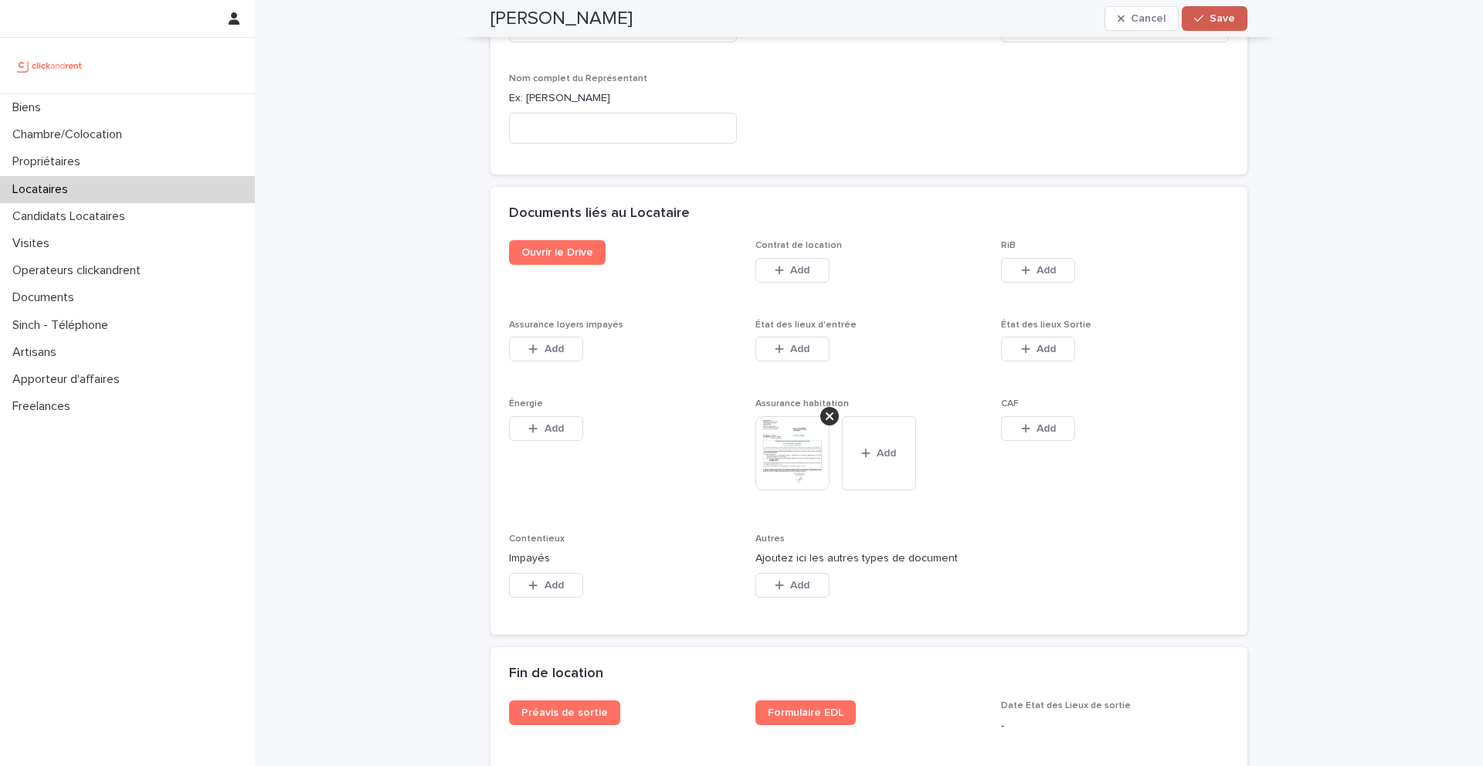
click at [1231, 25] on button "Save" at bounding box center [1215, 18] width 66 height 25
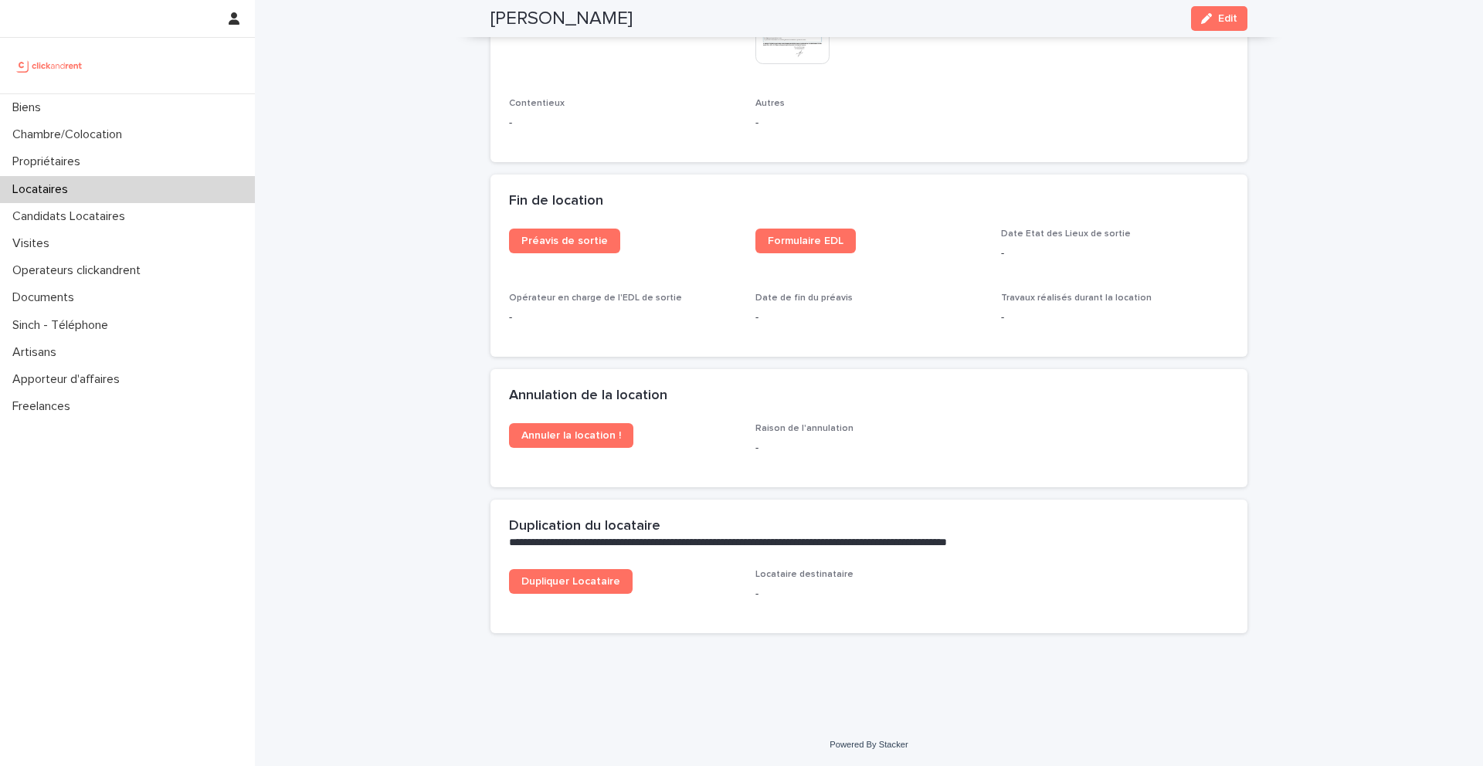
scroll to position [1917, 0]
click at [113, 107] on div "Biens" at bounding box center [127, 107] width 255 height 27
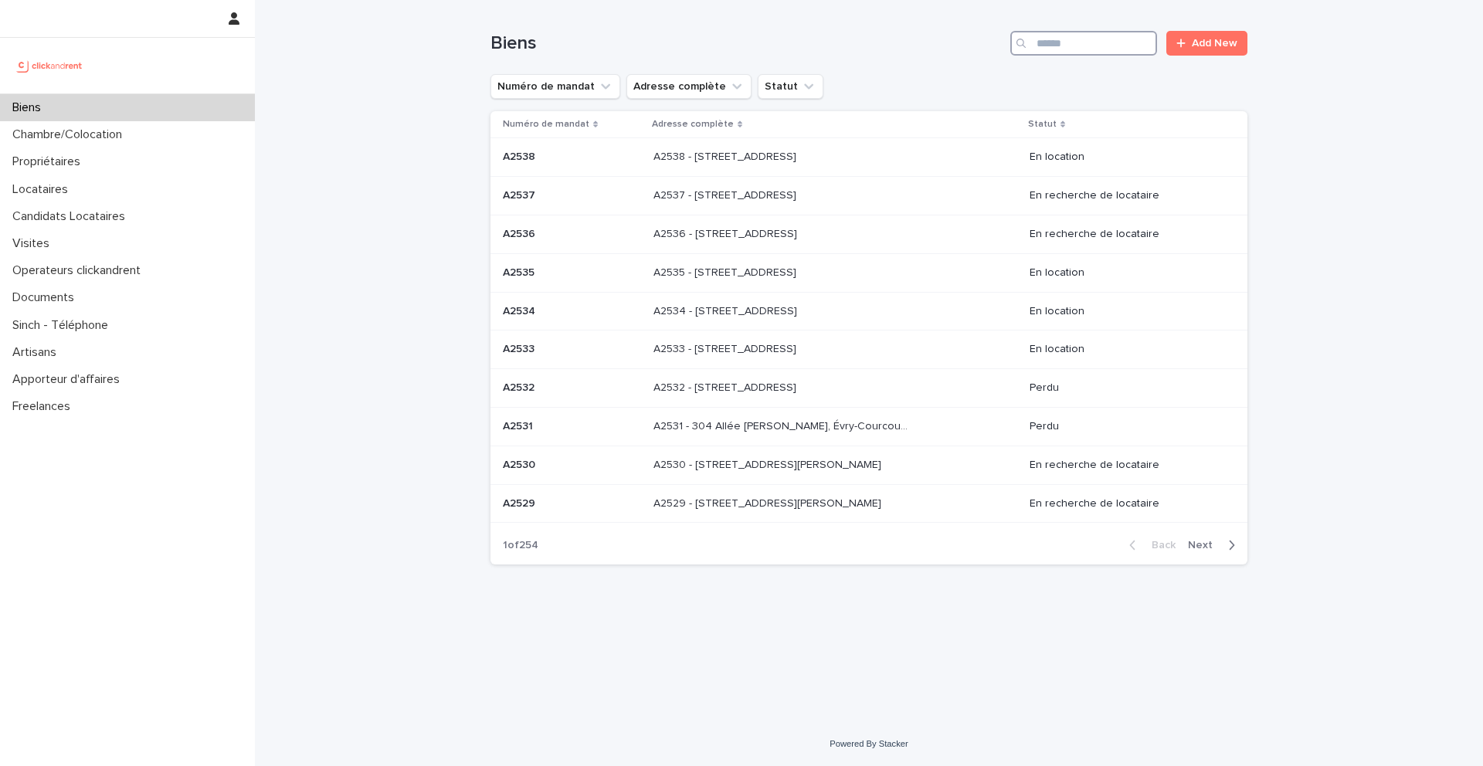
click at [1088, 52] on input "Search" at bounding box center [1083, 43] width 147 height 25
type input "*****"
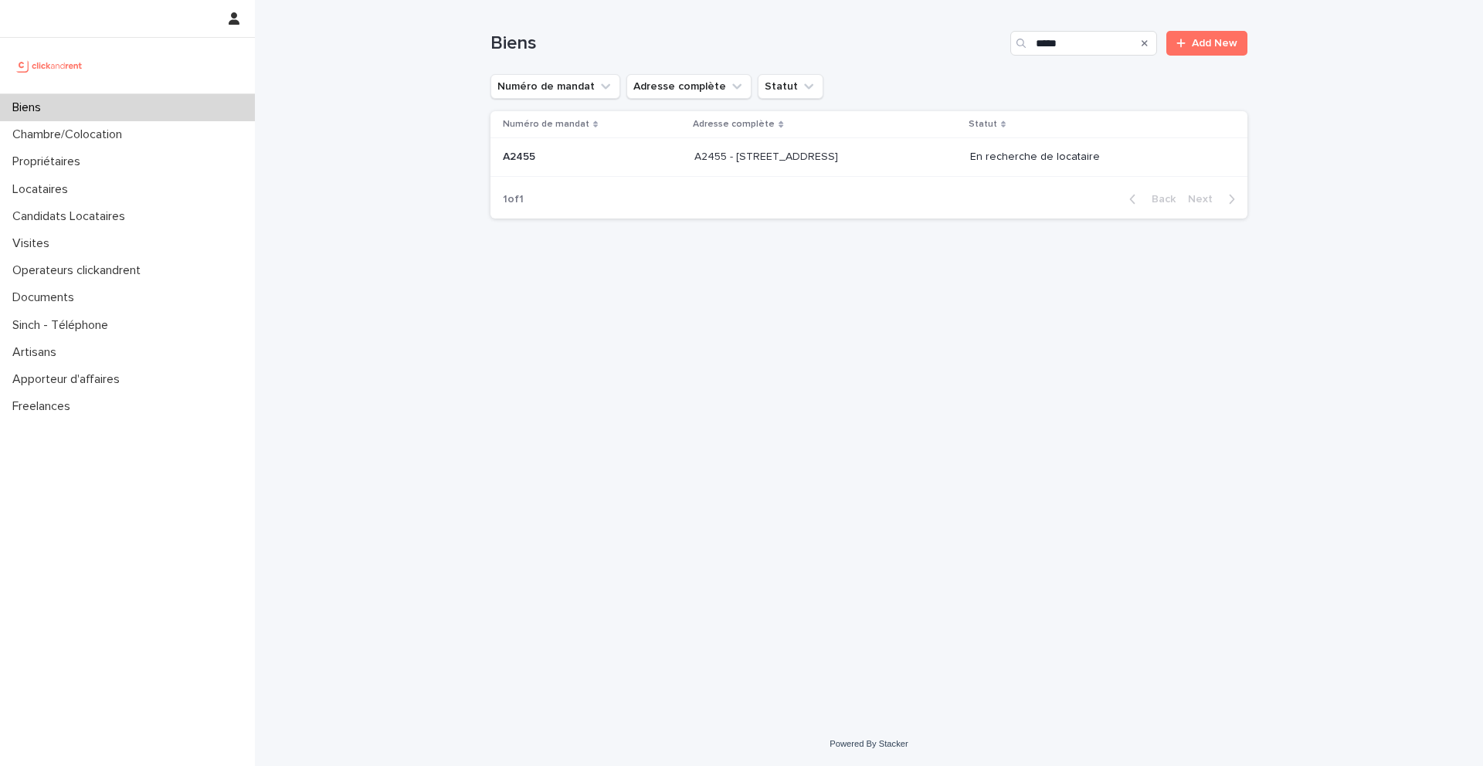
click at [885, 143] on td "A2455 - [STREET_ADDRESS][GEOGRAPHIC_DATA][STREET_ADDRESS]" at bounding box center [826, 157] width 276 height 39
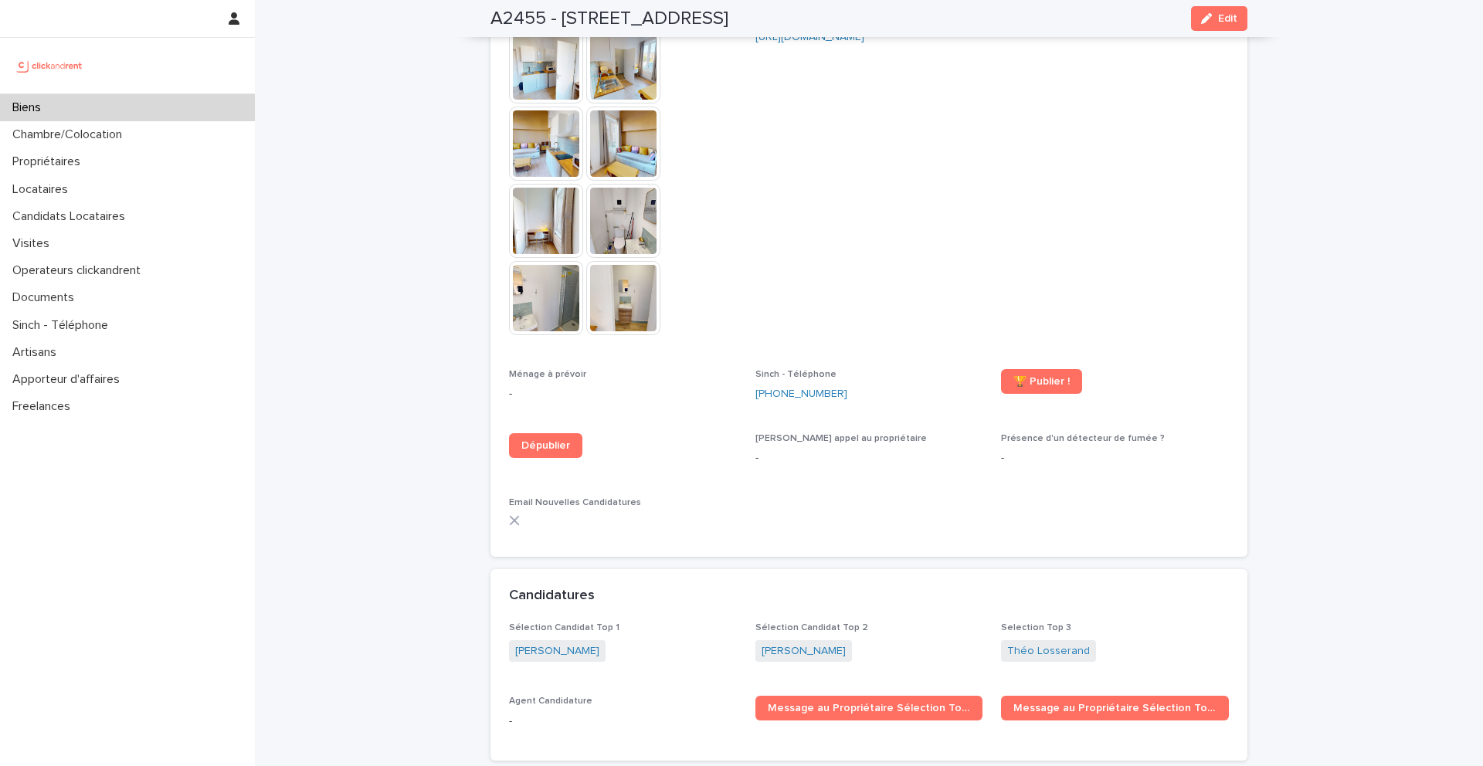
scroll to position [4266, 0]
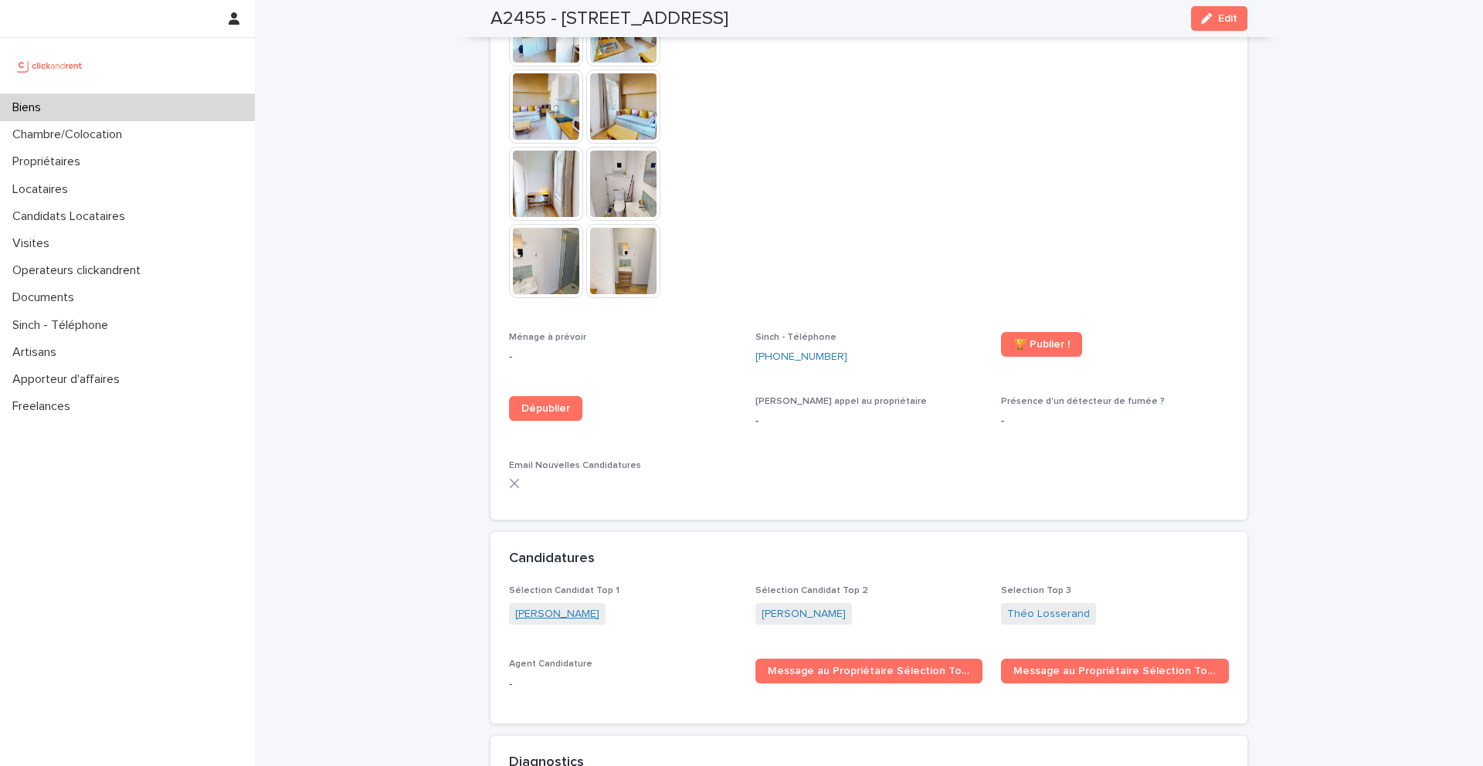
click at [564, 606] on link "Eléonore Robineau" at bounding box center [557, 614] width 84 height 16
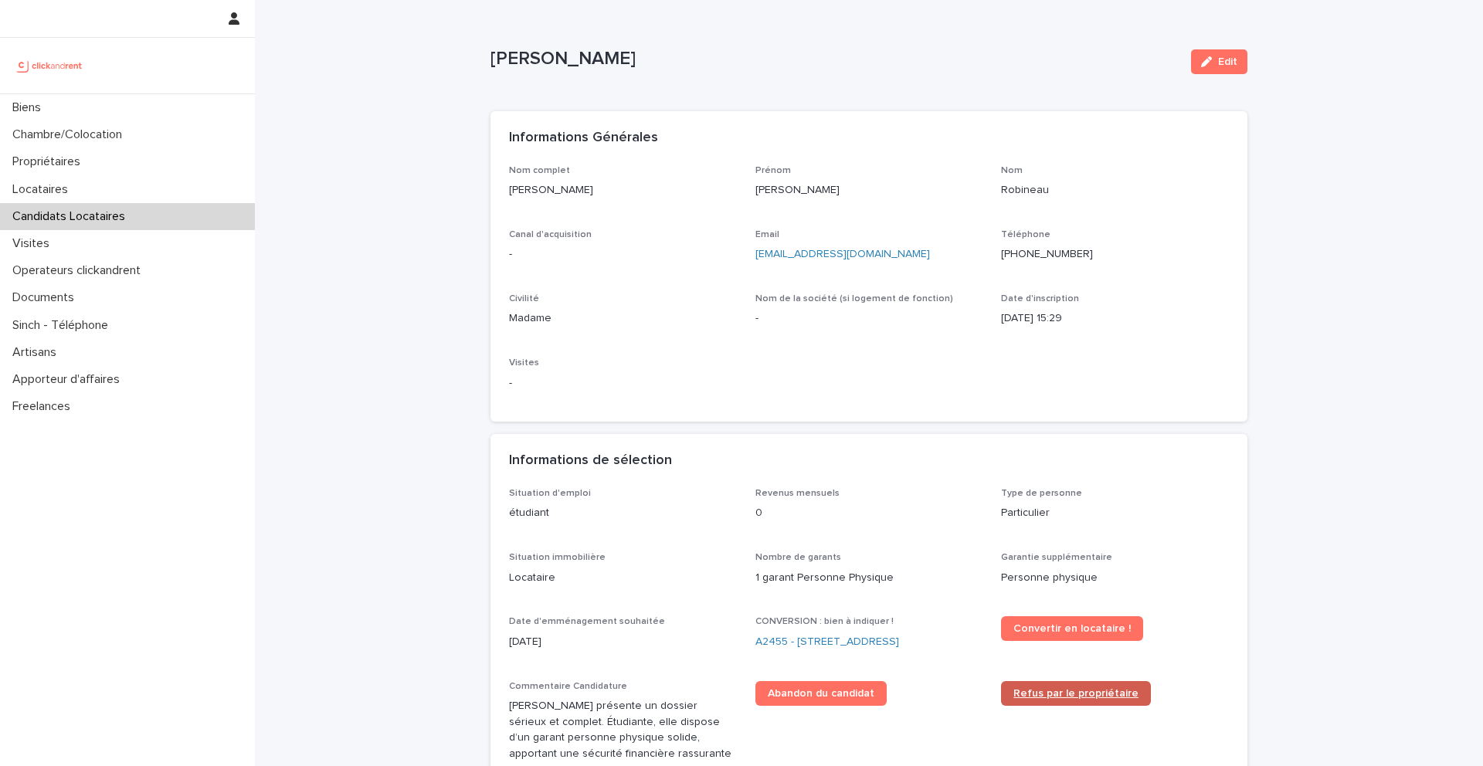
click at [1075, 694] on span "Refus par le propriétaire" at bounding box center [1076, 693] width 125 height 11
click at [806, 629] on div "CONVERSION : bien à indiquer ! A2455 - 188 rue Nationale, Lille 59000" at bounding box center [870, 639] width 228 height 46
click at [806, 637] on link "A2455 - [STREET_ADDRESS]" at bounding box center [828, 642] width 144 height 16
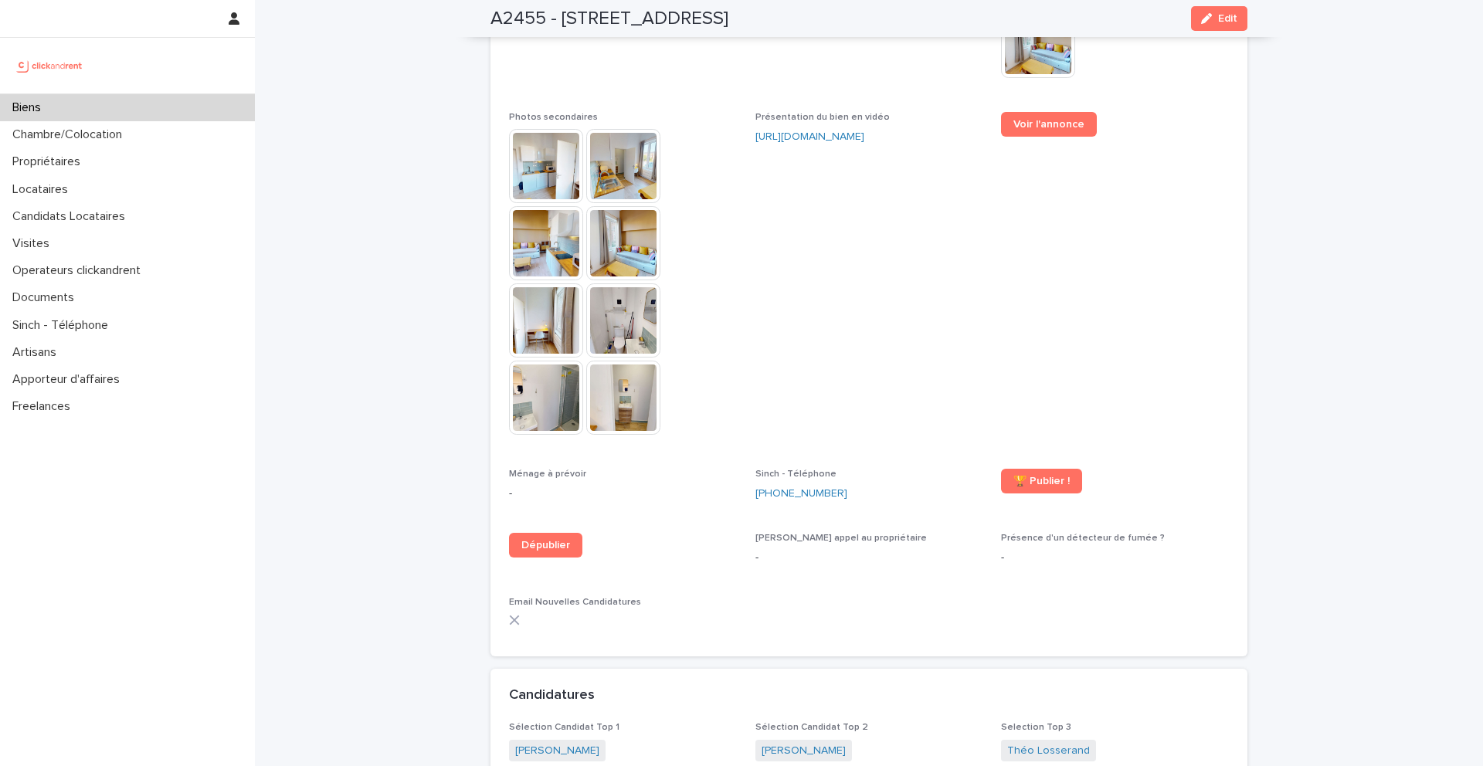
scroll to position [4244, 0]
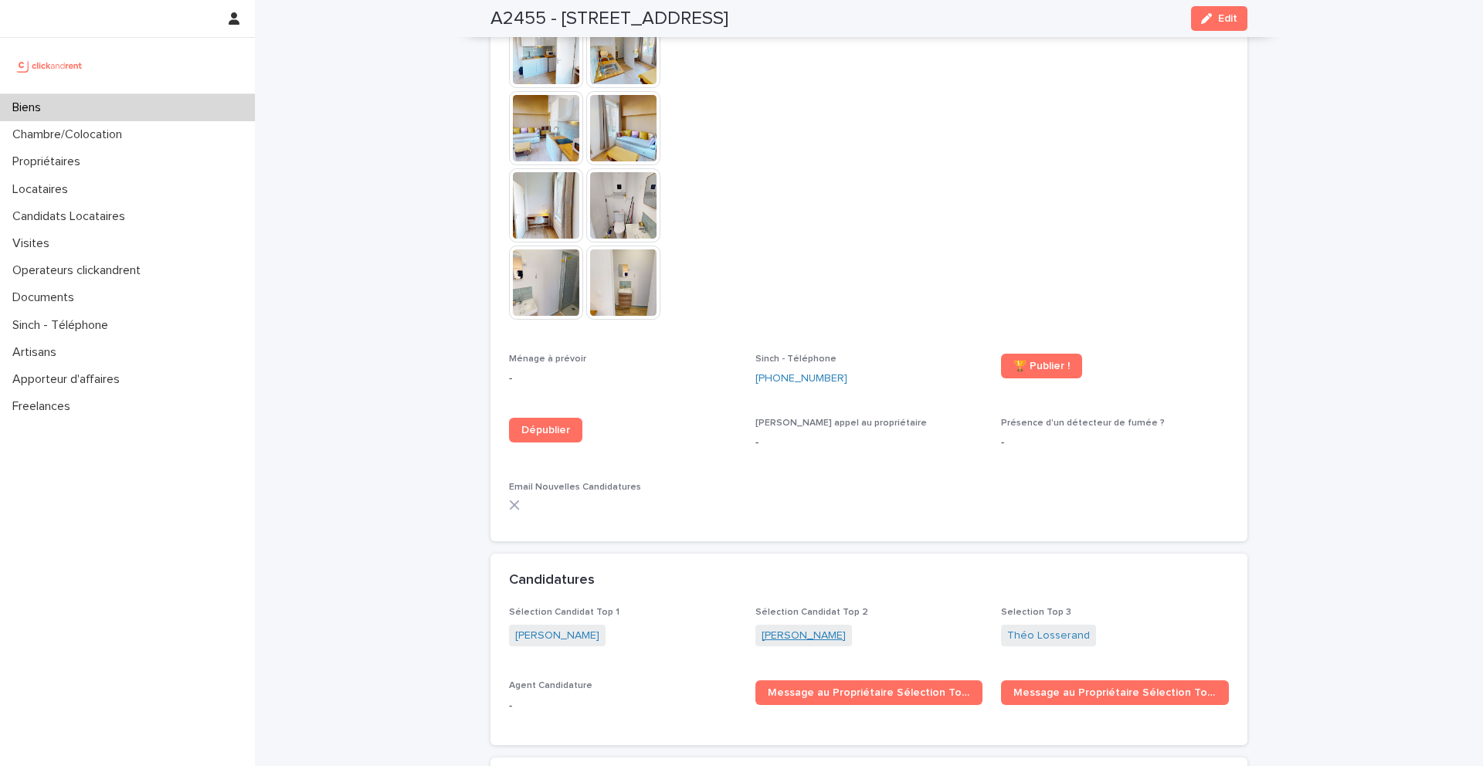
click at [785, 628] on link "[PERSON_NAME]" at bounding box center [804, 636] width 84 height 16
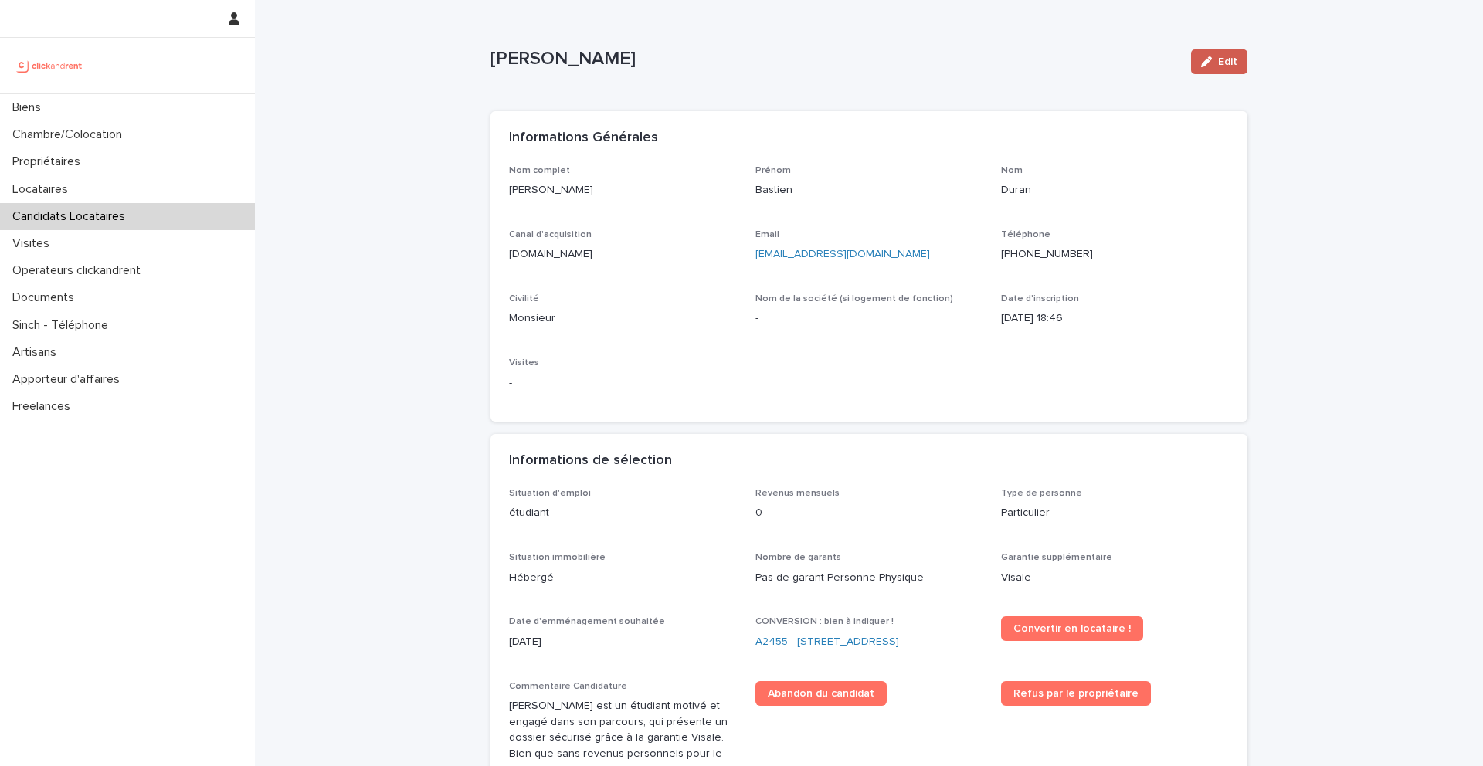
click at [1223, 63] on span "Edit" at bounding box center [1227, 61] width 19 height 11
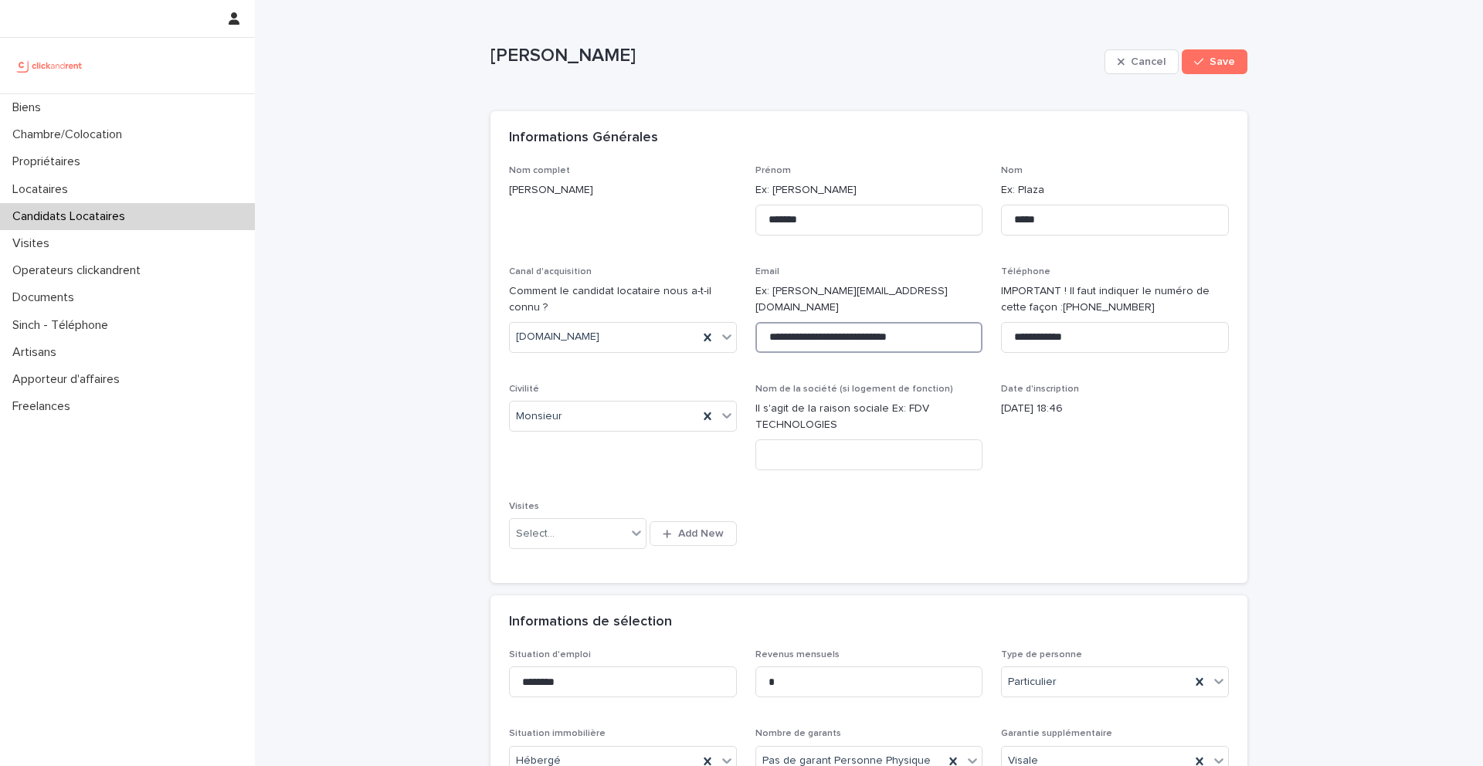
drag, startPoint x: 948, startPoint y: 315, endPoint x: 945, endPoint y: 335, distance: 20.3
click at [945, 335] on input "**********" at bounding box center [870, 337] width 228 height 31
paste input
type input "**********"
drag, startPoint x: 1111, startPoint y: 335, endPoint x: 952, endPoint y: 335, distance: 159.1
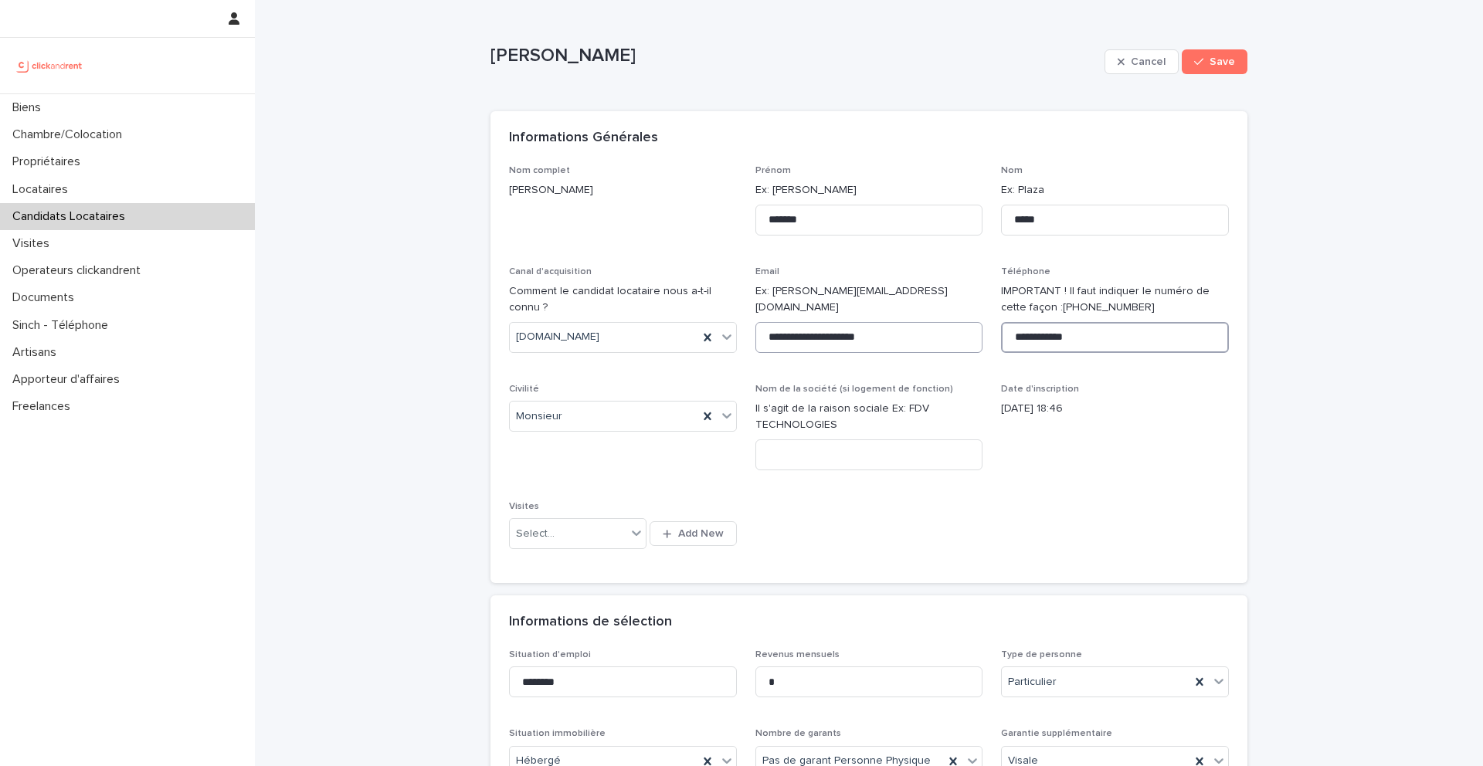
click at [952, 335] on div "**********" at bounding box center [869, 365] width 720 height 400
paste input "**"
type input "**********"
click at [1224, 59] on span "Save" at bounding box center [1222, 61] width 25 height 11
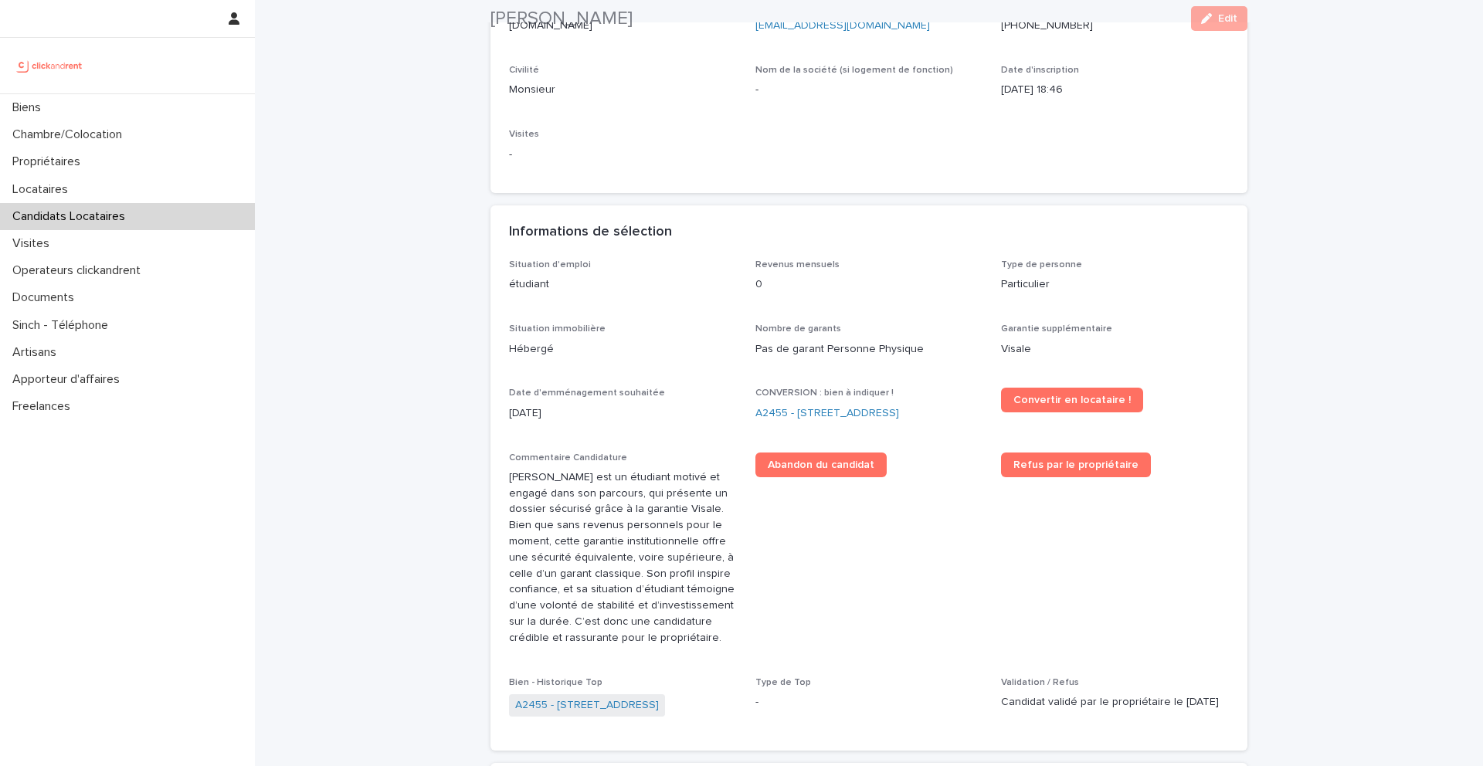
scroll to position [263, 0]
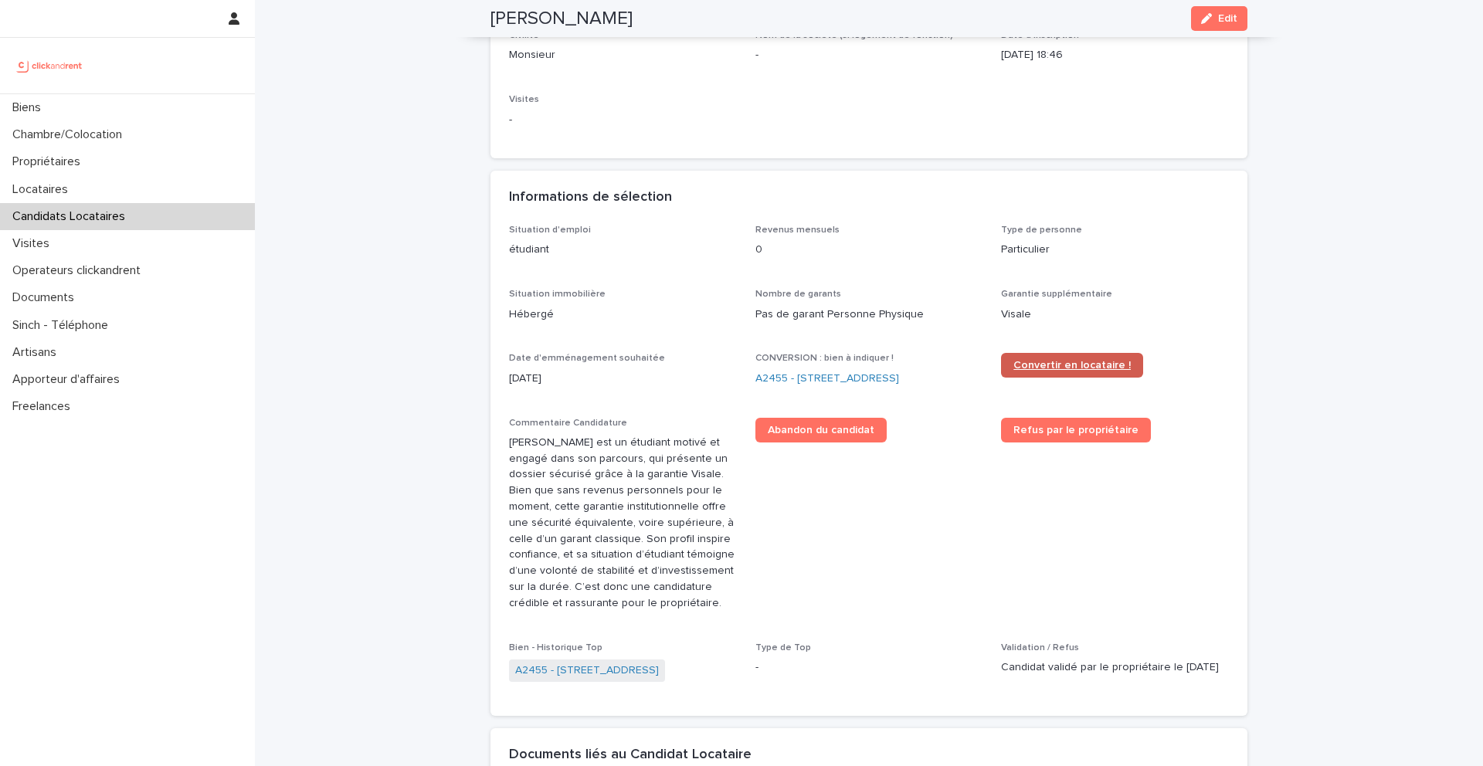
click at [1078, 373] on link "Convertir en locataire !" at bounding box center [1072, 365] width 142 height 25
click at [803, 378] on link "A2455 - [STREET_ADDRESS]" at bounding box center [828, 379] width 144 height 16
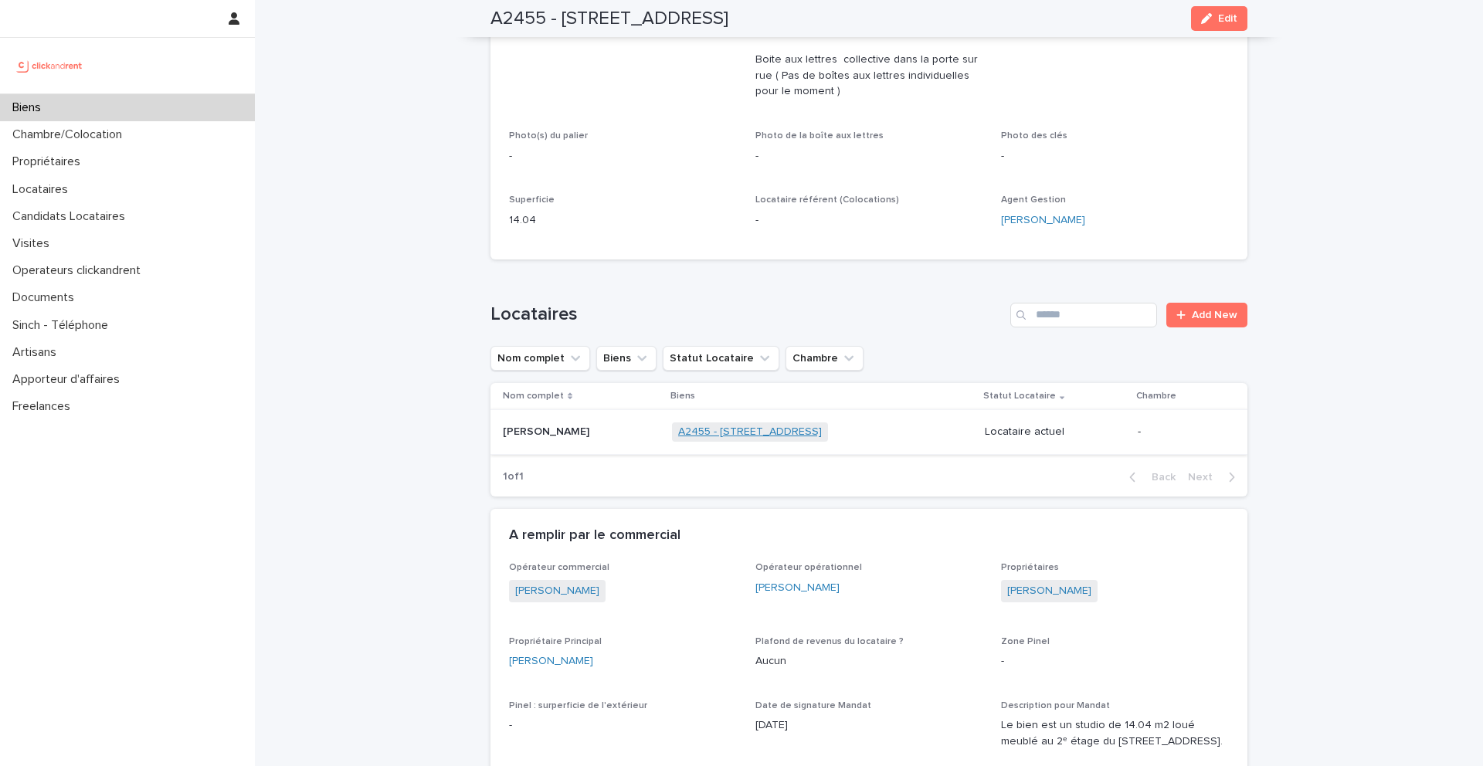
scroll to position [658, 0]
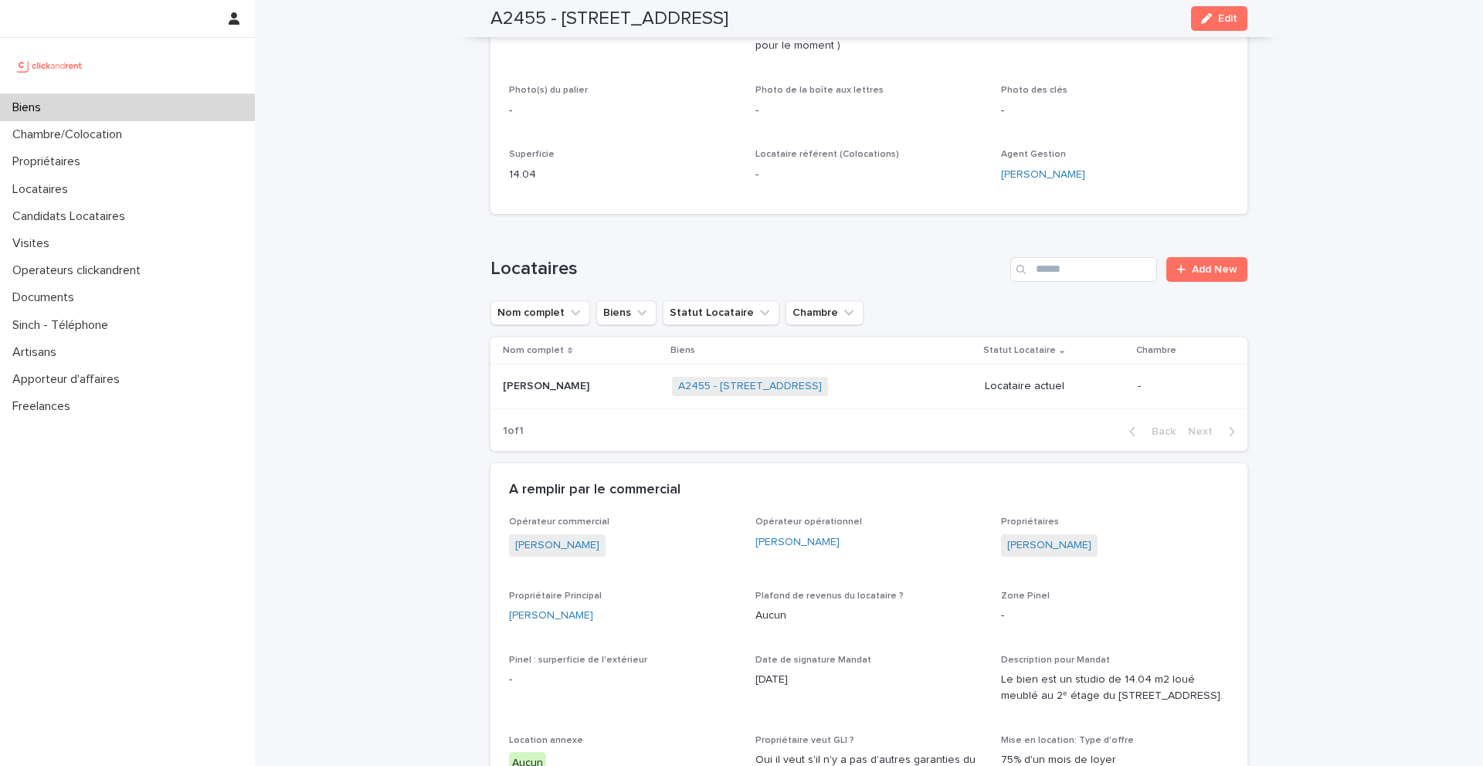
click at [565, 399] on td "Bastien Duran Bastien Duran" at bounding box center [578, 387] width 175 height 45
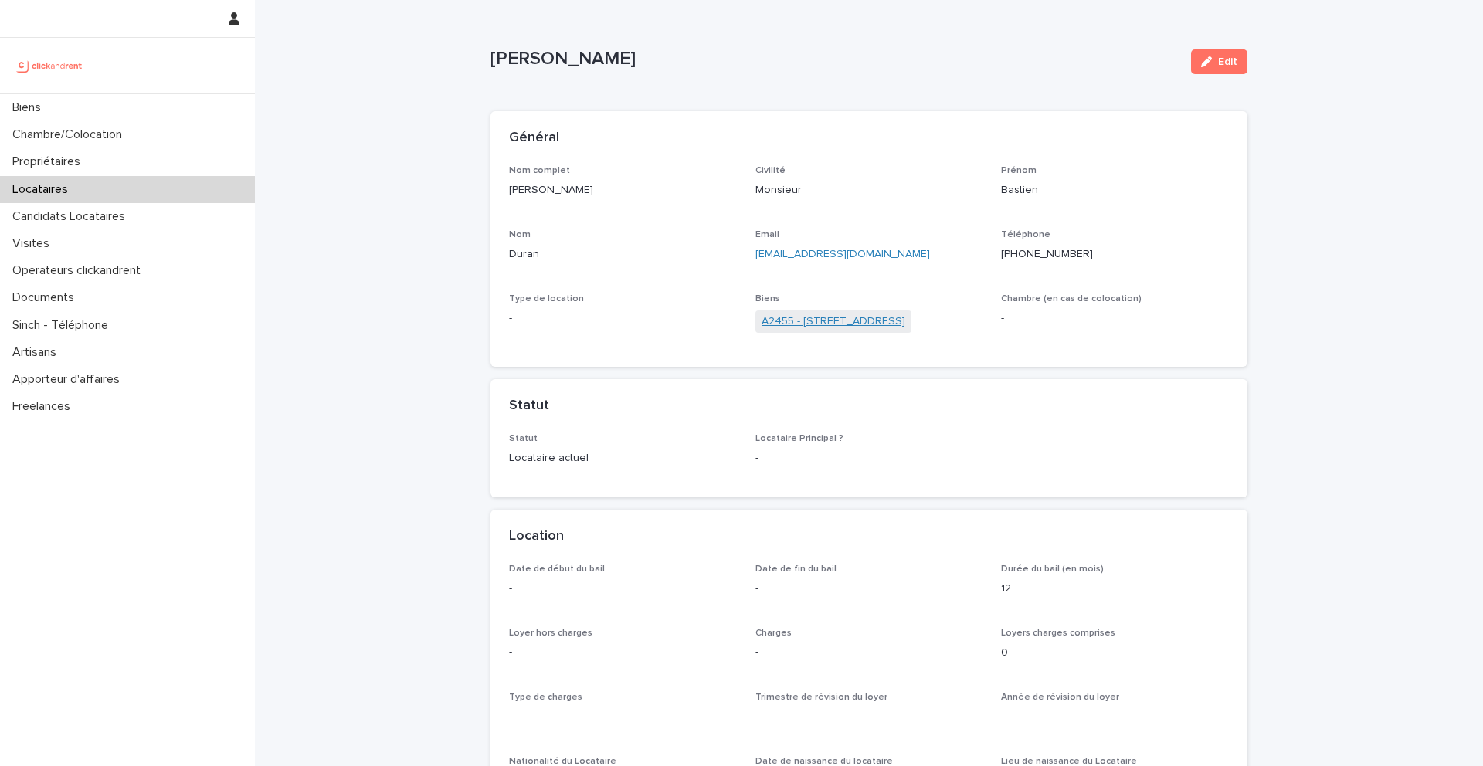
click at [868, 318] on link "A2455 - [STREET_ADDRESS]" at bounding box center [834, 322] width 144 height 16
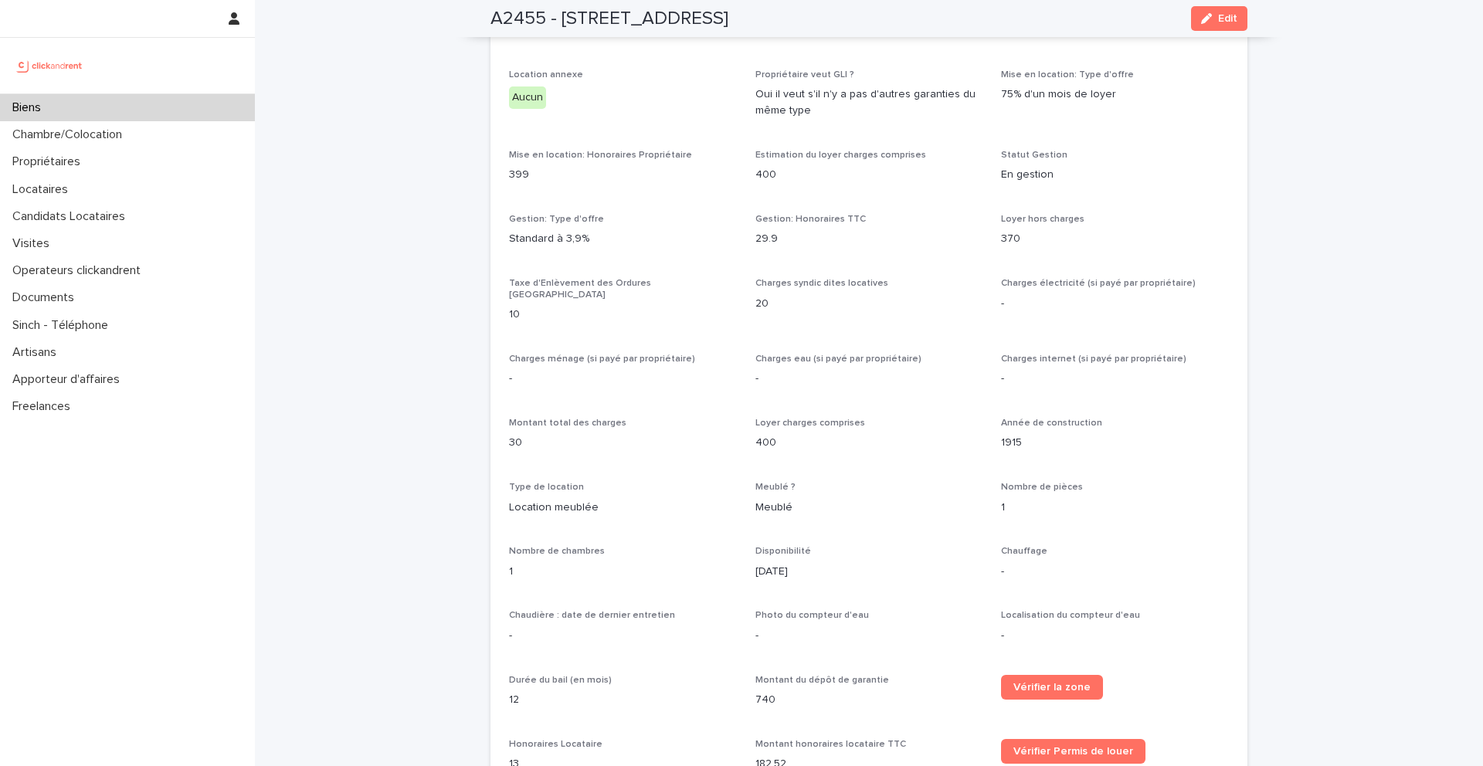
scroll to position [1324, 0]
click at [190, 106] on div "Biens" at bounding box center [127, 107] width 255 height 27
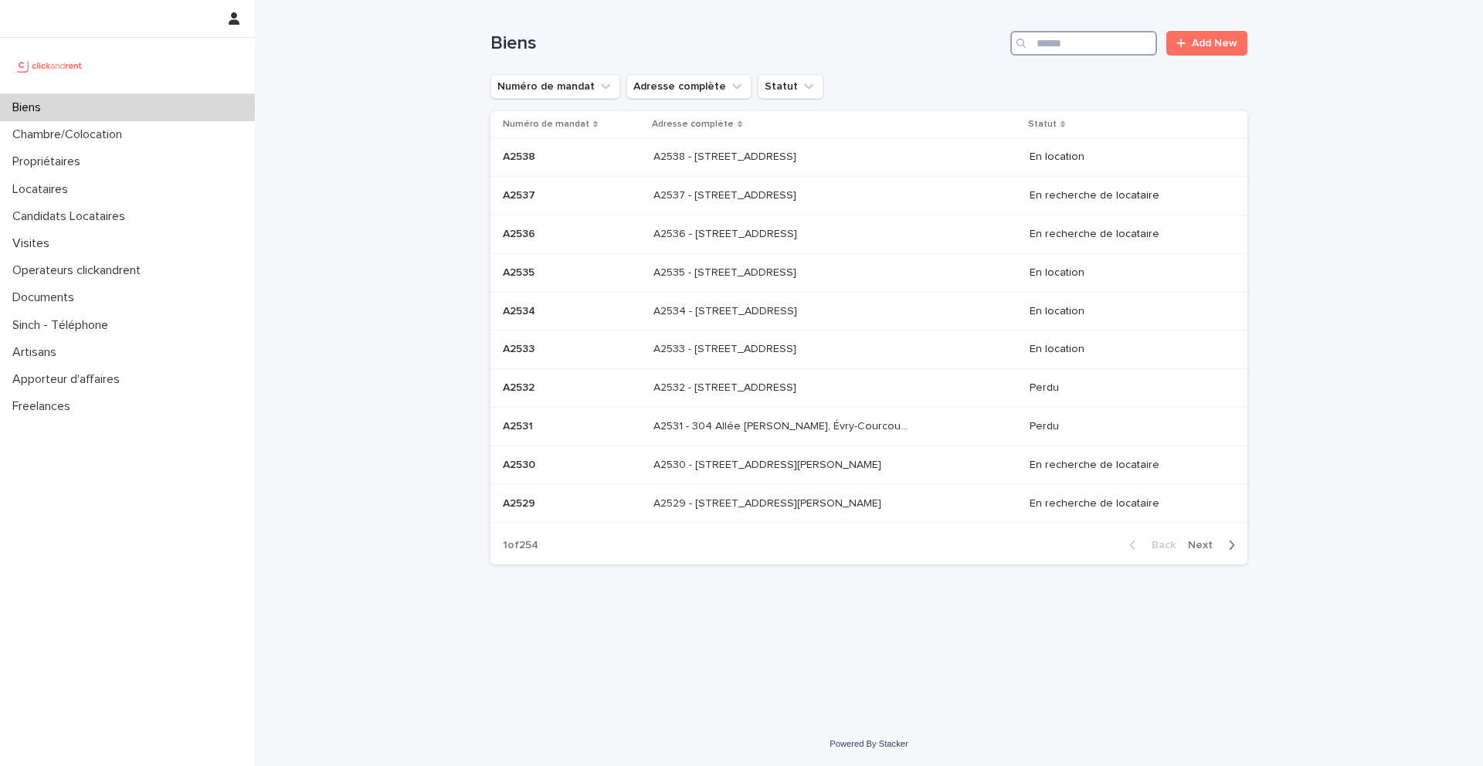
click at [1051, 51] on input "Search" at bounding box center [1083, 43] width 147 height 25
type input "*****"
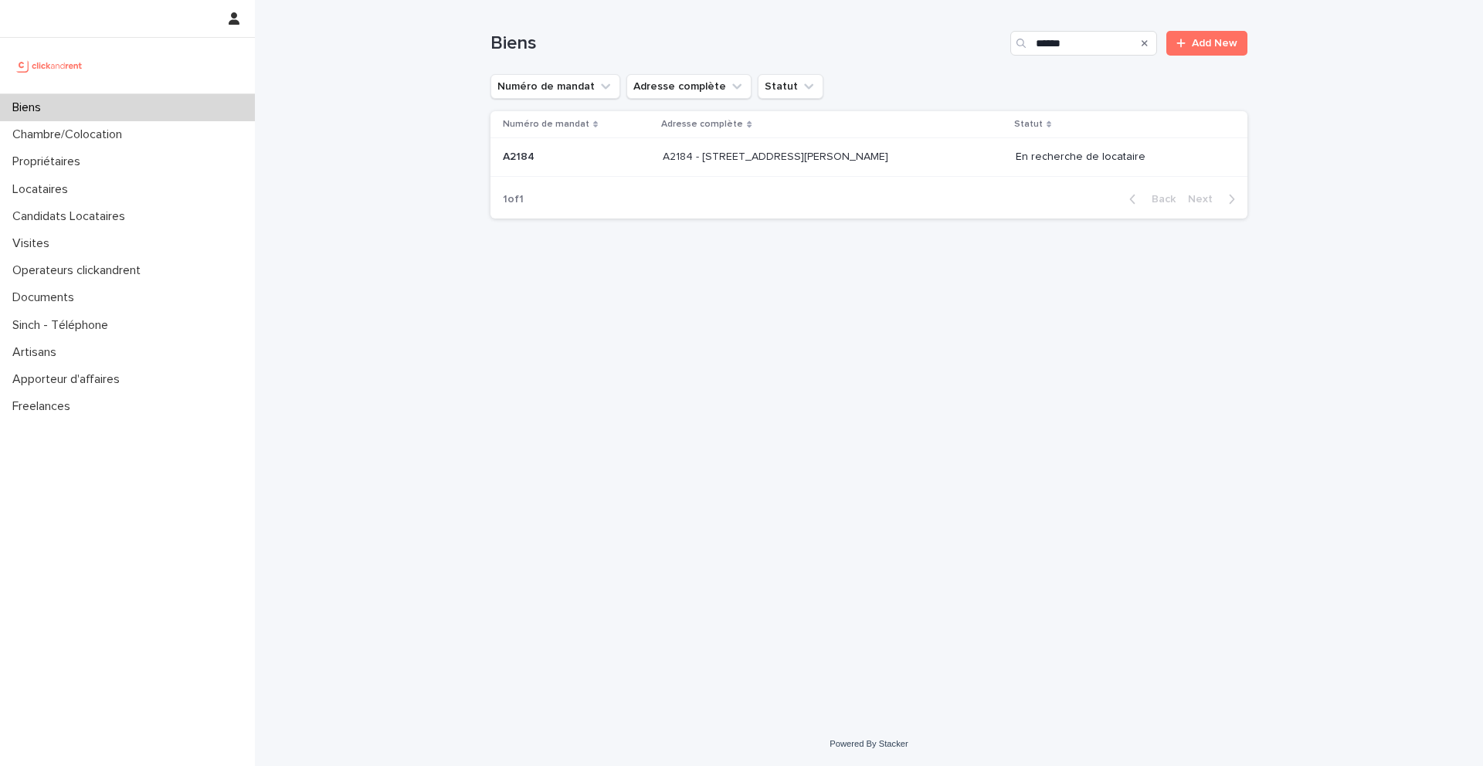
click at [876, 160] on p at bounding box center [791, 157] width 257 height 13
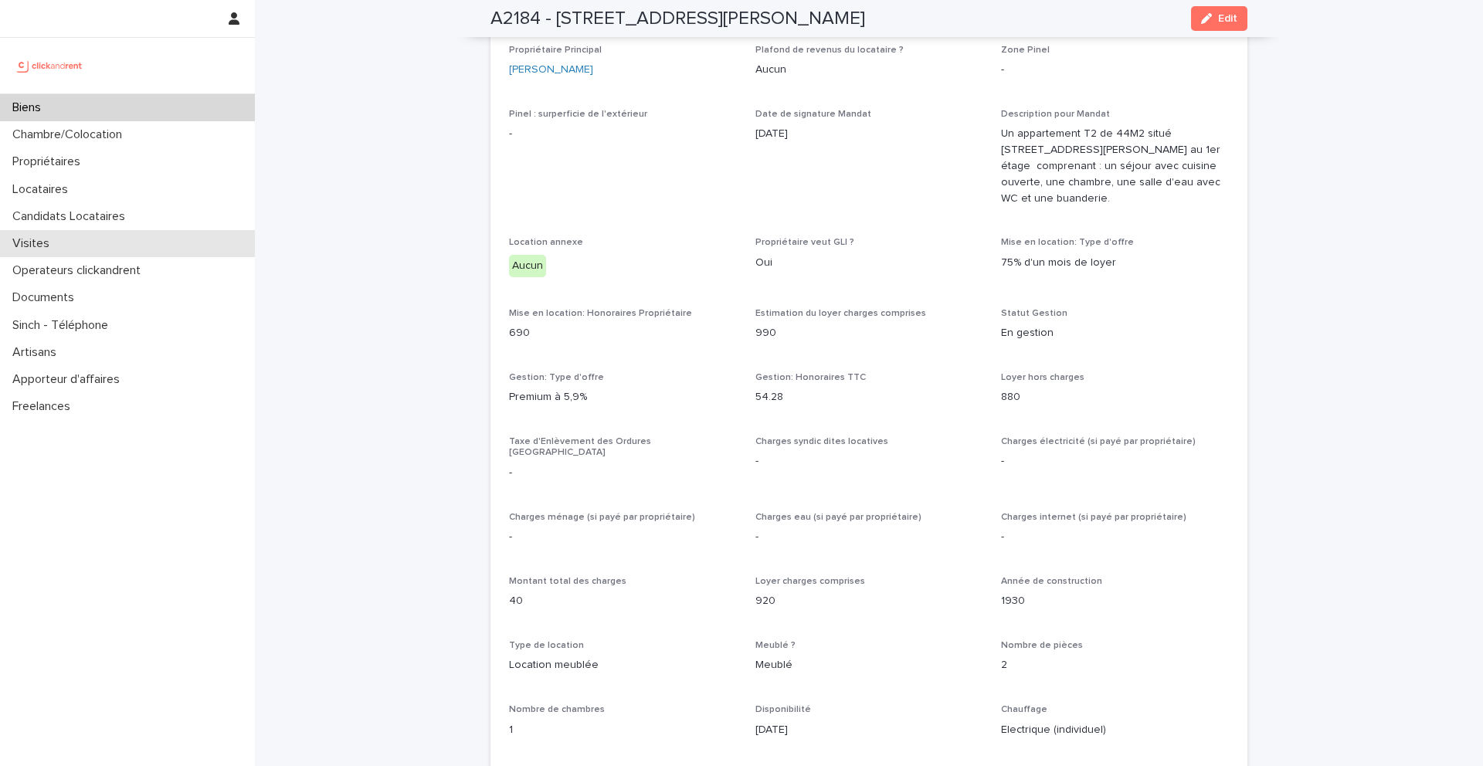
scroll to position [1055, 0]
click at [116, 183] on div "Locataires" at bounding box center [127, 189] width 255 height 27
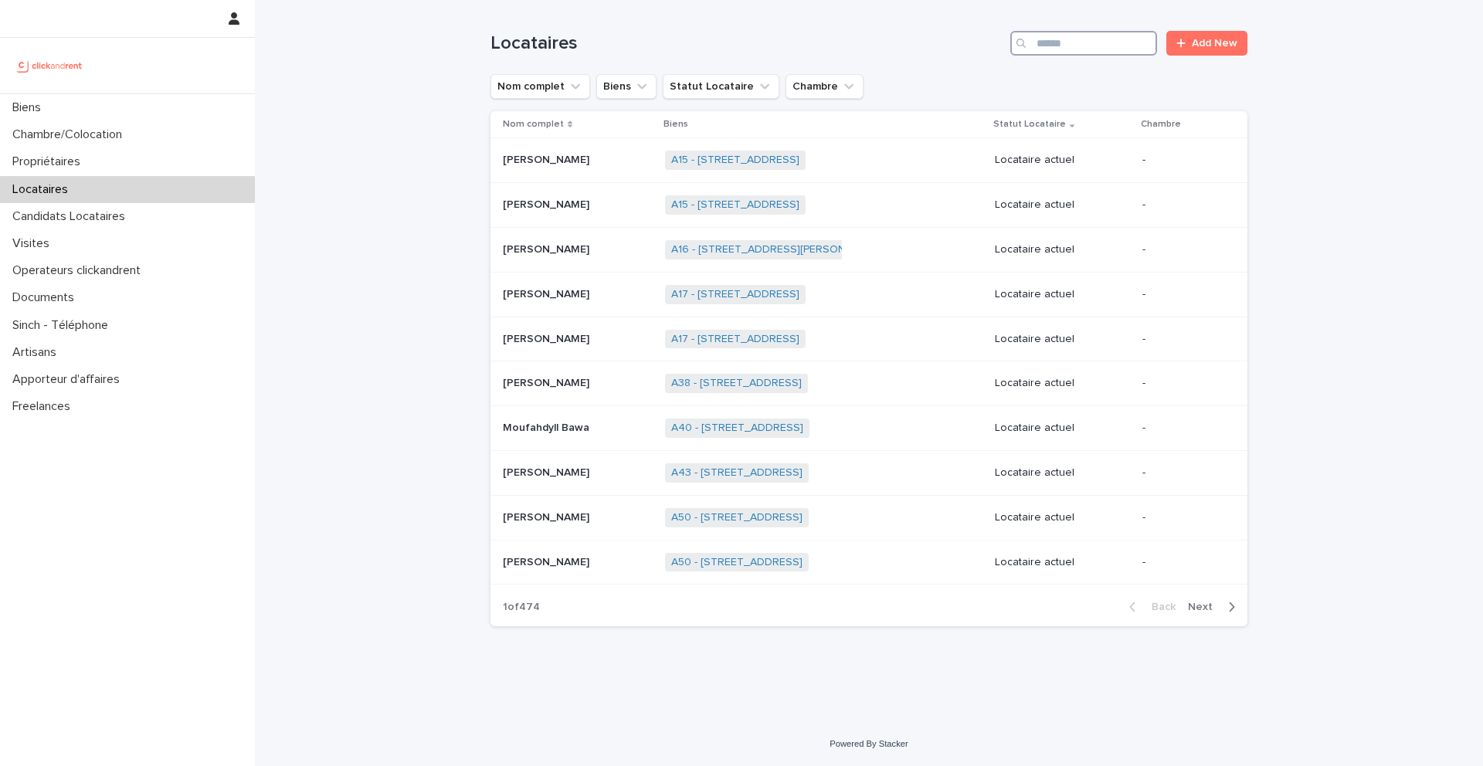
click at [1095, 41] on input "Search" at bounding box center [1083, 43] width 147 height 25
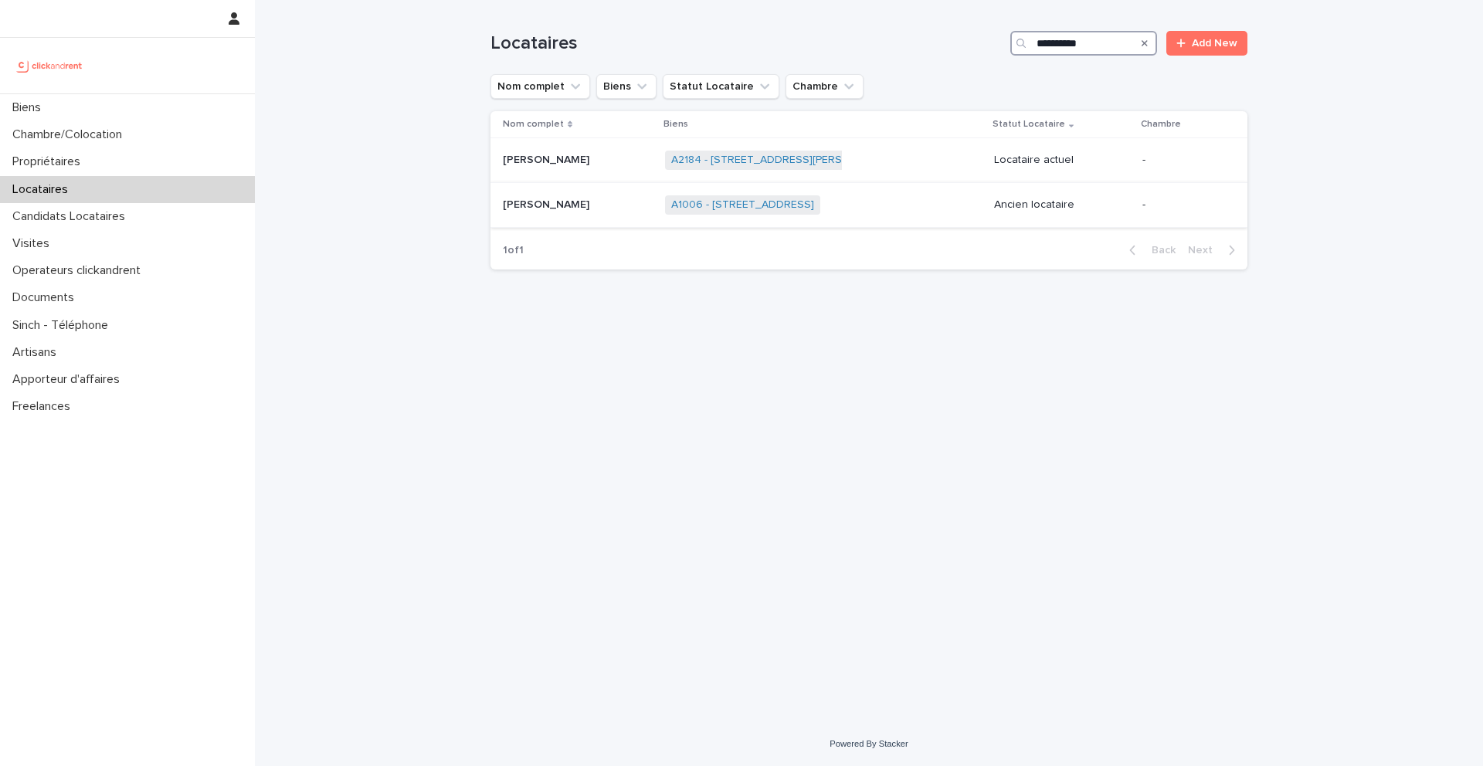
type input "**********"
click at [619, 204] on p at bounding box center [578, 205] width 150 height 13
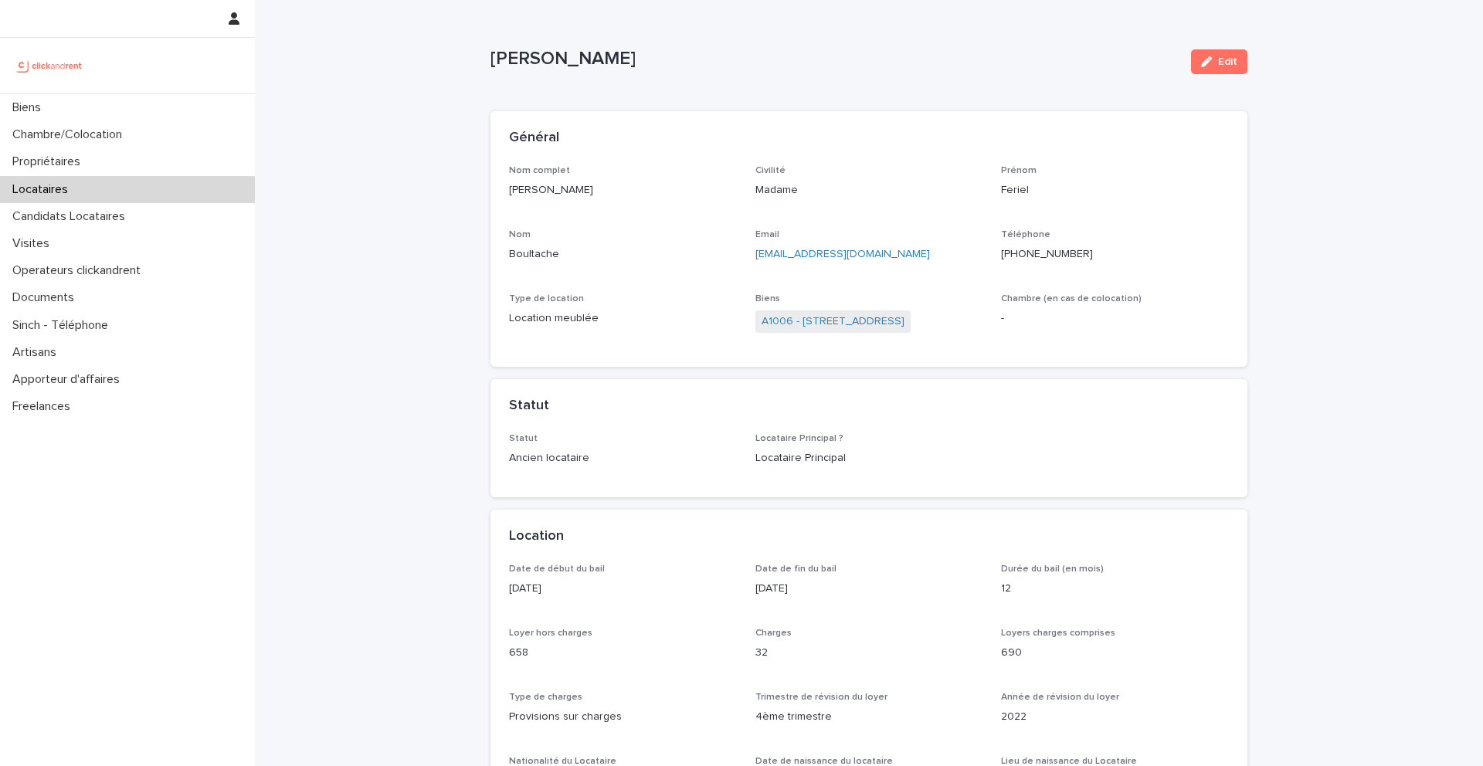
click at [1222, 70] on button "Edit" at bounding box center [1219, 61] width 56 height 25
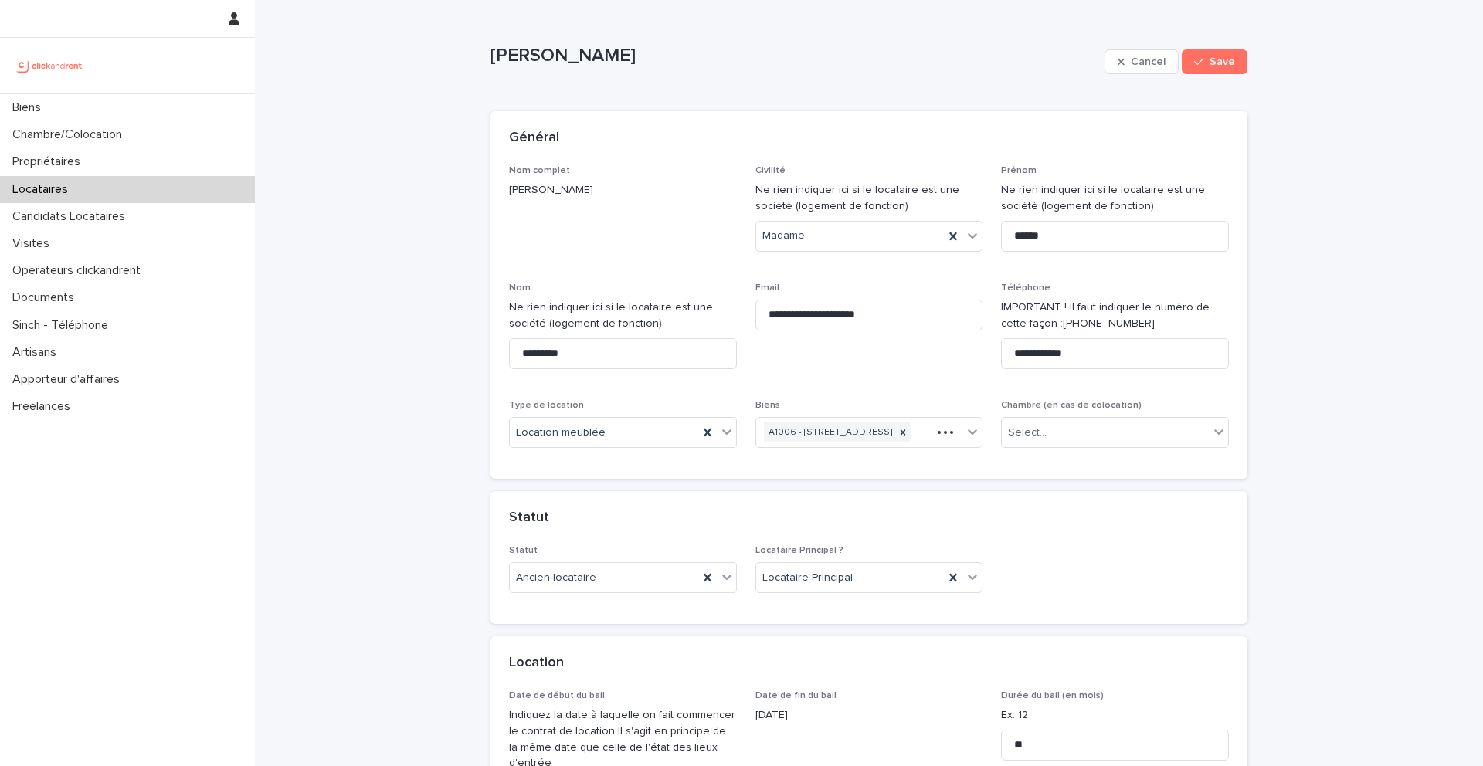
click at [646, 369] on div "Nom Ne rien indiquer ici si le locataire est une société (logement de fonction)…" at bounding box center [623, 332] width 228 height 99
click at [639, 360] on input "*********" at bounding box center [623, 353] width 228 height 31
type input "*******"
click at [1210, 59] on div "button" at bounding box center [1201, 61] width 15 height 11
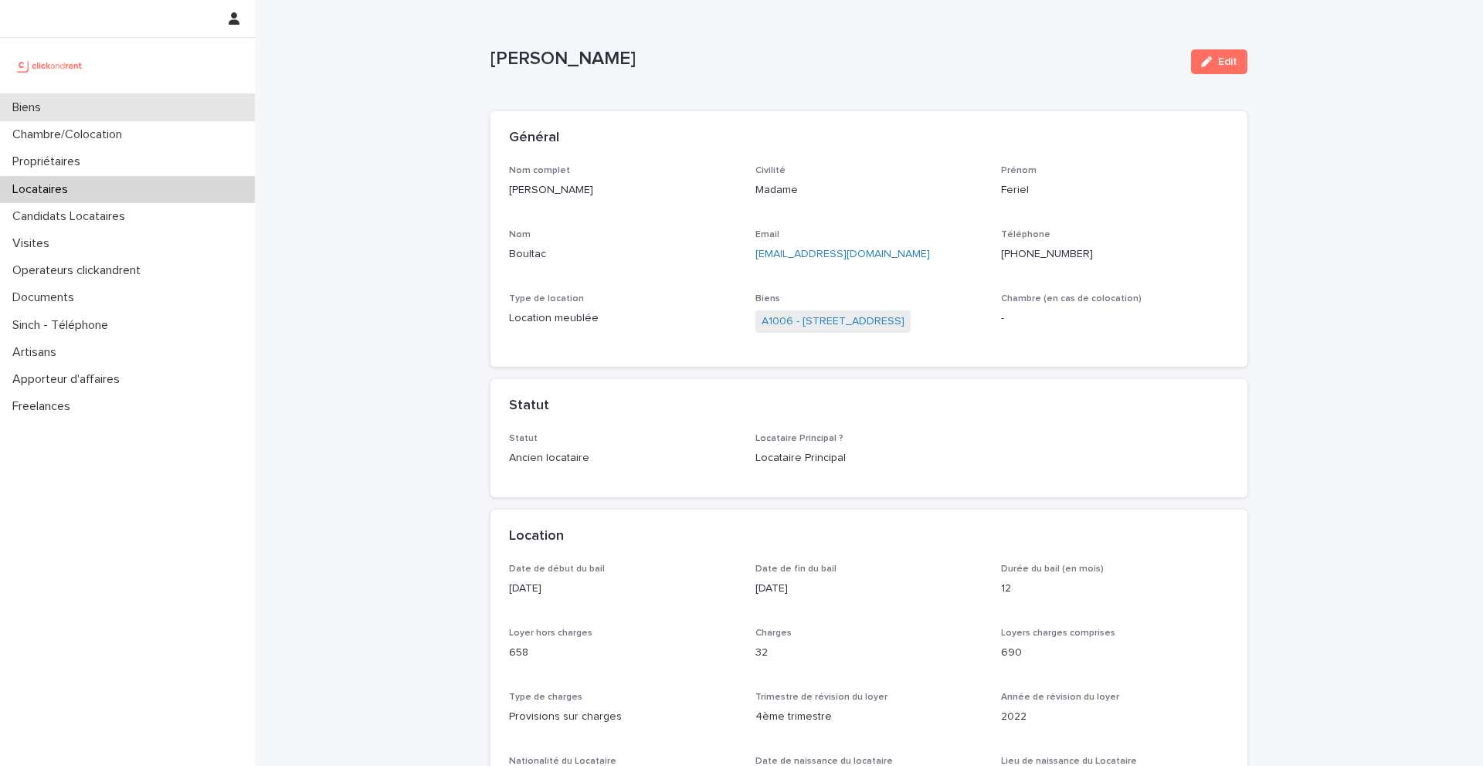
click at [136, 94] on div "Biens" at bounding box center [127, 107] width 255 height 27
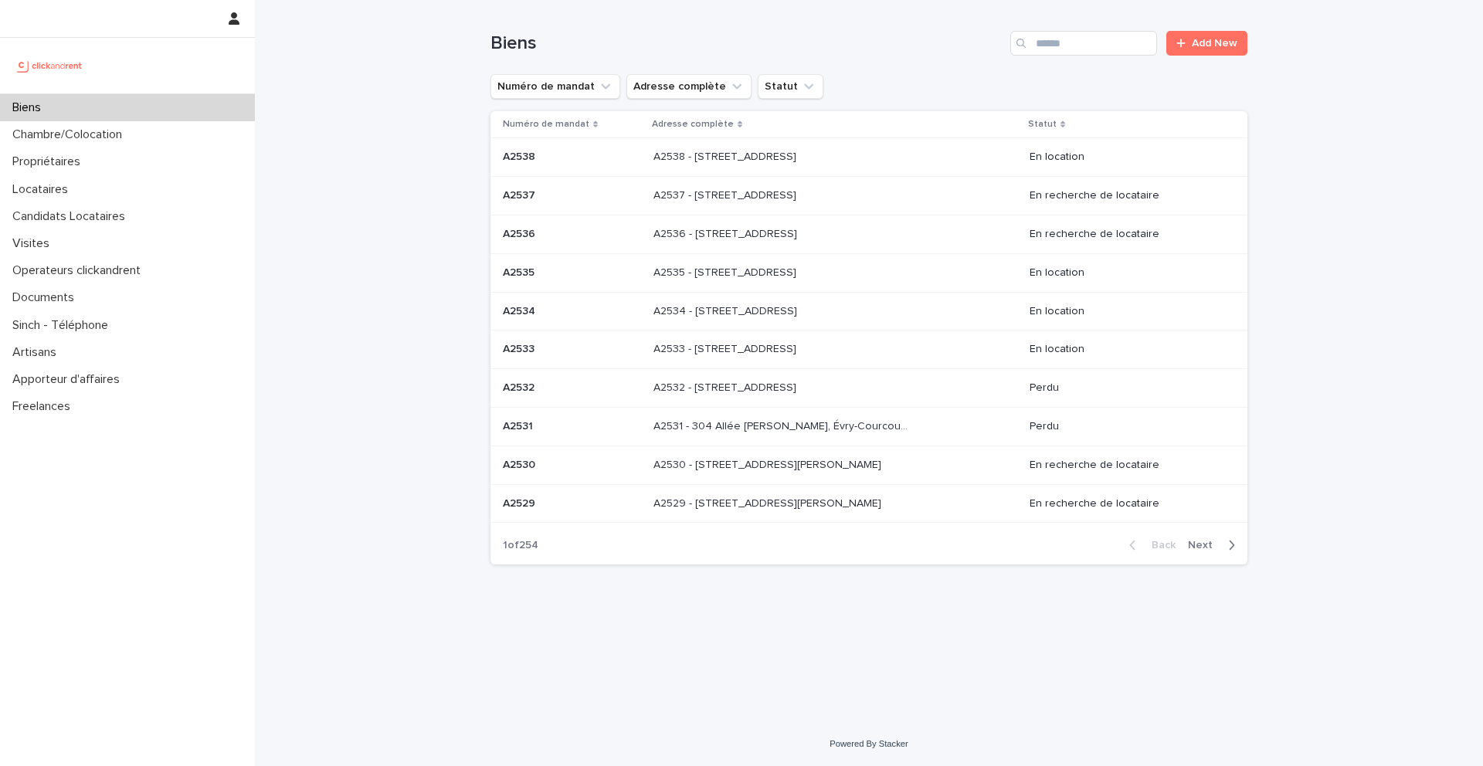
click at [1086, 29] on div "Biens Add New" at bounding box center [869, 37] width 757 height 74
click at [1086, 39] on input "Search" at bounding box center [1083, 43] width 147 height 25
type input "*****"
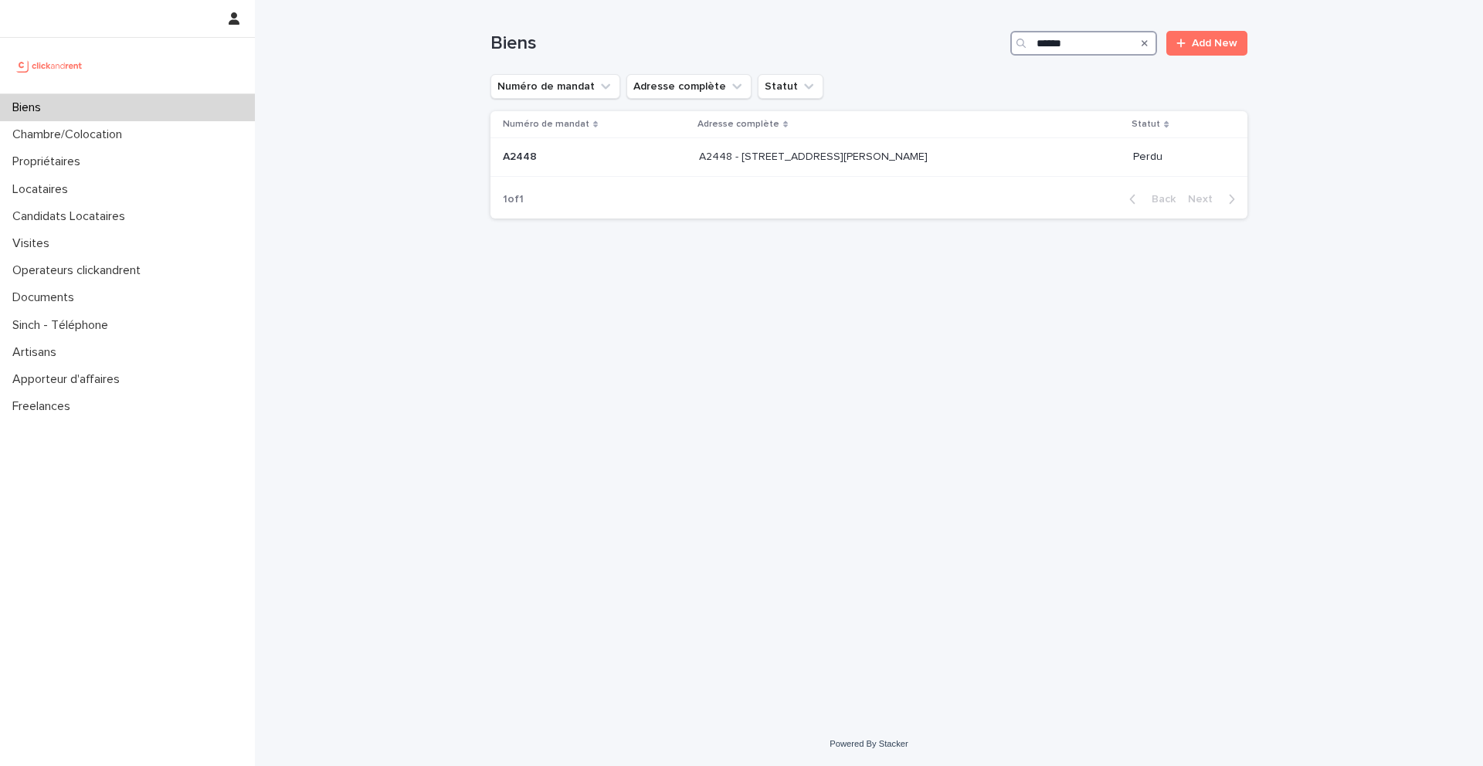
drag, startPoint x: 1108, startPoint y: 40, endPoint x: 984, endPoint y: 40, distance: 123.6
click at [985, 40] on div "Biens ***** Add New" at bounding box center [869, 43] width 757 height 25
drag, startPoint x: 1088, startPoint y: 39, endPoint x: 989, endPoint y: 39, distance: 99.7
click at [989, 39] on div "Biens ***** Add New" at bounding box center [869, 43] width 757 height 25
type input "*****"
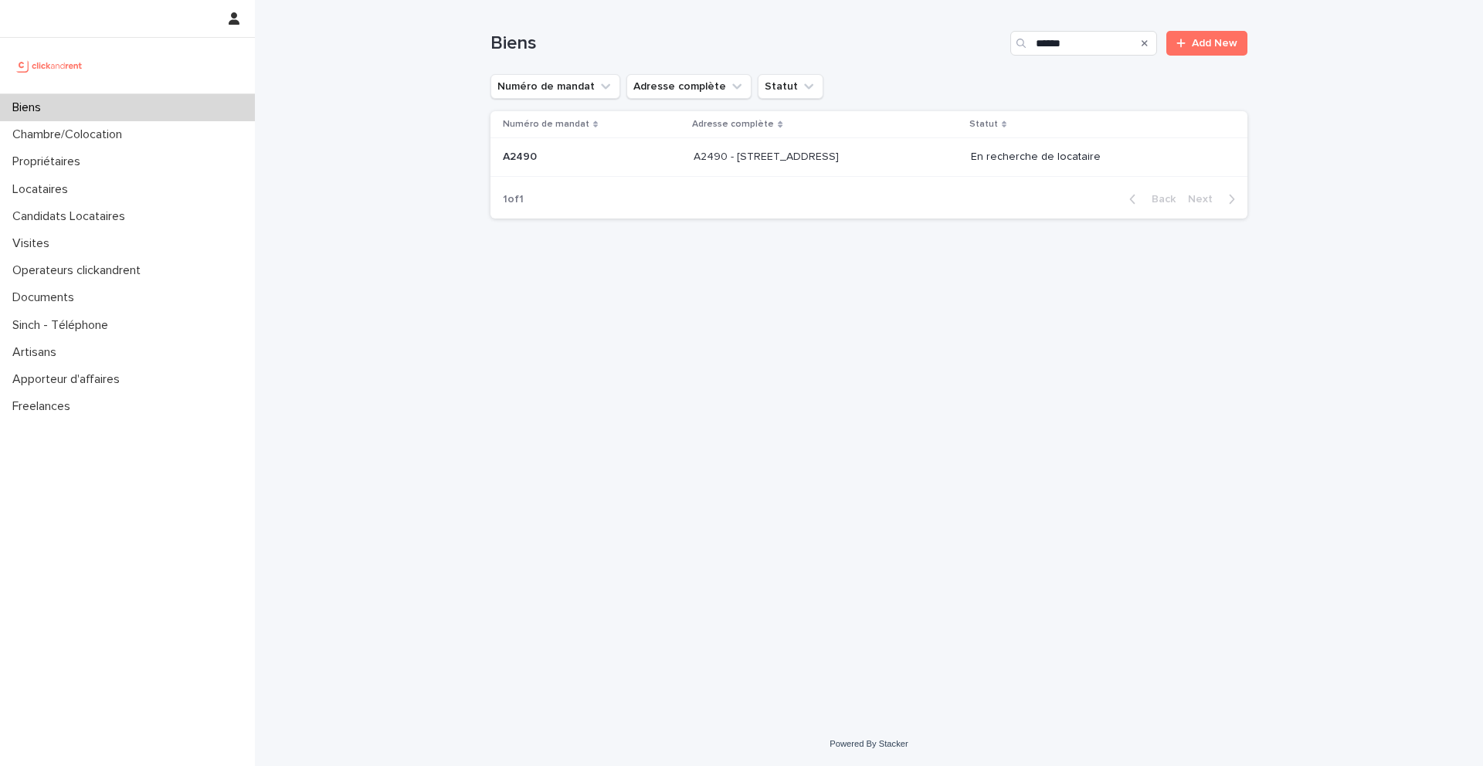
click at [788, 162] on p "A2490 - 15 rue Sainte Marguerite, Pantin 93500" at bounding box center [768, 156] width 148 height 16
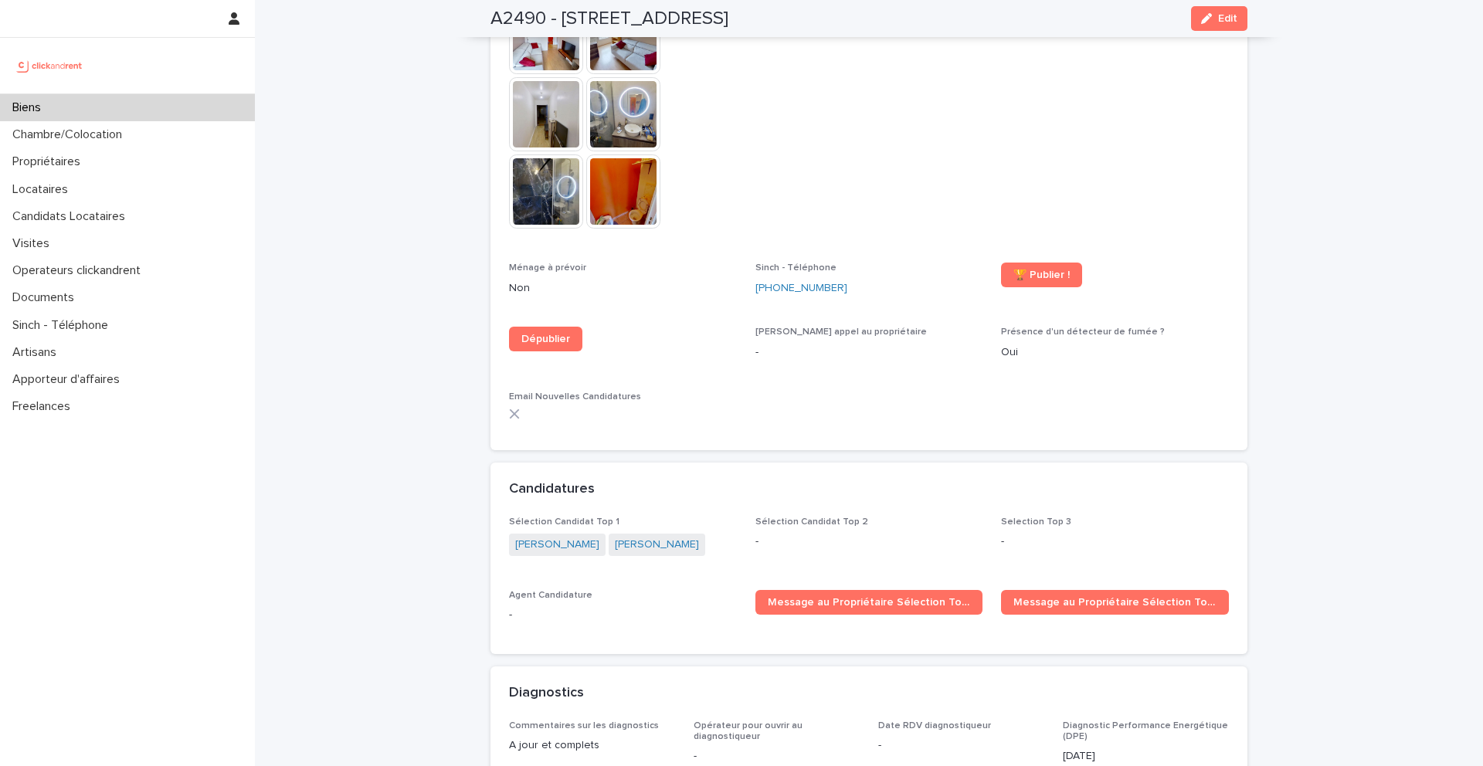
scroll to position [4921, 0]
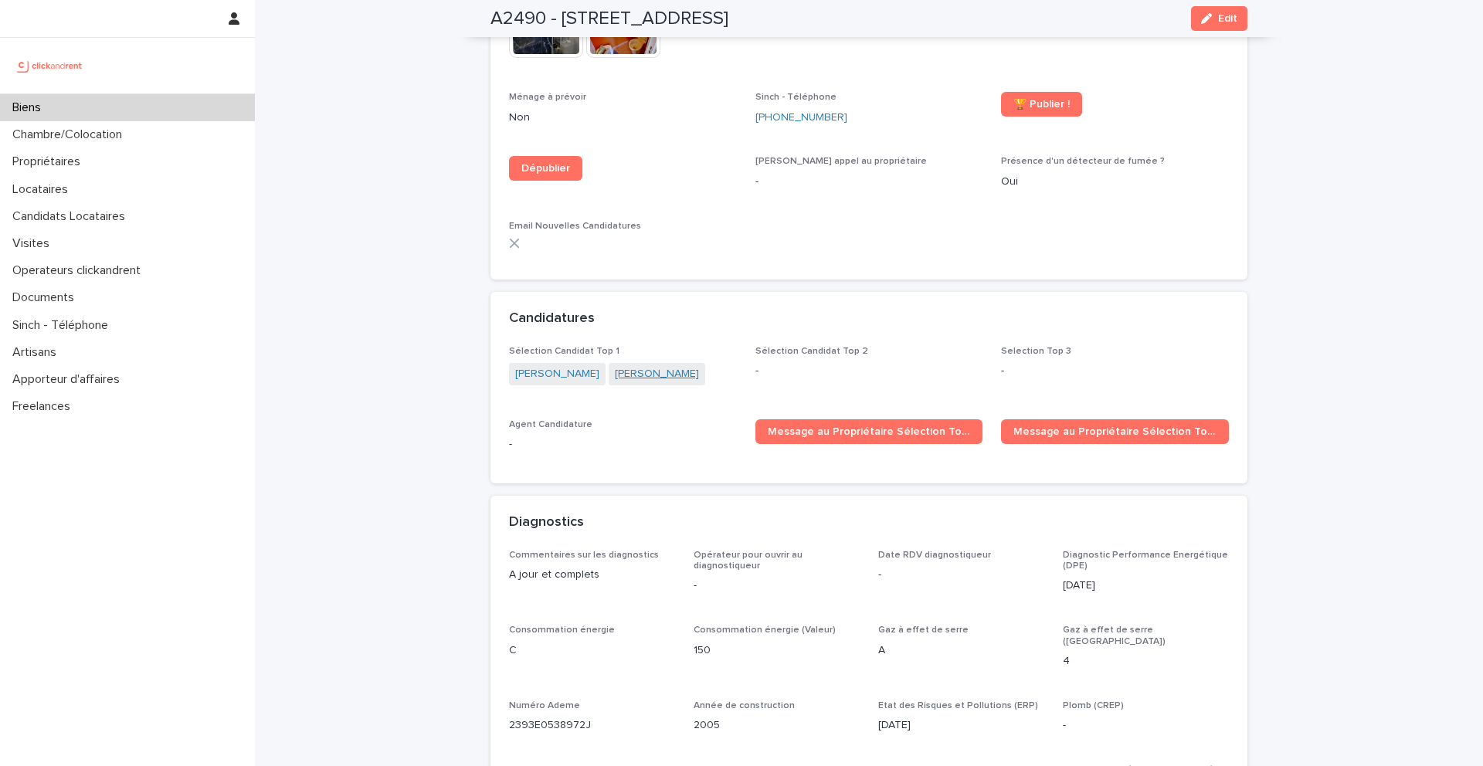
click at [648, 366] on link "Mathias Ducancel" at bounding box center [657, 374] width 84 height 16
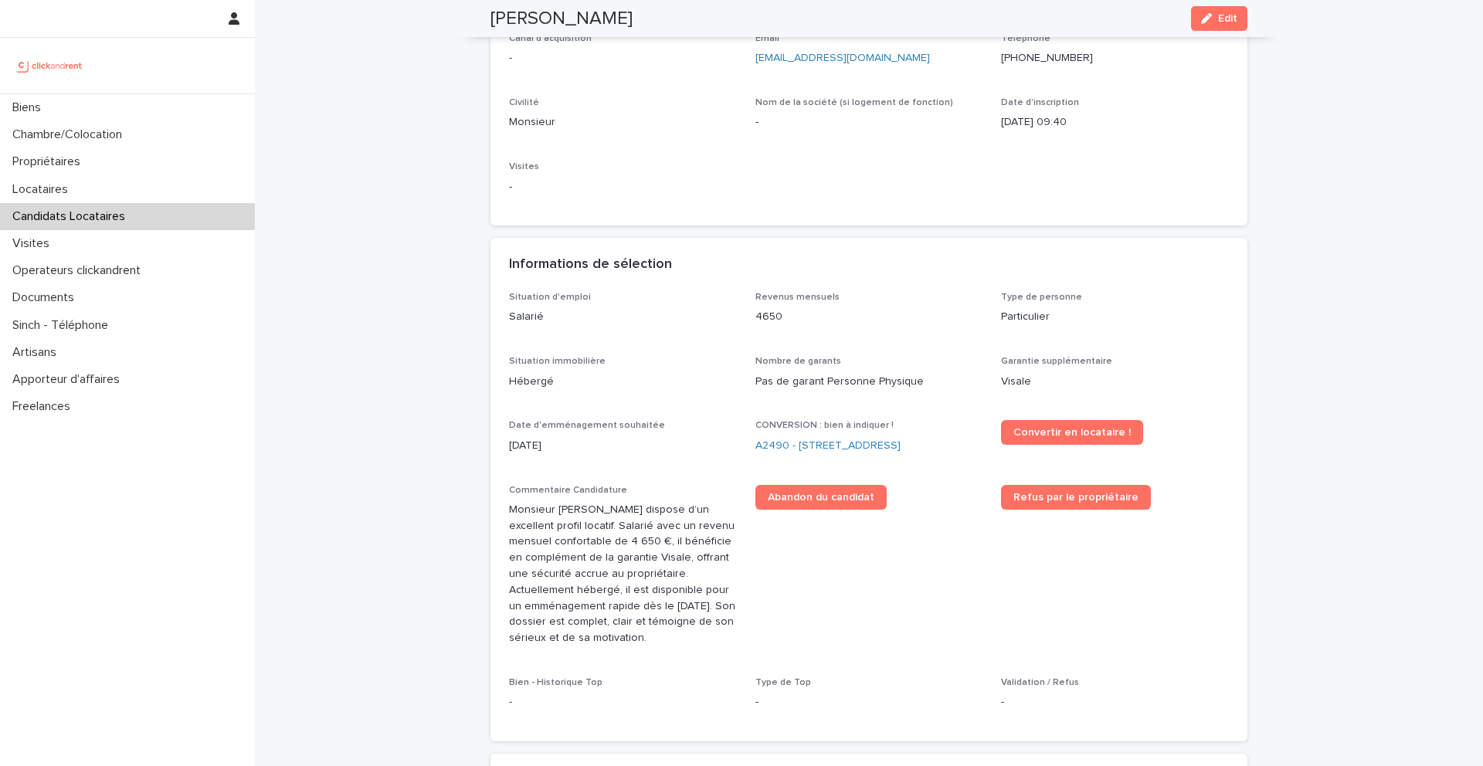
scroll to position [564, 0]
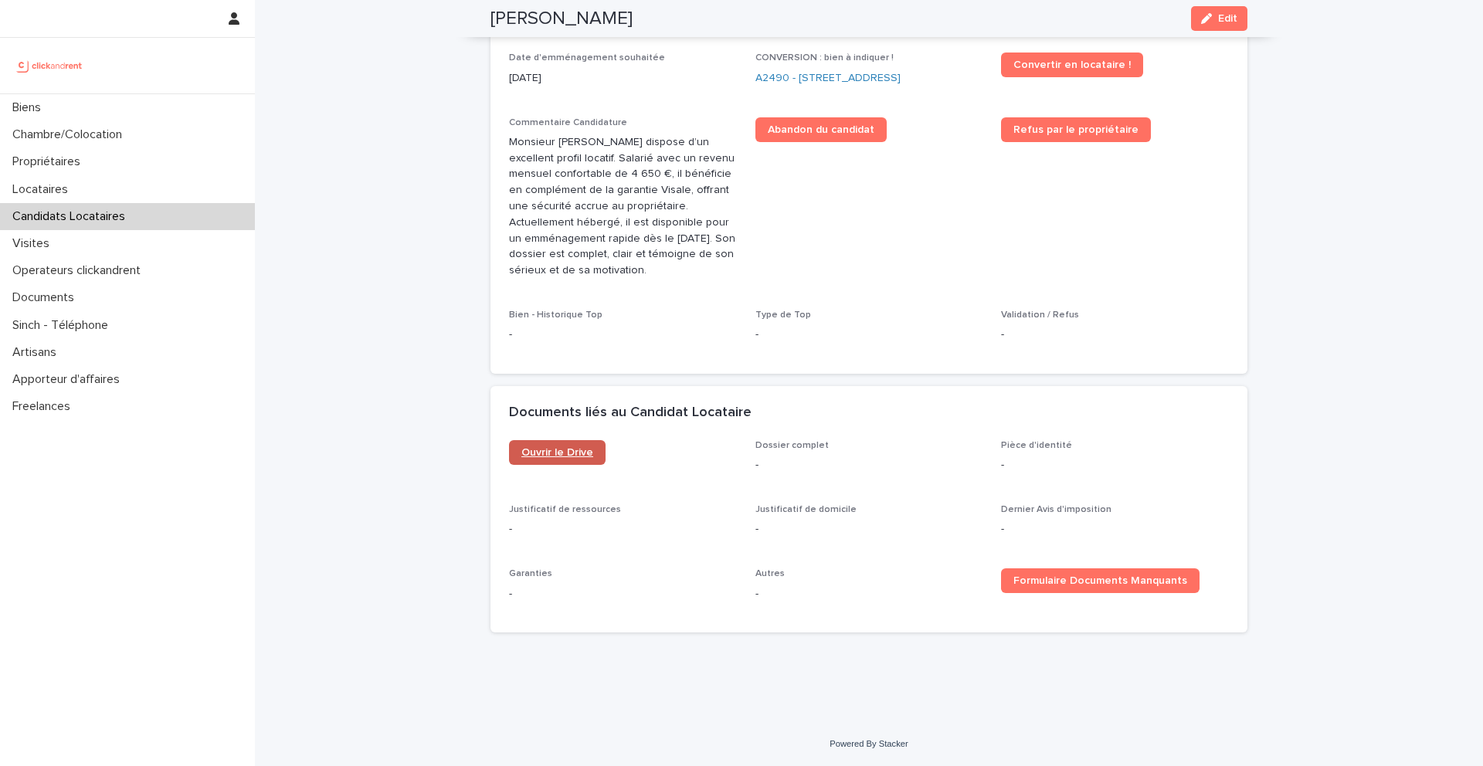
click at [562, 456] on span "Ouvrir le Drive" at bounding box center [557, 452] width 72 height 11
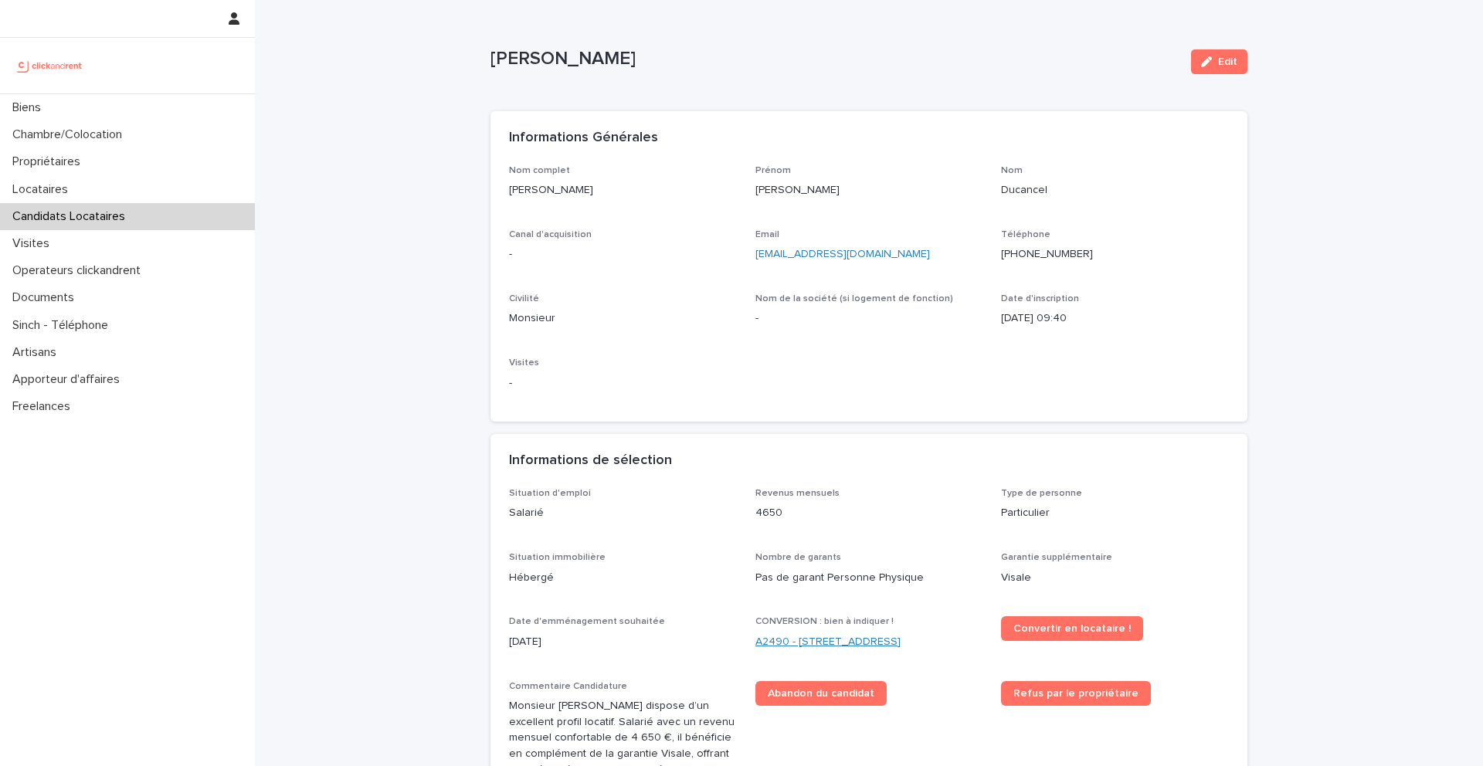
click at [901, 644] on link "A2490 - 15 rue Sainte Marguerite, Pantin 93500" at bounding box center [828, 642] width 145 height 16
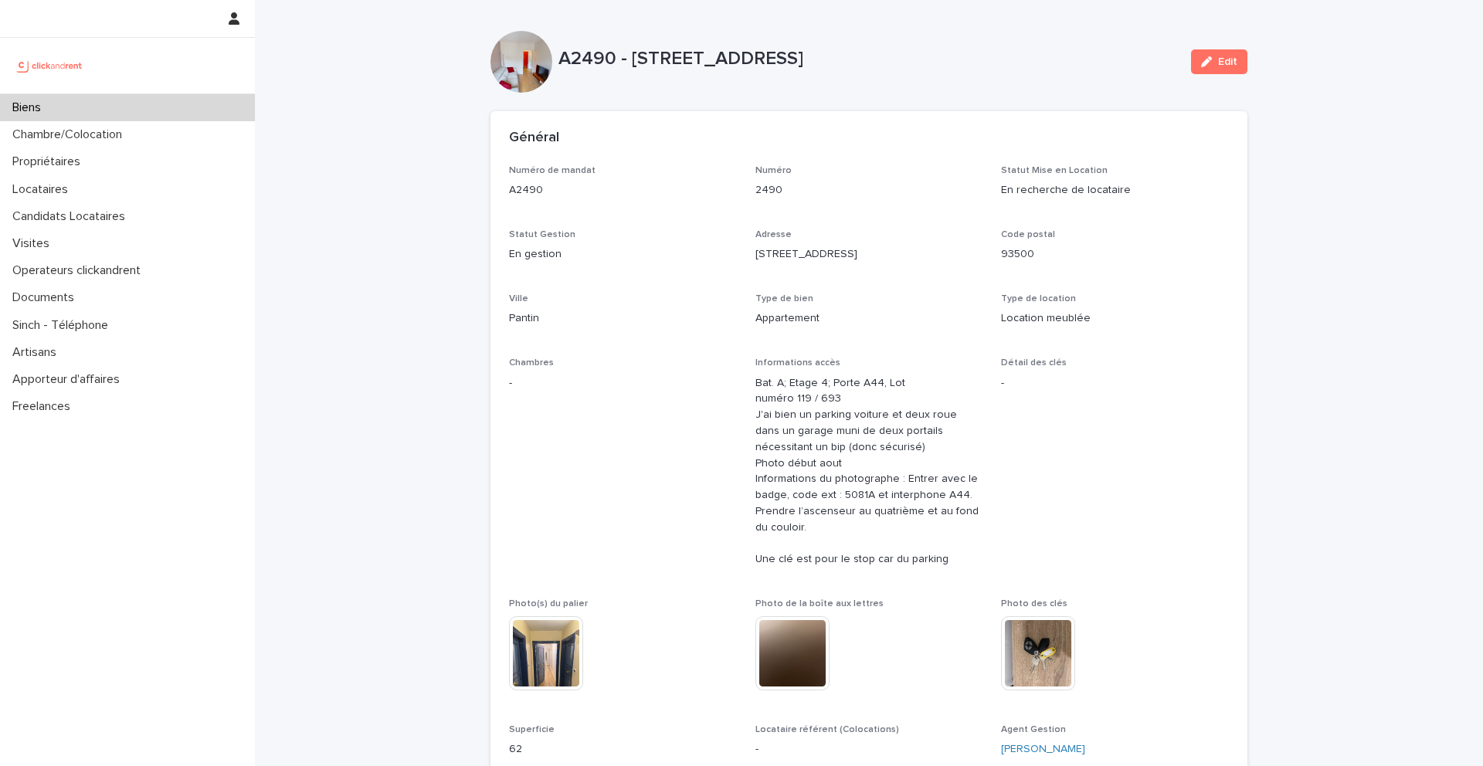
click at [117, 110] on div "Biens" at bounding box center [127, 107] width 255 height 27
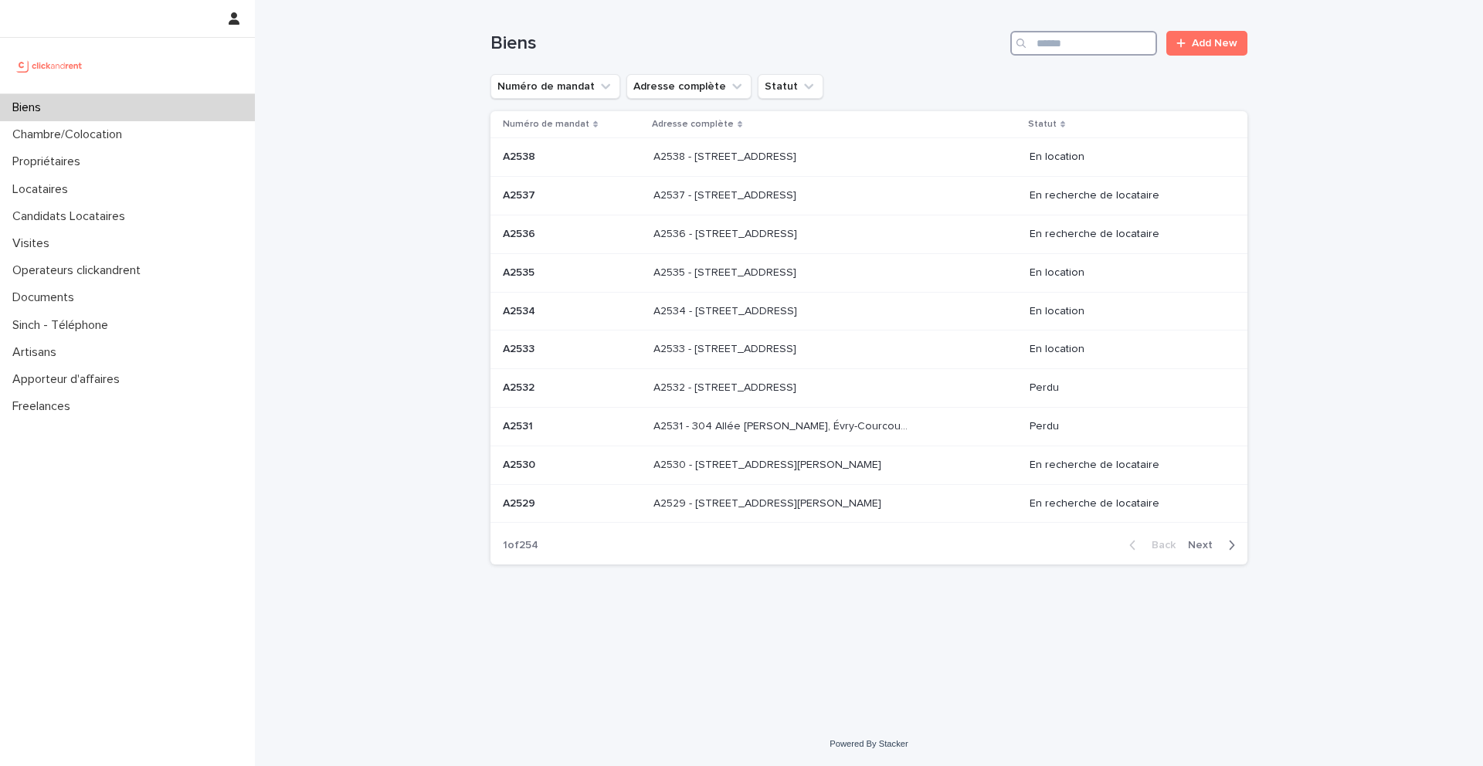
click at [1072, 42] on input "Search" at bounding box center [1083, 43] width 147 height 25
type input "*****"
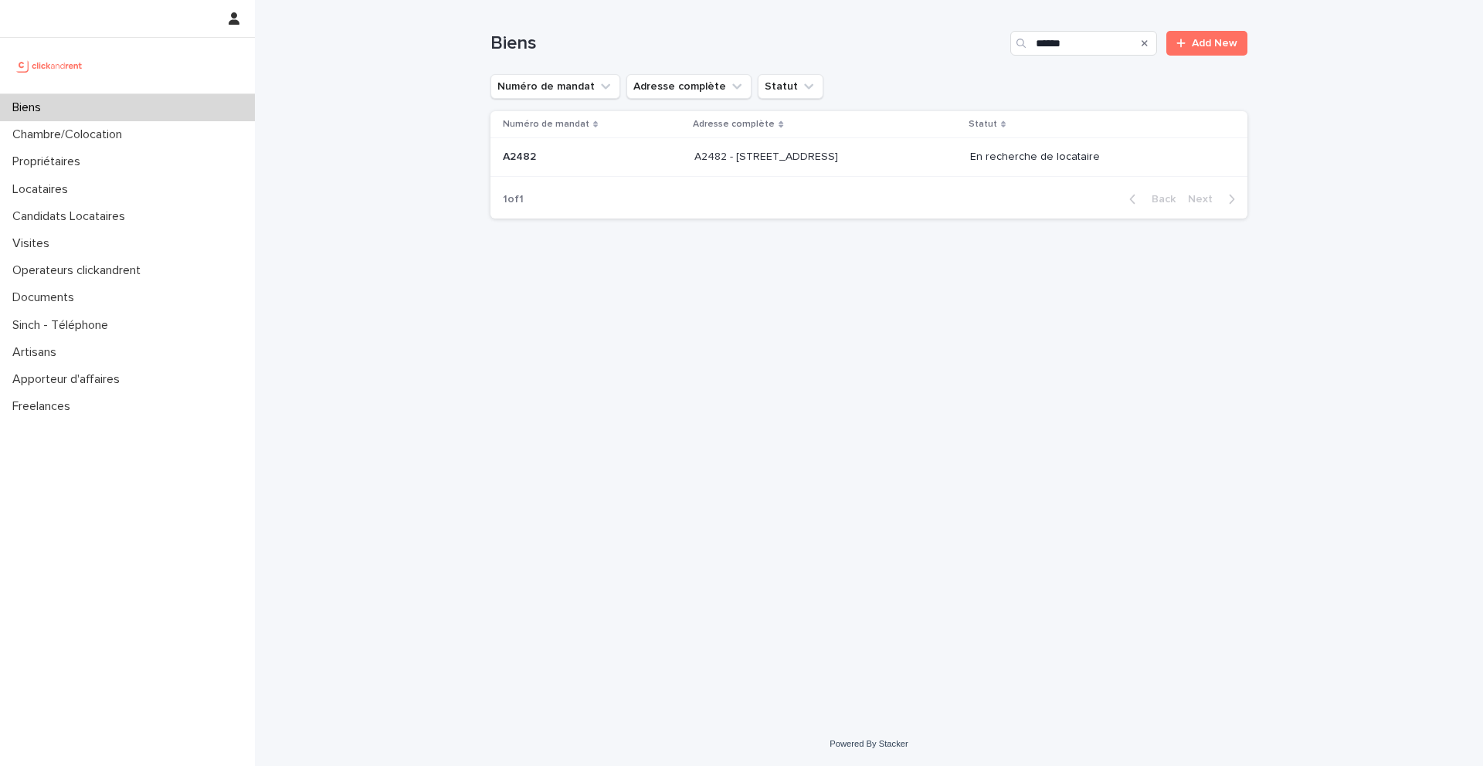
click at [841, 148] on p "A2482 - 68 rue de la Courneuve, Aubervilliers 93300" at bounding box center [768, 156] width 147 height 16
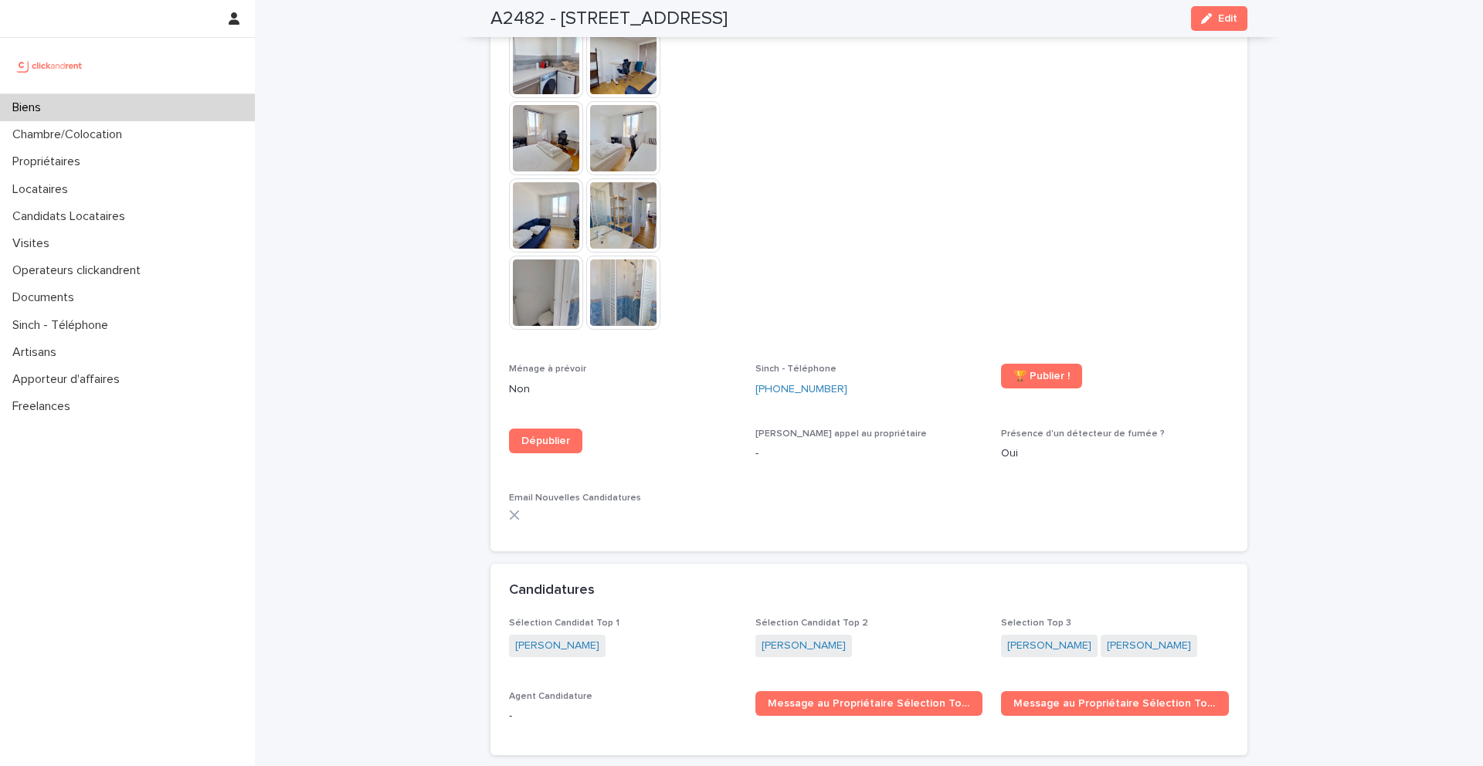
scroll to position [4522, 0]
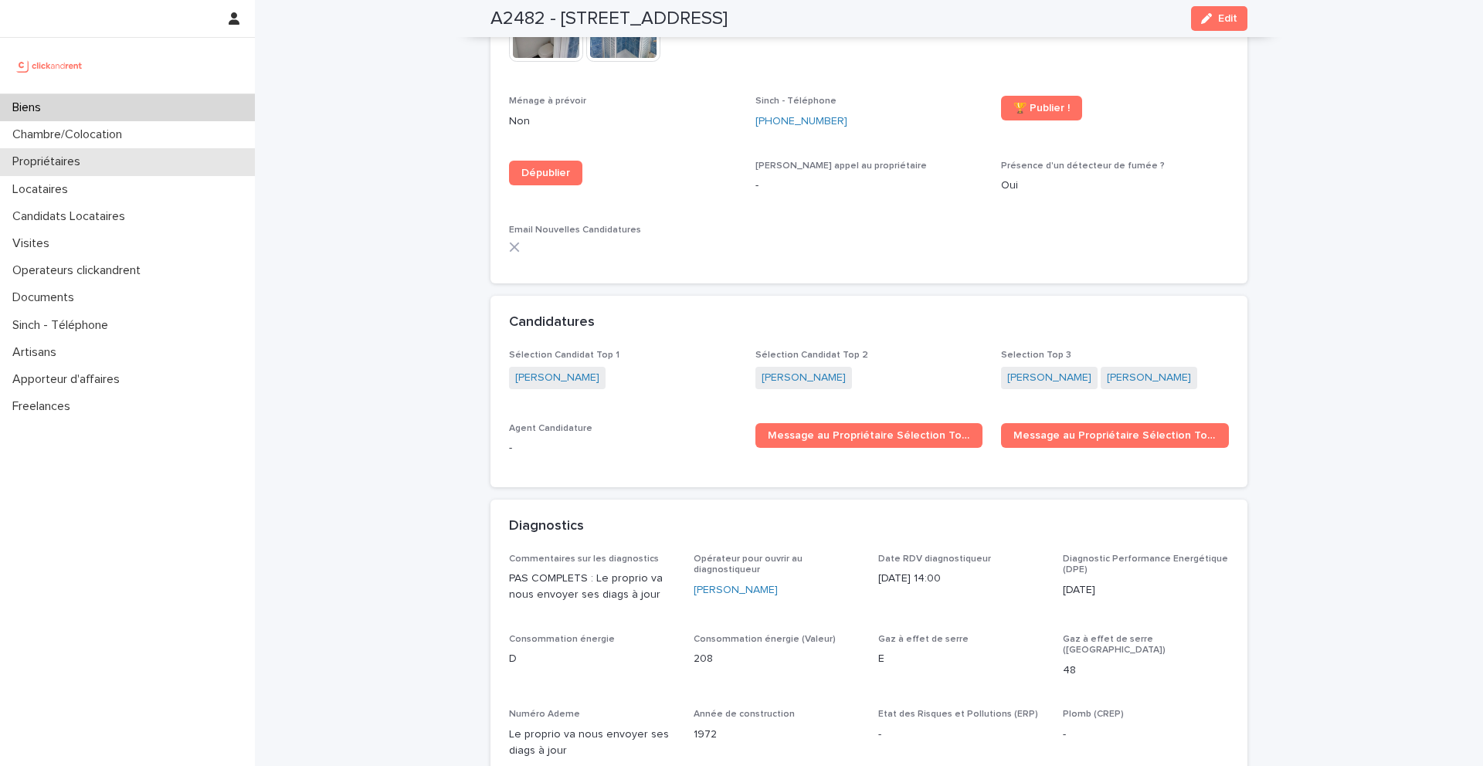
click at [125, 168] on div "Propriétaires" at bounding box center [127, 161] width 255 height 27
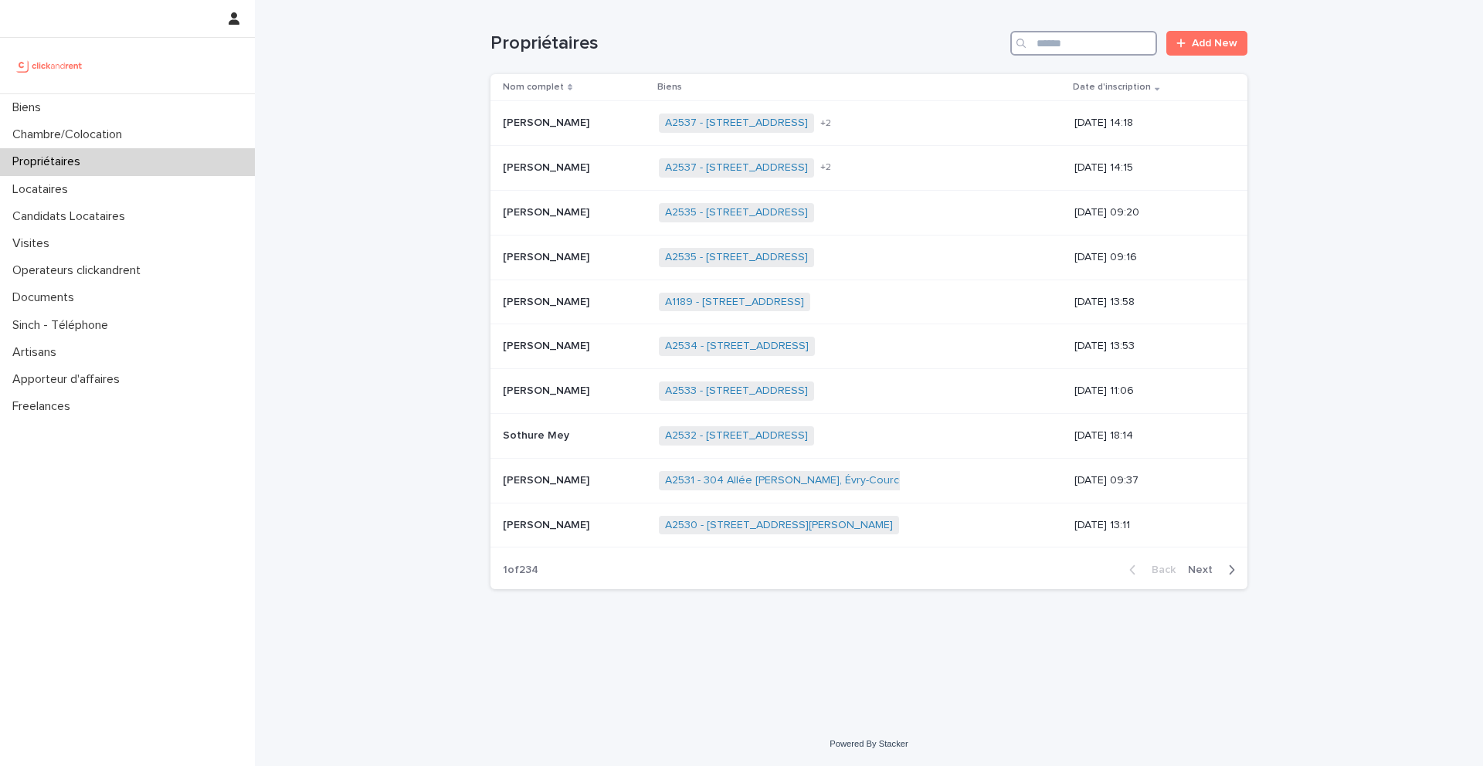
click at [1070, 47] on input "Search" at bounding box center [1083, 43] width 147 height 25
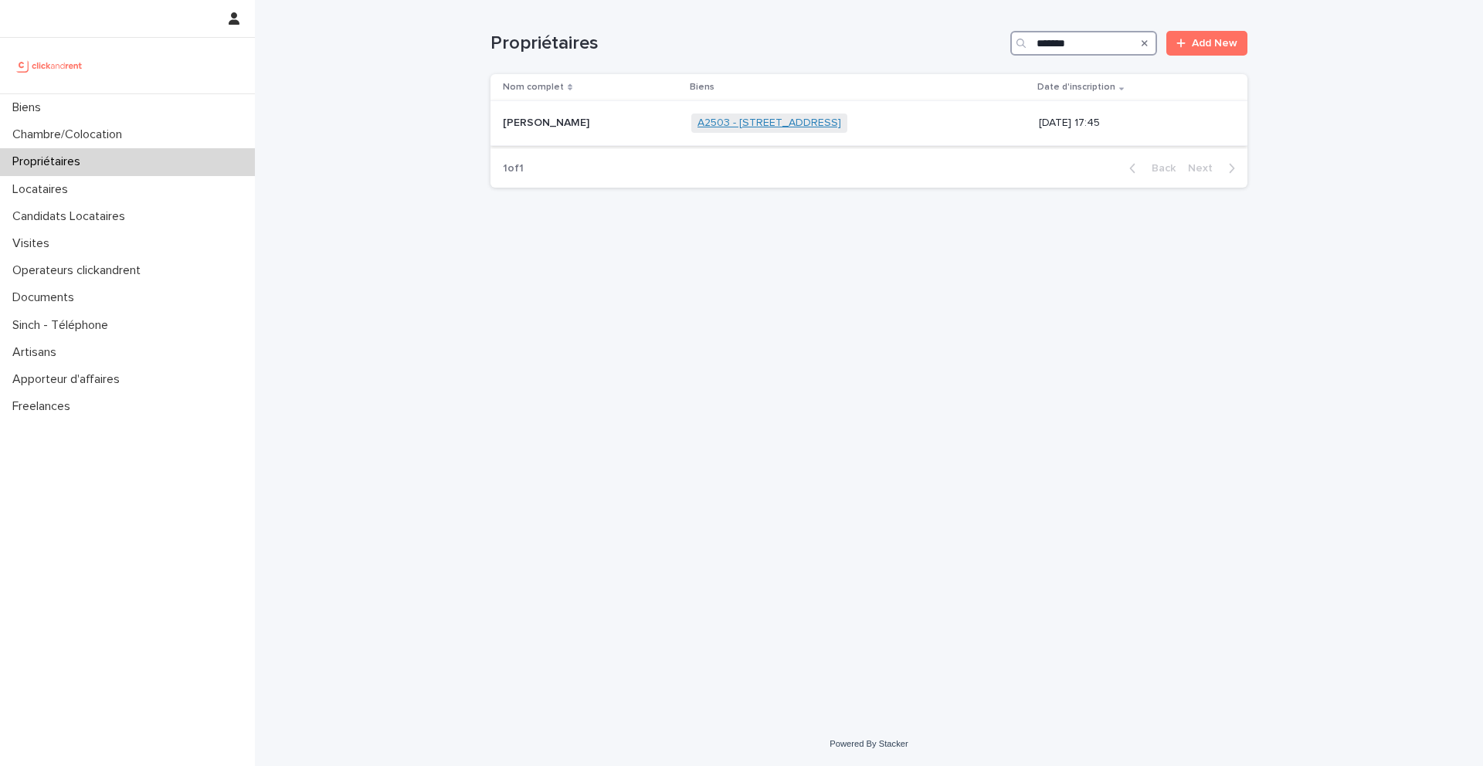
type input "*******"
click at [827, 122] on link "A2503 - 27 Rue des Oseraies, Romainville 93230" at bounding box center [770, 123] width 144 height 13
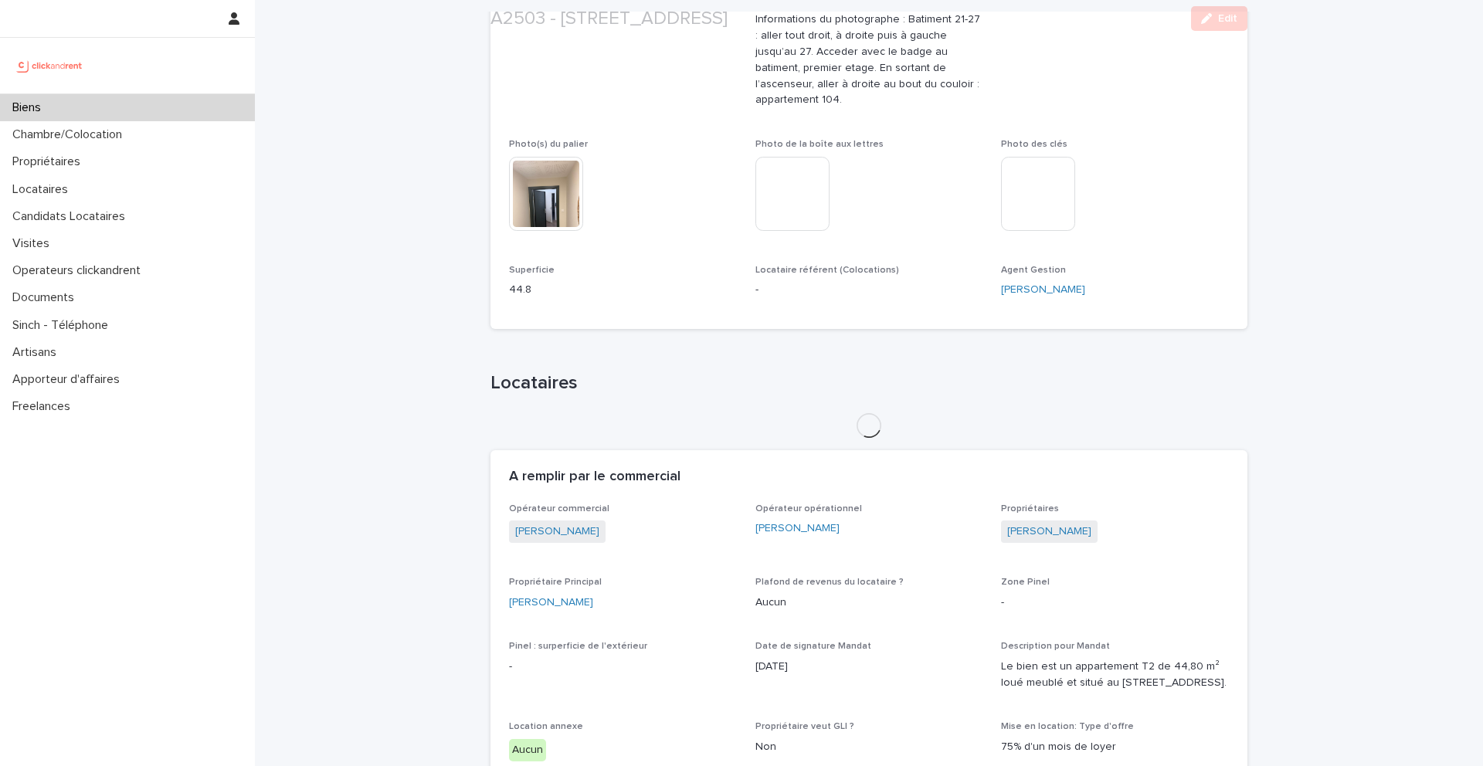
scroll to position [522, 0]
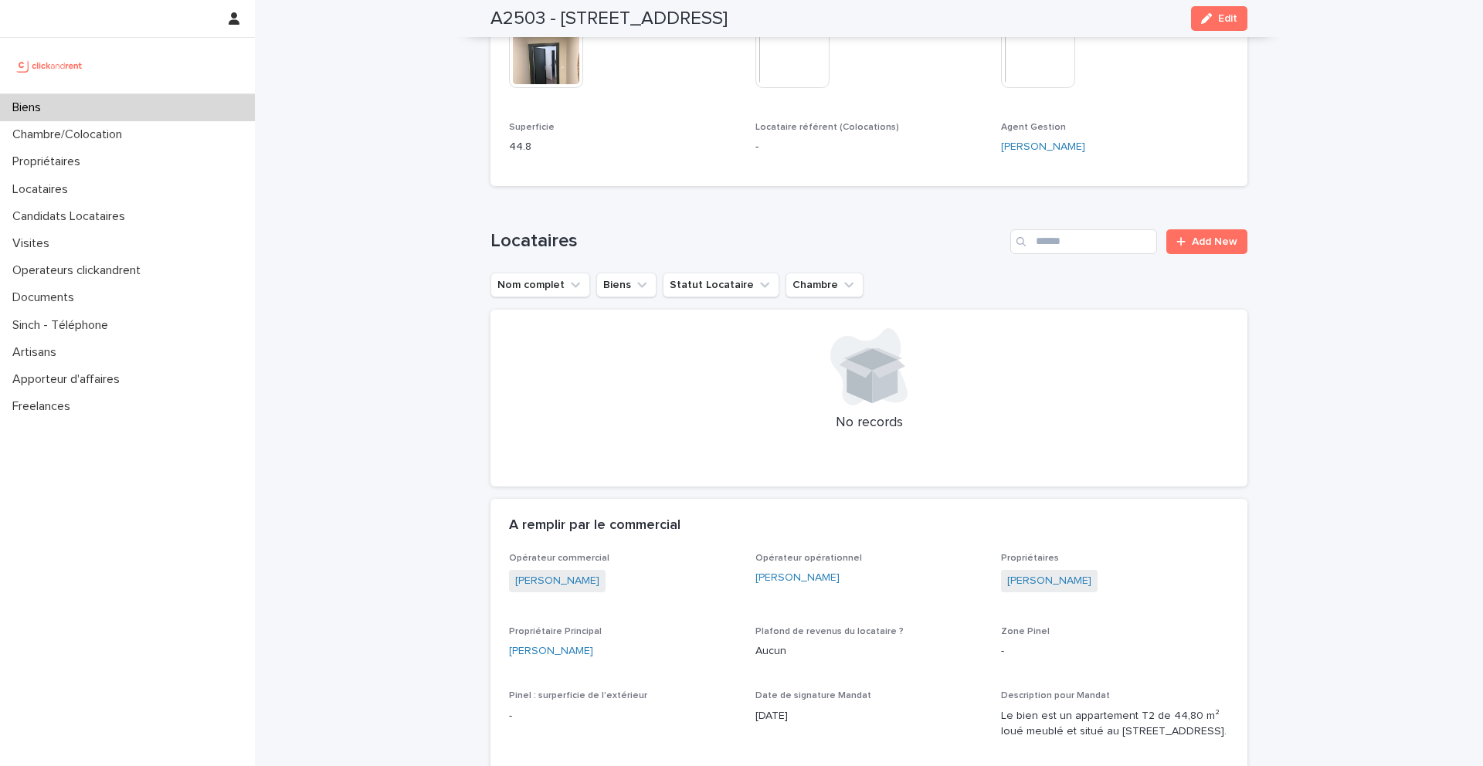
click at [210, 104] on div "Biens" at bounding box center [127, 107] width 255 height 27
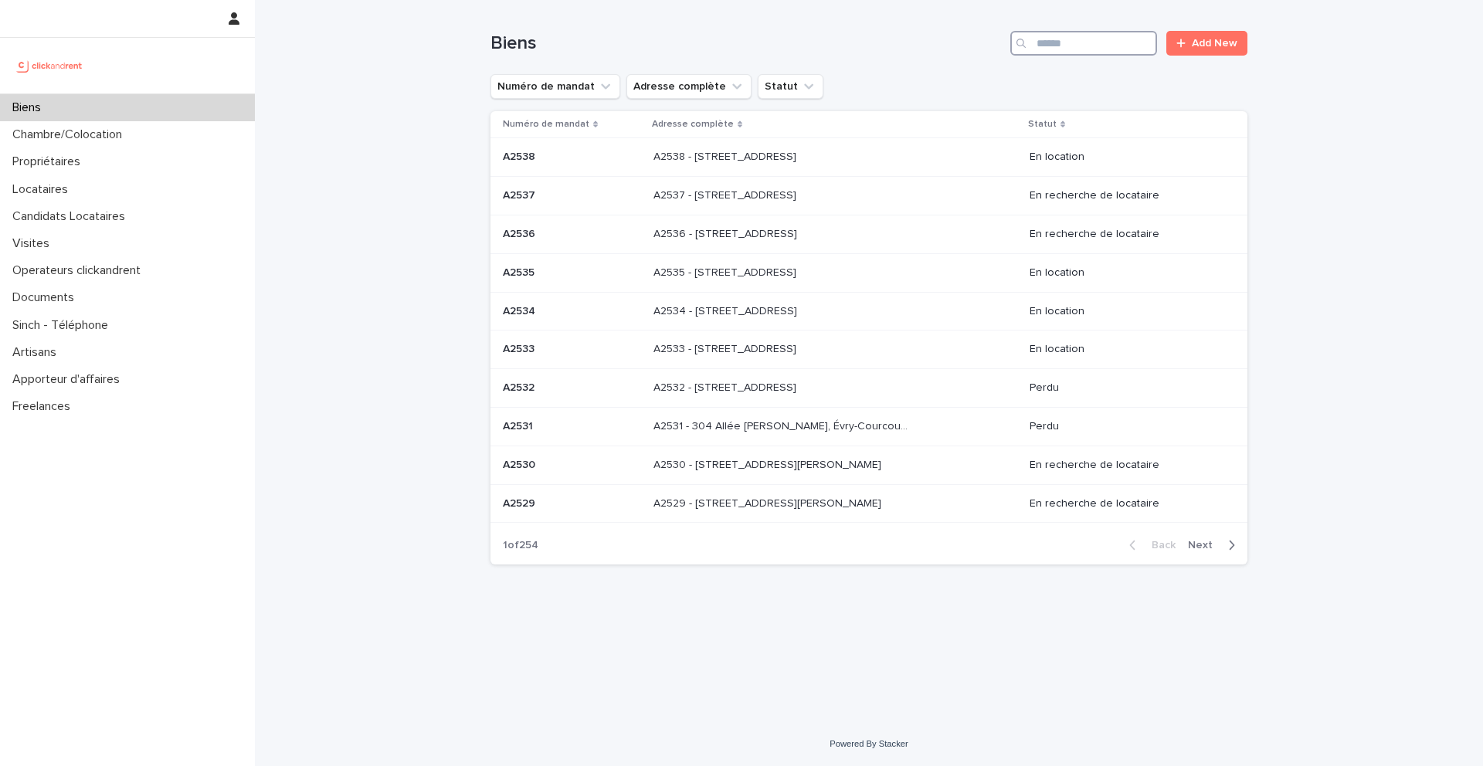
click at [1082, 43] on input "Search" at bounding box center [1083, 43] width 147 height 25
type input "*****"
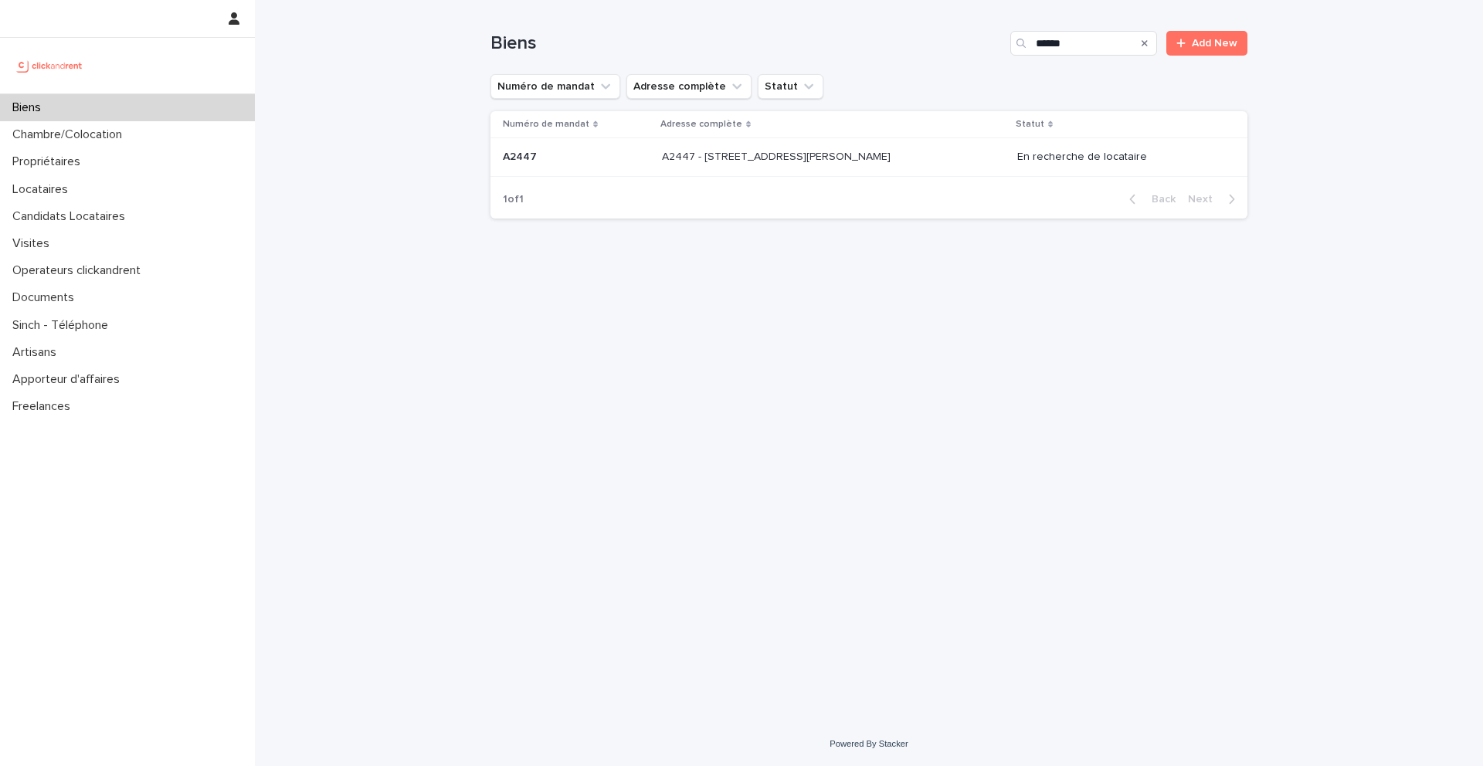
click at [863, 151] on p "A2447 - 14 rue Jean Jacques Rousseau, Romainville 93230" at bounding box center [778, 156] width 232 height 16
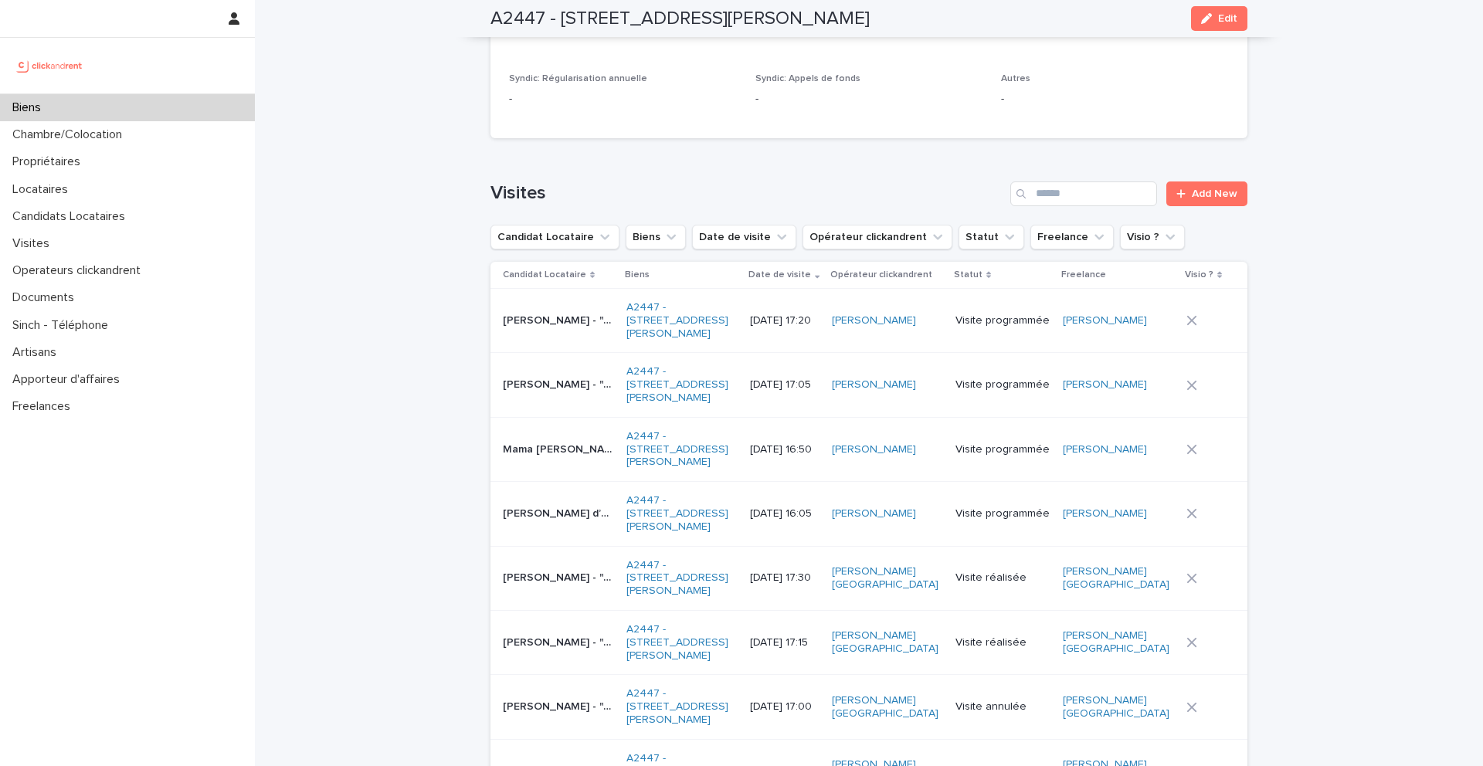
scroll to position [6319, 0]
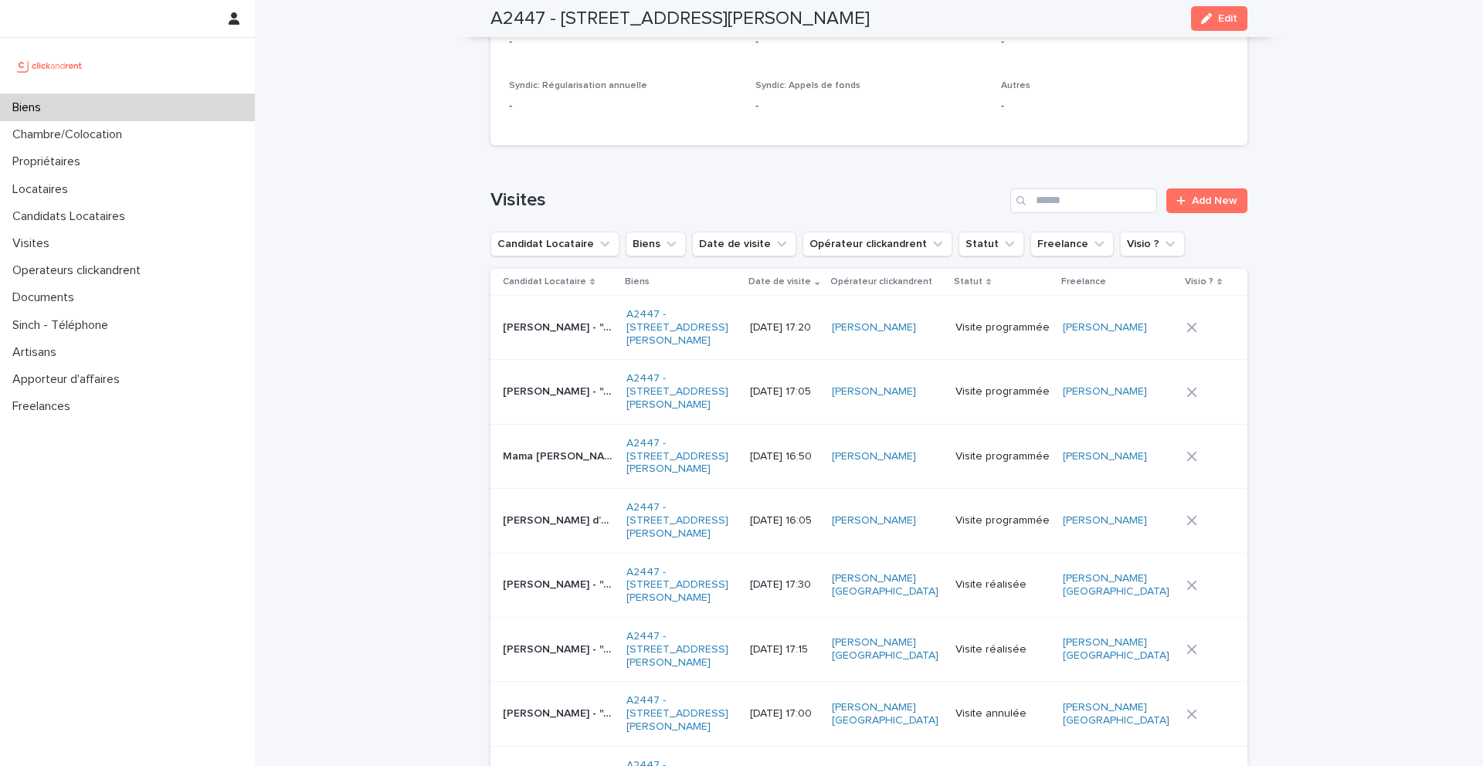
drag, startPoint x: 484, startPoint y: 17, endPoint x: 990, endPoint y: 19, distance: 506.0
click at [990, 19] on div "A2447 - 14 rue Jean Jacques Rousseau, Romainville 93230 Edit" at bounding box center [868, 18] width 831 height 37
copy h2 "A2447 - 14 rue Jean Jacques Rousseau, Romainville 93230"
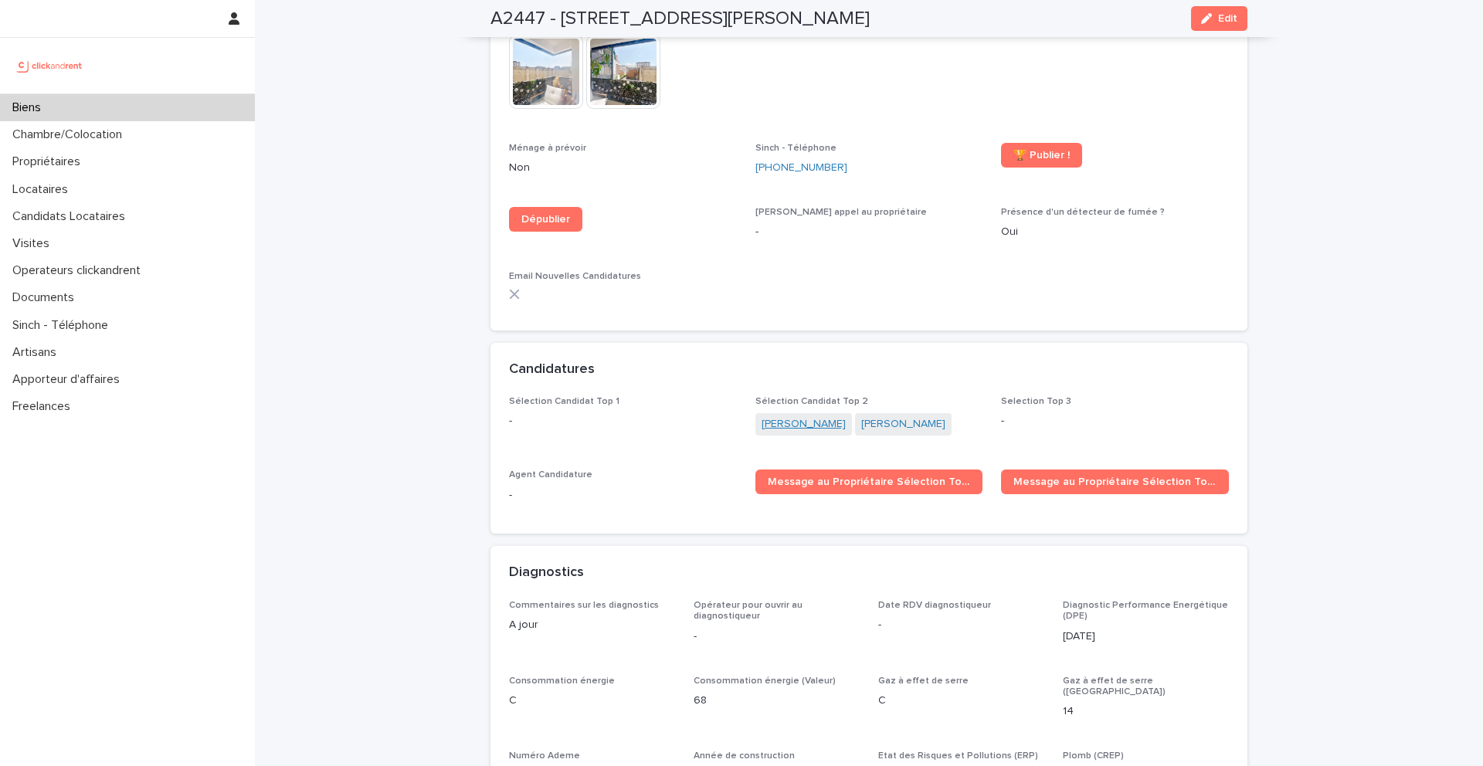
scroll to position [4913, 0]
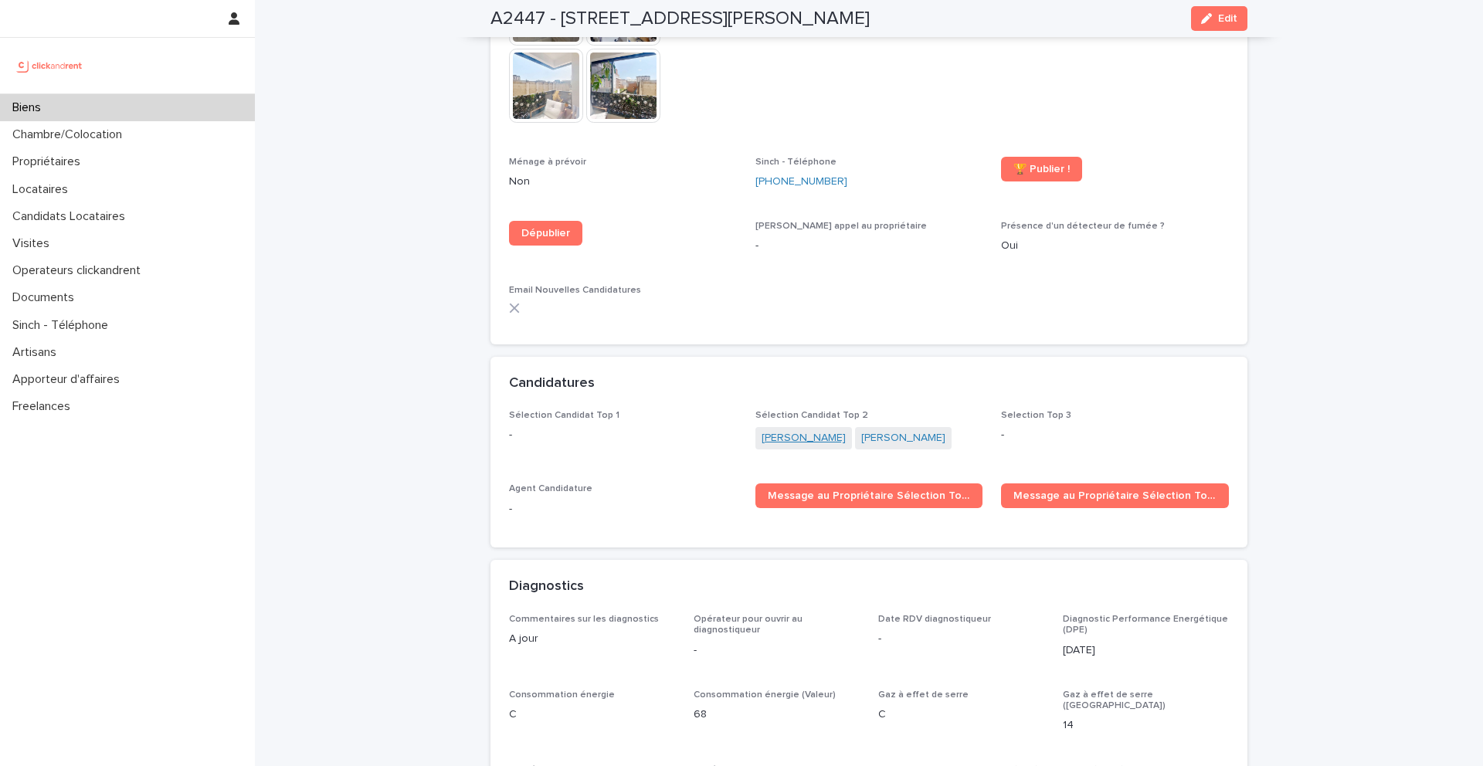
click at [818, 430] on link "Caroline Dumoulin" at bounding box center [804, 438] width 84 height 16
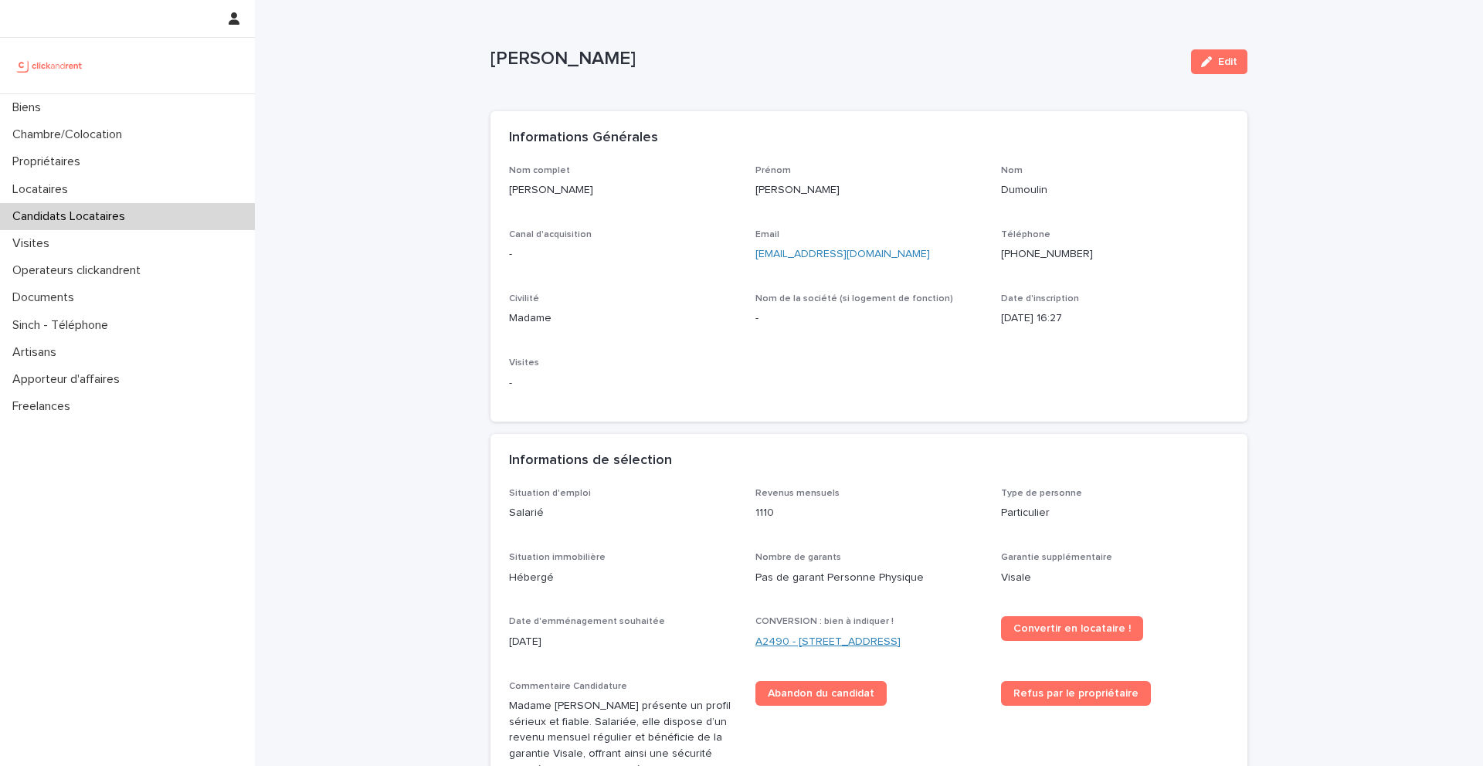
click at [895, 637] on link "A2490 - 15 rue Sainte Marguerite, Pantin 93500" at bounding box center [828, 642] width 145 height 16
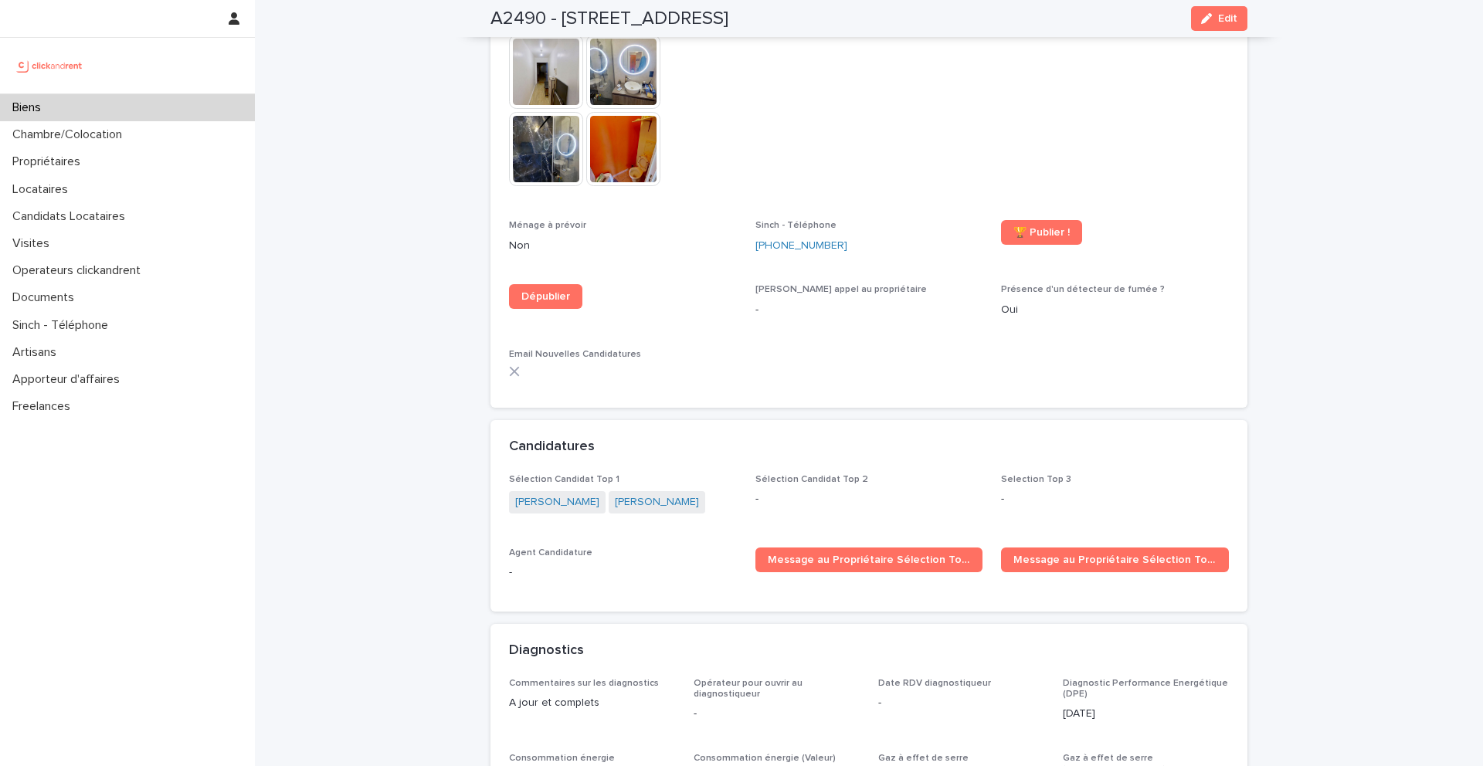
scroll to position [4822, 0]
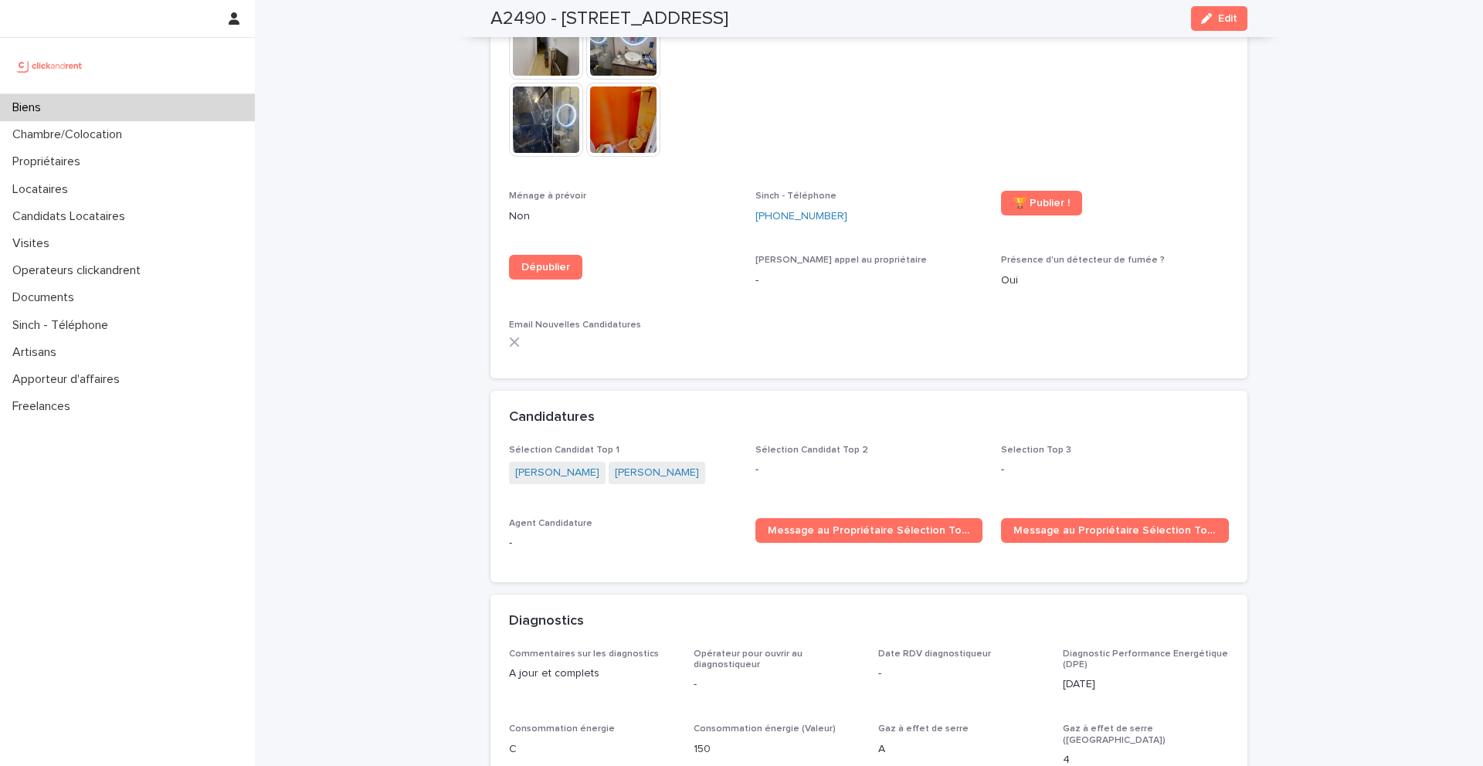
click at [175, 100] on div "Biens" at bounding box center [127, 107] width 255 height 27
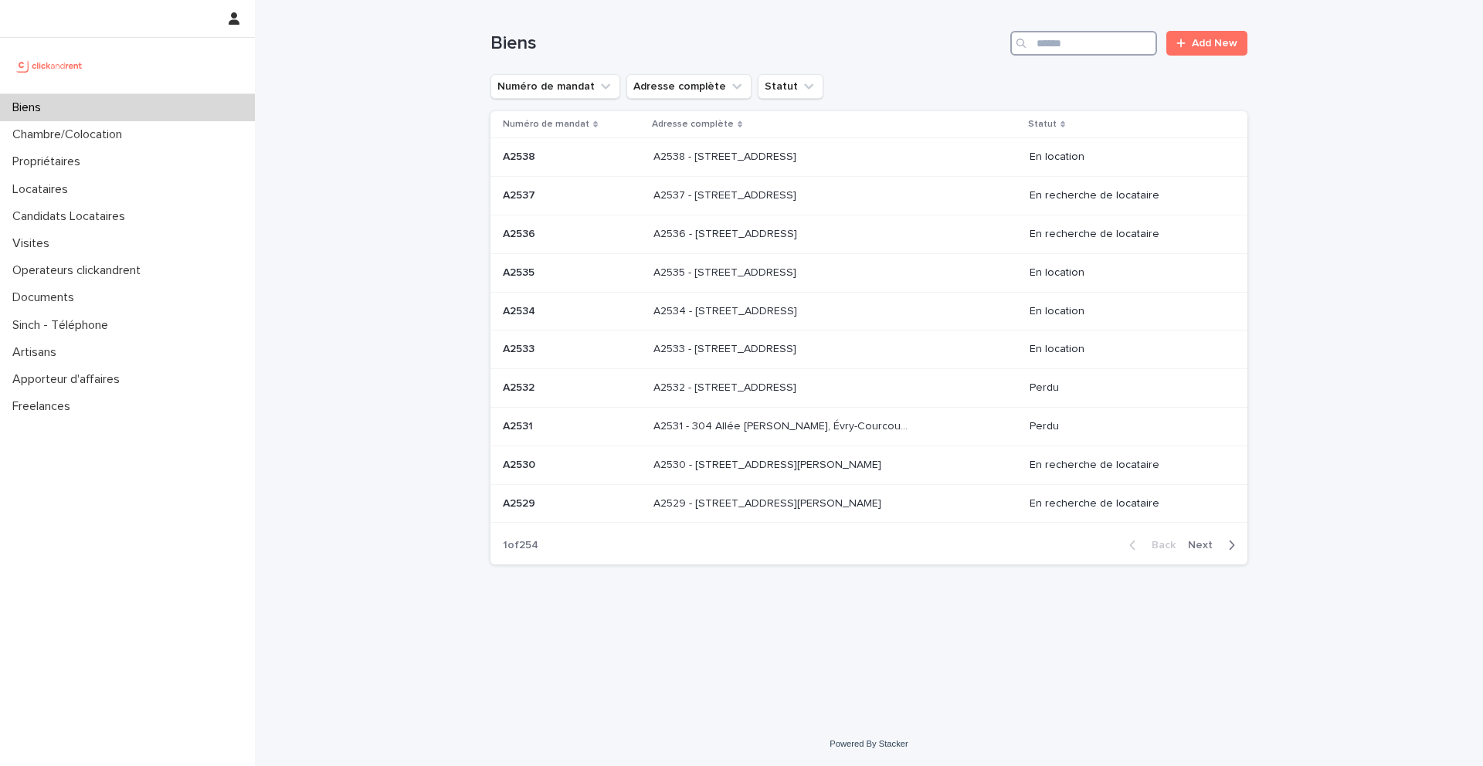
click at [1120, 53] on input "Search" at bounding box center [1083, 43] width 147 height 25
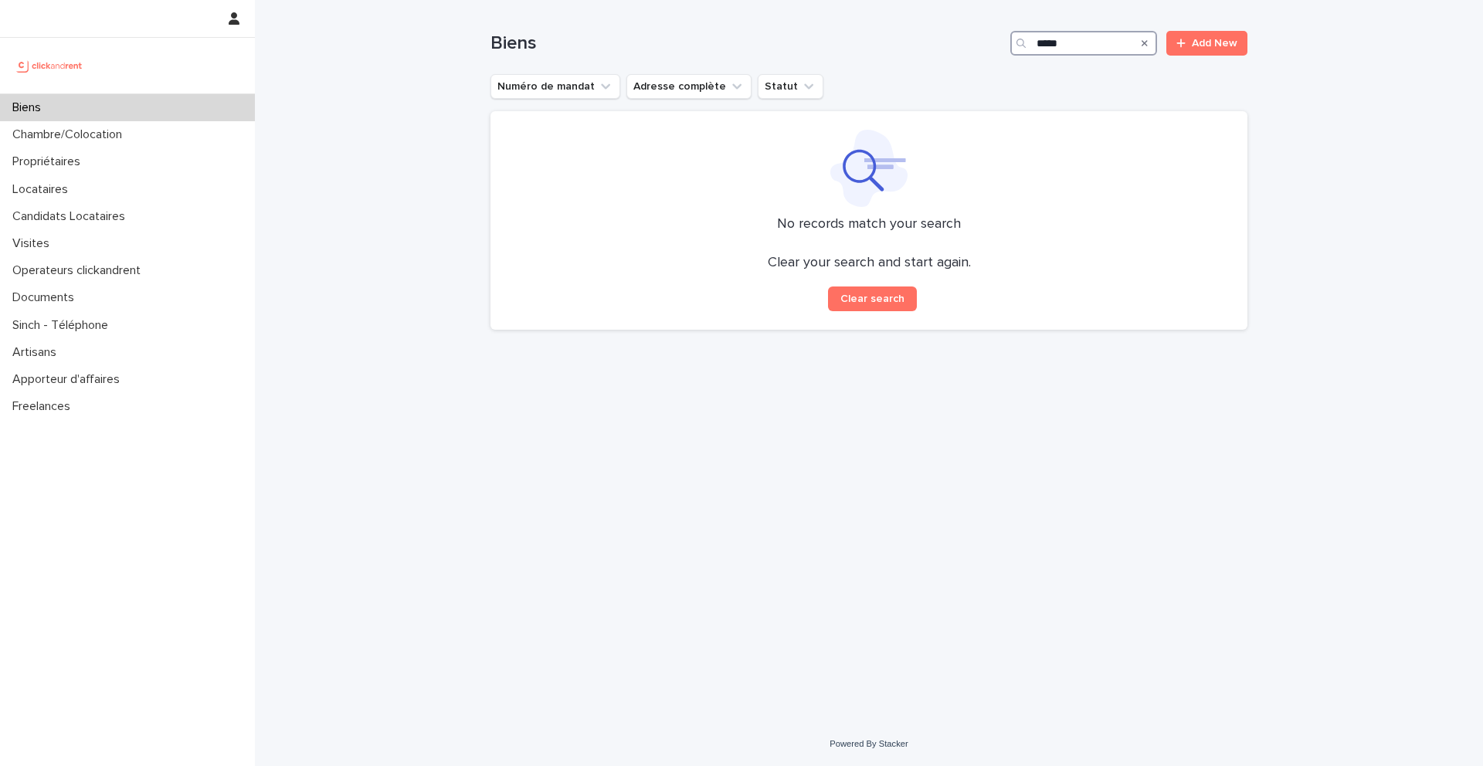
type input "*****"
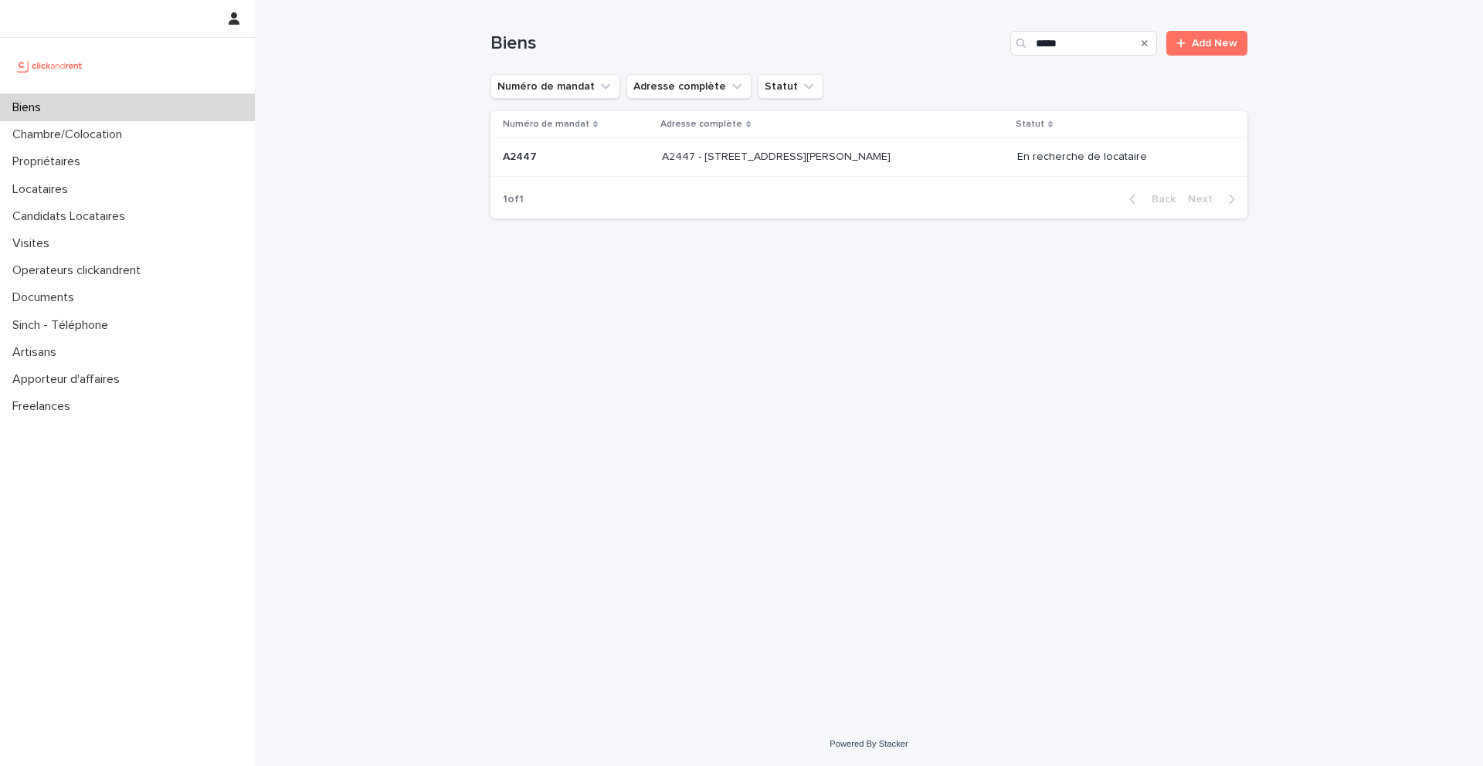
click at [762, 174] on td "A2447 - 14 rue Jean Jacques Rousseau, Romainville 93230 A2447 - 14 rue Jean Jac…" at bounding box center [833, 157] width 355 height 39
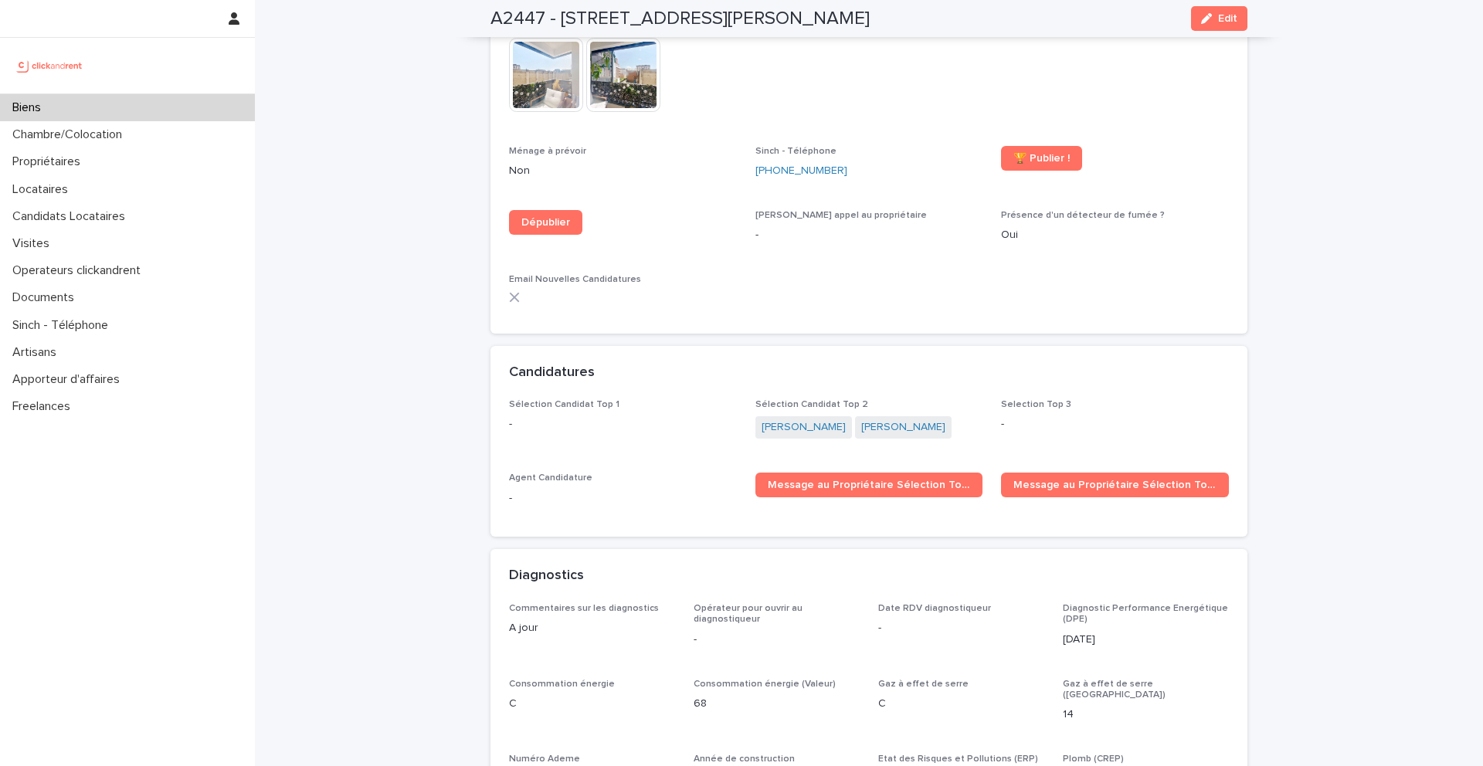
scroll to position [4923, 0]
click at [915, 420] on link "Caroline Dumoulin" at bounding box center [903, 428] width 84 height 16
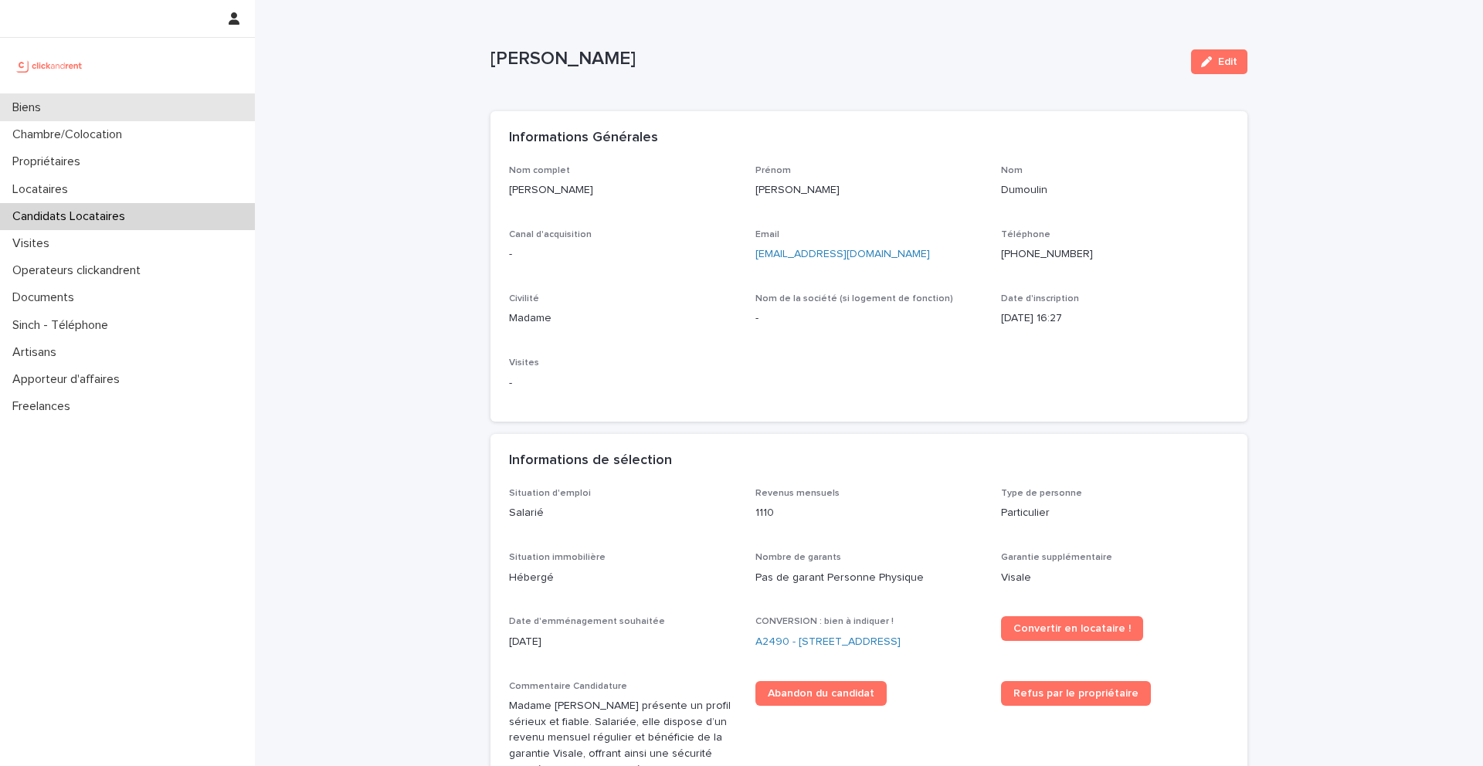
click at [161, 104] on div "Biens" at bounding box center [127, 107] width 255 height 27
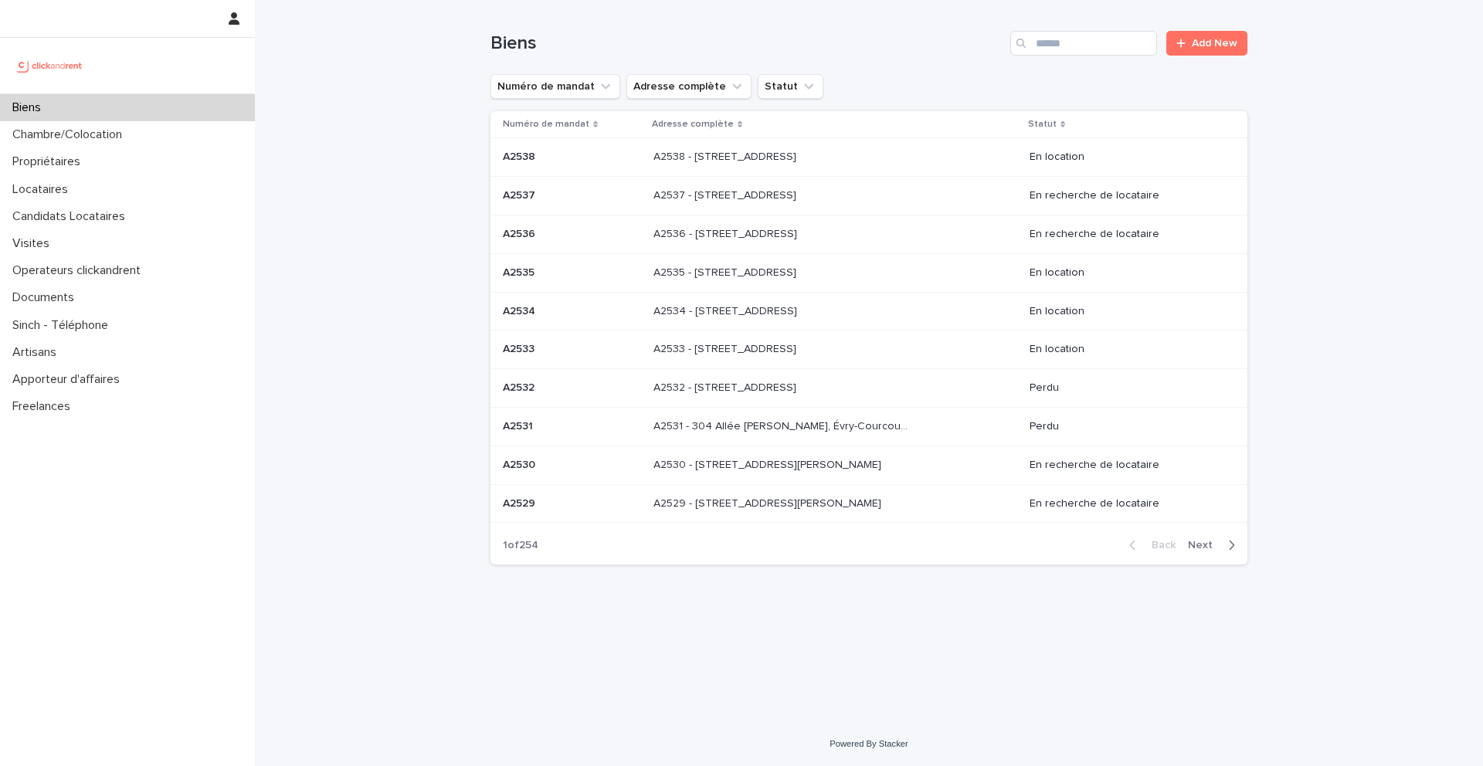
click at [1032, 50] on div "Search" at bounding box center [1022, 43] width 25 height 25
click at [1058, 48] on input "Search" at bounding box center [1083, 43] width 147 height 25
type input "*****"
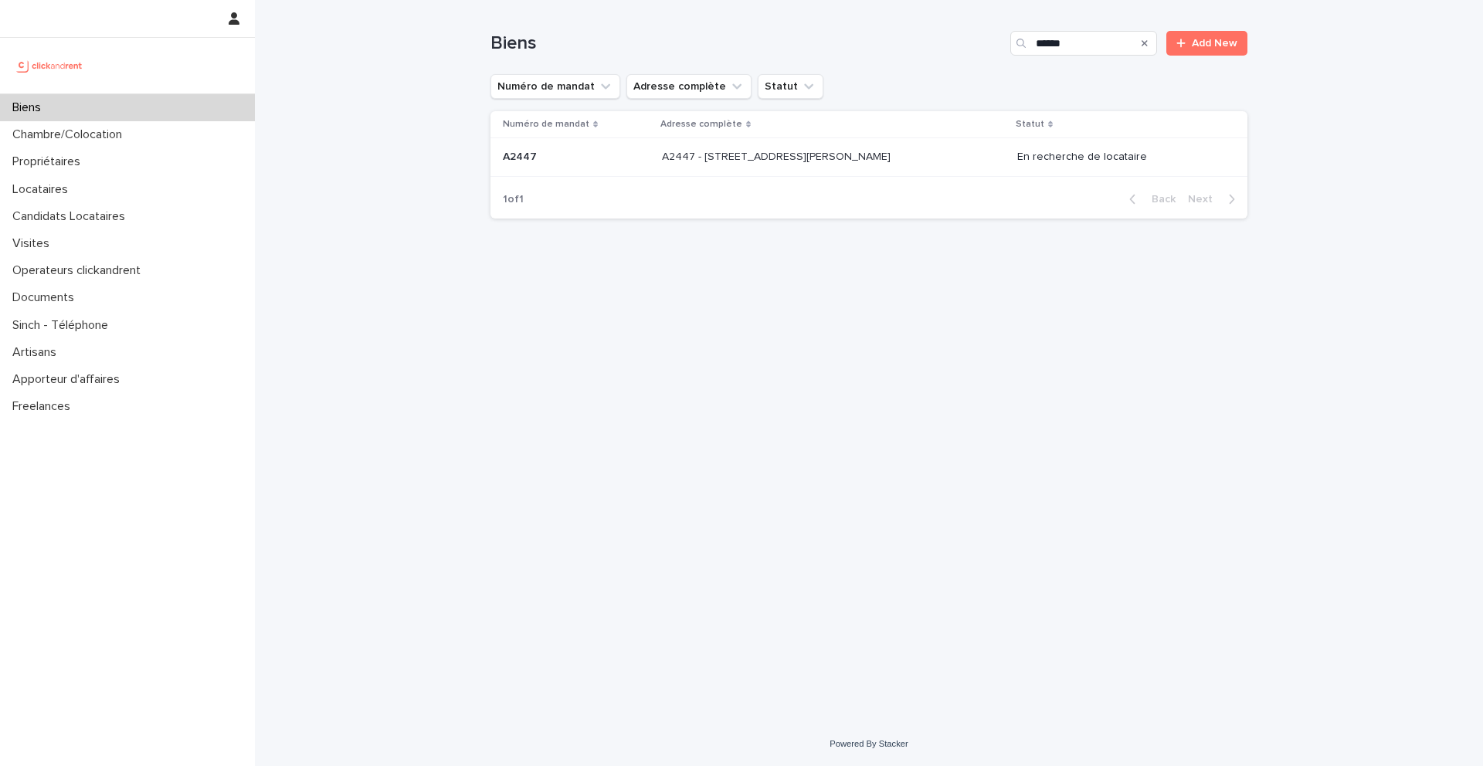
click at [857, 136] on th "Adresse complète" at bounding box center [833, 124] width 355 height 27
click at [836, 170] on td "A2447 - 14 rue Jean Jacques Rousseau, Romainville 93230 A2447 - 14 rue Jean Jac…" at bounding box center [833, 157] width 355 height 39
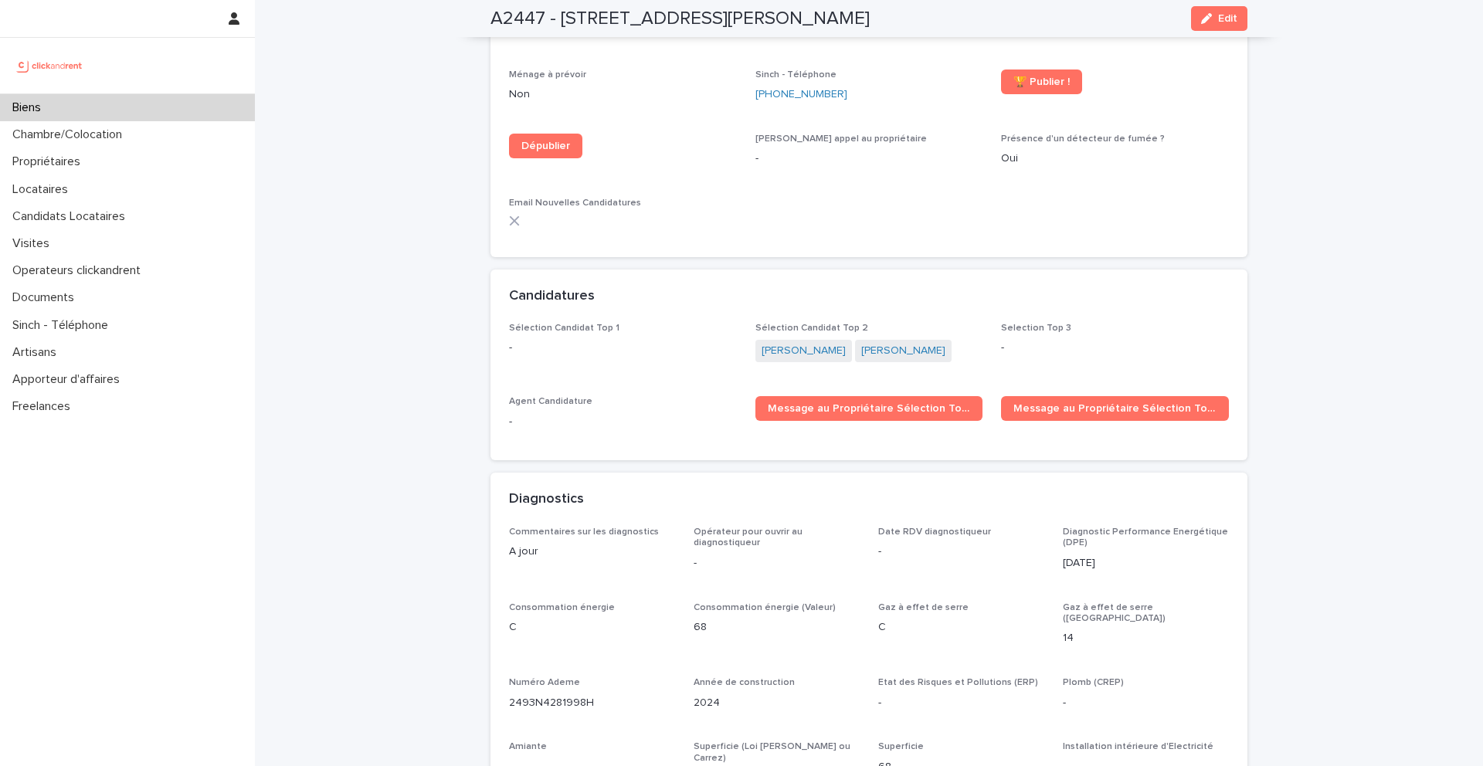
scroll to position [4998, 0]
click at [903, 345] on link "Caroline Dumoulin" at bounding box center [903, 353] width 84 height 16
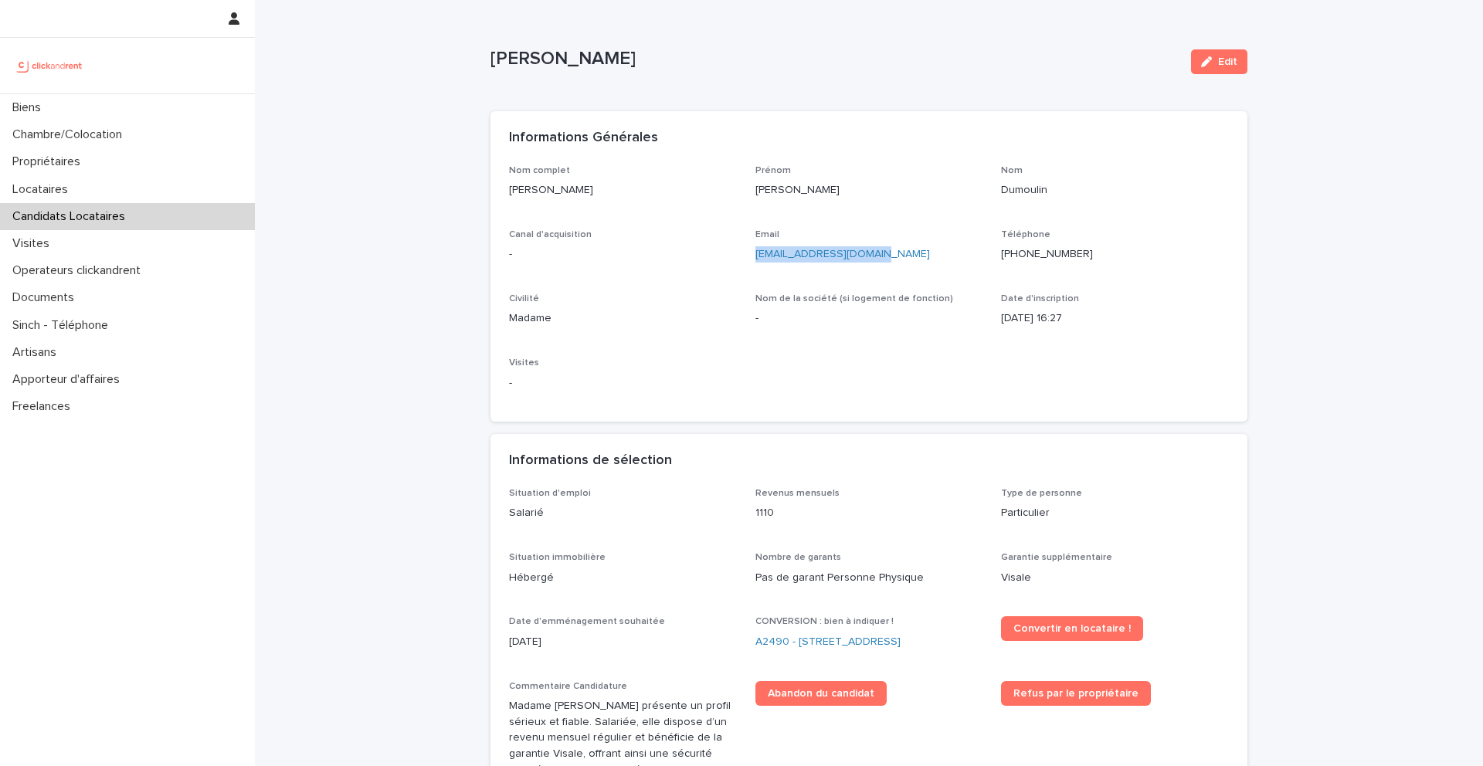
drag, startPoint x: 902, startPoint y: 256, endPoint x: 753, endPoint y: 259, distance: 148.4
click at [753, 259] on div "Nom complet Caroline Dumoulin Prénom Caroline Nom Dumoulin Canal d'acquisition …" at bounding box center [869, 284] width 720 height 239
copy link "dumoulinc268@gmail.com"
click at [628, 192] on p "Caroline Dumoulin" at bounding box center [623, 190] width 228 height 16
drag, startPoint x: 630, startPoint y: 193, endPoint x: 501, endPoint y: 195, distance: 129.0
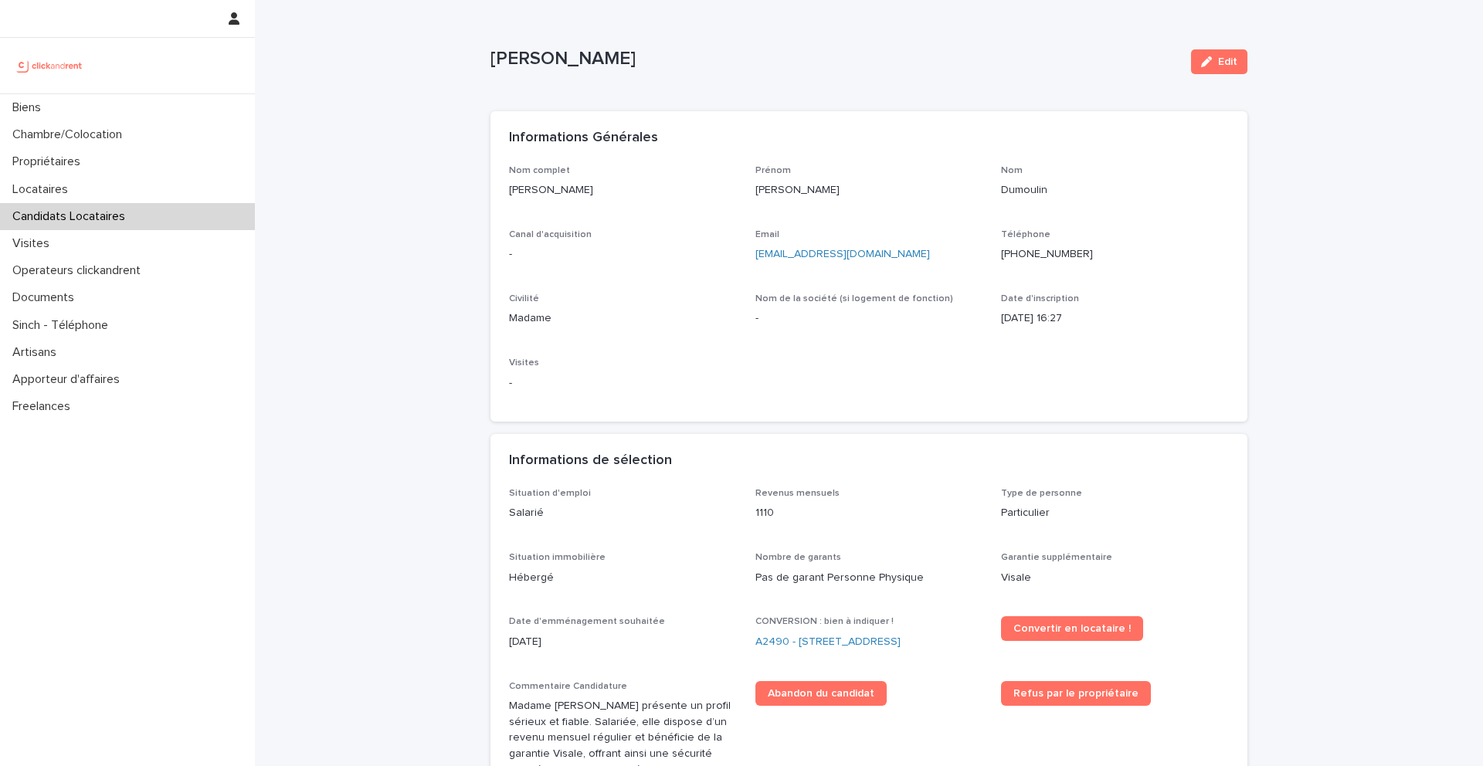
click at [501, 195] on div "Nom complet Caroline Dumoulin Prénom Caroline Nom Dumoulin Canal d'acquisition …" at bounding box center [869, 293] width 757 height 257
copy p "Caroline Dumoulin"
click at [766, 637] on link "A2490 - 15 rue Sainte Marguerite, Pantin 93500" at bounding box center [828, 642] width 145 height 16
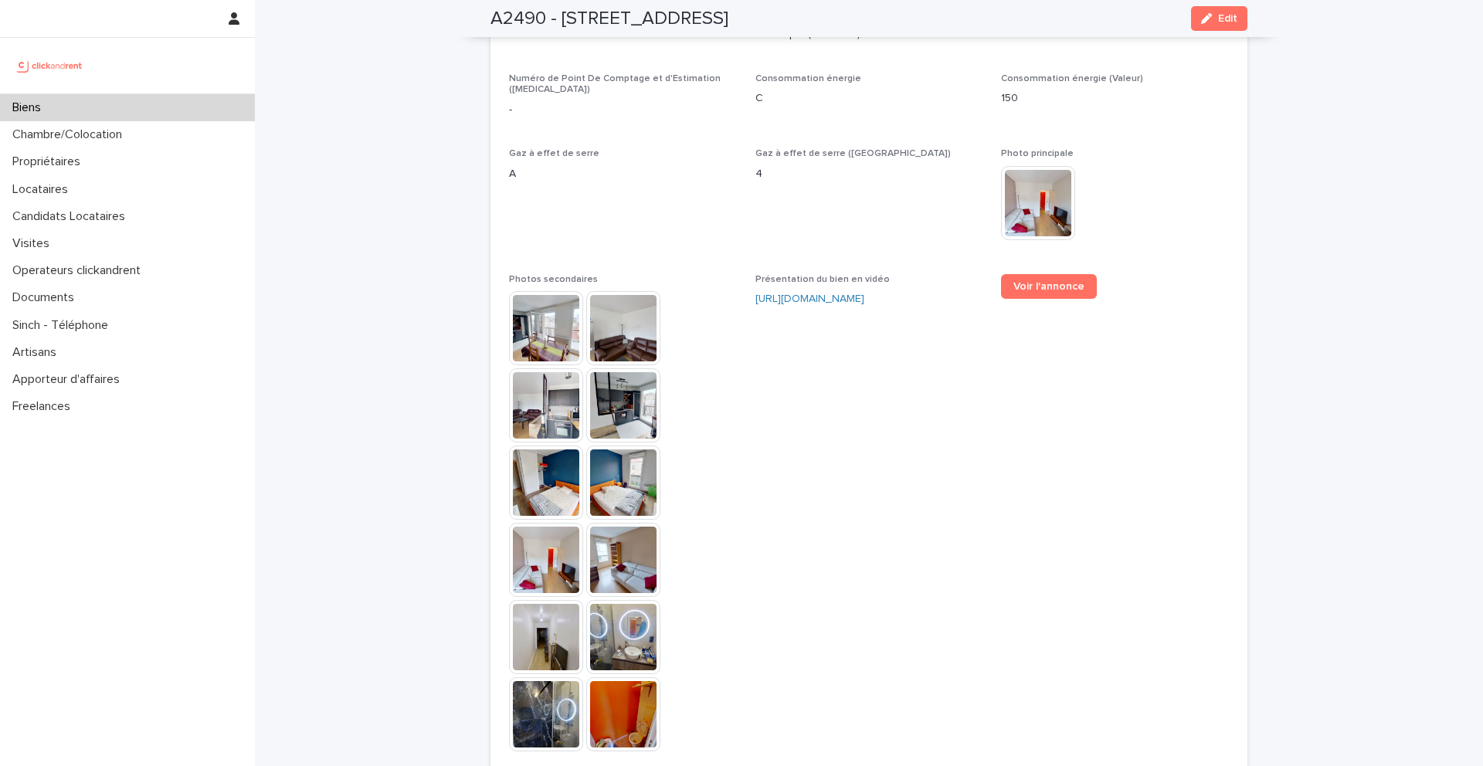
scroll to position [4650, 0]
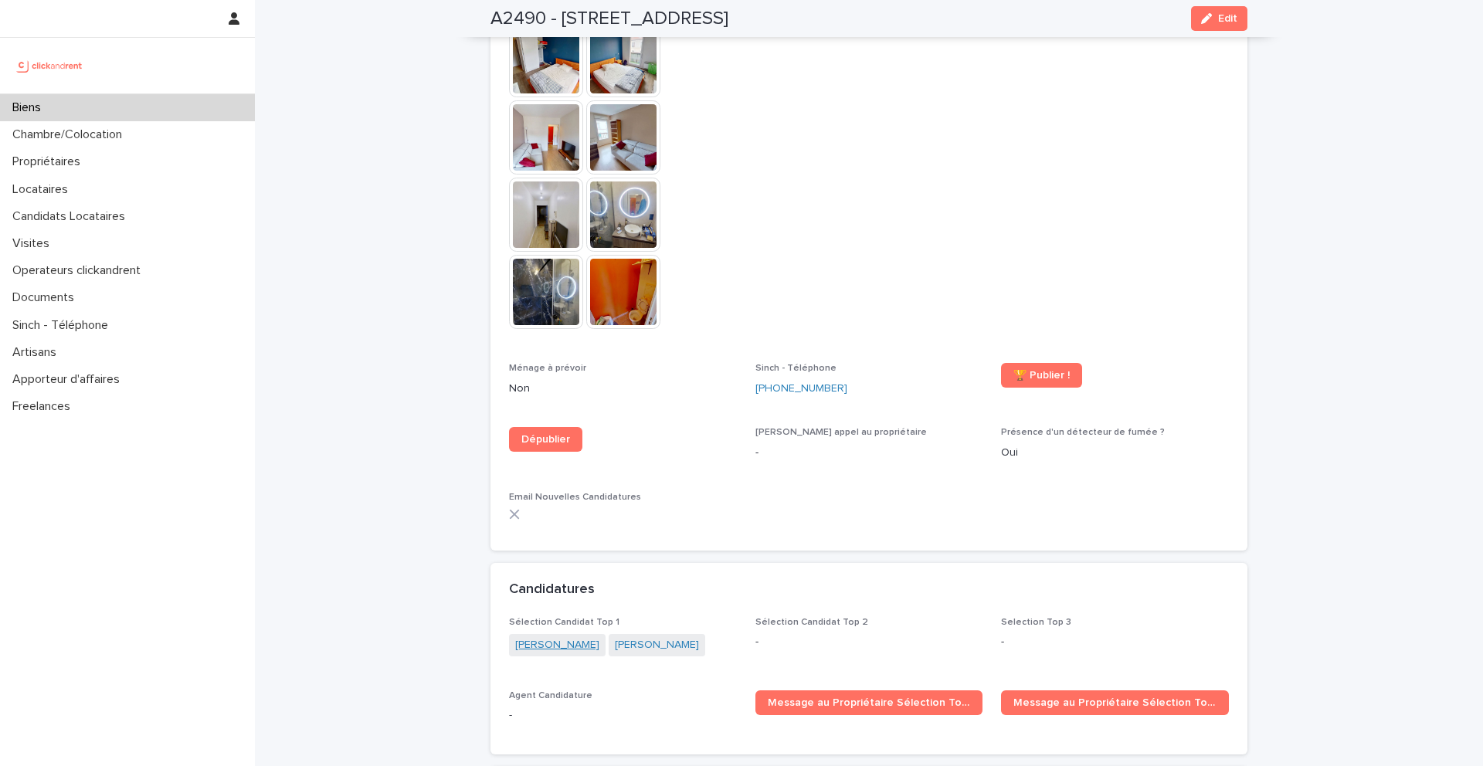
click at [575, 637] on link "Mathias Ducancel" at bounding box center [557, 645] width 84 height 16
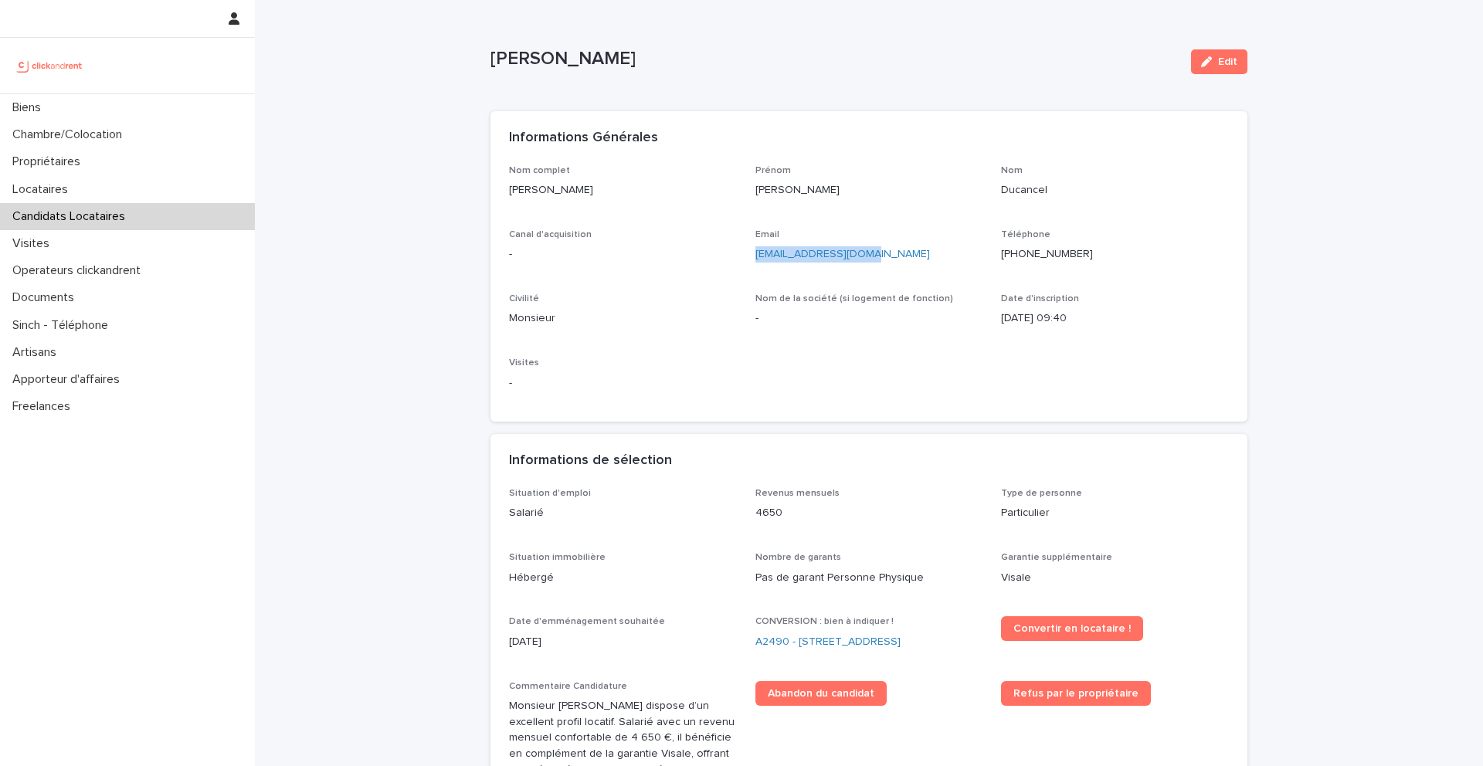
drag, startPoint x: 905, startPoint y: 260, endPoint x: 757, endPoint y: 260, distance: 147.6
click at [757, 260] on p "mathiasduc@gmail.com" at bounding box center [870, 254] width 228 height 16
copy link "mathiasduc@gmail.com"
click at [655, 353] on div "Nom complet Mathias Ducancel Prénom Mathias Nom Ducancel Canal d'acquisition - …" at bounding box center [869, 284] width 720 height 239
click at [188, 107] on div "Biens" at bounding box center [127, 107] width 255 height 27
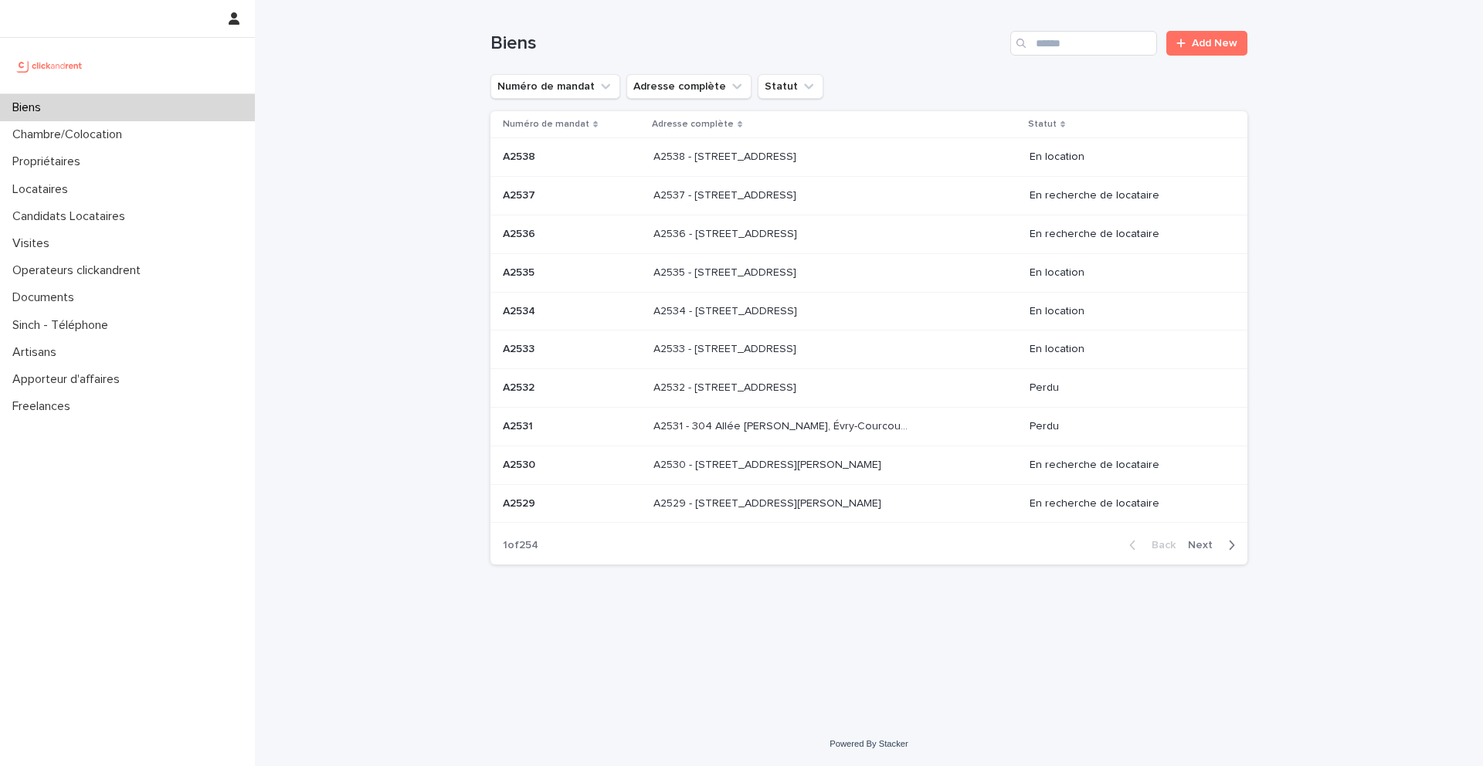
click at [1073, 57] on div "Biens Add New" at bounding box center [869, 37] width 757 height 74
click at [1077, 48] on input "Search" at bounding box center [1083, 43] width 147 height 25
type input "*****"
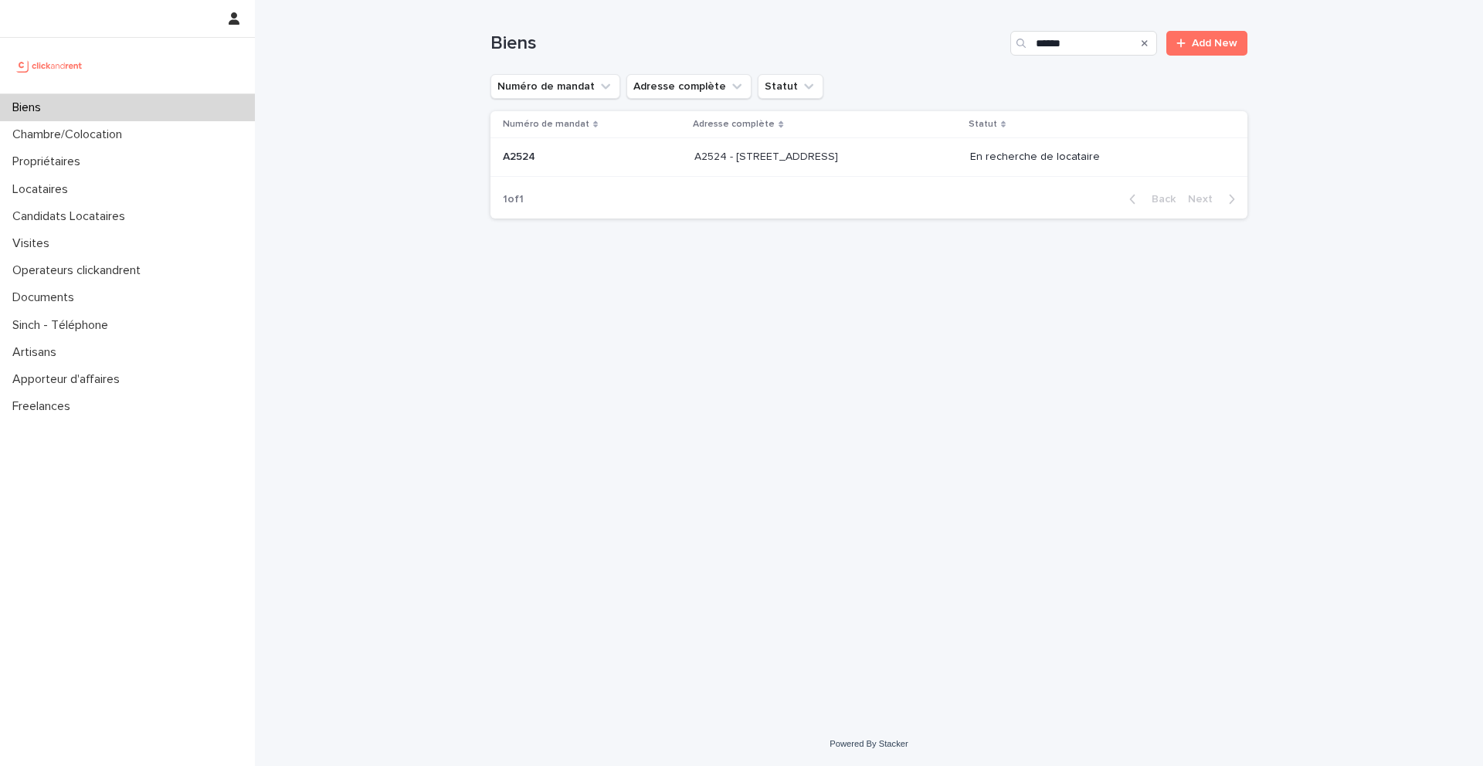
click at [830, 163] on p "A2524 - [STREET_ADDRESS]" at bounding box center [768, 156] width 147 height 16
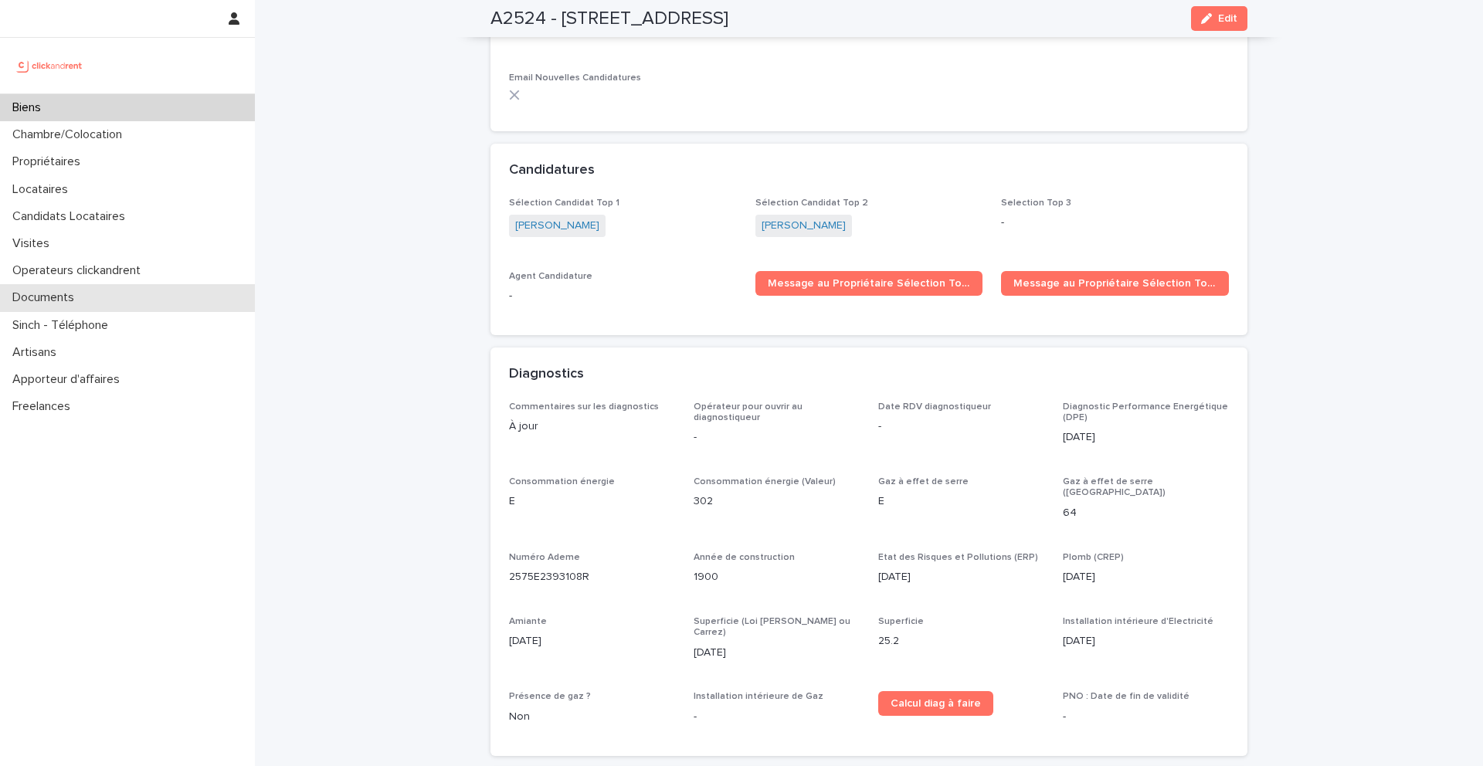
scroll to position [4576, 0]
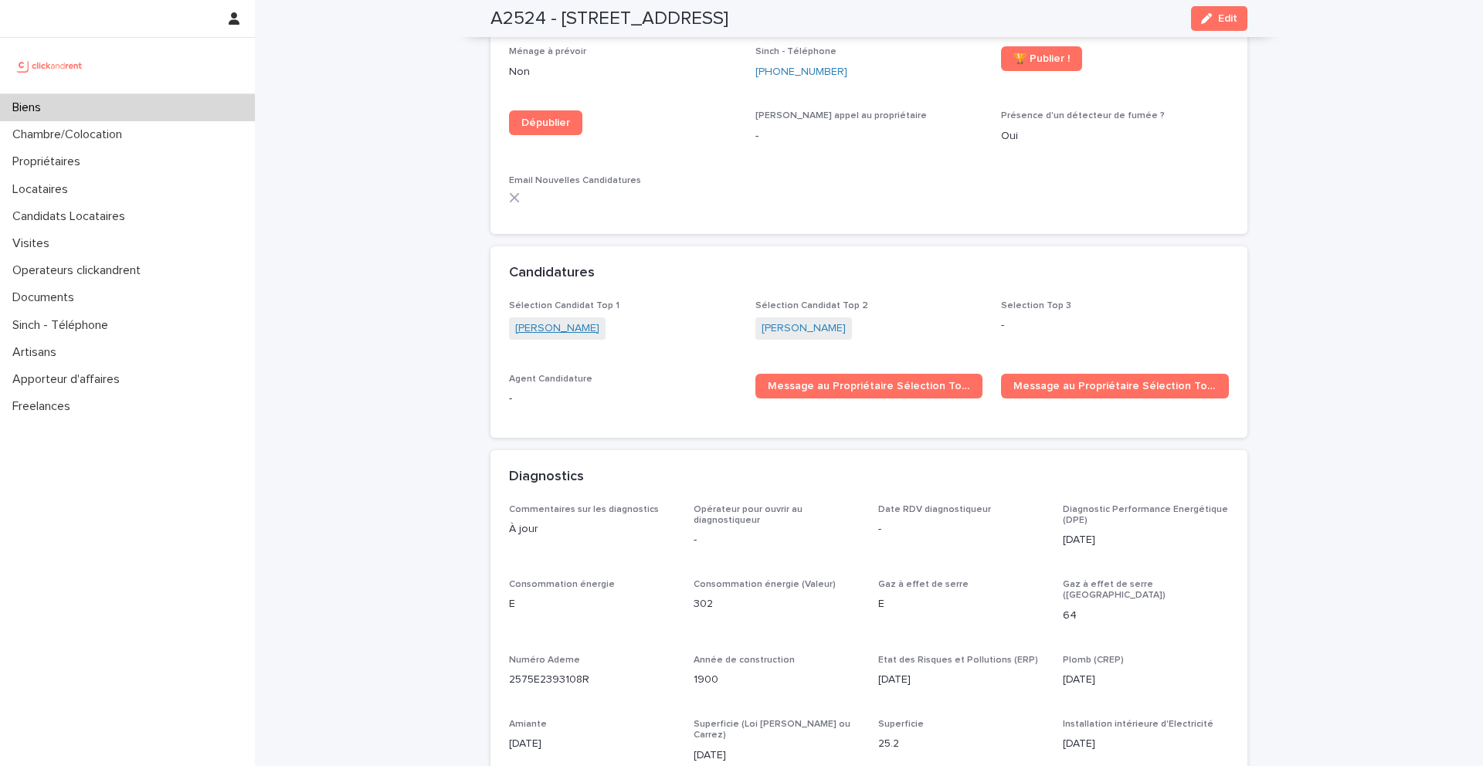
click at [555, 321] on link "[PERSON_NAME]" at bounding box center [557, 329] width 84 height 16
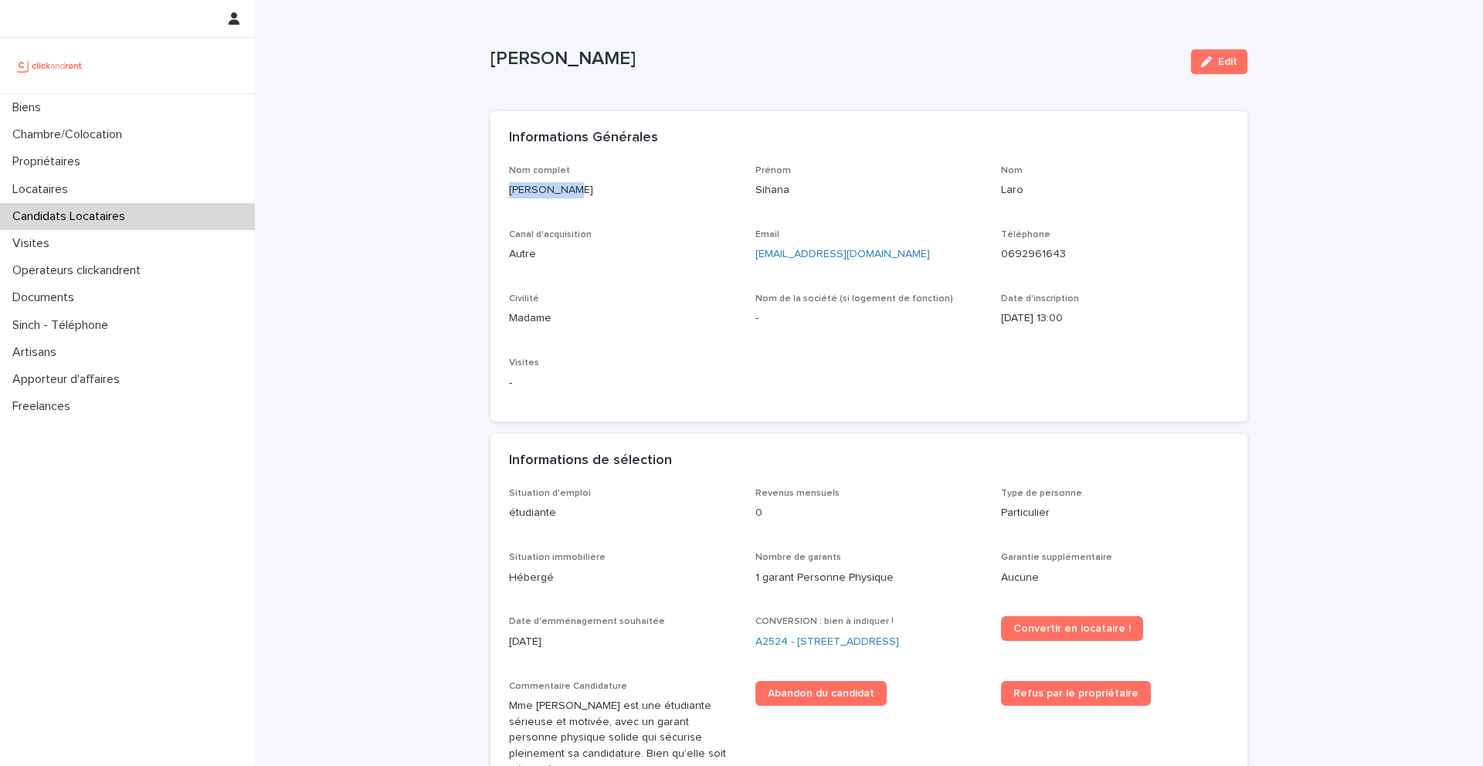
drag, startPoint x: 620, startPoint y: 195, endPoint x: 502, endPoint y: 194, distance: 118.2
click at [502, 194] on div "Nom complet Sihana Laro Prénom Sihana Nom Laro Canal d'acquisition Autre Email …" at bounding box center [869, 293] width 757 height 257
copy p "[PERSON_NAME]"
click at [739, 275] on div "Nom complet Sihana Laro Prénom Sihana Nom Laro Canal d'acquisition Autre Email …" at bounding box center [869, 284] width 720 height 239
drag, startPoint x: 888, startPoint y: 264, endPoint x: 749, endPoint y: 257, distance: 139.2
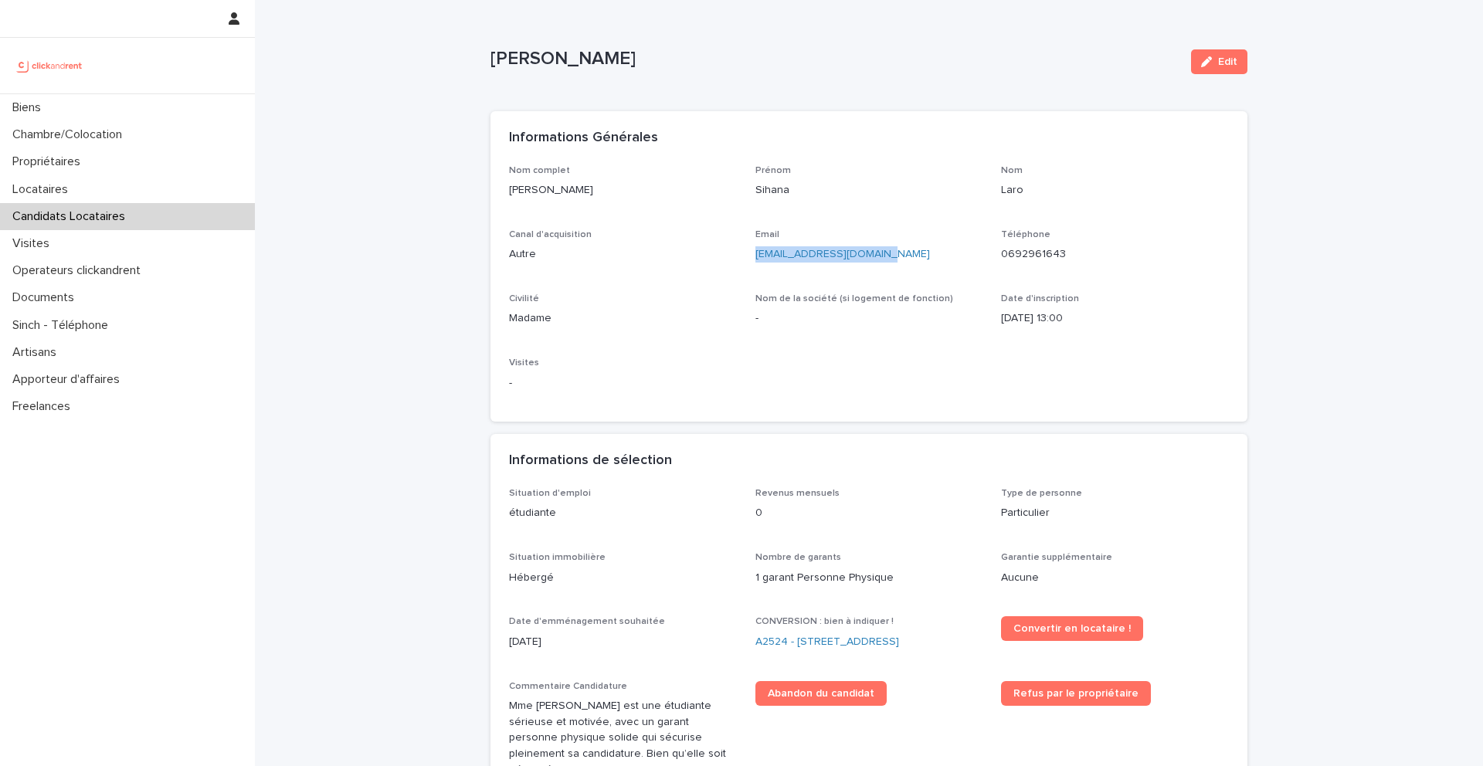
click at [748, 257] on div "Nom complet Sihana Laro Prénom Sihana Nom Laro Canal d'acquisition Autre Email …" at bounding box center [869, 284] width 720 height 239
copy link "sihanalaro110@gmail.com"
click at [796, 638] on link "A2524 - [STREET_ADDRESS]" at bounding box center [828, 642] width 144 height 16
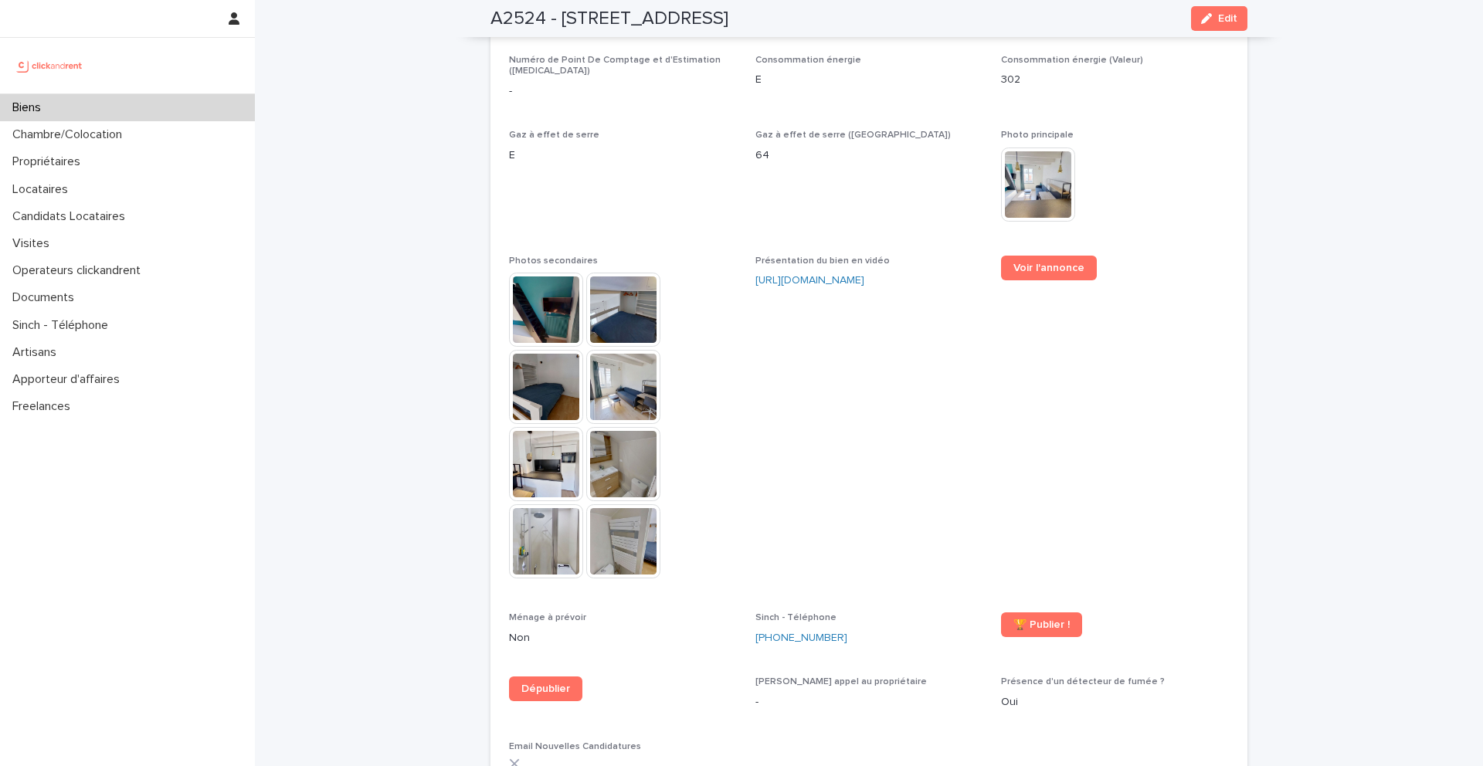
scroll to position [4454, 0]
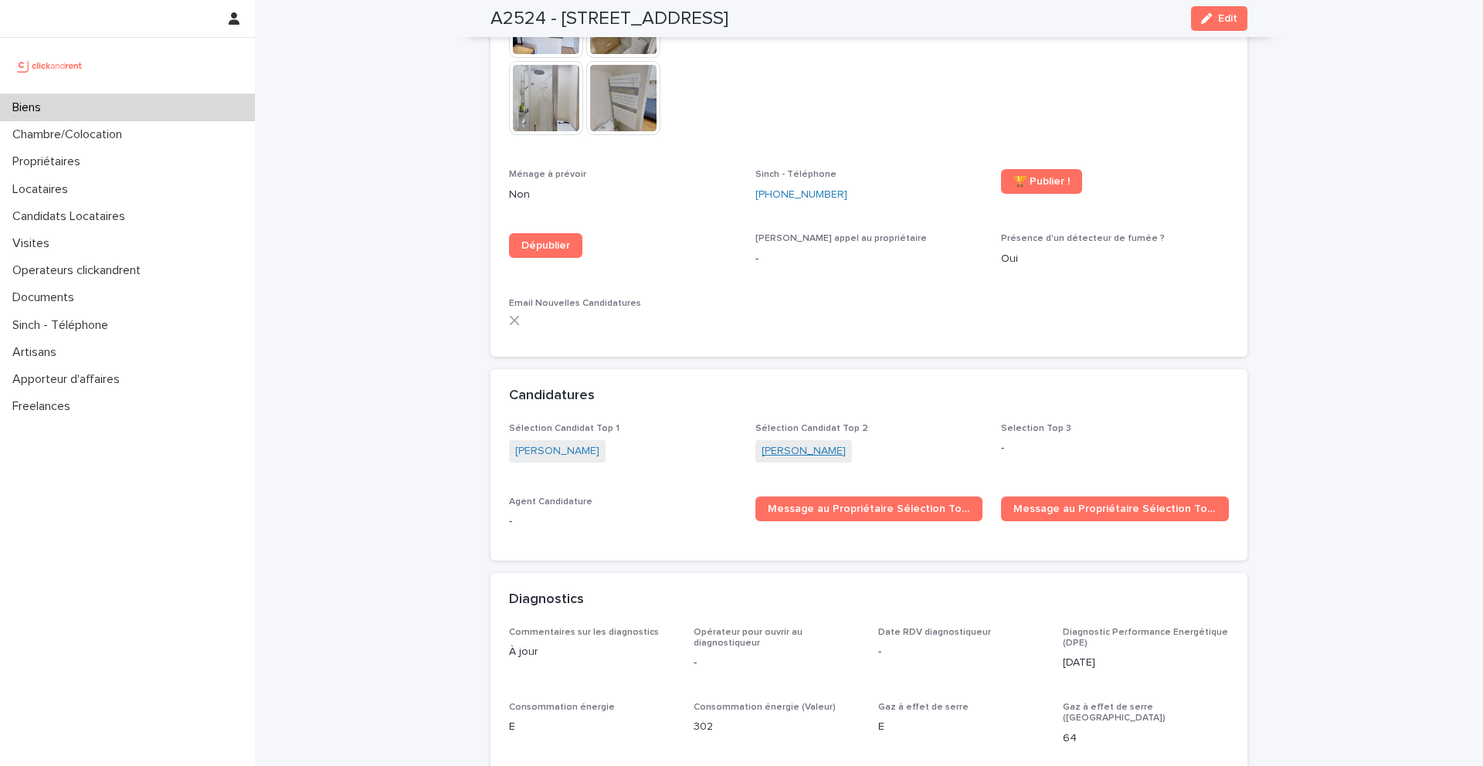
click at [815, 443] on link "[PERSON_NAME]" at bounding box center [804, 451] width 84 height 16
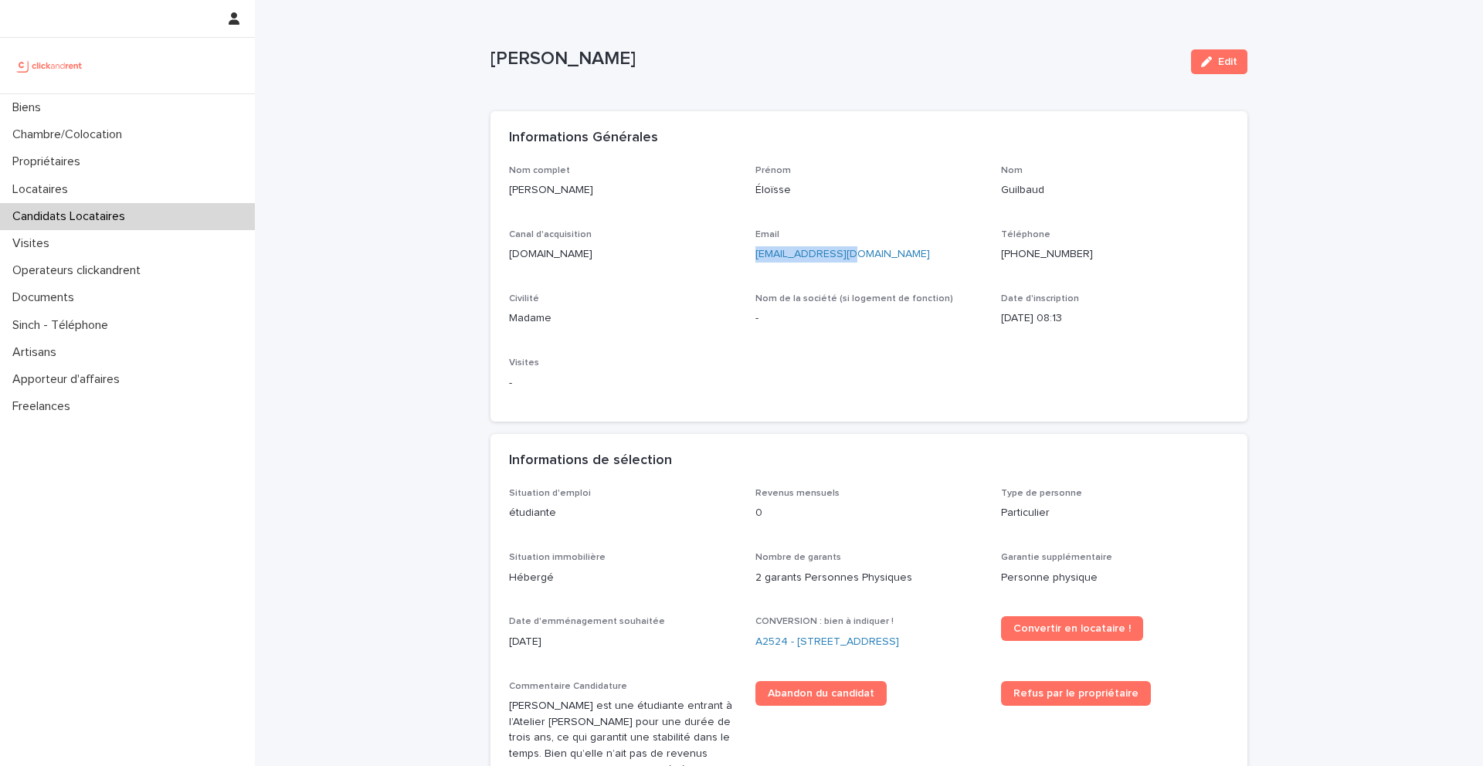
drag, startPoint x: 864, startPoint y: 260, endPoint x: 754, endPoint y: 259, distance: 110.5
click at [754, 259] on div "Nom complet [PERSON_NAME] Éloïsse Nom Guilbaud Canal d'acquisition [DOMAIN_NAME…" at bounding box center [869, 284] width 720 height 239
copy link "[EMAIL_ADDRESS][DOMAIN_NAME]"
click at [511, 427] on div "Loading... Saving… Informations Générales Nom complet Éloïsse Guilbaud Prénom É…" at bounding box center [869, 272] width 757 height 323
click at [852, 639] on link "A2524 - [STREET_ADDRESS]" at bounding box center [828, 642] width 144 height 16
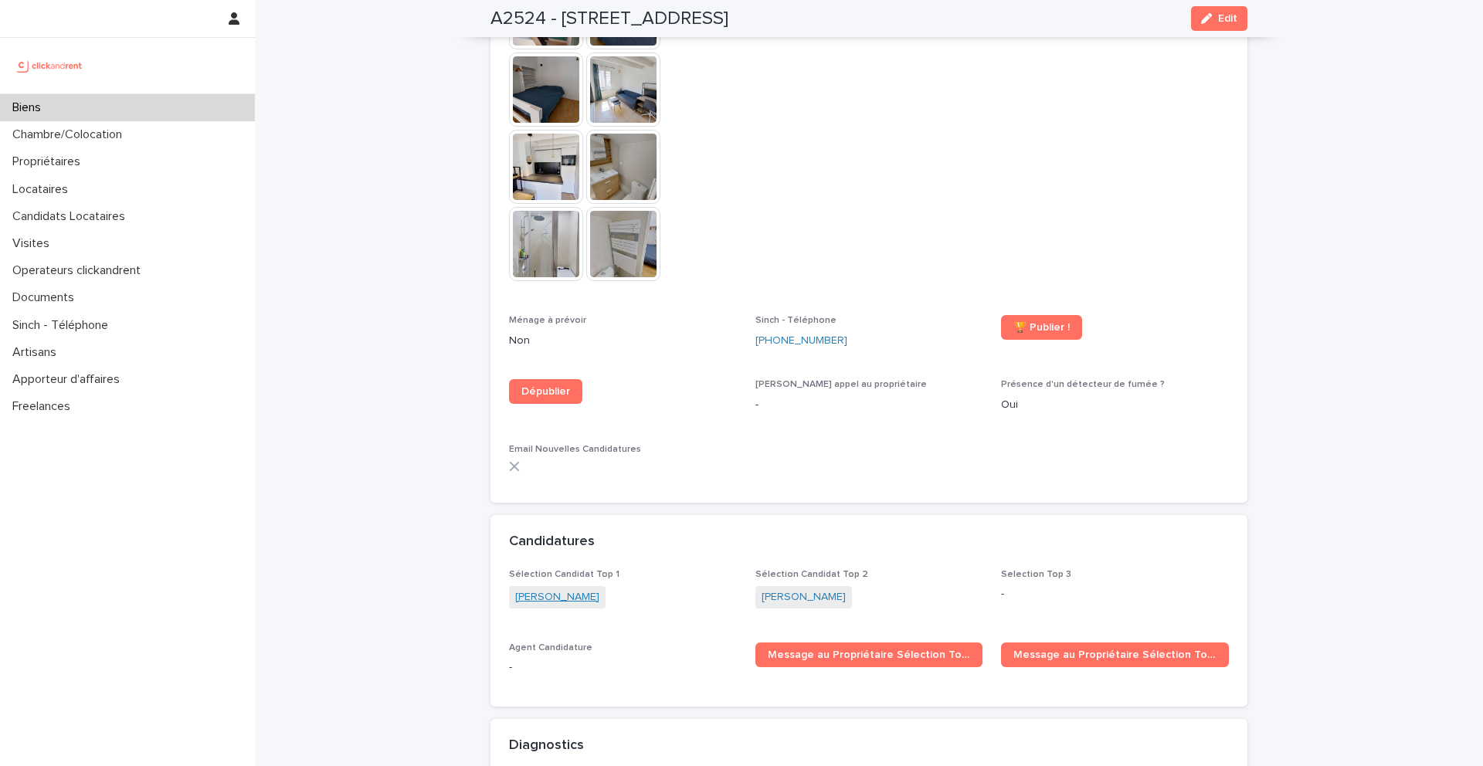
click at [562, 589] on link "[PERSON_NAME]" at bounding box center [557, 597] width 84 height 16
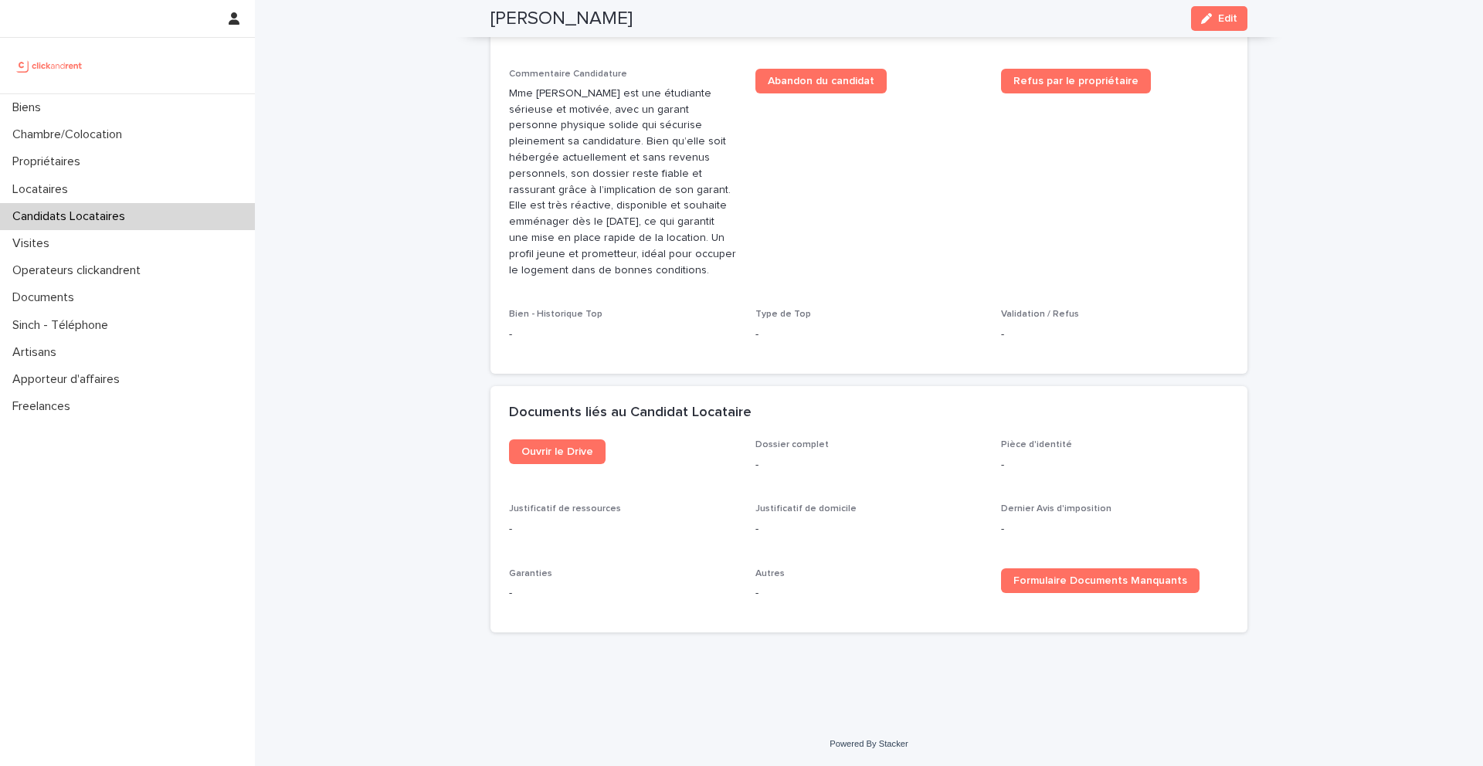
scroll to position [364, 0]
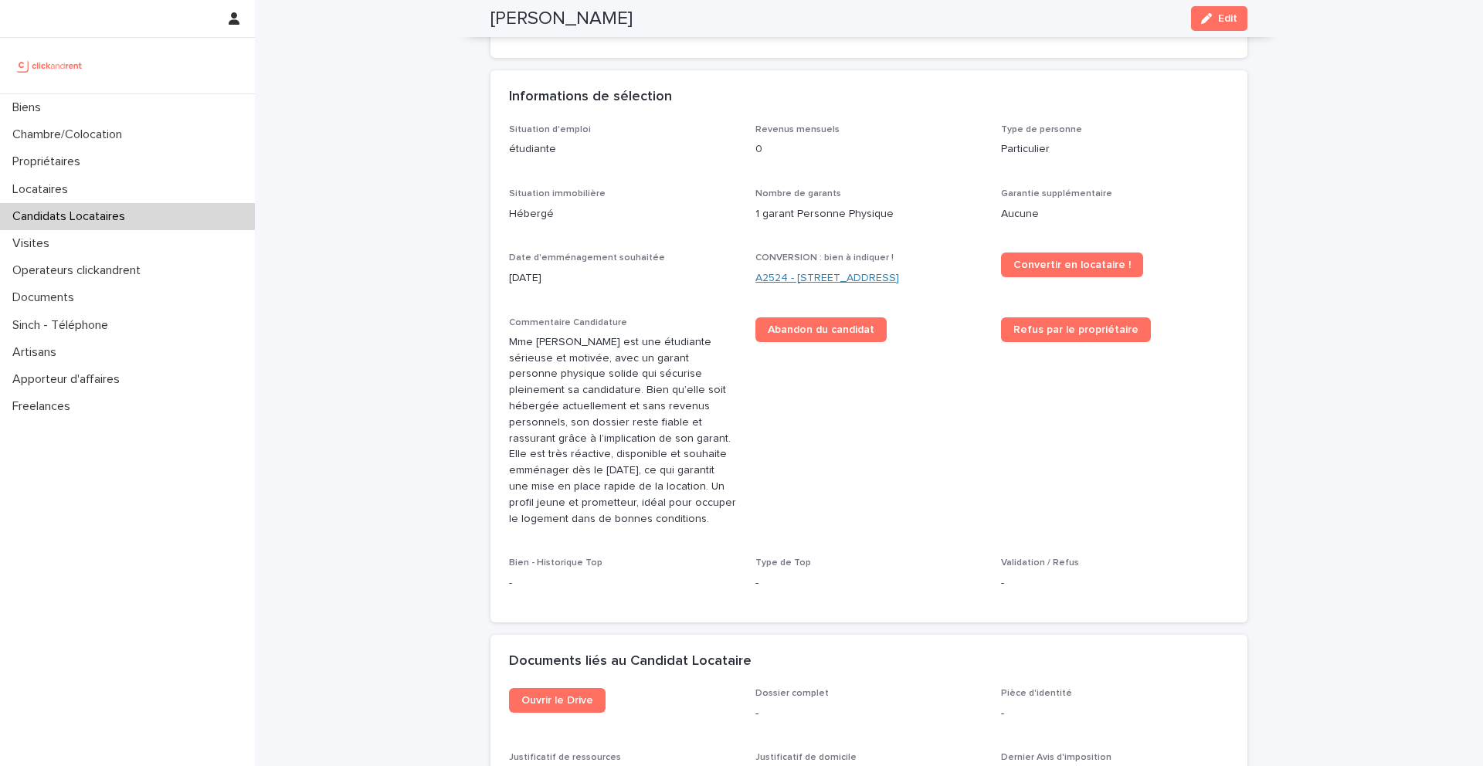
click at [776, 275] on link "A2524 - [STREET_ADDRESS]" at bounding box center [828, 278] width 144 height 16
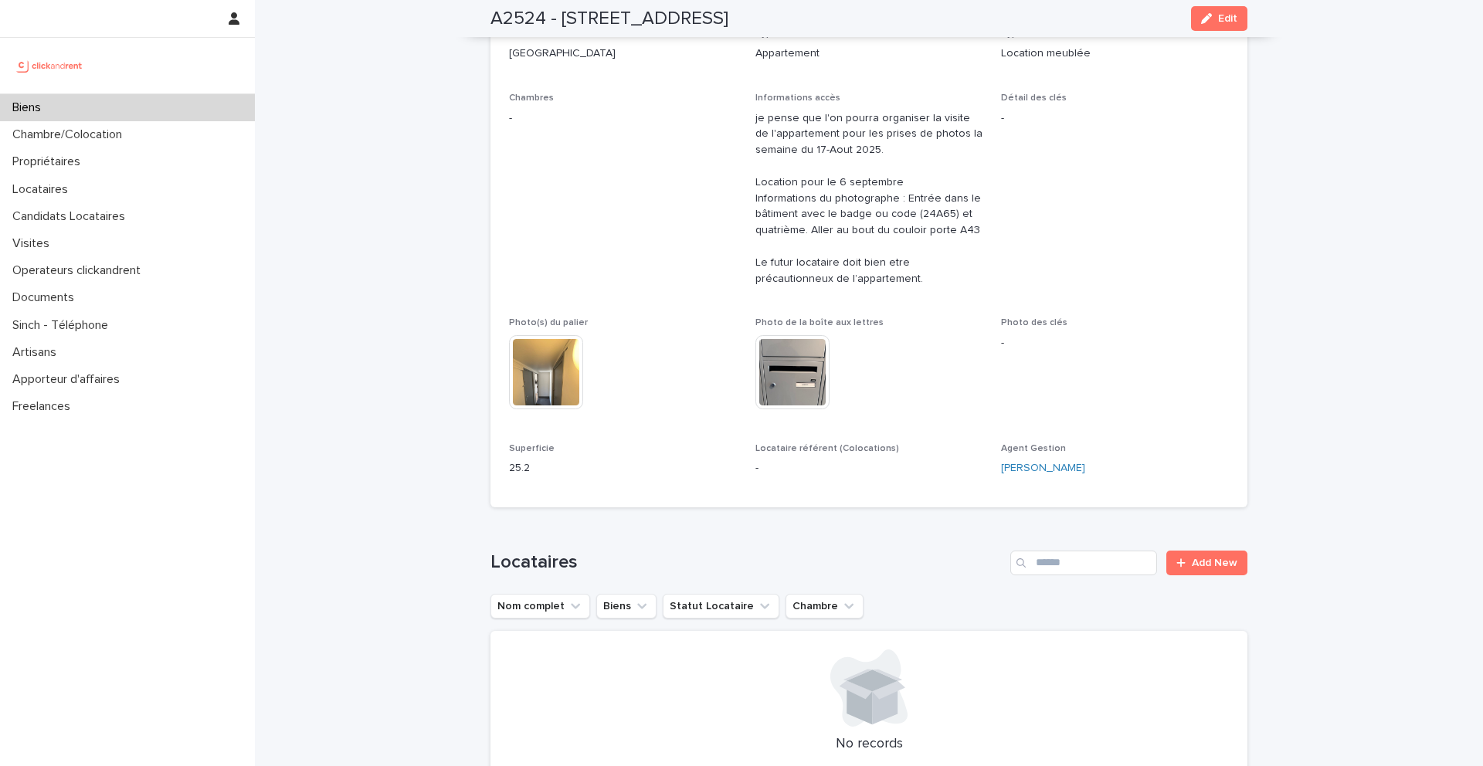
scroll to position [264, 0]
click at [219, 109] on div "Biens" at bounding box center [127, 107] width 255 height 27
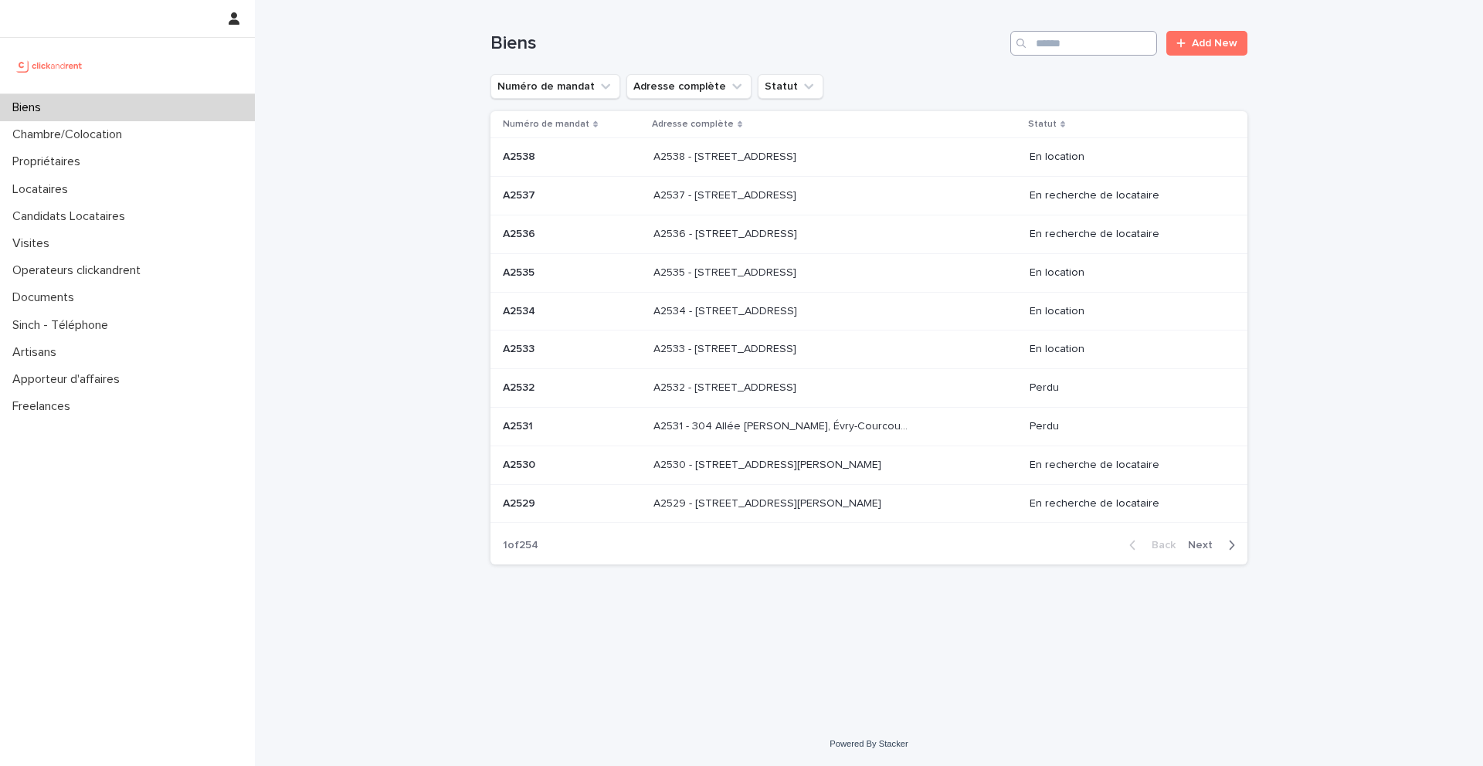
click at [1069, 56] on div "Biens Add New" at bounding box center [869, 37] width 757 height 74
click at [1069, 48] on input "Search" at bounding box center [1083, 43] width 147 height 25
type input "*****"
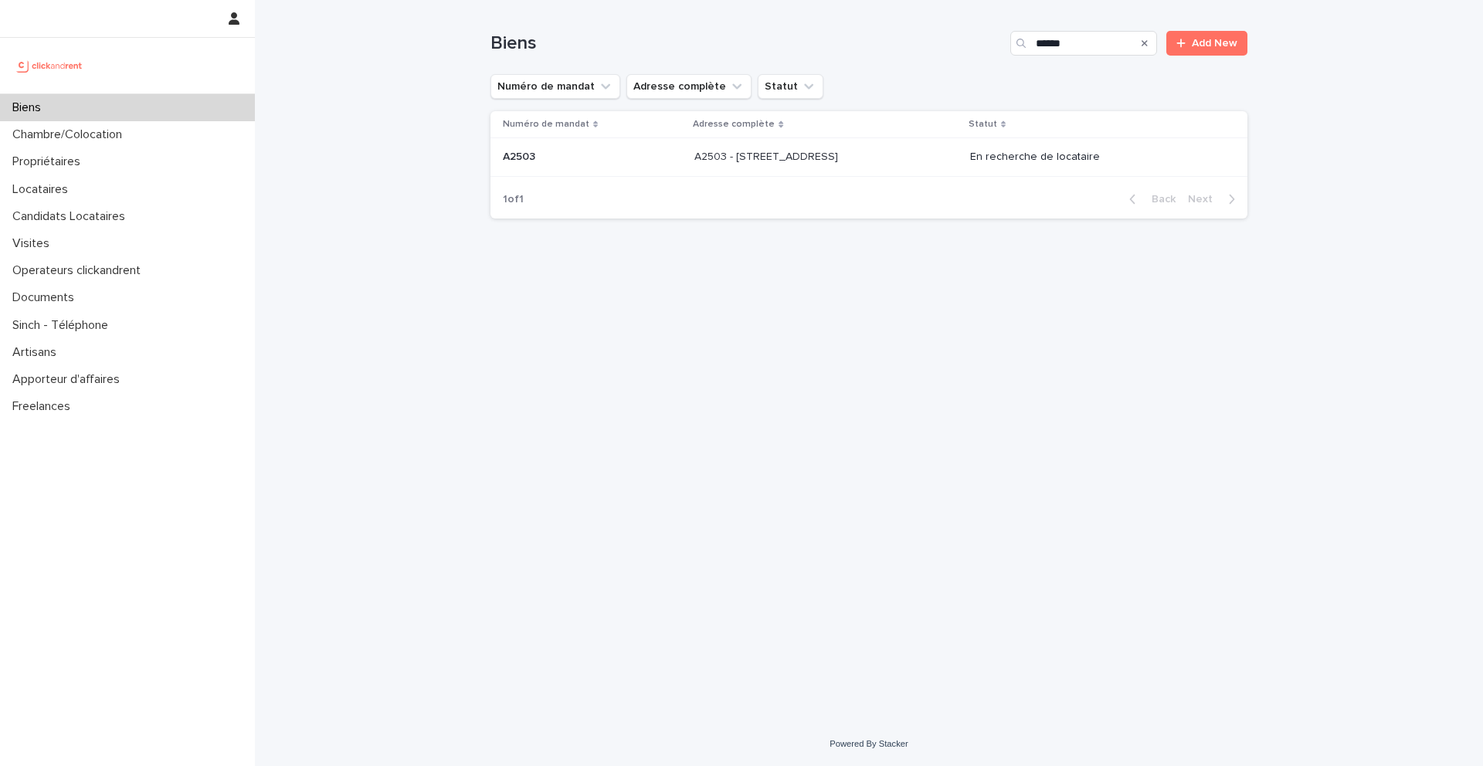
click at [841, 161] on p "A2503 - 27 Rue des Oseraies, Romainville 93230" at bounding box center [768, 156] width 147 height 16
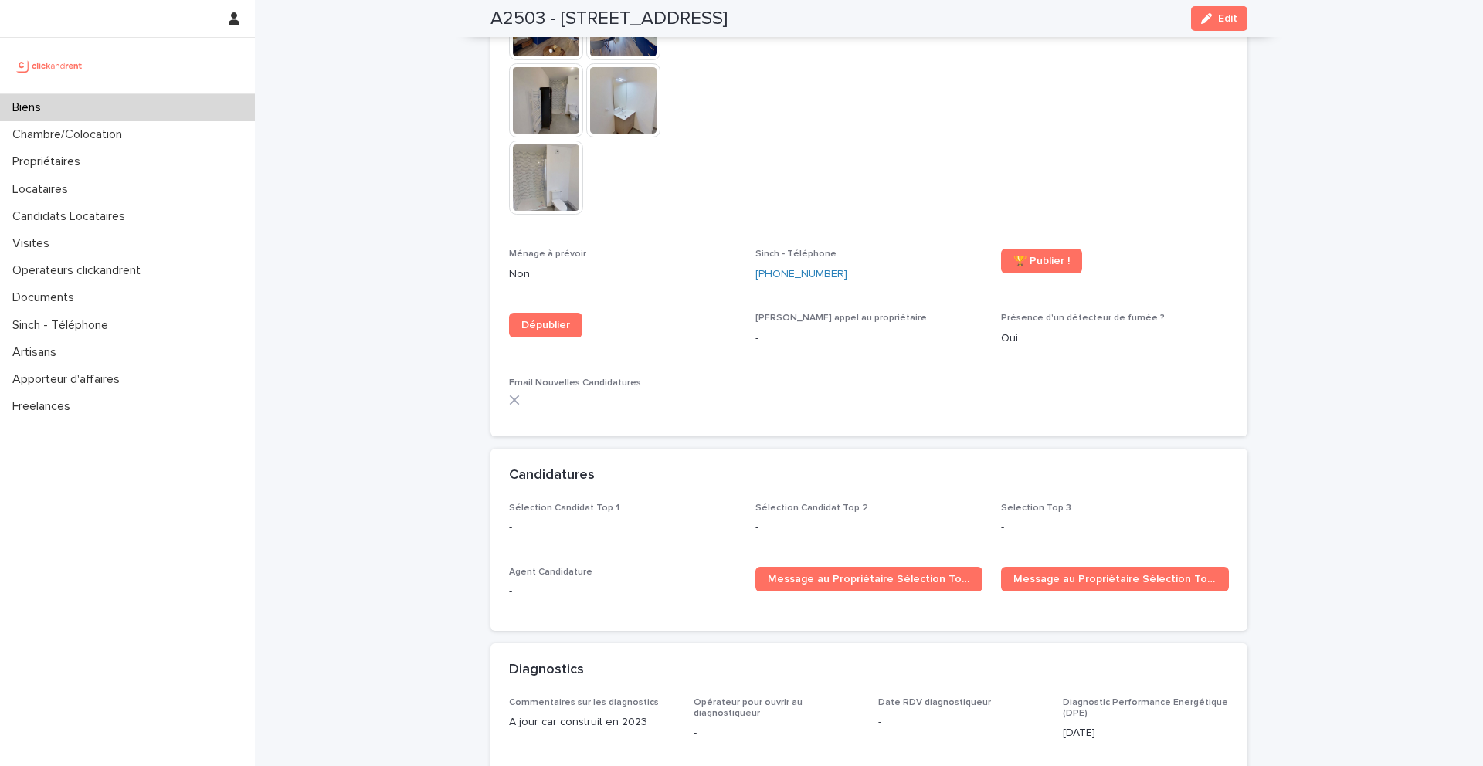
scroll to position [4320, 0]
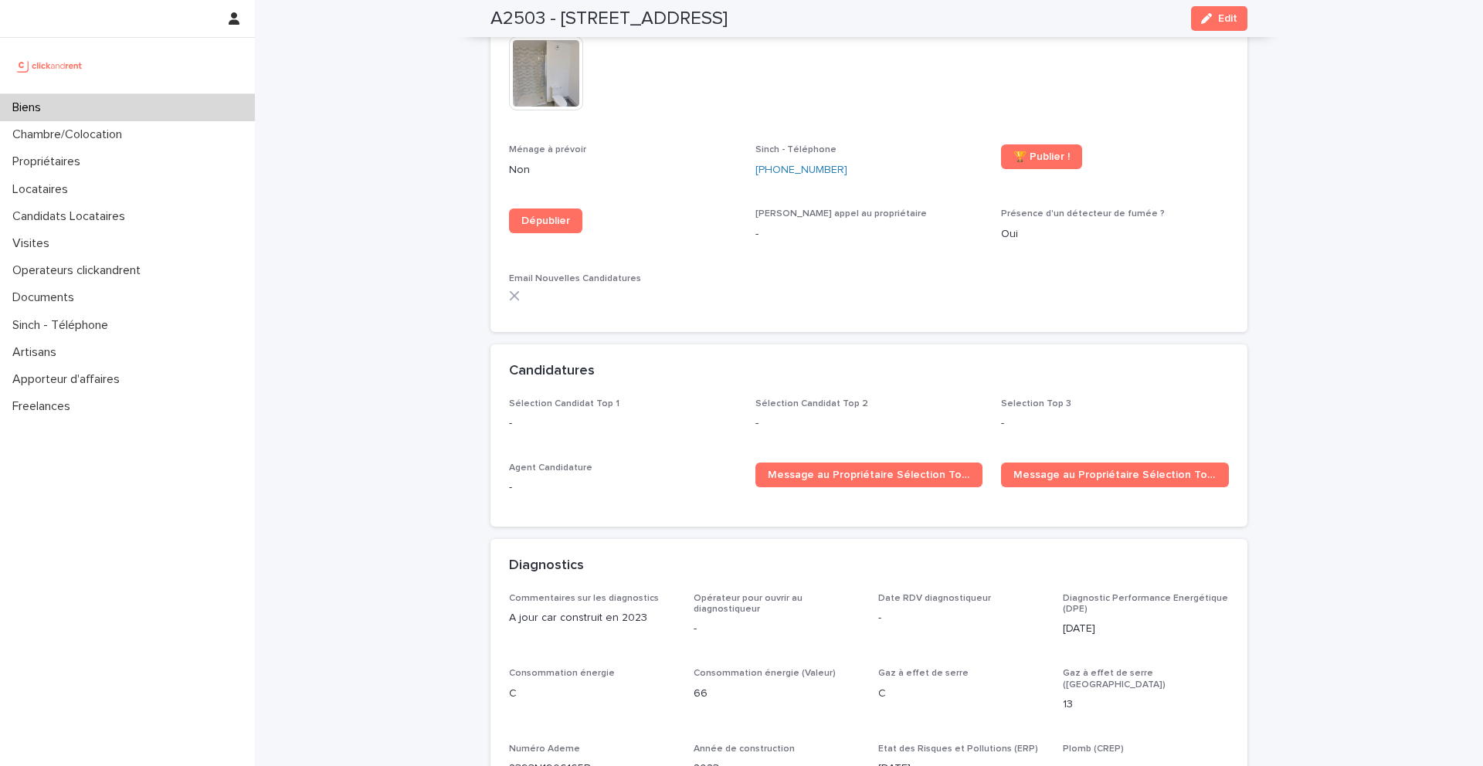
click at [225, 114] on div "Biens" at bounding box center [127, 107] width 255 height 27
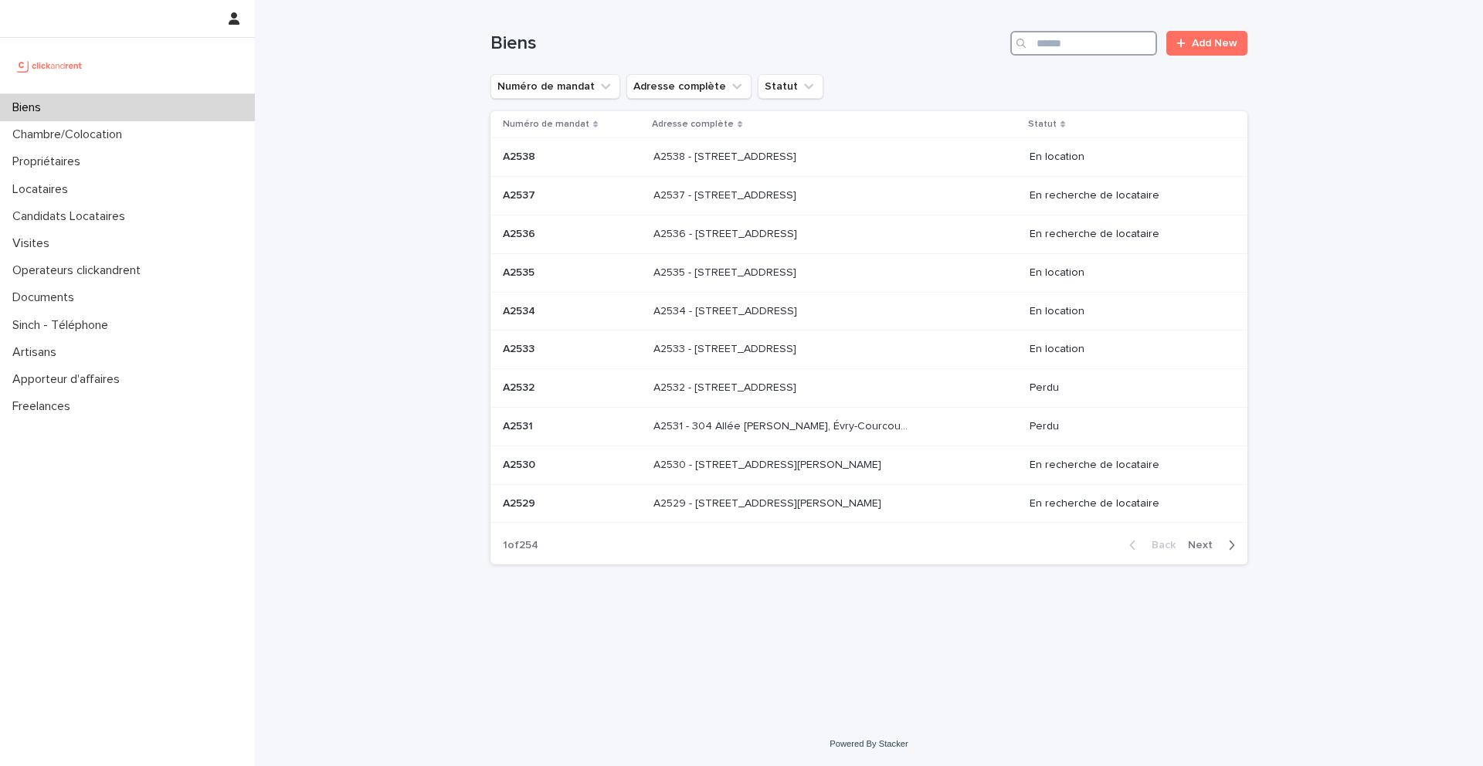
click at [1067, 53] on input "Search" at bounding box center [1083, 43] width 147 height 25
type input "******"
click at [847, 161] on p at bounding box center [791, 157] width 257 height 13
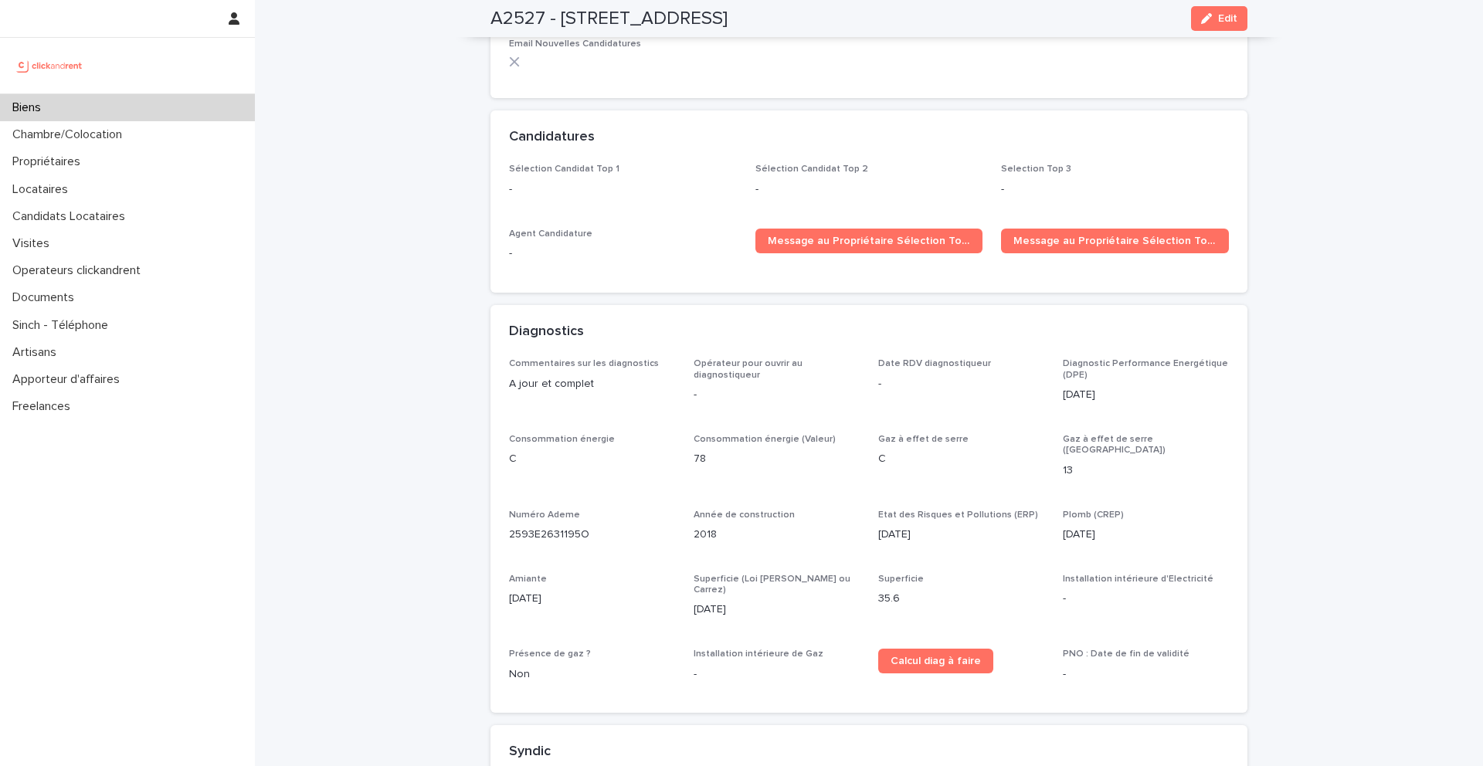
scroll to position [3581, 0]
click at [149, 99] on div "Biens" at bounding box center [127, 107] width 255 height 27
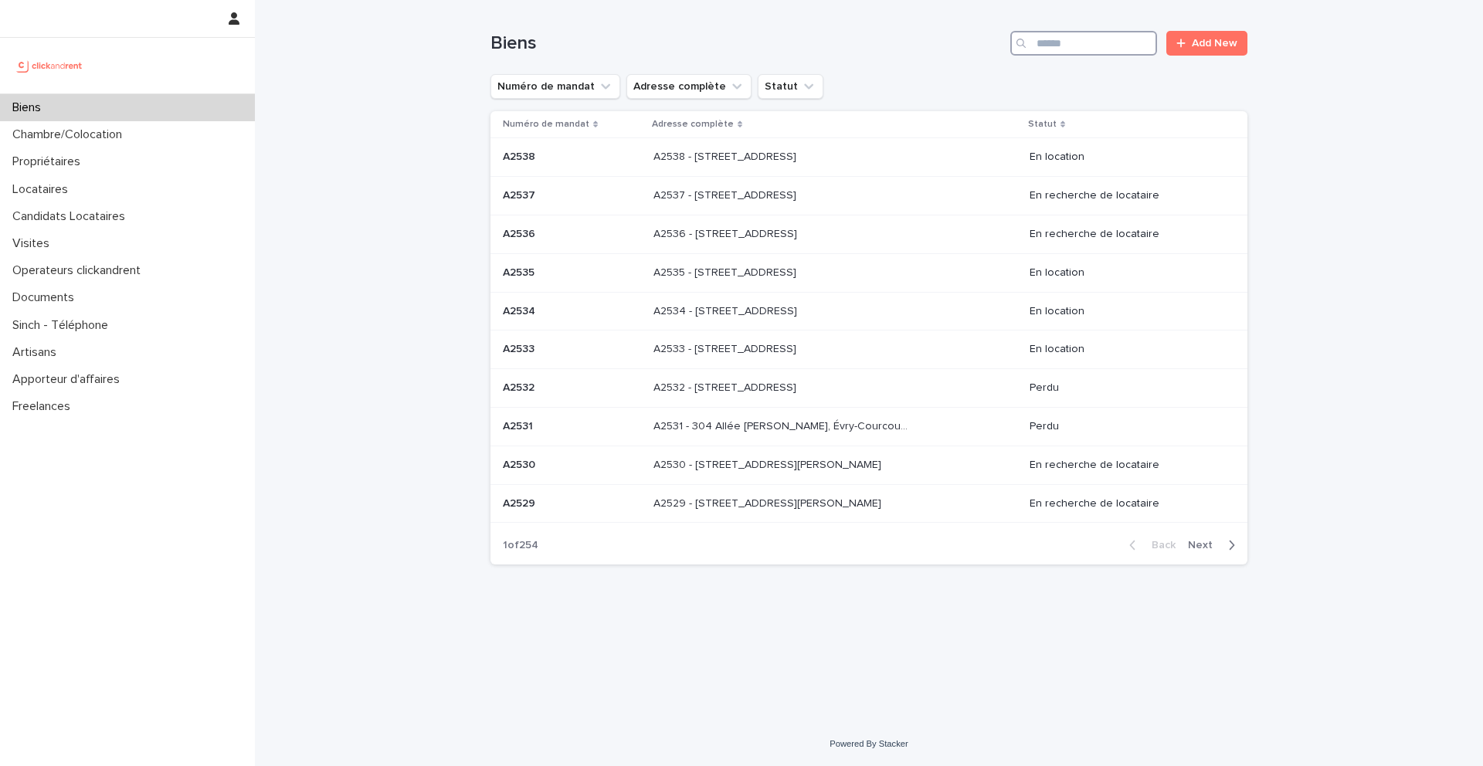
click at [1113, 42] on input "Search" at bounding box center [1083, 43] width 147 height 25
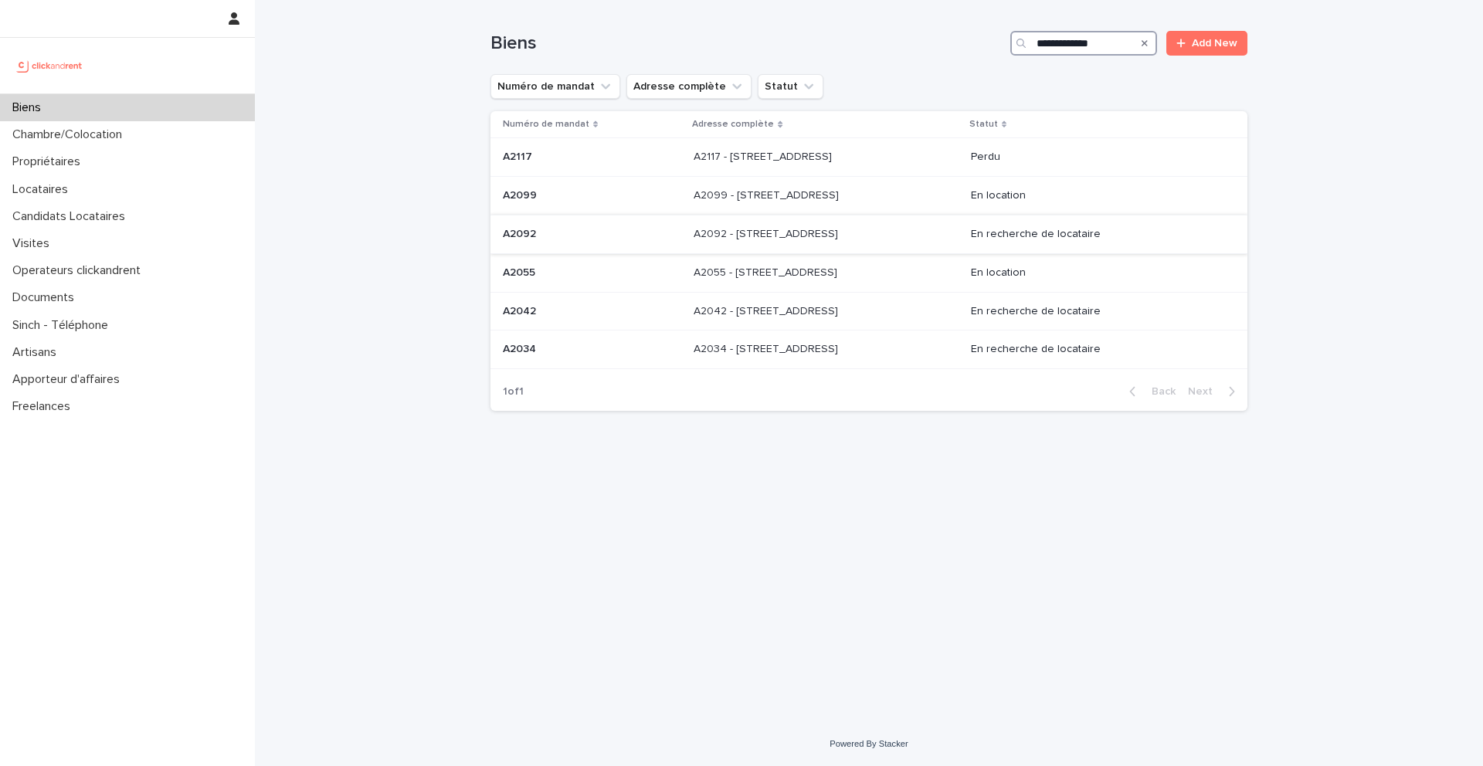
type input "**********"
click at [899, 231] on p at bounding box center [822, 234] width 257 height 13
click at [786, 312] on p "A2042 - [STREET_ADDRESS]" at bounding box center [768, 310] width 148 height 16
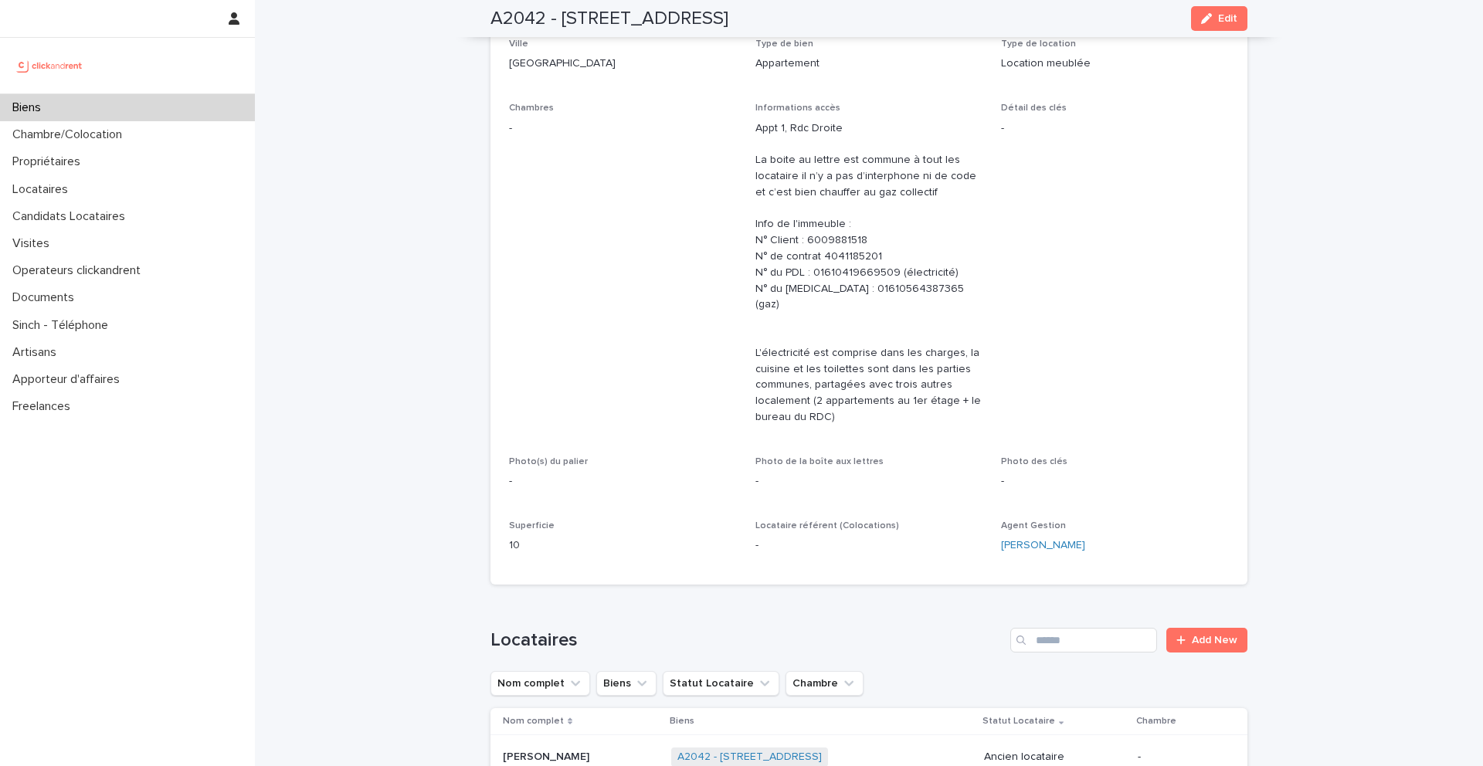
scroll to position [253, 0]
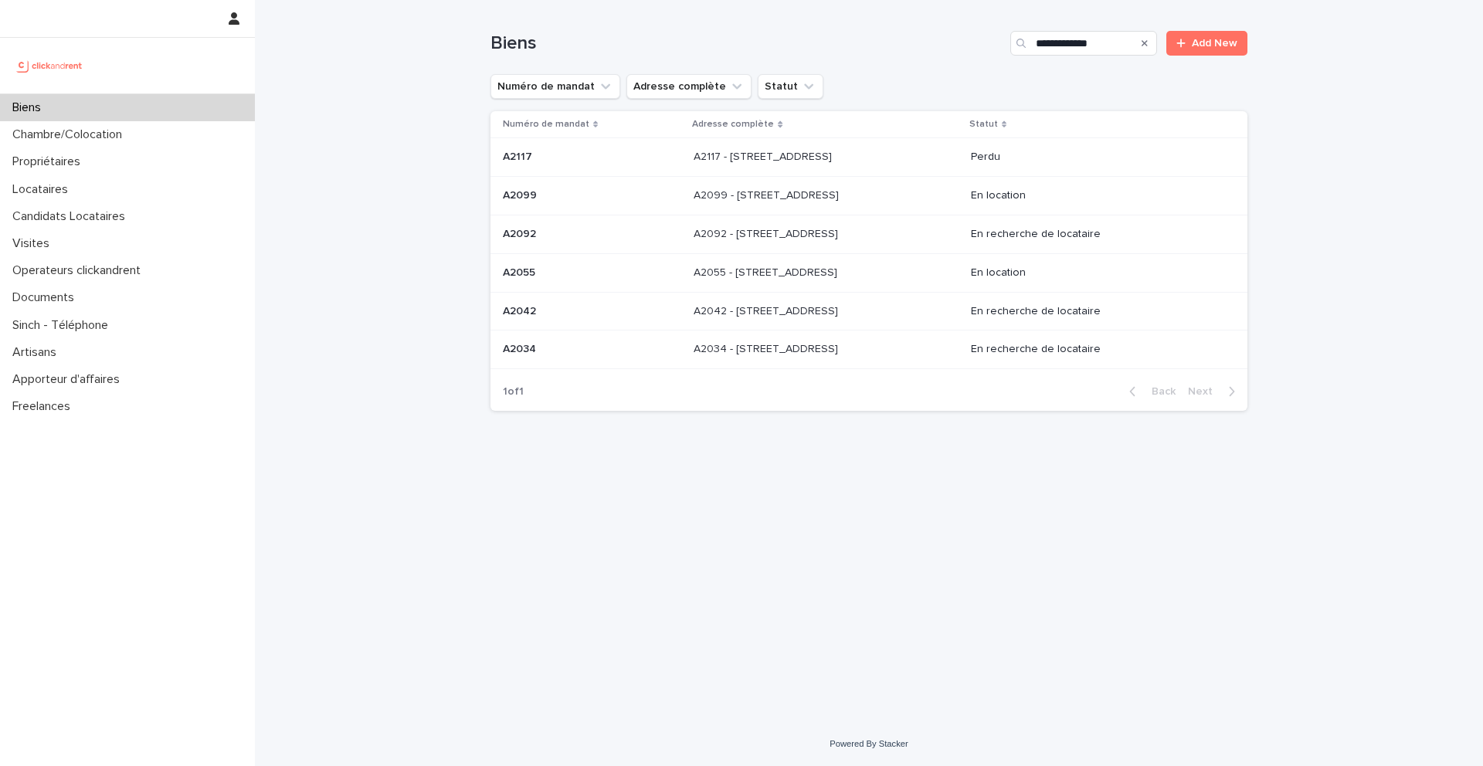
click at [796, 353] on p "A2034 - 52 Rue Latour, Amiens 80000" at bounding box center [768, 348] width 148 height 16
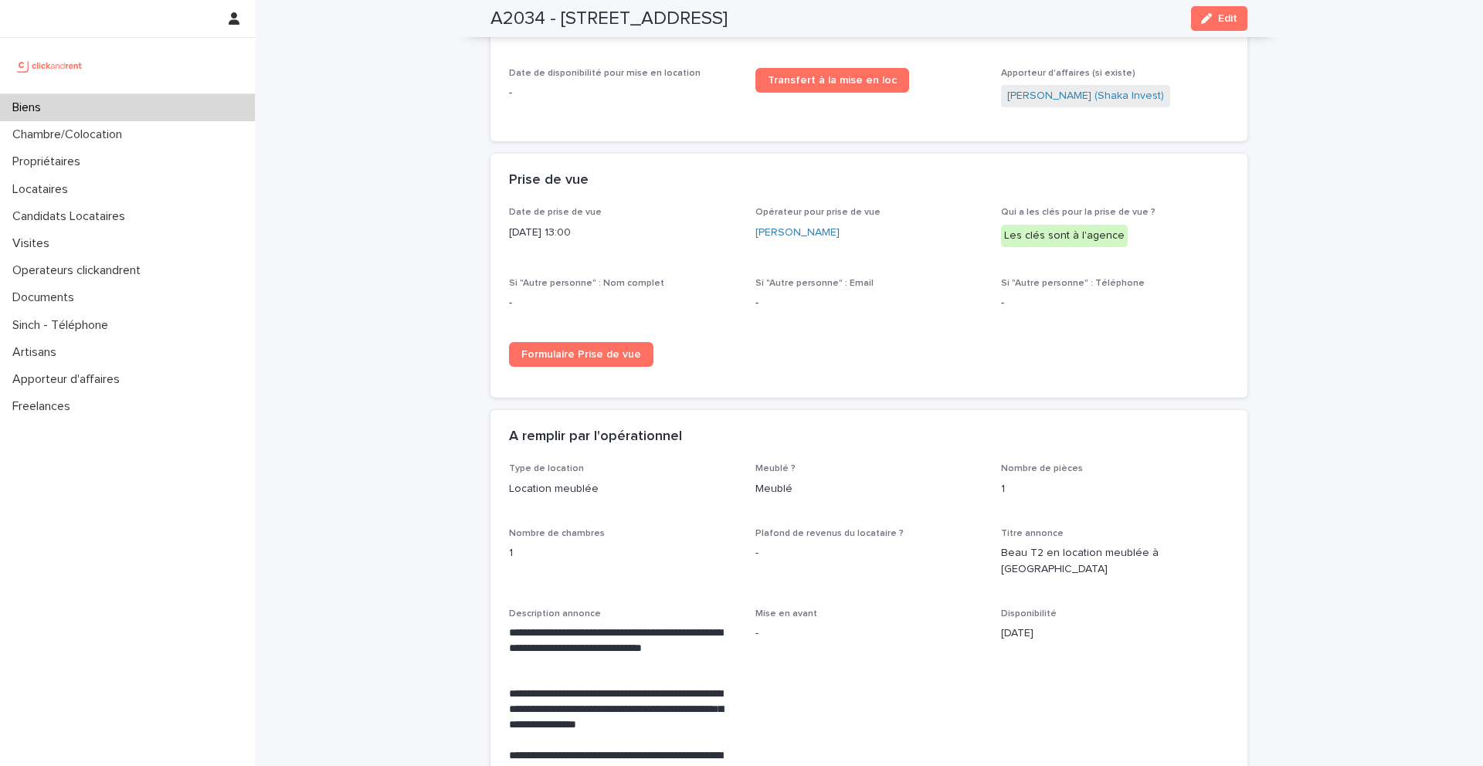
scroll to position [2240, 0]
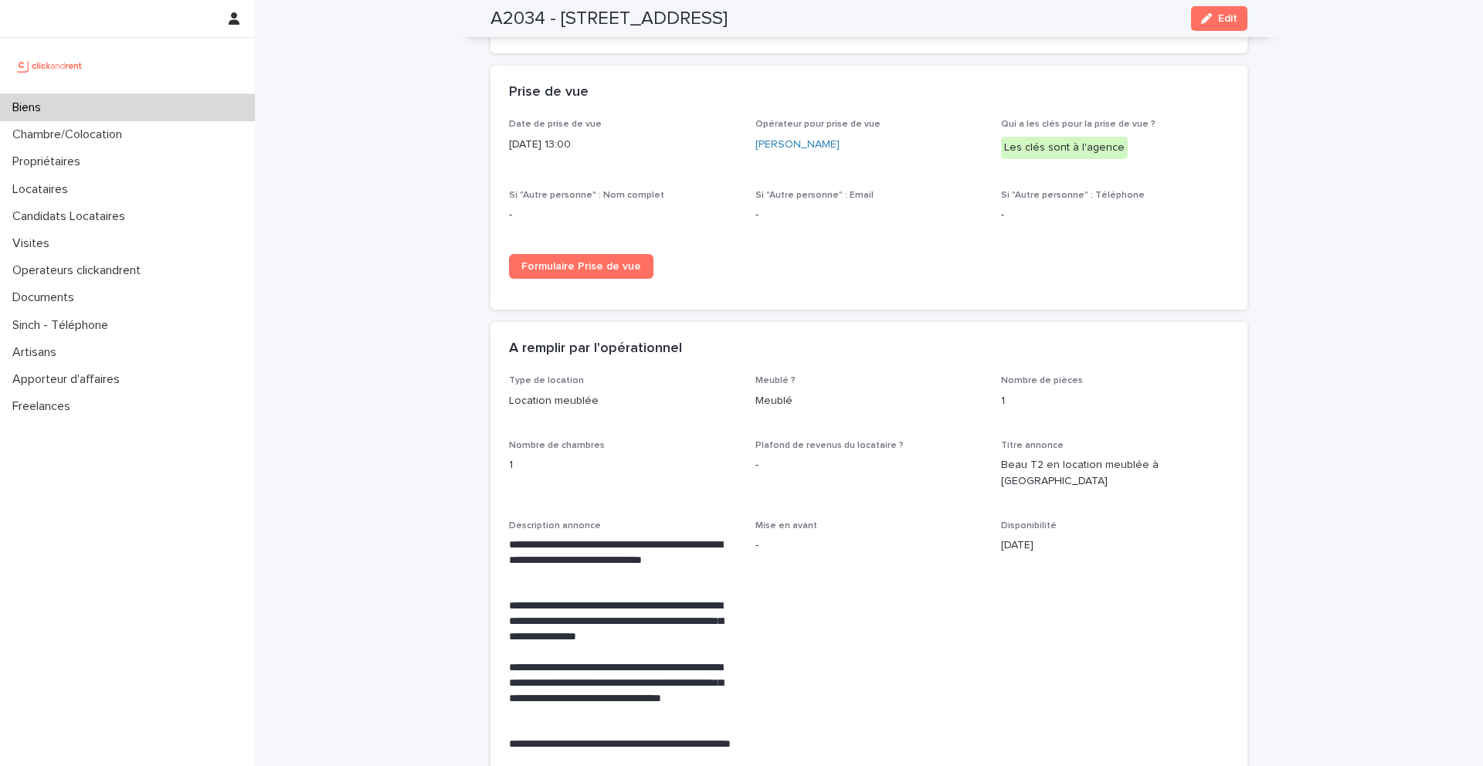
click at [1210, 207] on p "-" at bounding box center [1115, 215] width 228 height 16
click at [1226, 26] on button "Edit" at bounding box center [1219, 18] width 56 height 25
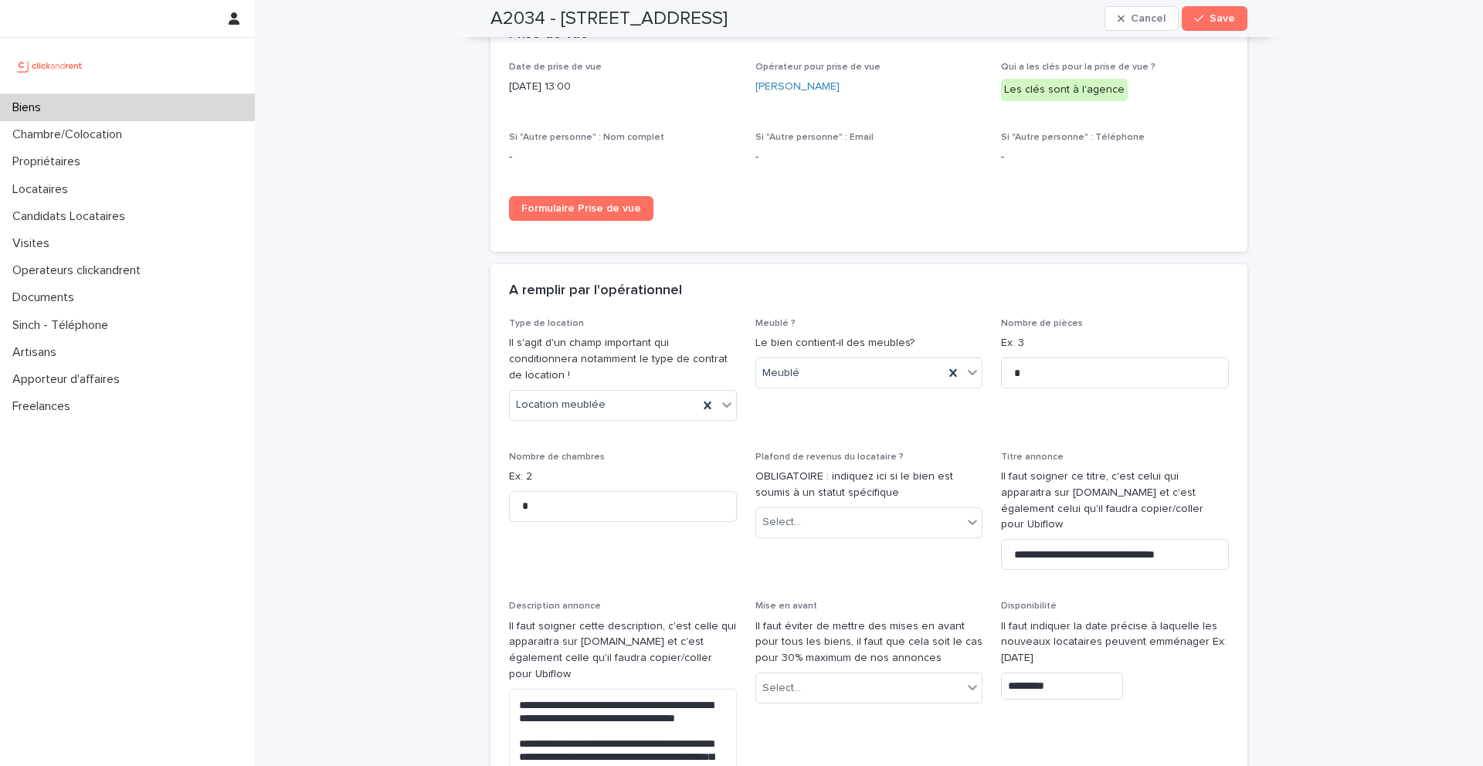
scroll to position [4040, 0]
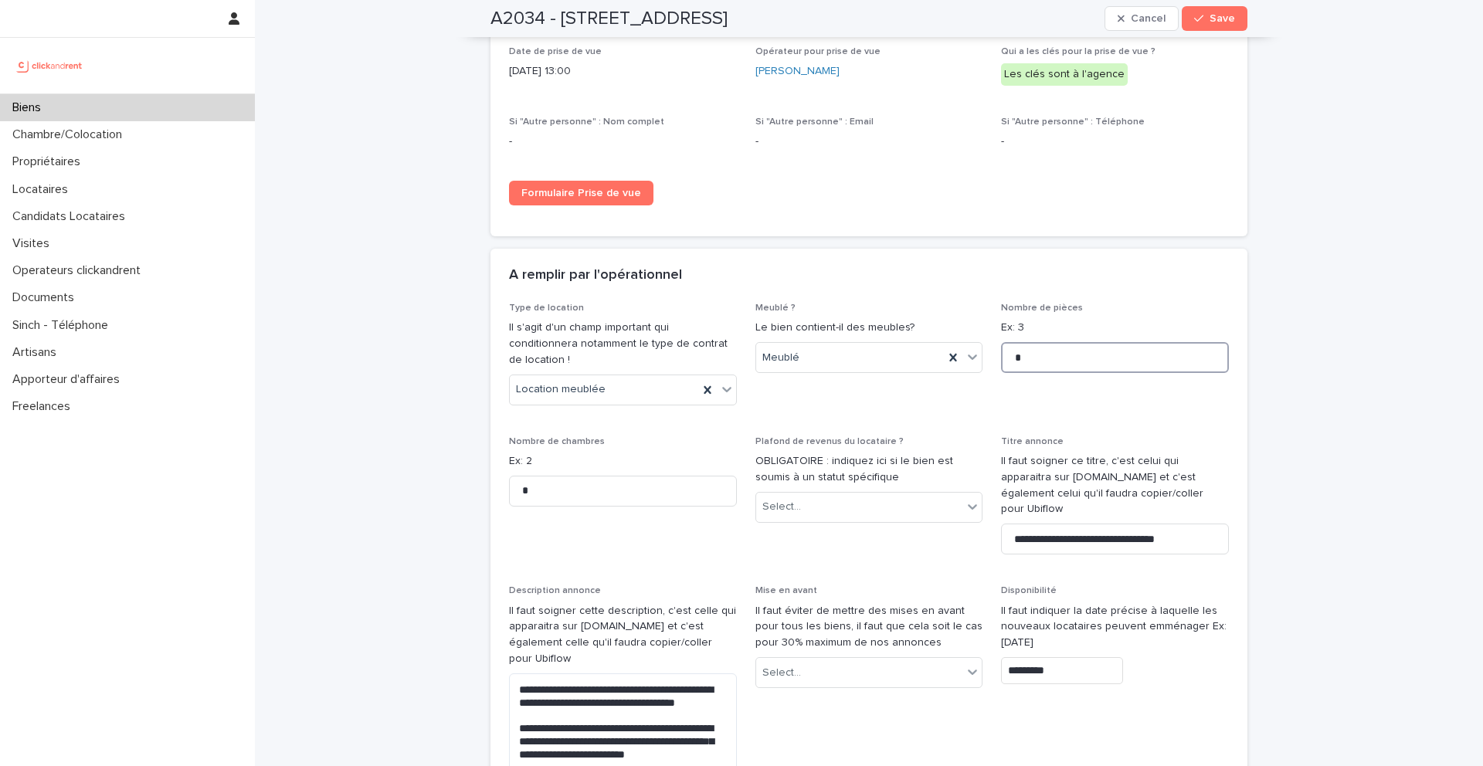
click at [1098, 342] on input "*" at bounding box center [1115, 357] width 228 height 31
click at [1102, 348] on input "*" at bounding box center [1115, 357] width 228 height 31
type input "*"
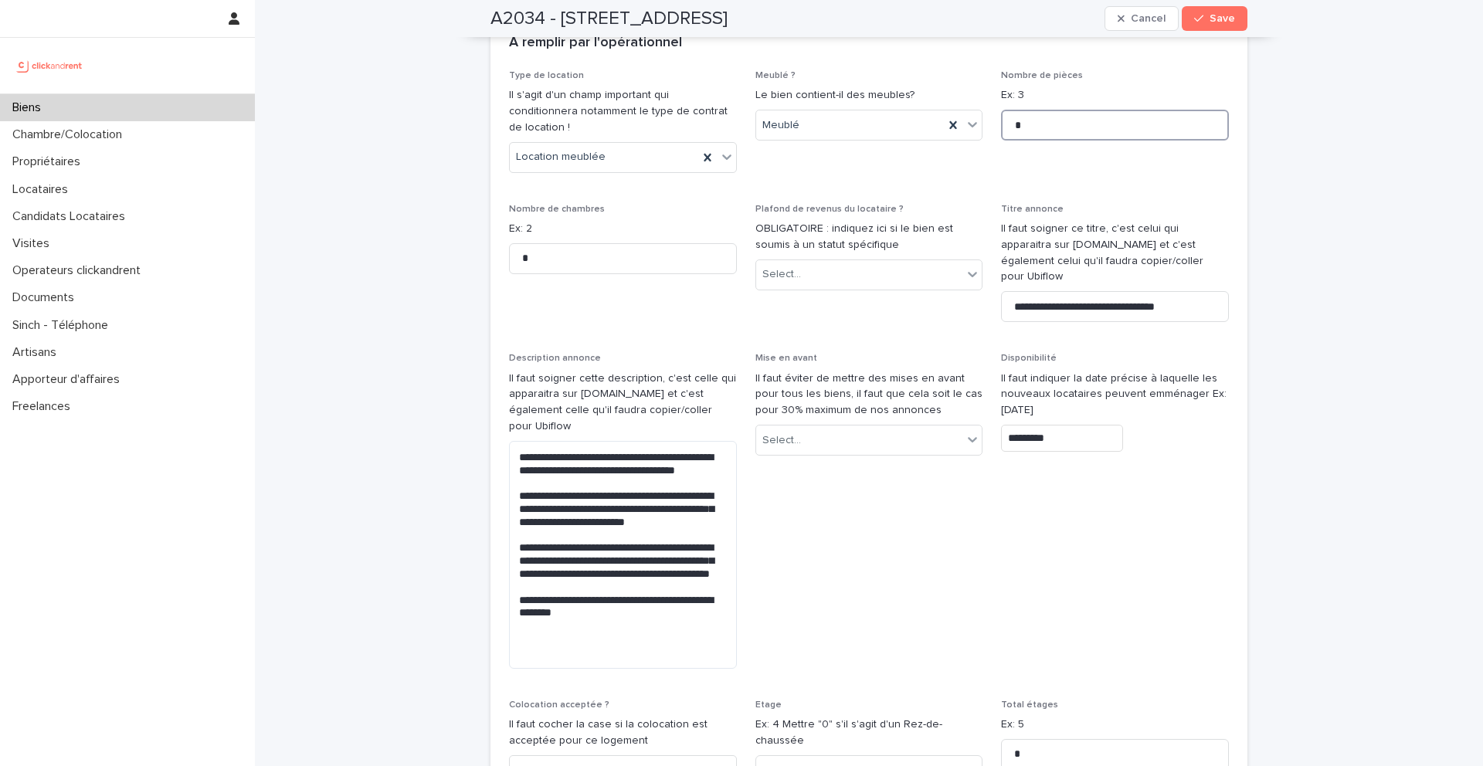
scroll to position [4316, 0]
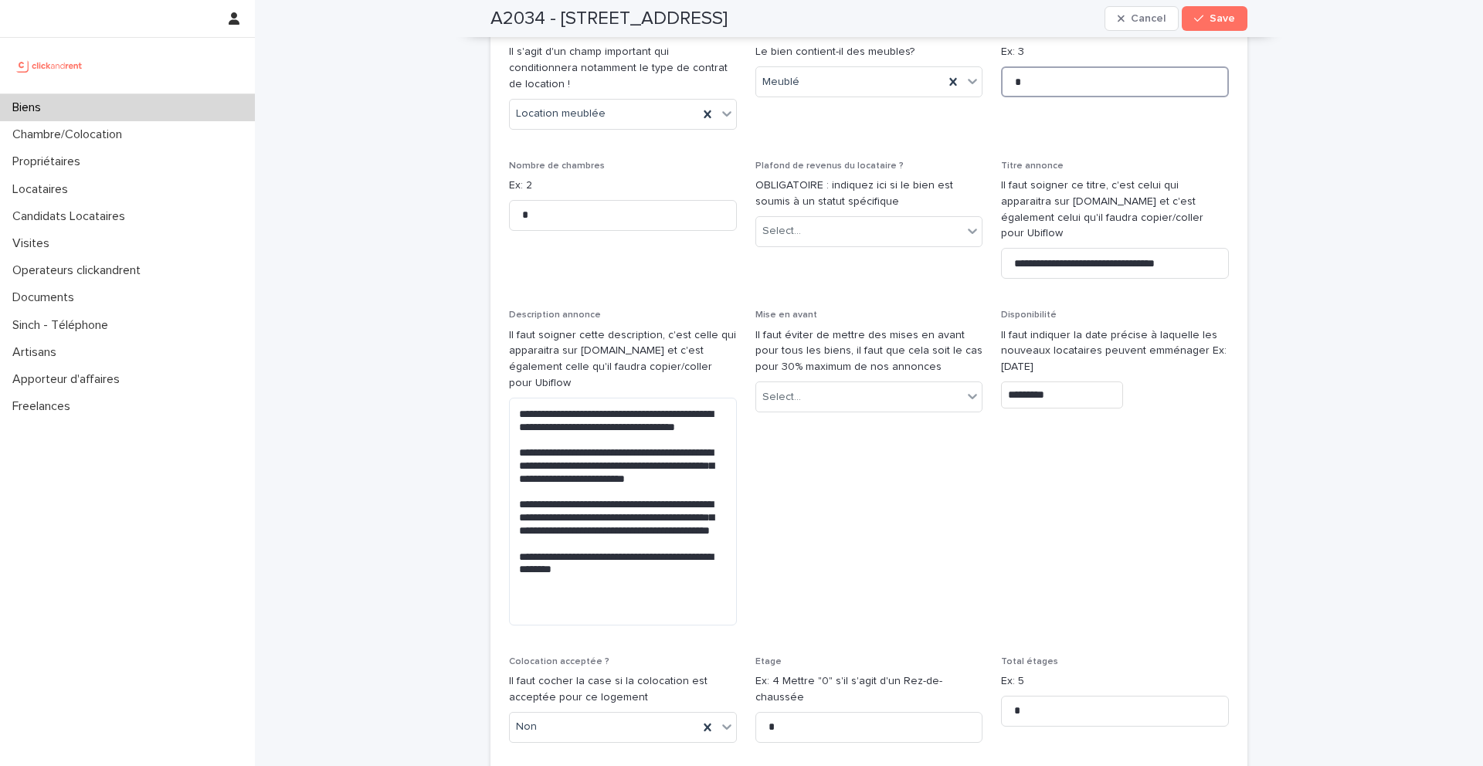
type input "*"
click at [1061, 382] on input "*********" at bounding box center [1062, 395] width 122 height 27
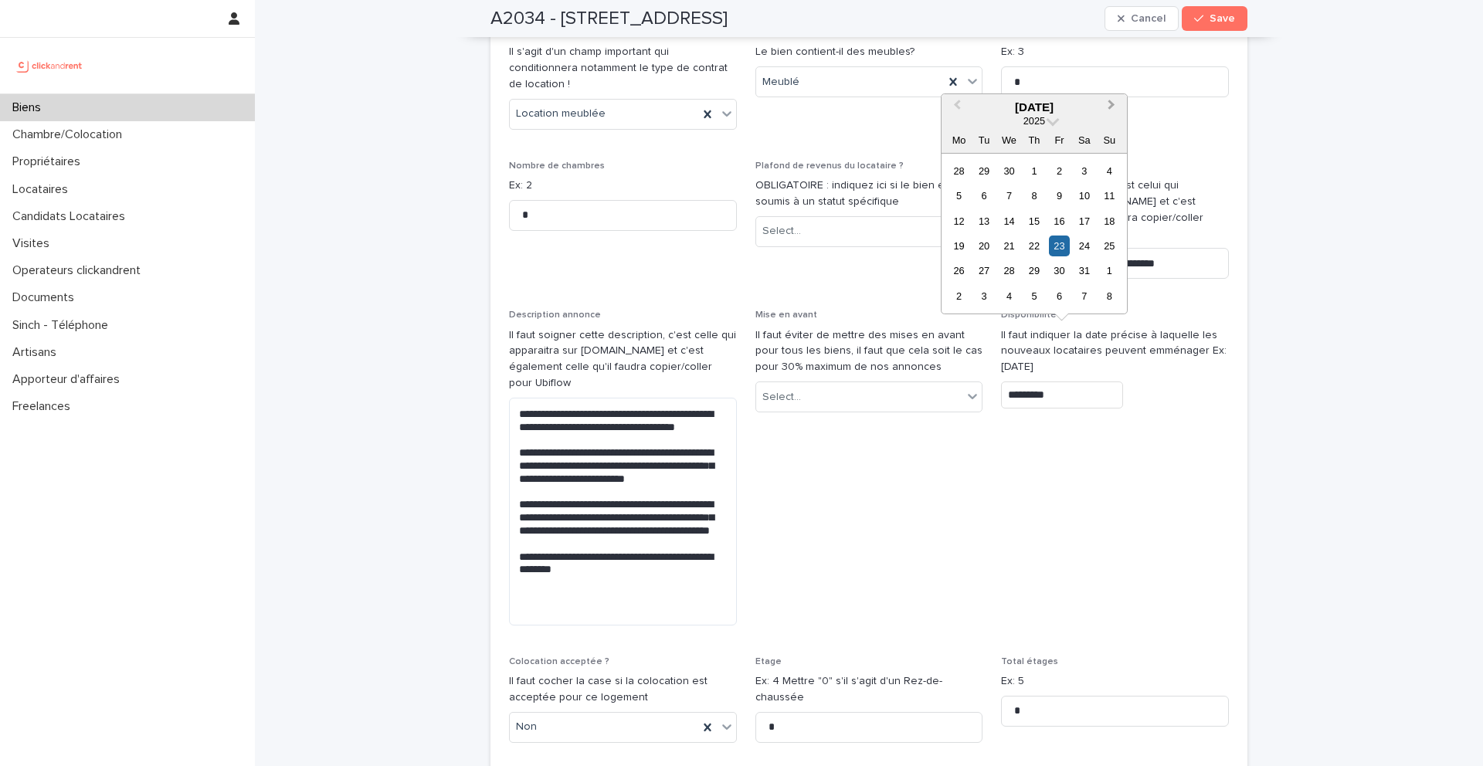
click at [1112, 96] on button "Next Month" at bounding box center [1113, 108] width 25 height 25
click at [1114, 105] on button "Next Month" at bounding box center [1113, 108] width 25 height 25
click at [1088, 247] on div "23" at bounding box center [1084, 246] width 21 height 21
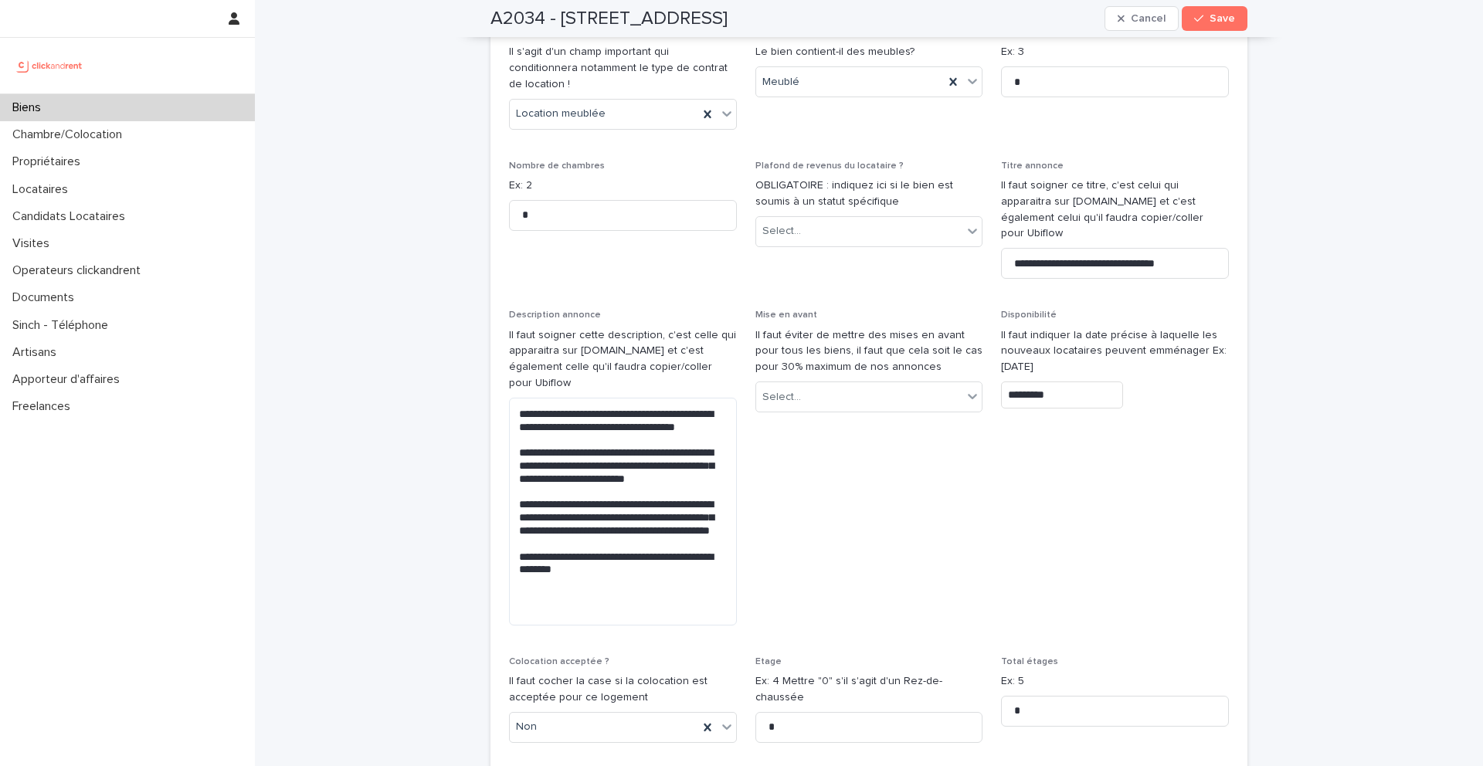
type input "*********"
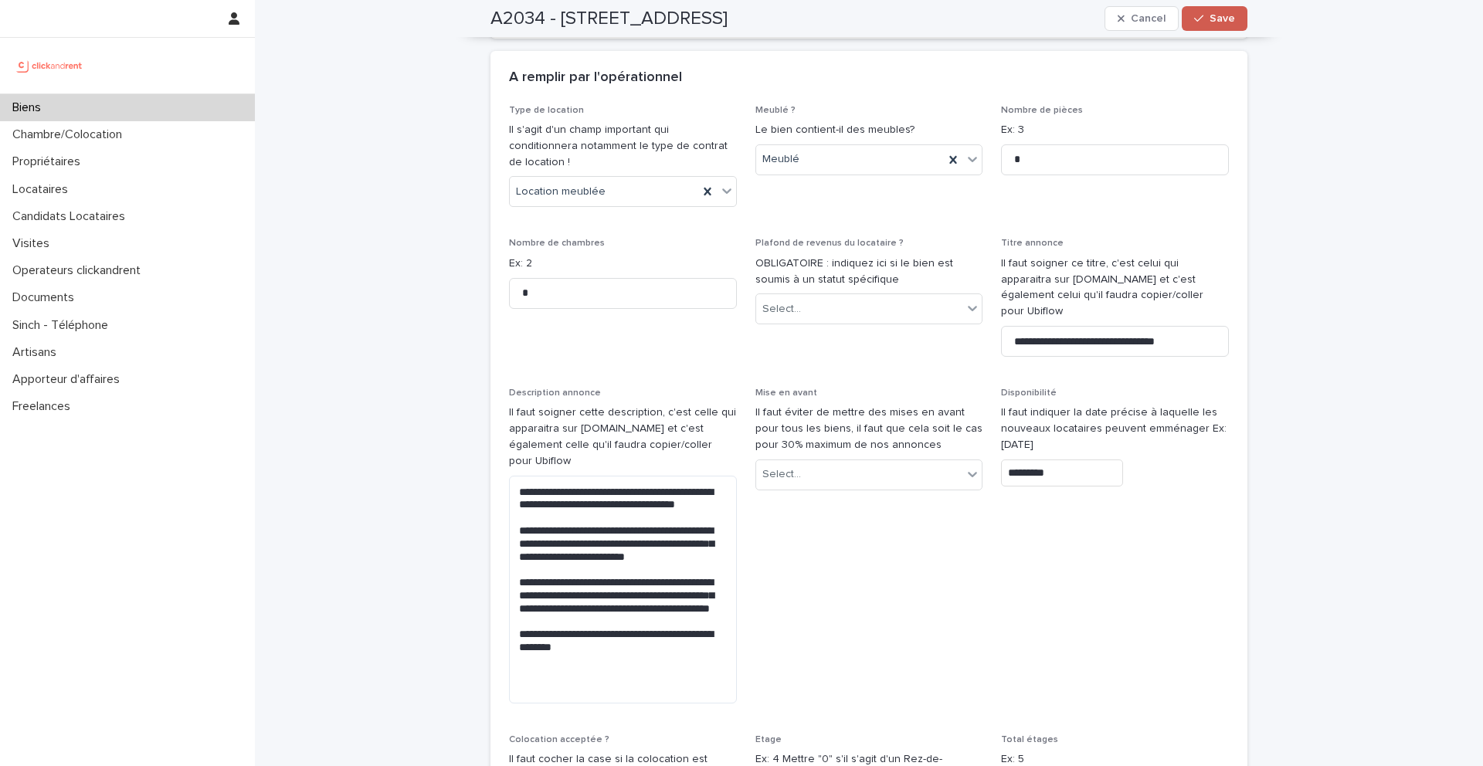
scroll to position [4356, 0]
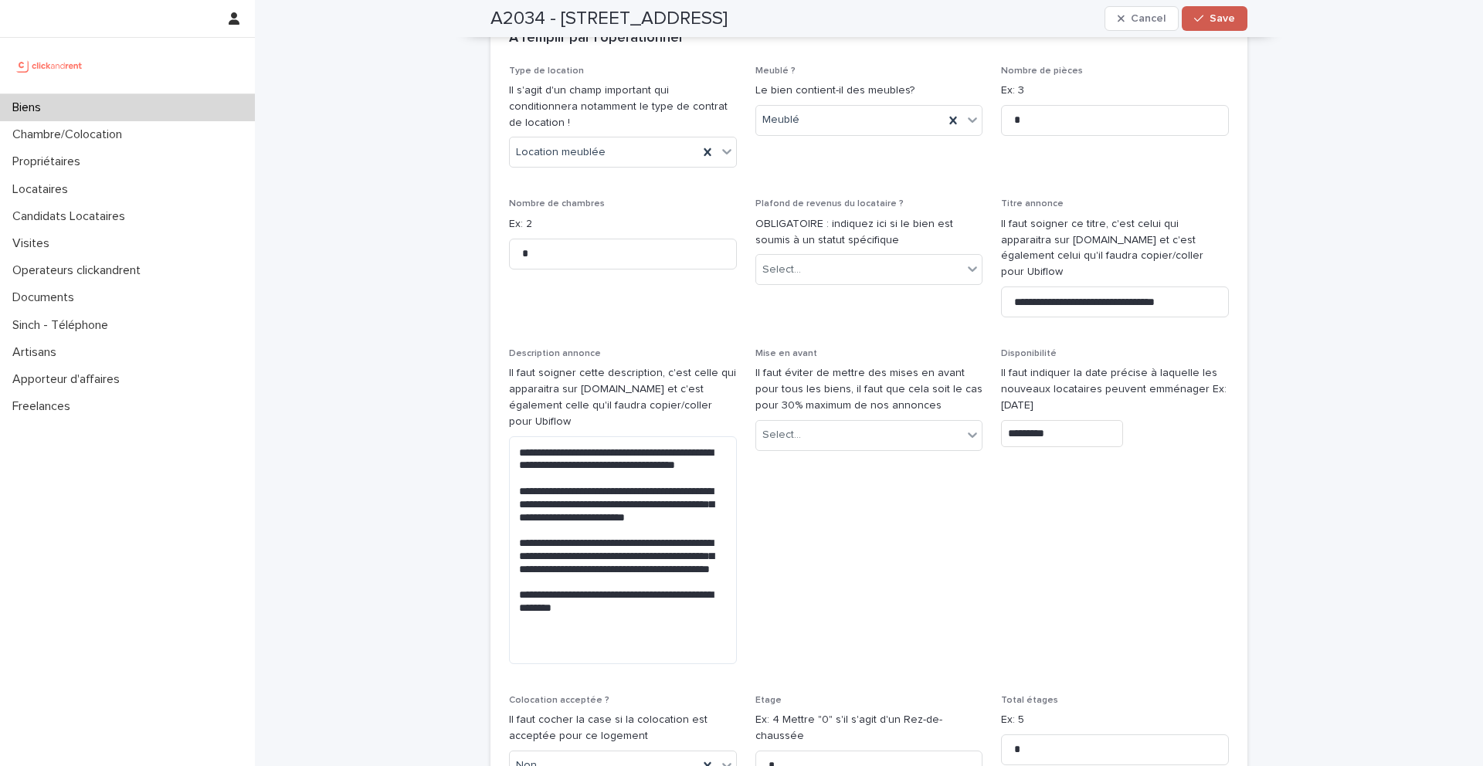
click at [1213, 22] on span "Save" at bounding box center [1222, 18] width 25 height 11
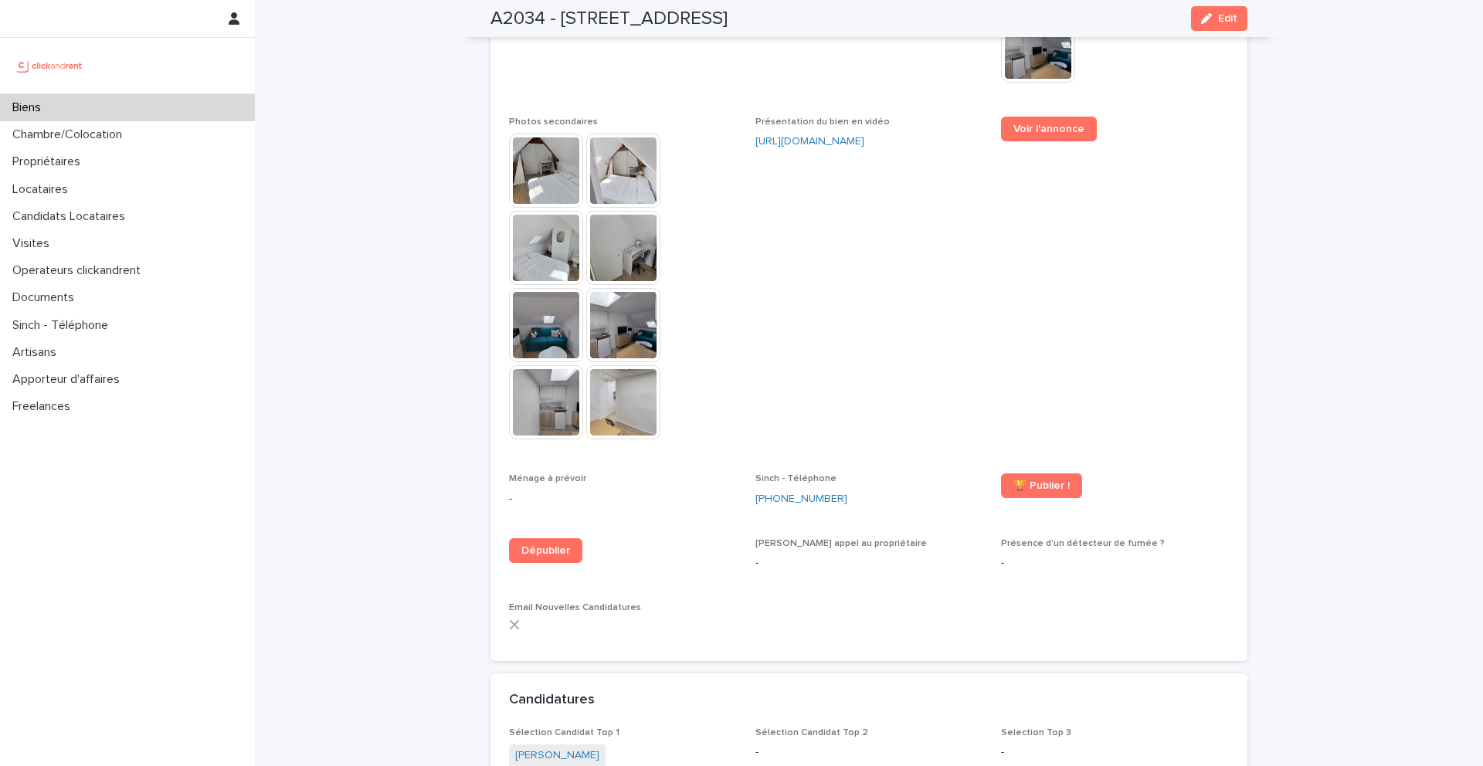
scroll to position [3599, 0]
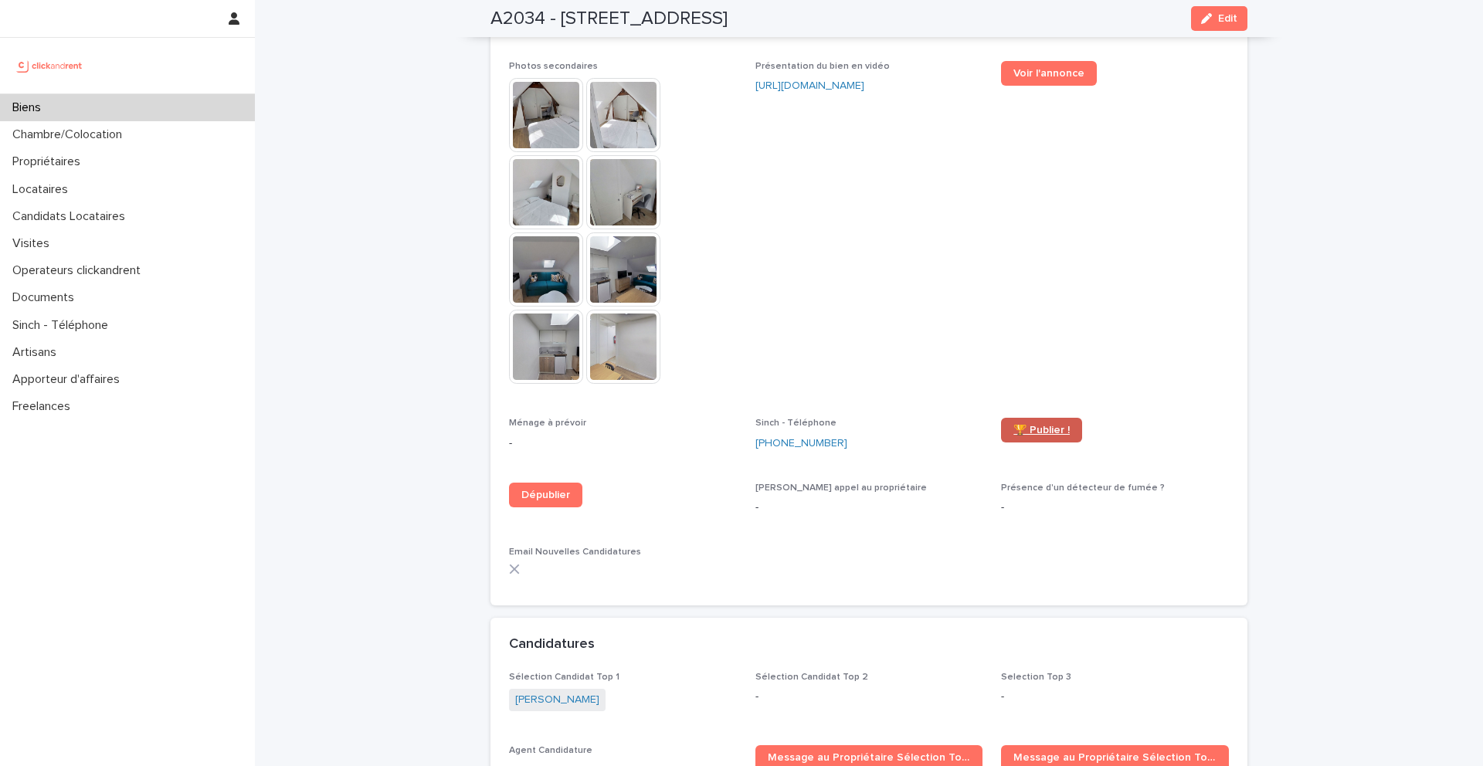
click at [1033, 425] on span "🏆 Publier !" at bounding box center [1042, 430] width 56 height 11
click at [84, 188] on div "Locataires" at bounding box center [127, 189] width 255 height 27
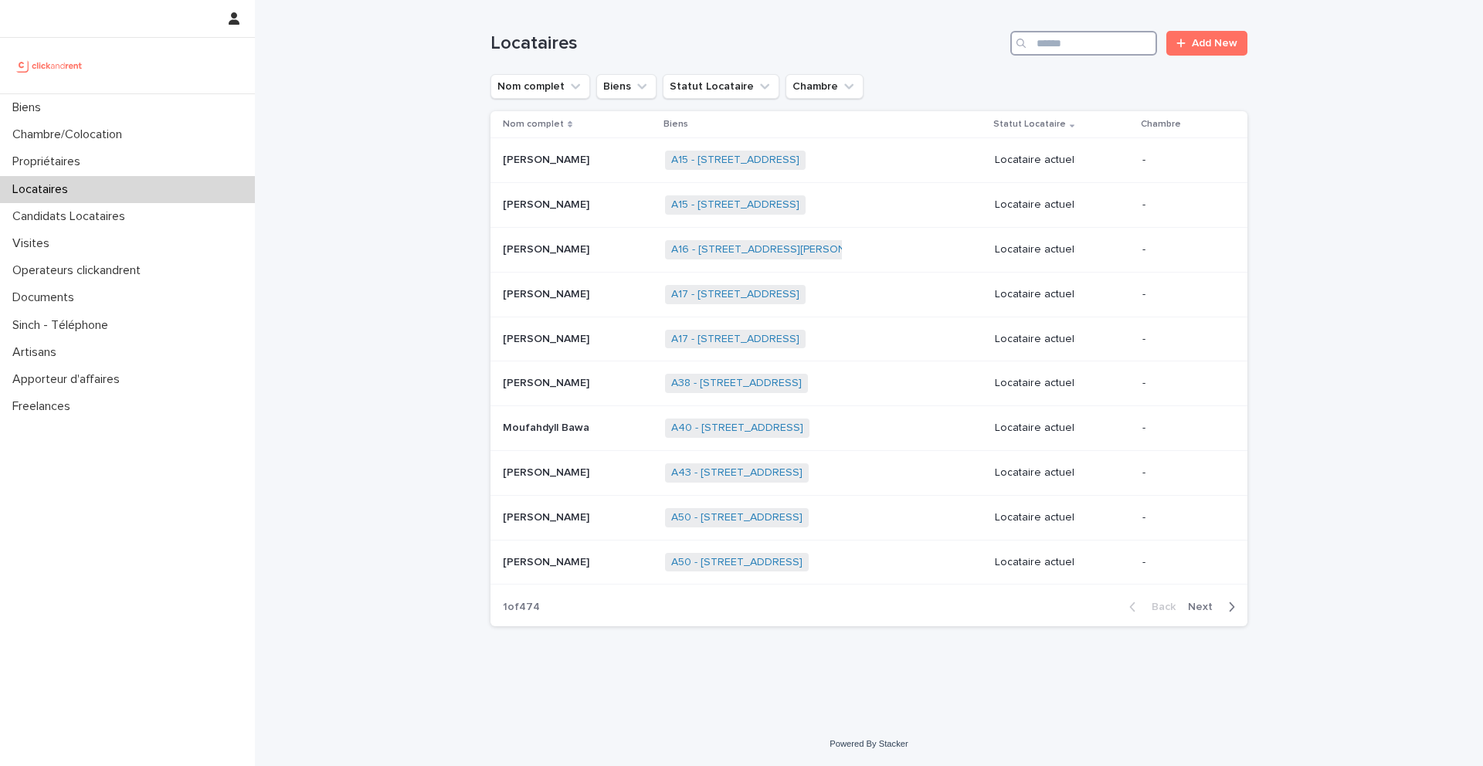
click at [1088, 46] on input "Search" at bounding box center [1083, 43] width 147 height 25
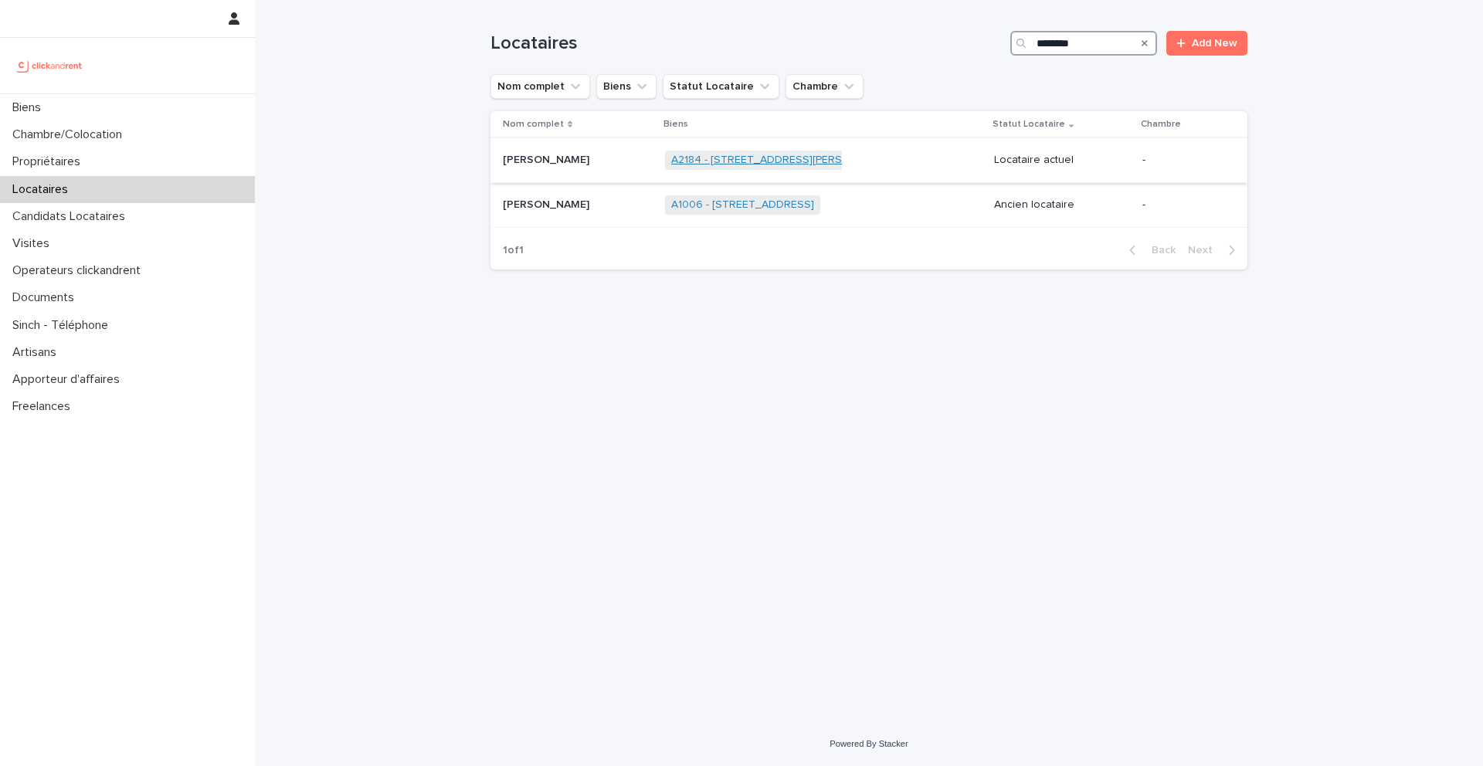
type input "********"
click at [717, 160] on link "A2184 - [STREET_ADDRESS][PERSON_NAME]" at bounding box center [784, 160] width 226 height 13
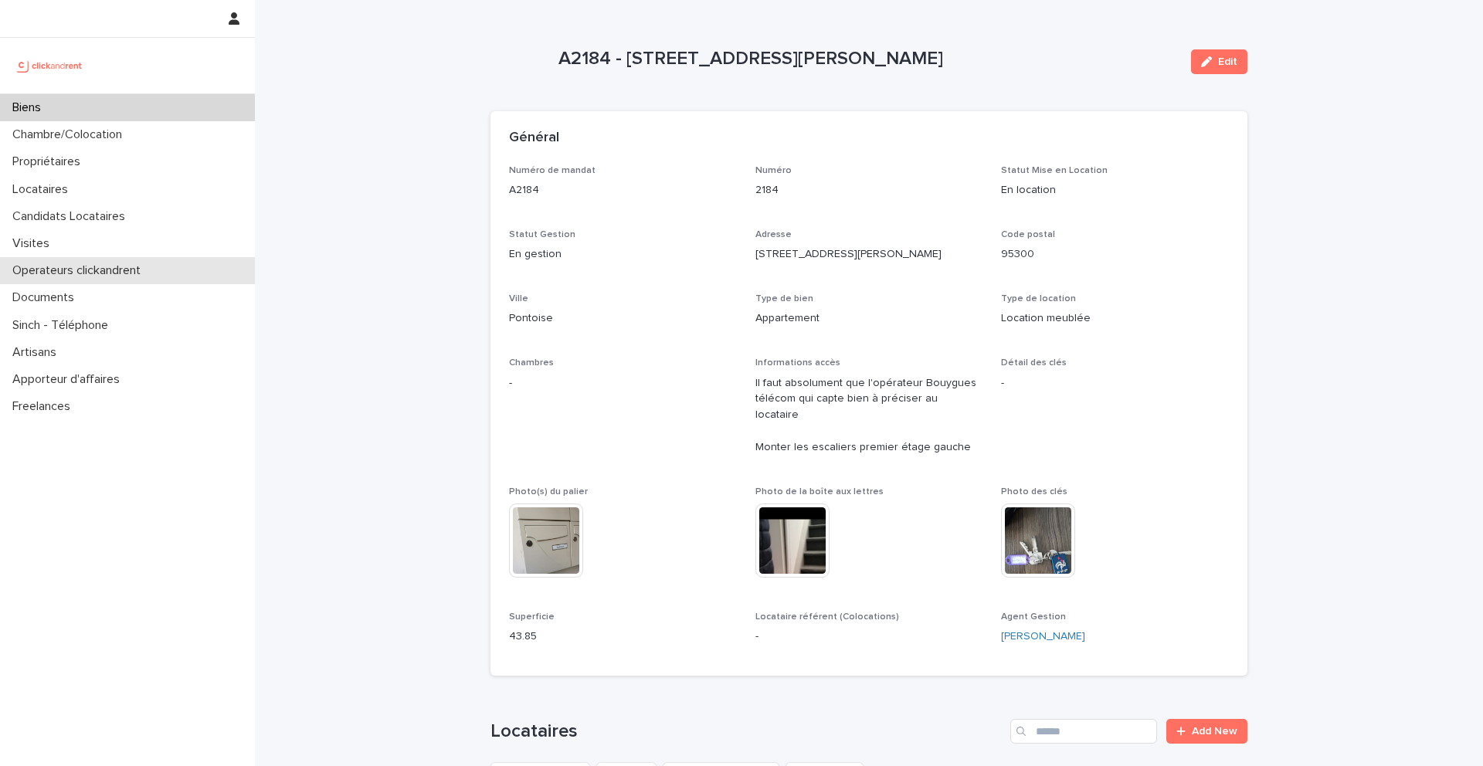
scroll to position [269, 0]
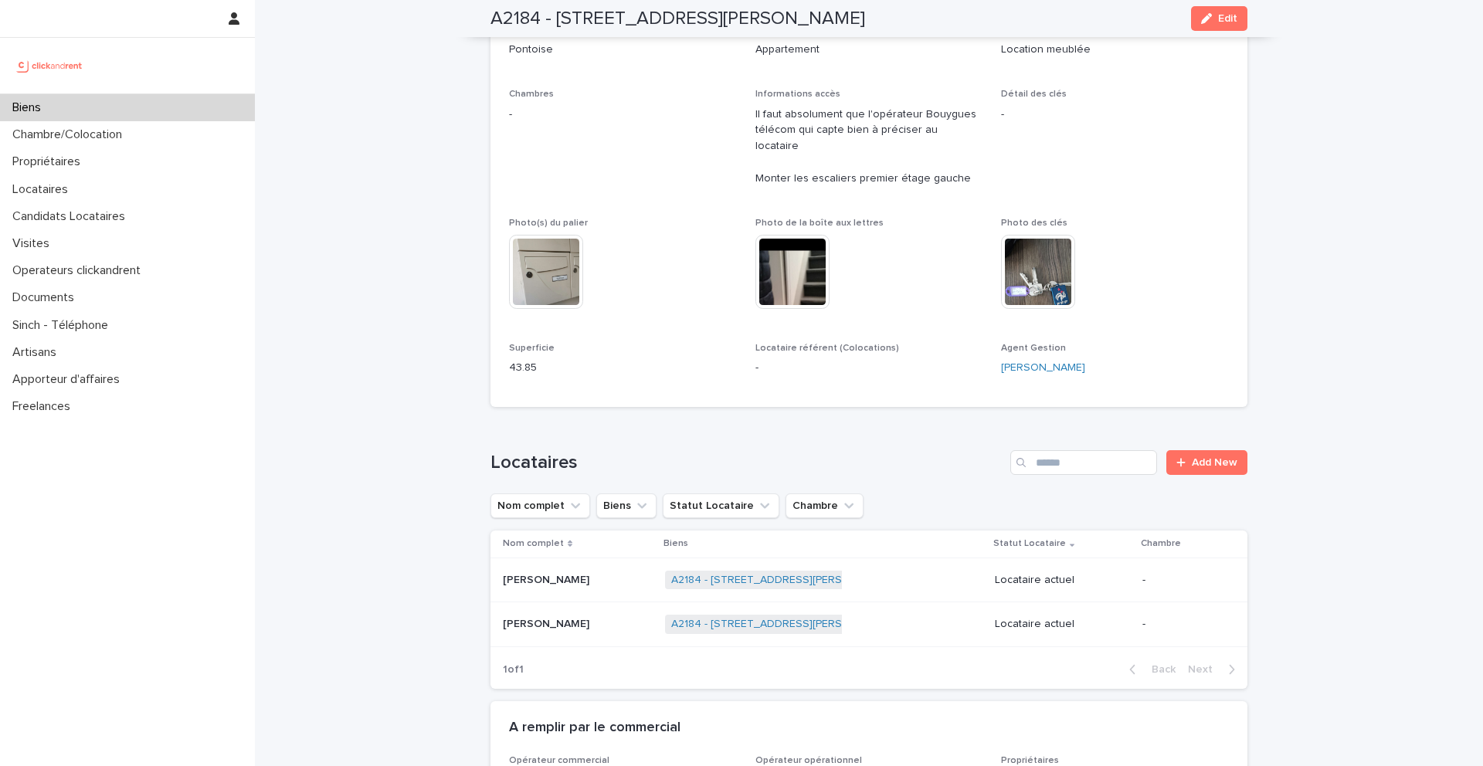
click at [571, 615] on p "[PERSON_NAME]" at bounding box center [548, 623] width 90 height 16
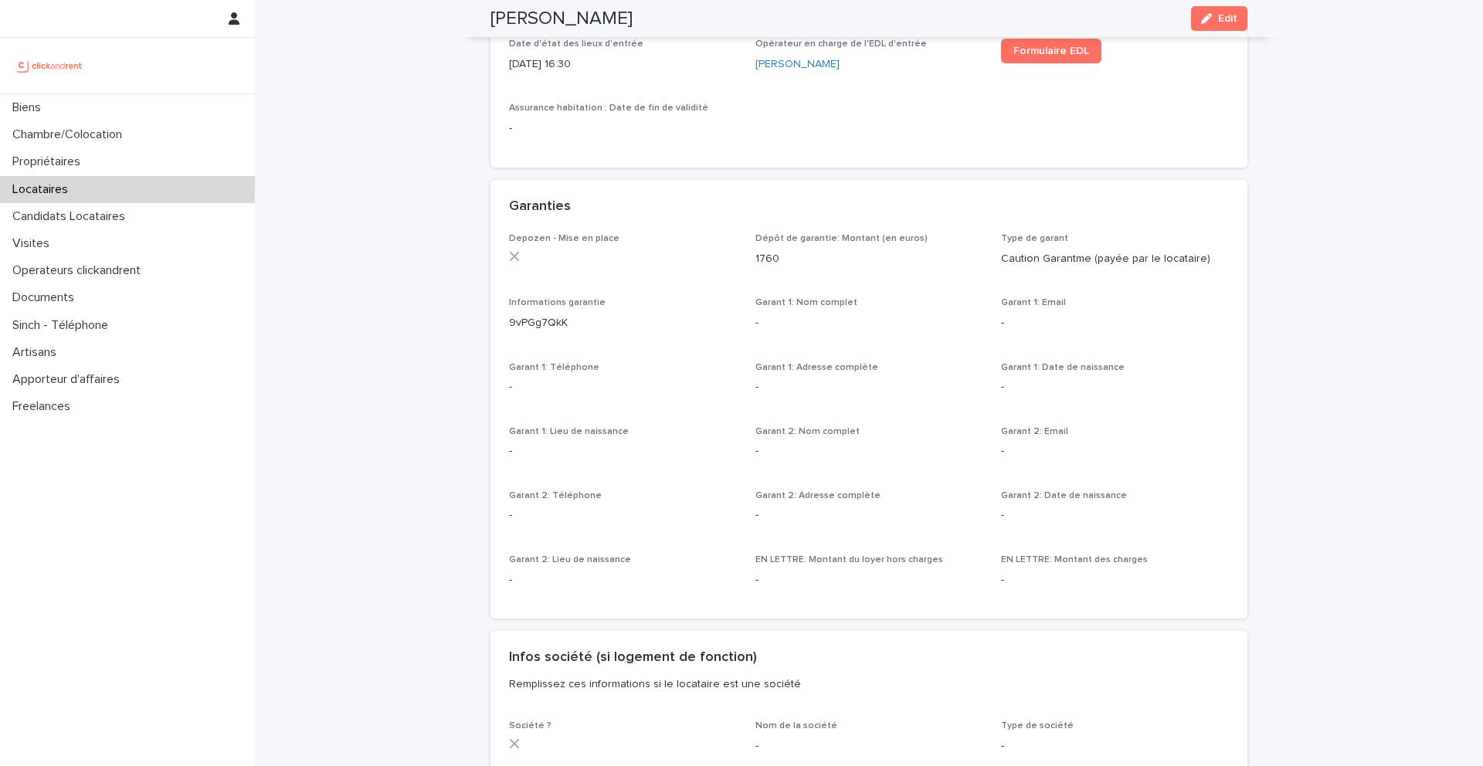
scroll to position [626, 0]
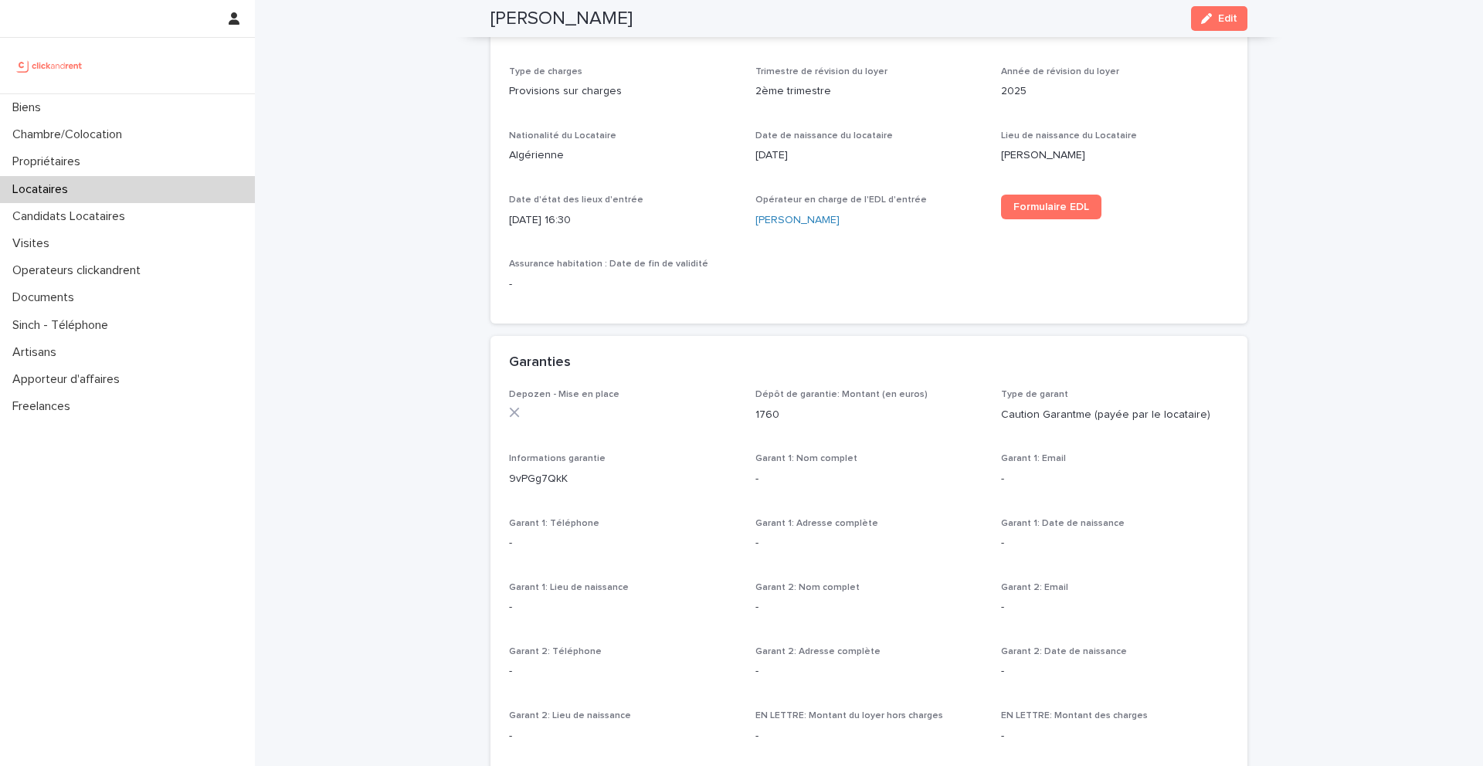
click at [612, 460] on p "Informations garantie" at bounding box center [623, 458] width 228 height 11
drag, startPoint x: 606, startPoint y: 471, endPoint x: 508, endPoint y: 475, distance: 98.2
click at [508, 475] on div "Depozen - Mise en place Dépôt de garantie: Montant (en euros) 1760 Type de gara…" at bounding box center [869, 581] width 757 height 385
copy p "9vPGg7QkK"
click at [204, 115] on div "Biens" at bounding box center [127, 107] width 255 height 27
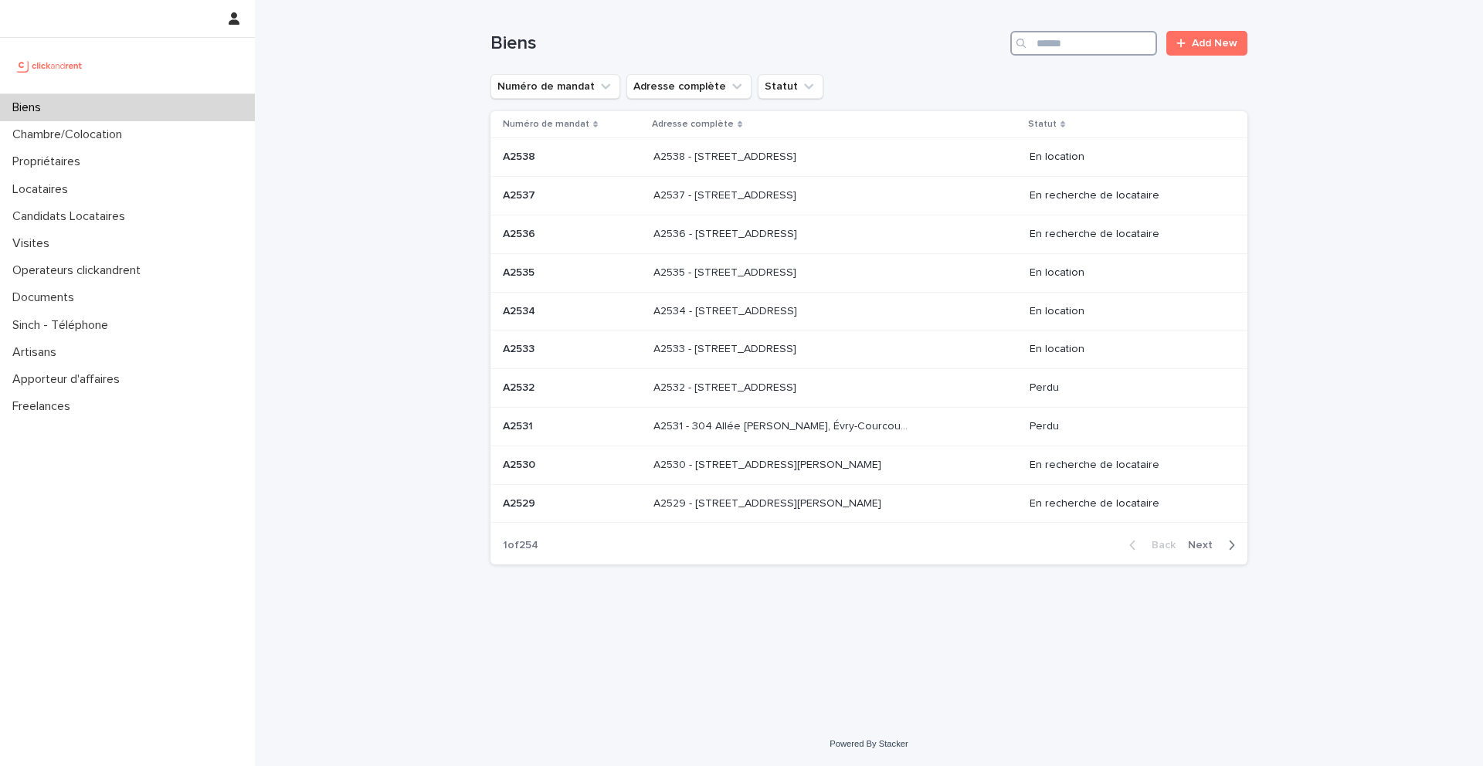
click at [1085, 38] on input "Search" at bounding box center [1083, 43] width 147 height 25
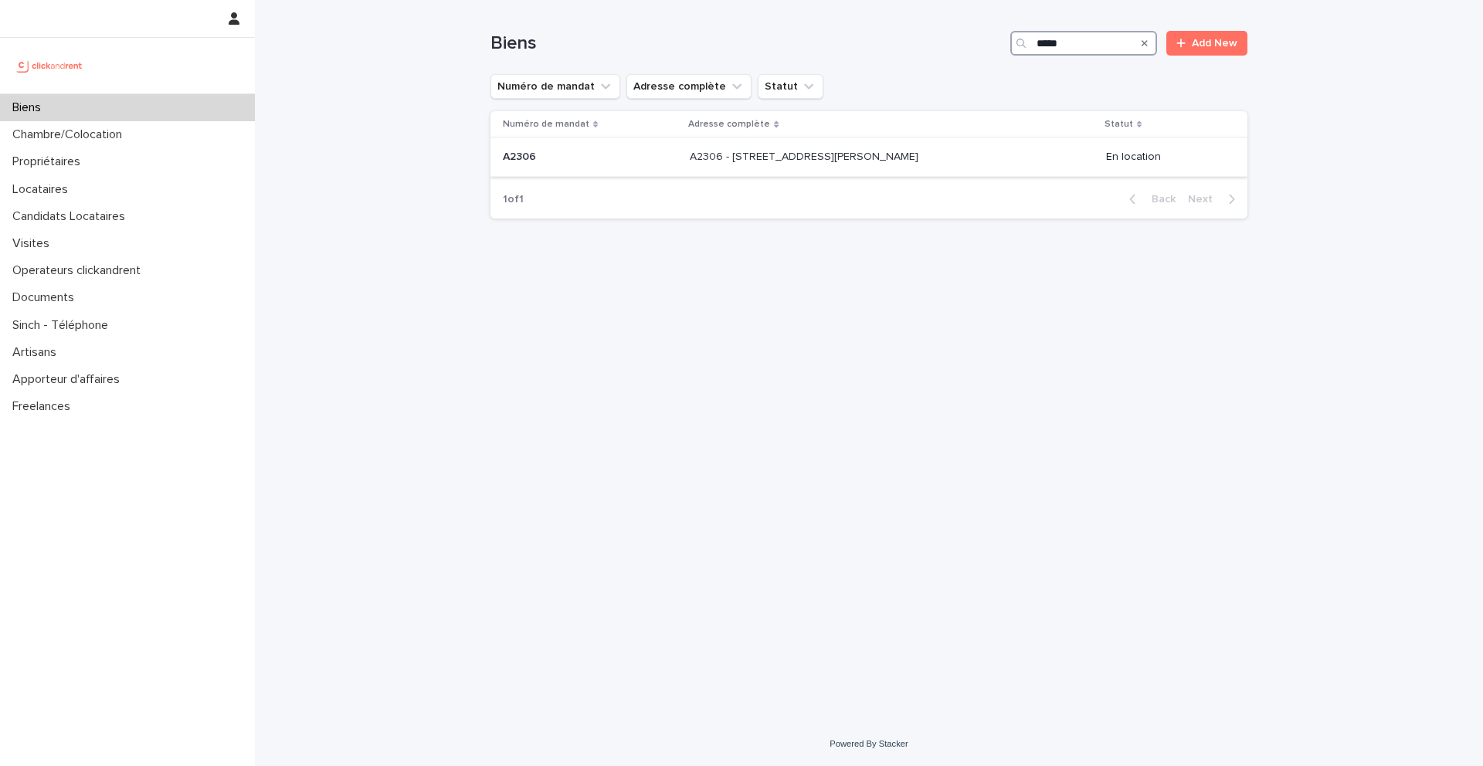
type input "*****"
click at [847, 164] on div "A2306 - 84 rue Jean Durand, Stains 93240 A2306 - 84 rue Jean Durand, Stains 932…" at bounding box center [891, 156] width 403 height 25
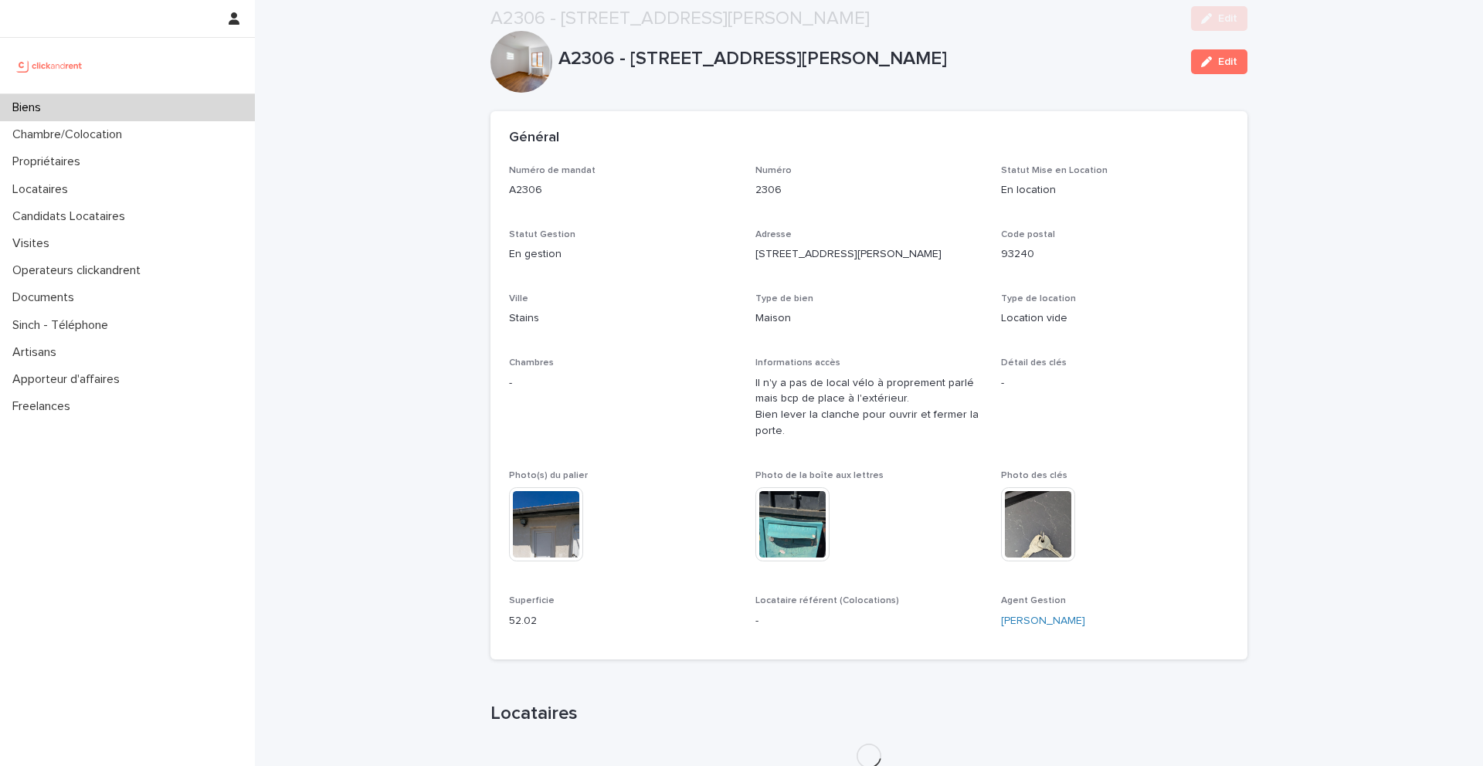
scroll to position [481, 0]
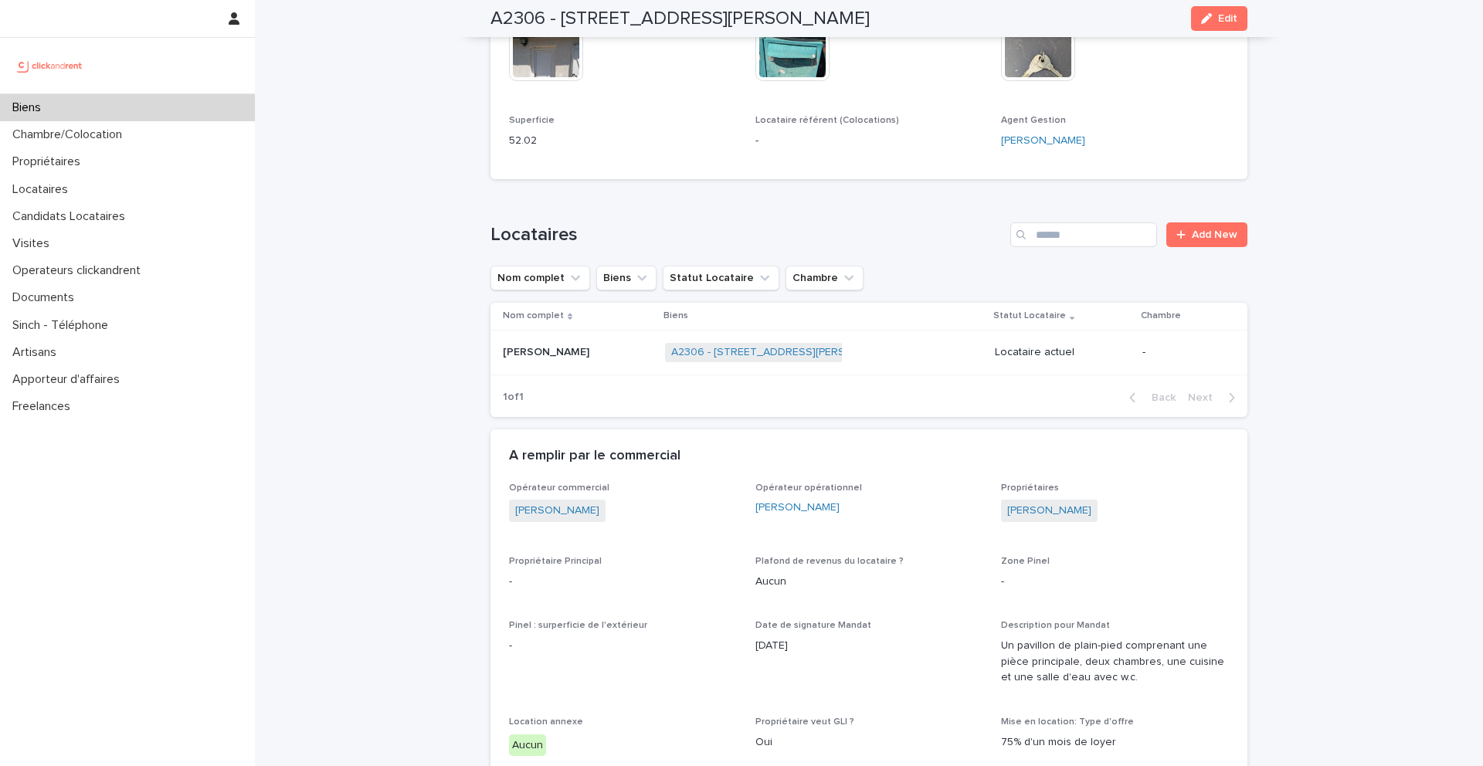
click at [625, 341] on div "Louis-Guy Sylvestre Louis-Guy Sylvestre" at bounding box center [578, 352] width 150 height 25
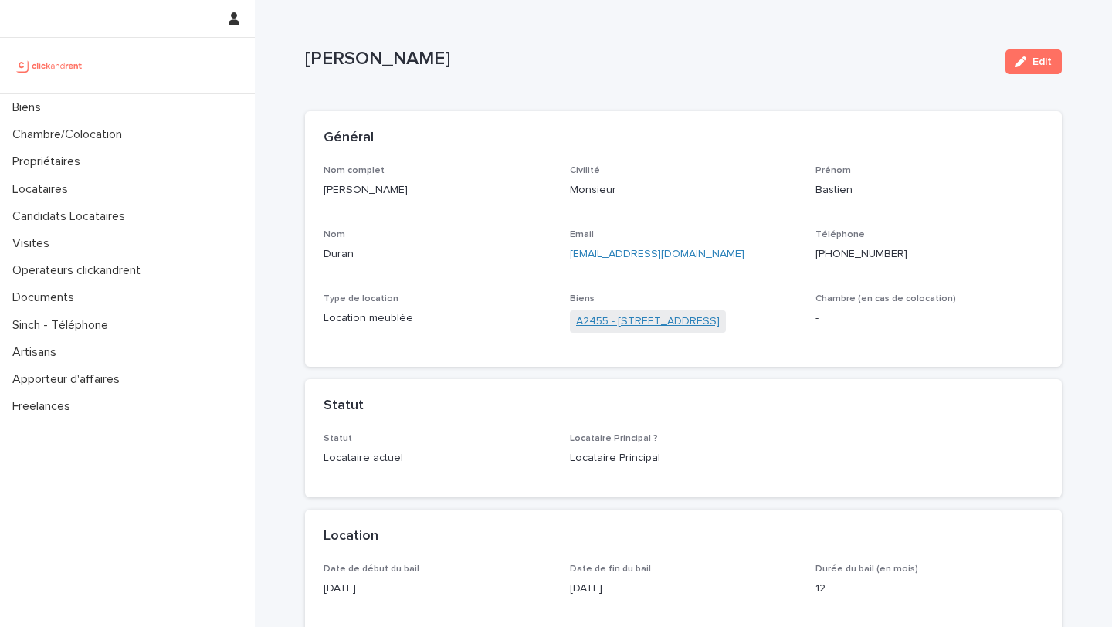
click at [672, 325] on link "A2455 - [STREET_ADDRESS]" at bounding box center [648, 322] width 144 height 16
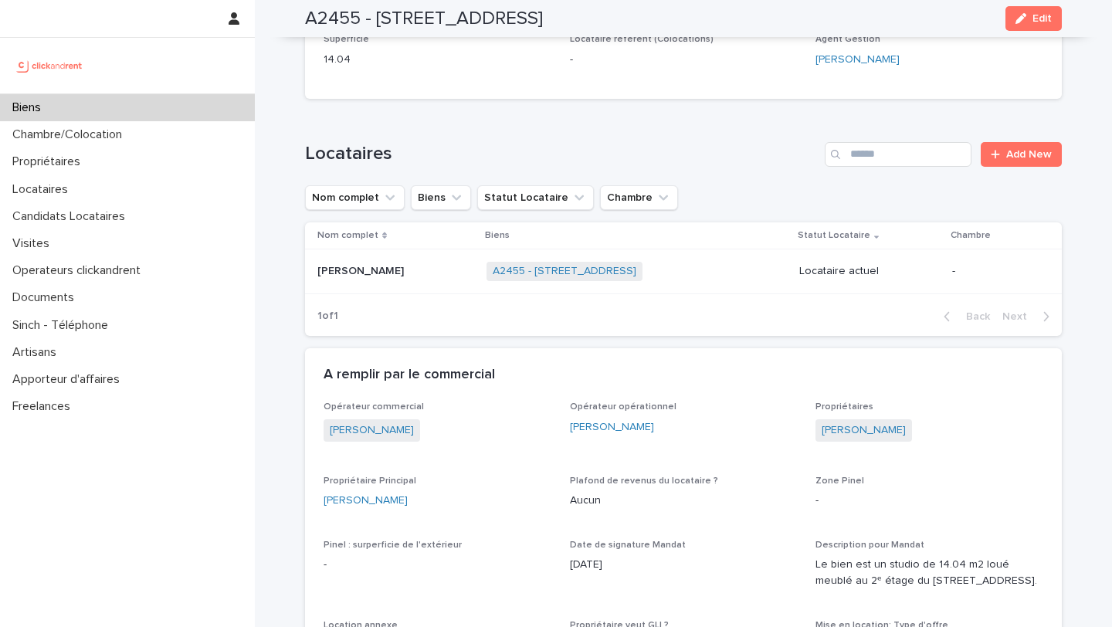
scroll to position [790, 0]
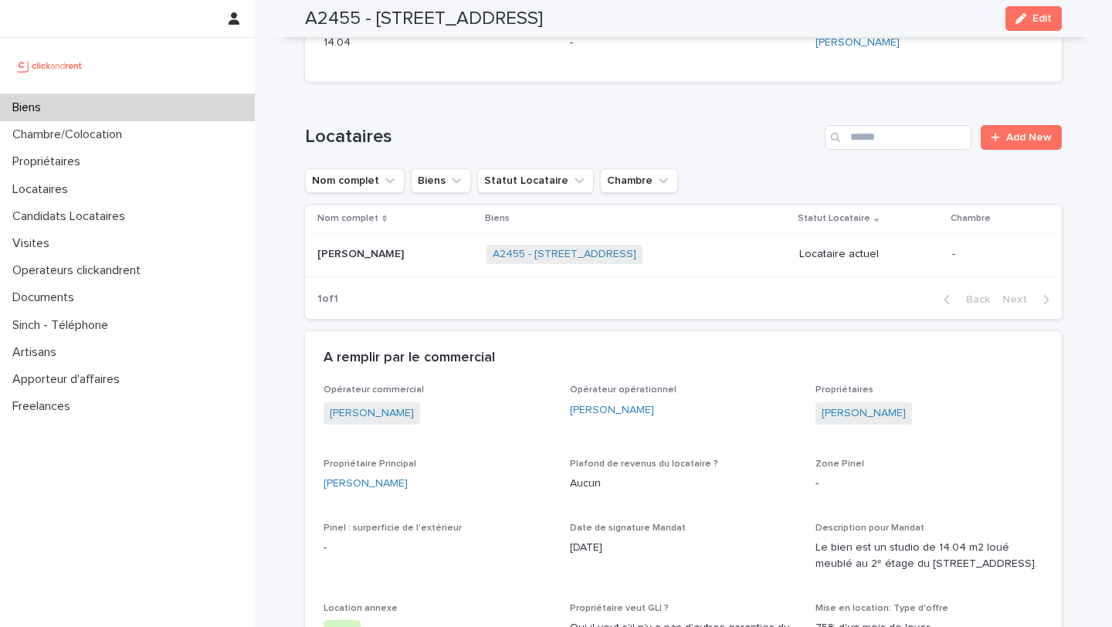
click at [202, 104] on div "Biens" at bounding box center [127, 107] width 255 height 27
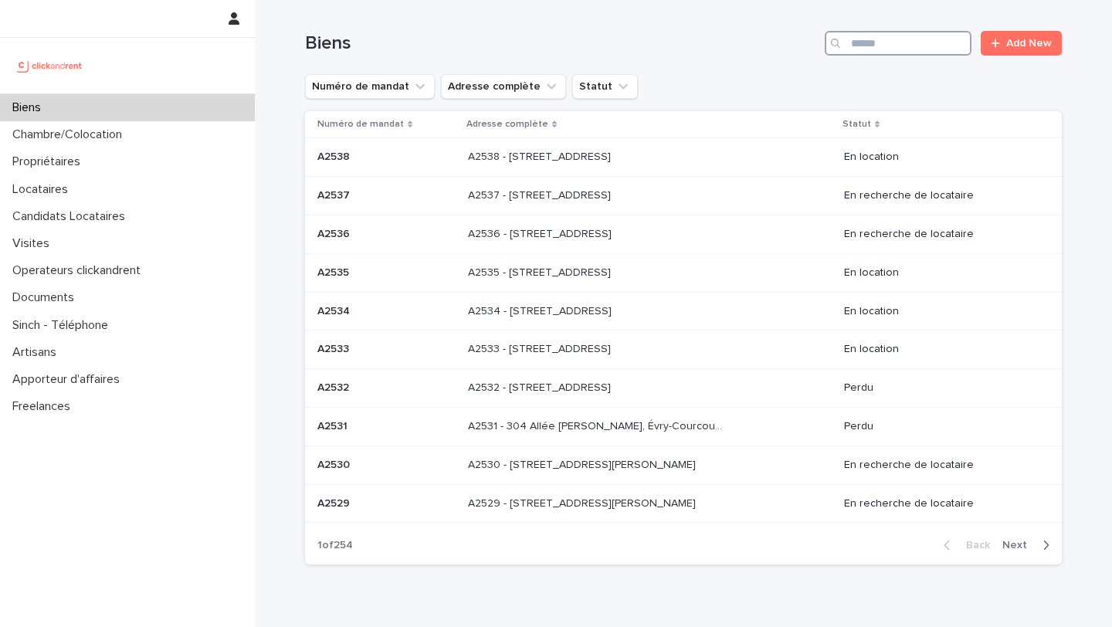
click at [916, 39] on input "Search" at bounding box center [898, 43] width 147 height 25
type input "*****"
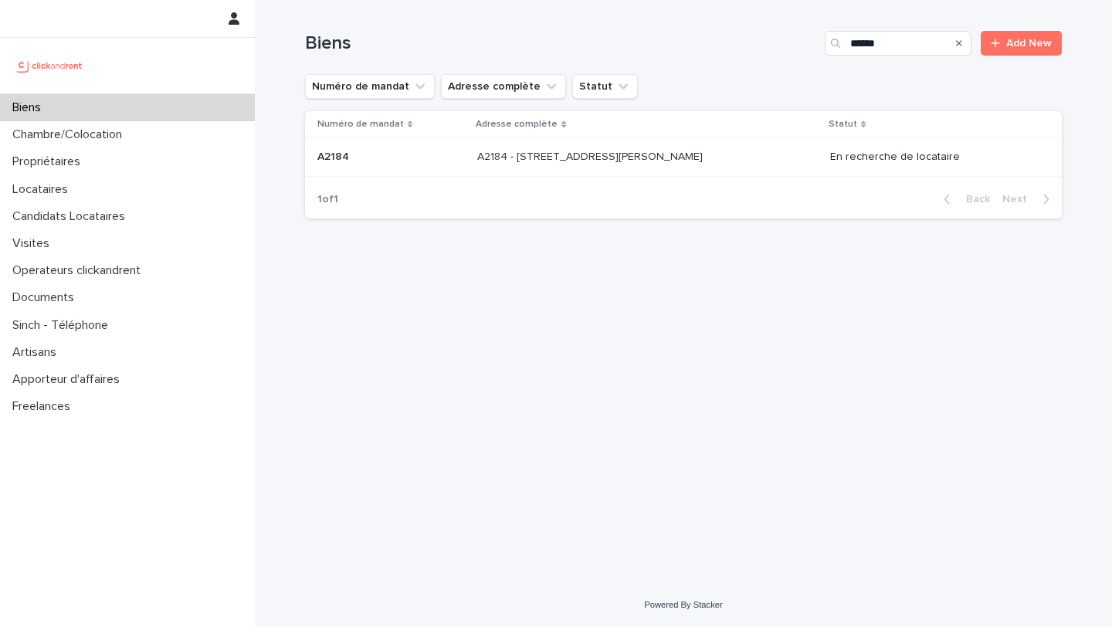
click at [698, 159] on p at bounding box center [605, 157] width 257 height 13
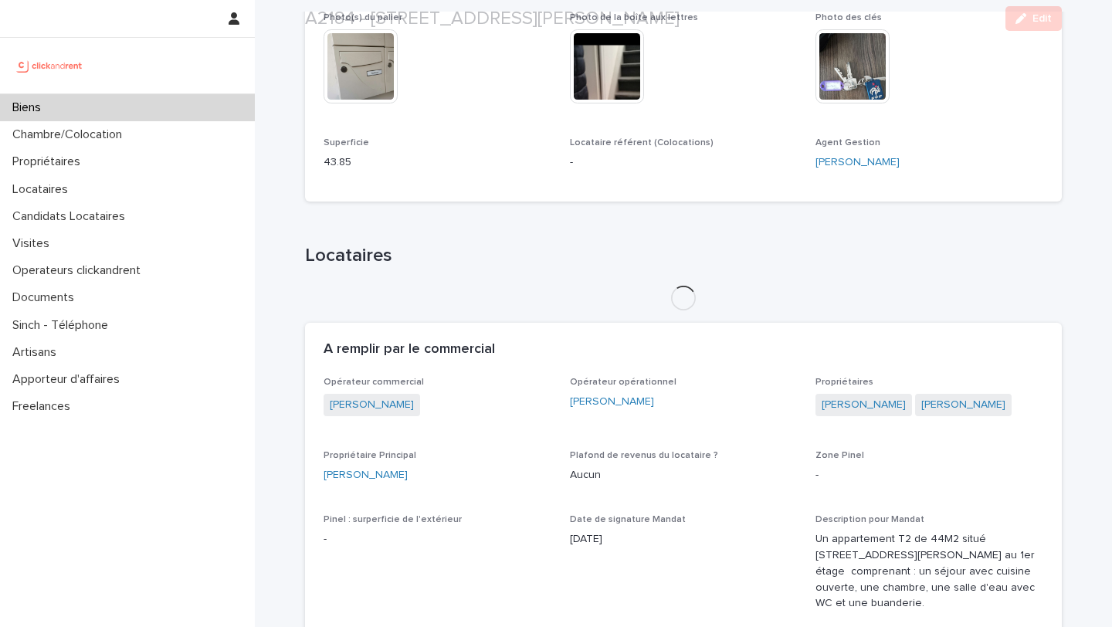
scroll to position [636, 0]
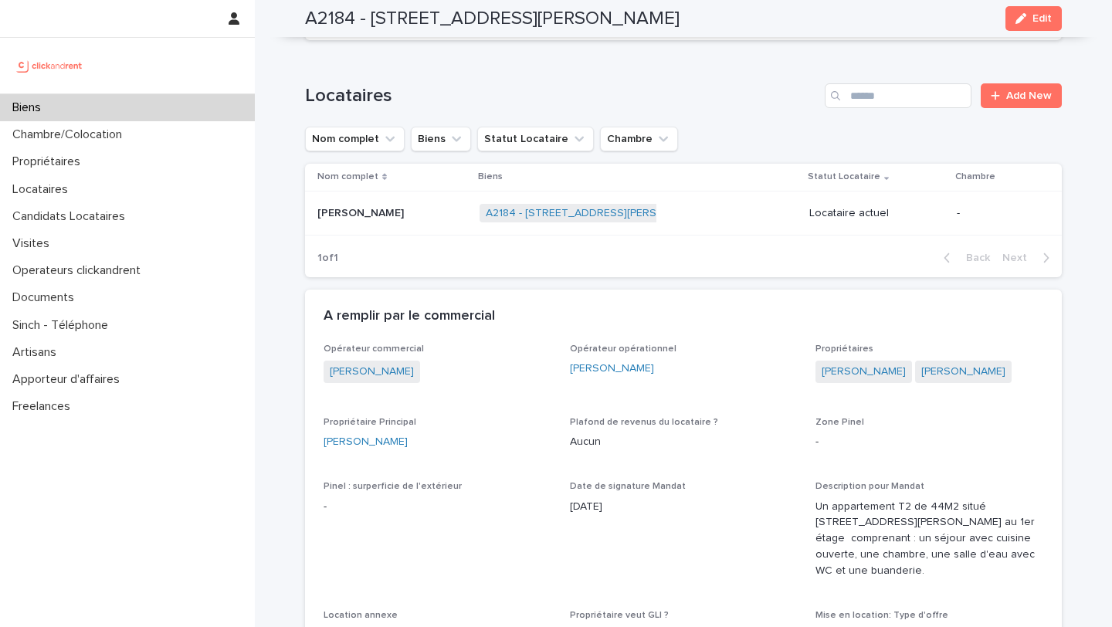
click at [401, 204] on p "[PERSON_NAME]" at bounding box center [363, 212] width 90 height 16
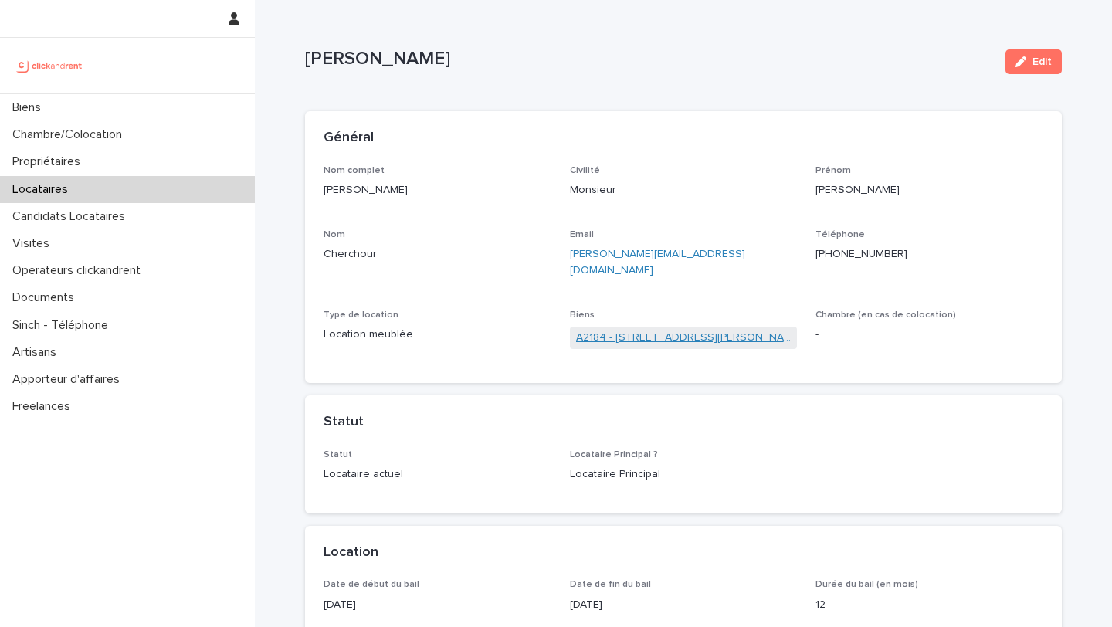
click at [701, 330] on link "A2184 - [STREET_ADDRESS][PERSON_NAME]" at bounding box center [684, 338] width 216 height 16
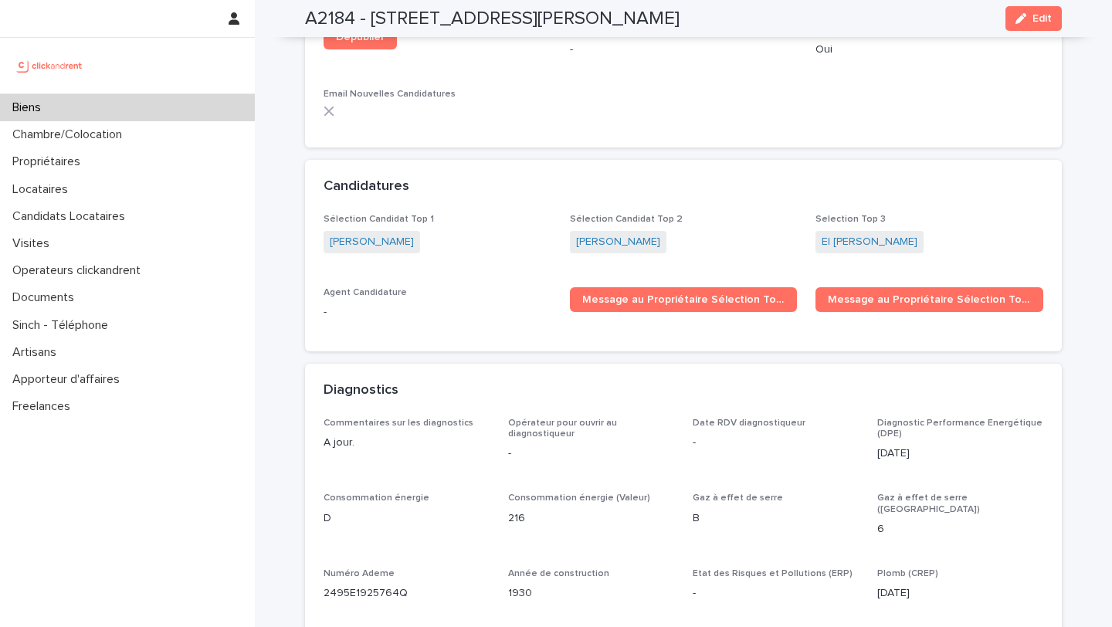
scroll to position [4695, 0]
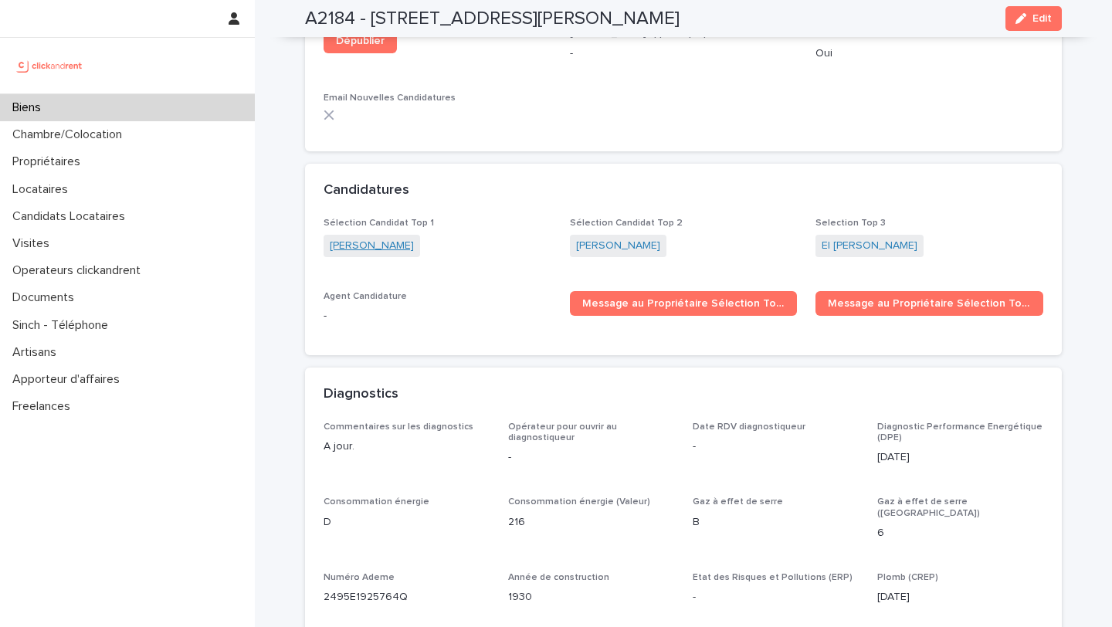
click at [389, 238] on link "[PERSON_NAME]" at bounding box center [372, 246] width 84 height 16
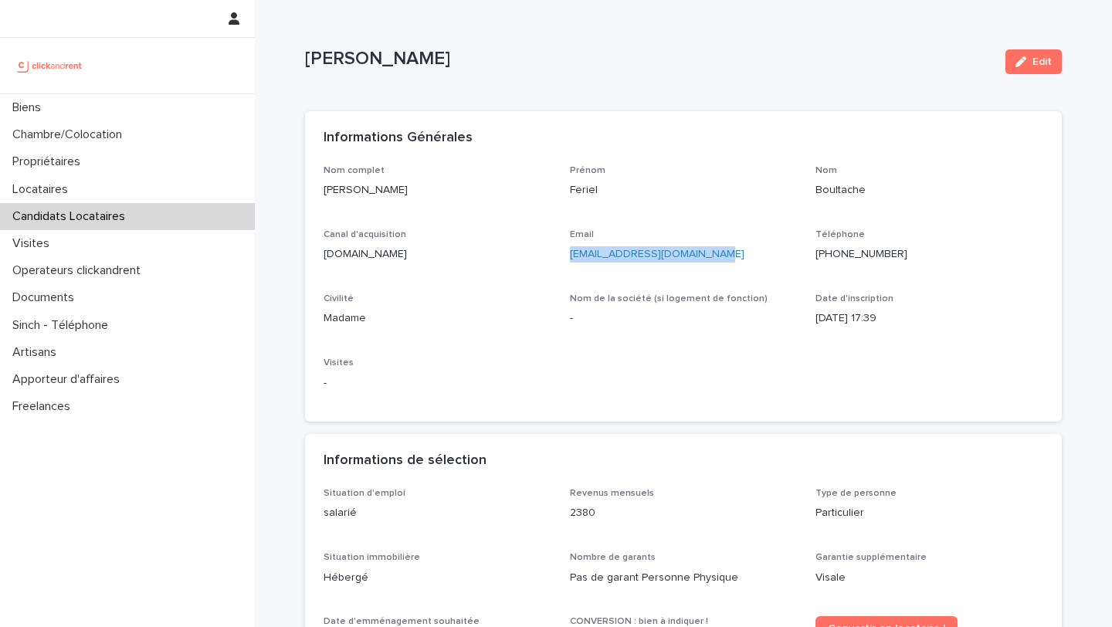
drag, startPoint x: 742, startPoint y: 261, endPoint x: 567, endPoint y: 258, distance: 174.6
click at [567, 258] on div "Nom complet [PERSON_NAME] Prénom Feriel Nom Boultache Canal d'acquisition [DOMA…" at bounding box center [684, 284] width 720 height 239
copy link "[EMAIL_ADDRESS][DOMAIN_NAME]"
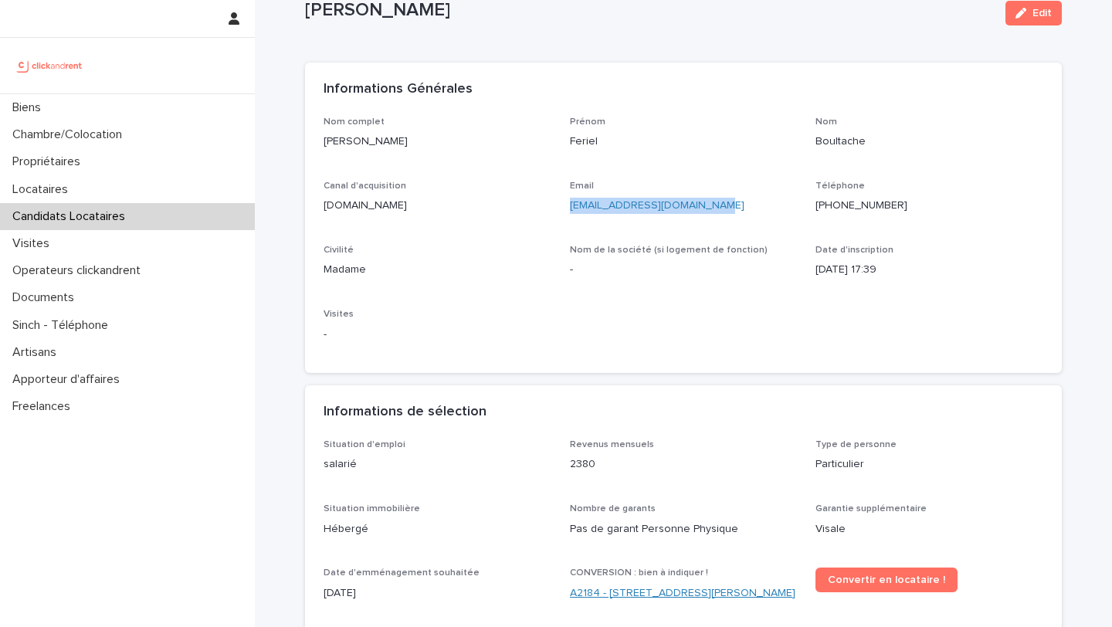
click at [637, 586] on link "A2184 - [STREET_ADDRESS][PERSON_NAME]" at bounding box center [683, 594] width 226 height 16
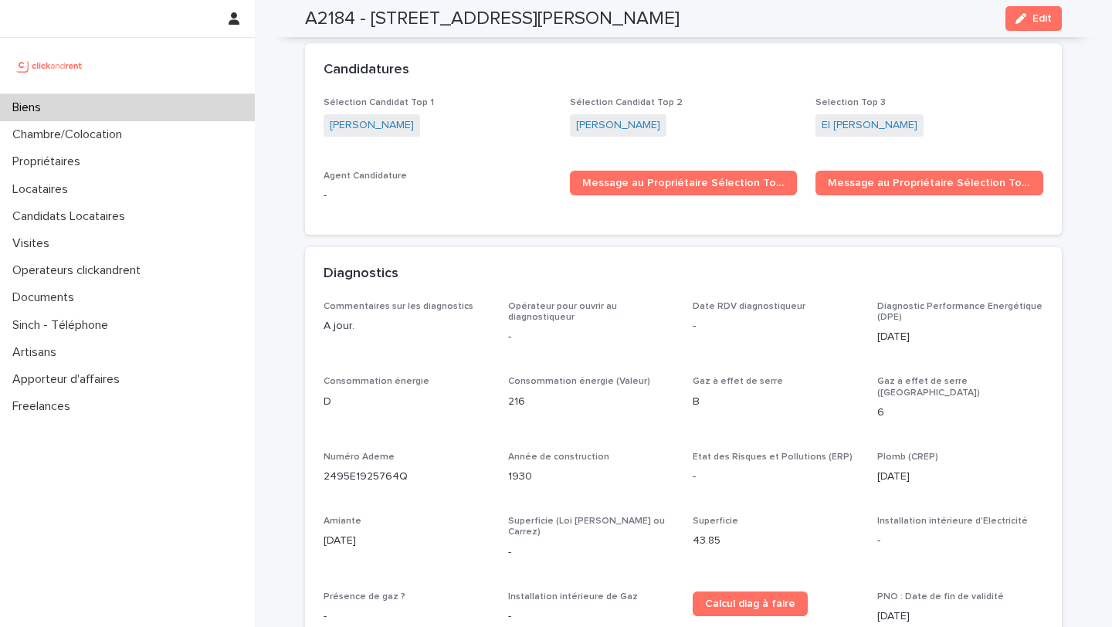
scroll to position [4719, 0]
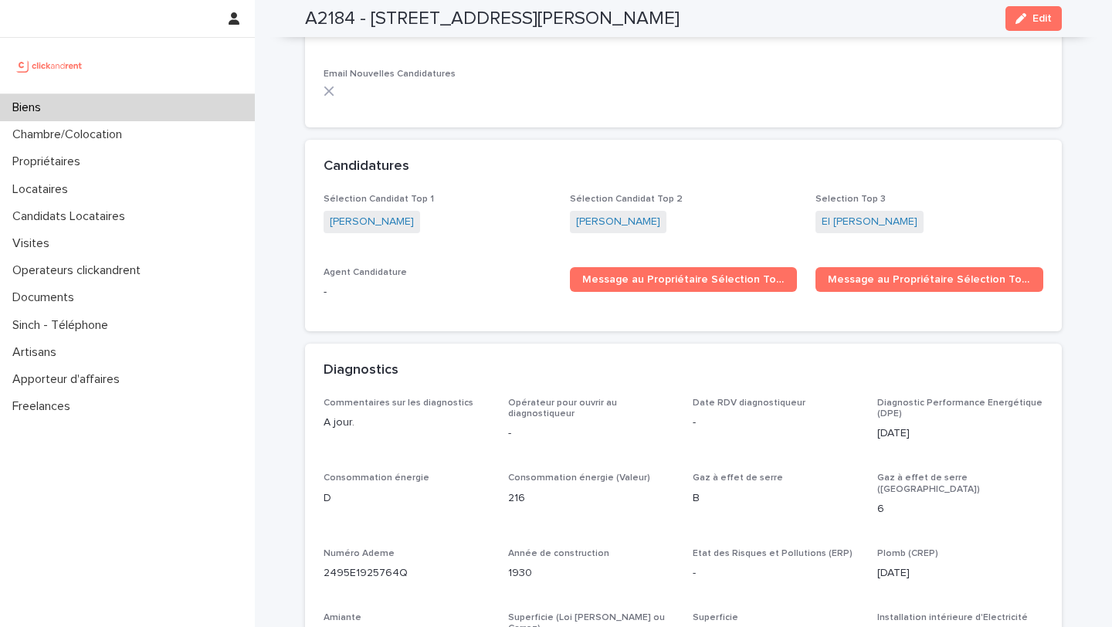
click at [378, 211] on span "[PERSON_NAME]" at bounding box center [372, 222] width 97 height 22
click at [383, 214] on link "[PERSON_NAME]" at bounding box center [372, 222] width 84 height 16
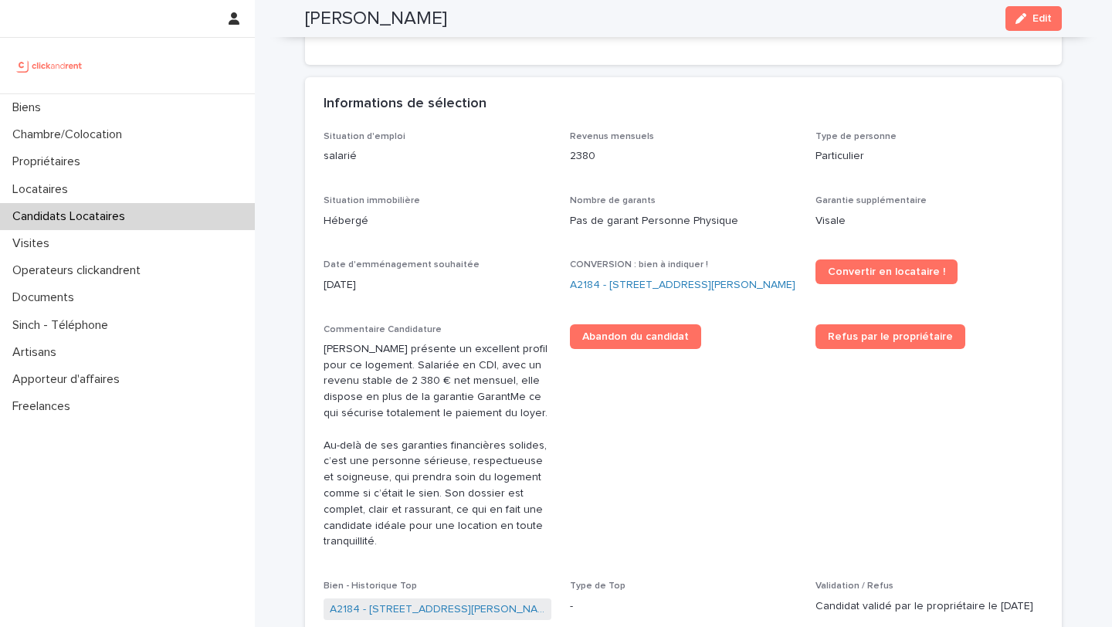
scroll to position [214, 0]
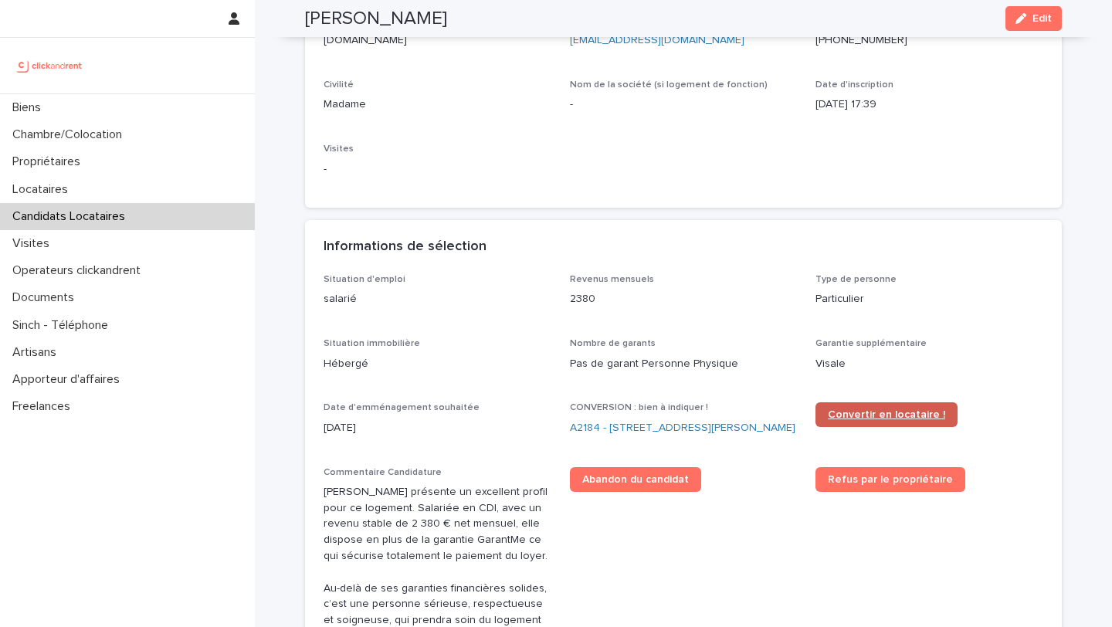
click at [918, 419] on span "Convertir en locataire !" at bounding box center [886, 414] width 117 height 11
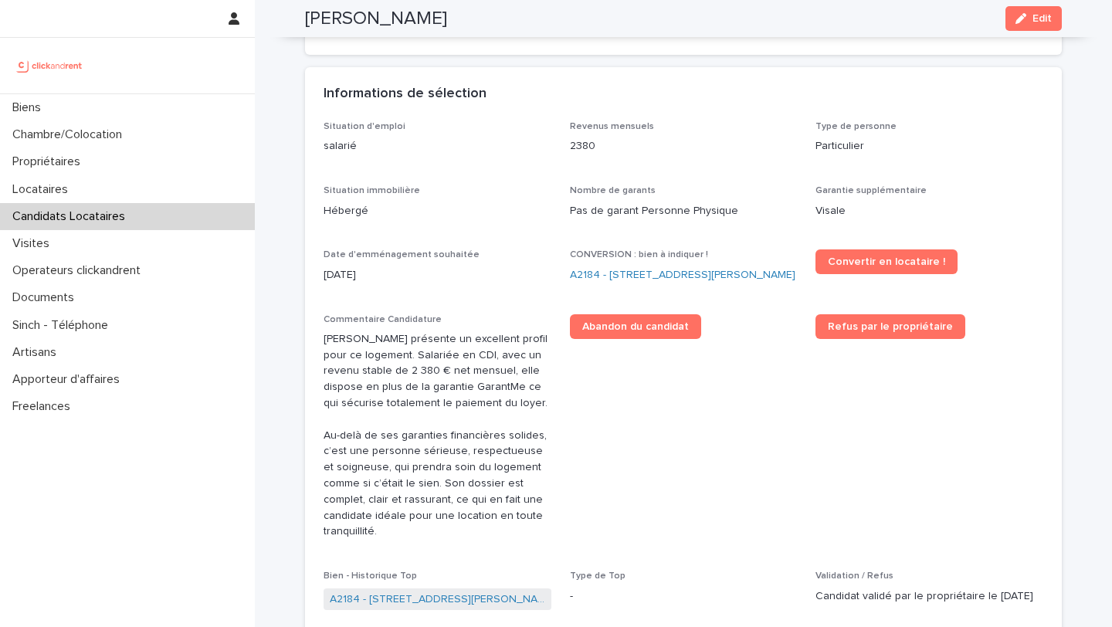
scroll to position [732, 0]
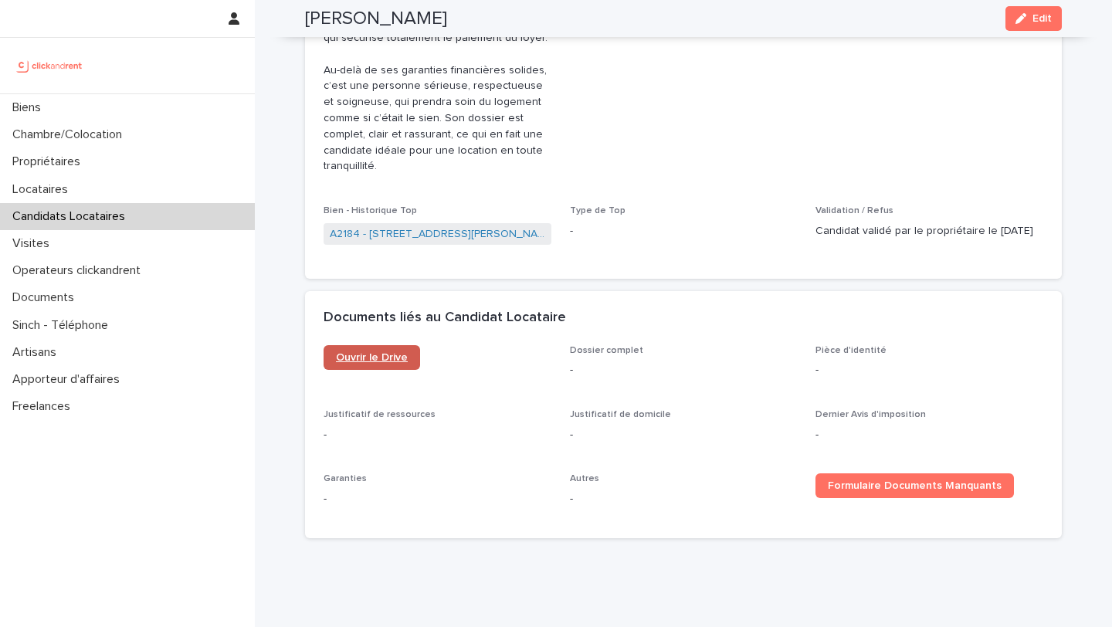
click at [382, 370] on link "Ouvrir le Drive" at bounding box center [372, 357] width 97 height 25
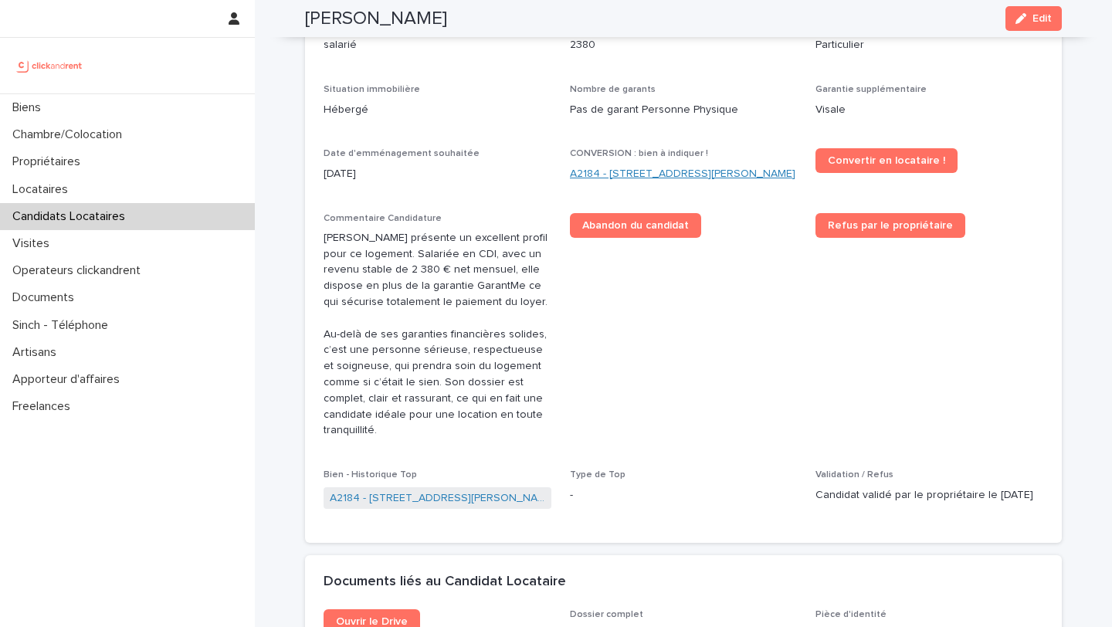
click at [640, 175] on link "A2184 - [STREET_ADDRESS][PERSON_NAME]" at bounding box center [683, 174] width 226 height 16
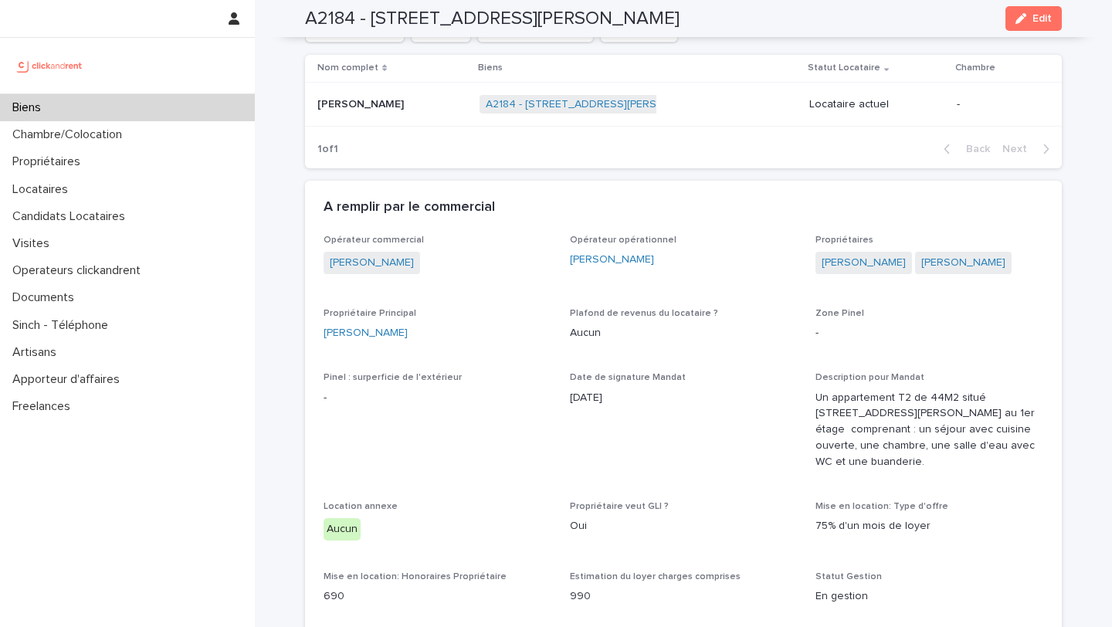
scroll to position [758, 0]
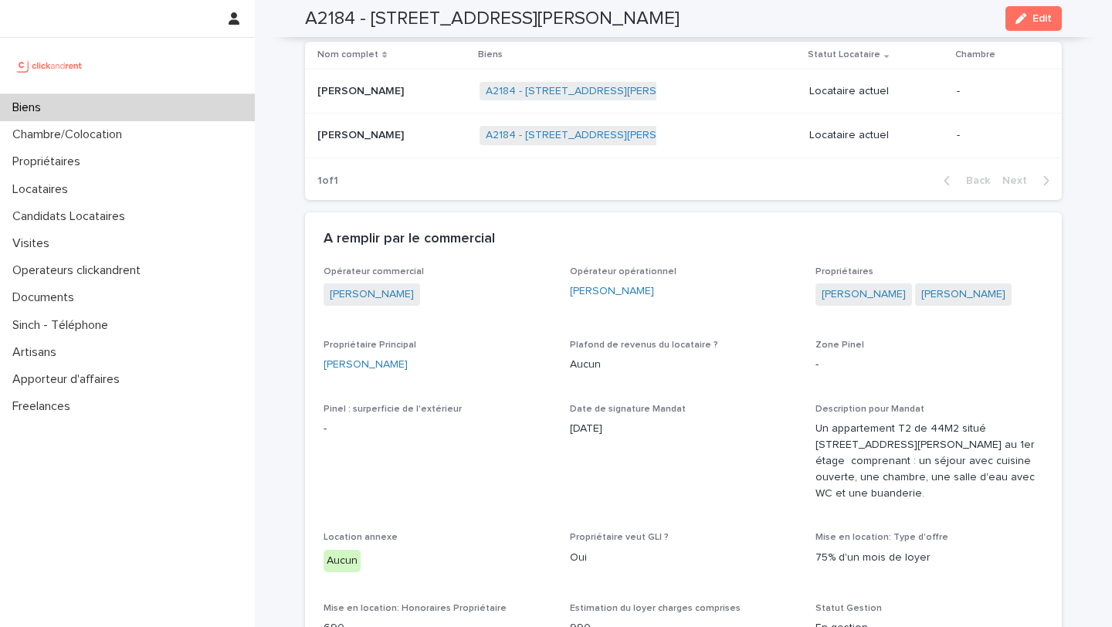
click at [431, 133] on td "Feriel Boultache Feriel Boultache" at bounding box center [389, 136] width 168 height 45
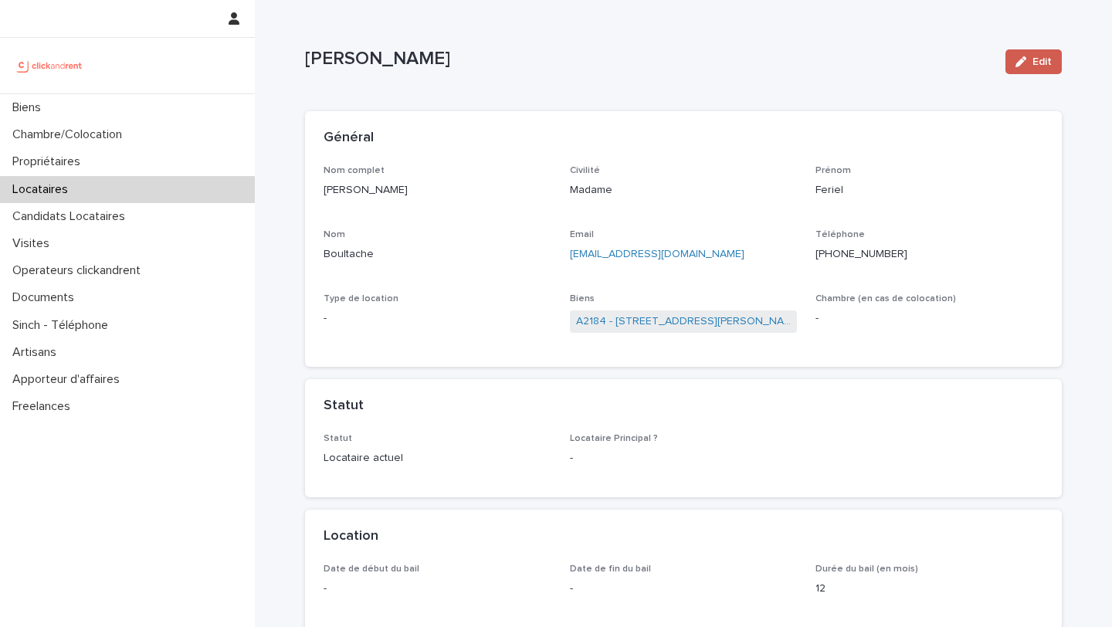
click at [1041, 63] on span "Edit" at bounding box center [1042, 61] width 19 height 11
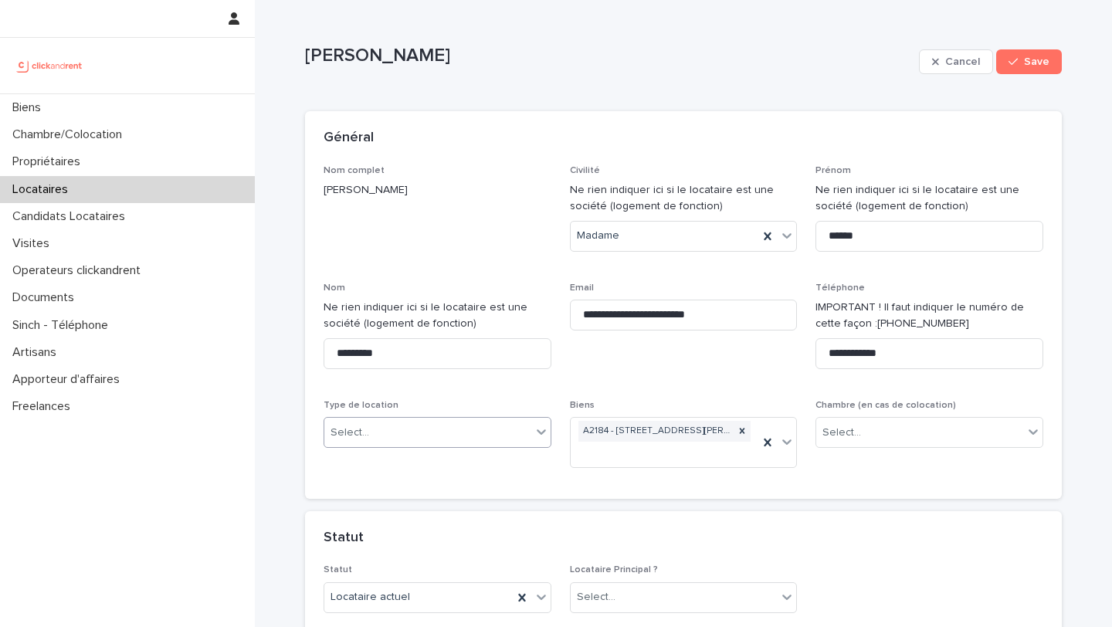
click at [449, 445] on div "Select..." at bounding box center [438, 432] width 228 height 31
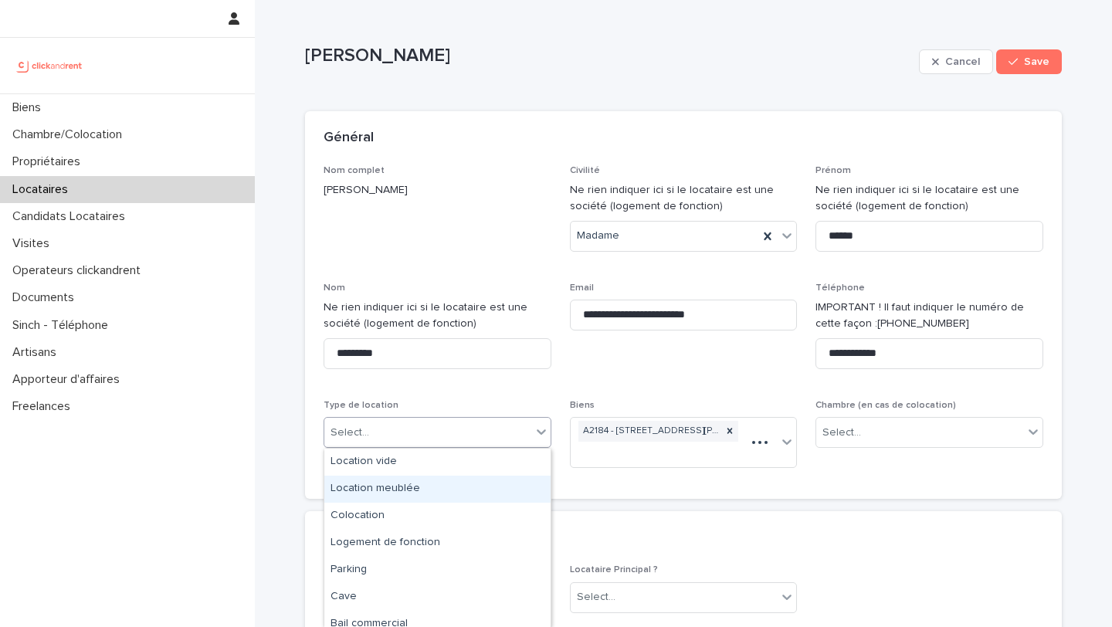
click at [455, 483] on div "Location meublée" at bounding box center [437, 489] width 226 height 27
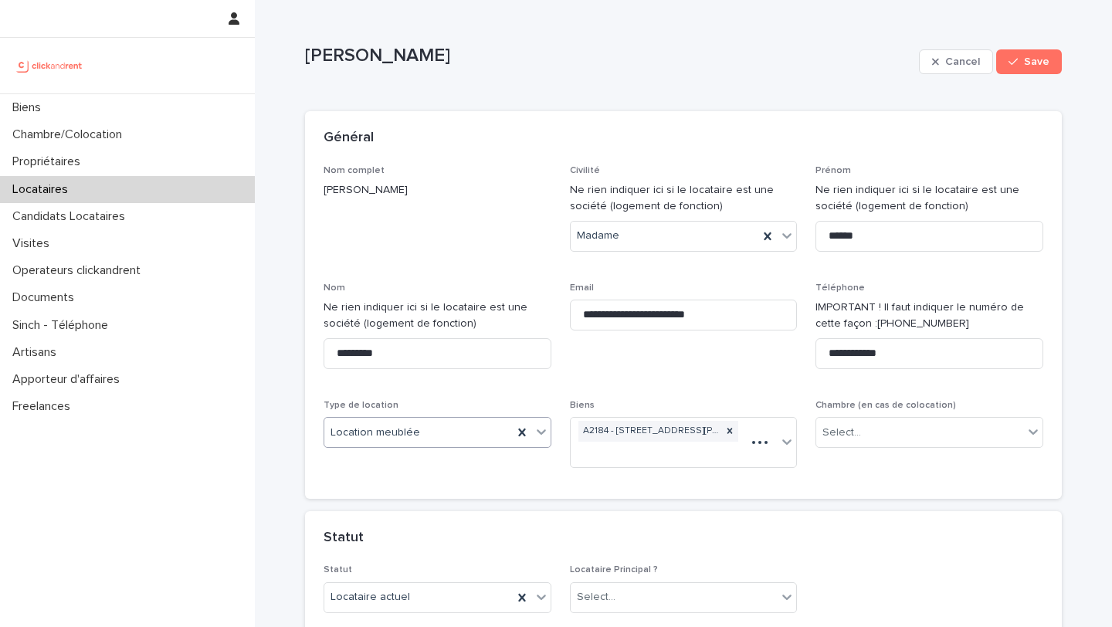
scroll to position [345, 0]
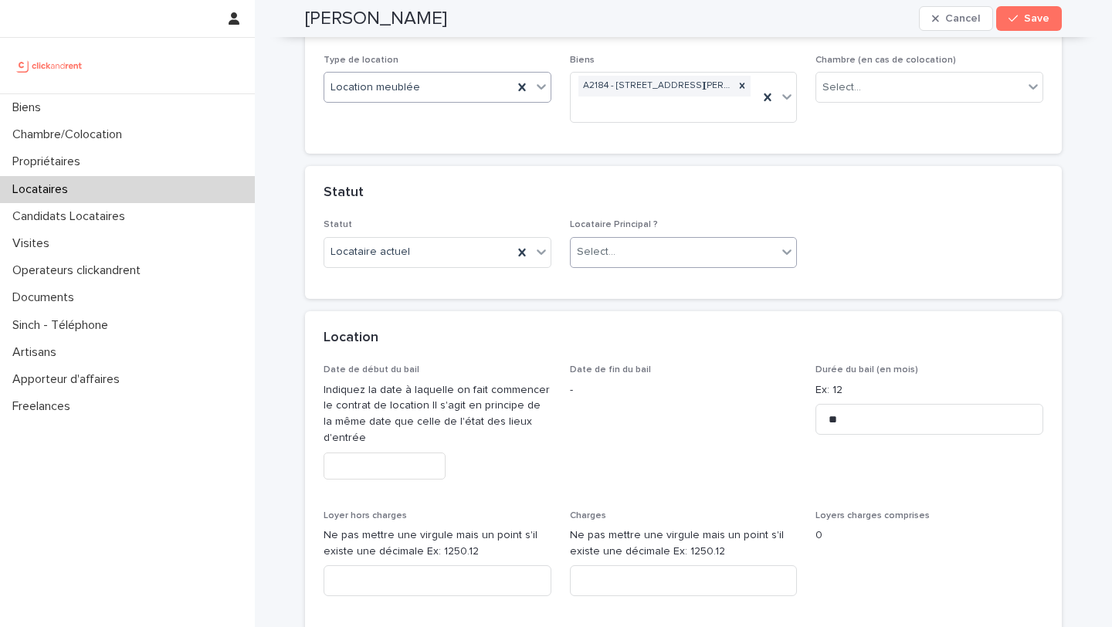
click at [627, 242] on div "Select..." at bounding box center [674, 251] width 207 height 25
click at [642, 275] on div "Locataire Principal" at bounding box center [684, 282] width 226 height 27
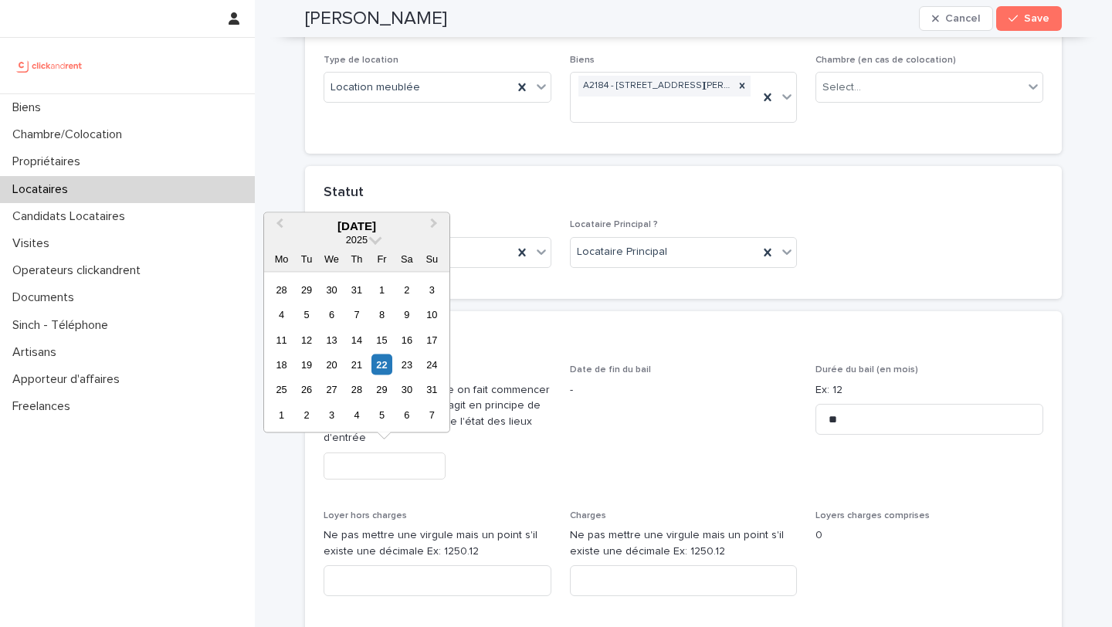
click at [410, 468] on input "text" at bounding box center [385, 466] width 122 height 27
click at [386, 385] on div "29" at bounding box center [382, 389] width 21 height 21
type input "*********"
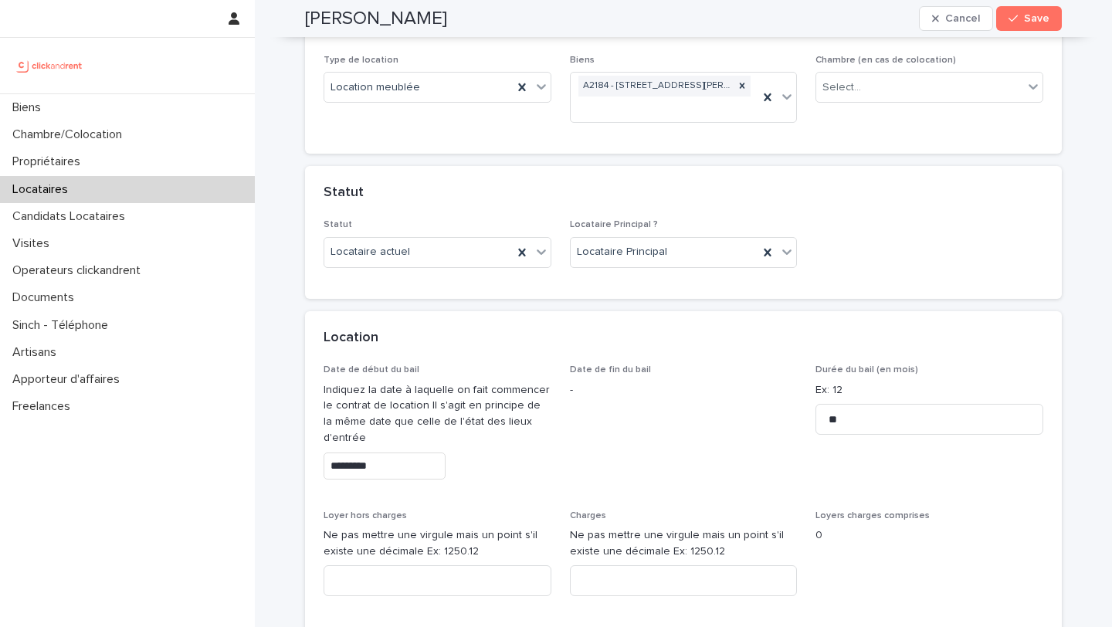
scroll to position [663, 0]
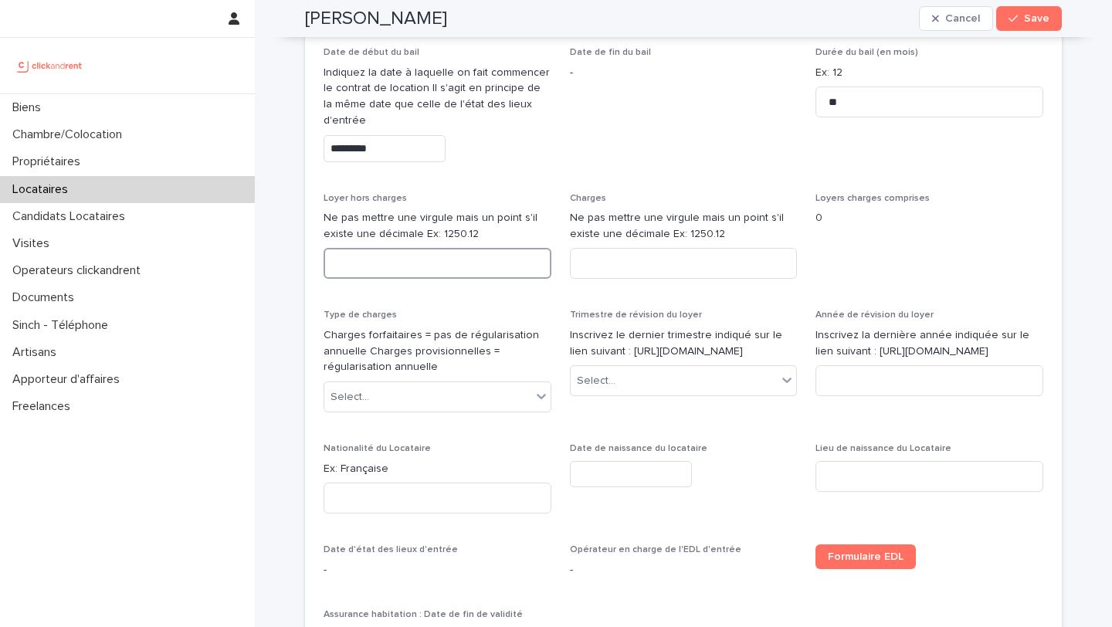
click at [419, 266] on input at bounding box center [438, 263] width 228 height 31
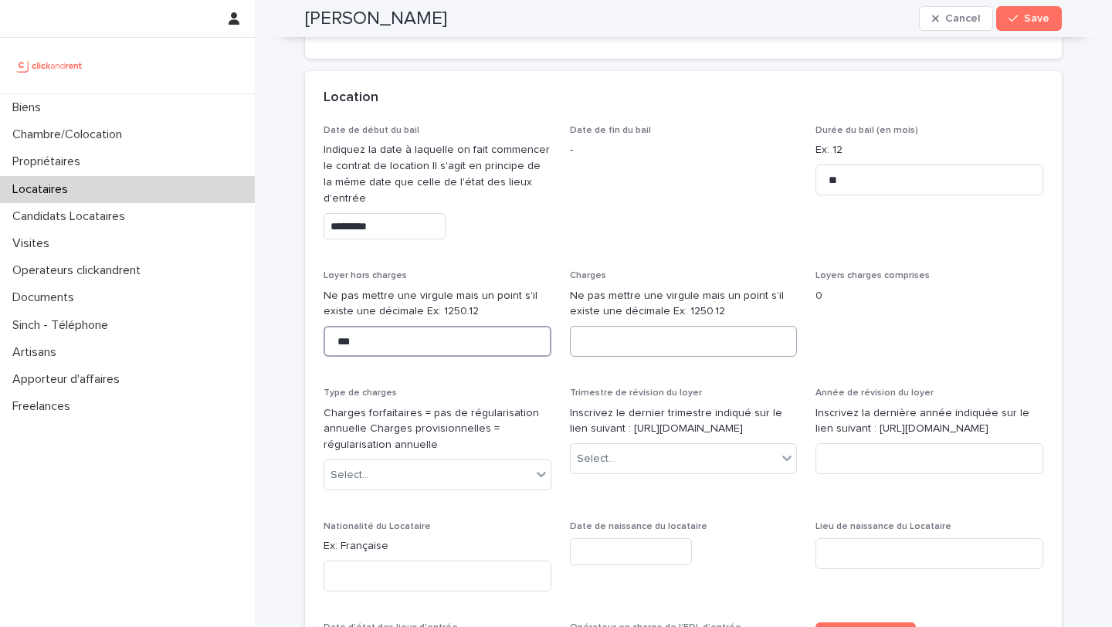
type input "***"
click at [649, 352] on input at bounding box center [684, 341] width 228 height 31
type input "**"
click at [492, 460] on div "Select..." at bounding box center [438, 475] width 228 height 31
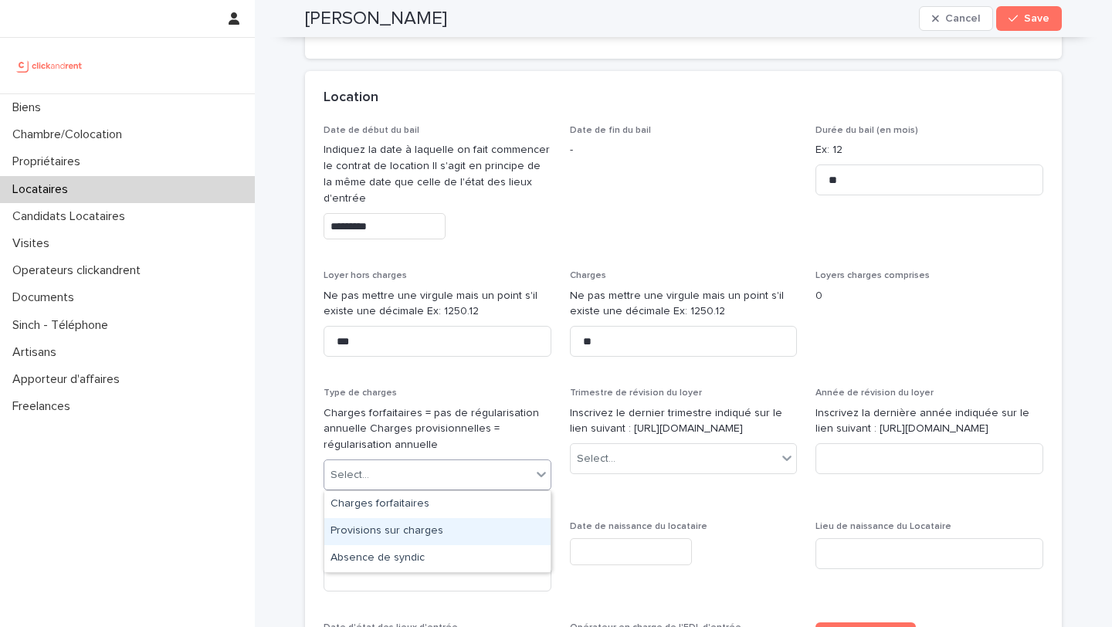
click at [493, 525] on div "Provisions sur charges" at bounding box center [437, 531] width 226 height 27
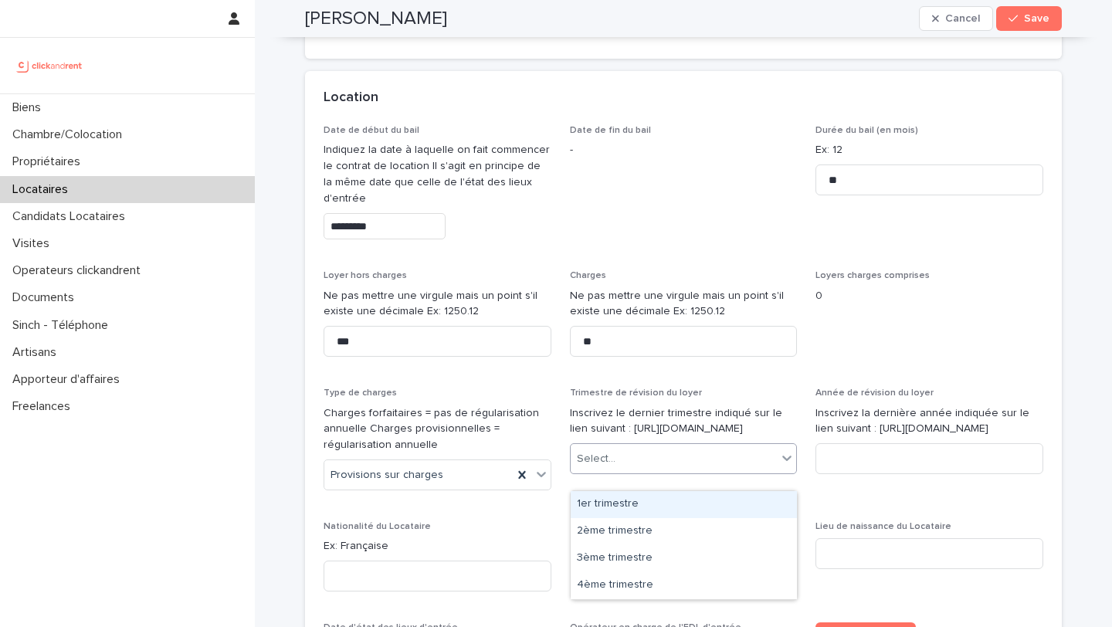
click at [637, 471] on div "Select..." at bounding box center [674, 459] width 207 height 25
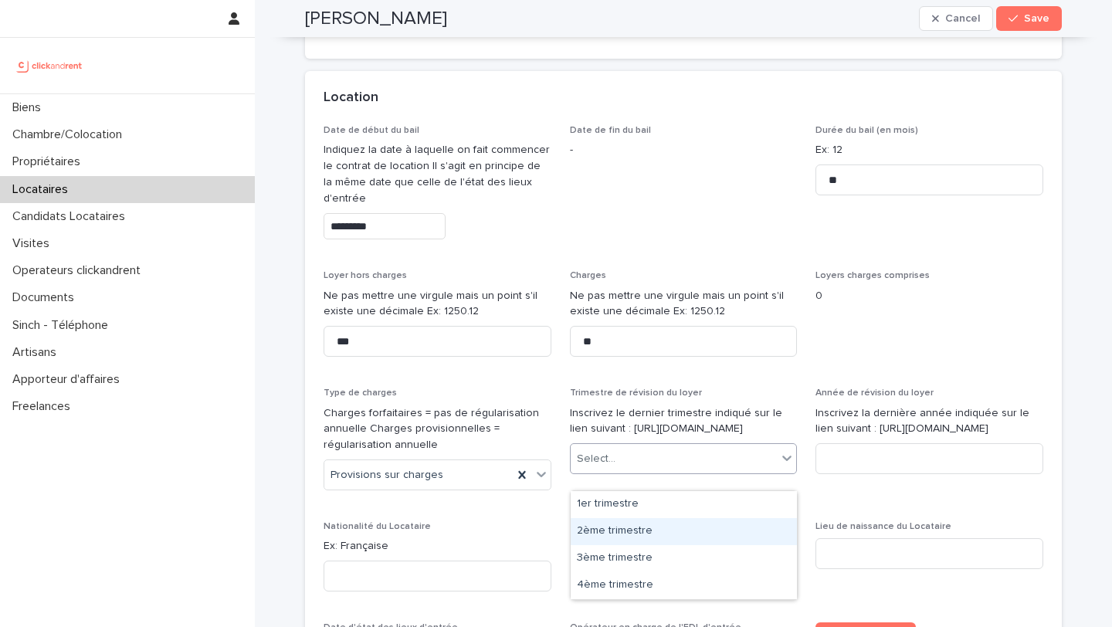
click at [652, 532] on div "2ème trimestre" at bounding box center [684, 531] width 226 height 27
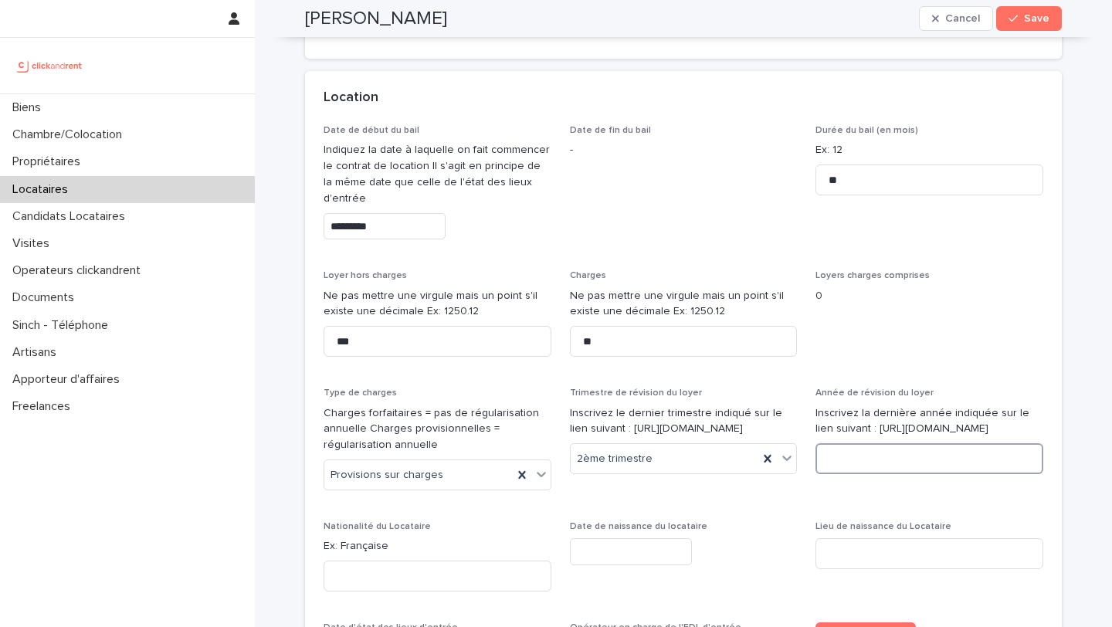
click at [828, 474] on input at bounding box center [930, 458] width 228 height 31
type input "****"
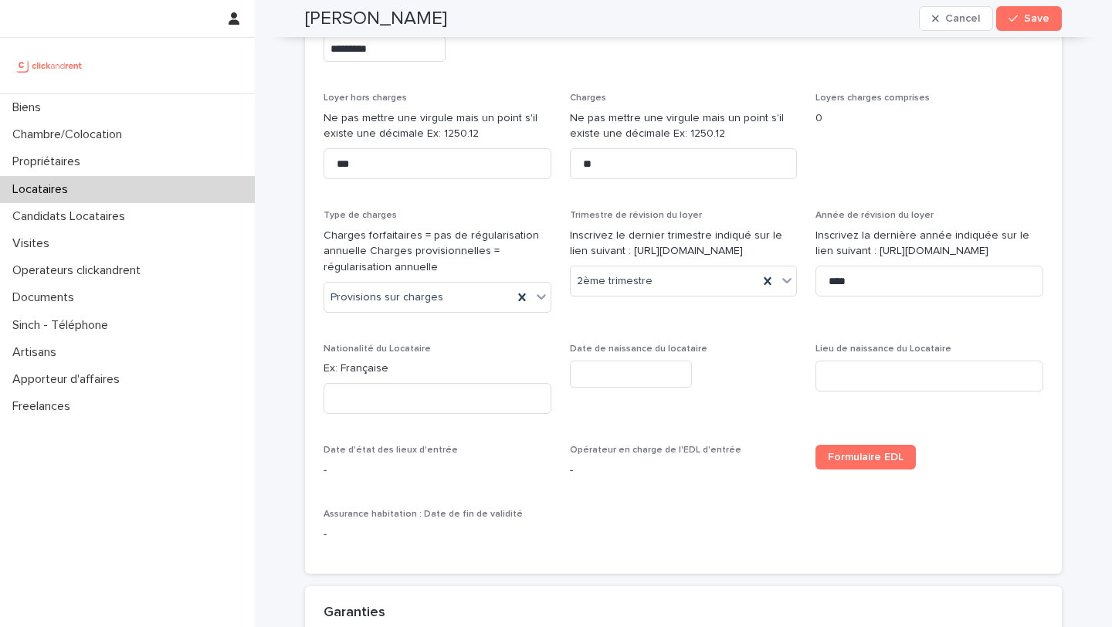
scroll to position [0, 0]
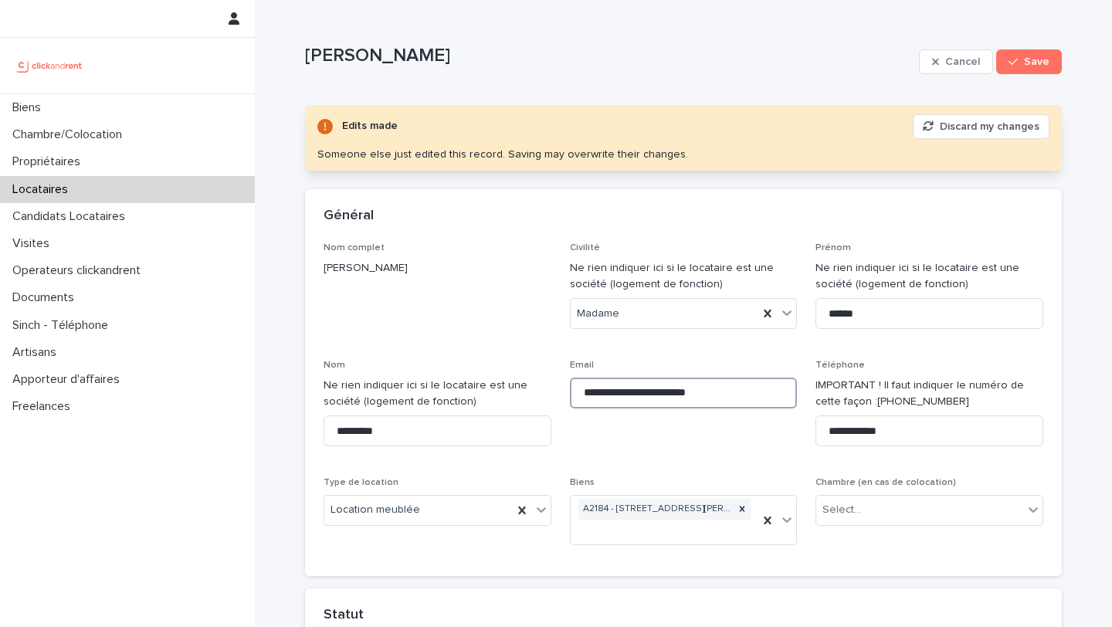
drag, startPoint x: 747, startPoint y: 392, endPoint x: 559, endPoint y: 391, distance: 188.5
click at [559, 392] on div "**********" at bounding box center [684, 400] width 720 height 315
click at [1048, 59] on span "Save" at bounding box center [1036, 61] width 25 height 11
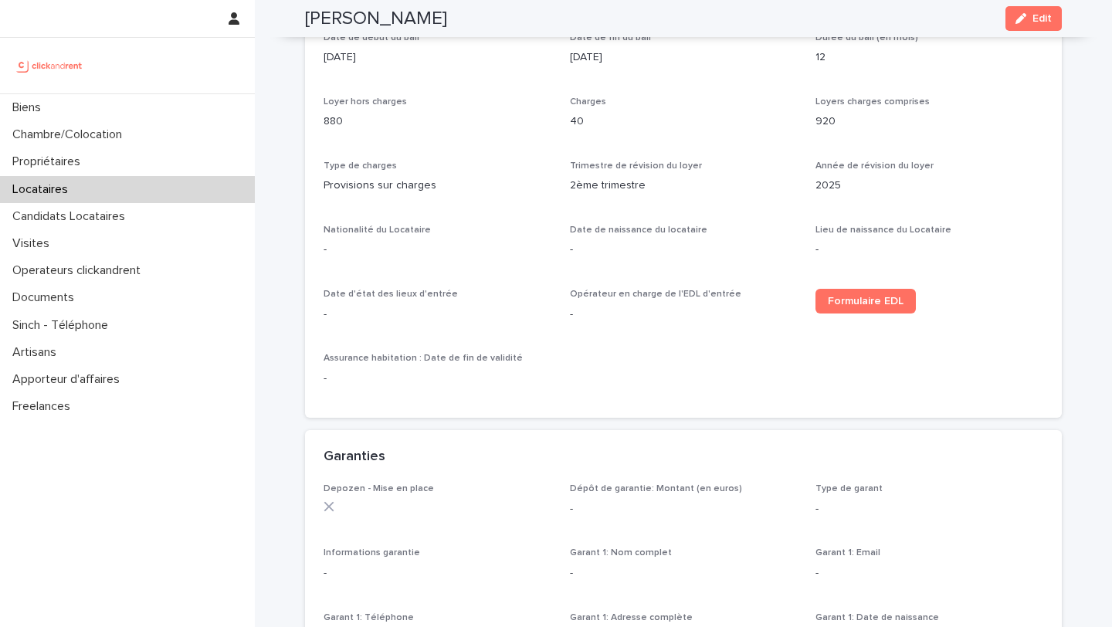
scroll to position [508, 0]
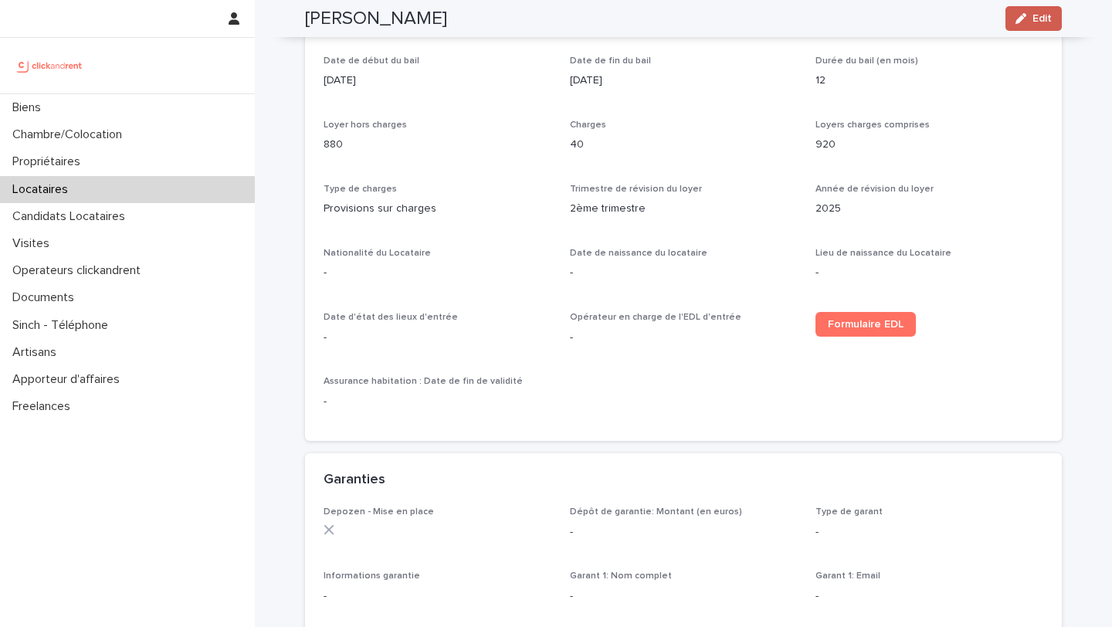
click at [1034, 22] on span "Edit" at bounding box center [1042, 18] width 19 height 11
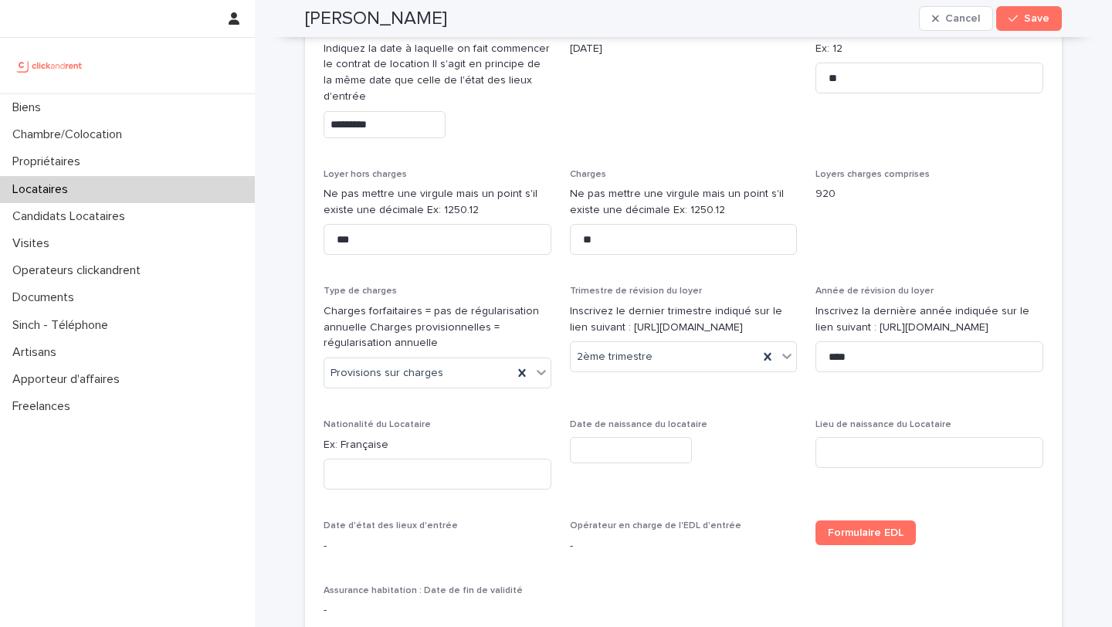
scroll to position [716, 0]
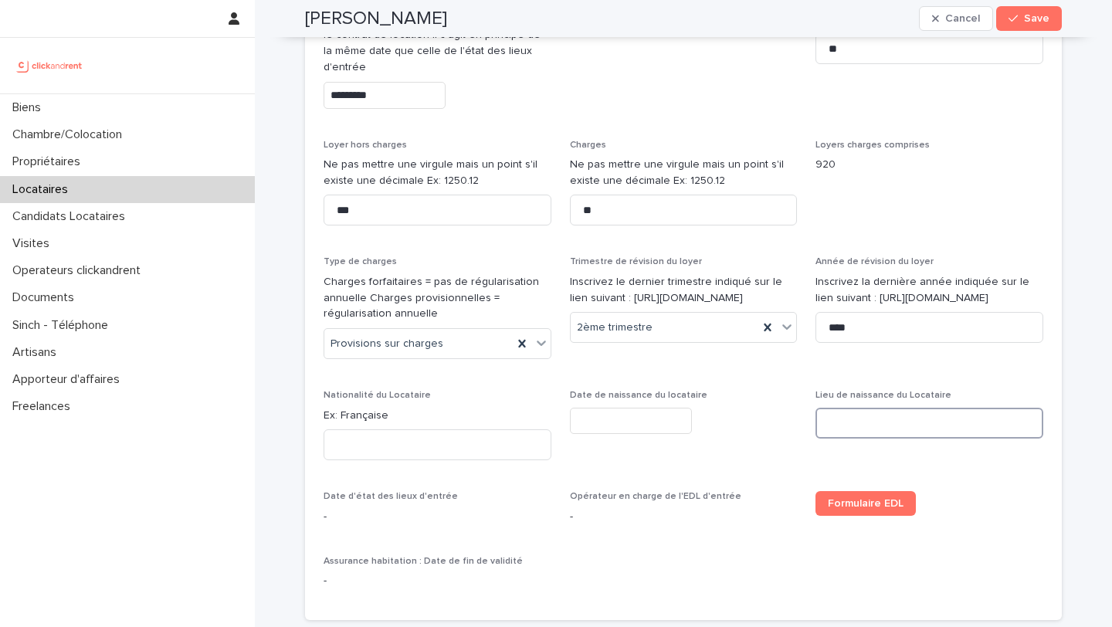
click at [873, 423] on input at bounding box center [930, 423] width 228 height 31
paste input "**********"
click at [833, 426] on input "**********" at bounding box center [930, 423] width 228 height 31
click at [853, 424] on input "**********" at bounding box center [930, 423] width 228 height 31
type input "**********"
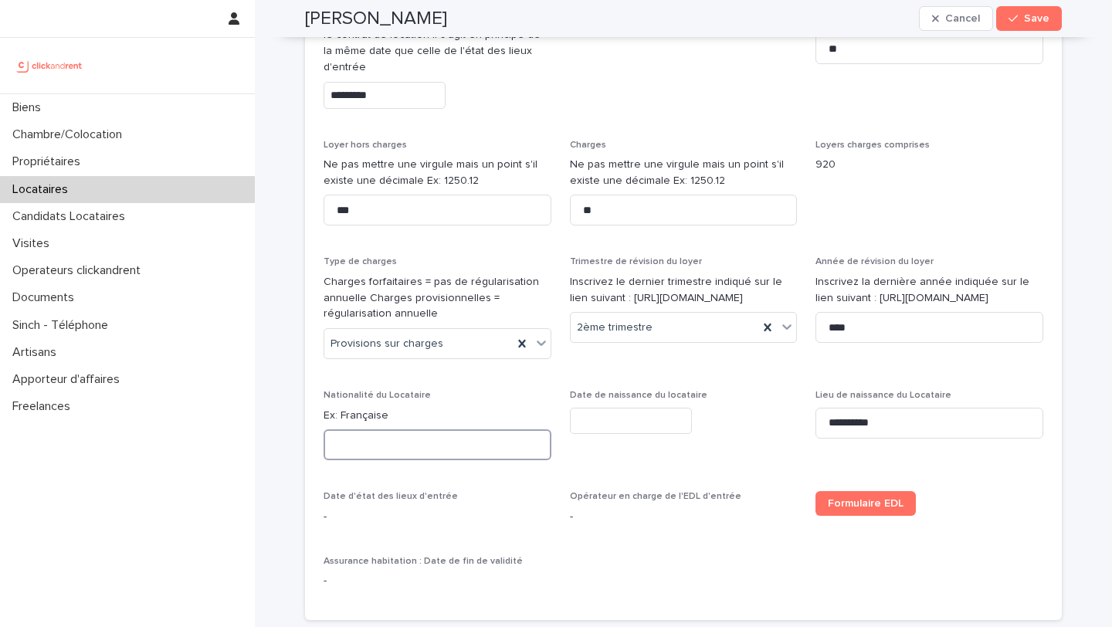
click at [386, 440] on input at bounding box center [438, 445] width 228 height 31
paste input "**********"
click at [341, 448] on input "**********" at bounding box center [438, 445] width 228 height 31
type input "**********"
click at [681, 413] on input "text" at bounding box center [631, 421] width 122 height 27
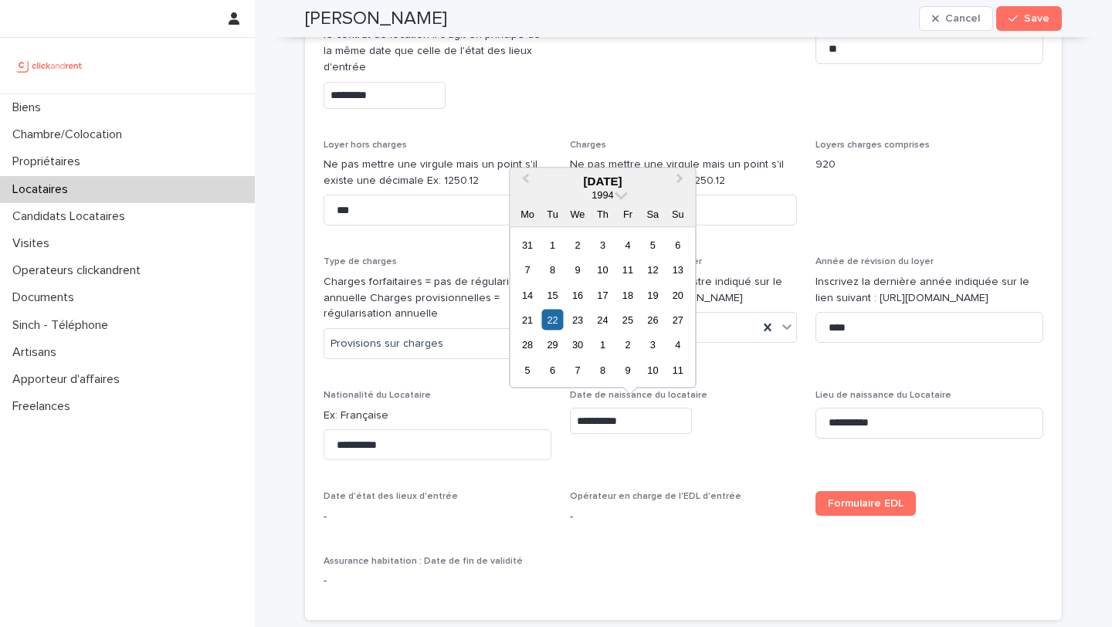
type input "**********"
click at [766, 469] on span "**********" at bounding box center [684, 431] width 228 height 83
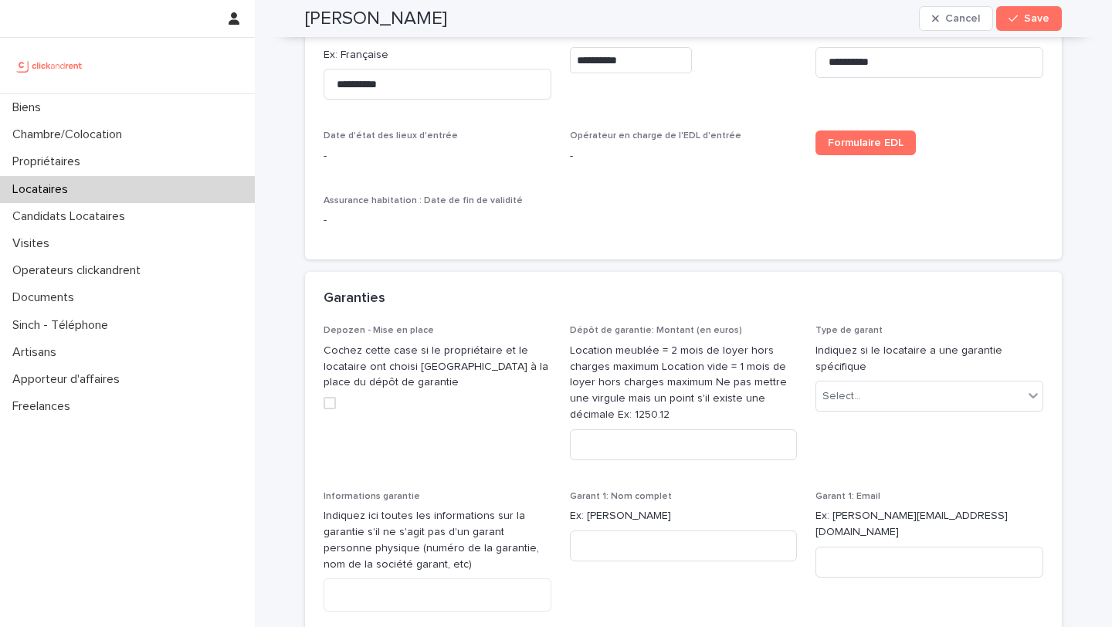
scroll to position [1096, 0]
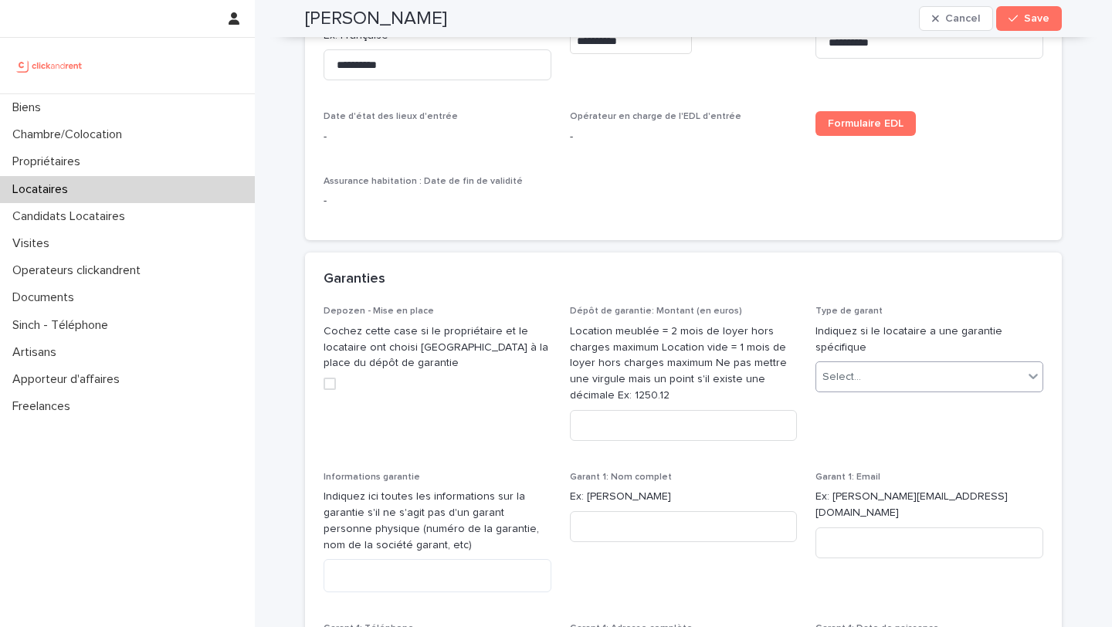
click at [888, 382] on div "Select..." at bounding box center [920, 377] width 207 height 25
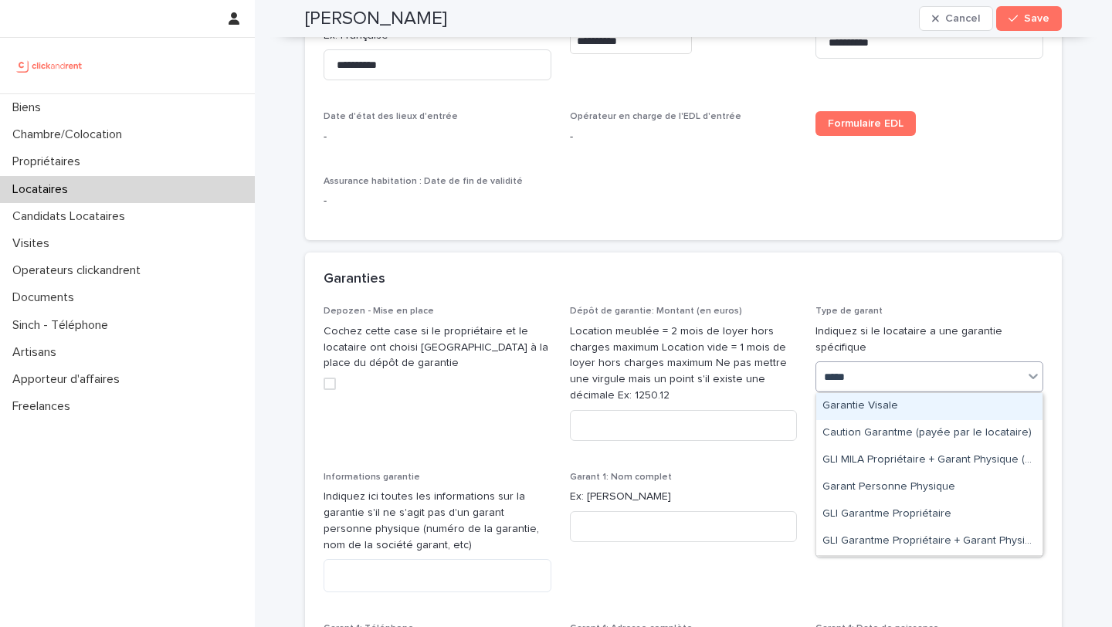
type input "******"
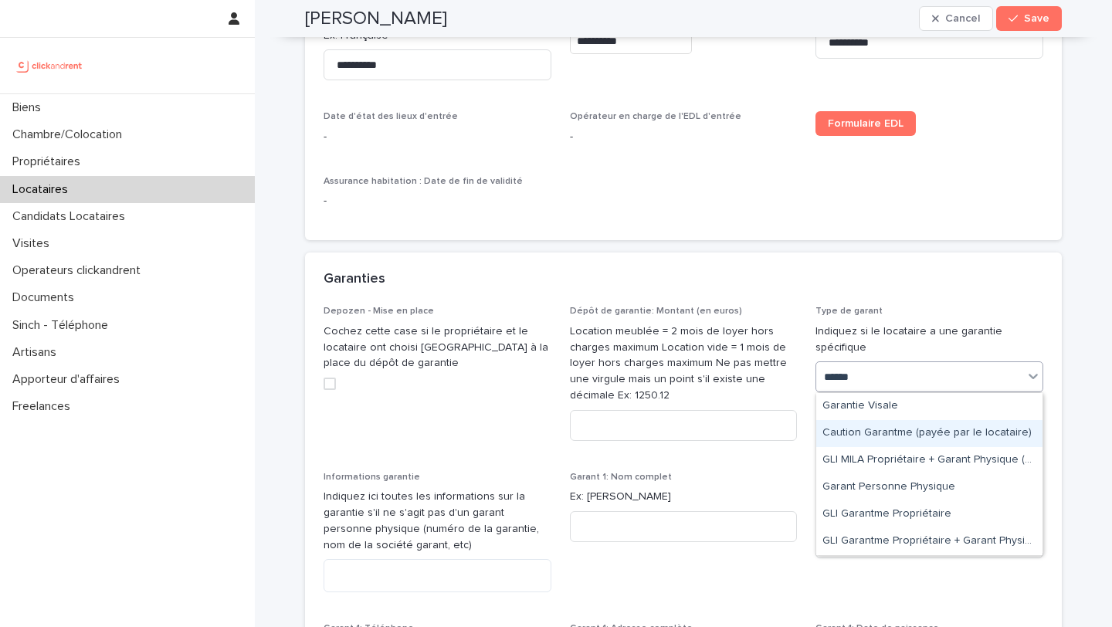
click at [931, 437] on div "Caution Garantme (payée par le locataire)" at bounding box center [930, 433] width 226 height 27
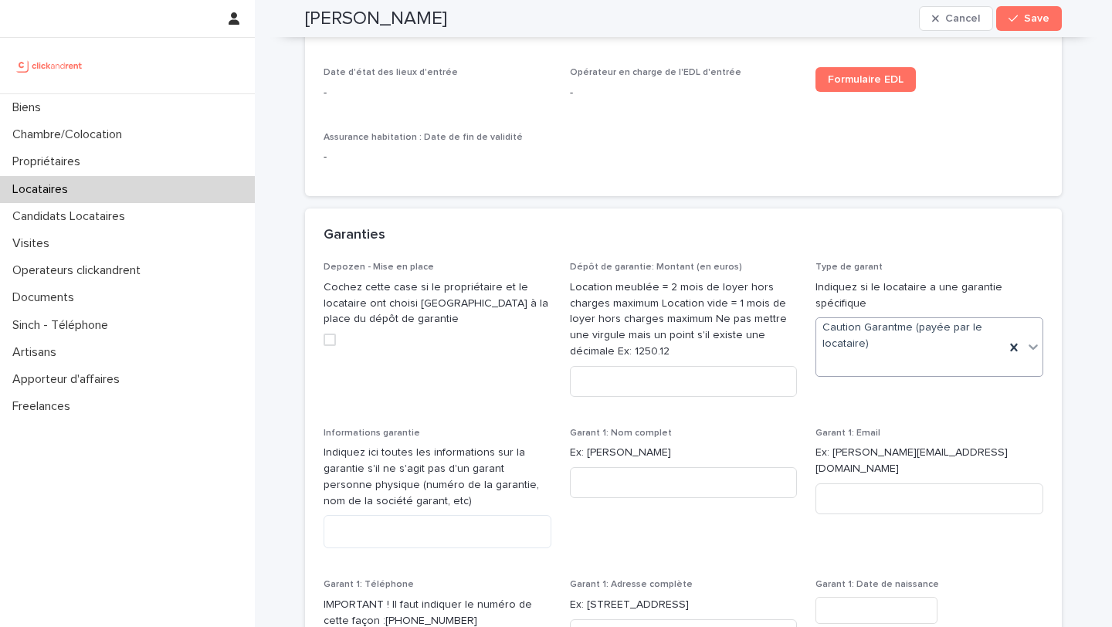
scroll to position [1156, 0]
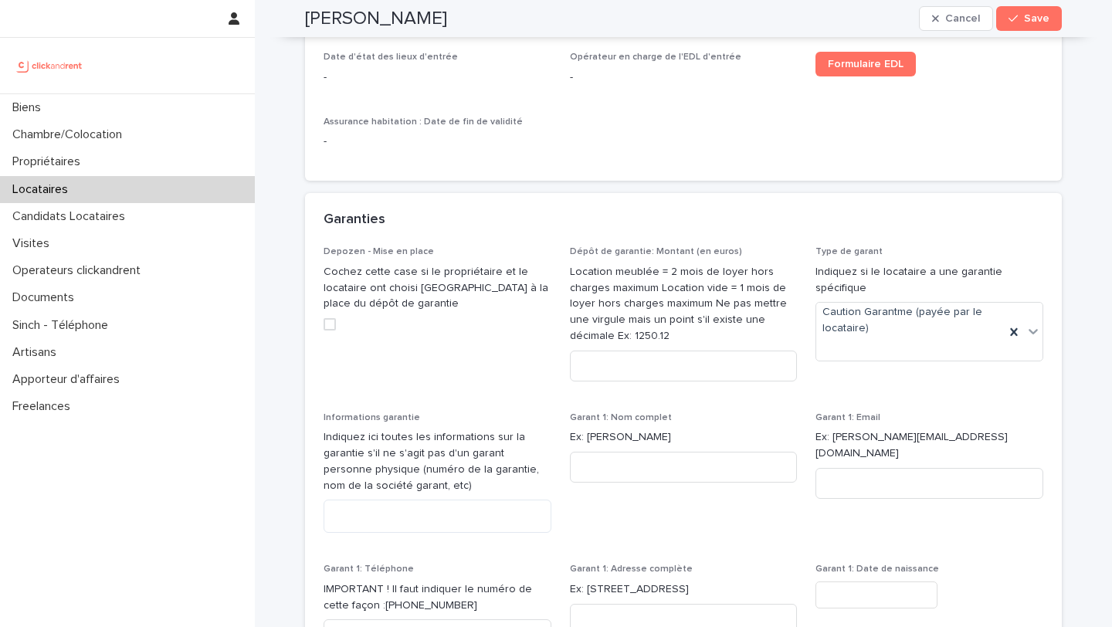
click at [684, 383] on div "Dépôt de garantie: Montant (en euros) Location meublée = 2 mois de loyer hors c…" at bounding box center [684, 319] width 228 height 147
click at [684, 372] on input at bounding box center [684, 366] width 228 height 31
type input "****"
click at [419, 528] on textarea at bounding box center [438, 516] width 228 height 33
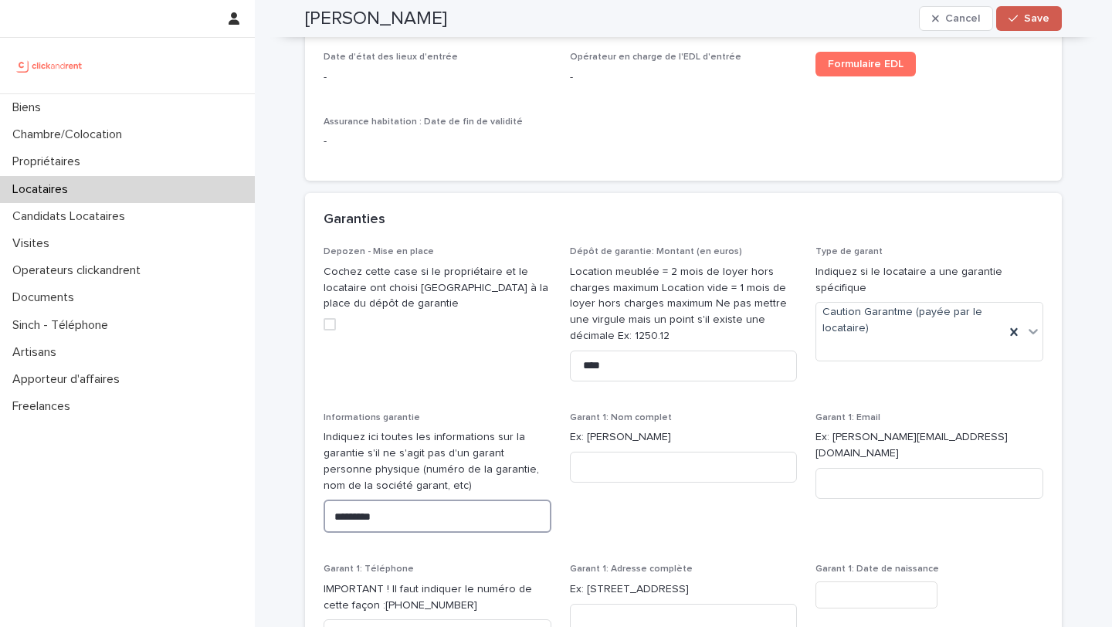
type textarea "*********"
click at [1032, 22] on span "Save" at bounding box center [1036, 18] width 25 height 11
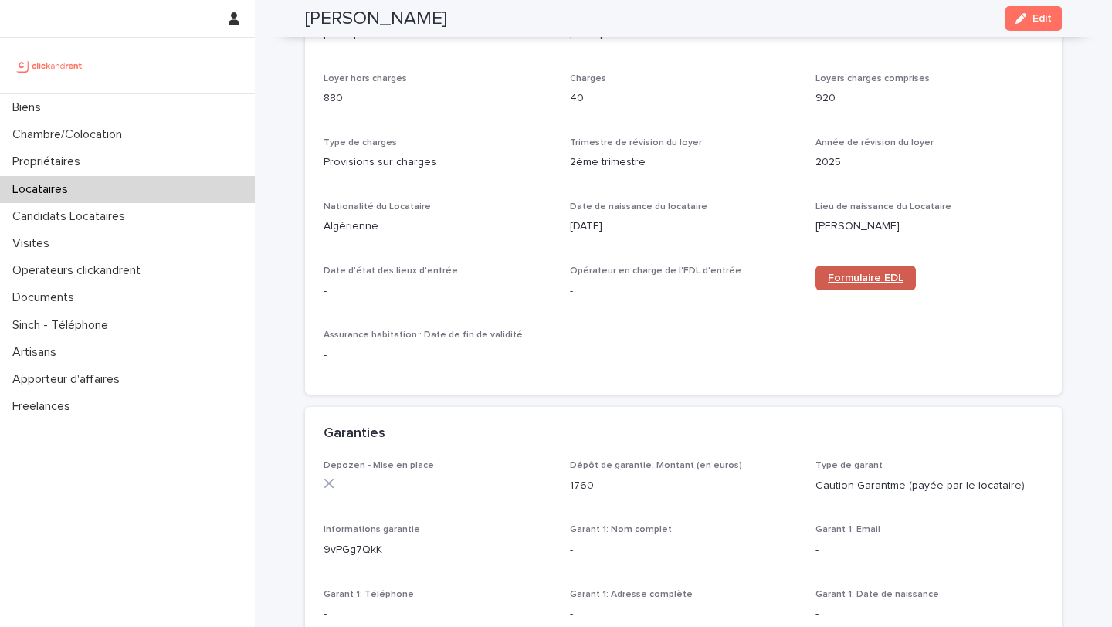
scroll to position [532, 0]
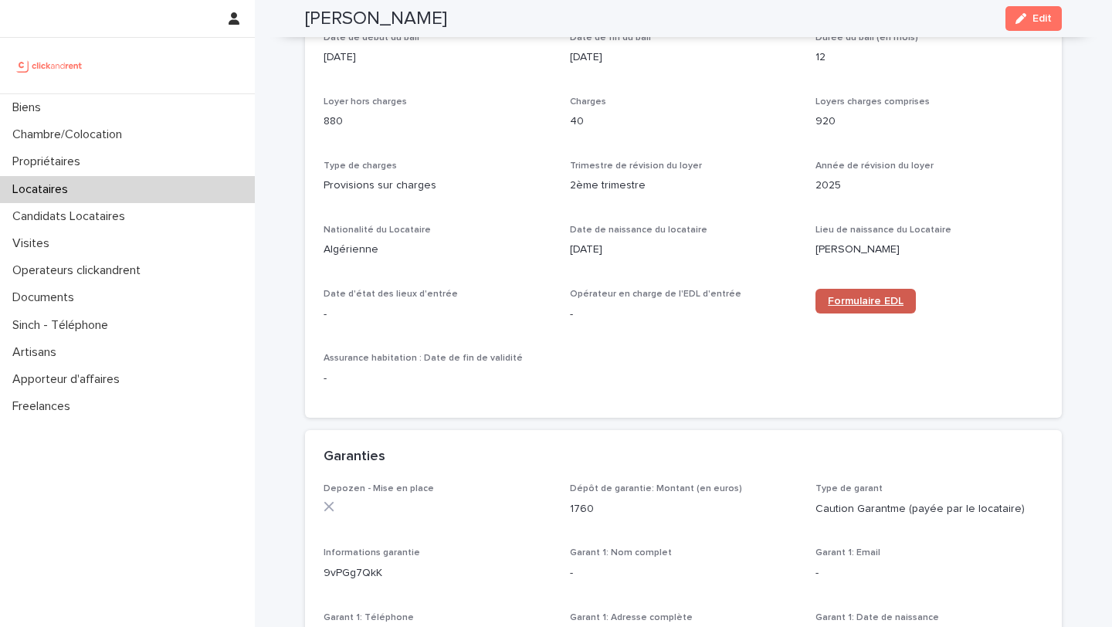
click at [870, 297] on span "Formulaire EDL" at bounding box center [866, 301] width 76 height 11
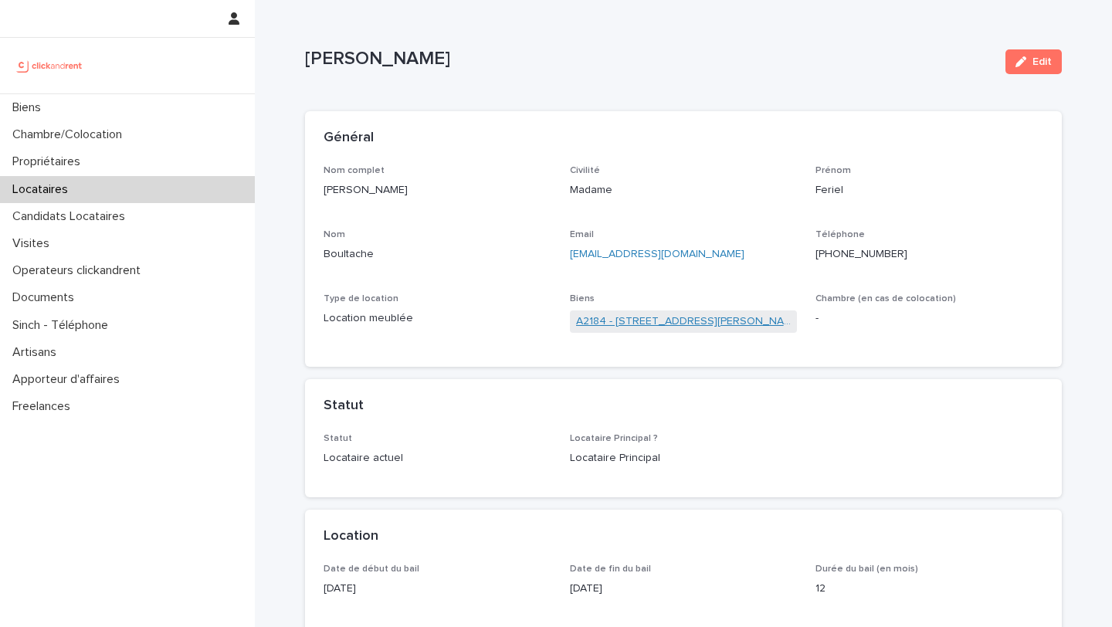
click at [743, 324] on link "A2184 - [STREET_ADDRESS][PERSON_NAME]" at bounding box center [684, 322] width 216 height 16
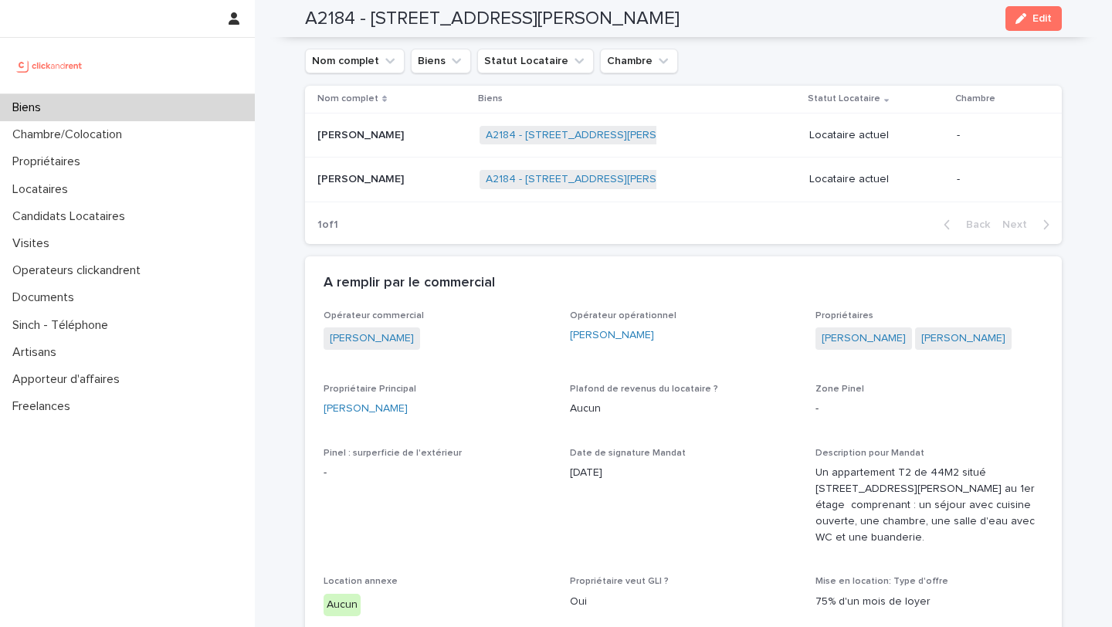
scroll to position [714, 0]
click at [229, 102] on div "Biens" at bounding box center [127, 107] width 255 height 27
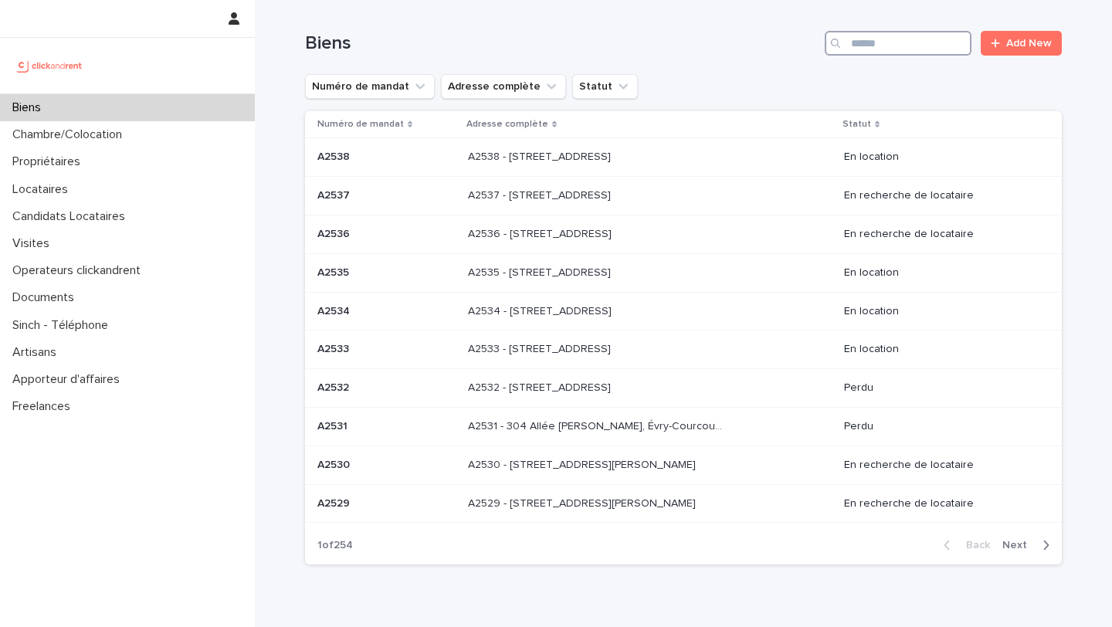
click at [932, 49] on input "Search" at bounding box center [898, 43] width 147 height 25
type input "****"
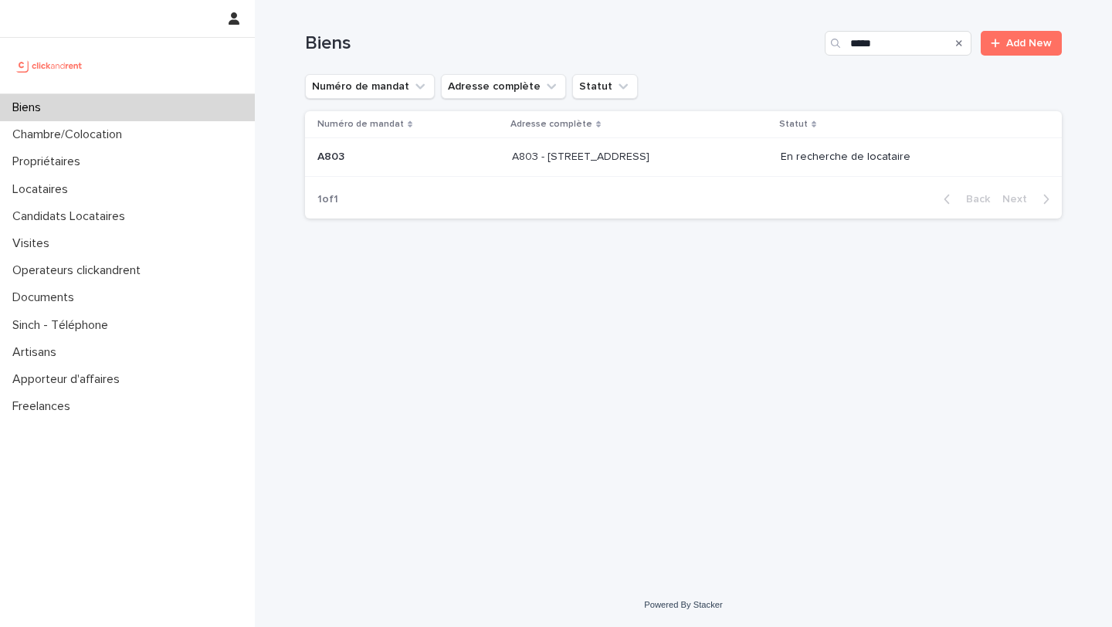
click at [649, 161] on p "A803 - [STREET_ADDRESS]" at bounding box center [582, 156] width 141 height 16
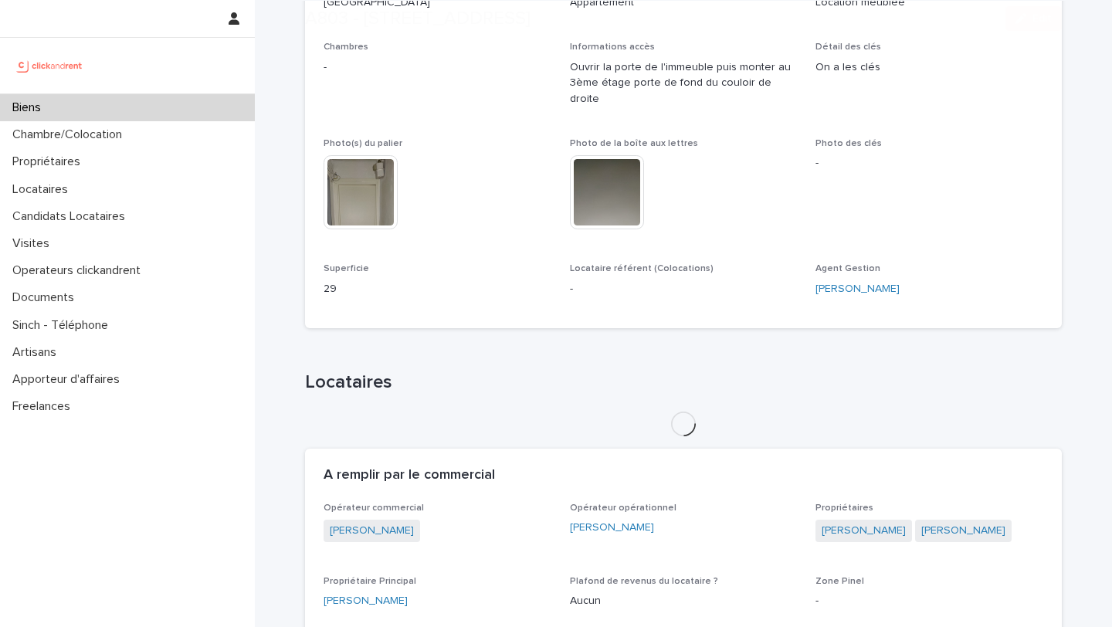
scroll to position [596, 0]
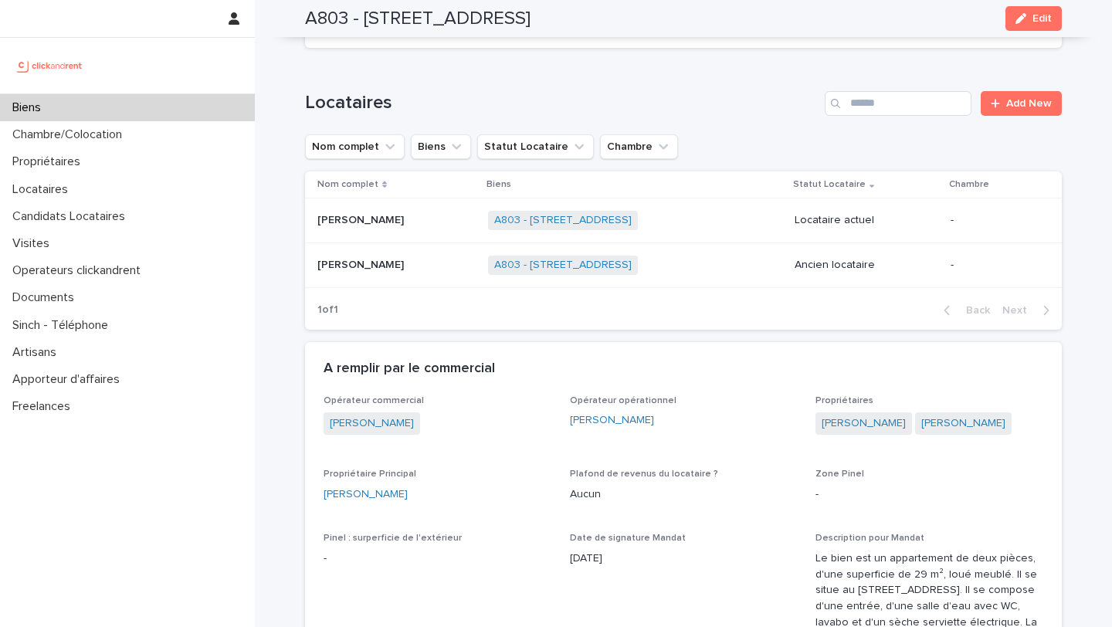
click at [413, 214] on p at bounding box center [397, 220] width 158 height 13
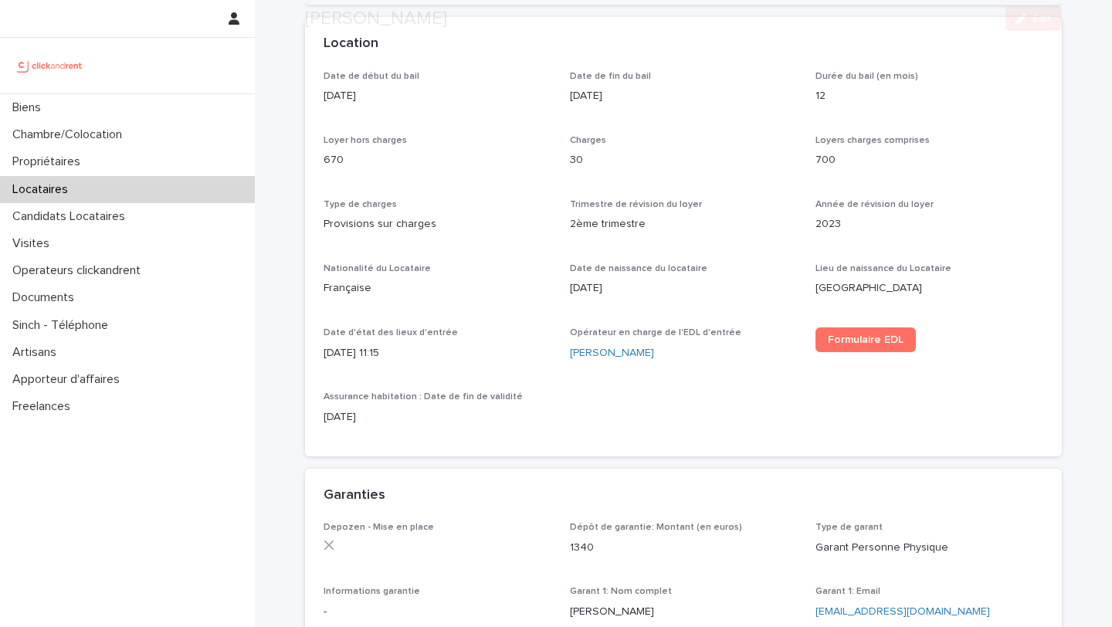
scroll to position [1833, 0]
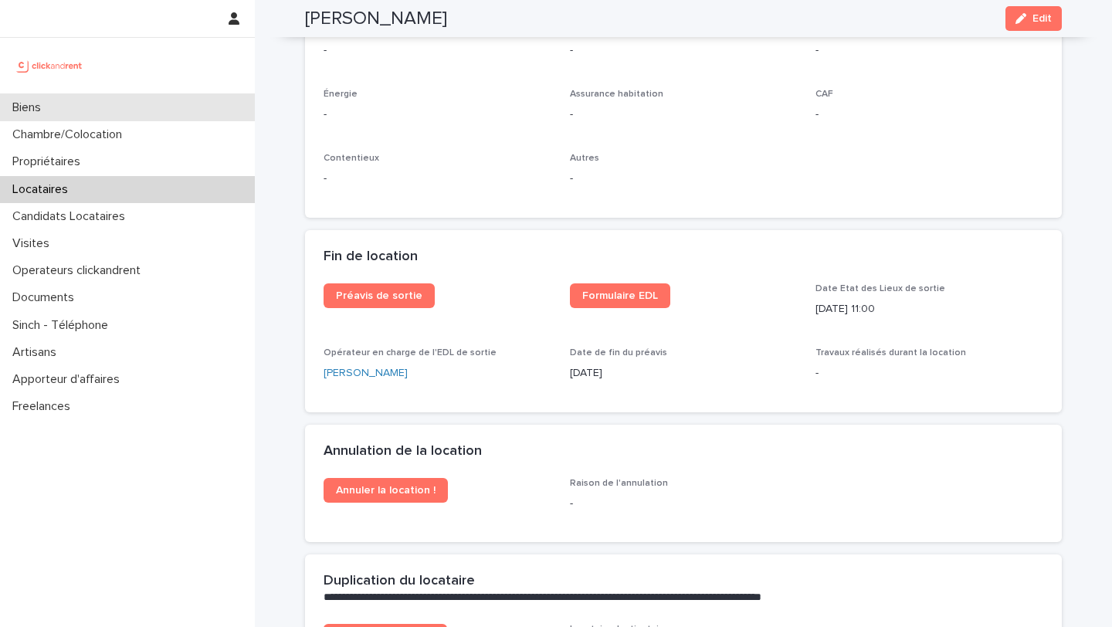
click at [206, 104] on div "Biens" at bounding box center [127, 107] width 255 height 27
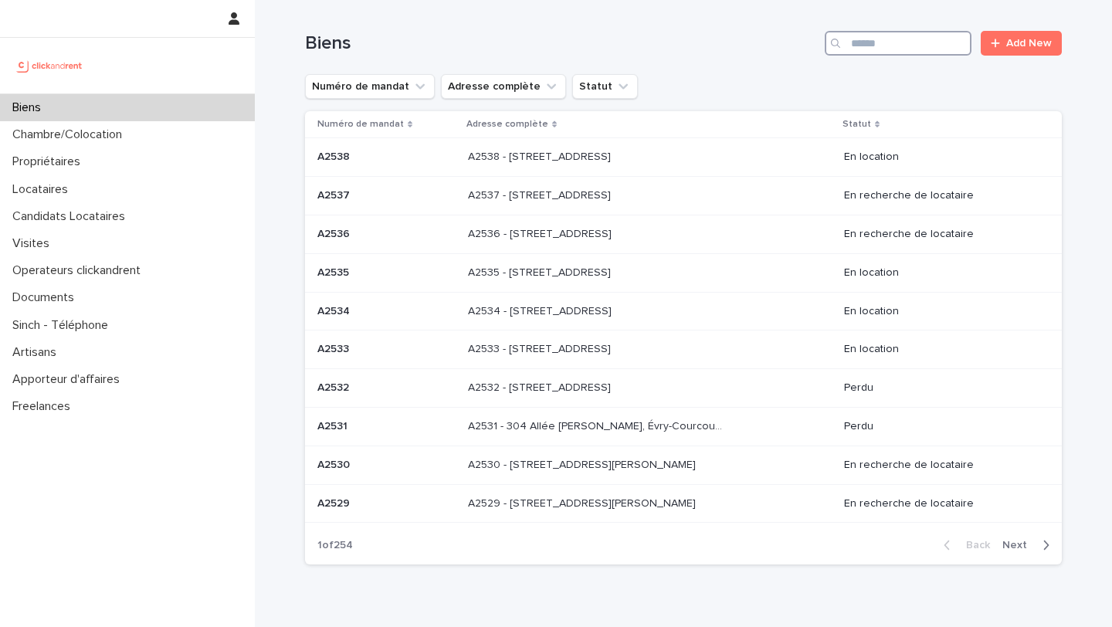
click at [922, 44] on input "Search" at bounding box center [898, 43] width 147 height 25
type input "*****"
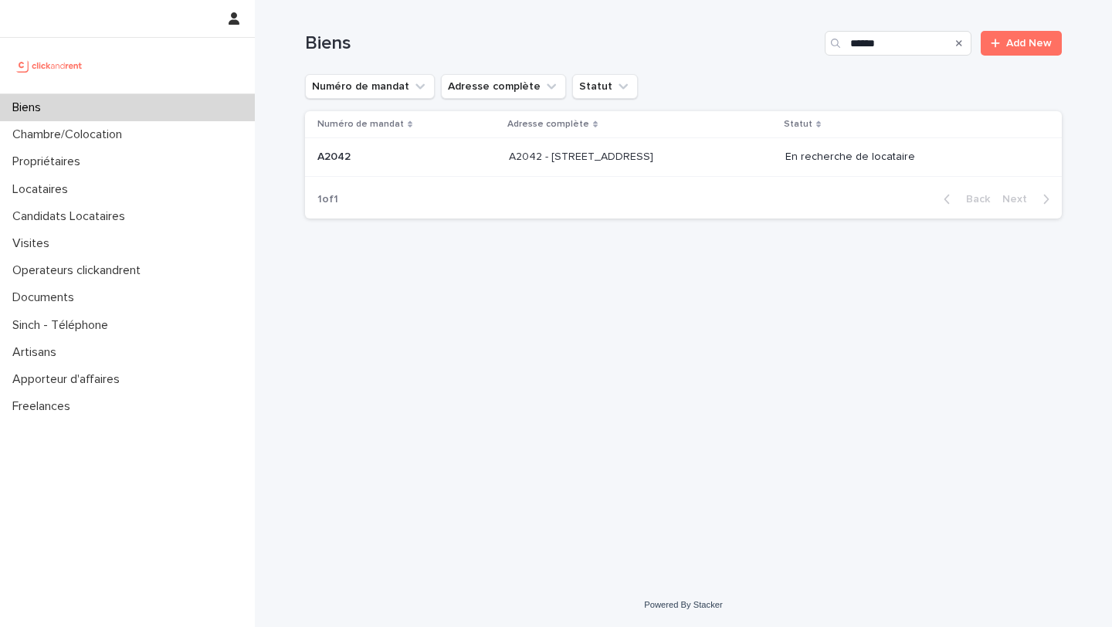
click at [690, 166] on div "A2042 - [STREET_ADDRESS] - [STREET_ADDRESS]" at bounding box center [641, 156] width 264 height 25
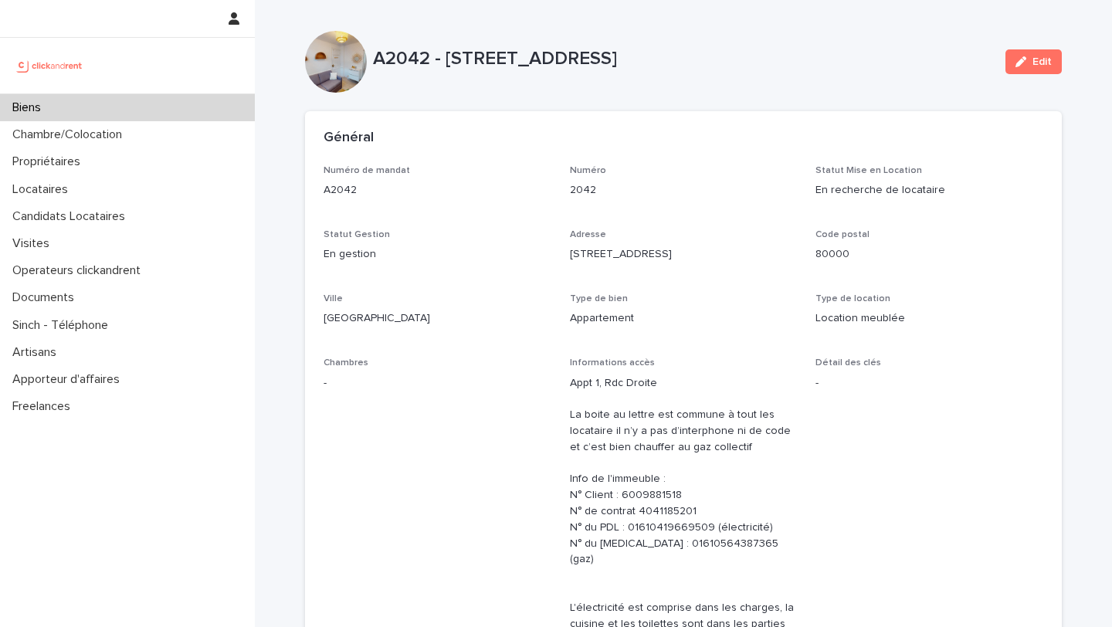
click at [143, 119] on div "Biens" at bounding box center [127, 107] width 255 height 27
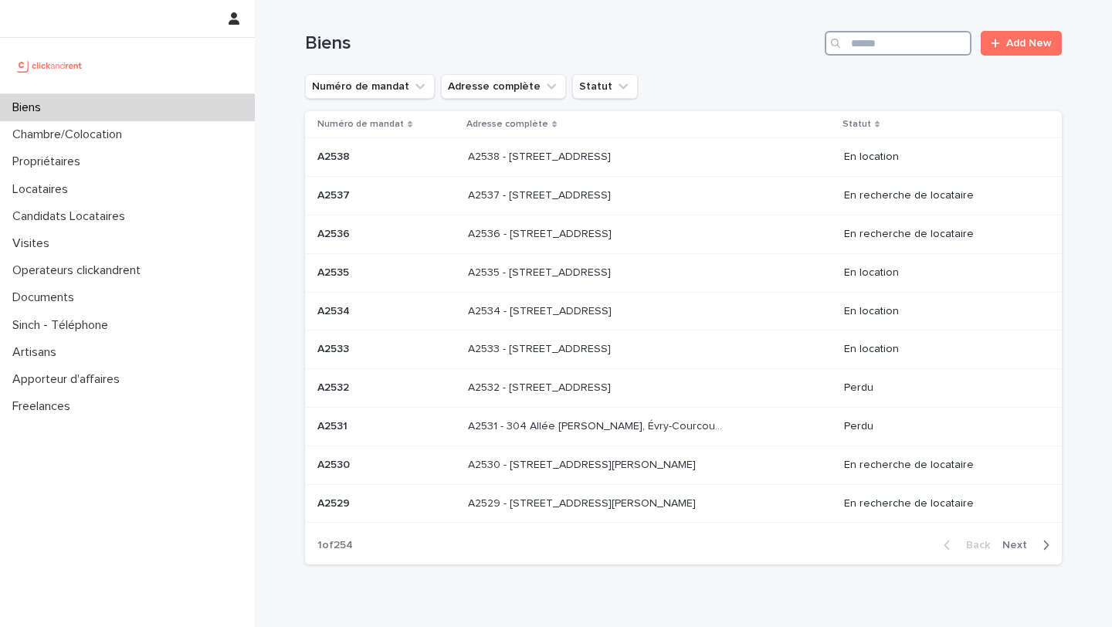
click at [877, 52] on input "Search" at bounding box center [898, 43] width 147 height 25
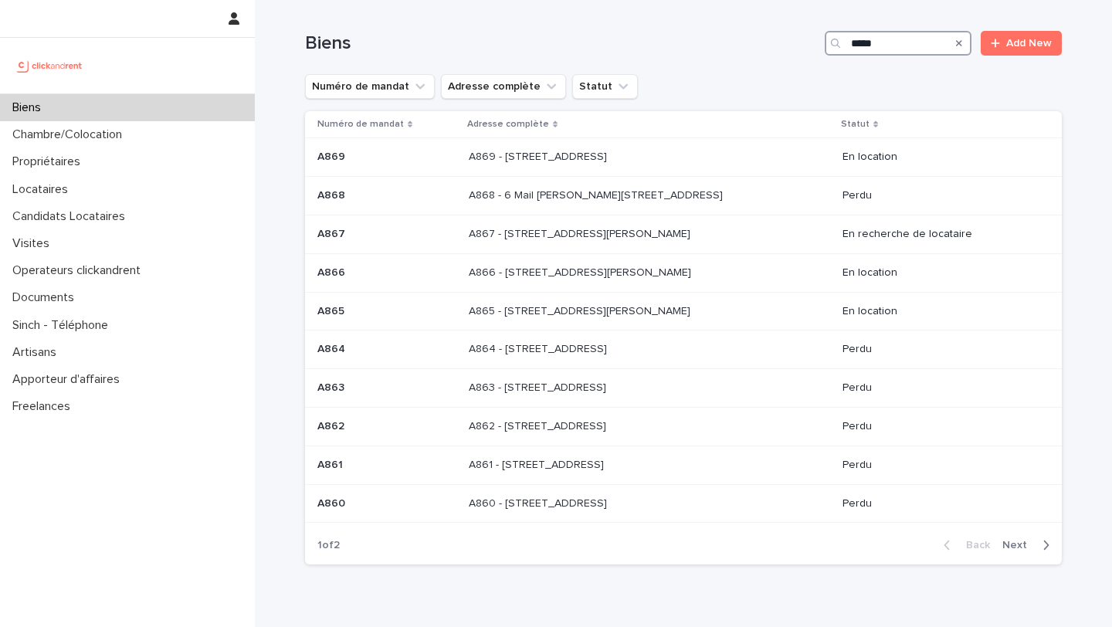
type input "****"
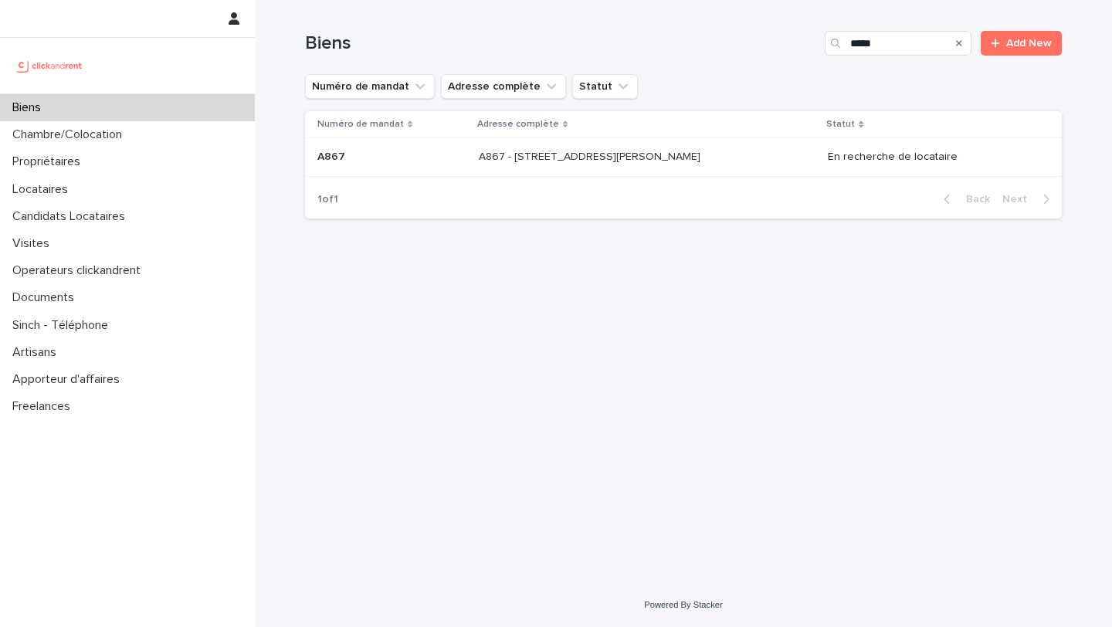
click at [629, 165] on div "A867 - [STREET_ADDRESS][PERSON_NAME] A867 - [STREET_ADDRESS][PERSON_NAME]" at bounding box center [647, 156] width 337 height 25
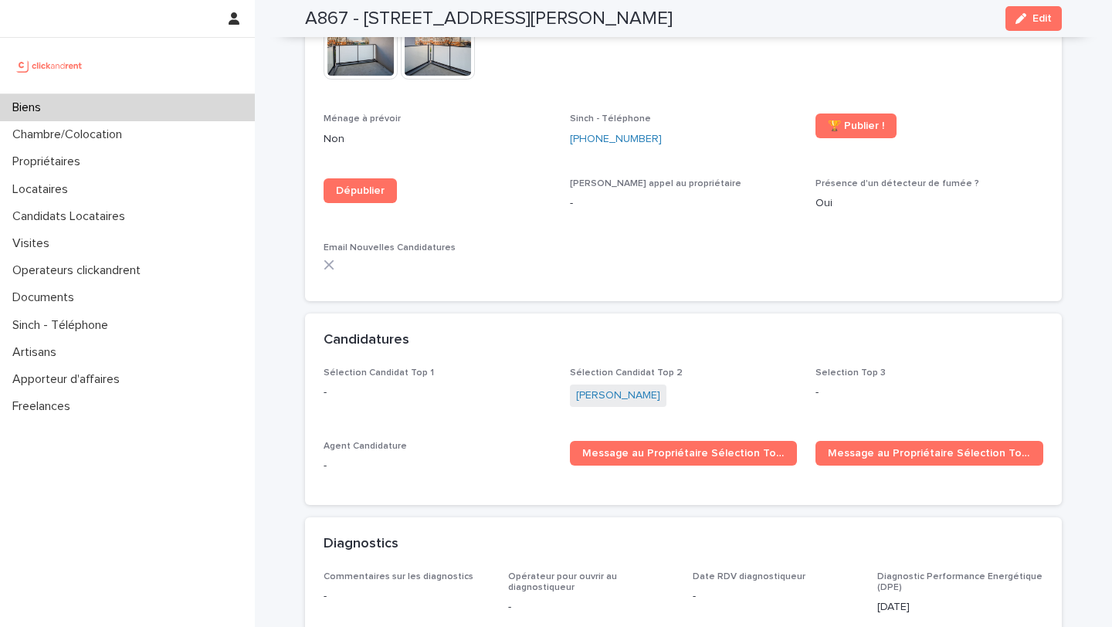
scroll to position [4518, 0]
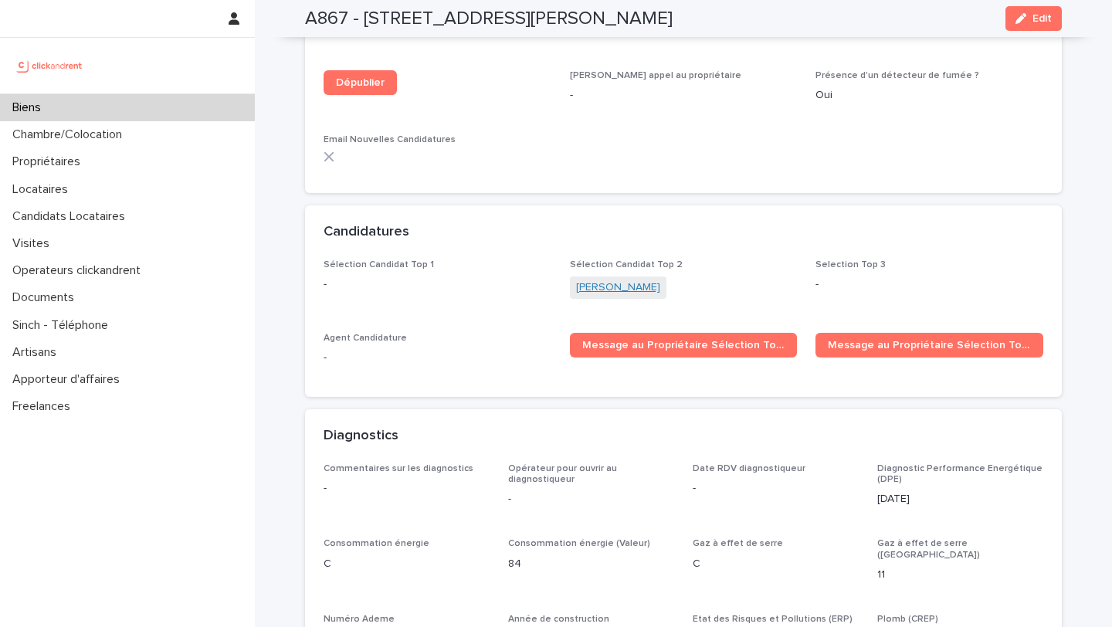
click at [615, 280] on link "[PERSON_NAME]" at bounding box center [618, 288] width 84 height 16
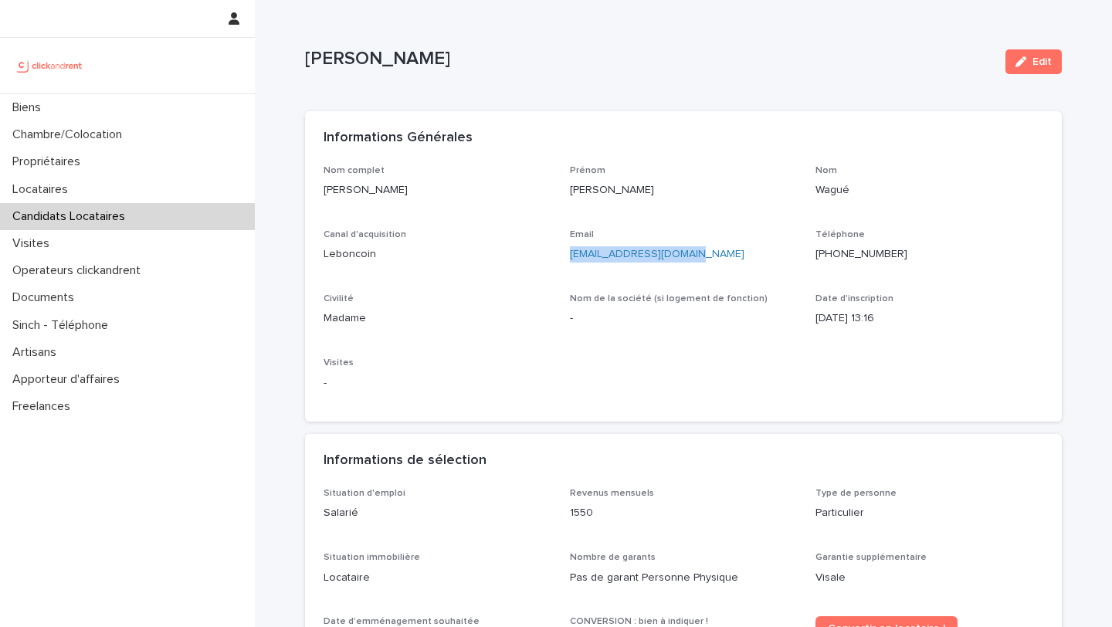
drag, startPoint x: 695, startPoint y: 251, endPoint x: 566, endPoint y: 253, distance: 128.2
click at [566, 253] on div "Nom complet [PERSON_NAME] Prénom [PERSON_NAME] Nom Wagué Canal d'acquisition Le…" at bounding box center [684, 284] width 720 height 239
copy link "[EMAIL_ADDRESS][DOMAIN_NAME]"
click at [849, 259] on ringoverc2c-number-84e06f14122c "[PHONE_NUMBER]" at bounding box center [862, 254] width 92 height 11
drag, startPoint x: 449, startPoint y: 197, endPoint x: 307, endPoint y: 197, distance: 141.4
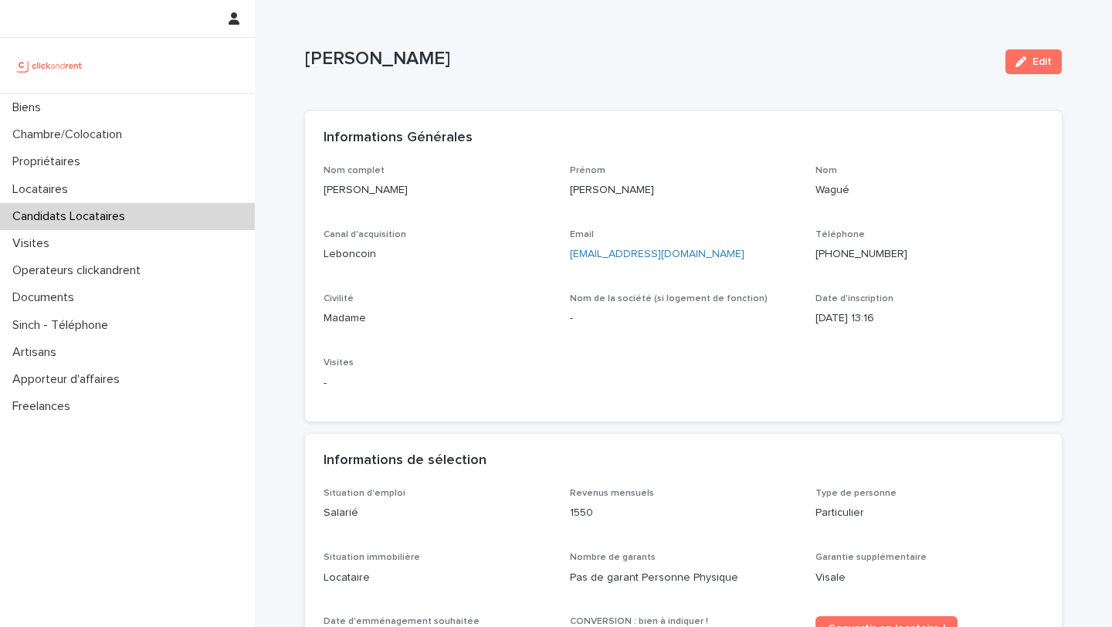
click at [307, 197] on div "Nom complet [PERSON_NAME] Prénom [PERSON_NAME] Nom Wagué Canal d'acquisition Le…" at bounding box center [683, 293] width 757 height 257
copy p "[PERSON_NAME]"
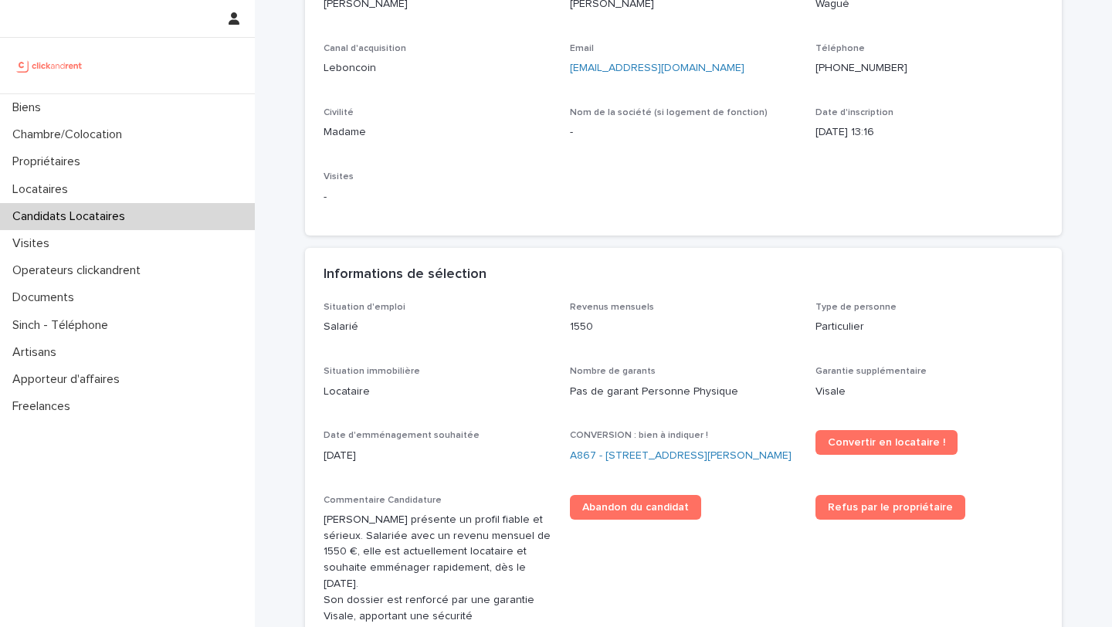
scroll to position [188, 0]
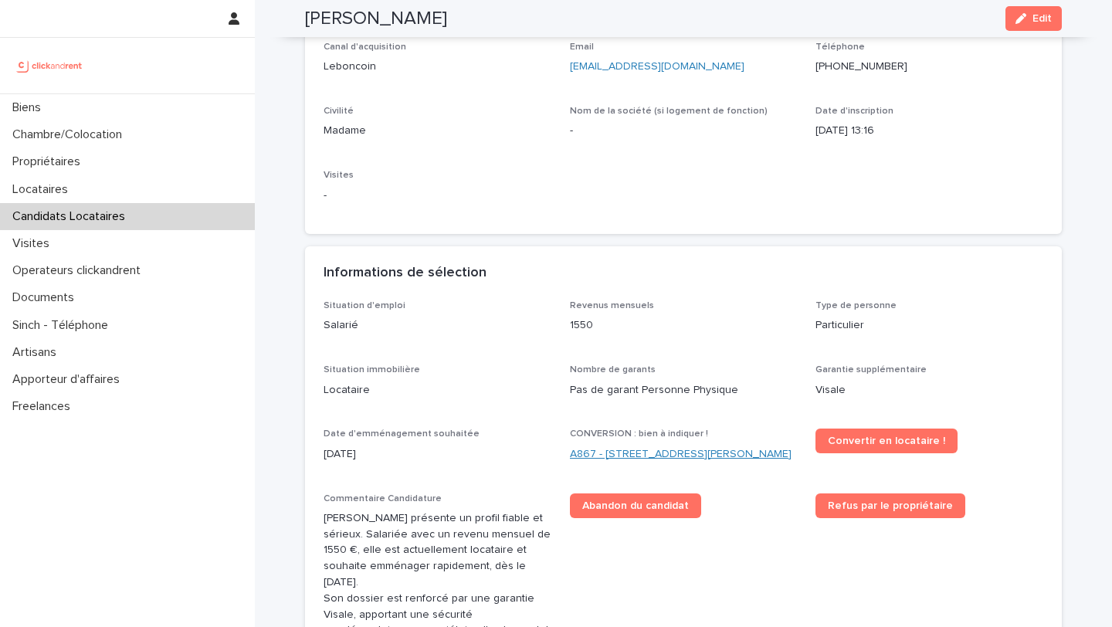
click at [613, 455] on link "A867 - [STREET_ADDRESS][PERSON_NAME]" at bounding box center [681, 455] width 222 height 16
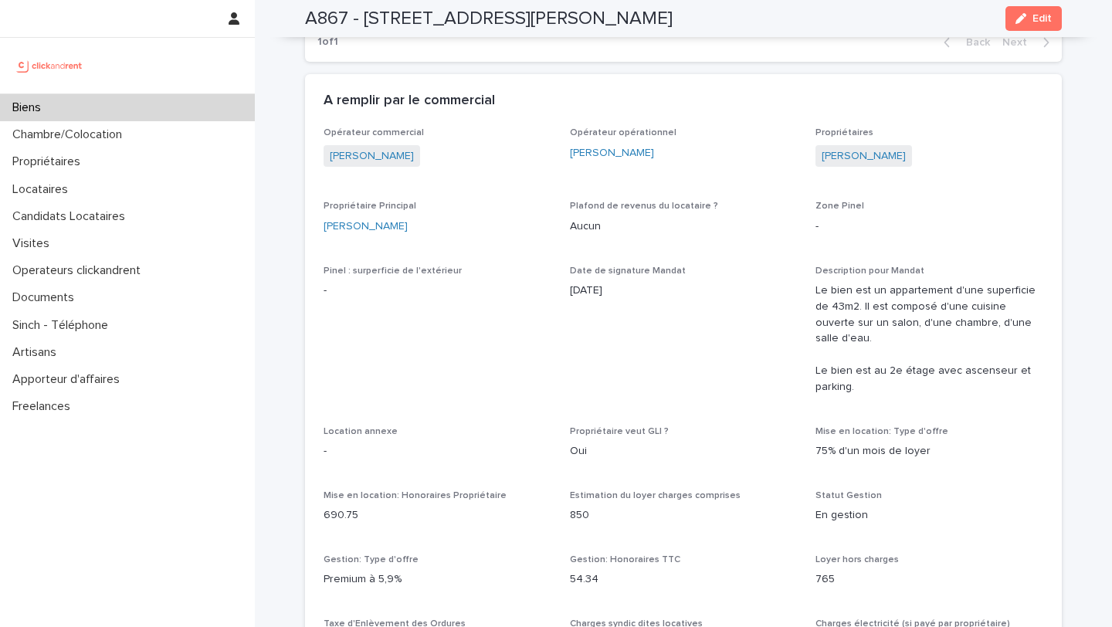
scroll to position [983, 0]
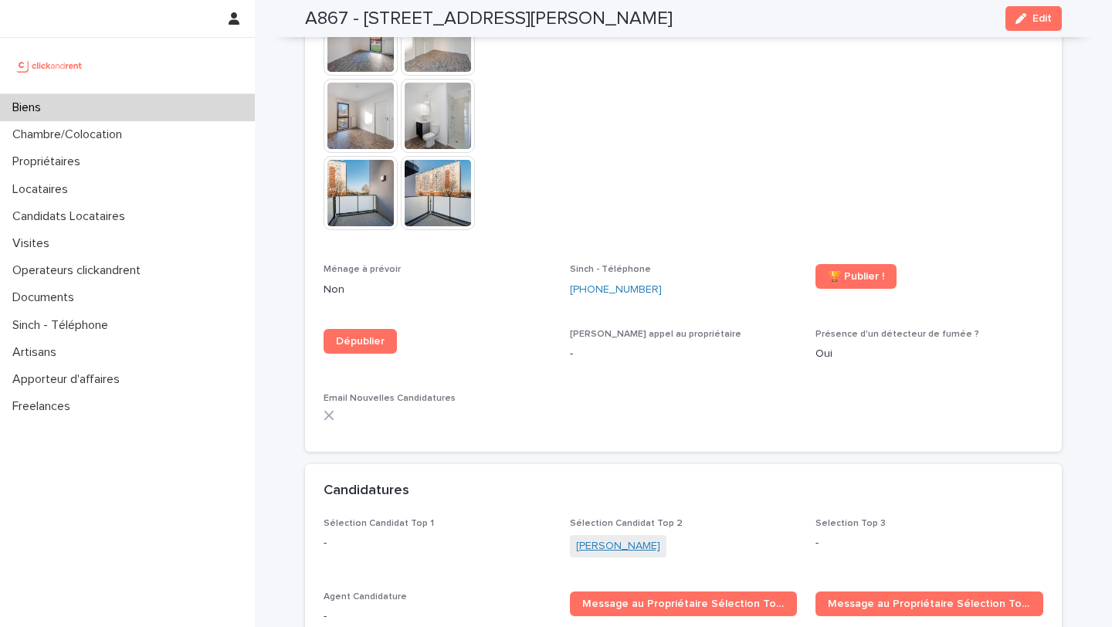
click at [618, 538] on link "[PERSON_NAME]" at bounding box center [618, 546] width 84 height 16
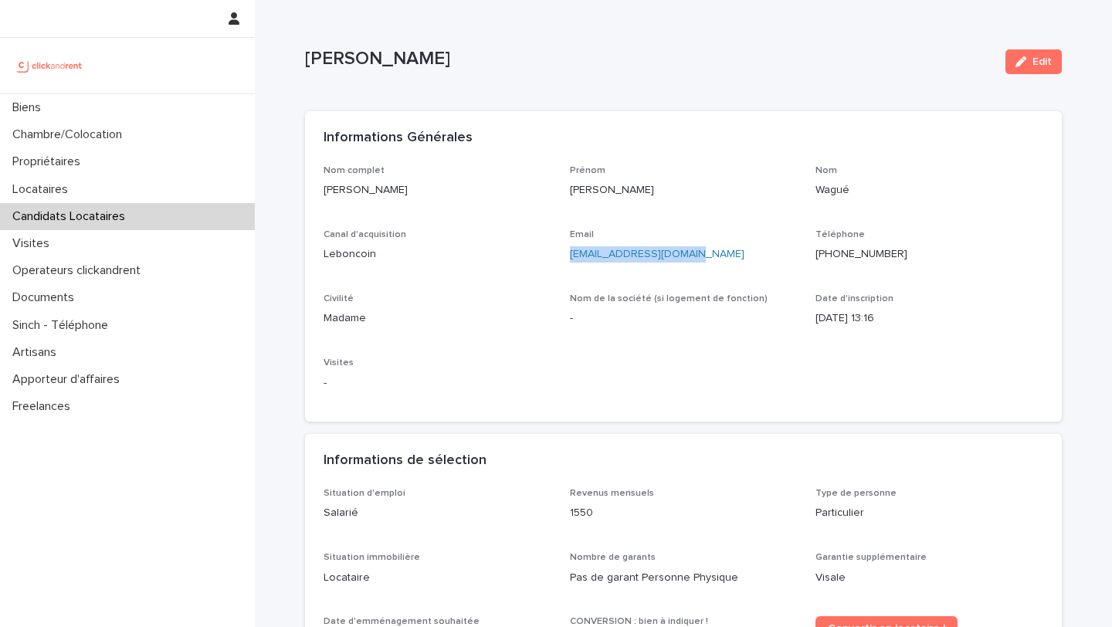
drag, startPoint x: 710, startPoint y: 256, endPoint x: 565, endPoint y: 258, distance: 144.5
click at [565, 258] on div "Nom complet [PERSON_NAME] Prénom [PERSON_NAME] Nom Wagué Canal d'acquisition Le…" at bounding box center [684, 284] width 720 height 239
copy link "[EMAIL_ADDRESS][DOMAIN_NAME]"
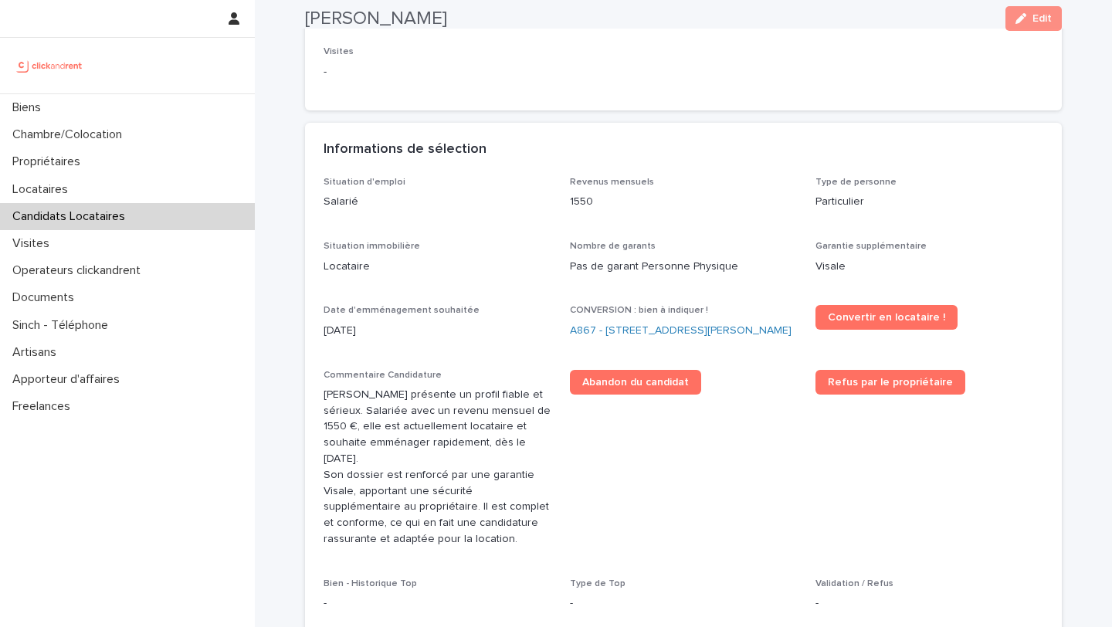
scroll to position [334, 0]
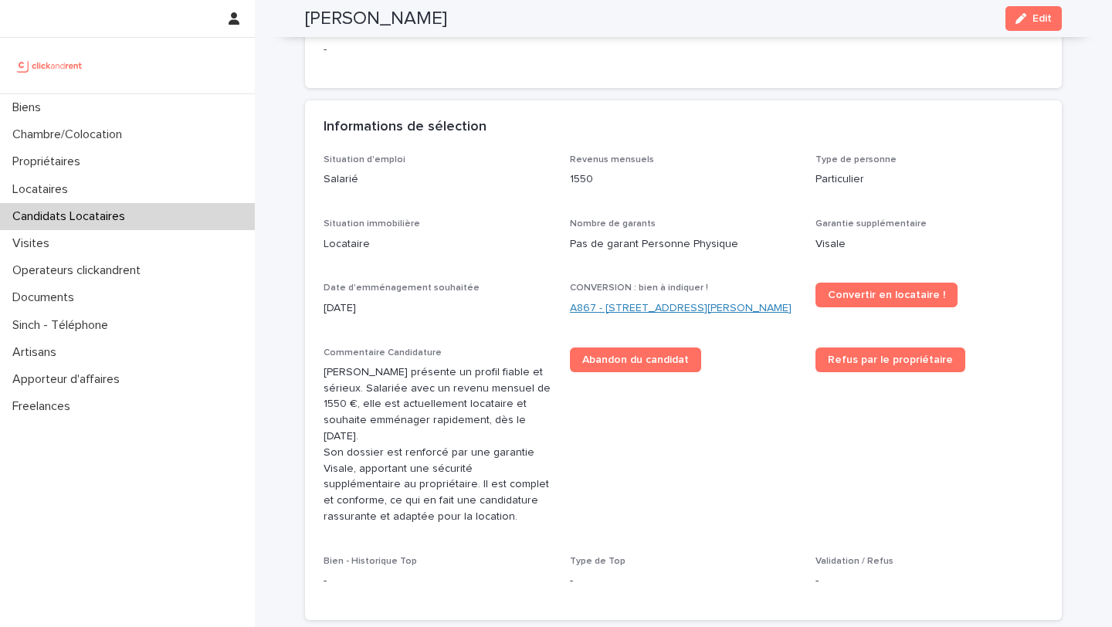
click at [686, 306] on link "A867 - [STREET_ADDRESS][PERSON_NAME]" at bounding box center [681, 309] width 222 height 16
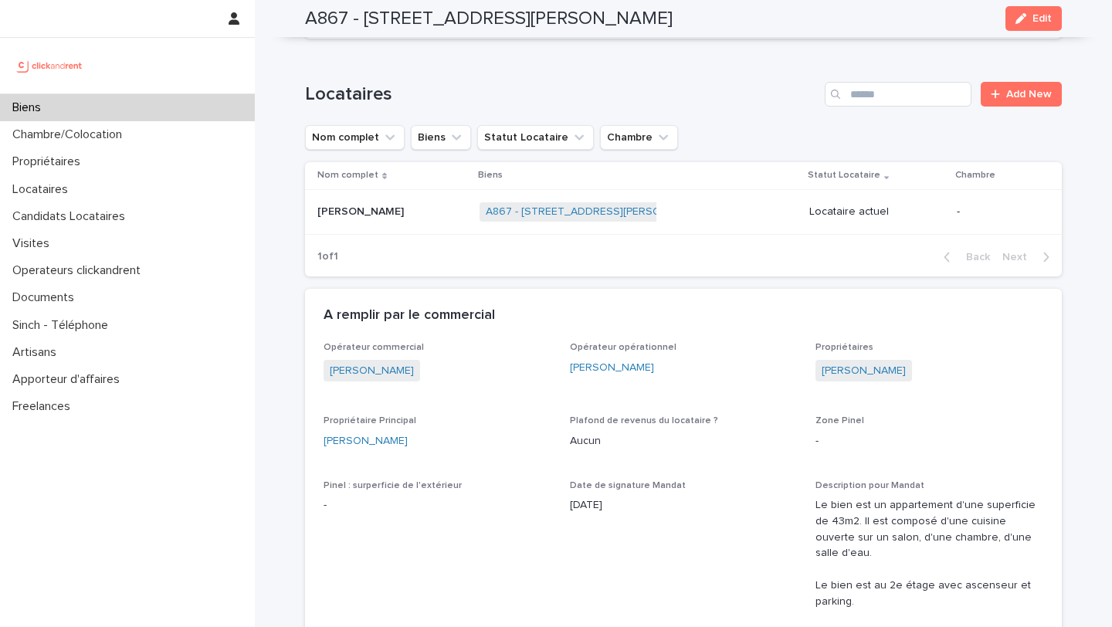
scroll to position [770, 0]
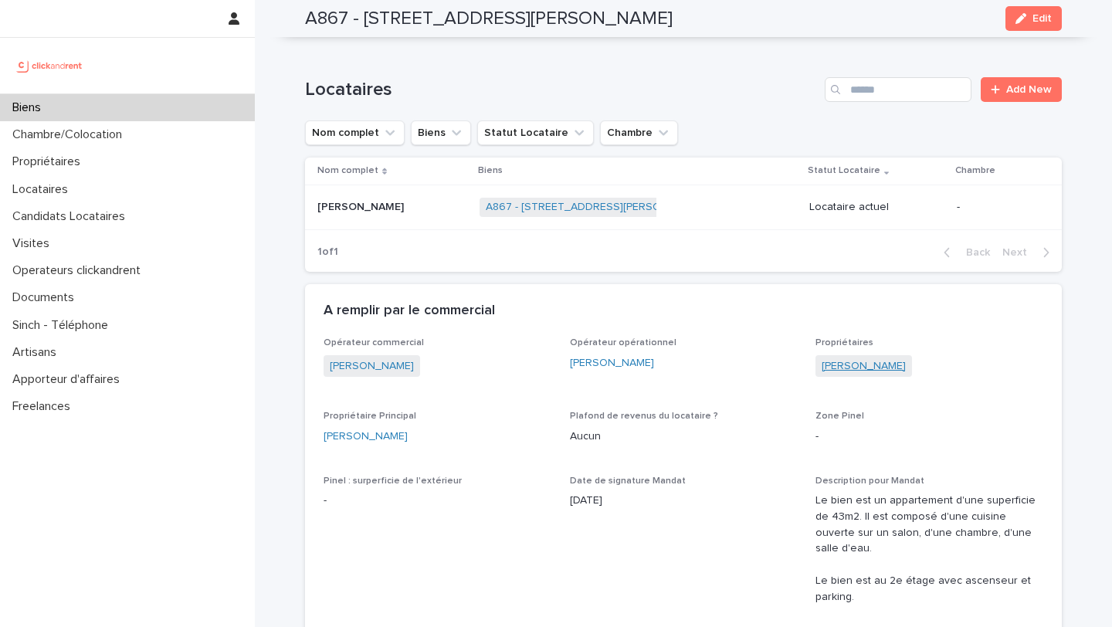
click at [870, 358] on link "[PERSON_NAME]" at bounding box center [864, 366] width 84 height 16
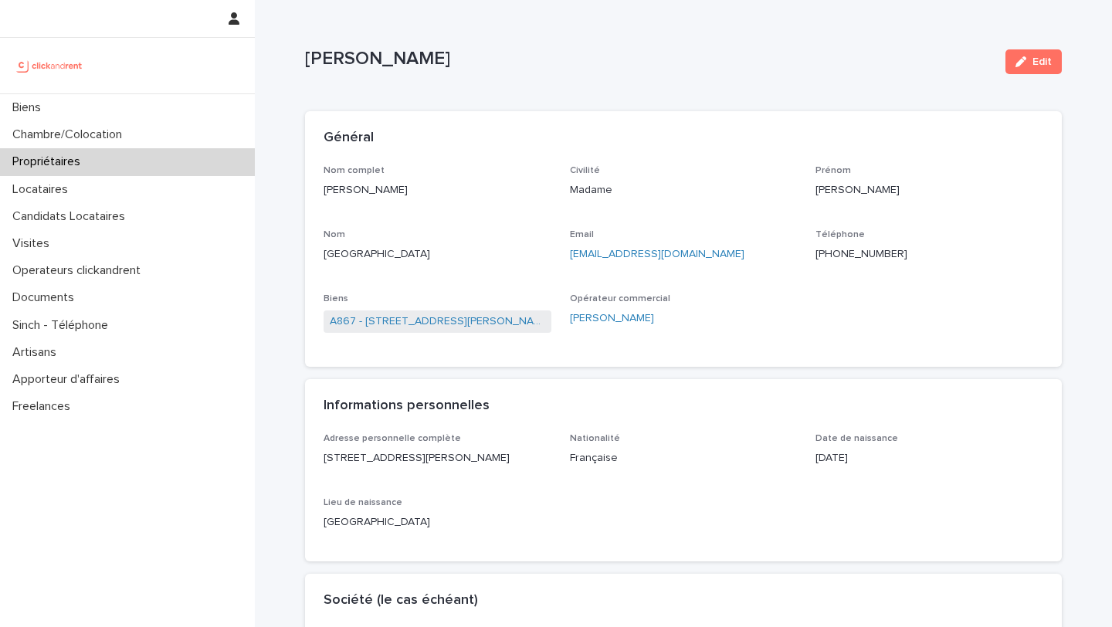
drag, startPoint x: 423, startPoint y: 201, endPoint x: 322, endPoint y: 192, distance: 101.6
click at [324, 192] on div "Nom complet [PERSON_NAME]" at bounding box center [438, 188] width 228 height 46
copy p "[PERSON_NAME]"
click at [173, 106] on div "Biens" at bounding box center [127, 107] width 255 height 27
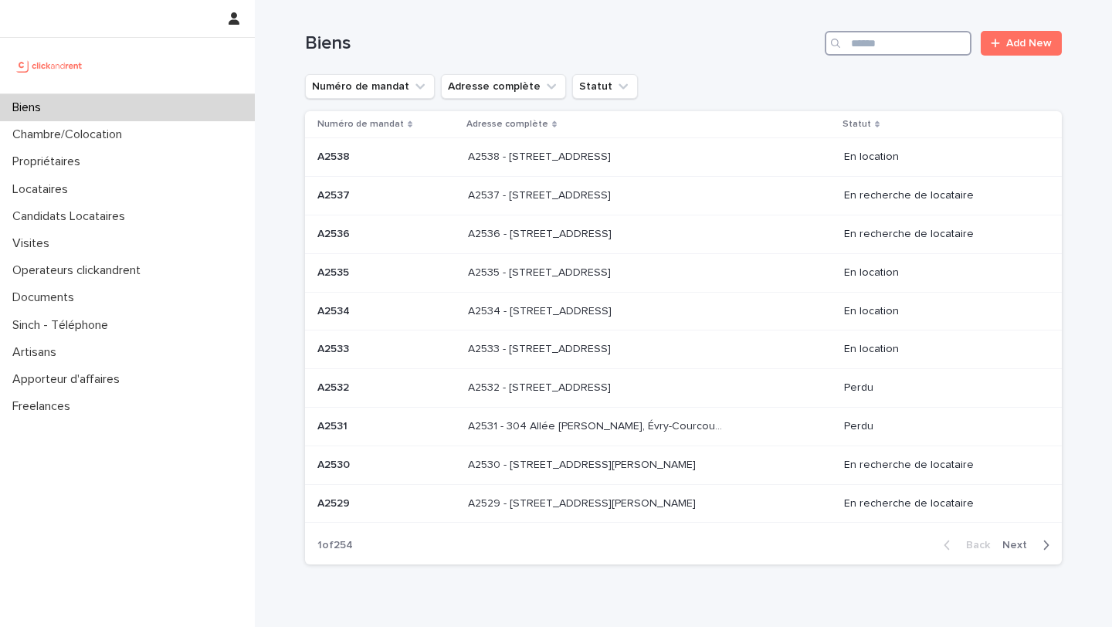
click at [912, 46] on input "Search" at bounding box center [898, 43] width 147 height 25
type input "*****"
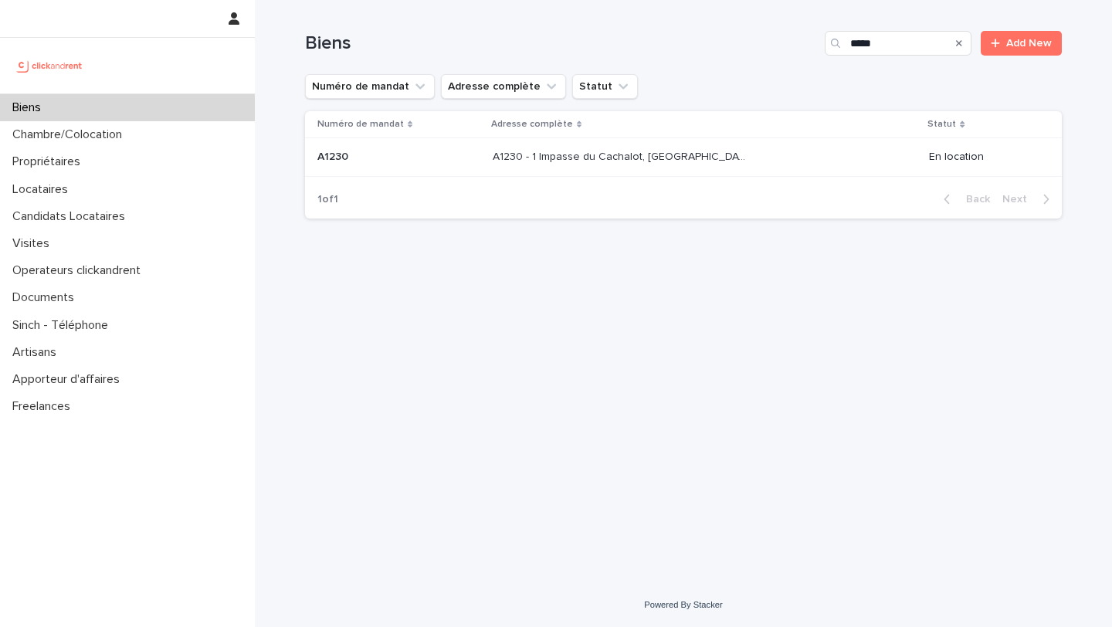
click at [631, 175] on td "A1230 - 1 Impasse du Cachalot, [GEOGRAPHIC_DATA]-[GEOGRAPHIC_DATA] 92290 A1230 …" at bounding box center [705, 157] width 436 height 39
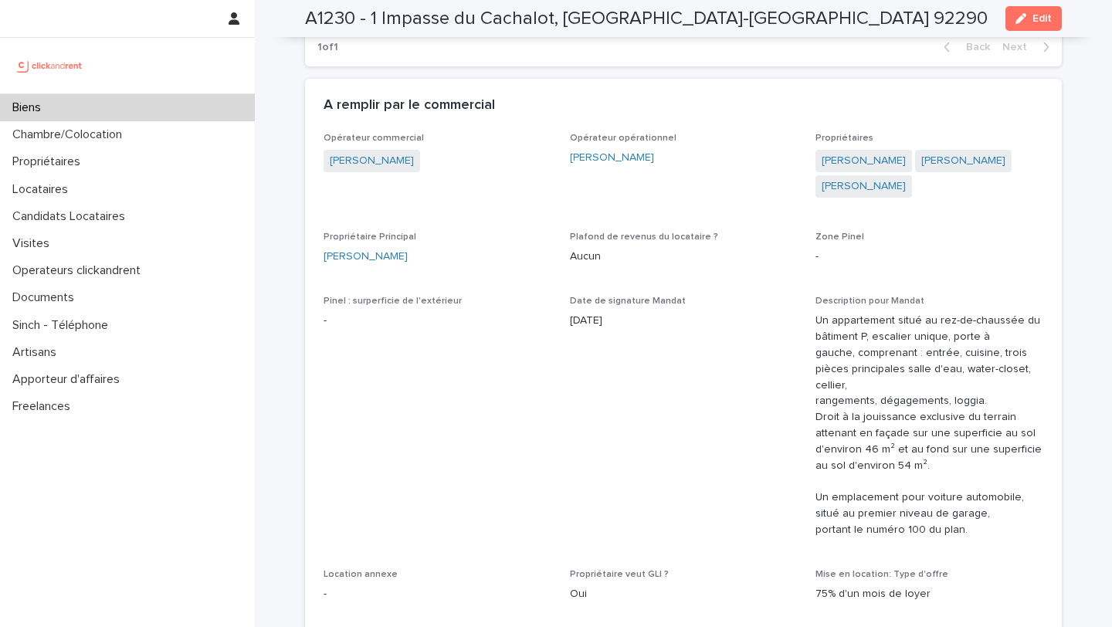
scroll to position [937, 0]
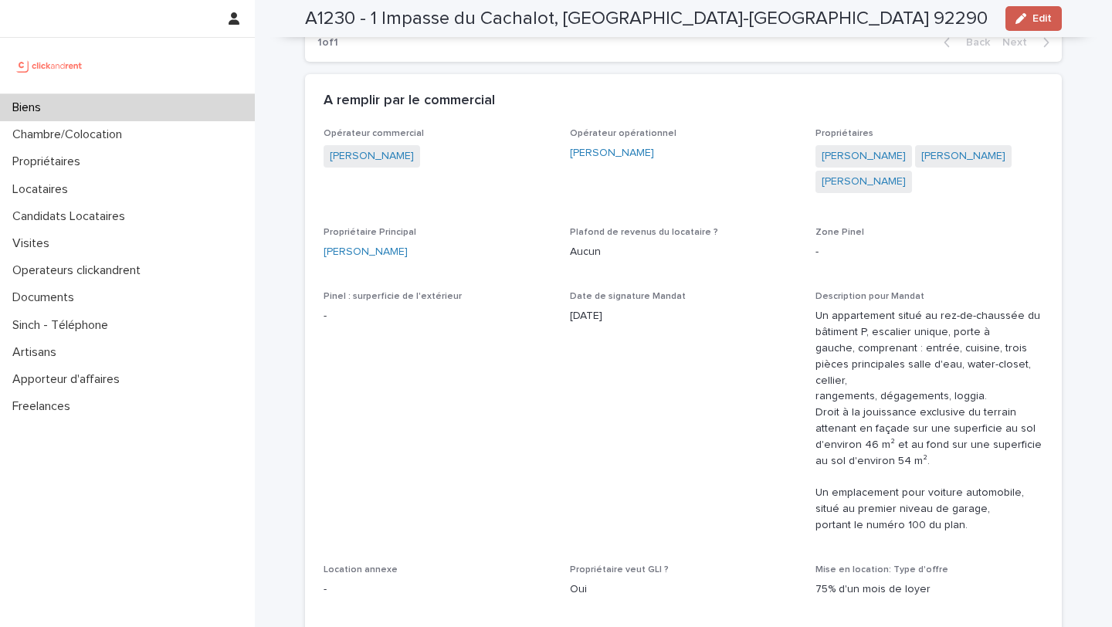
click at [1041, 19] on span "Edit" at bounding box center [1042, 18] width 19 height 11
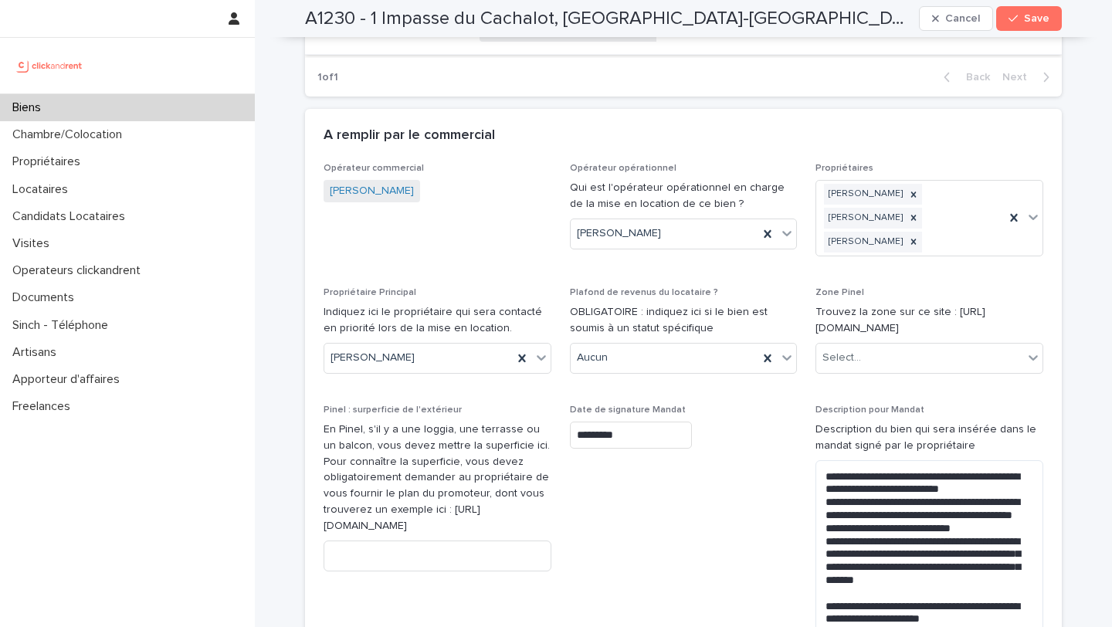
scroll to position [1322, 0]
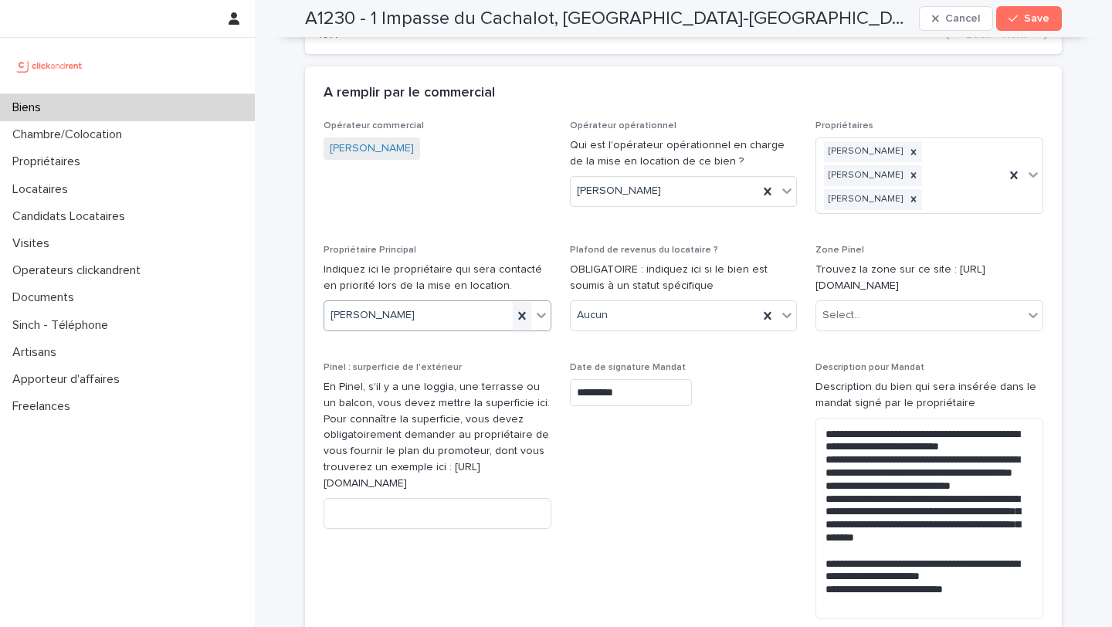
click at [515, 308] on icon at bounding box center [522, 315] width 15 height 15
click at [476, 303] on div "[PERSON_NAME]" at bounding box center [418, 315] width 188 height 25
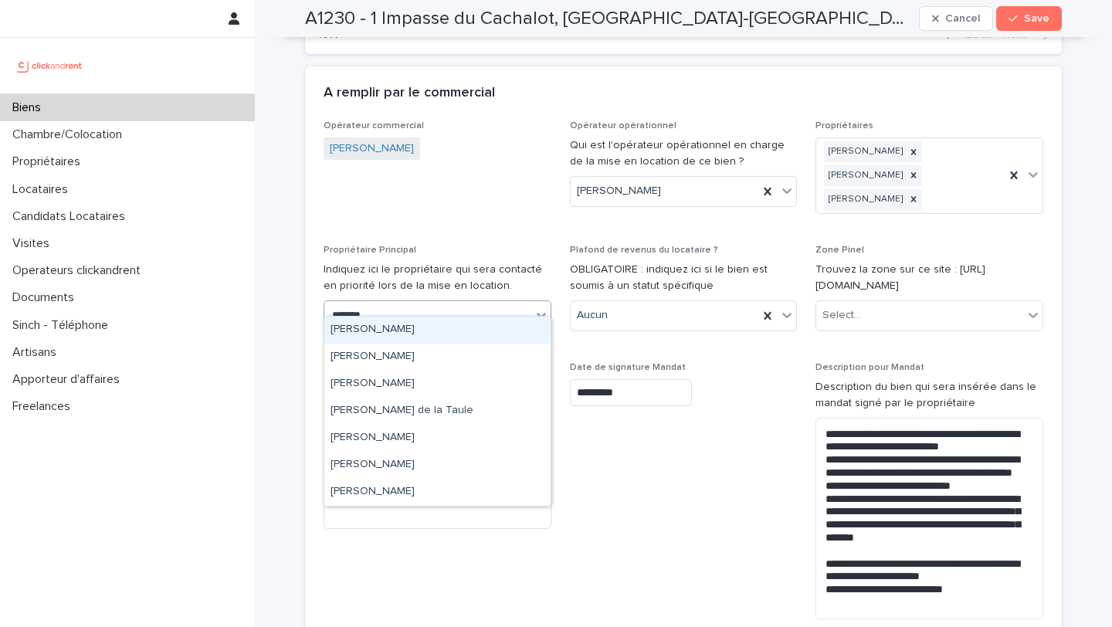
type input "********"
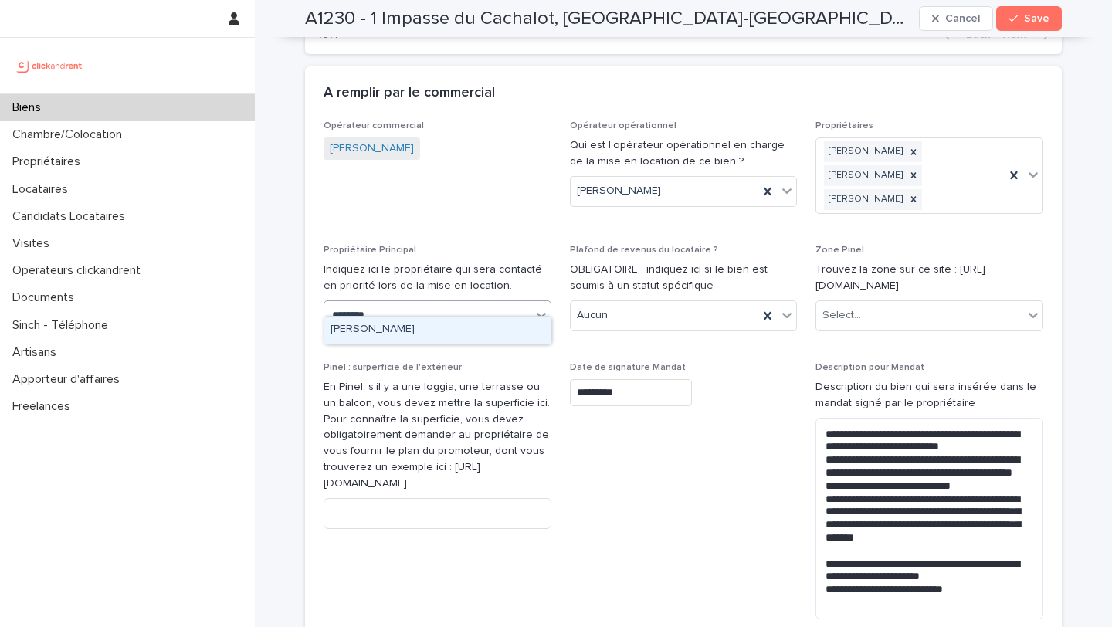
click at [469, 338] on div "[PERSON_NAME]" at bounding box center [437, 330] width 226 height 27
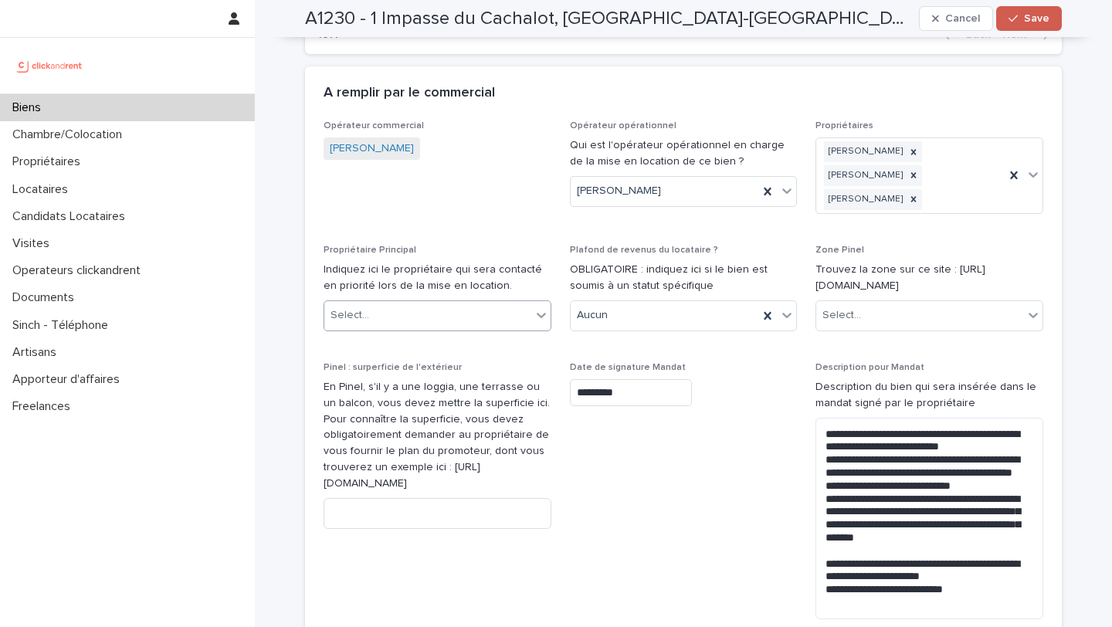
click at [1037, 13] on span "Save" at bounding box center [1036, 18] width 25 height 11
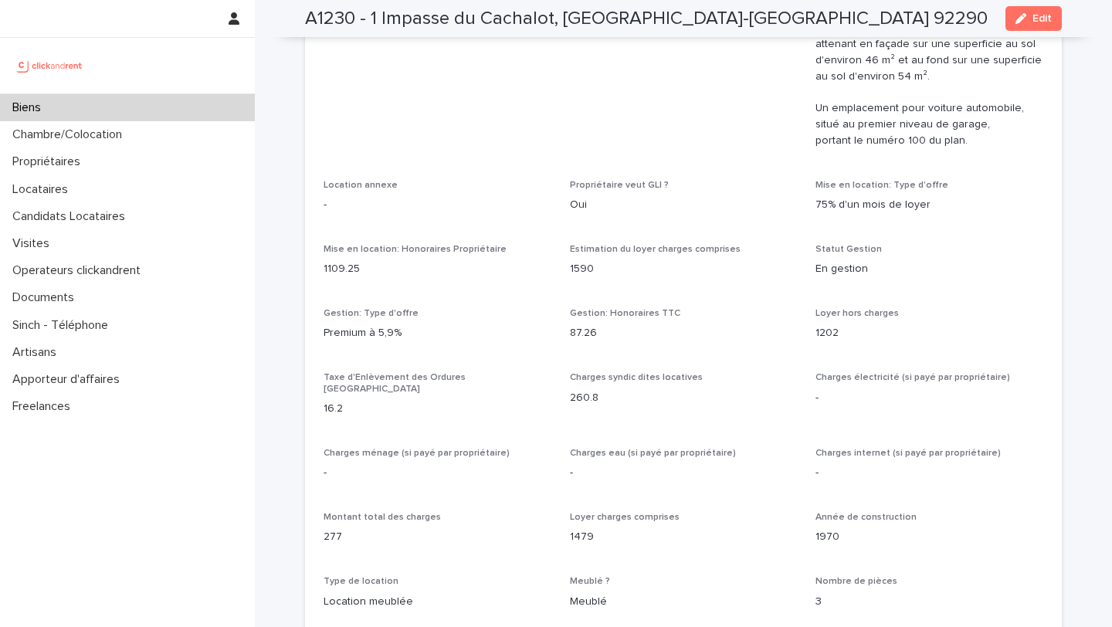
click at [226, 108] on div "Biens" at bounding box center [127, 107] width 255 height 27
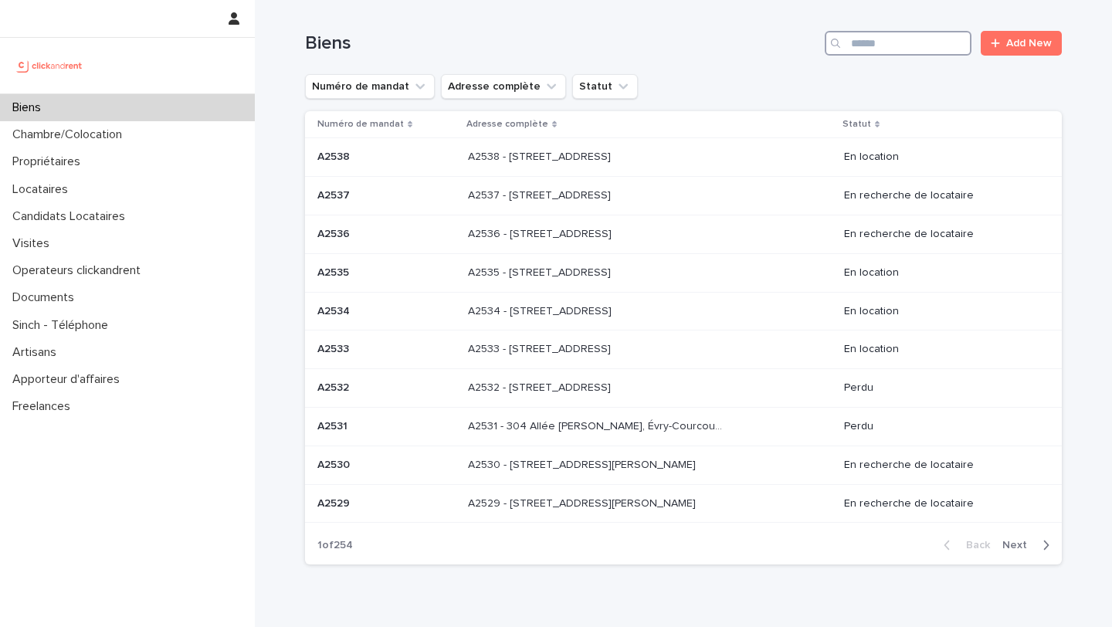
click at [907, 45] on input "Search" at bounding box center [898, 43] width 147 height 25
type input "*****"
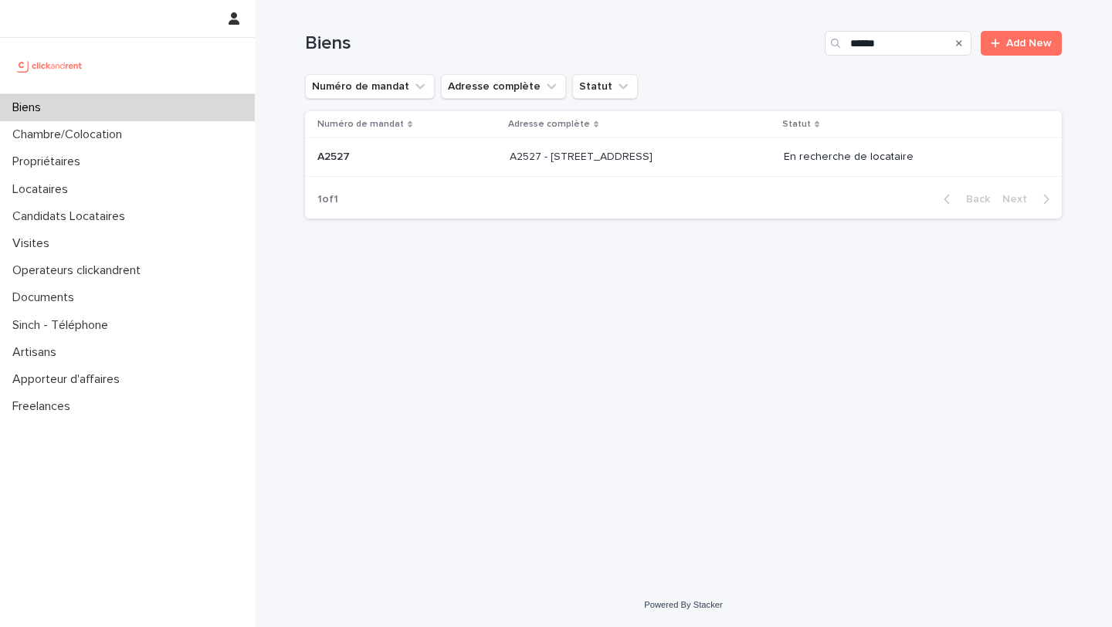
click at [716, 152] on p at bounding box center [638, 157] width 257 height 13
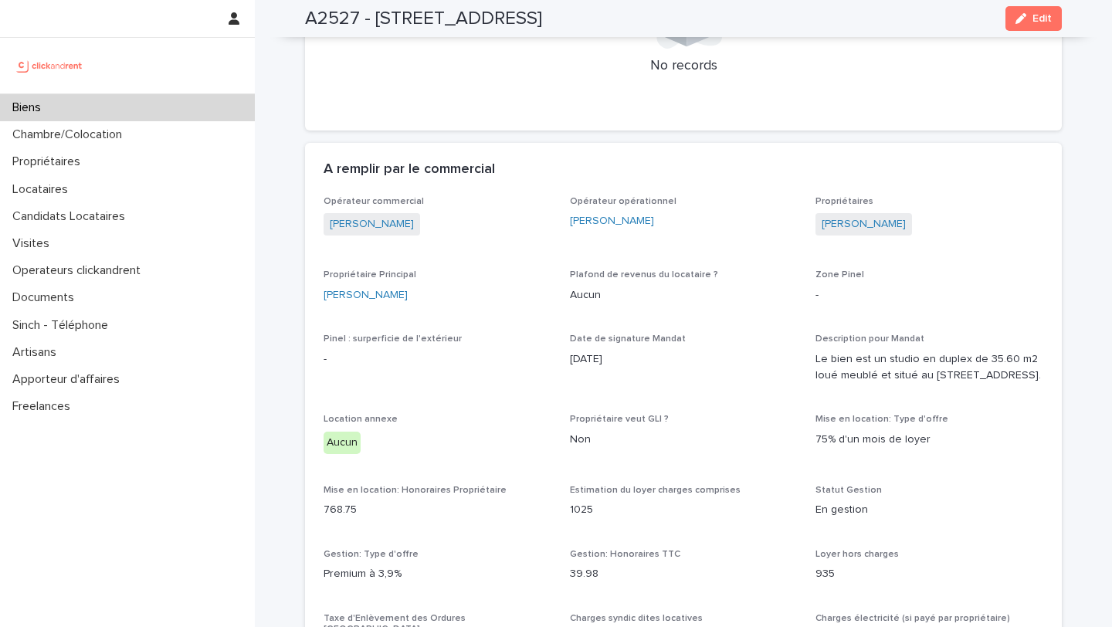
scroll to position [767, 0]
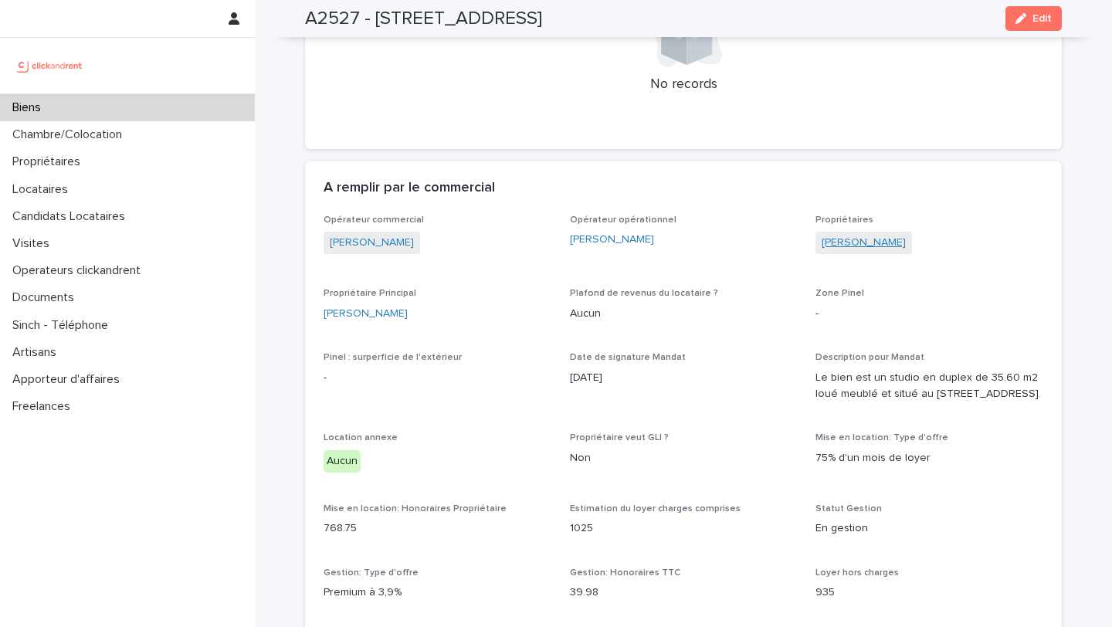
click at [833, 246] on link "[PERSON_NAME]" at bounding box center [864, 243] width 84 height 16
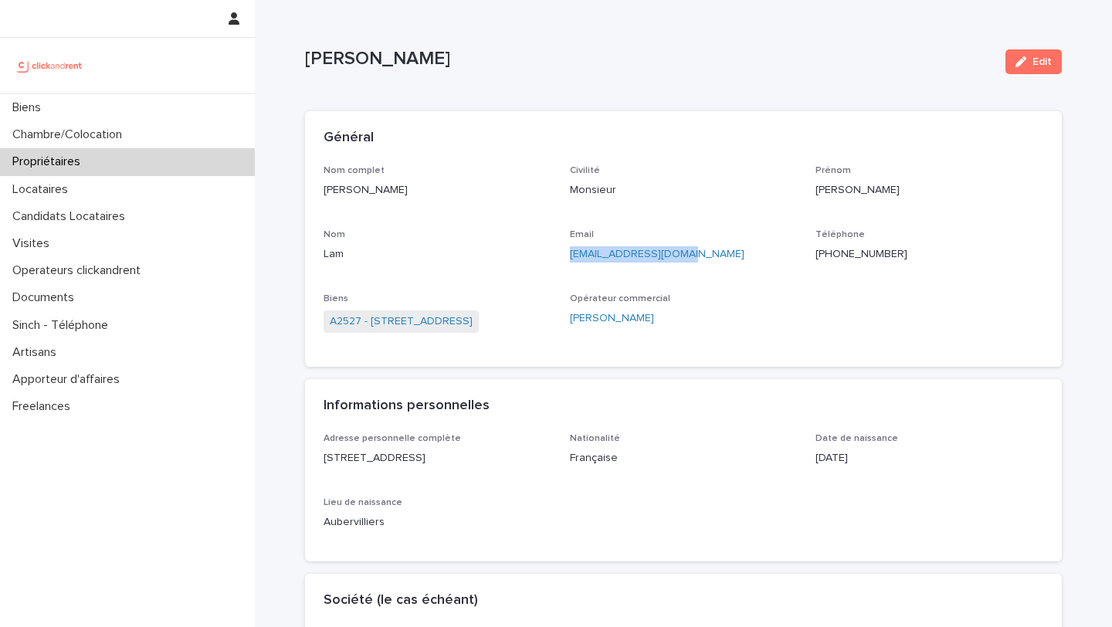
drag, startPoint x: 709, startPoint y: 260, endPoint x: 565, endPoint y: 262, distance: 143.7
click at [565, 262] on div "Nom complet [PERSON_NAME] Civilité Monsieur [PERSON_NAME] Email [EMAIL_ADDRESS]…" at bounding box center [684, 257] width 720 height 184
copy link "[EMAIL_ADDRESS][DOMAIN_NAME]"
click at [206, 104] on div "Biens" at bounding box center [127, 107] width 255 height 27
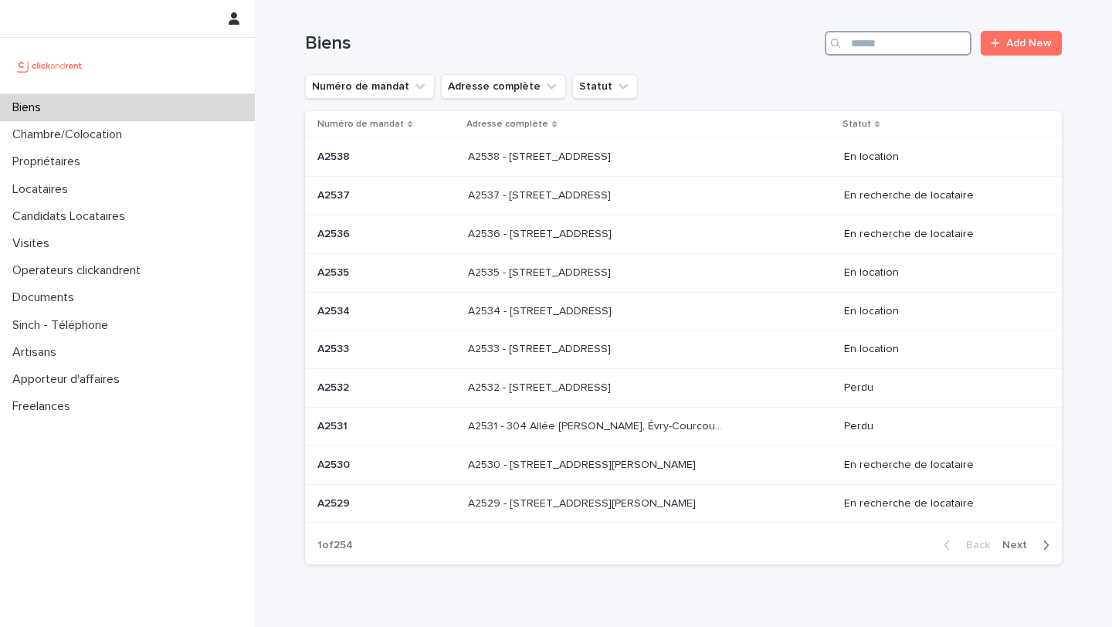
click at [913, 53] on input "Search" at bounding box center [898, 43] width 147 height 25
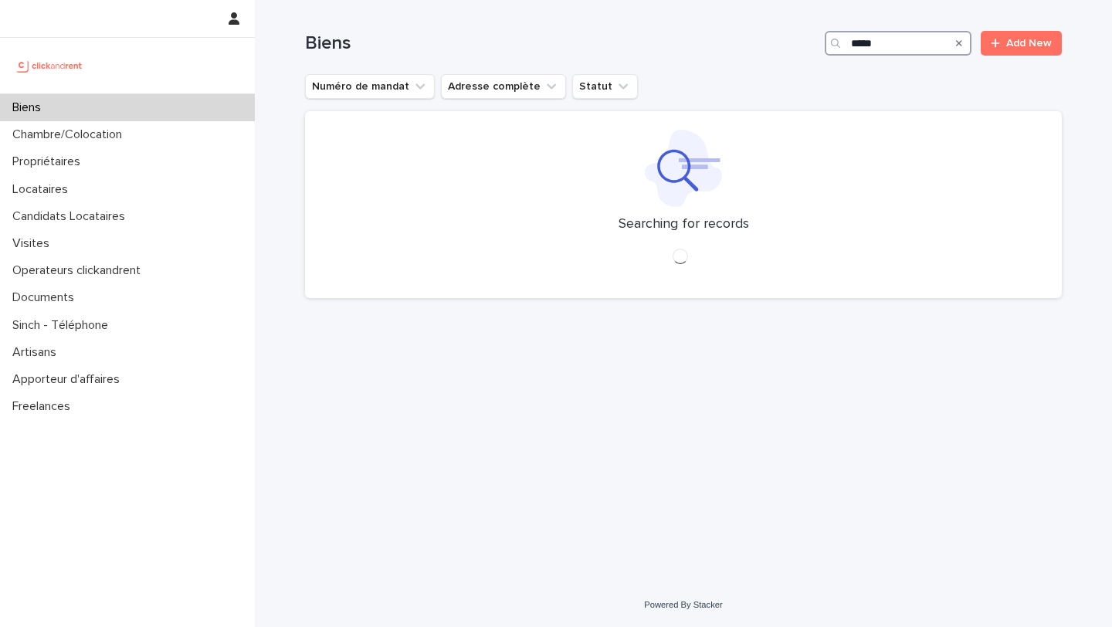
type input "*****"
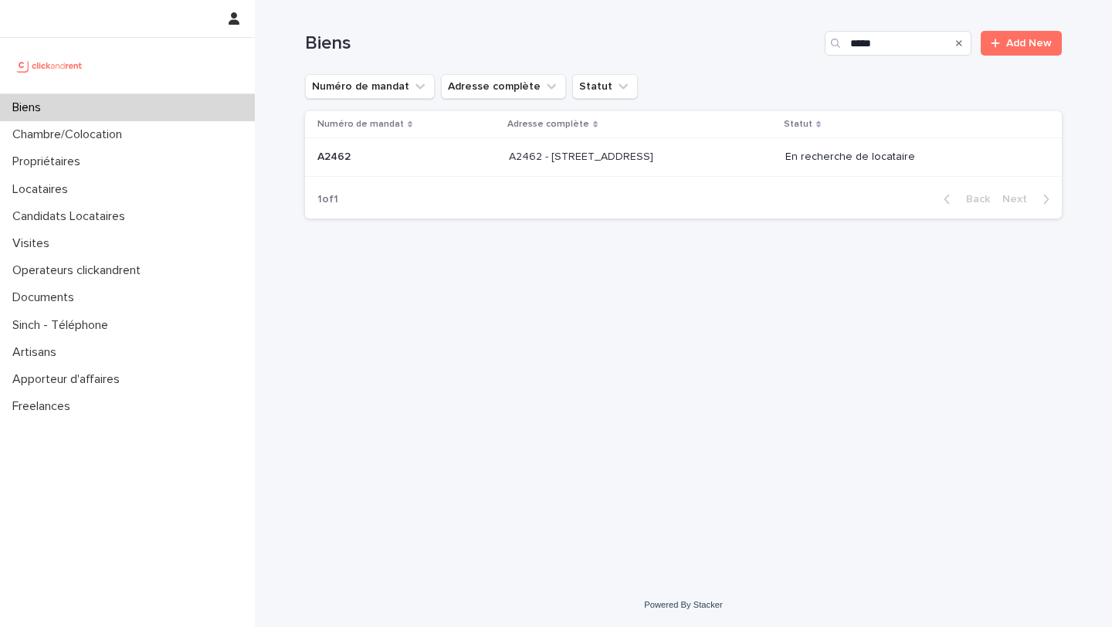
click at [773, 154] on div "A2462 - [STREET_ADDRESS] - [STREET_ADDRESS]" at bounding box center [641, 156] width 264 height 25
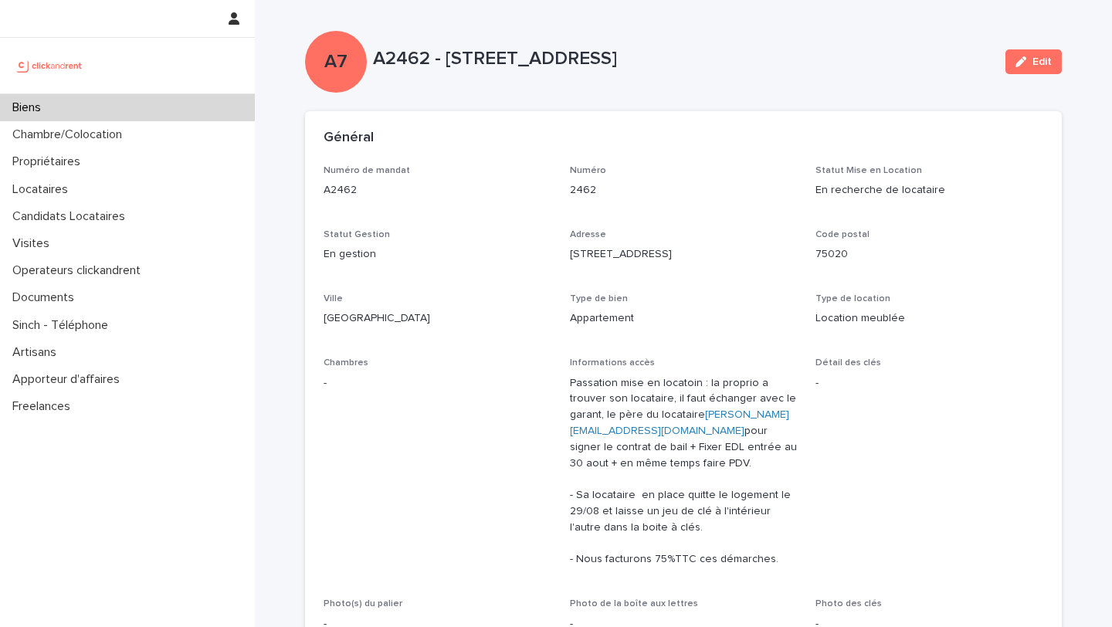
click at [205, 104] on div "Biens" at bounding box center [127, 107] width 255 height 27
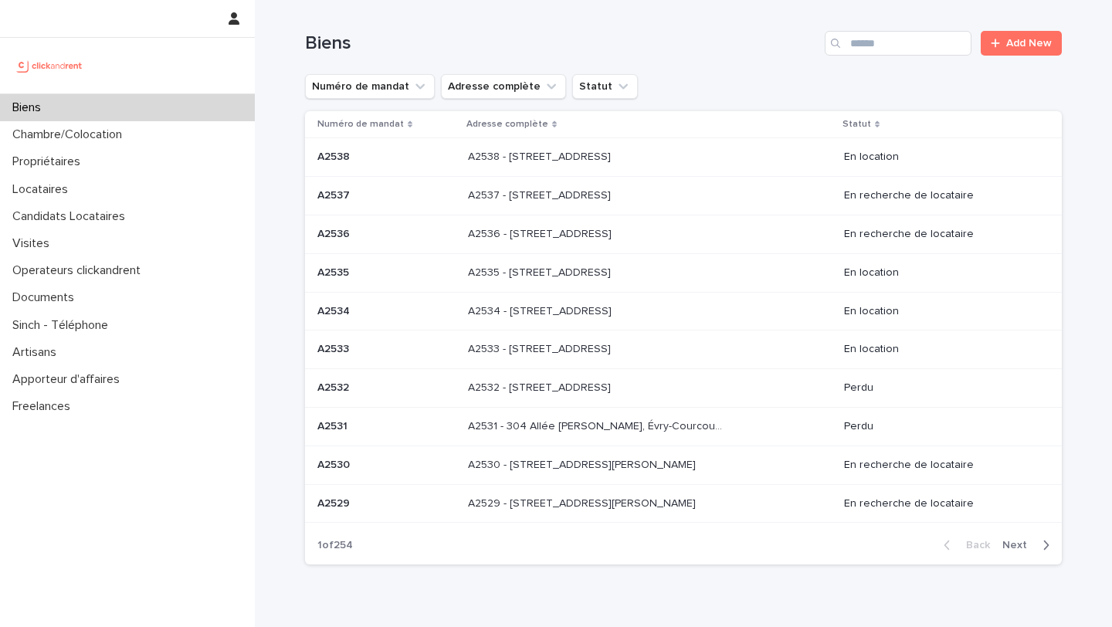
click at [938, 56] on div "Biens Add New" at bounding box center [683, 37] width 757 height 74
click at [927, 47] on input "Search" at bounding box center [898, 43] width 147 height 25
type input "*****"
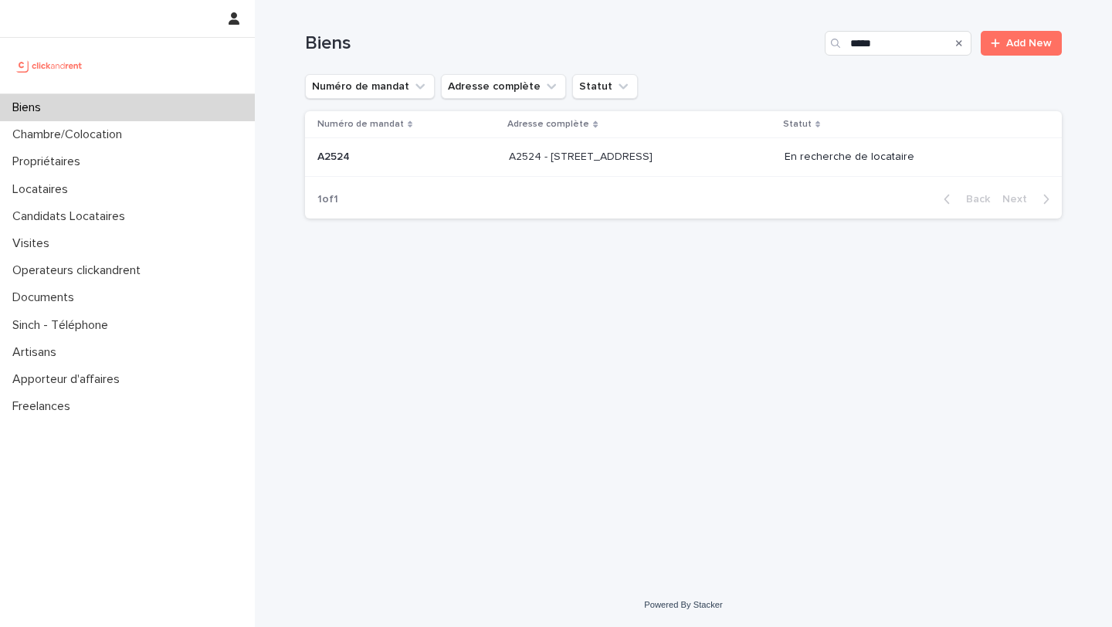
click at [733, 155] on p at bounding box center [637, 157] width 257 height 13
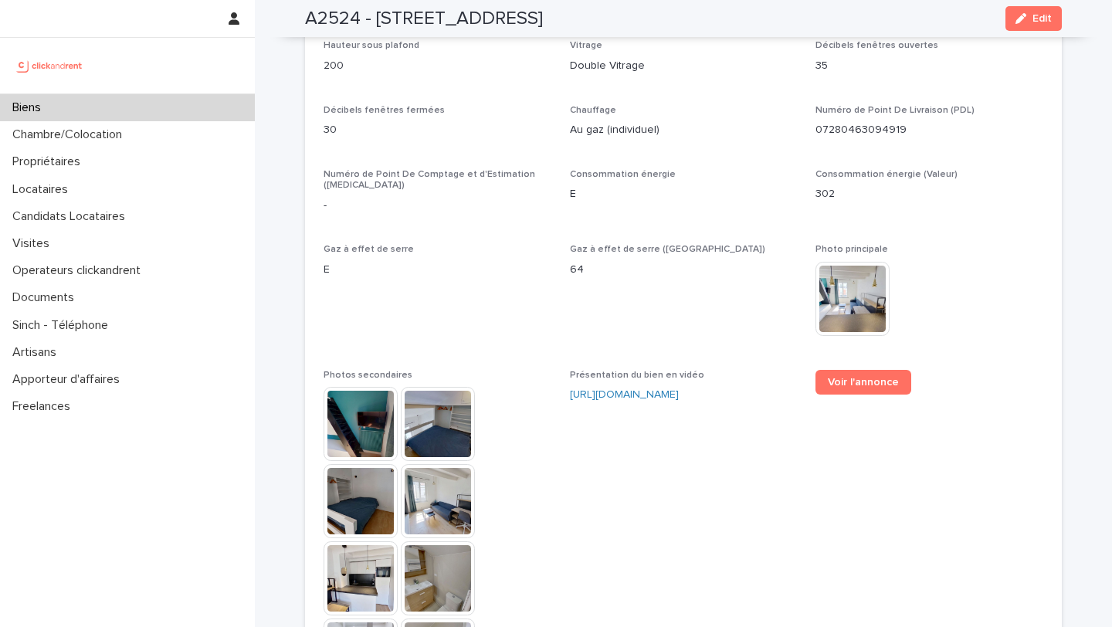
scroll to position [4186, 0]
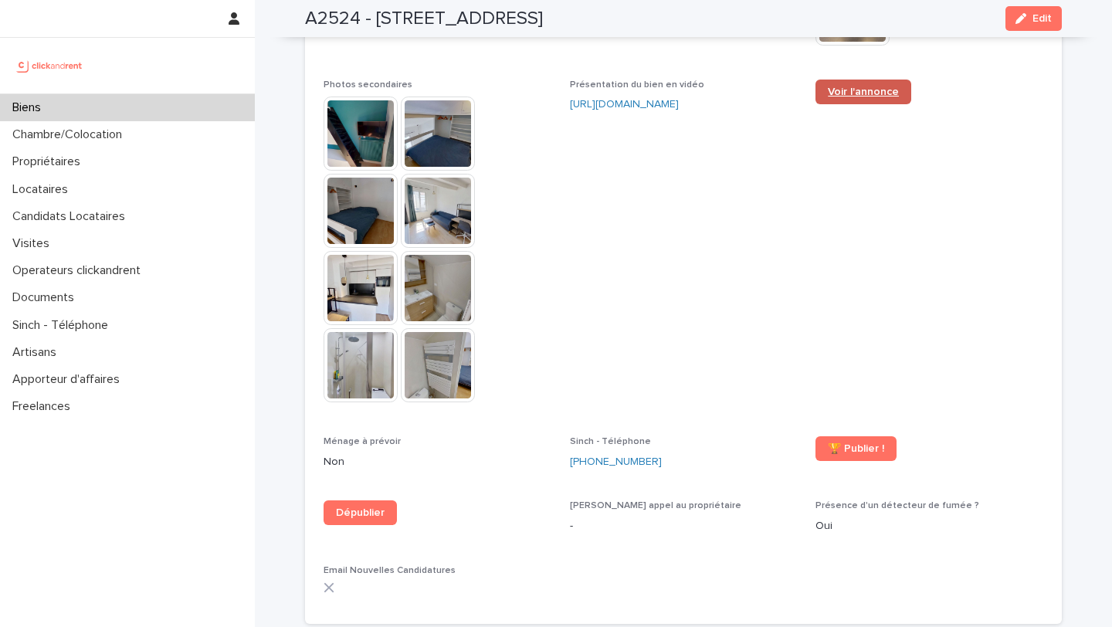
click at [848, 80] on link "Voir l'annonce" at bounding box center [864, 92] width 96 height 25
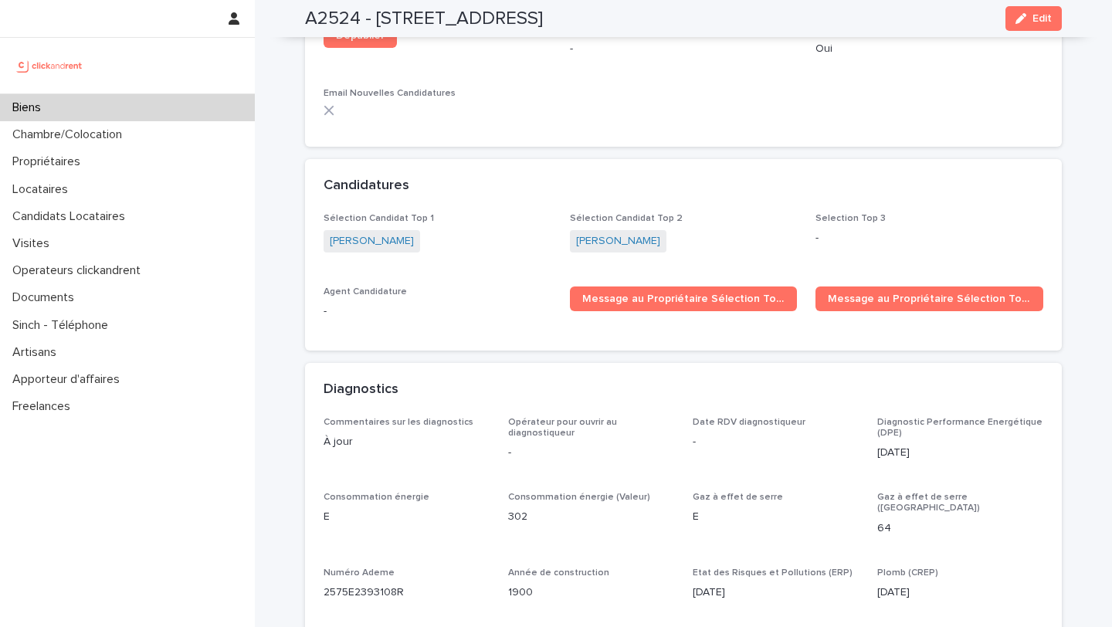
scroll to position [4481, 0]
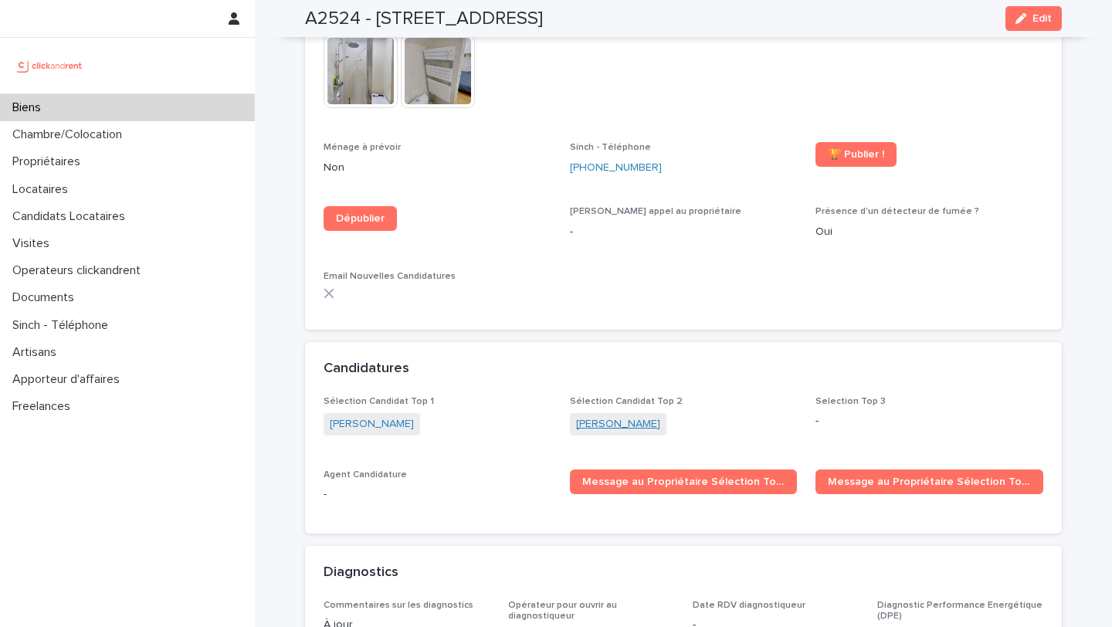
click at [593, 416] on link "[PERSON_NAME]" at bounding box center [618, 424] width 84 height 16
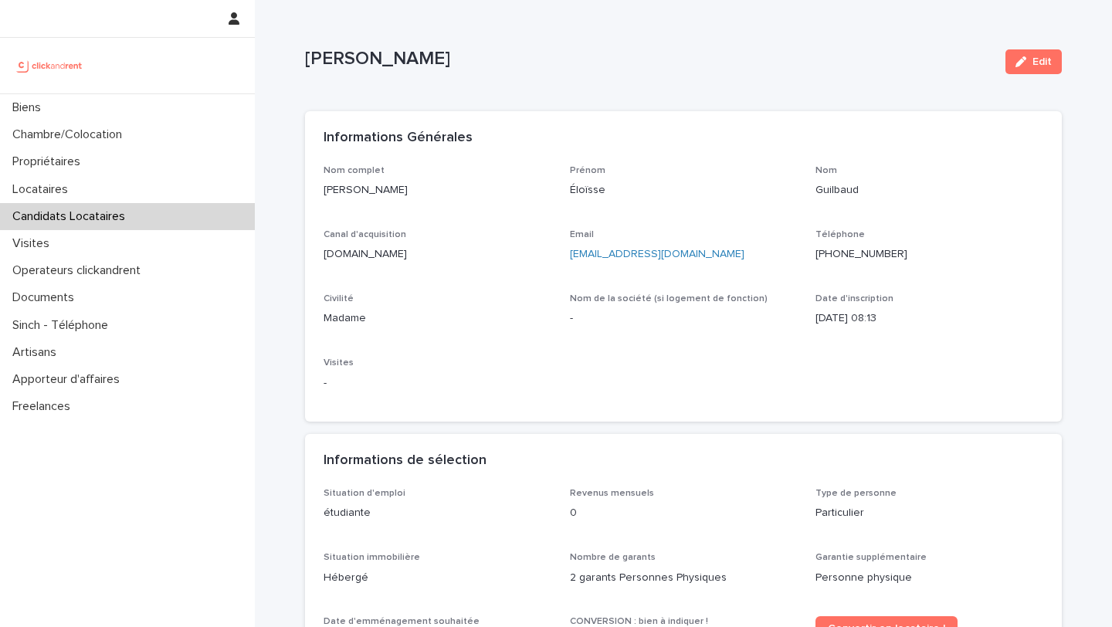
click at [684, 318] on p "-" at bounding box center [684, 319] width 228 height 16
drag, startPoint x: 674, startPoint y: 261, endPoint x: 567, endPoint y: 260, distance: 106.6
click at [567, 260] on div "Nom complet [PERSON_NAME] Éloïsse Nom Guilbaud Canal d'acquisition [DOMAIN_NAME…" at bounding box center [684, 284] width 720 height 239
copy link "[EMAIL_ADDRESS][DOMAIN_NAME]"
click at [494, 272] on div "Canal d'acquisition [DOMAIN_NAME]" at bounding box center [438, 252] width 228 height 46
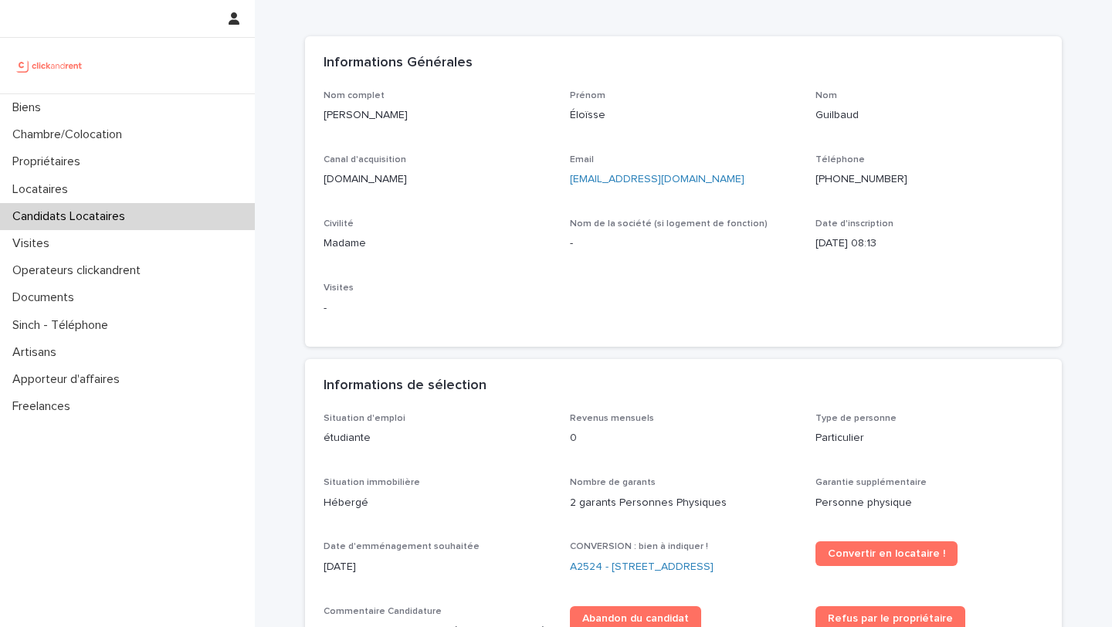
scroll to position [87, 0]
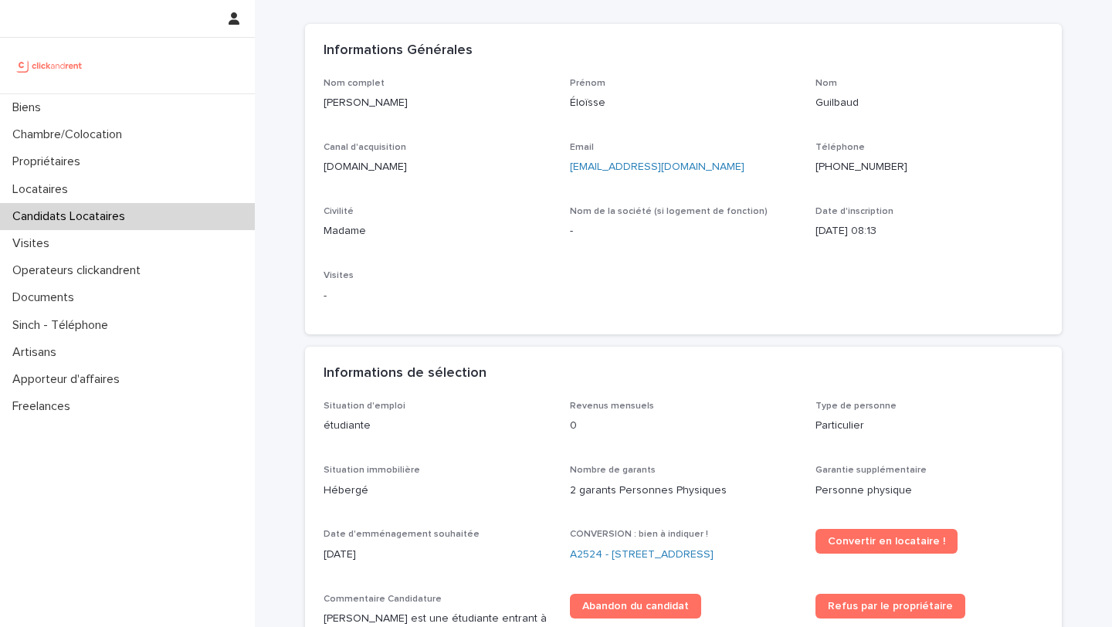
click at [658, 187] on div "Email [EMAIL_ADDRESS][DOMAIN_NAME]" at bounding box center [684, 165] width 228 height 46
drag, startPoint x: 666, startPoint y: 170, endPoint x: 565, endPoint y: 172, distance: 100.4
click at [565, 172] on div "Nom complet [PERSON_NAME] Éloïsse Nom Guilbaud Canal d'acquisition [DOMAIN_NAME…" at bounding box center [684, 197] width 720 height 239
copy link "[EMAIL_ADDRESS][DOMAIN_NAME]"
click at [676, 233] on p "-" at bounding box center [684, 231] width 228 height 16
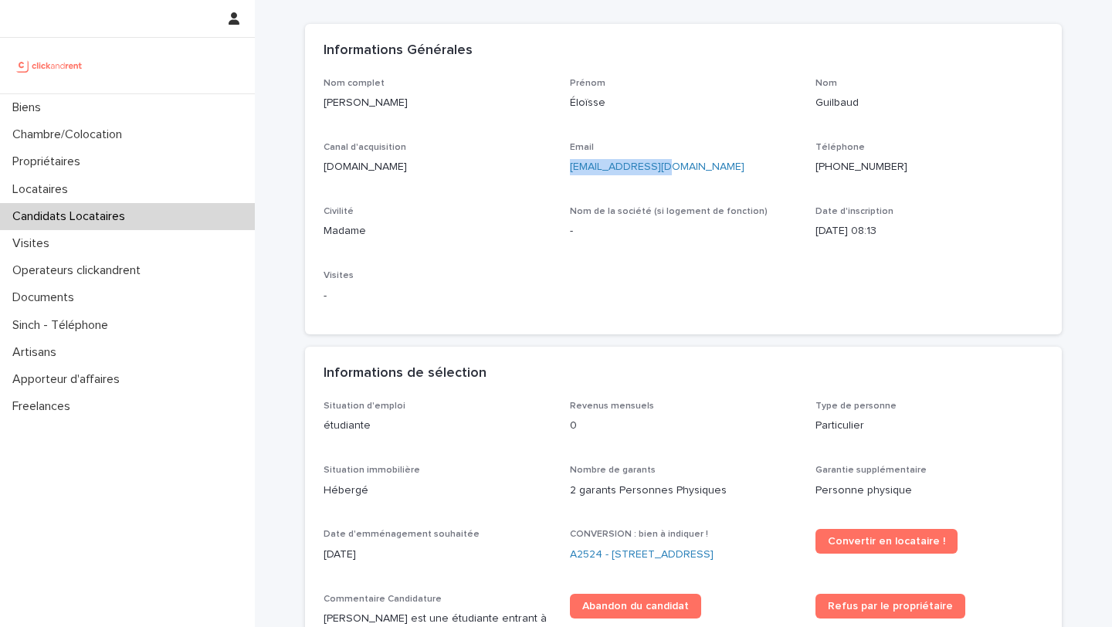
drag, startPoint x: 677, startPoint y: 171, endPoint x: 562, endPoint y: 171, distance: 115.1
click at [563, 171] on div "Nom complet [PERSON_NAME] Éloïsse Nom Guilbaud Canal d'acquisition [DOMAIN_NAME…" at bounding box center [684, 197] width 720 height 239
copy link "[EMAIL_ADDRESS][DOMAIN_NAME]"
click at [670, 168] on p "[EMAIL_ADDRESS][DOMAIN_NAME]" at bounding box center [684, 167] width 228 height 16
drag, startPoint x: 677, startPoint y: 168, endPoint x: 568, endPoint y: 169, distance: 108.9
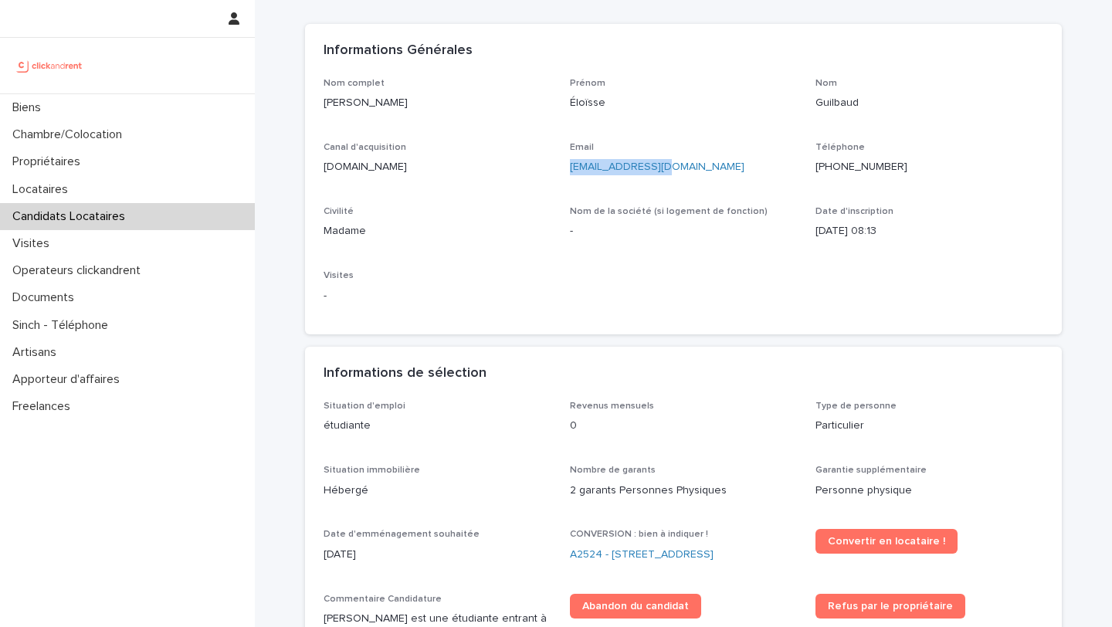
click at [568, 168] on div "Nom complet [PERSON_NAME] Éloïsse Nom Guilbaud Canal d'acquisition [DOMAIN_NAME…" at bounding box center [684, 197] width 720 height 239
copy link "[EMAIL_ADDRESS][DOMAIN_NAME]"
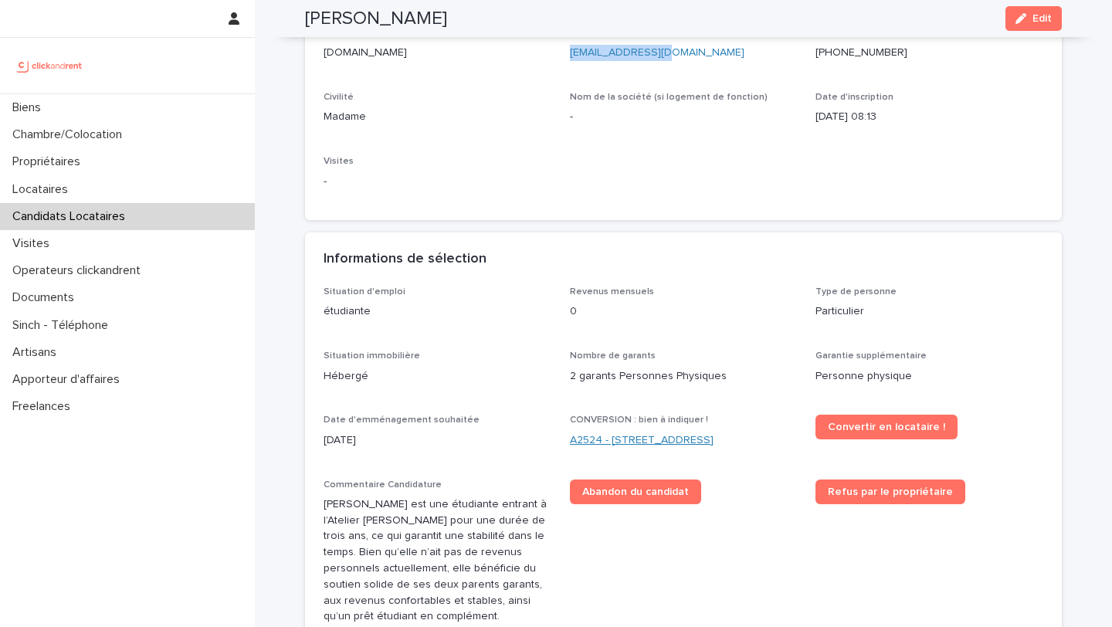
click at [654, 439] on link "A2524 - [STREET_ADDRESS]" at bounding box center [642, 441] width 144 height 16
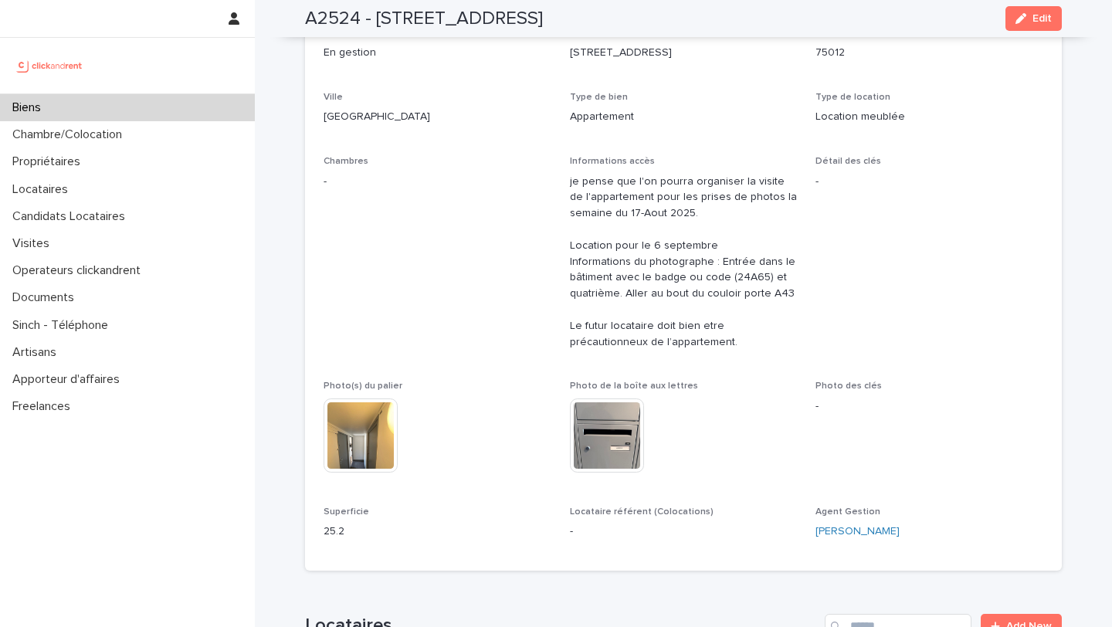
drag, startPoint x: 375, startPoint y: 19, endPoint x: 676, endPoint y: 20, distance: 301.3
click at [677, 20] on div "A2524 - [STREET_ADDRESS] Edit" at bounding box center [683, 18] width 757 height 37
